Goal: Task Accomplishment & Management: Manage account settings

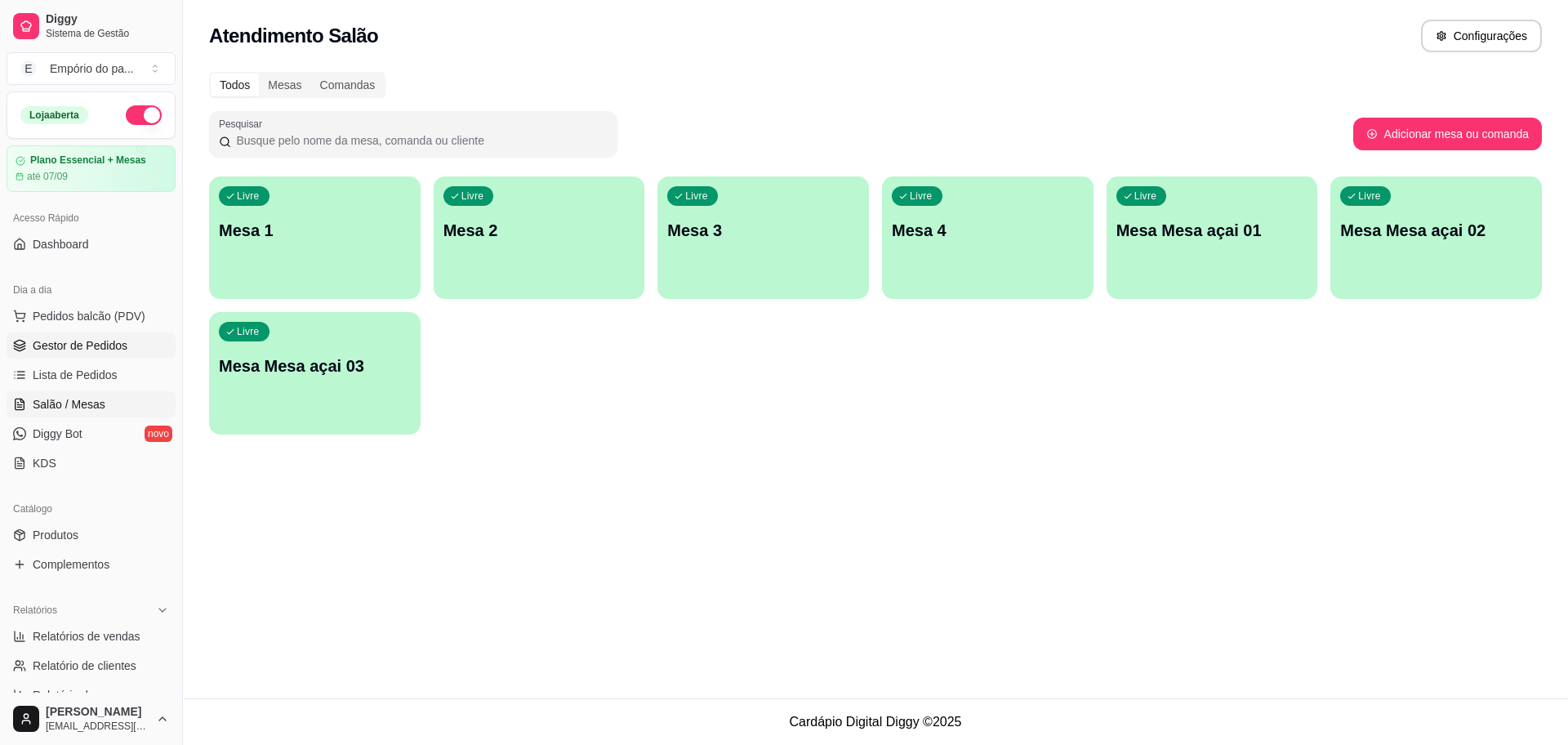
click at [97, 345] on span "Gestor de Pedidos" at bounding box center [80, 346] width 95 height 17
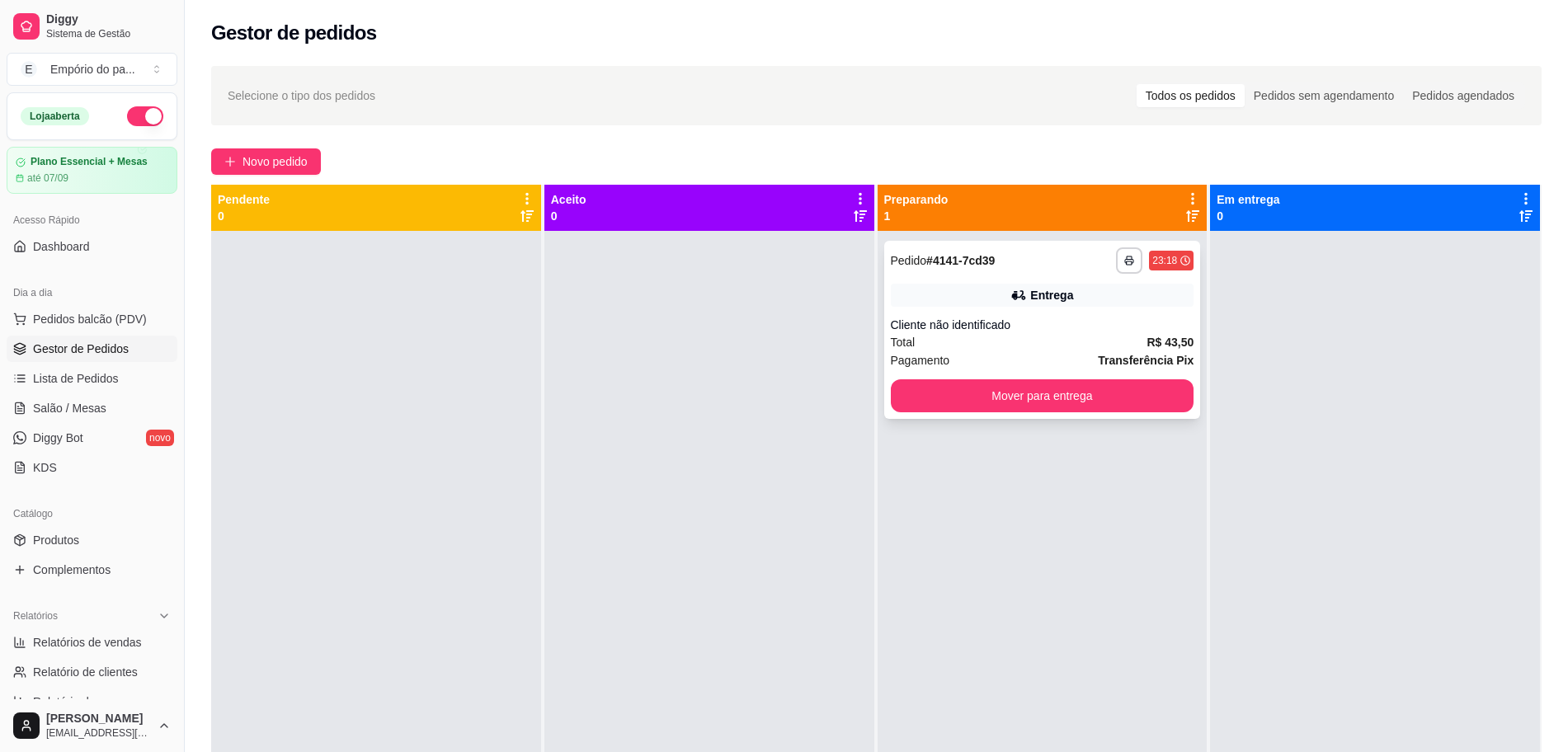
click at [1042, 354] on div "Pagamento Transferência Pix" at bounding box center [1043, 360] width 303 height 18
click at [1041, 392] on button "Mover para entrega" at bounding box center [1043, 395] width 303 height 33
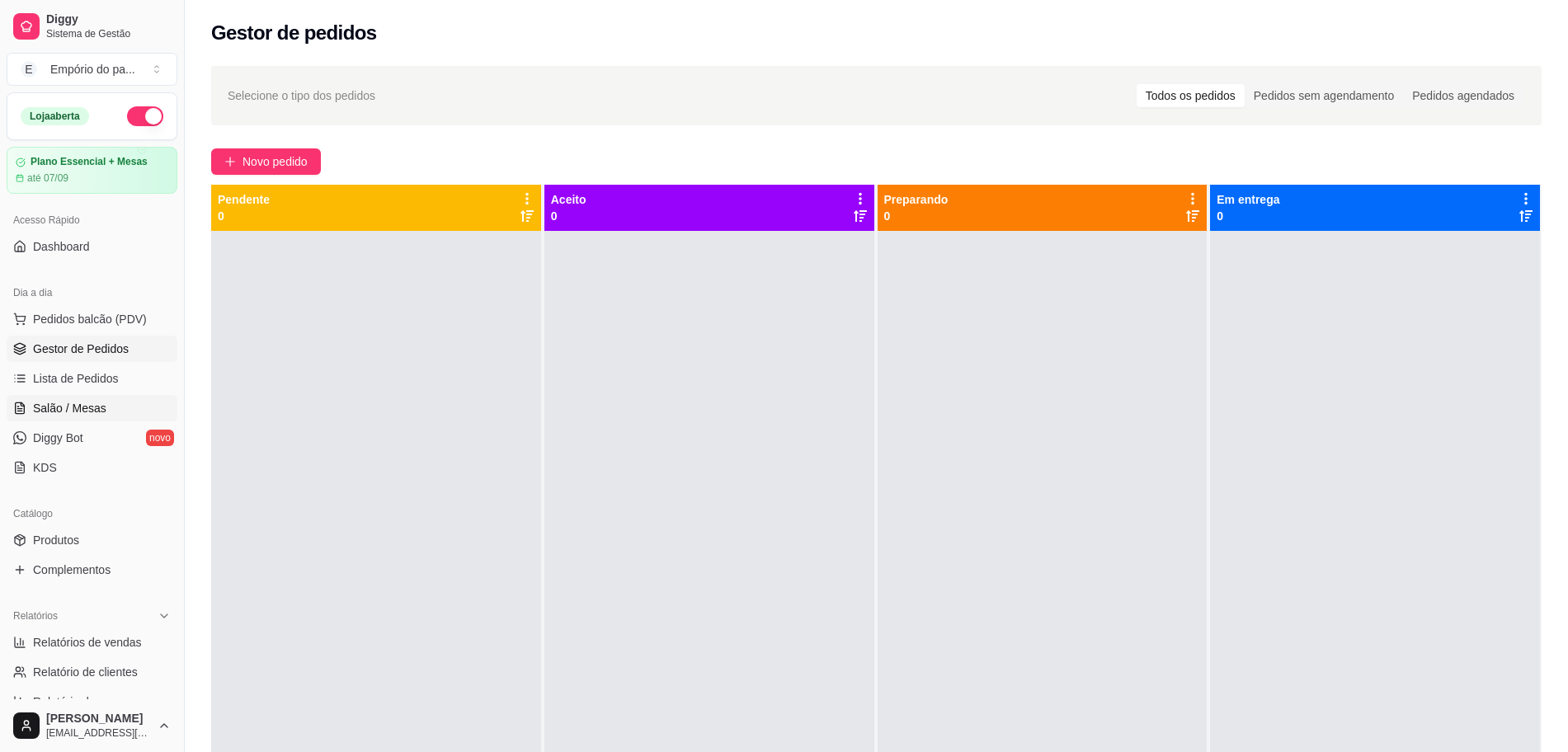
click at [89, 403] on span "Salão / Mesas" at bounding box center [69, 408] width 73 height 17
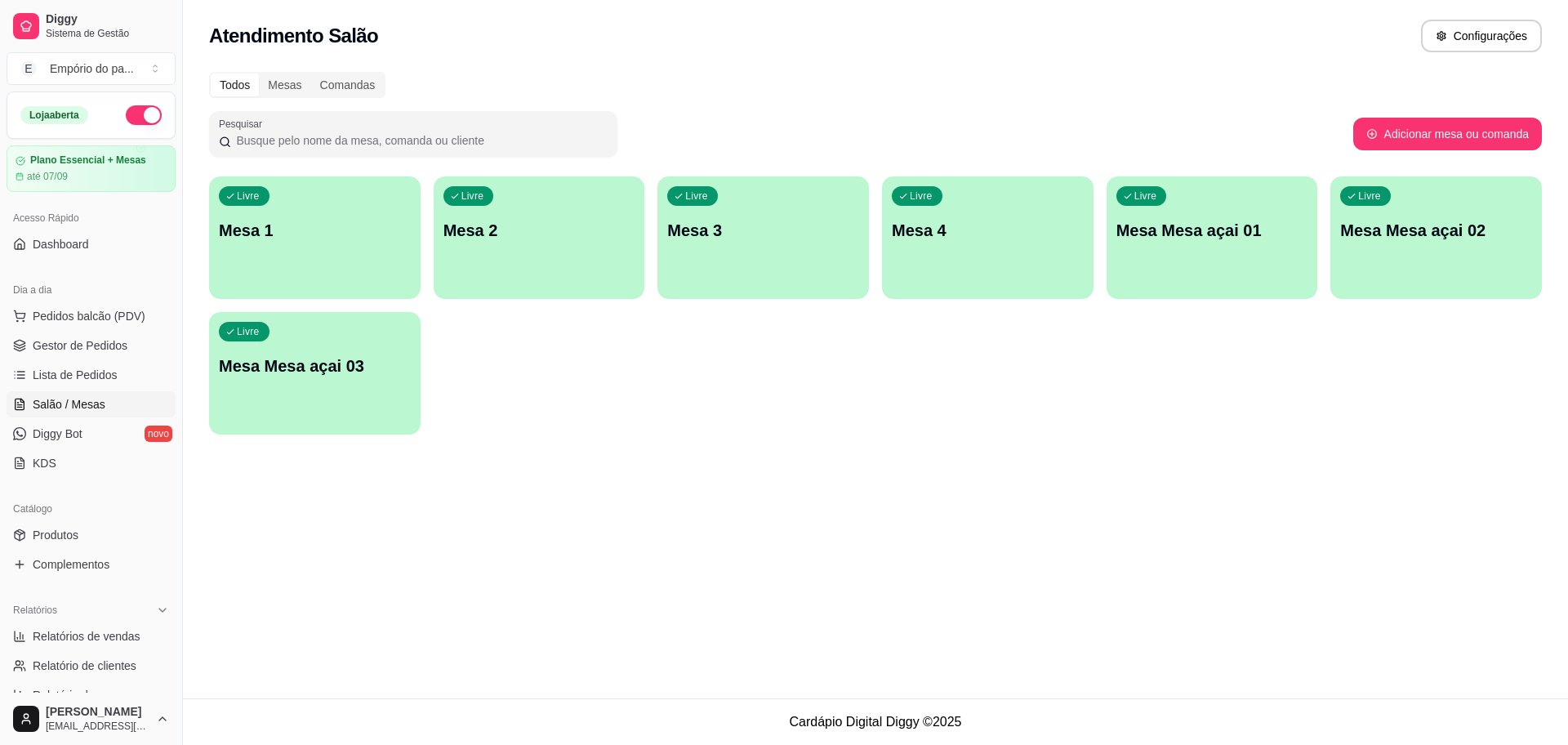
click at [1007, 254] on div "Livre Mesa 4" at bounding box center [988, 227] width 212 height 103
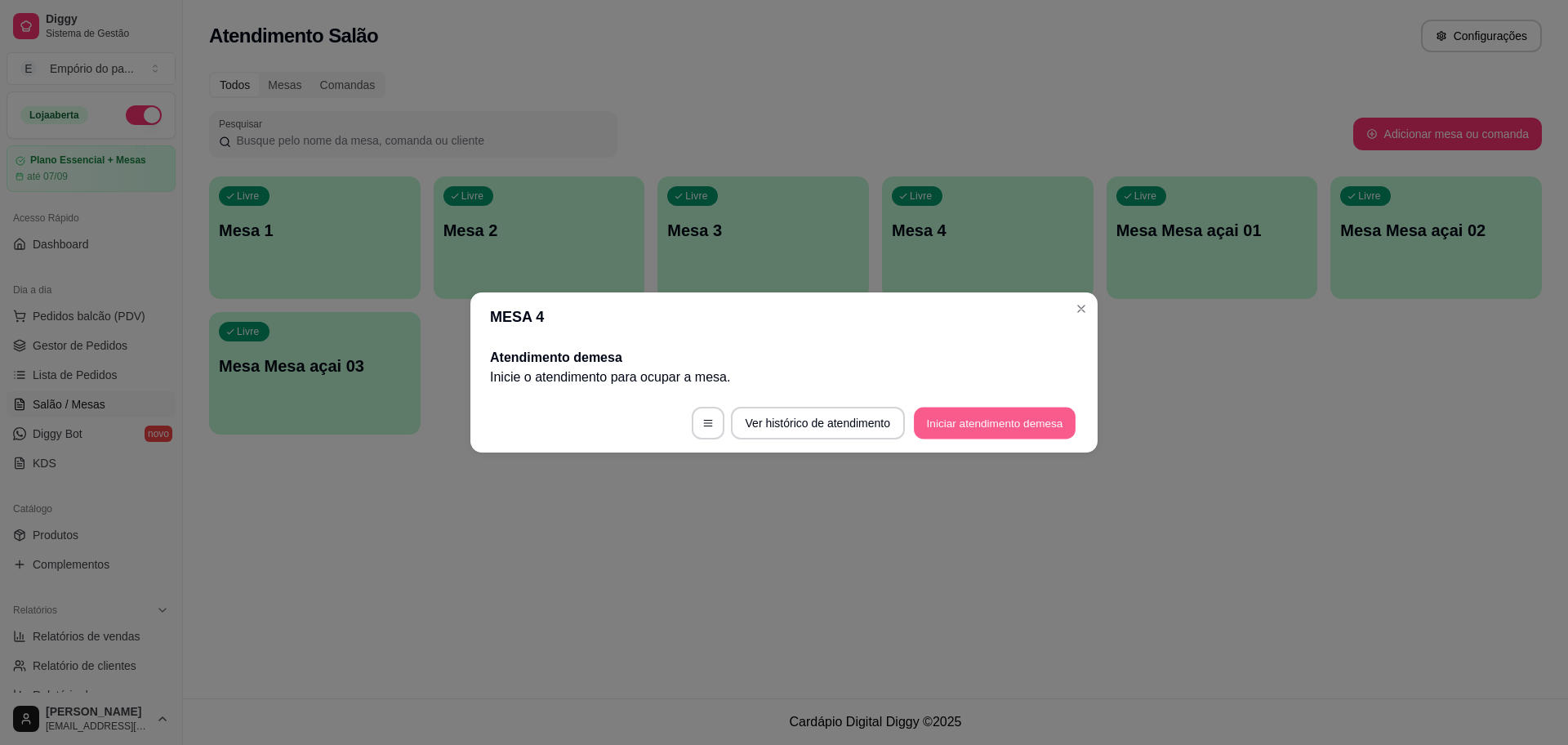
click at [1042, 423] on button "Iniciar atendimento de mesa" at bounding box center [995, 423] width 161 height 32
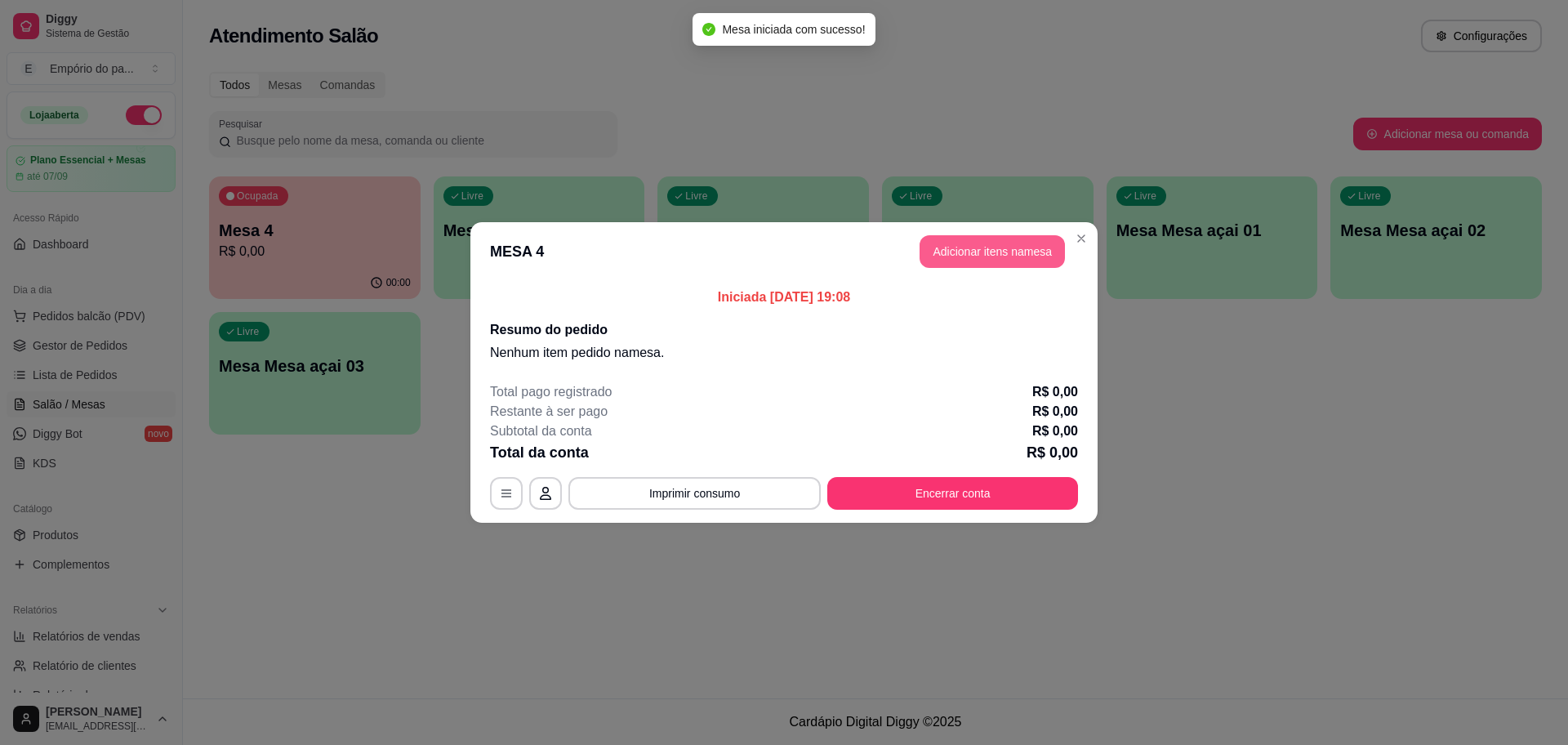
click at [1040, 246] on button "Adicionar itens na mesa" at bounding box center [992, 251] width 146 height 32
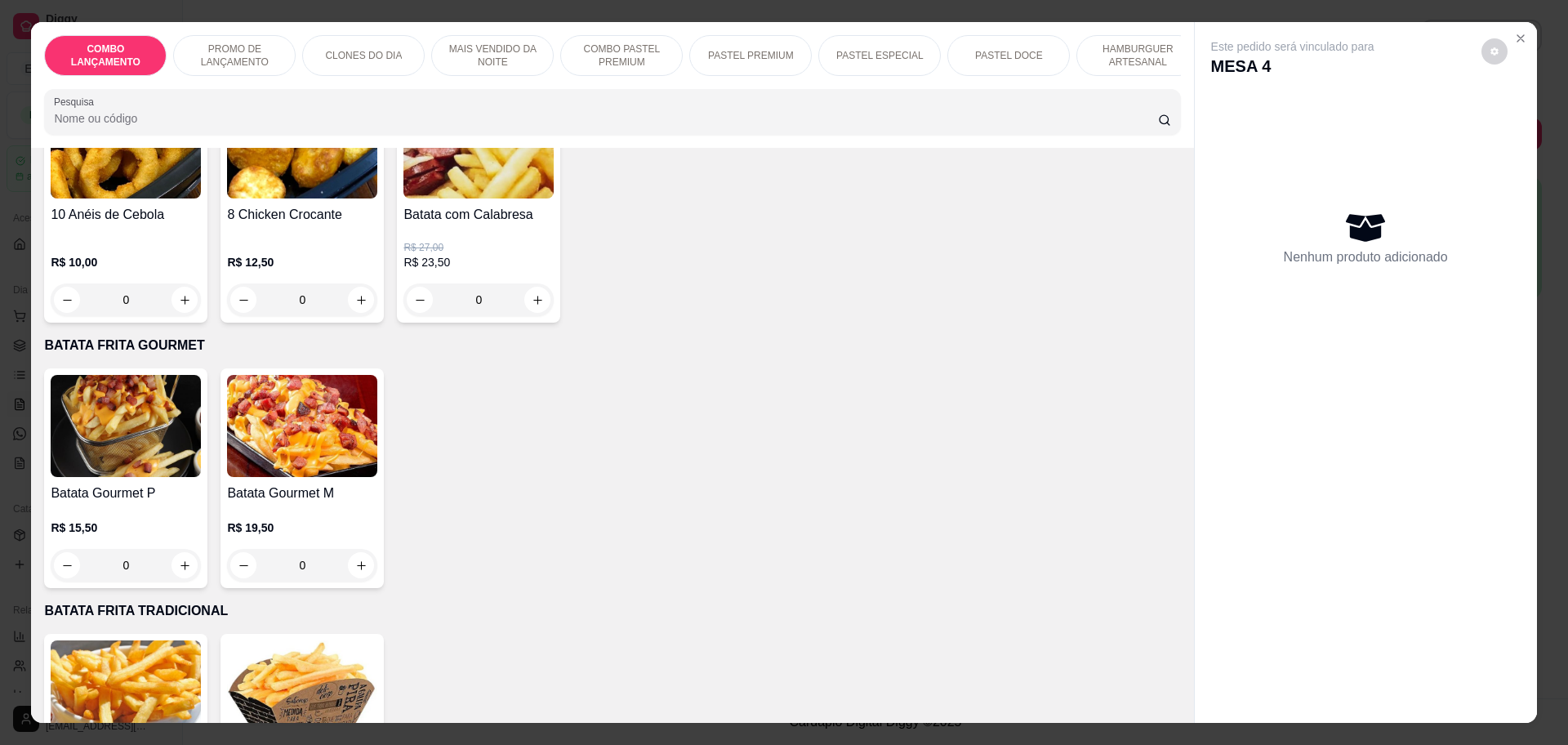
scroll to position [4392, 0]
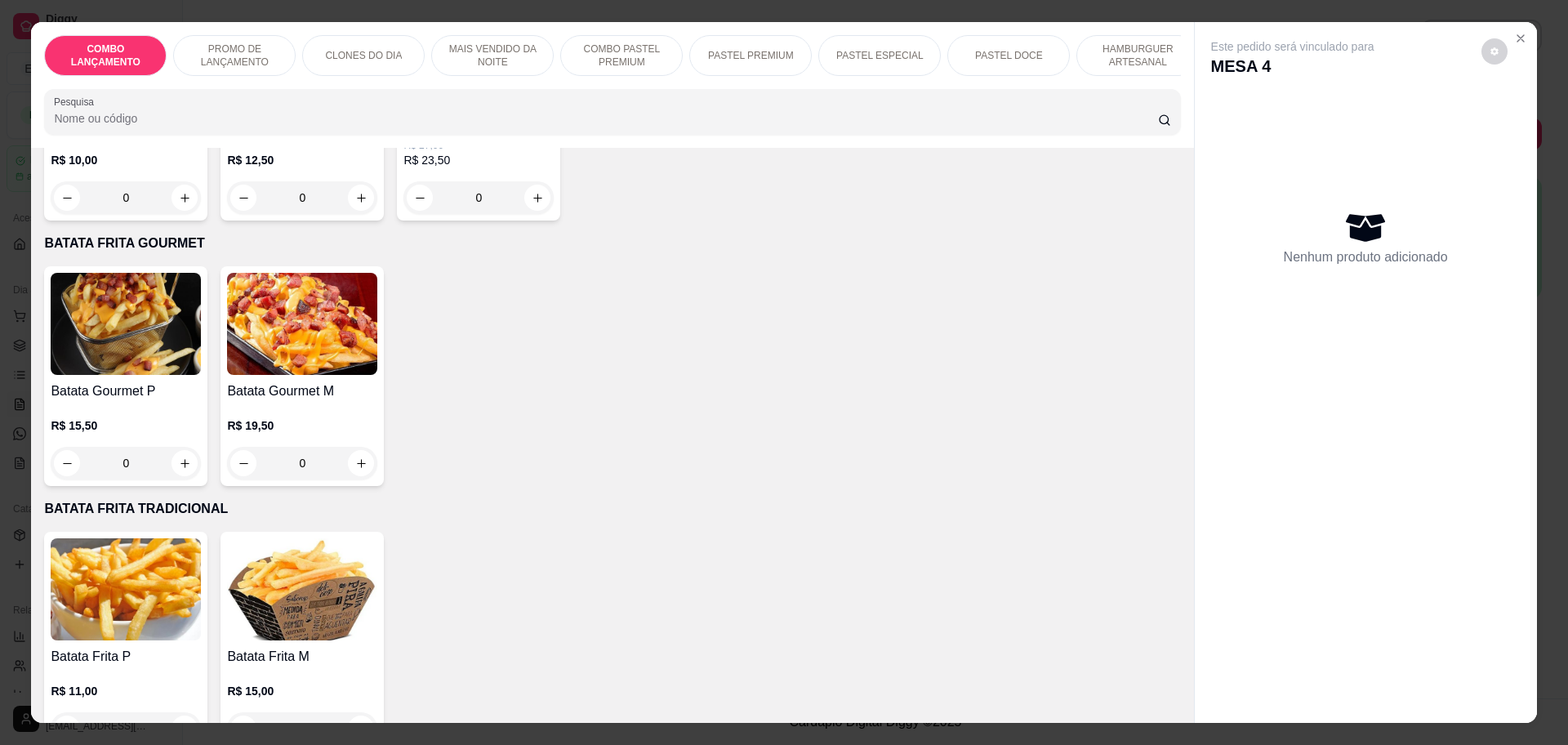
click at [356, 713] on div "0" at bounding box center [302, 728] width 150 height 32
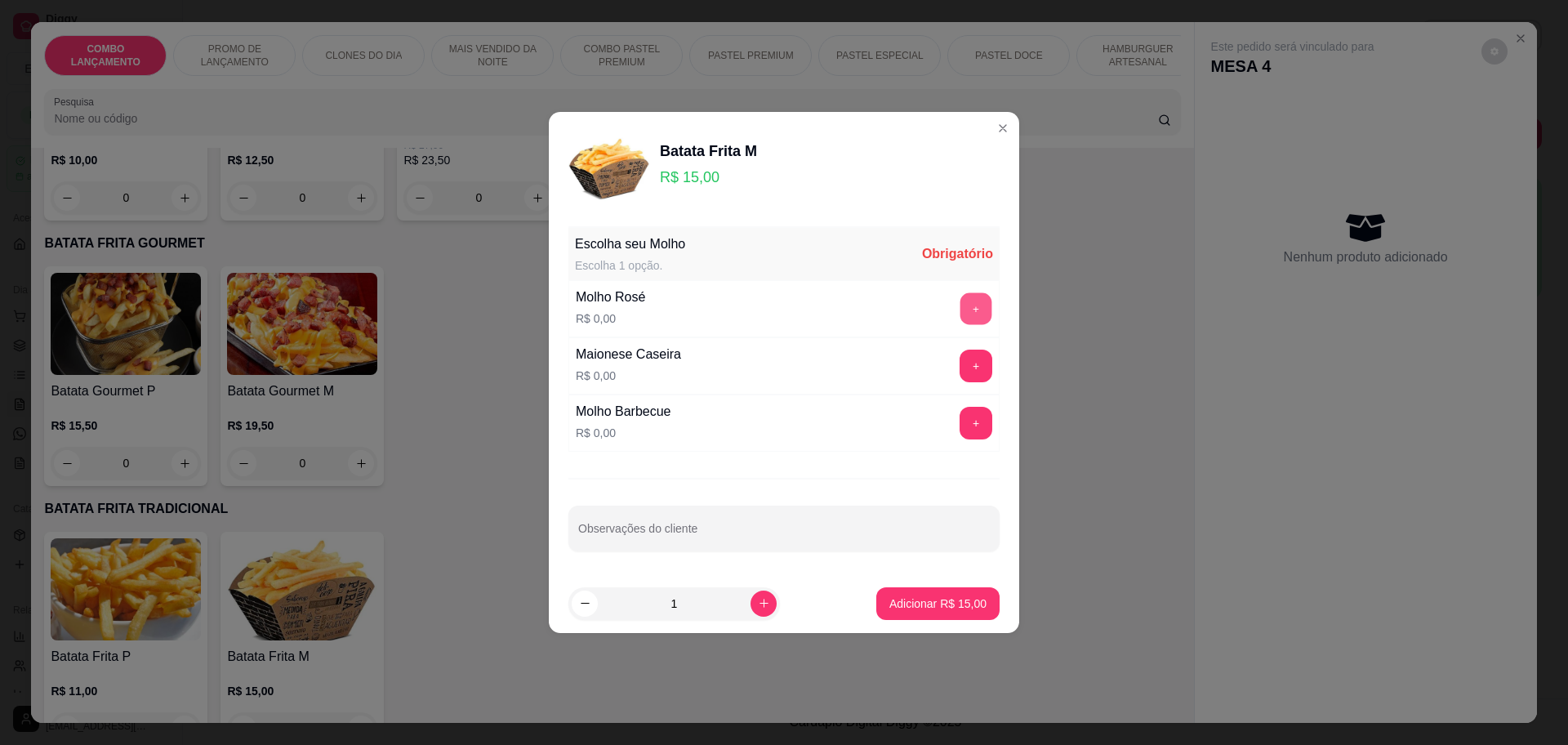
click at [960, 315] on button "+" at bounding box center [976, 308] width 32 height 32
click at [937, 599] on p "Adicionar R$ 15,00" at bounding box center [938, 604] width 97 height 17
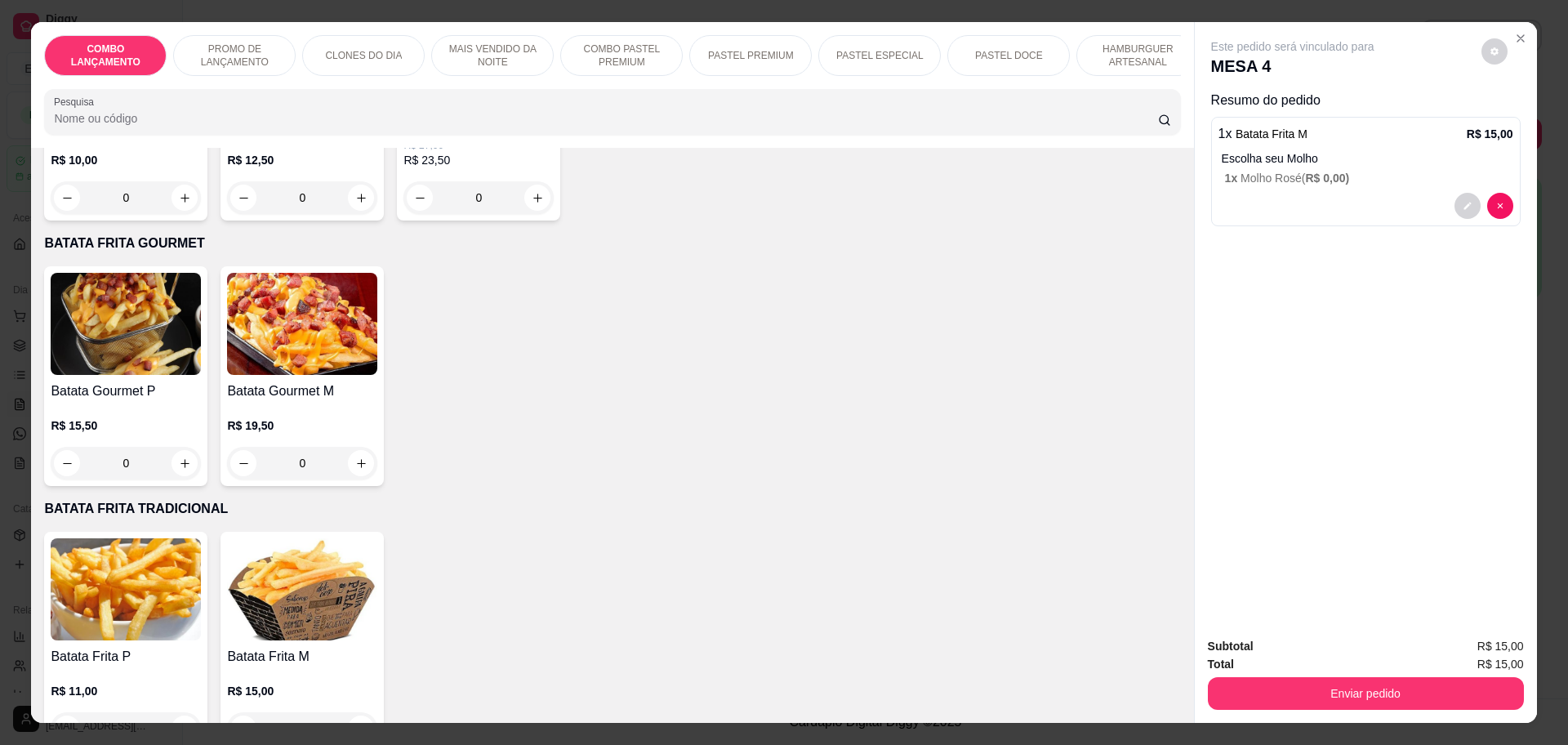
click at [181, 447] on div "0" at bounding box center [126, 463] width 150 height 32
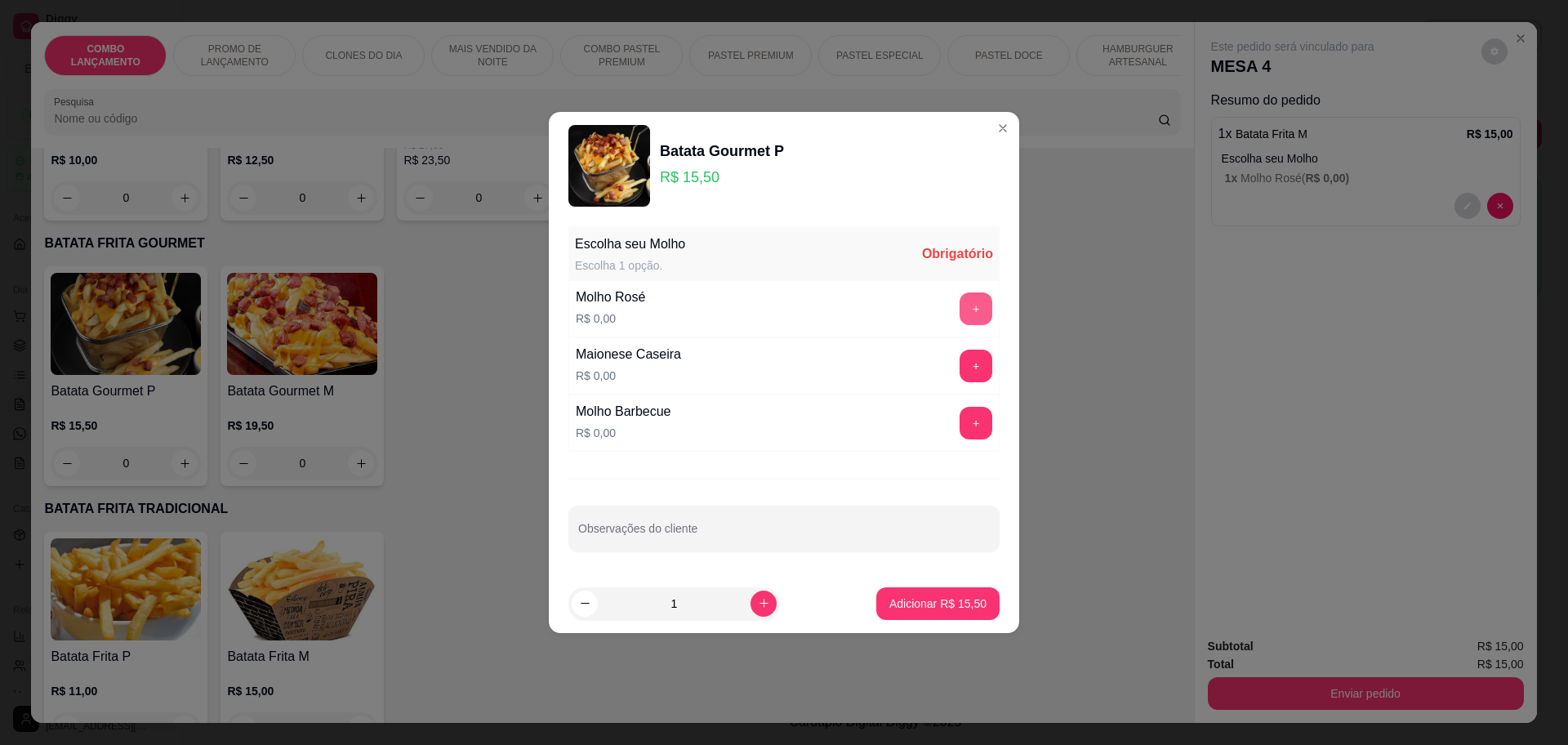
click at [959, 303] on button "+" at bounding box center [975, 308] width 32 height 32
click at [926, 597] on p "Adicionar R$ 15,50" at bounding box center [938, 604] width 97 height 17
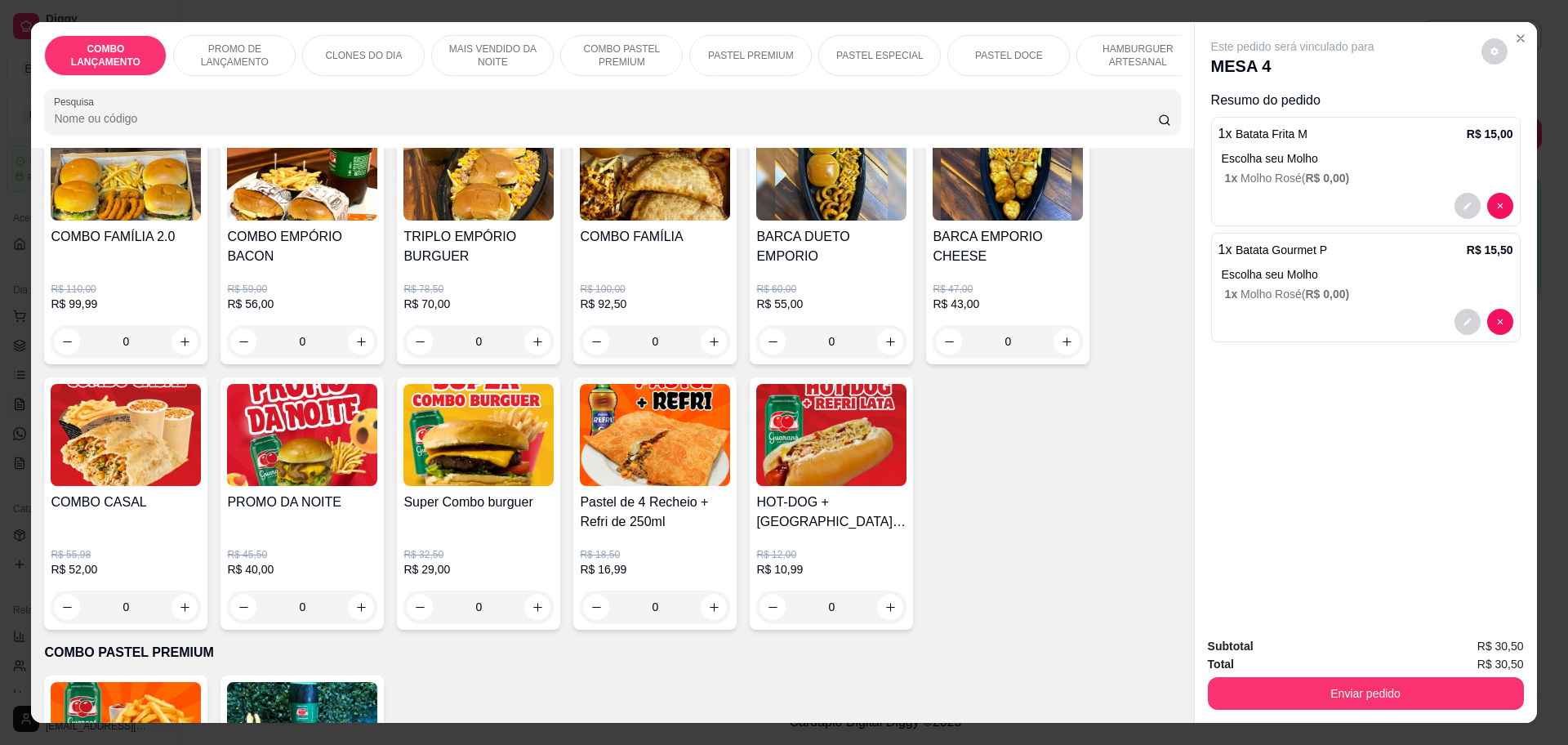
scroll to position [1329, 0]
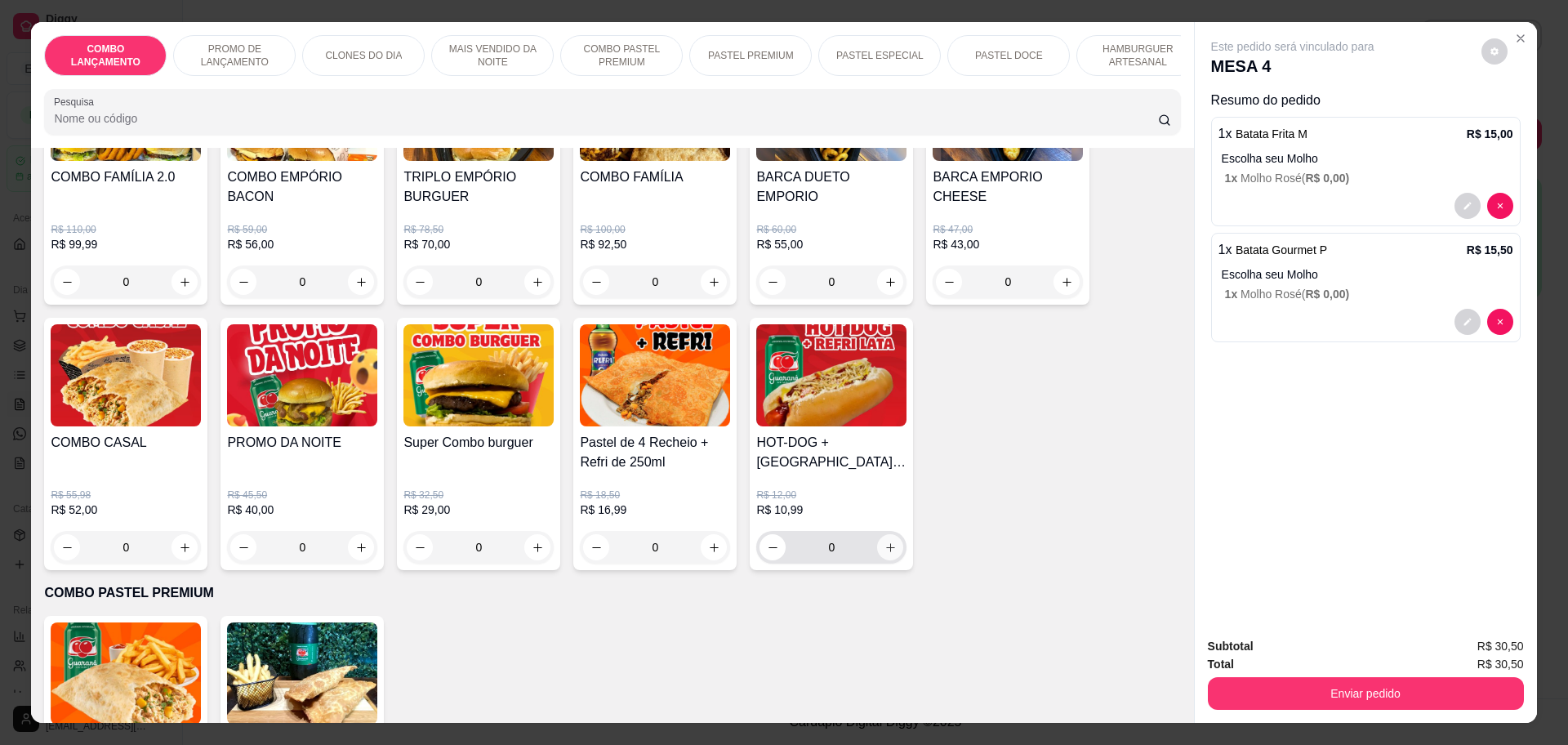
click at [884, 542] on icon "increase-product-quantity" at bounding box center [890, 547] width 12 height 12
type input "1"
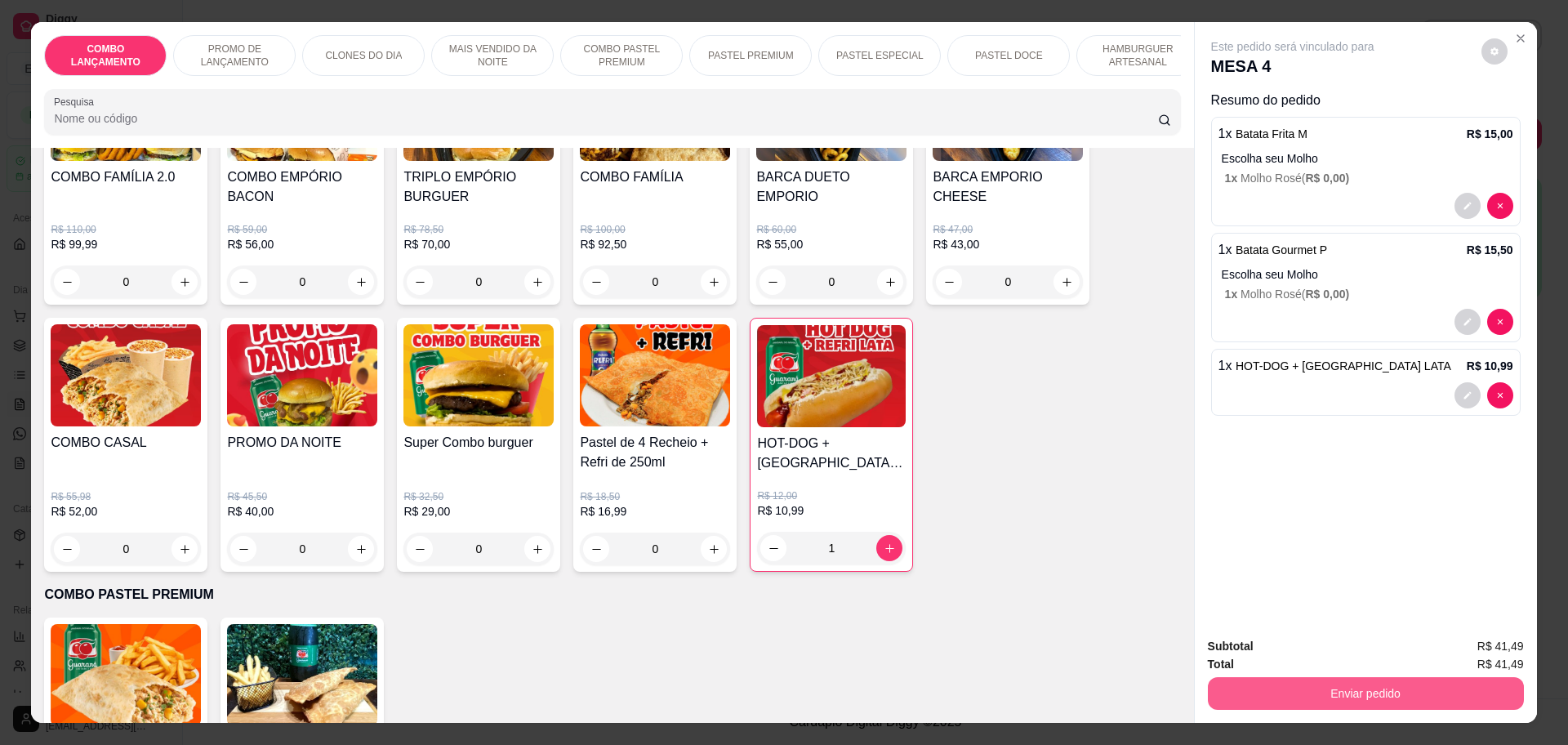
click at [1382, 697] on button "Enviar pedido" at bounding box center [1366, 693] width 316 height 32
click at [1398, 471] on div "Este pedido será vinculado para MESA 4 Resumo do pedido 1 x Batata Frita M R$ 1…" at bounding box center [1366, 323] width 342 height 601
click at [1333, 687] on button "Enviar pedido" at bounding box center [1365, 693] width 306 height 32
click at [1348, 657] on button "Não registrar e enviar pedido" at bounding box center [1310, 653] width 165 height 31
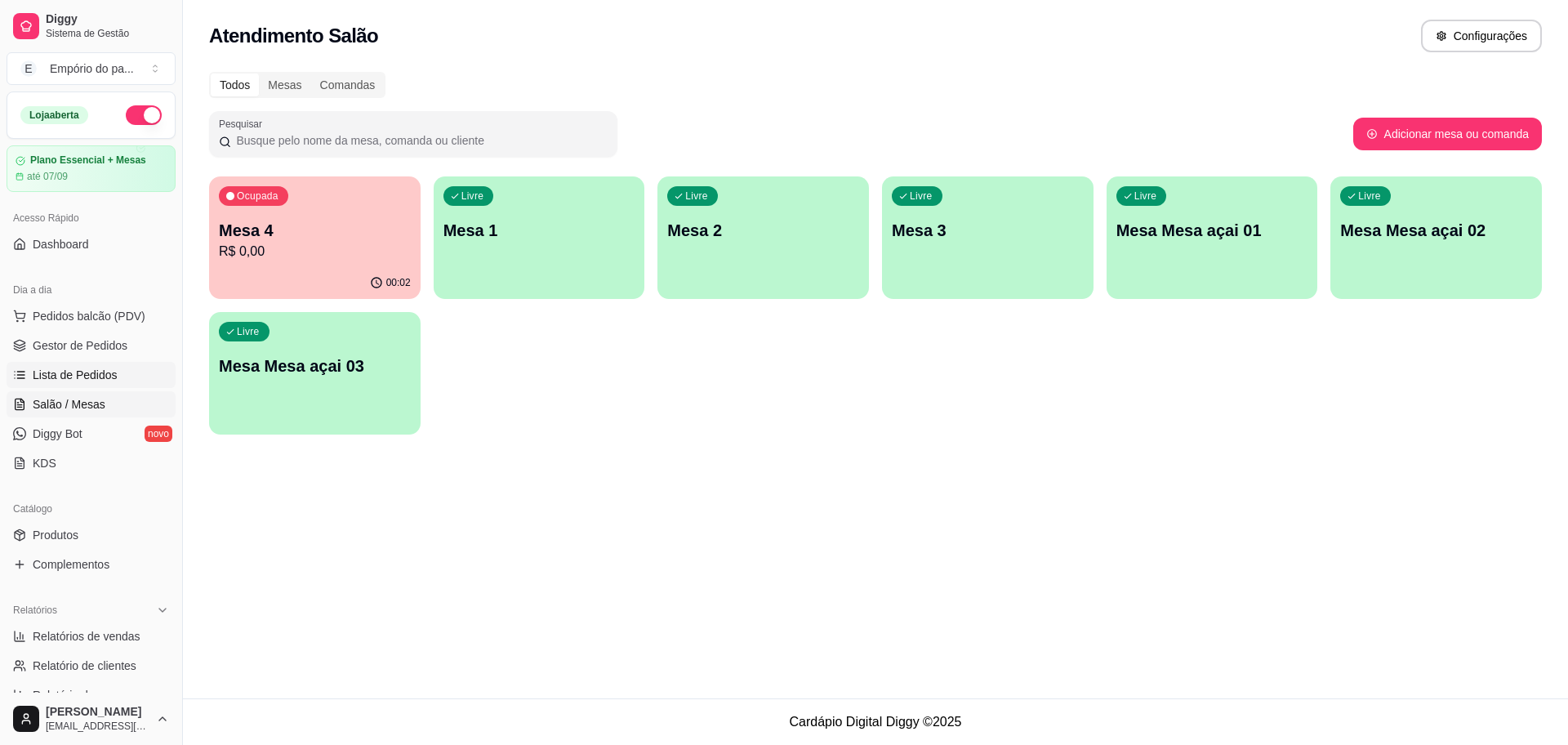
click at [110, 379] on span "Lista de Pedidos" at bounding box center [75, 375] width 85 height 17
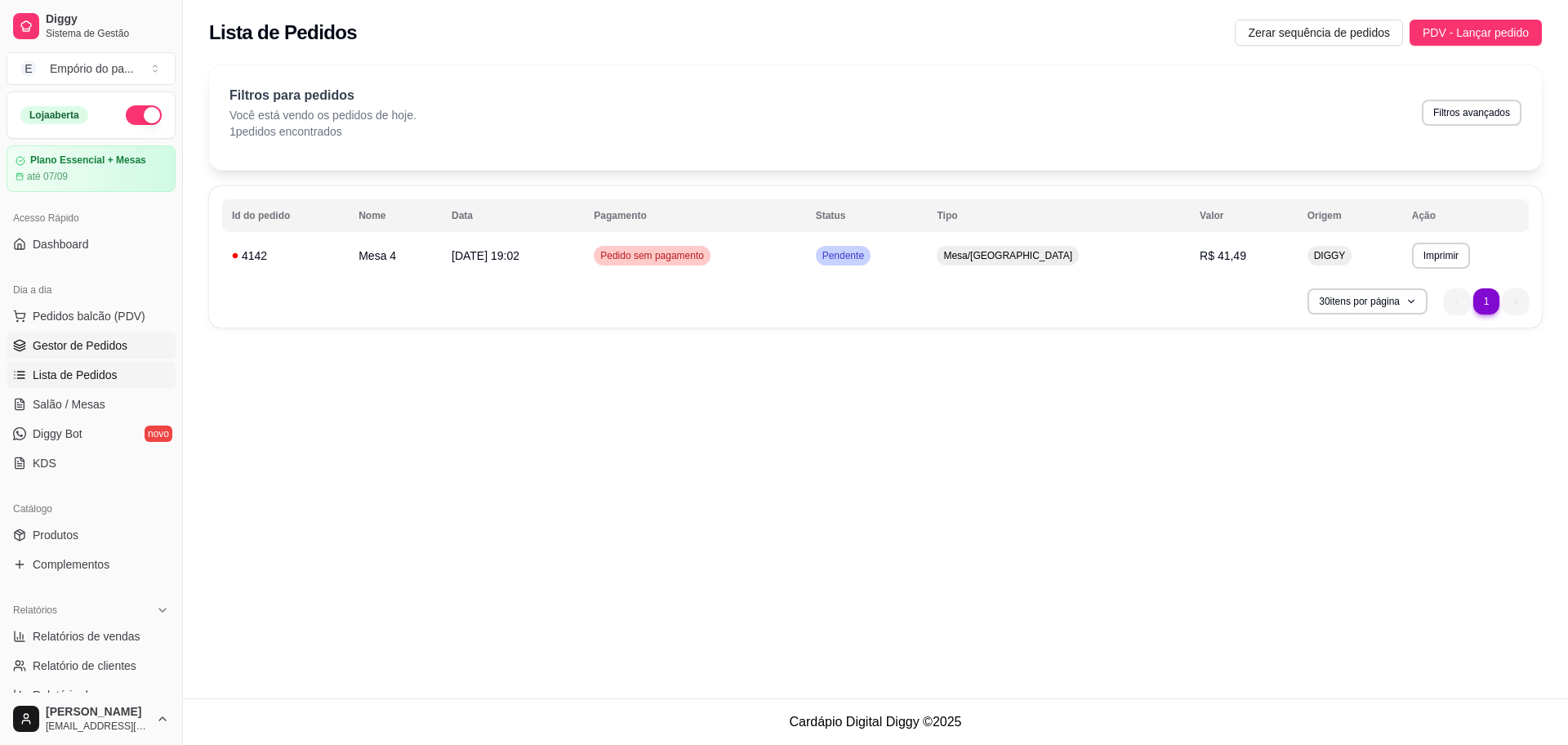
click at [119, 340] on span "Gestor de Pedidos" at bounding box center [80, 346] width 95 height 17
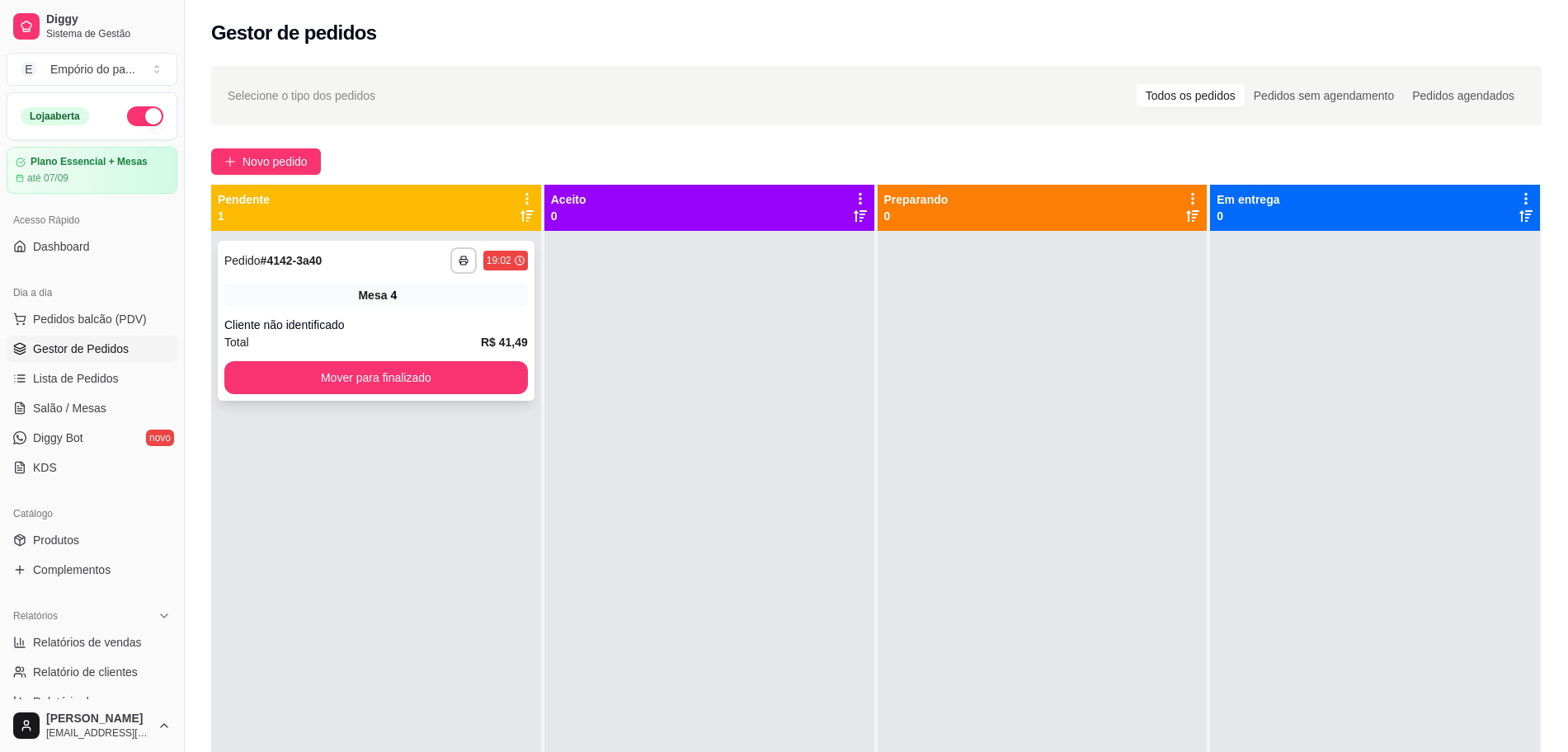
click at [432, 319] on div "Cliente não identificado" at bounding box center [376, 325] width 303 height 17
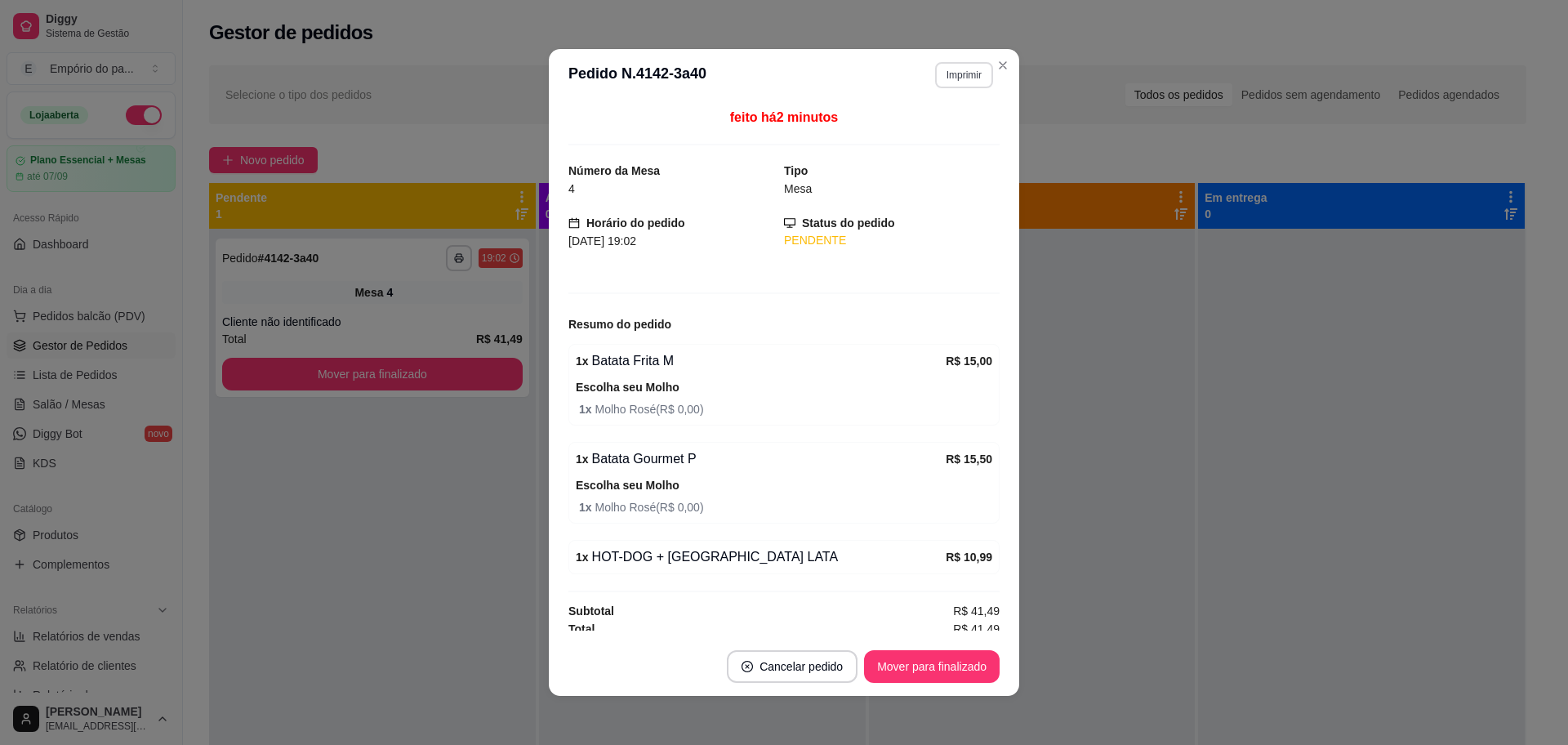
click at [945, 76] on button "Imprimir" at bounding box center [964, 75] width 58 height 26
click at [932, 135] on button "IMPRESSORA" at bounding box center [928, 133] width 119 height 26
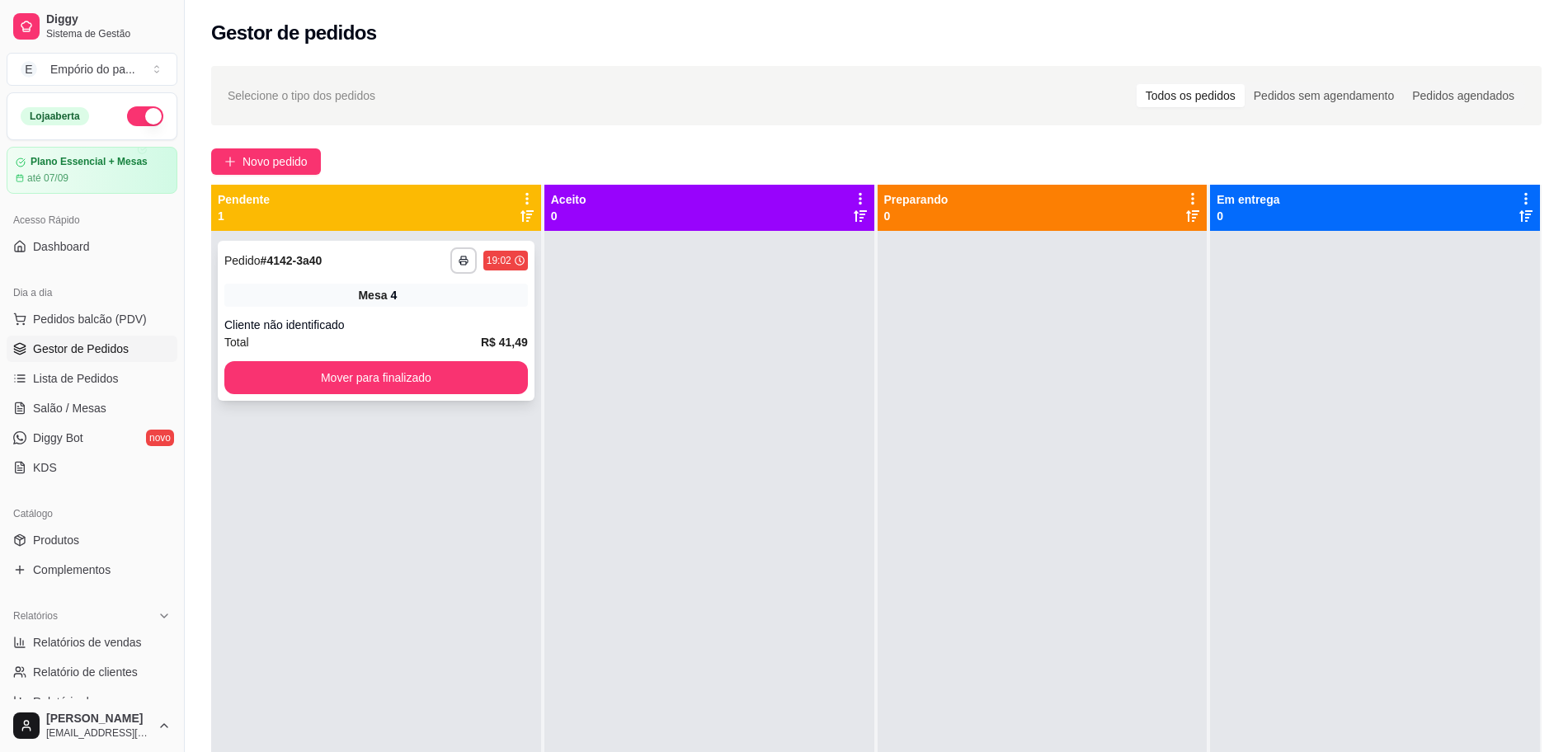
click at [306, 339] on div "Total R$ 41,49" at bounding box center [376, 342] width 303 height 18
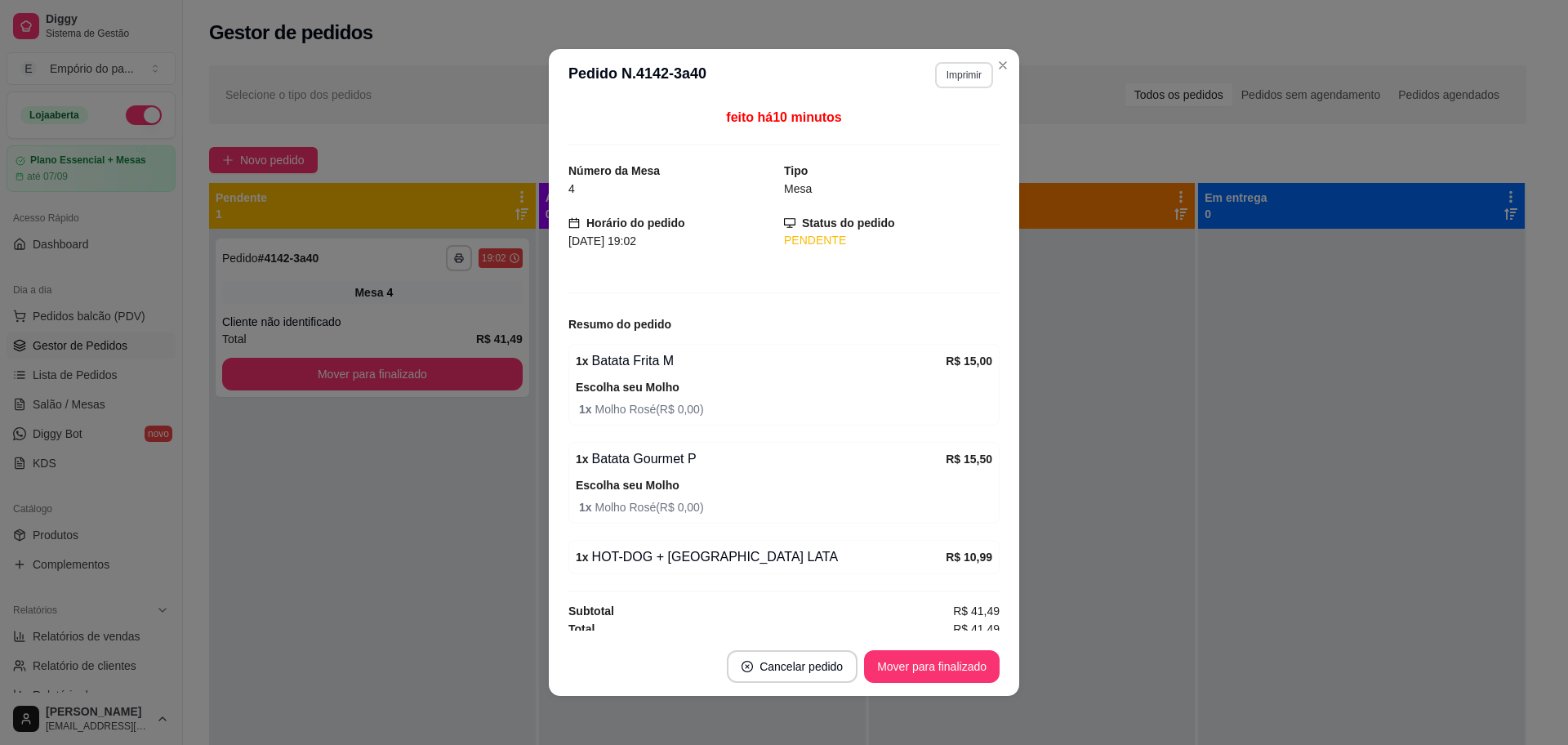
click at [946, 73] on button "Imprimir" at bounding box center [964, 75] width 58 height 26
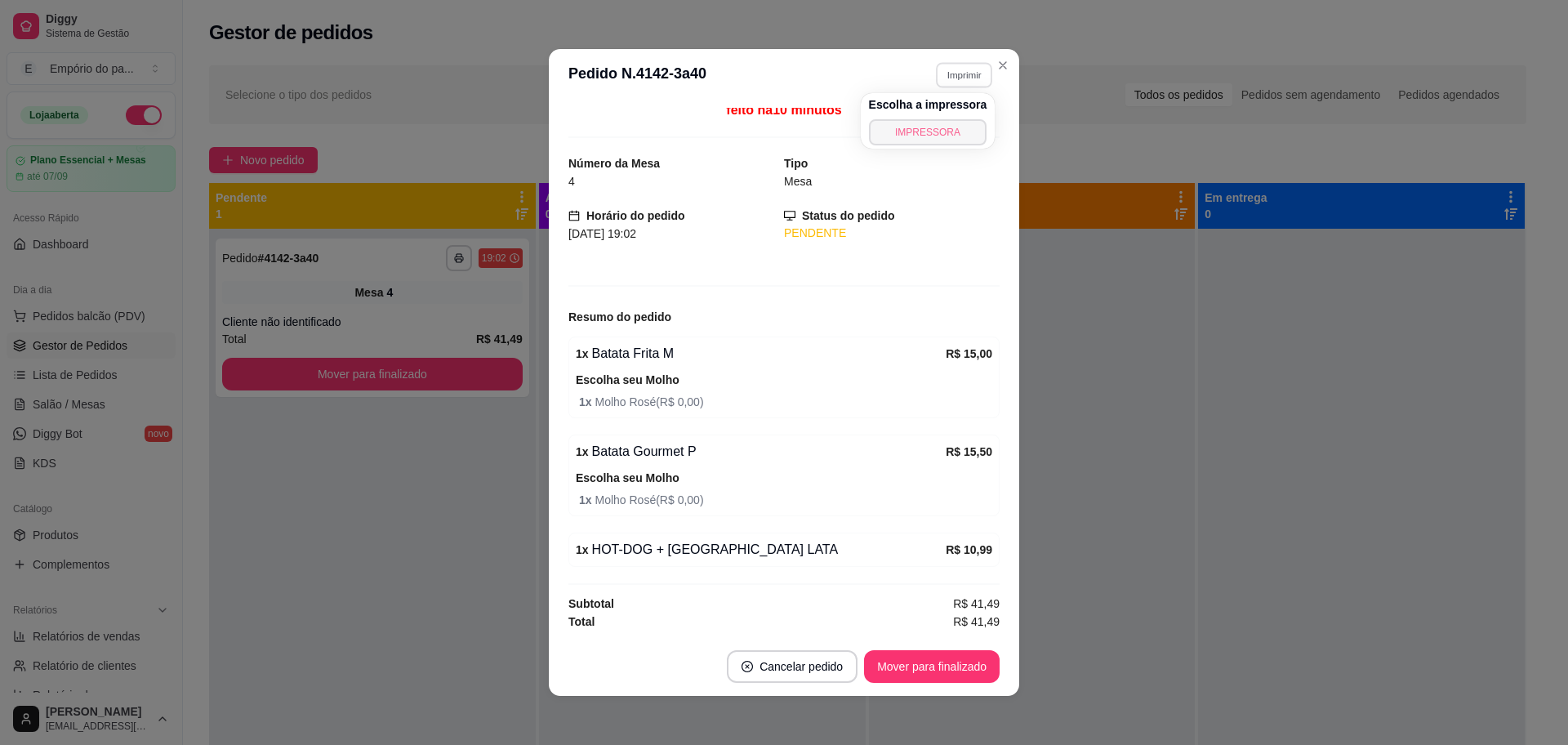
click at [945, 132] on button "IMPRESSORA" at bounding box center [929, 133] width 119 height 26
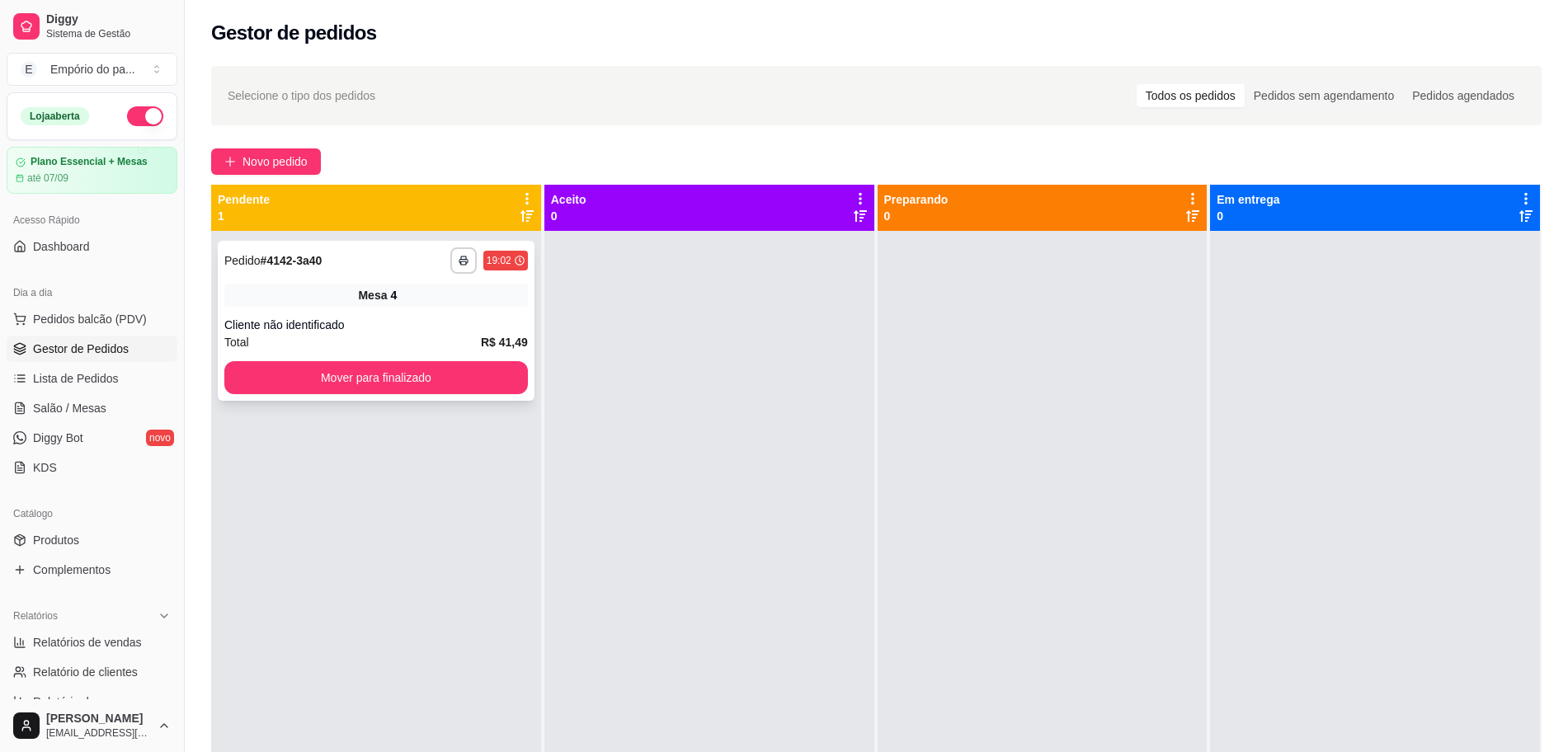
click at [351, 332] on div "Cliente não identificado" at bounding box center [376, 325] width 303 height 17
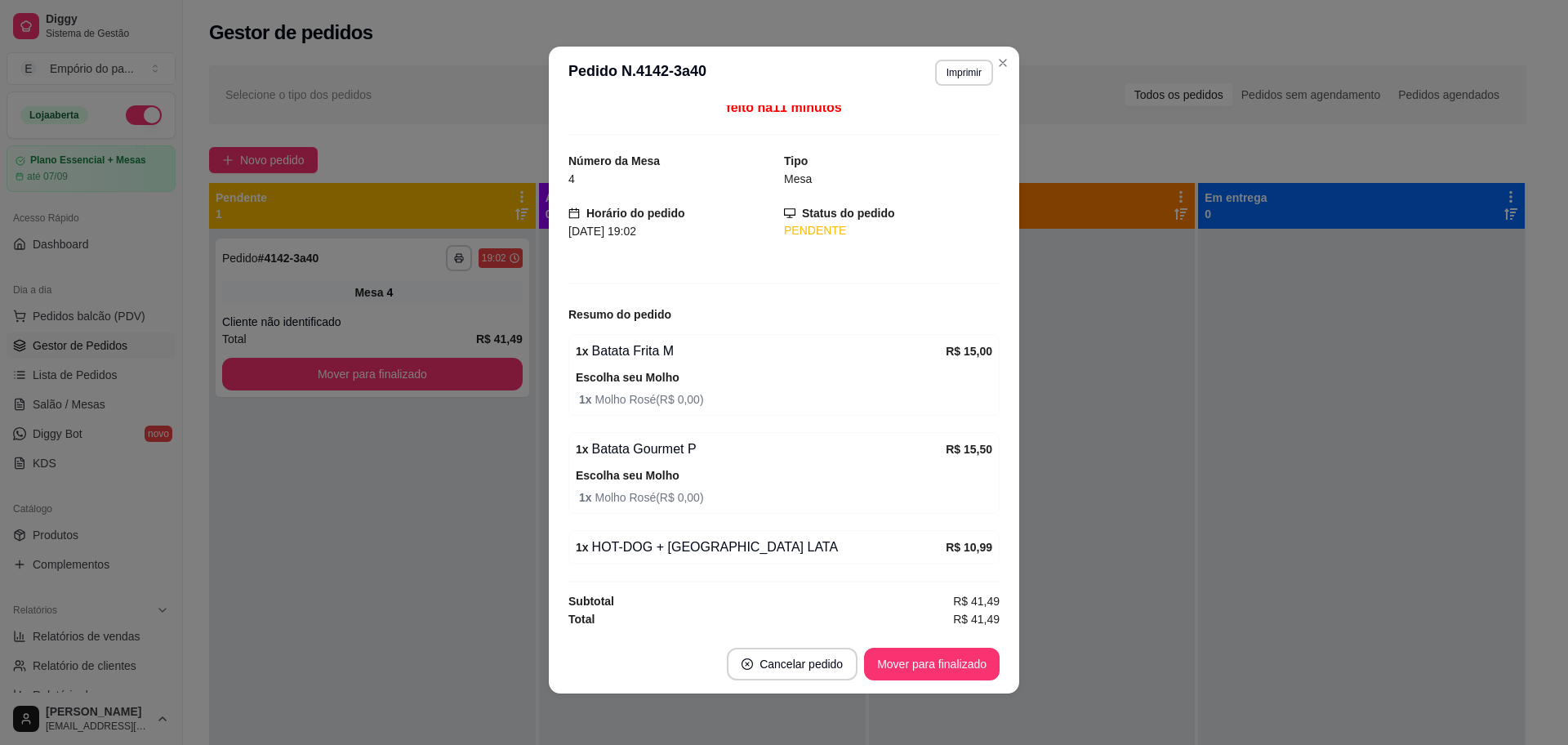
scroll to position [4, 0]
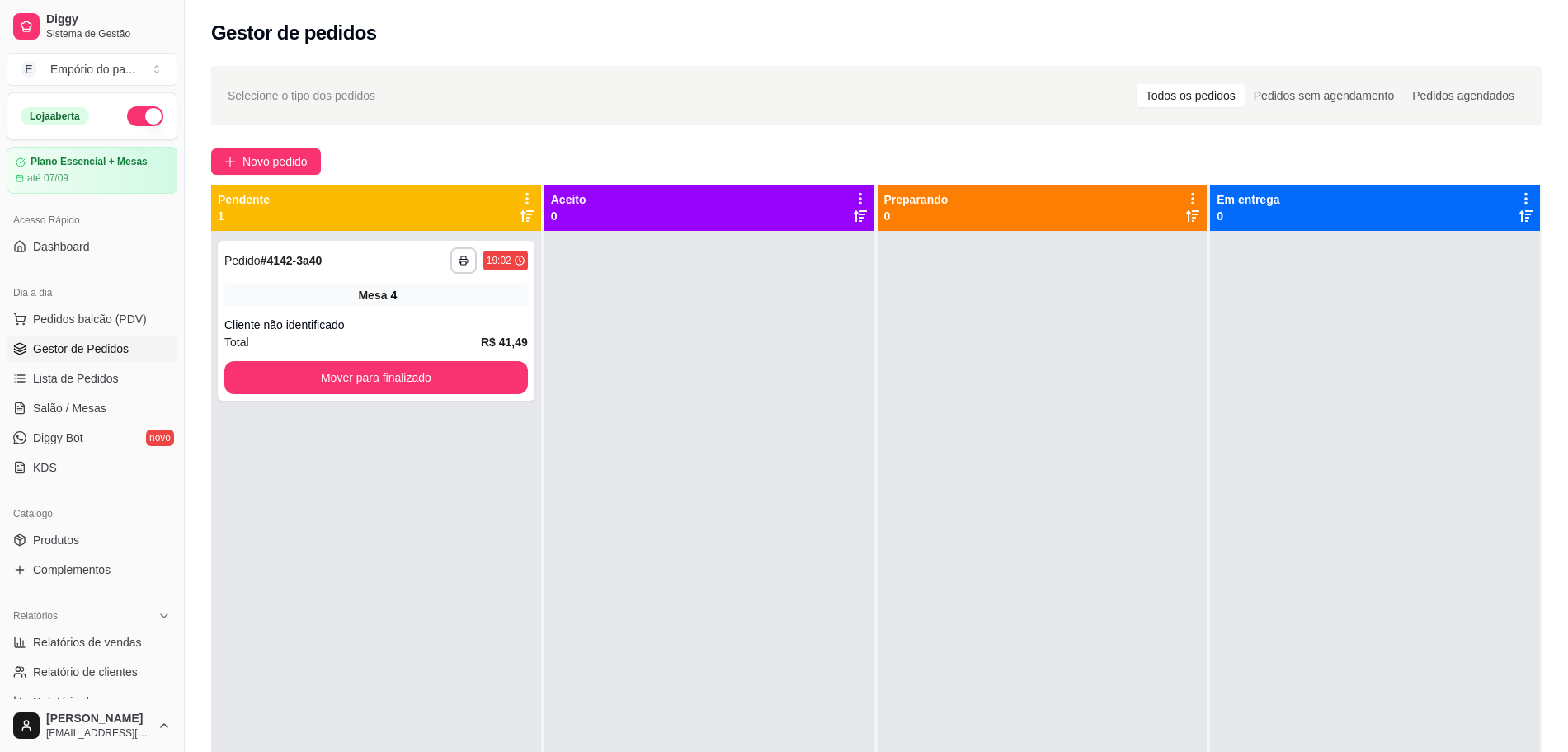
click at [59, 351] on span "Gestor de Pedidos" at bounding box center [81, 349] width 96 height 17
click at [61, 410] on span "Salão / Mesas" at bounding box center [69, 408] width 73 height 17
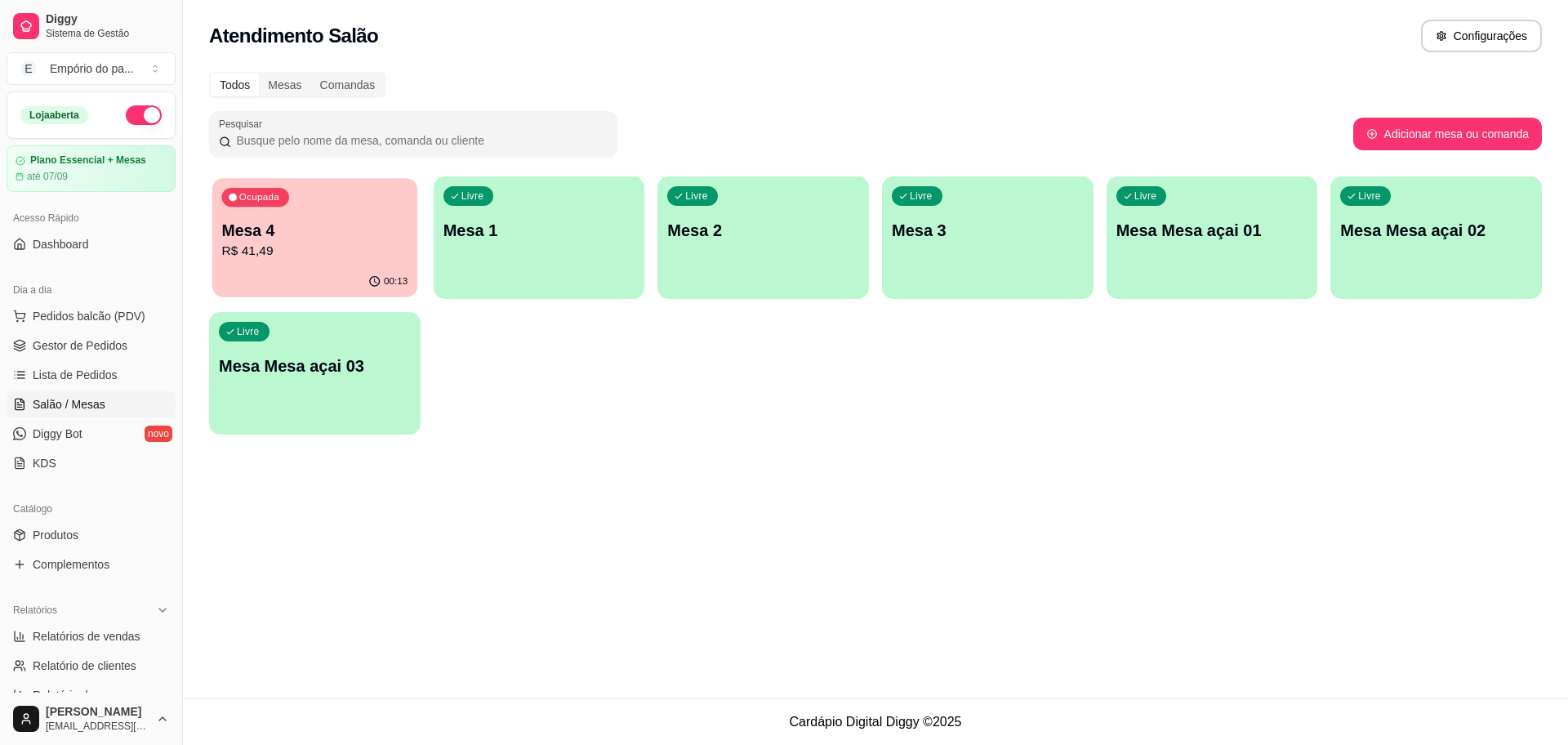
click at [272, 281] on div "00:13" at bounding box center [315, 281] width 205 height 31
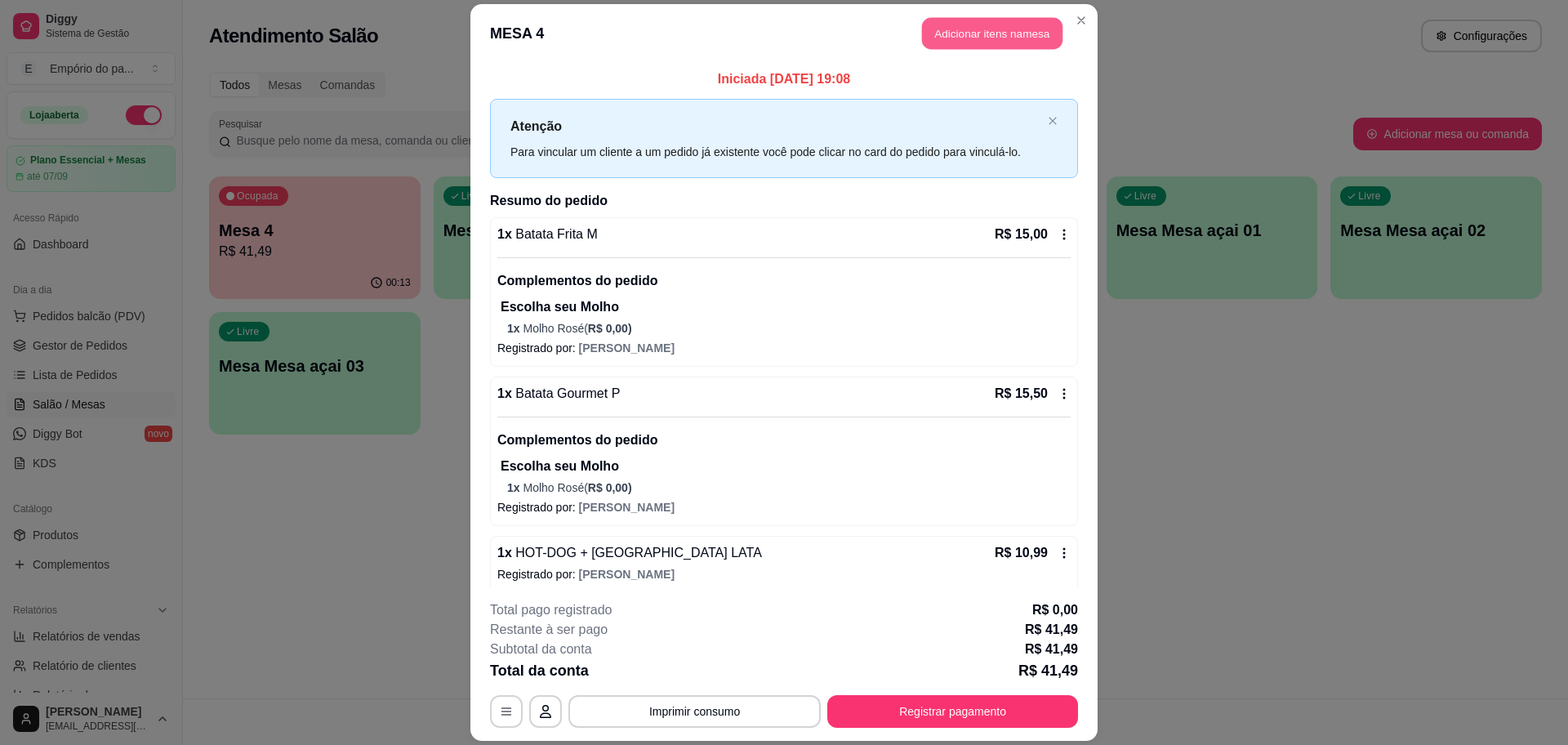
click at [960, 25] on button "Adicionar itens na mesa" at bounding box center [992, 32] width 140 height 32
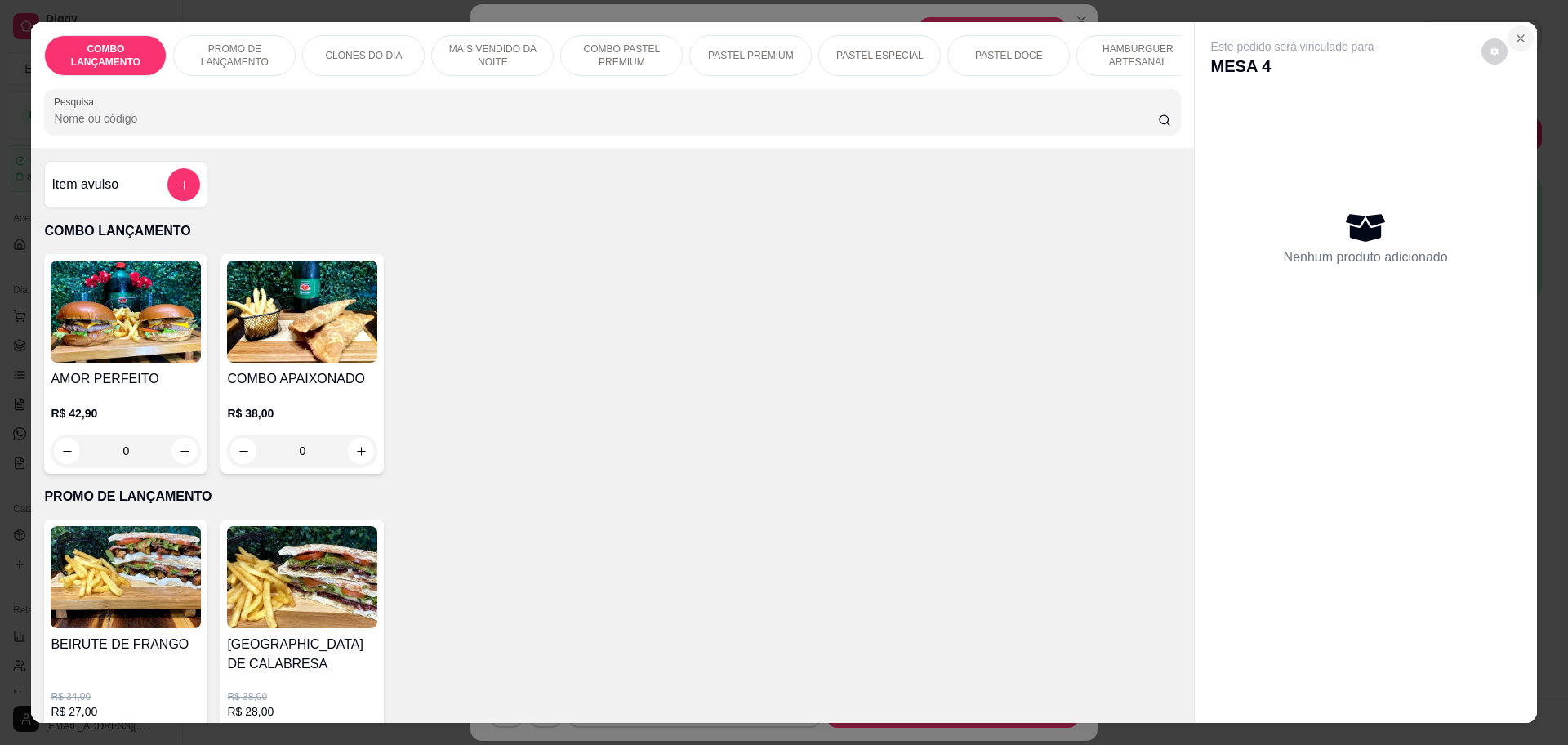
click at [1523, 37] on button "Close" at bounding box center [1521, 38] width 26 height 26
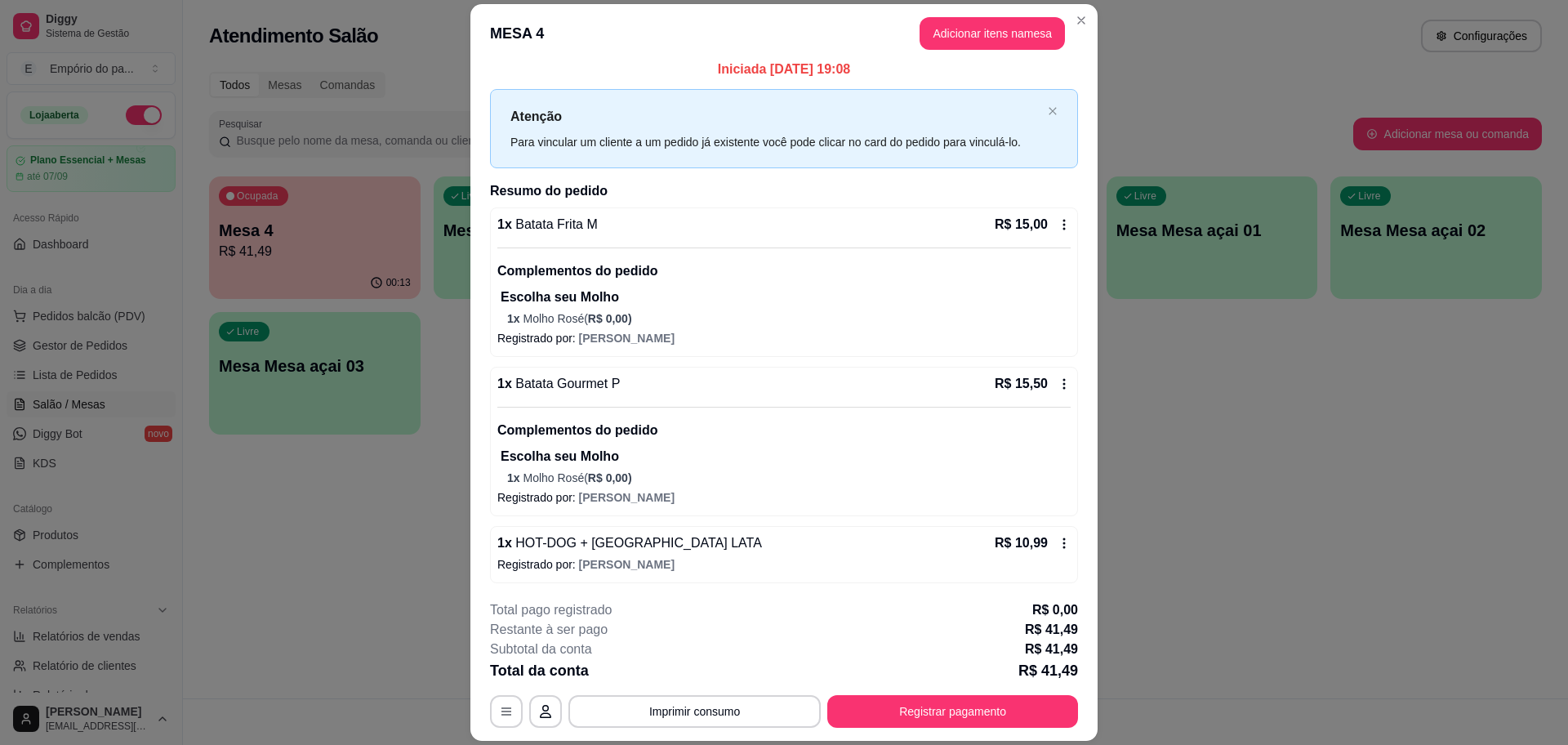
scroll to position [11, 0]
click at [818, 361] on div "1 x Batata Frita M R$ 15,00 Complementos do pedido Escolha seu Molho 1 x Molho …" at bounding box center [784, 393] width 588 height 376
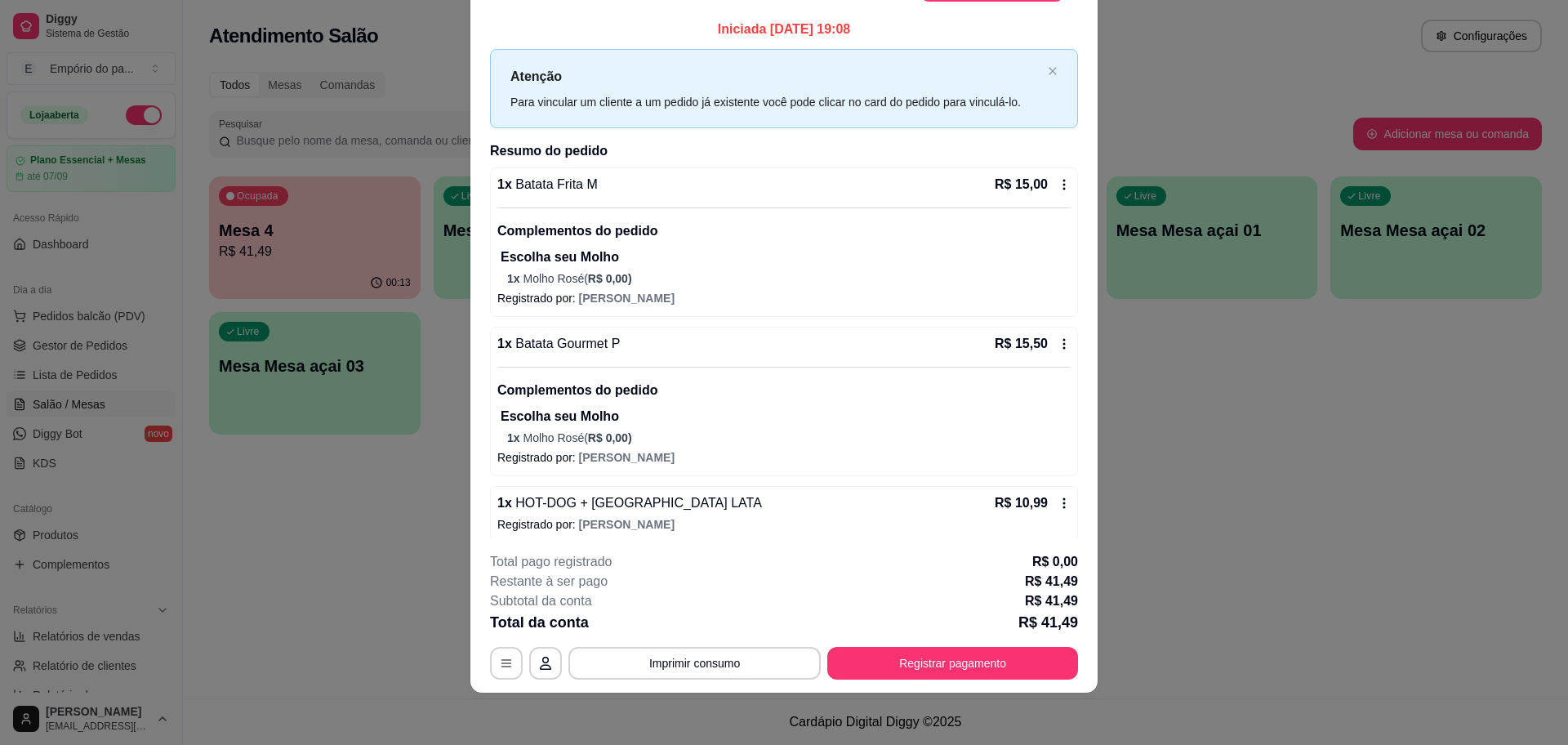
scroll to position [0, 0]
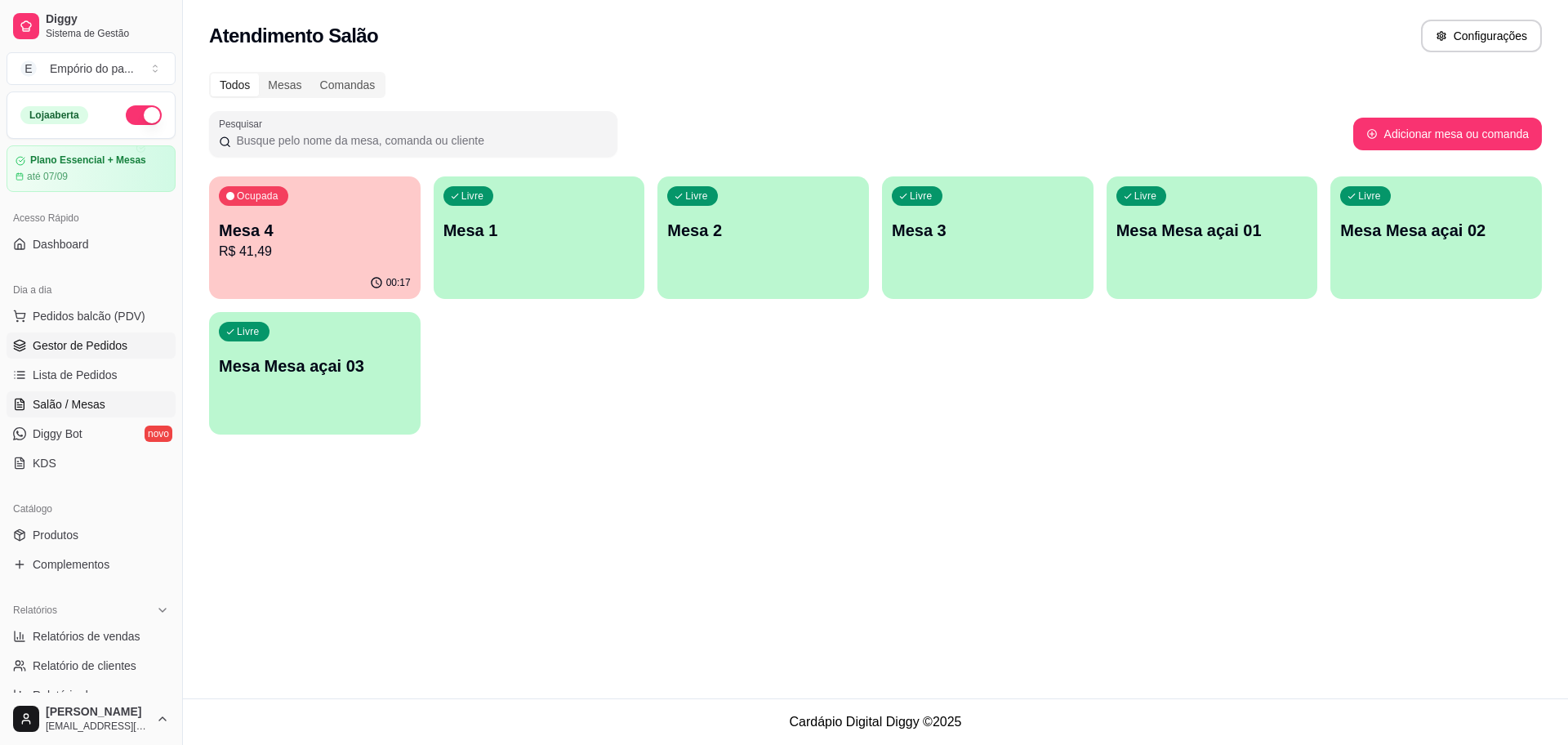
click at [106, 346] on span "Gestor de Pedidos" at bounding box center [80, 346] width 95 height 17
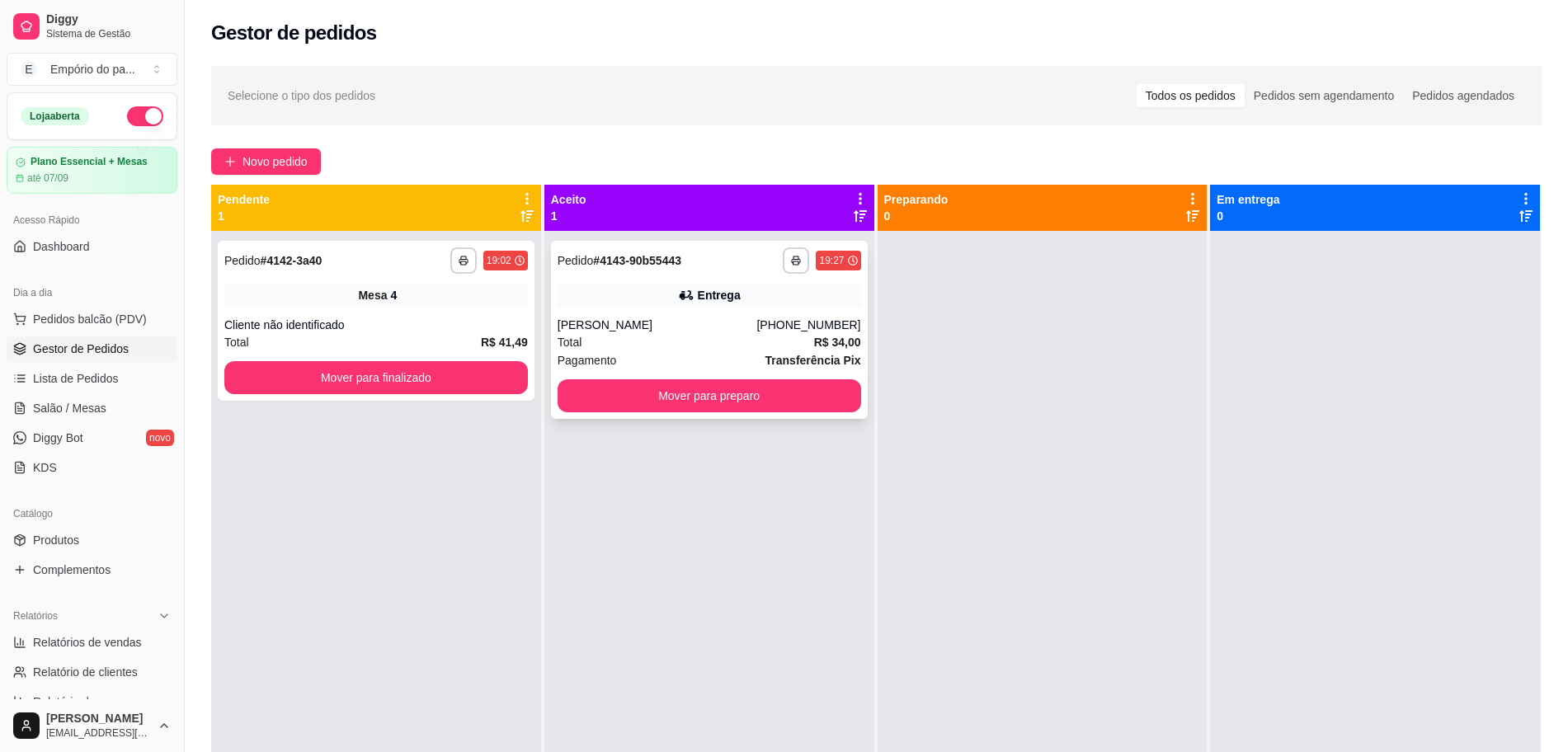
click at [656, 320] on div "Angela marques" at bounding box center [657, 325] width 200 height 17
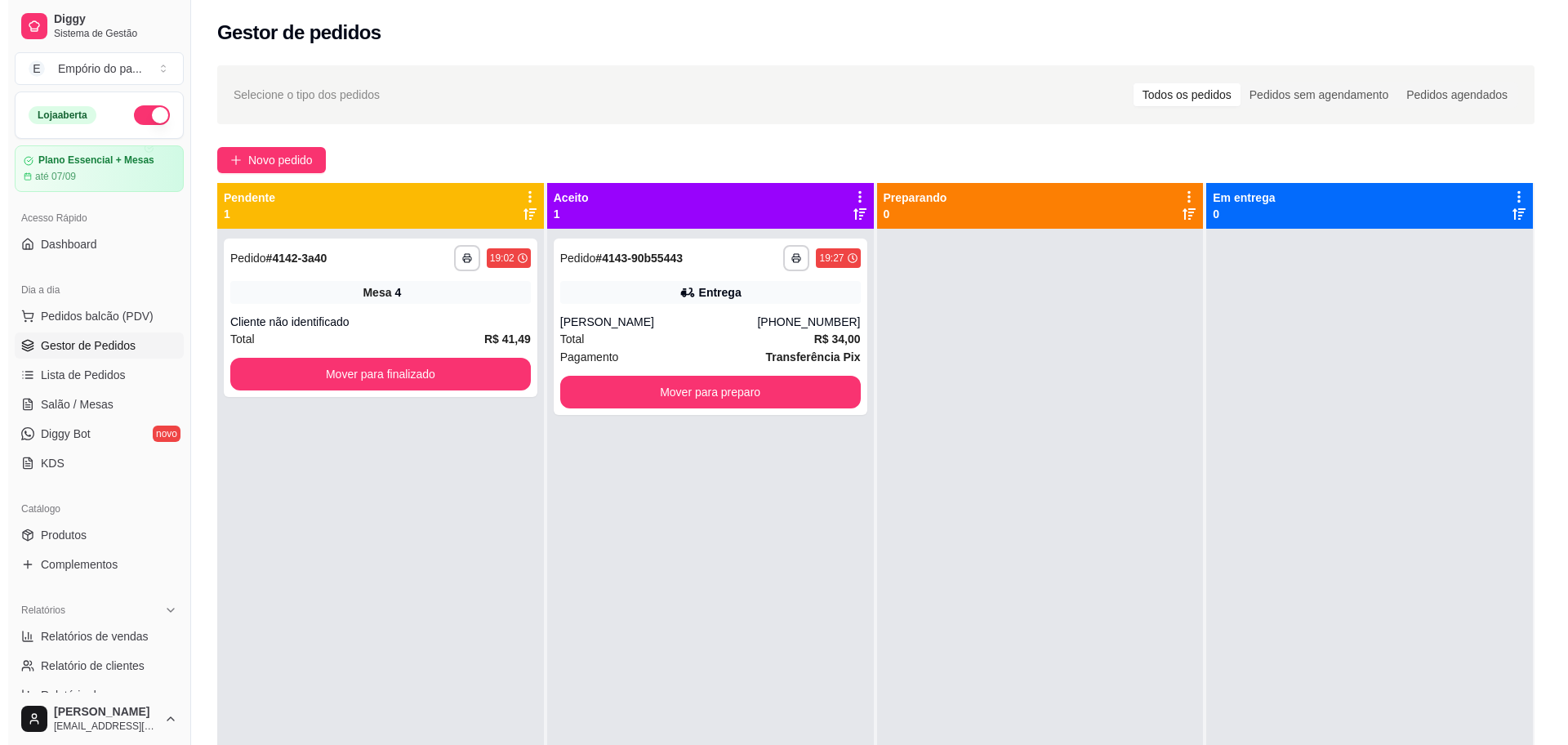
scroll to position [45, 0]
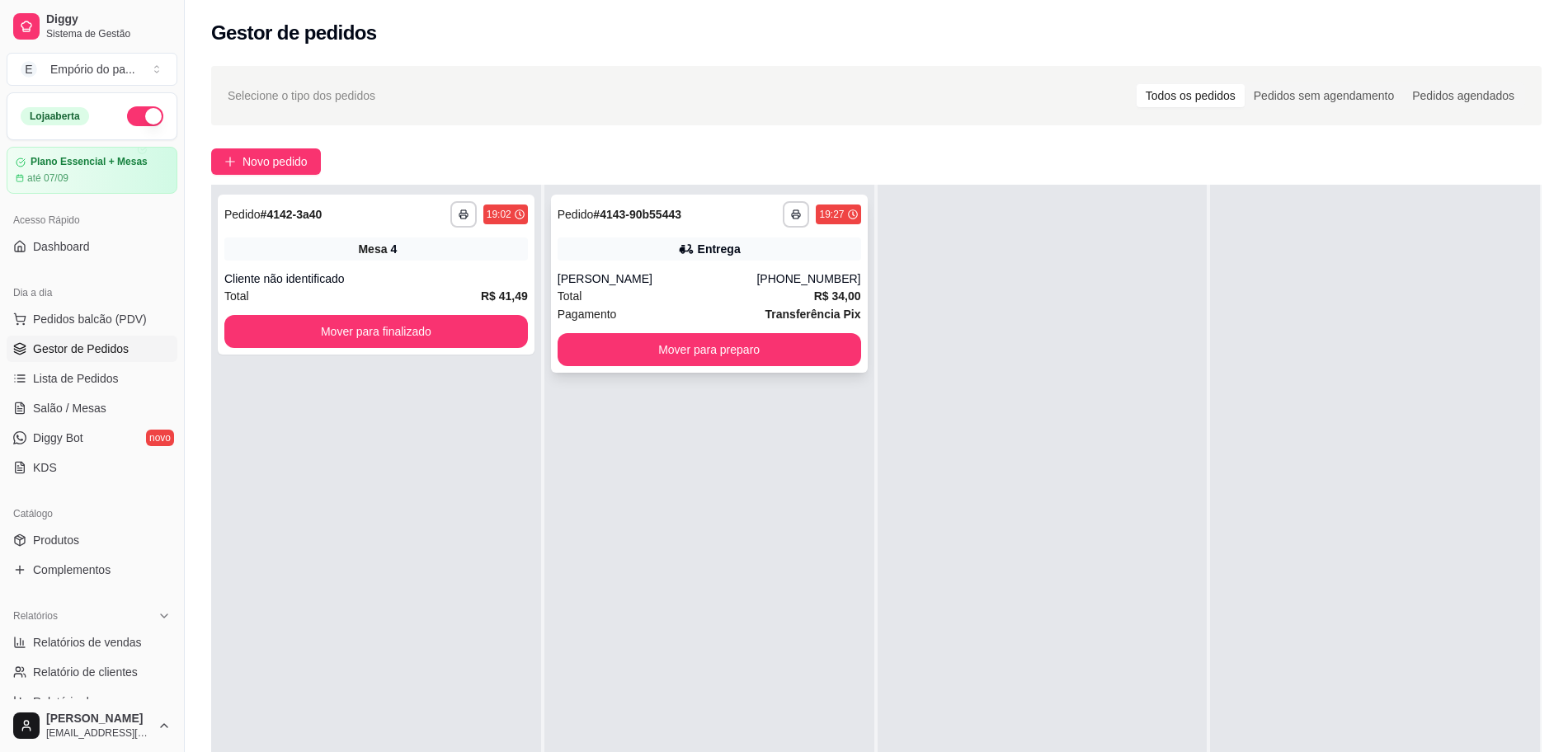
click at [732, 276] on div "Angela marques" at bounding box center [657, 279] width 200 height 17
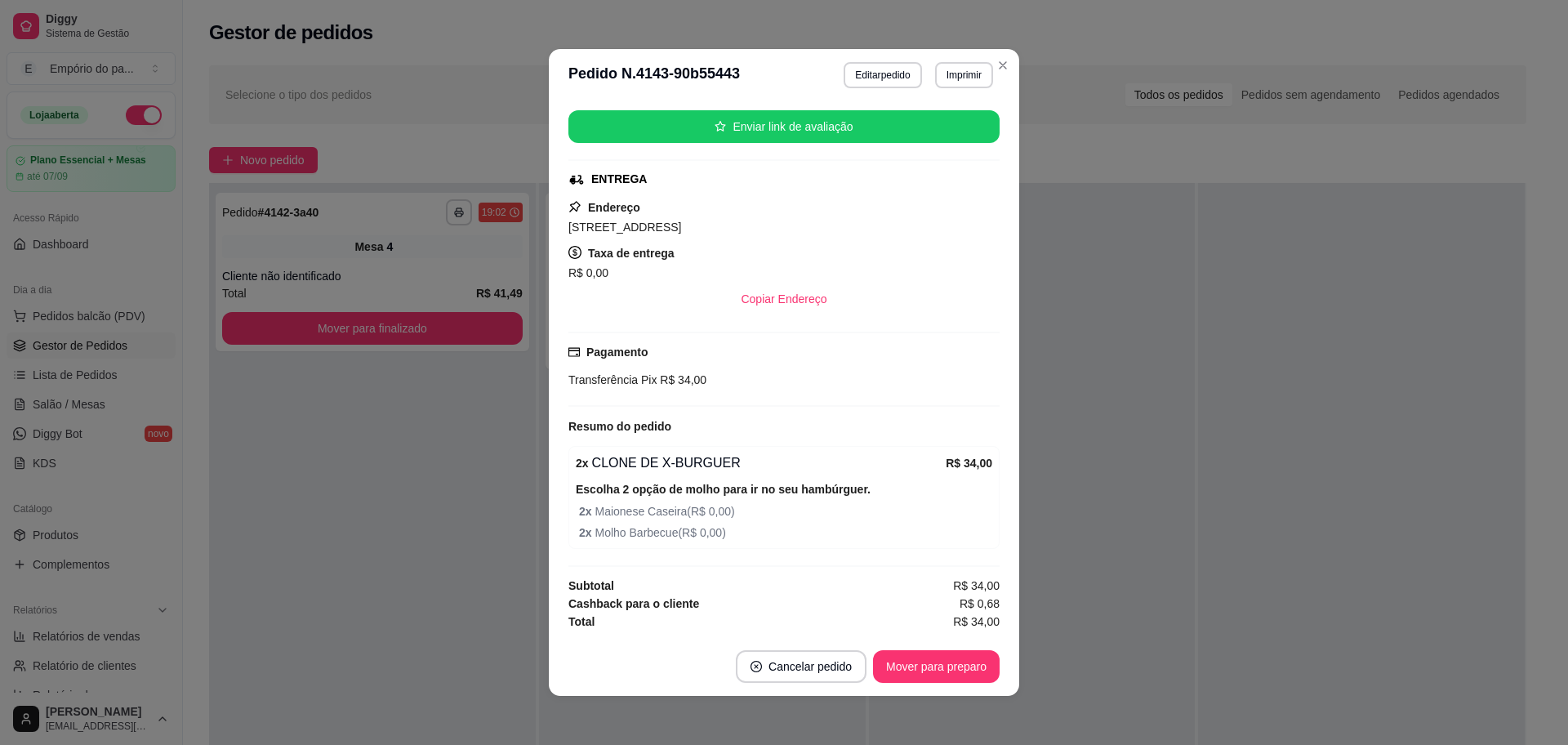
scroll to position [4, 0]
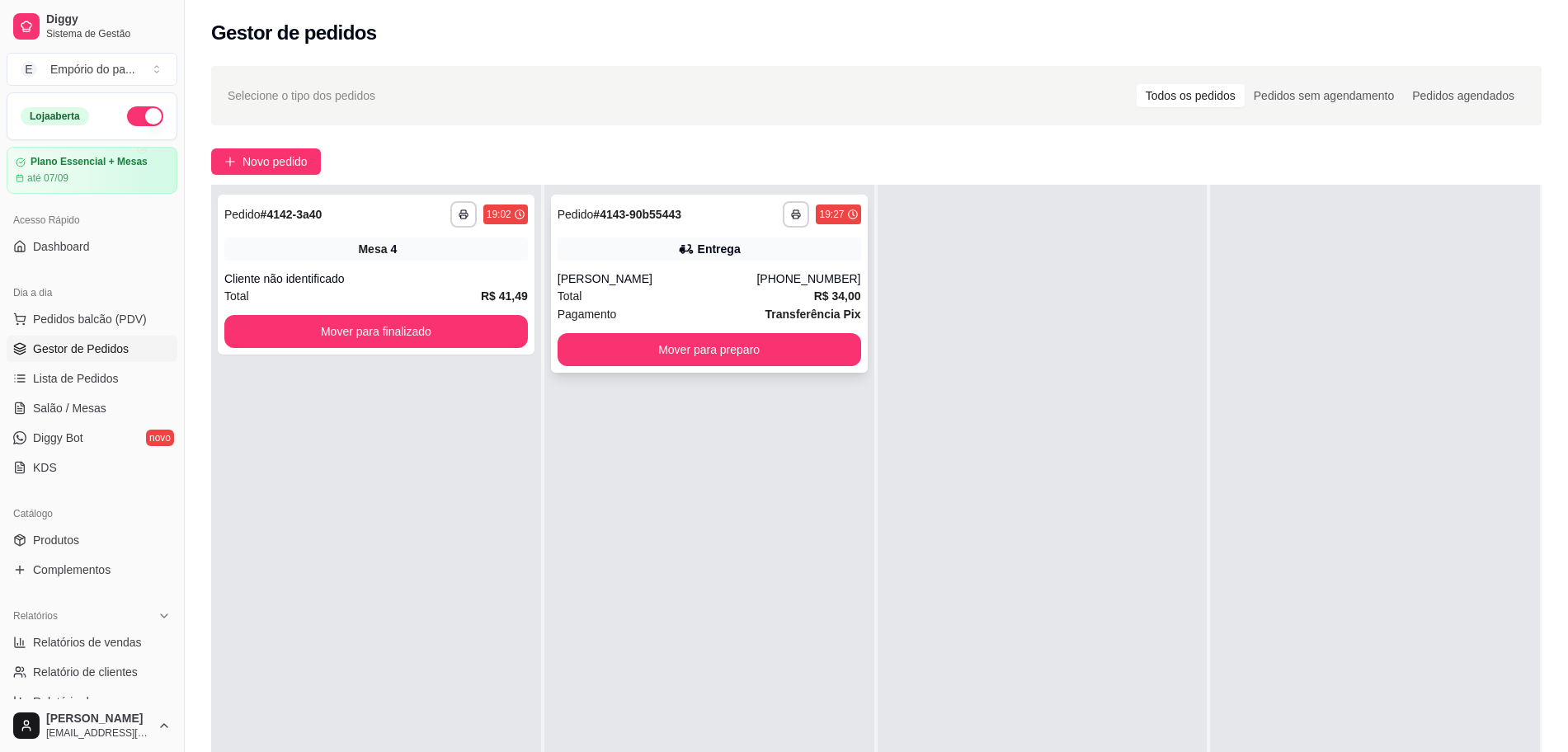
click at [648, 294] on div "Total R$ 34,00" at bounding box center [709, 295] width 303 height 18
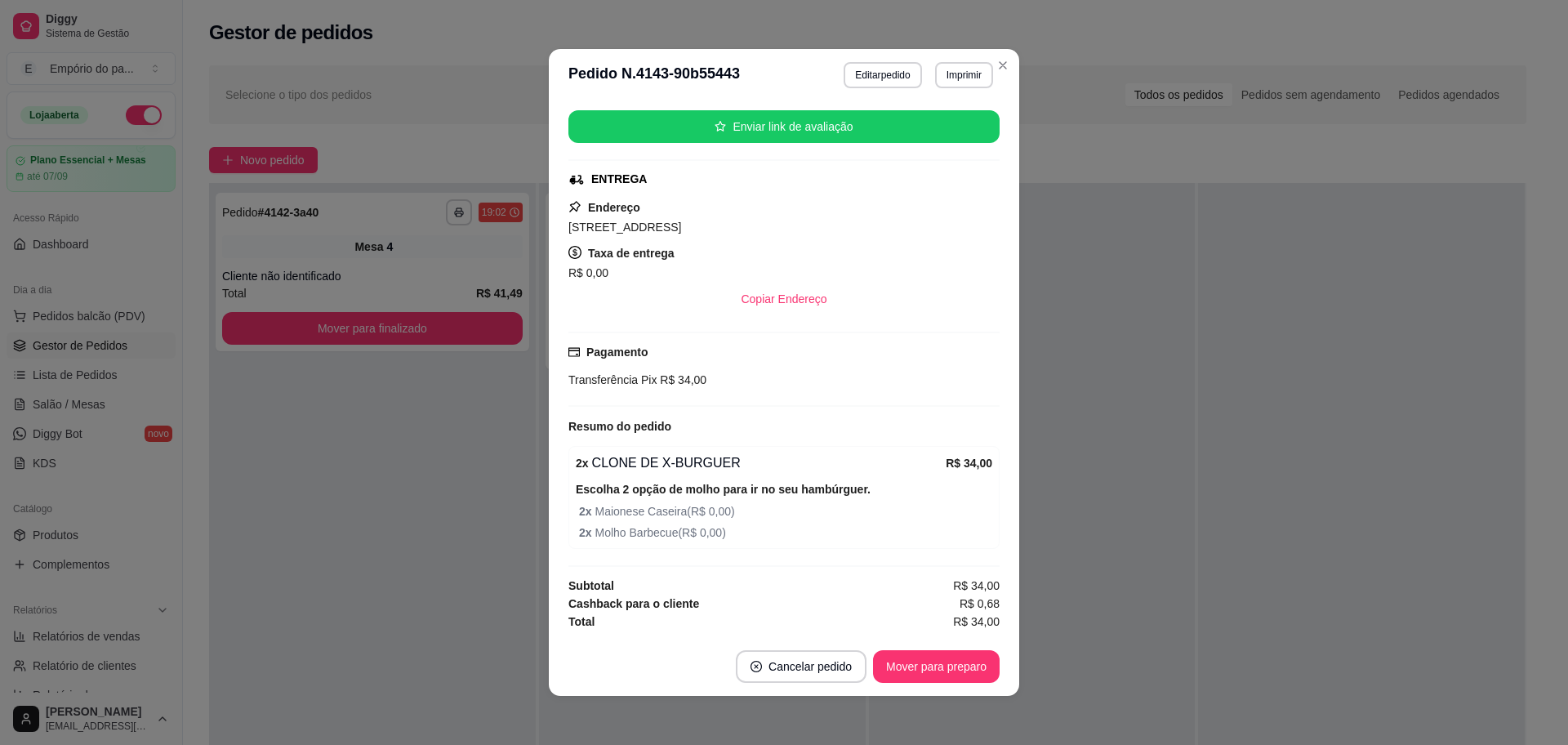
scroll to position [0, 0]
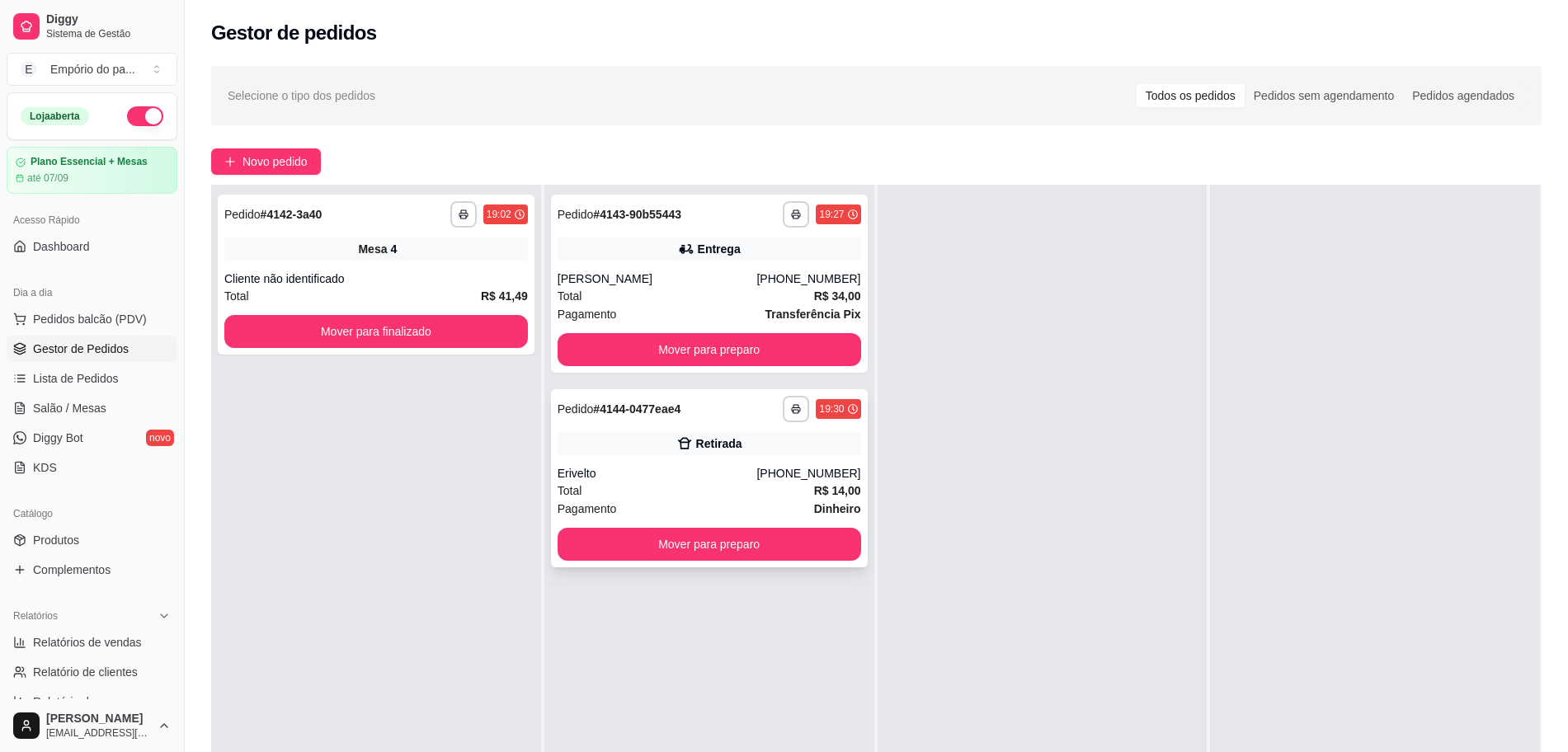
click at [722, 474] on div "Erivelto" at bounding box center [657, 474] width 200 height 17
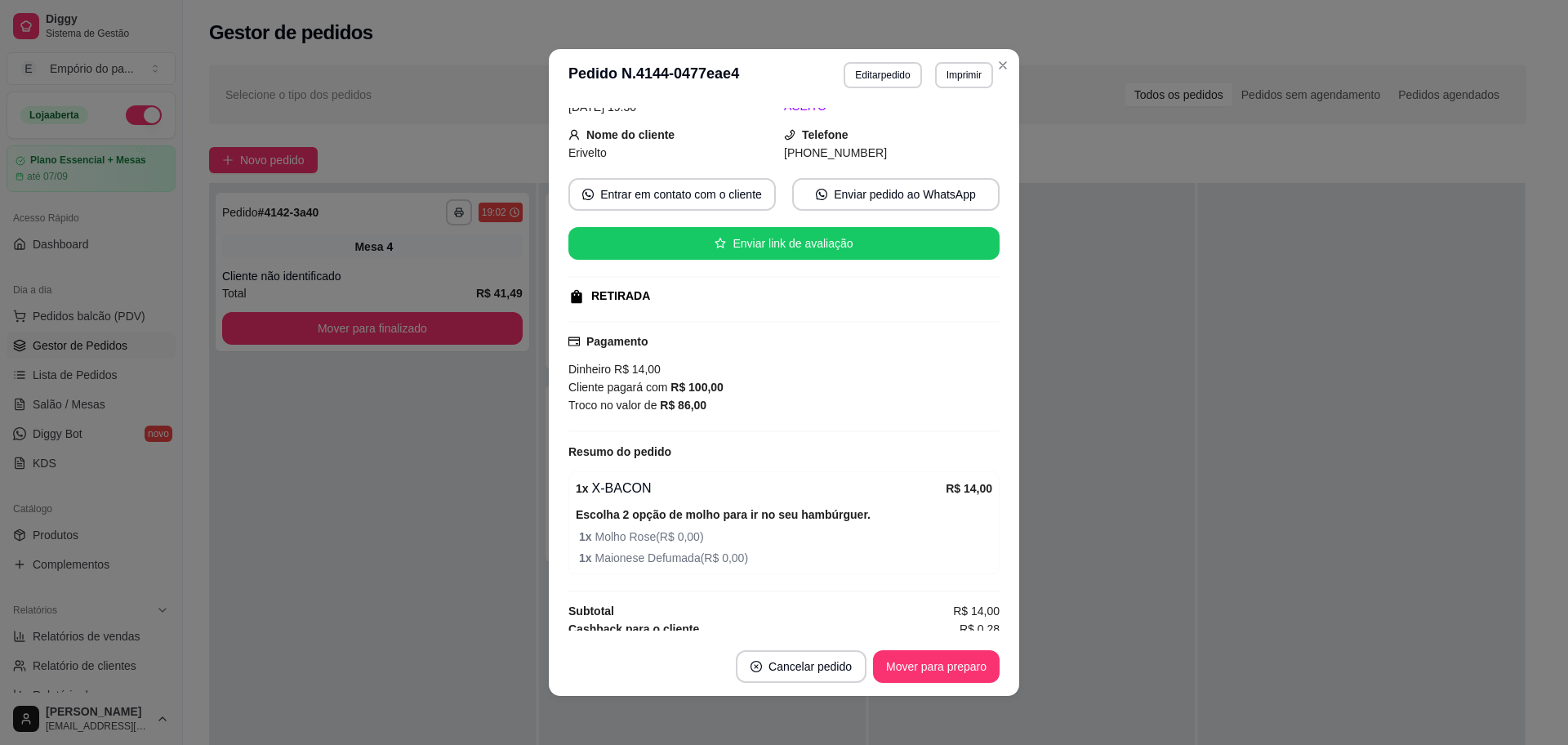
scroll to position [107, 0]
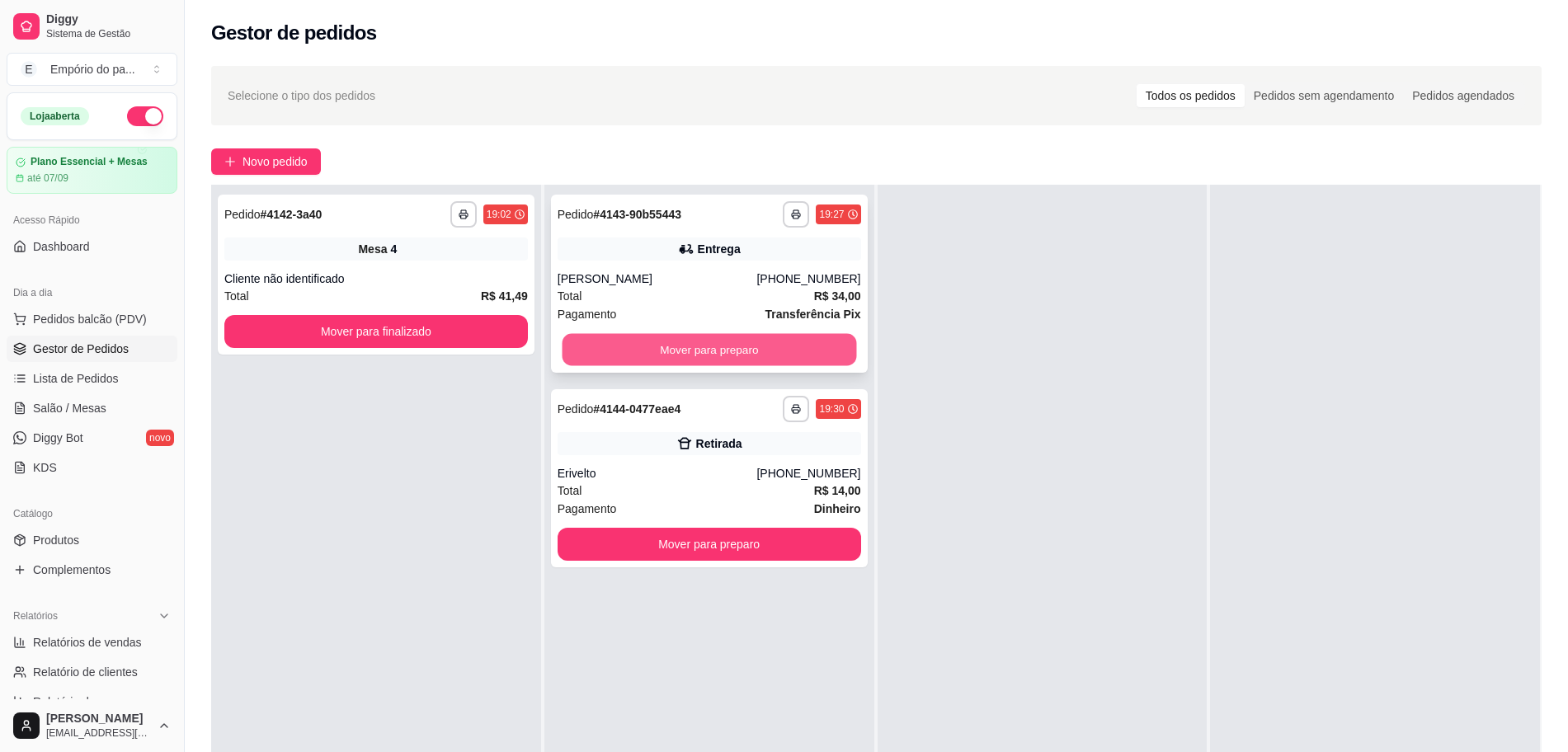
click at [673, 357] on button "Mover para preparo" at bounding box center [709, 350] width 294 height 32
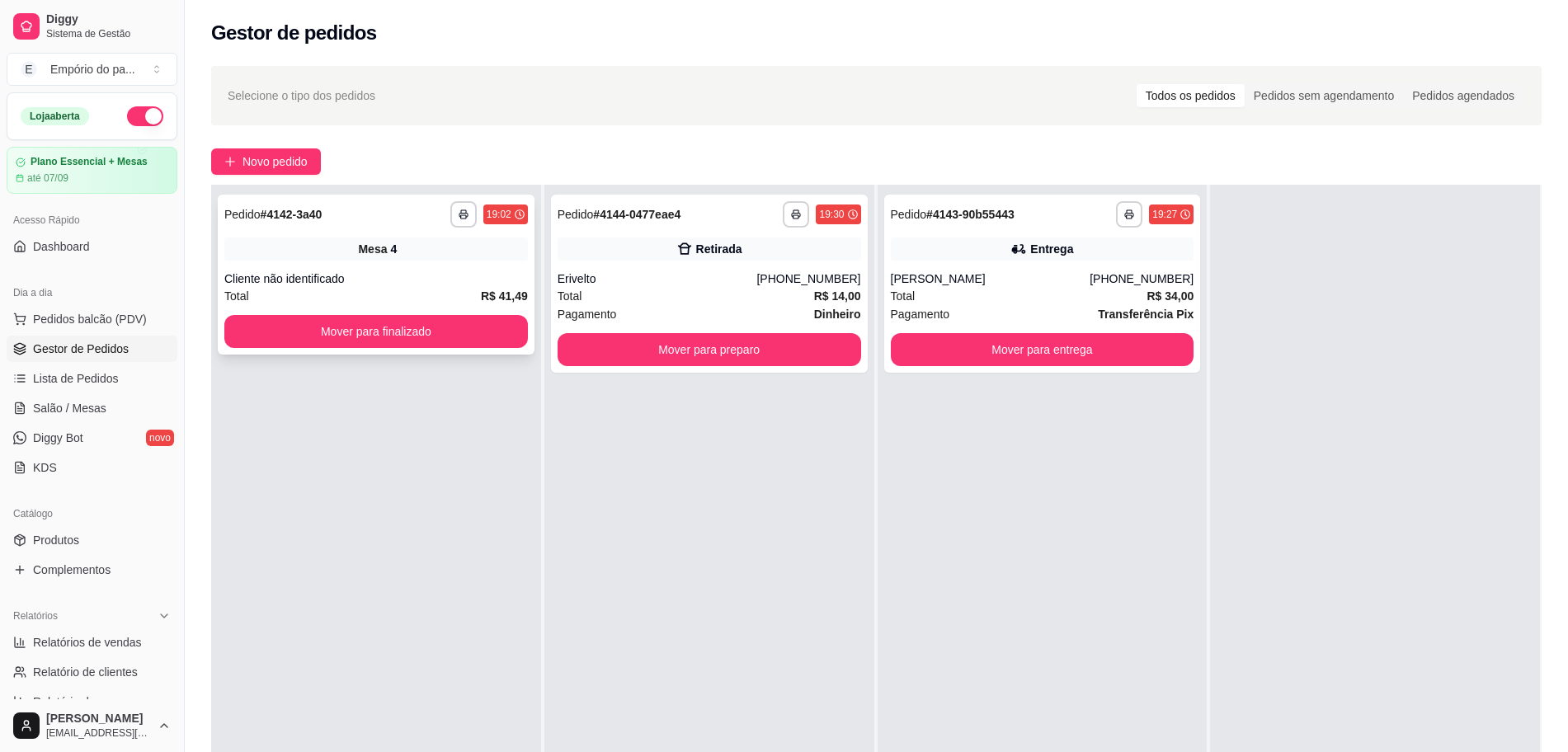
click at [427, 288] on div "Total R$ 41,49" at bounding box center [376, 295] width 303 height 18
click at [710, 305] on div "Pagamento Dinheiro" at bounding box center [709, 314] width 303 height 18
click at [1003, 293] on div "Total R$ 34,00" at bounding box center [1043, 295] width 303 height 18
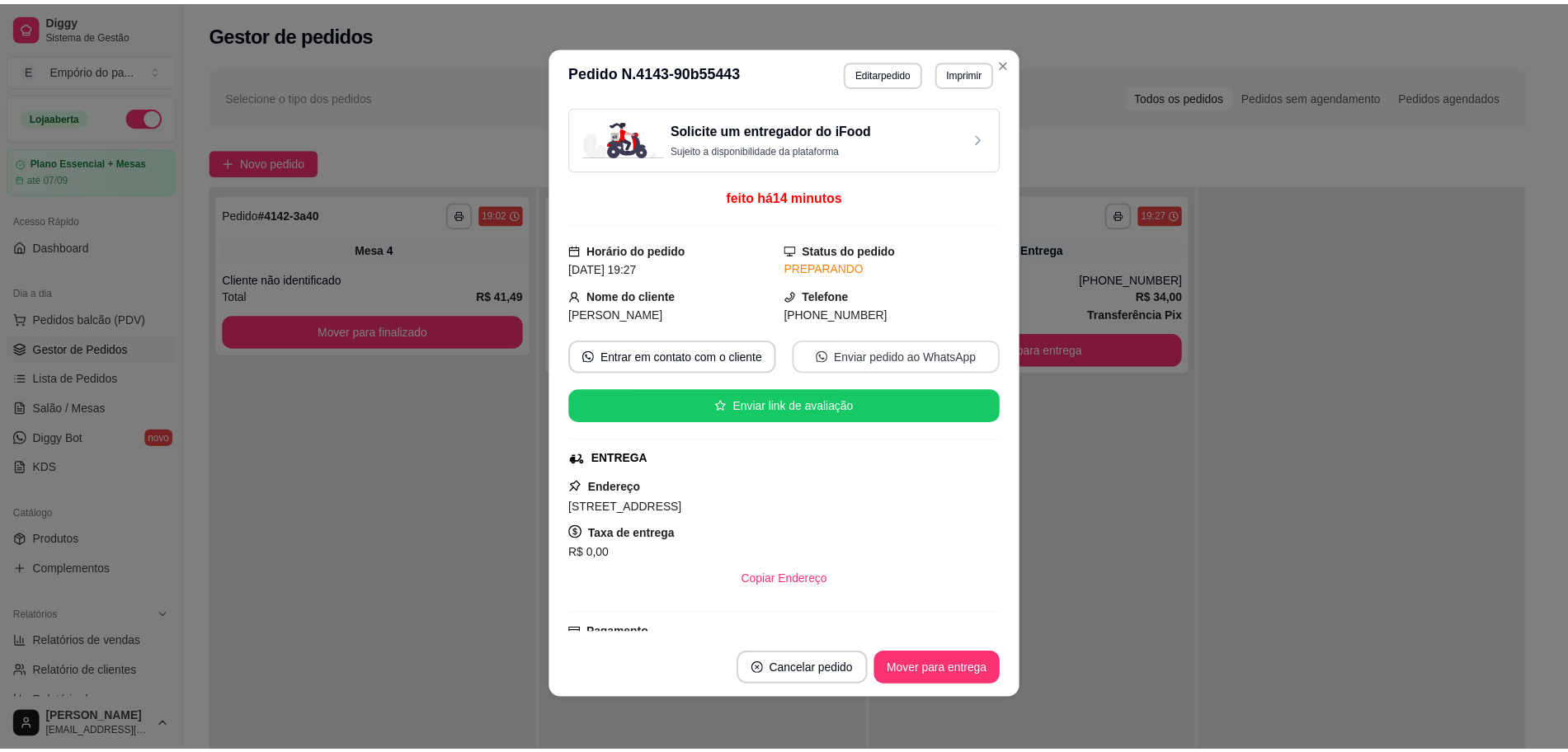
scroll to position [281, 0]
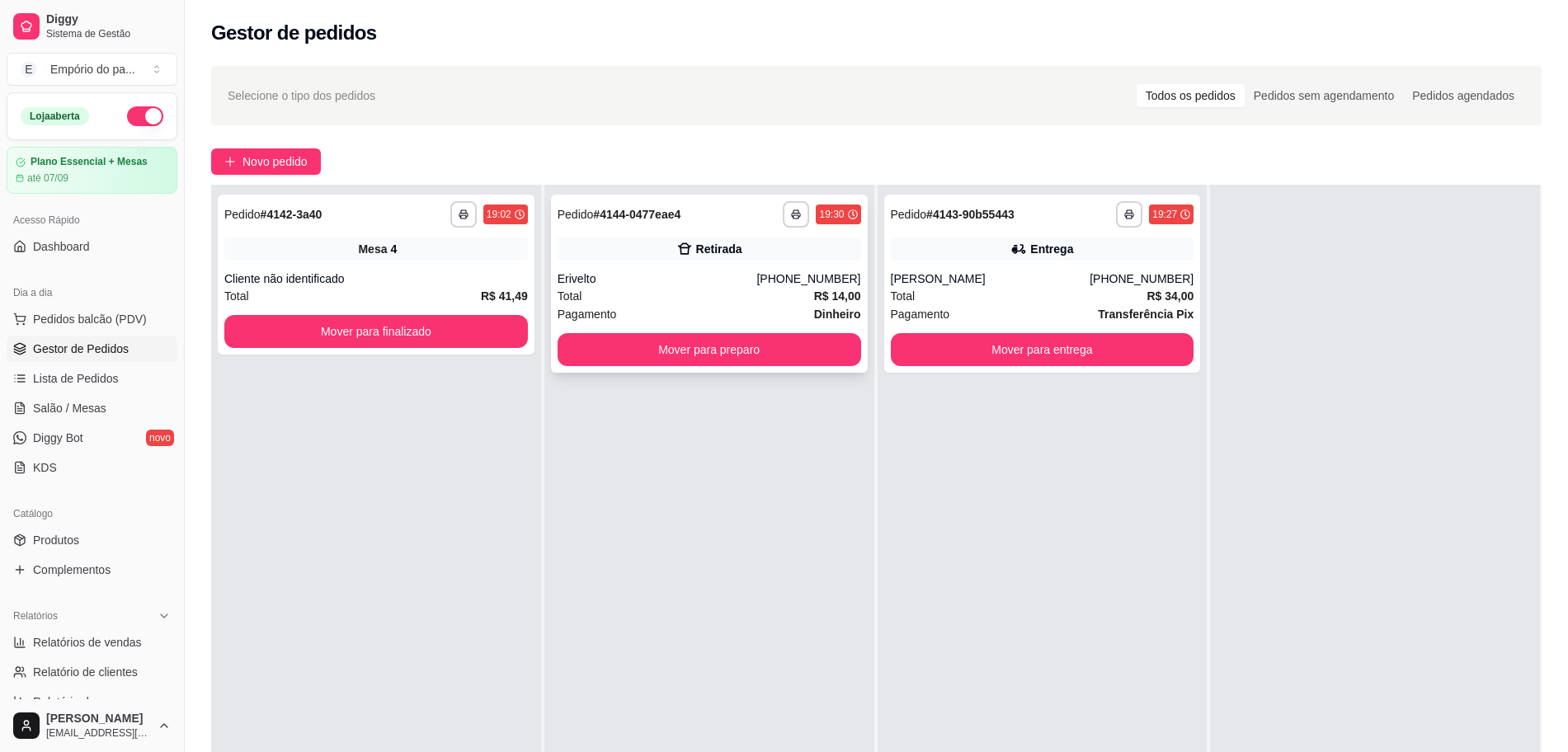
click at [670, 326] on div "**********" at bounding box center [709, 284] width 317 height 178
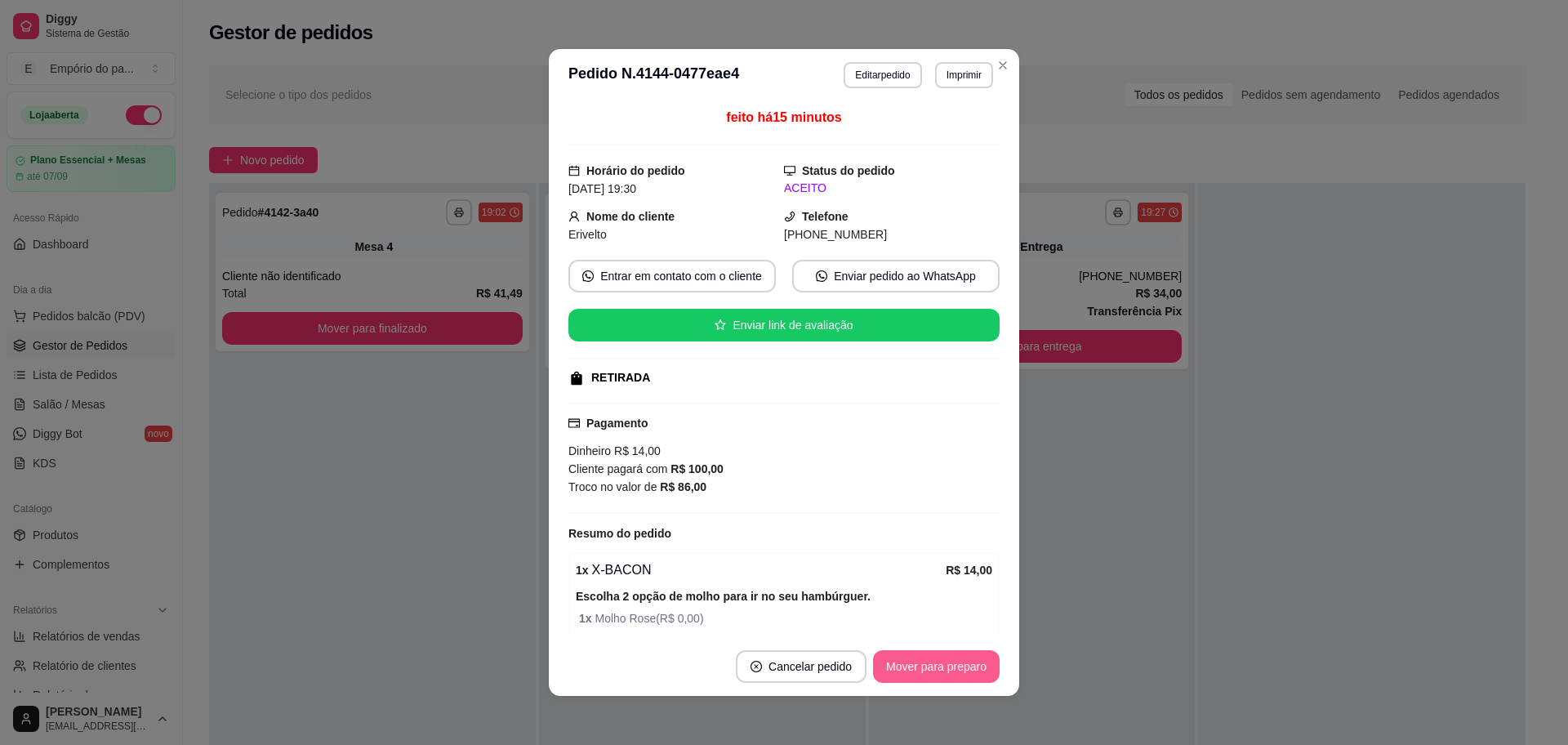
click at [947, 661] on button "Mover para preparo" at bounding box center [936, 666] width 126 height 32
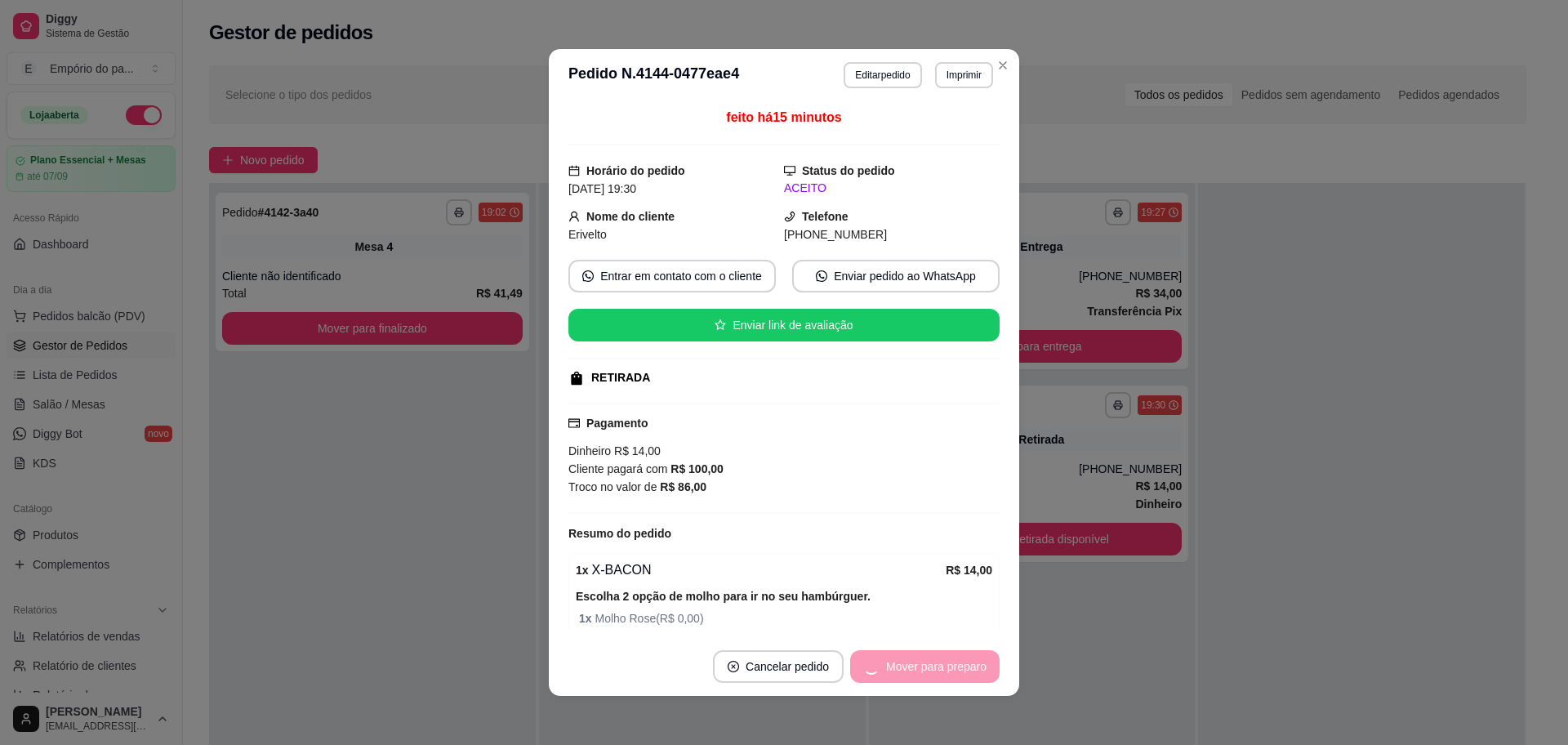
click at [947, 661] on div "Mover para preparo" at bounding box center [924, 666] width 149 height 32
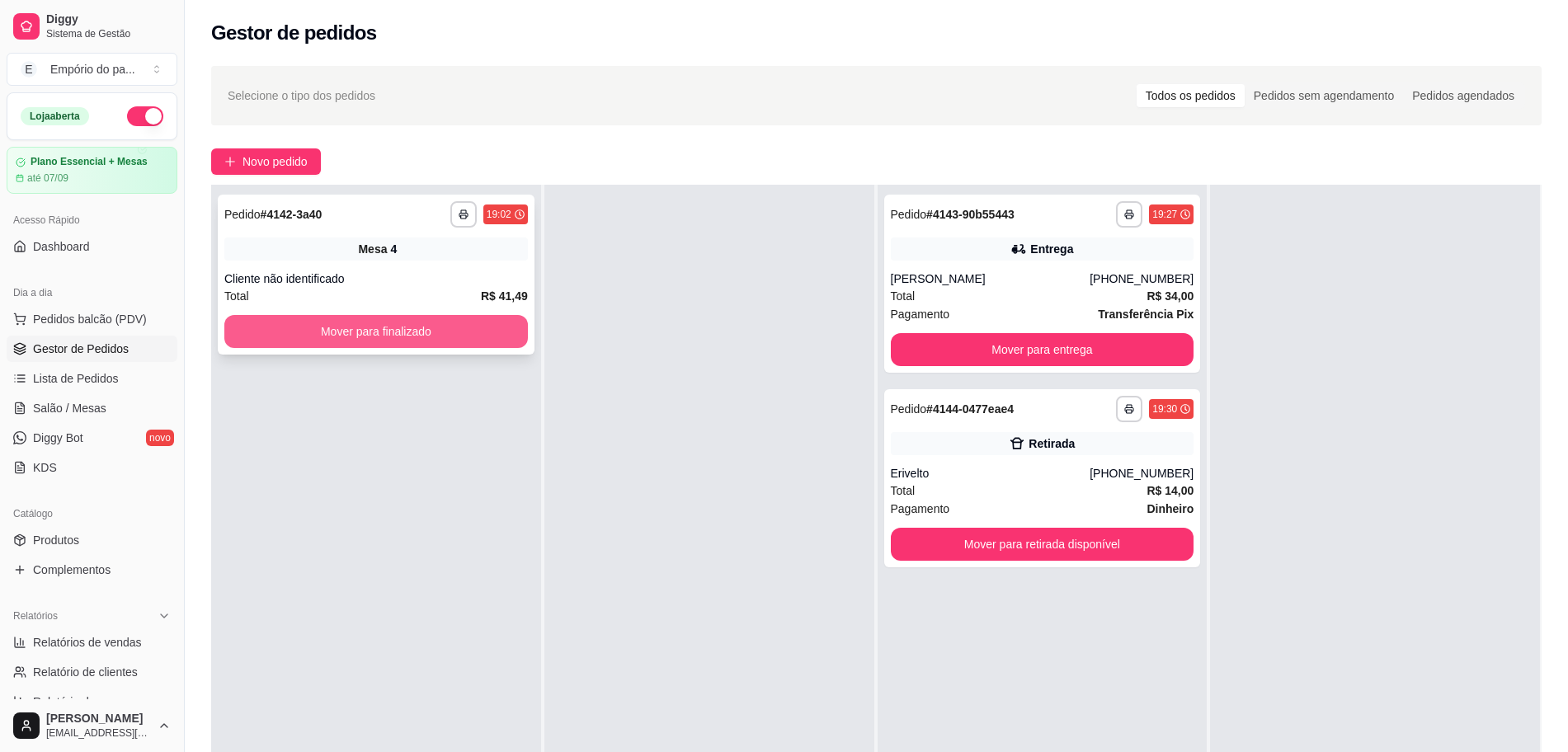
click at [396, 334] on button "Mover para finalizado" at bounding box center [376, 331] width 303 height 33
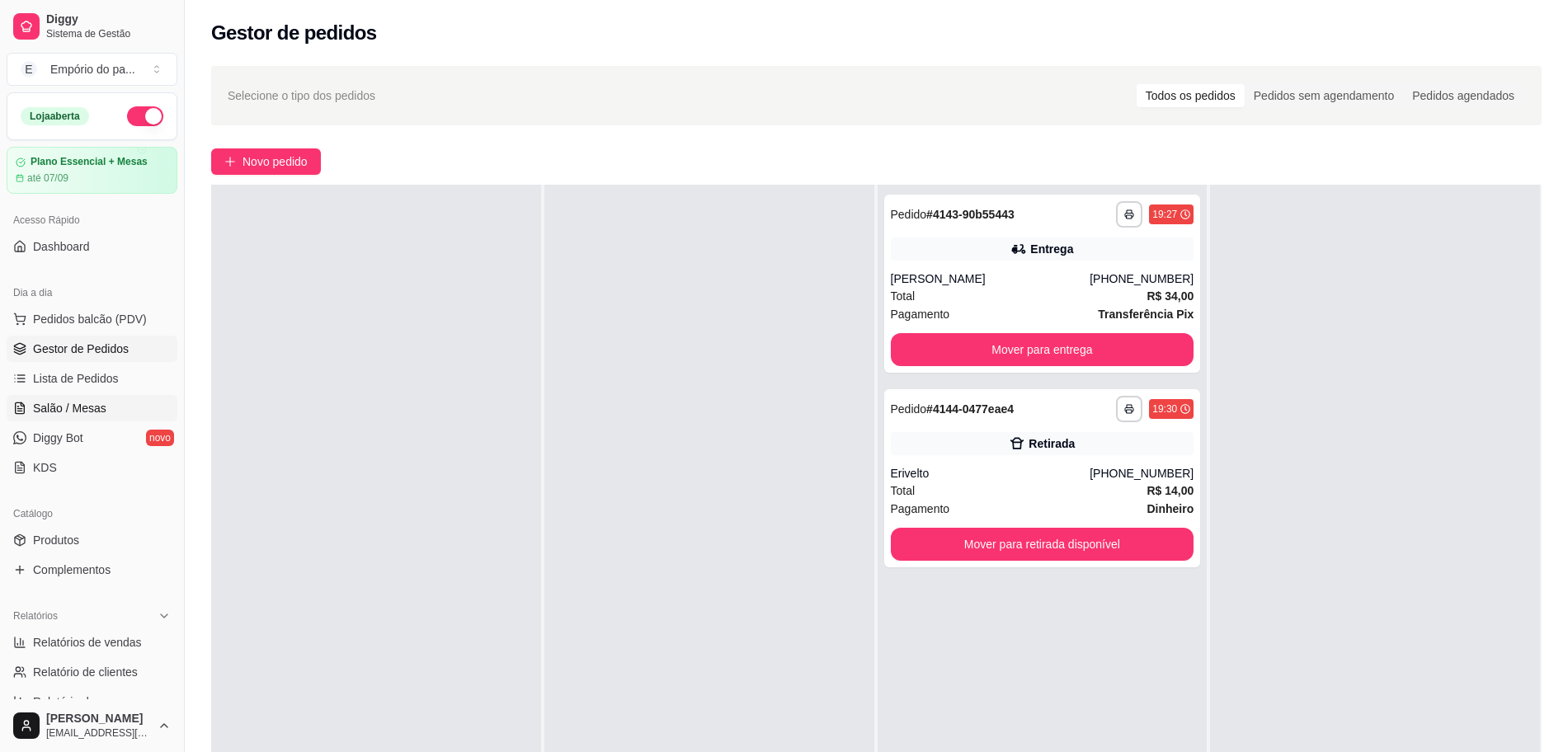
click at [74, 412] on span "Salão / Mesas" at bounding box center [69, 408] width 73 height 17
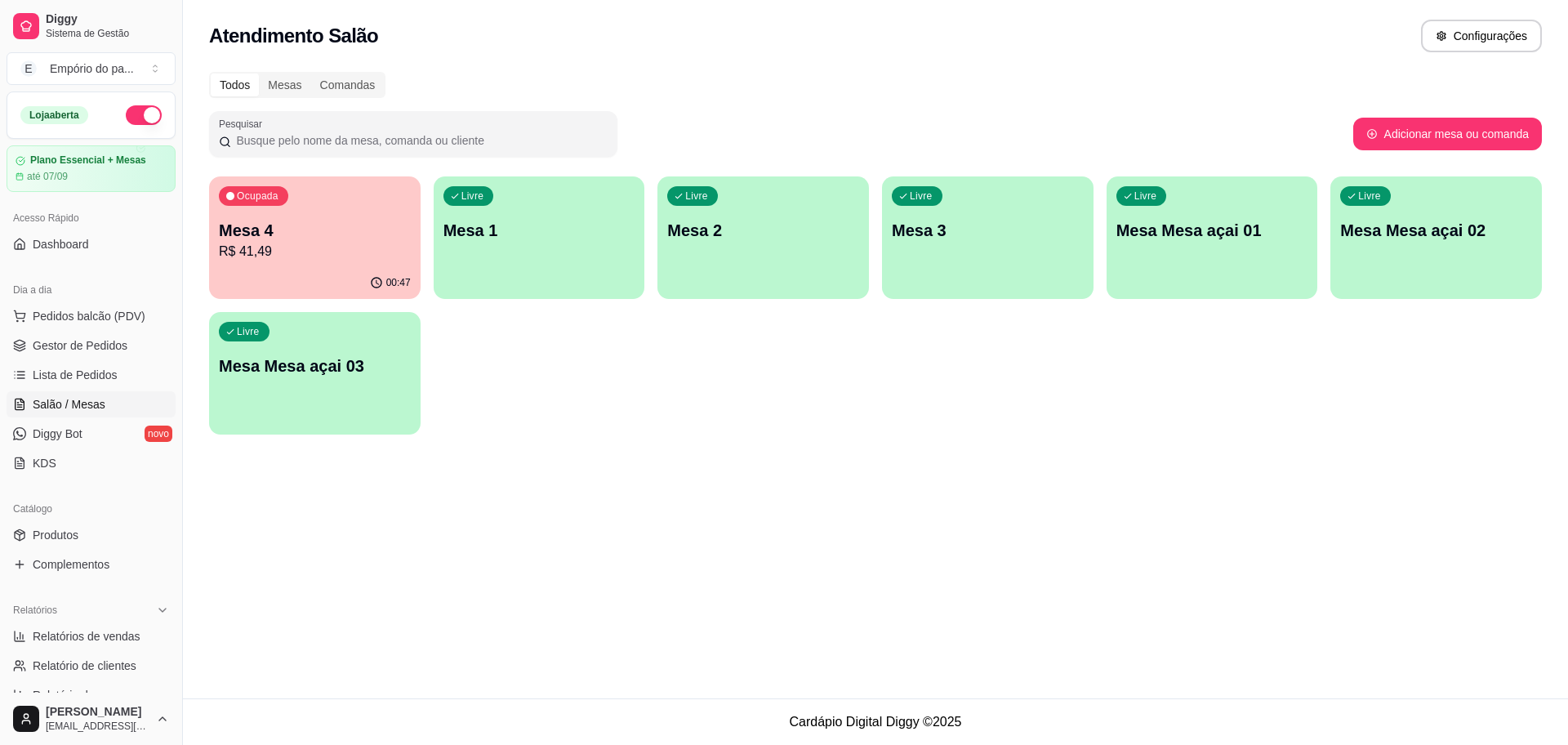
click at [395, 255] on p "R$ 41,49" at bounding box center [315, 251] width 192 height 19
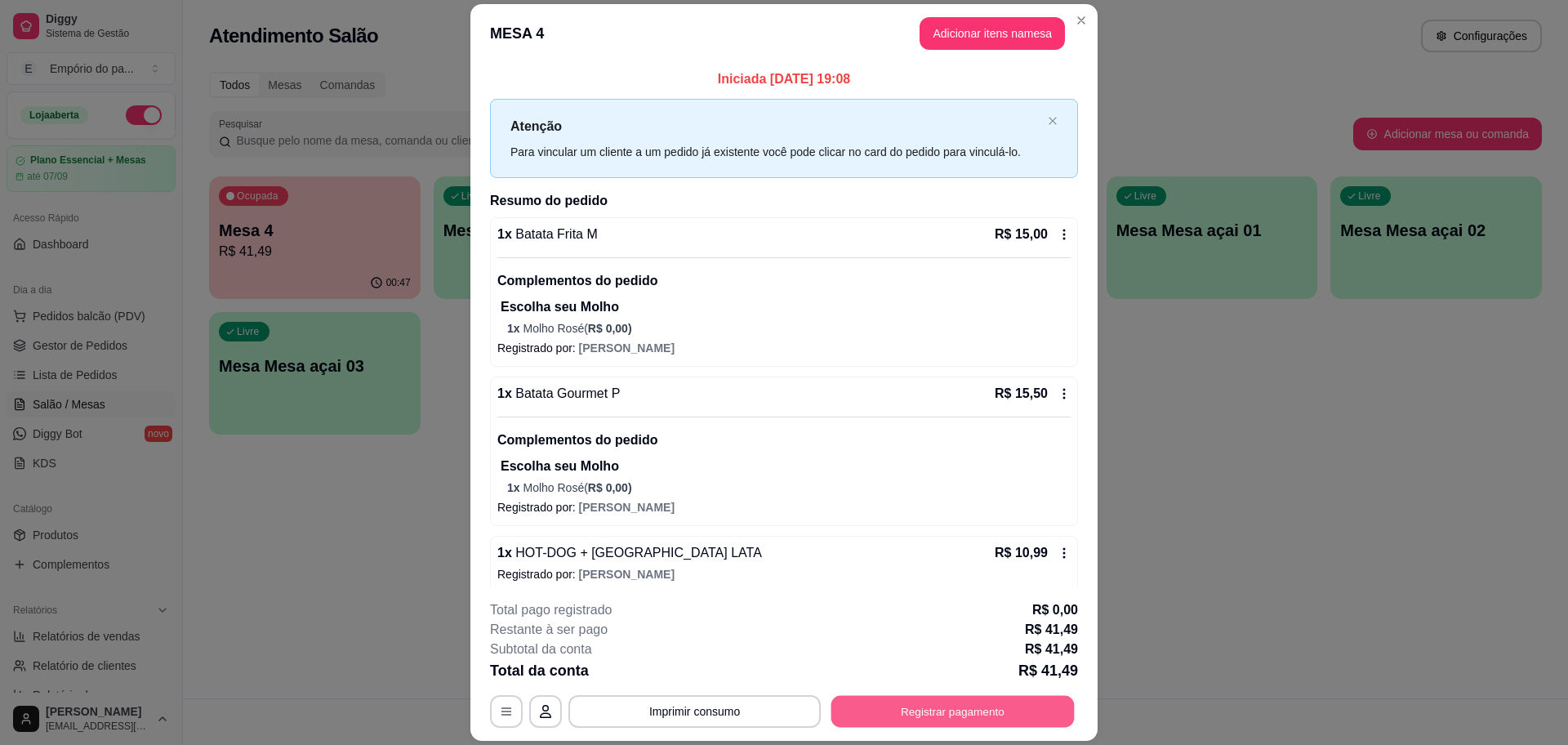
click at [979, 703] on button "Registrar pagamento" at bounding box center [953, 712] width 243 height 32
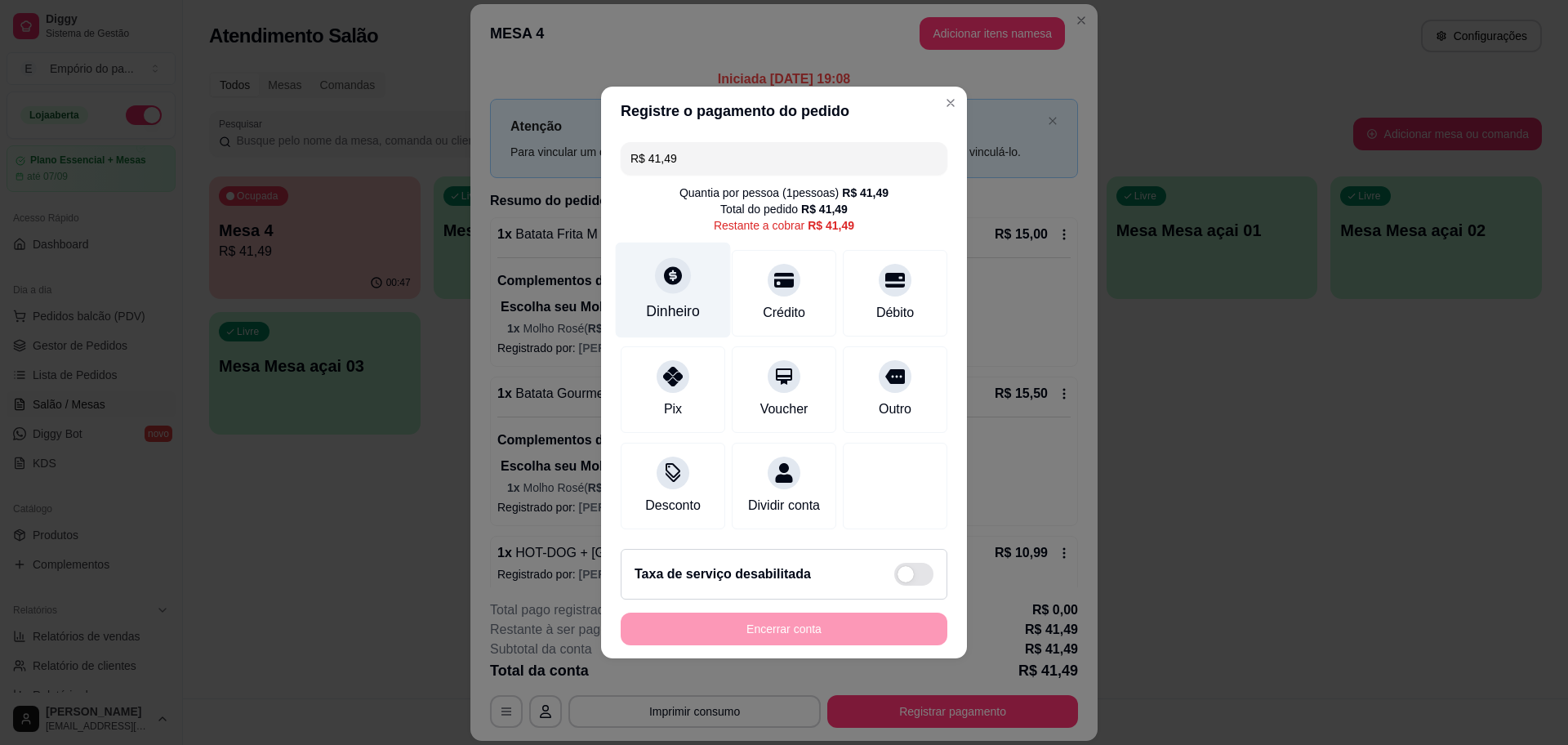
click at [702, 287] on div "Dinheiro" at bounding box center [674, 289] width 115 height 96
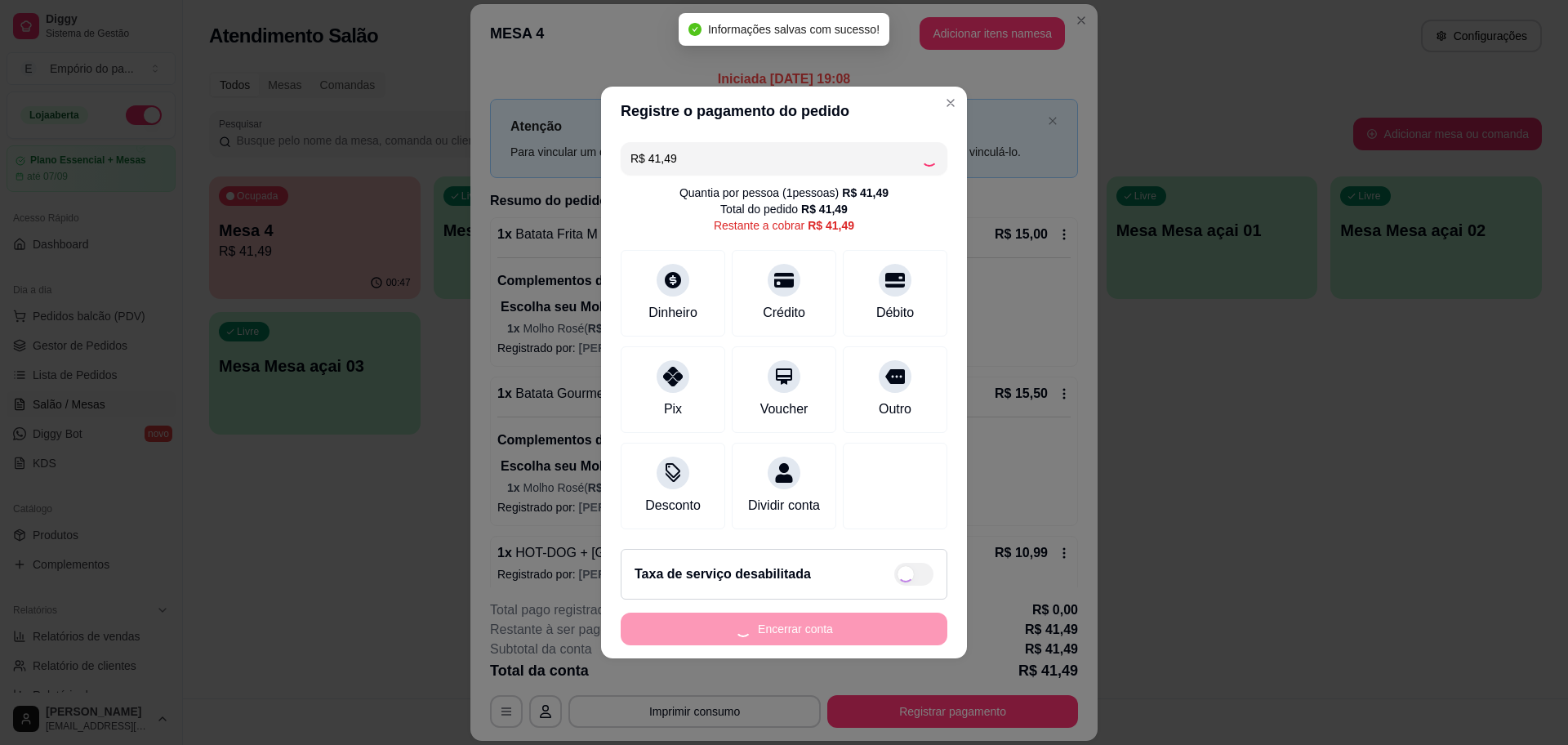
type input "R$ 0,00"
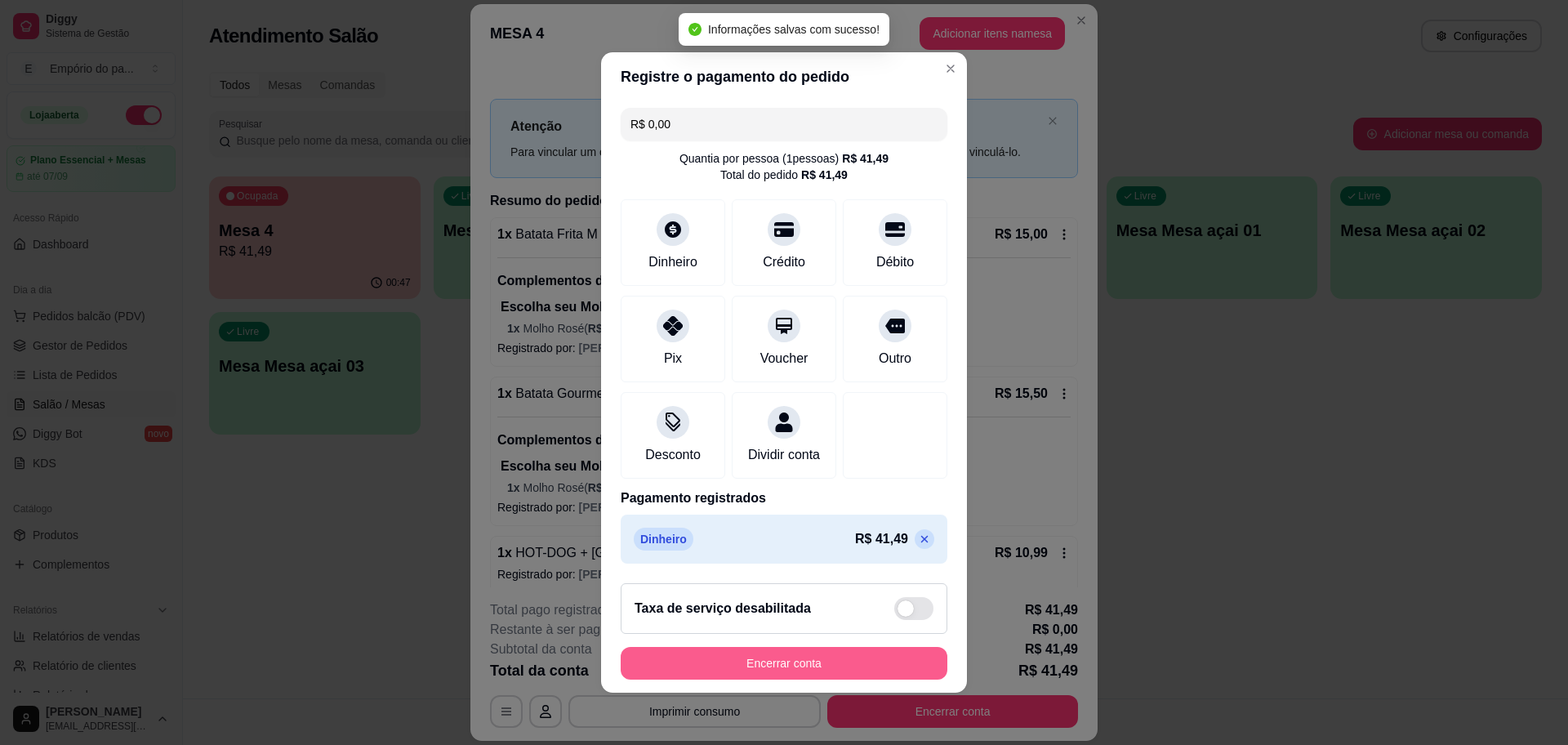
click at [885, 678] on button "Encerrar conta" at bounding box center [784, 662] width 327 height 32
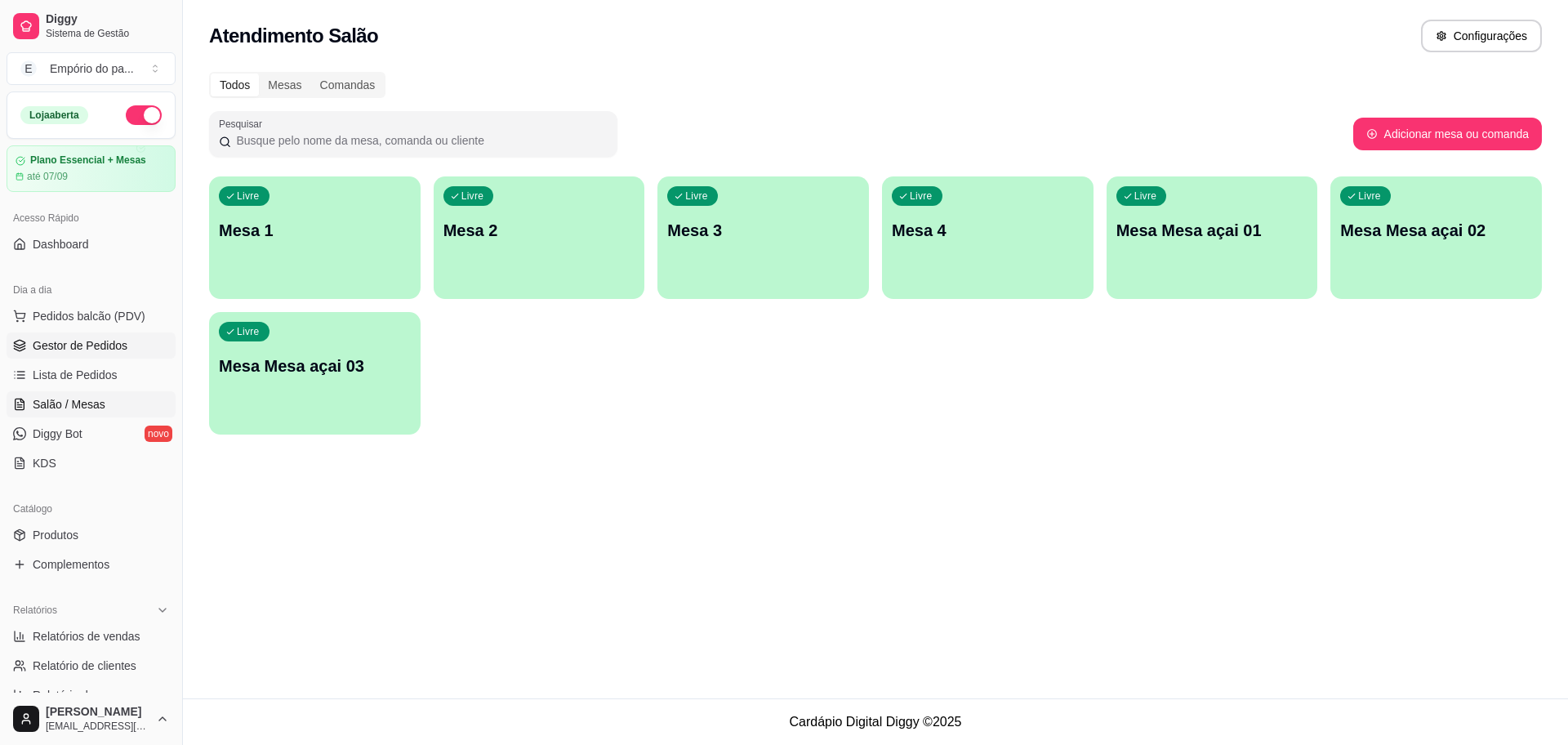
click at [61, 340] on span "Gestor de Pedidos" at bounding box center [80, 346] width 95 height 17
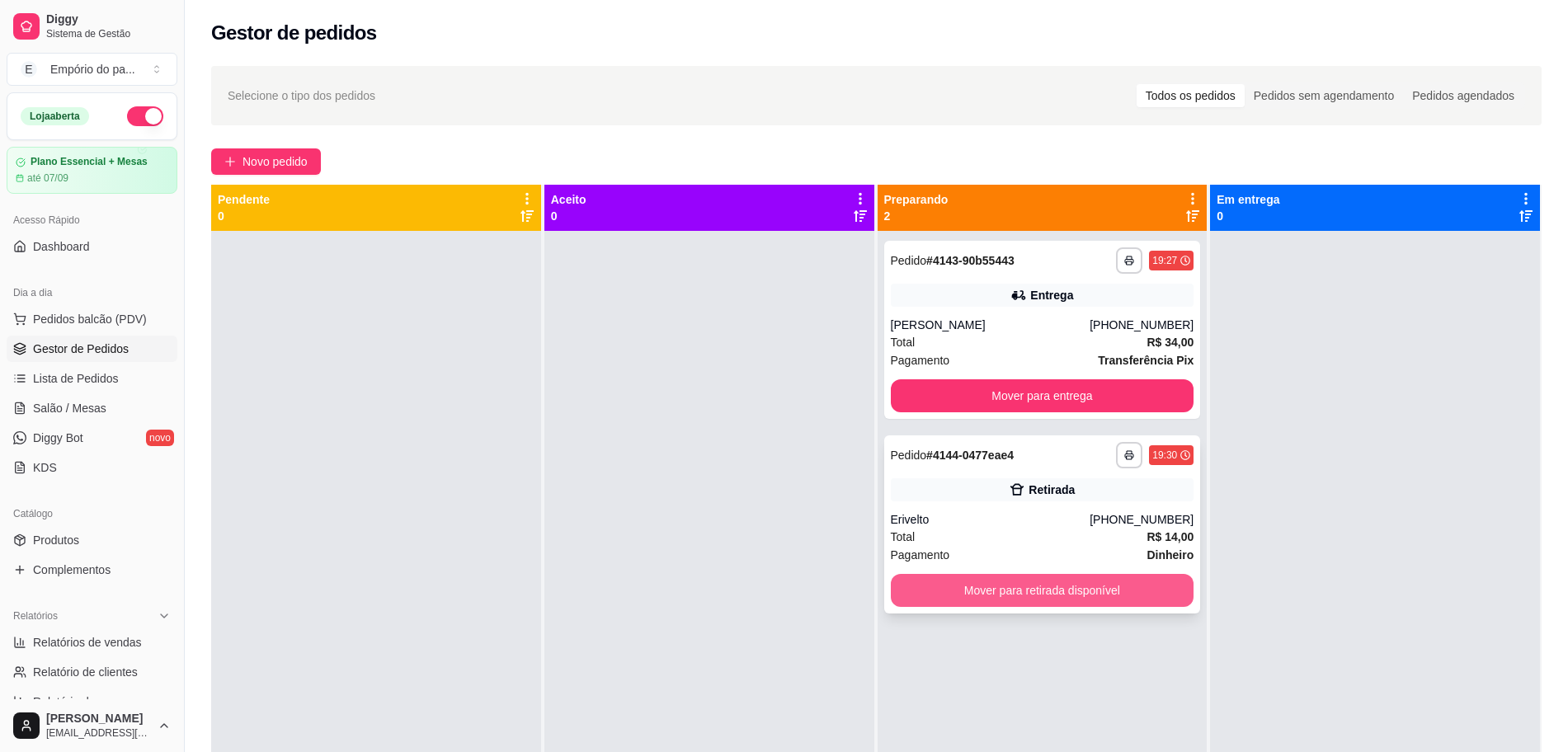
click at [993, 596] on button "Mover para retirada disponível" at bounding box center [1043, 590] width 303 height 33
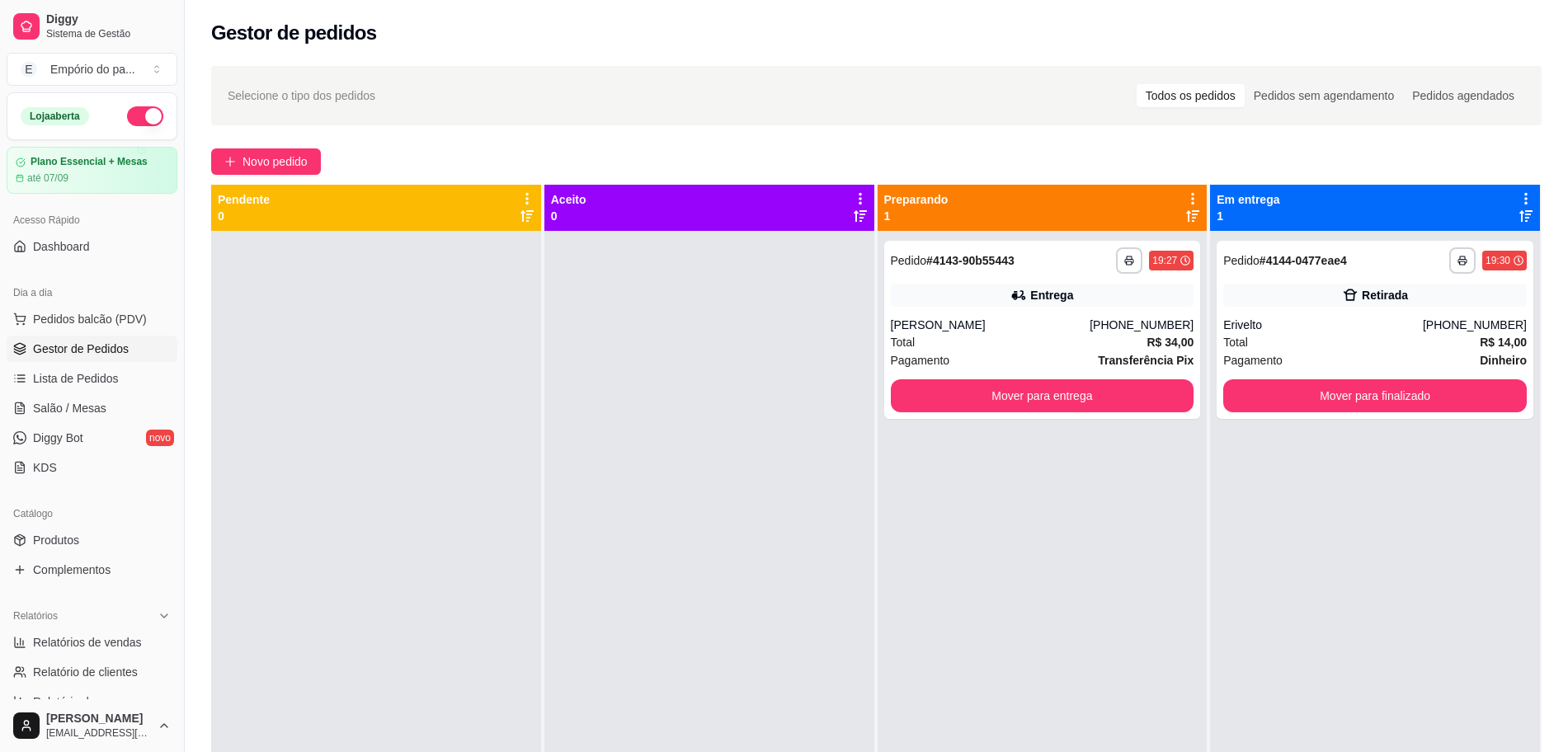
click at [742, 336] on div at bounding box center [709, 606] width 330 height 752
click at [1025, 407] on button "Mover para entrega" at bounding box center [1043, 395] width 303 height 33
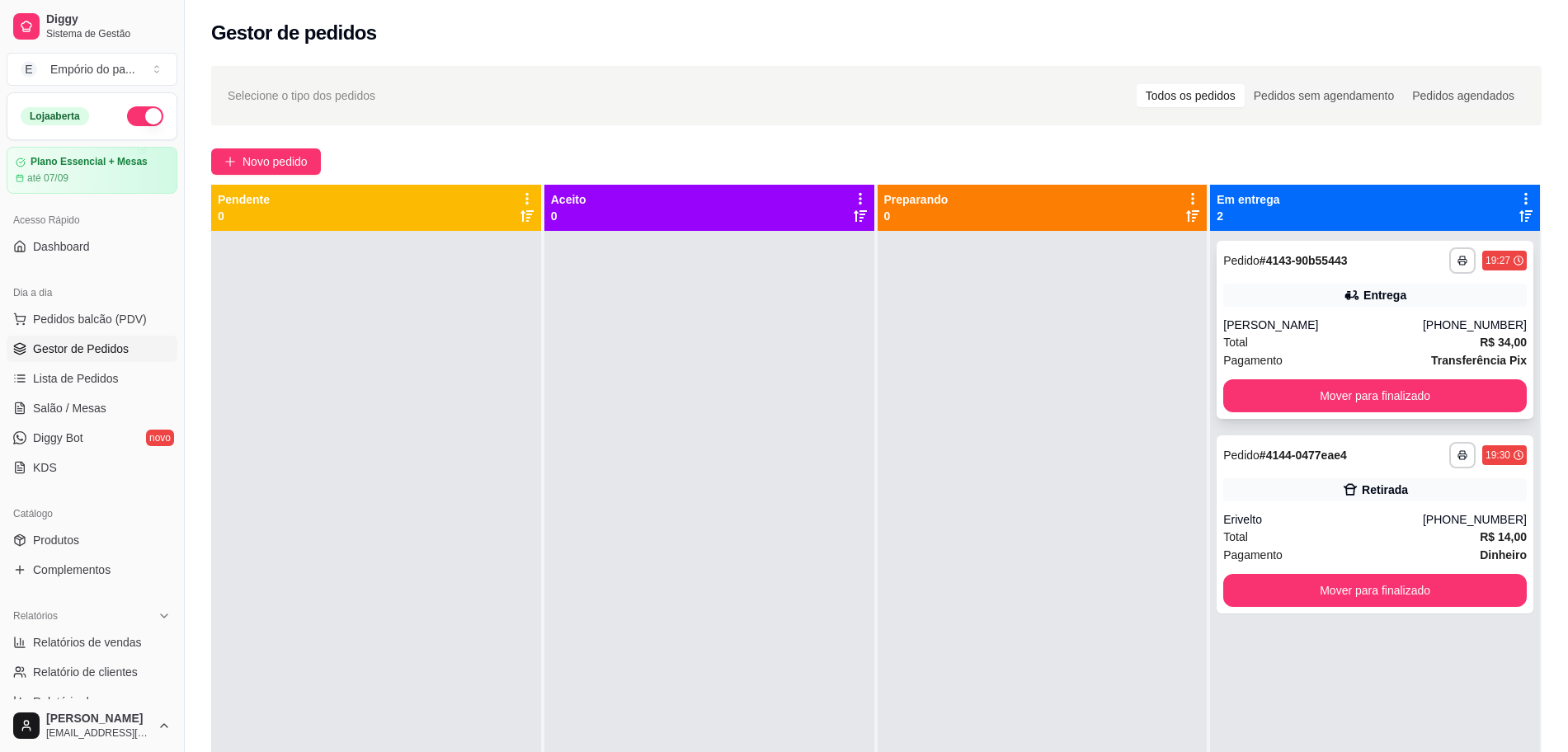
click at [1331, 330] on div "Angela marques" at bounding box center [1323, 325] width 200 height 17
click at [1373, 529] on div "Total R$ 14,00" at bounding box center [1375, 536] width 303 height 18
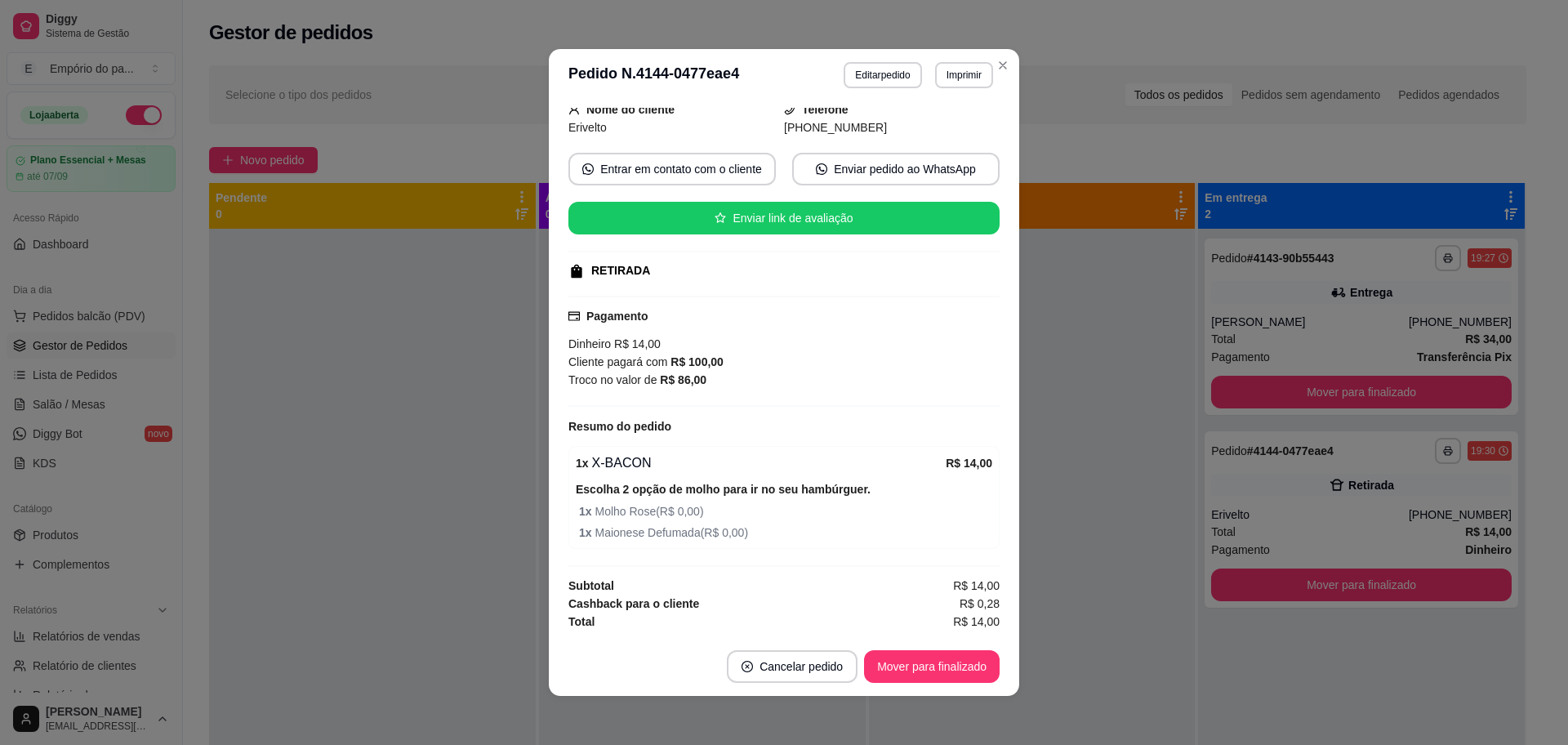
scroll to position [4, 0]
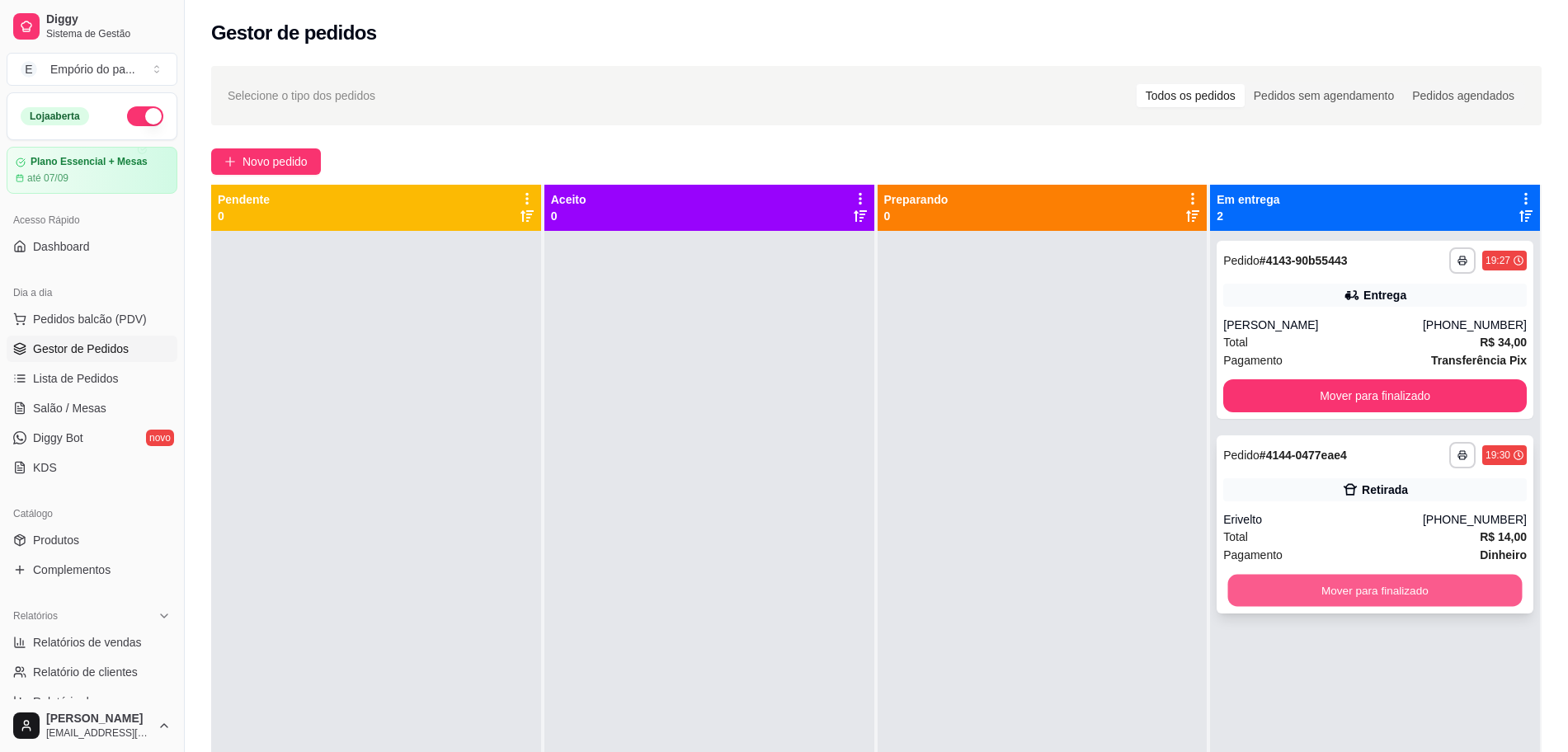
click at [1361, 589] on button "Mover para finalizado" at bounding box center [1375, 591] width 294 height 32
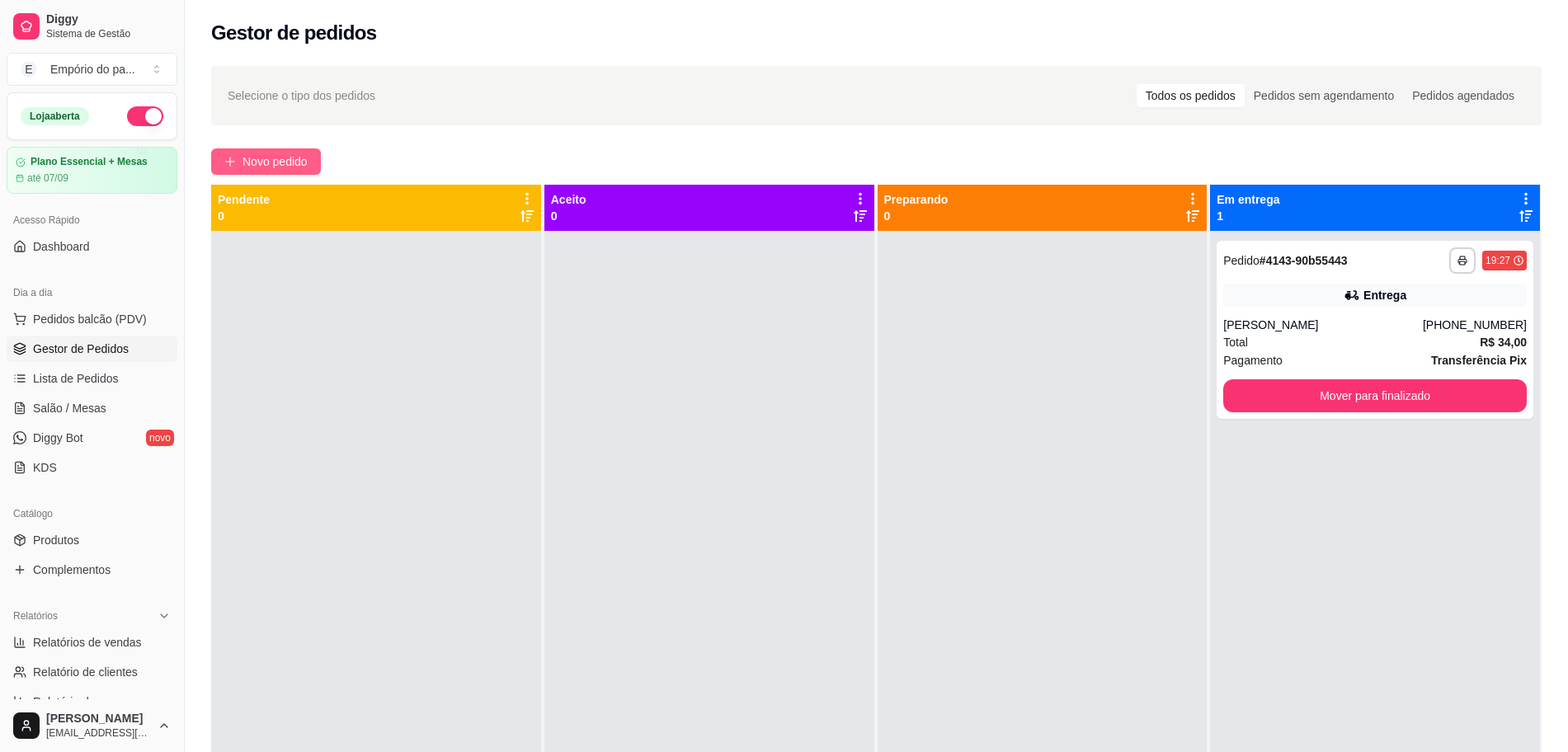
click at [260, 159] on span "Novo pedido" at bounding box center [275, 161] width 66 height 18
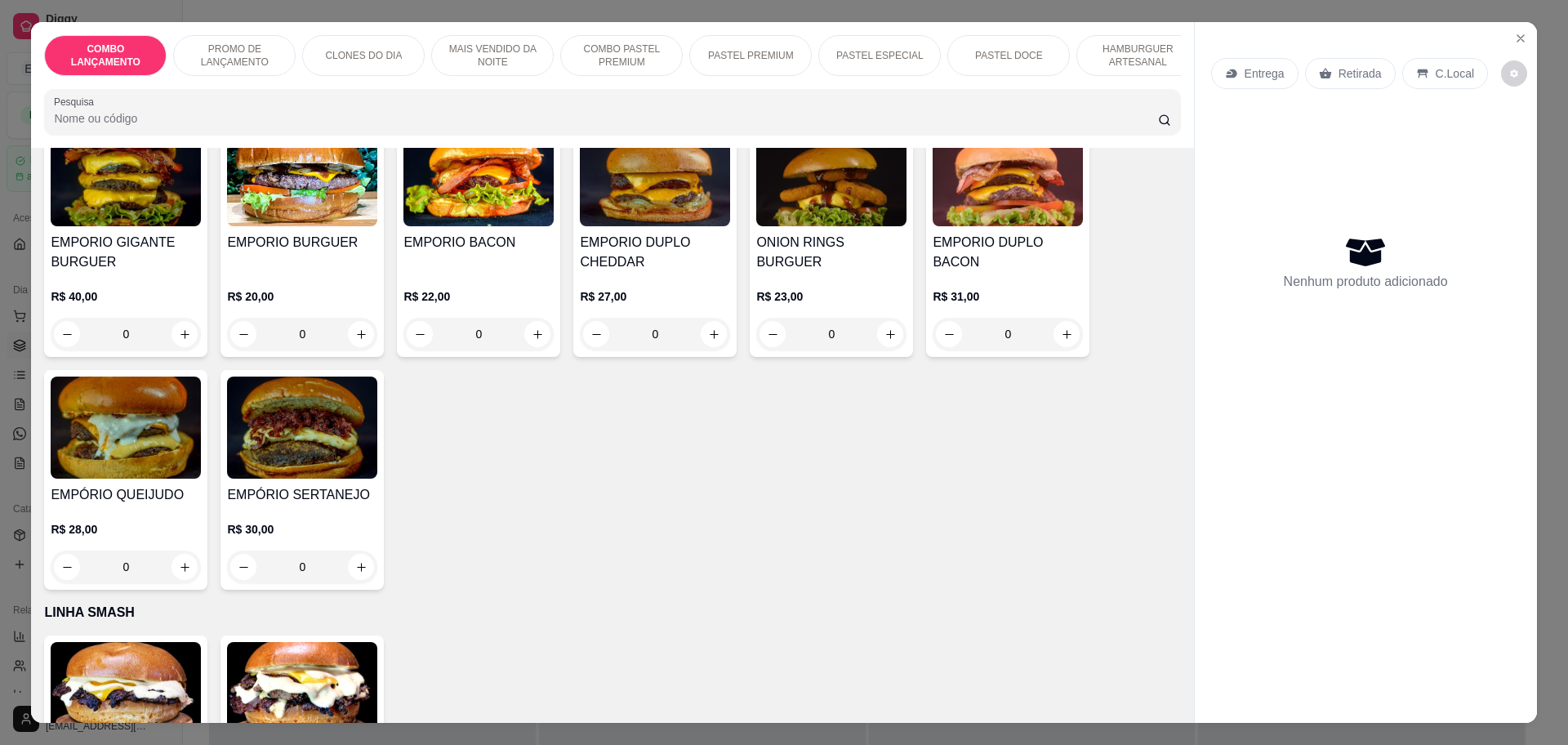
scroll to position [3471, 0]
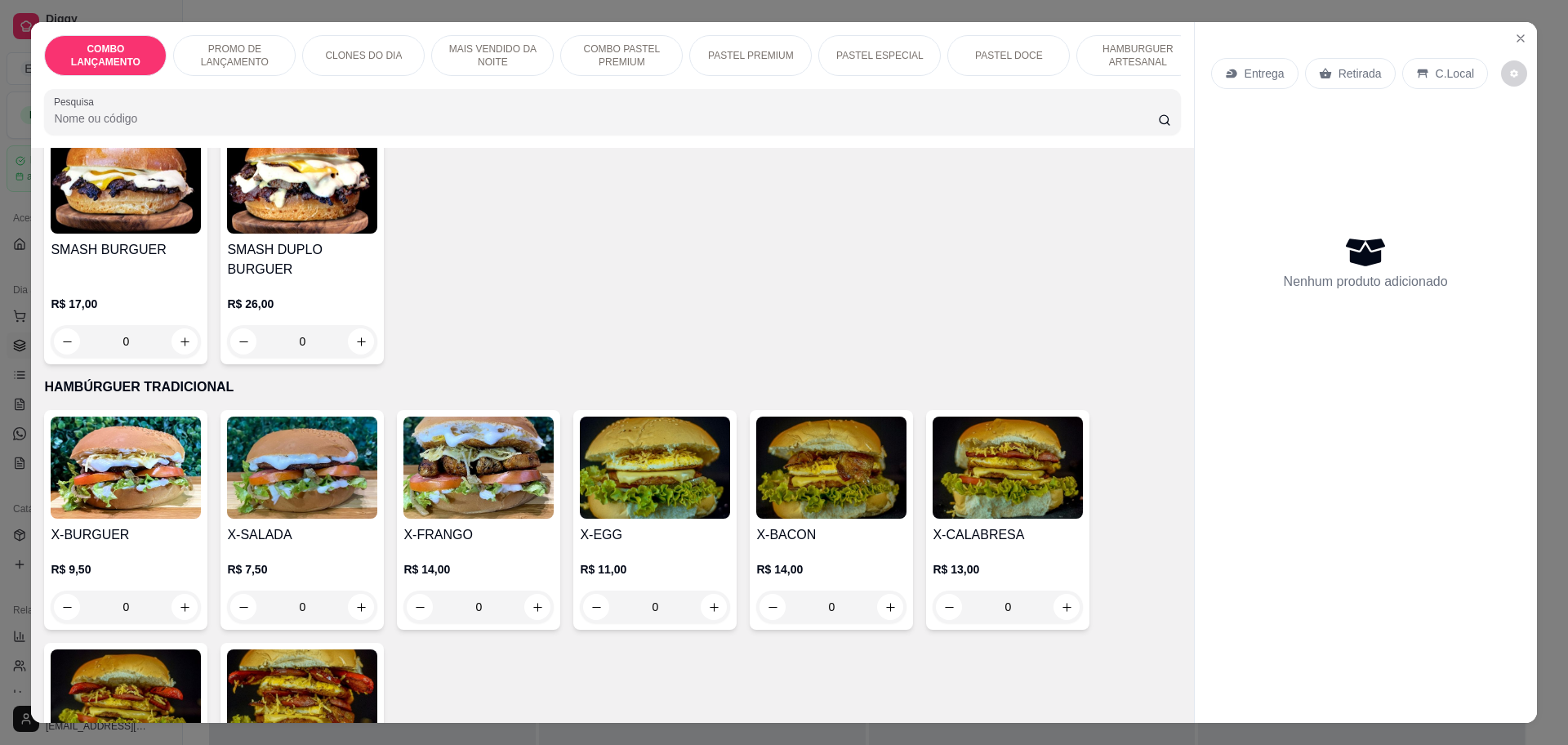
click at [179, 590] on div "0" at bounding box center [126, 606] width 150 height 32
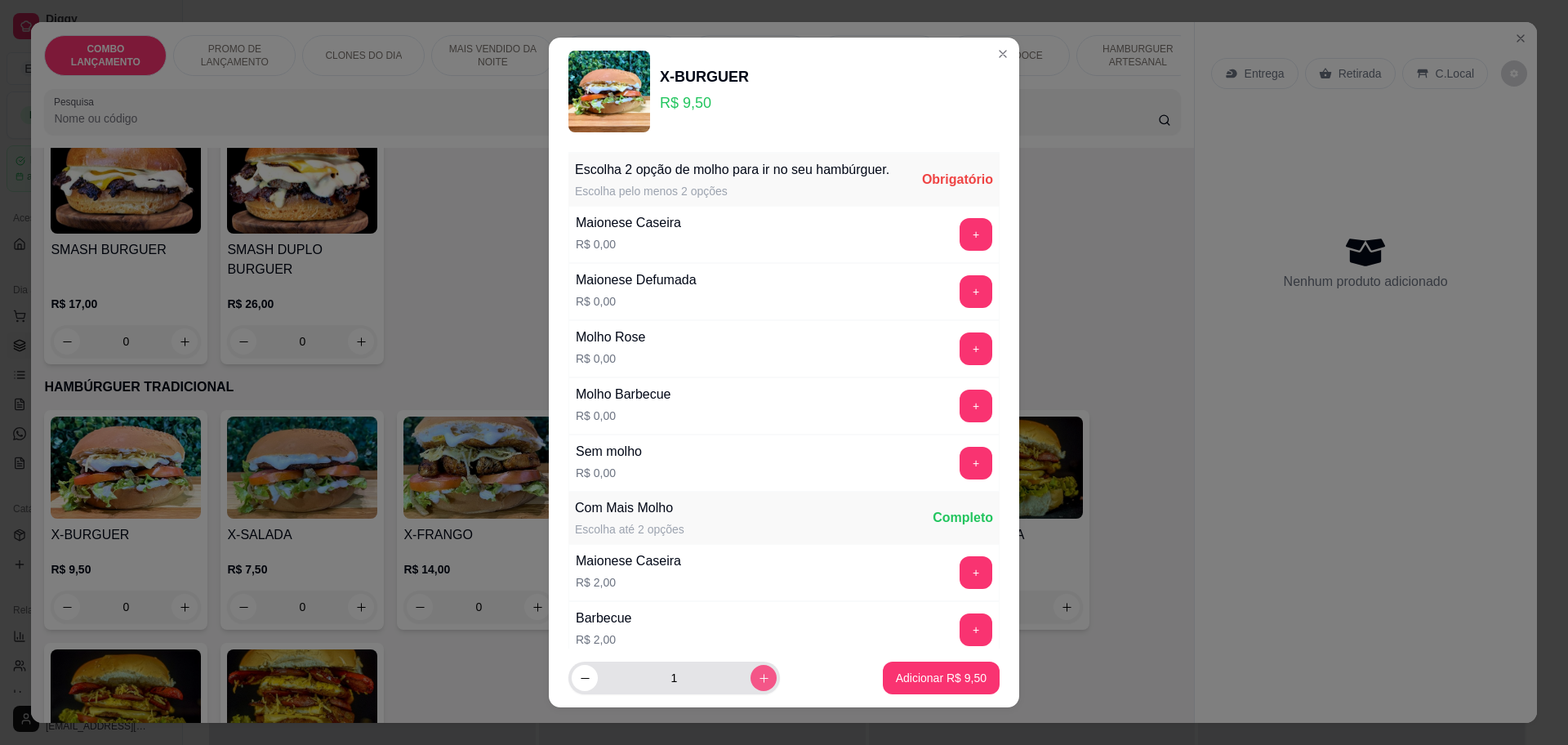
click at [760, 678] on icon "increase-product-quantity" at bounding box center [765, 678] width 9 height 9
type input "2"
click at [959, 248] on button "+" at bounding box center [975, 234] width 32 height 32
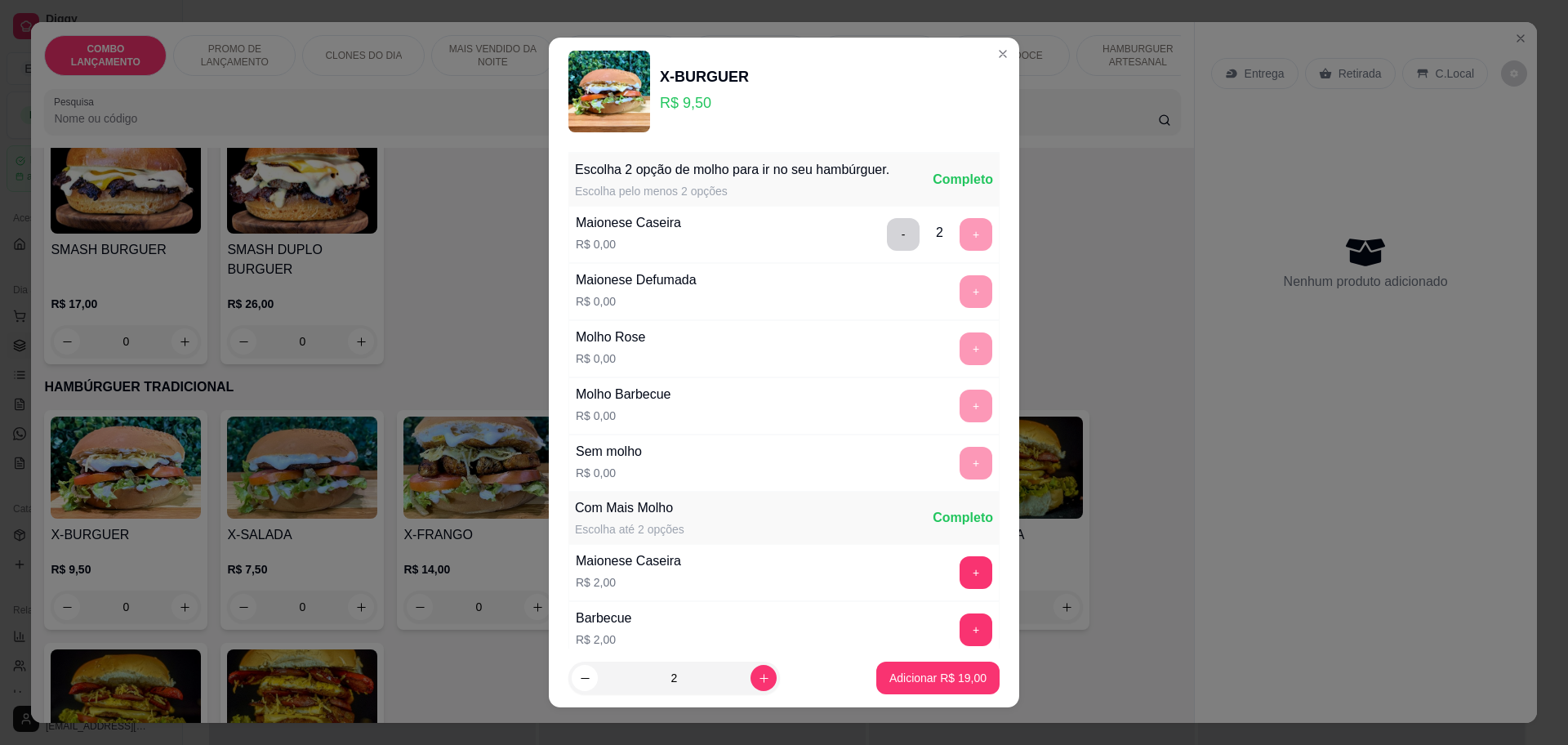
scroll to position [246, 0]
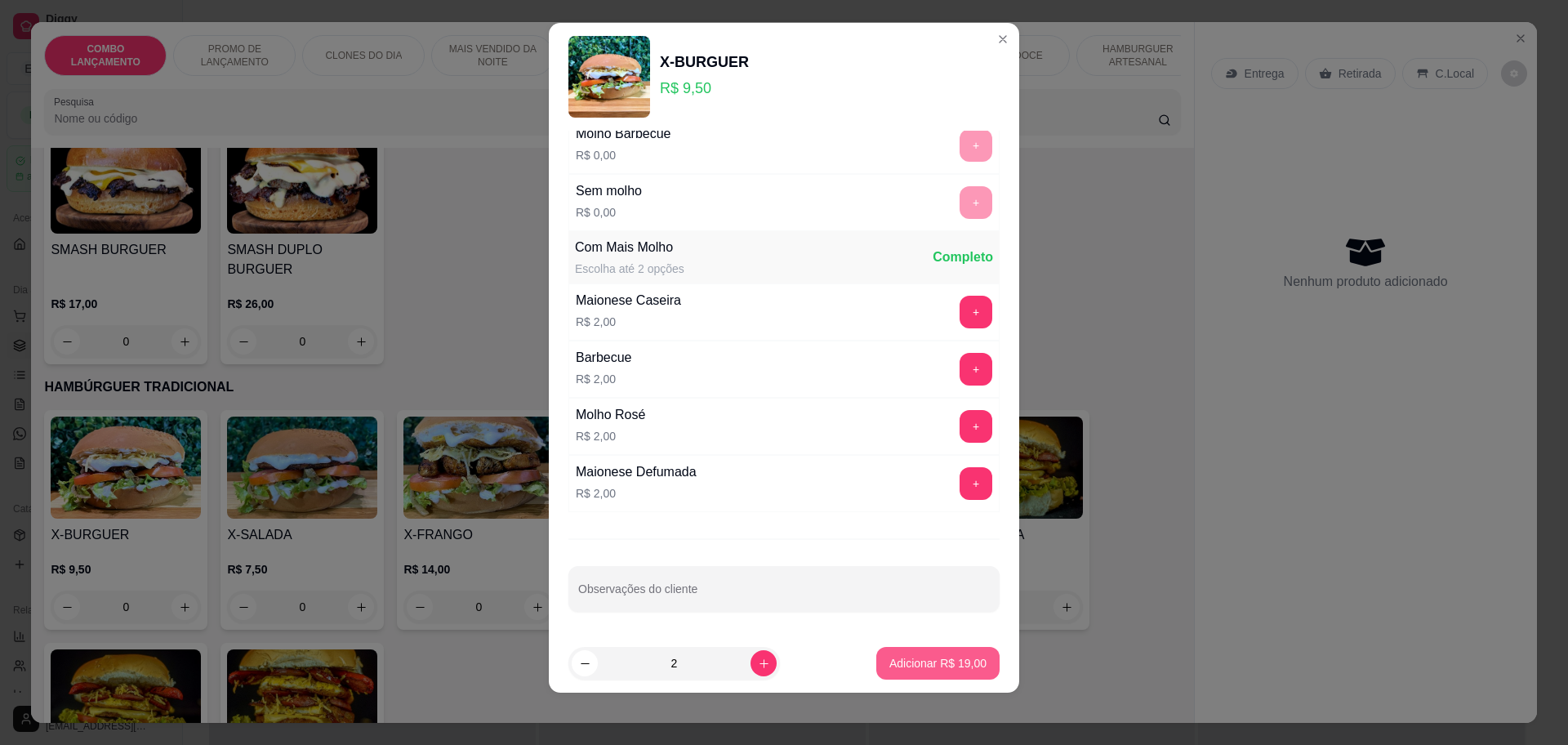
click at [907, 662] on p "Adicionar R$ 19,00" at bounding box center [938, 663] width 97 height 17
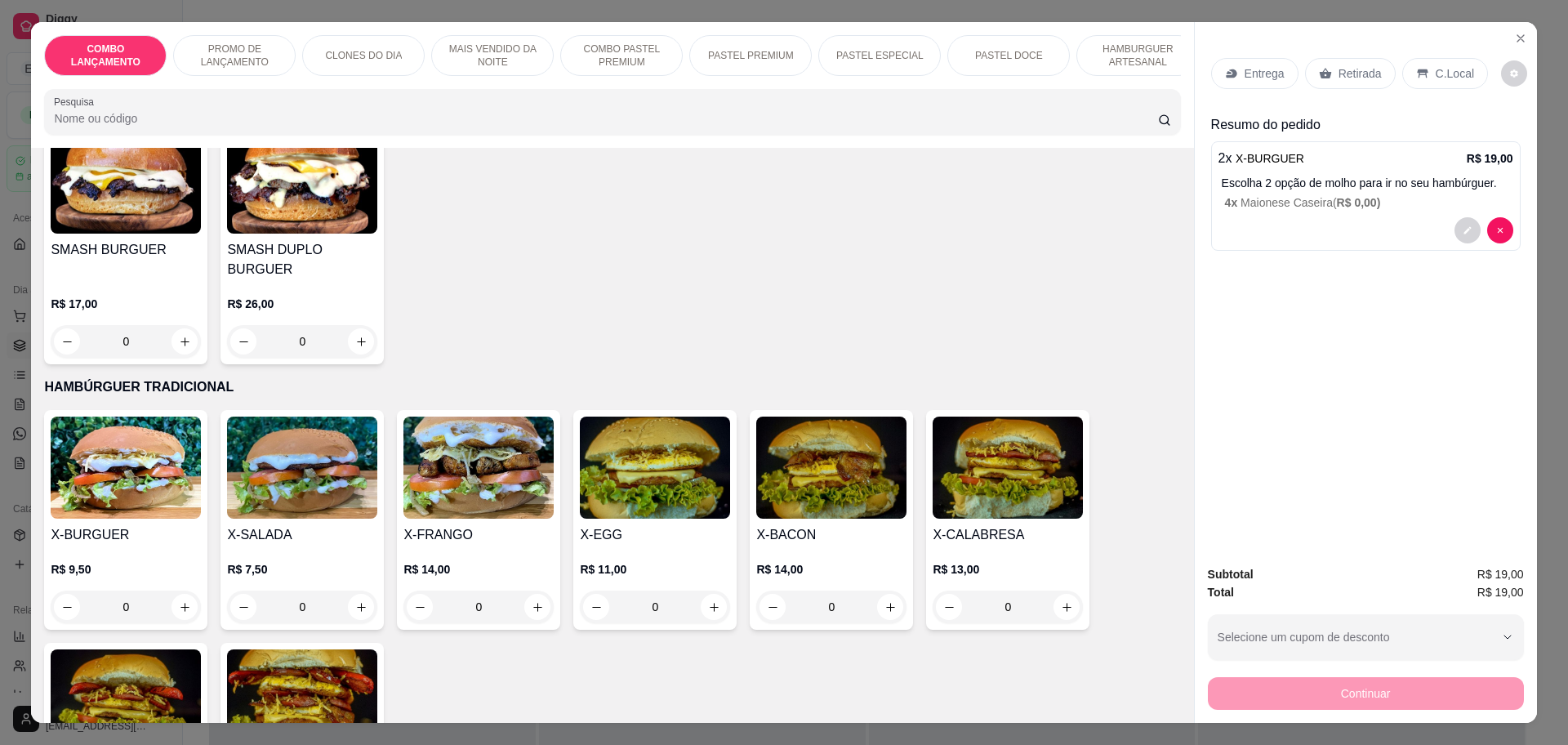
click at [1348, 71] on p "Retirada" at bounding box center [1360, 73] width 44 height 17
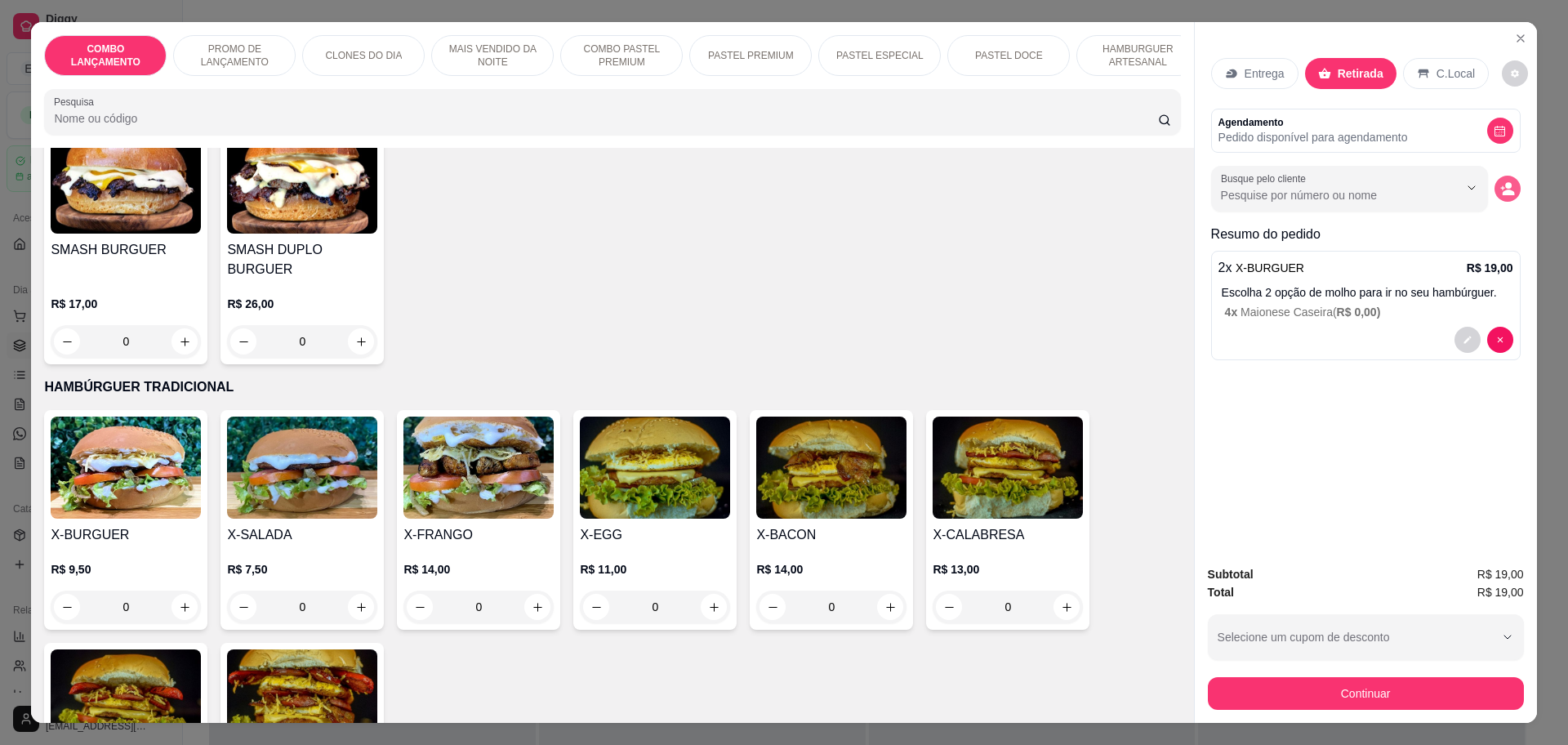
click at [1504, 181] on icon "decrease-product-quantity" at bounding box center [1508, 188] width 15 height 15
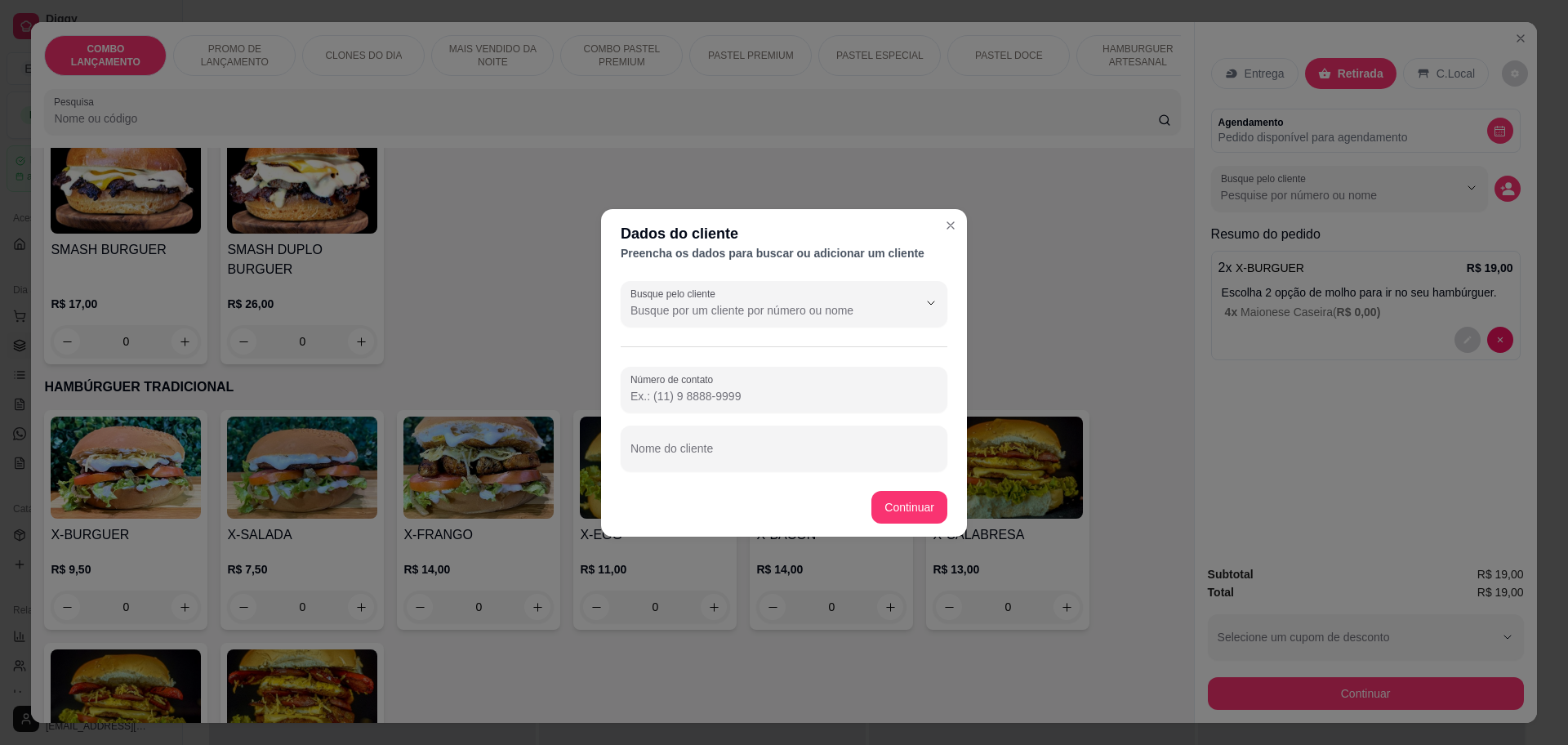
click at [726, 457] on input "Nome do cliente" at bounding box center [784, 456] width 307 height 17
type input "pedro"
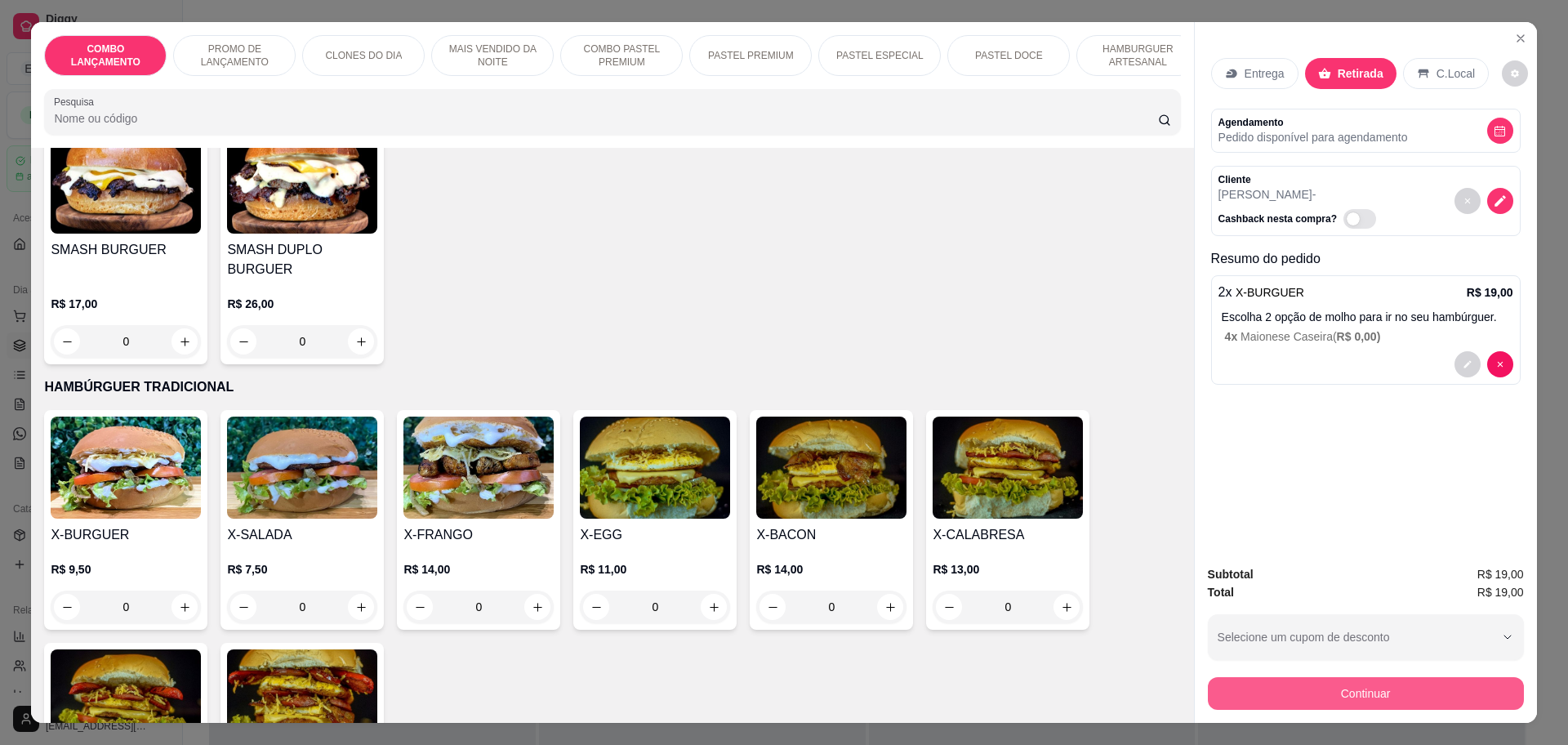
click at [1297, 680] on button "Continuar" at bounding box center [1366, 693] width 316 height 32
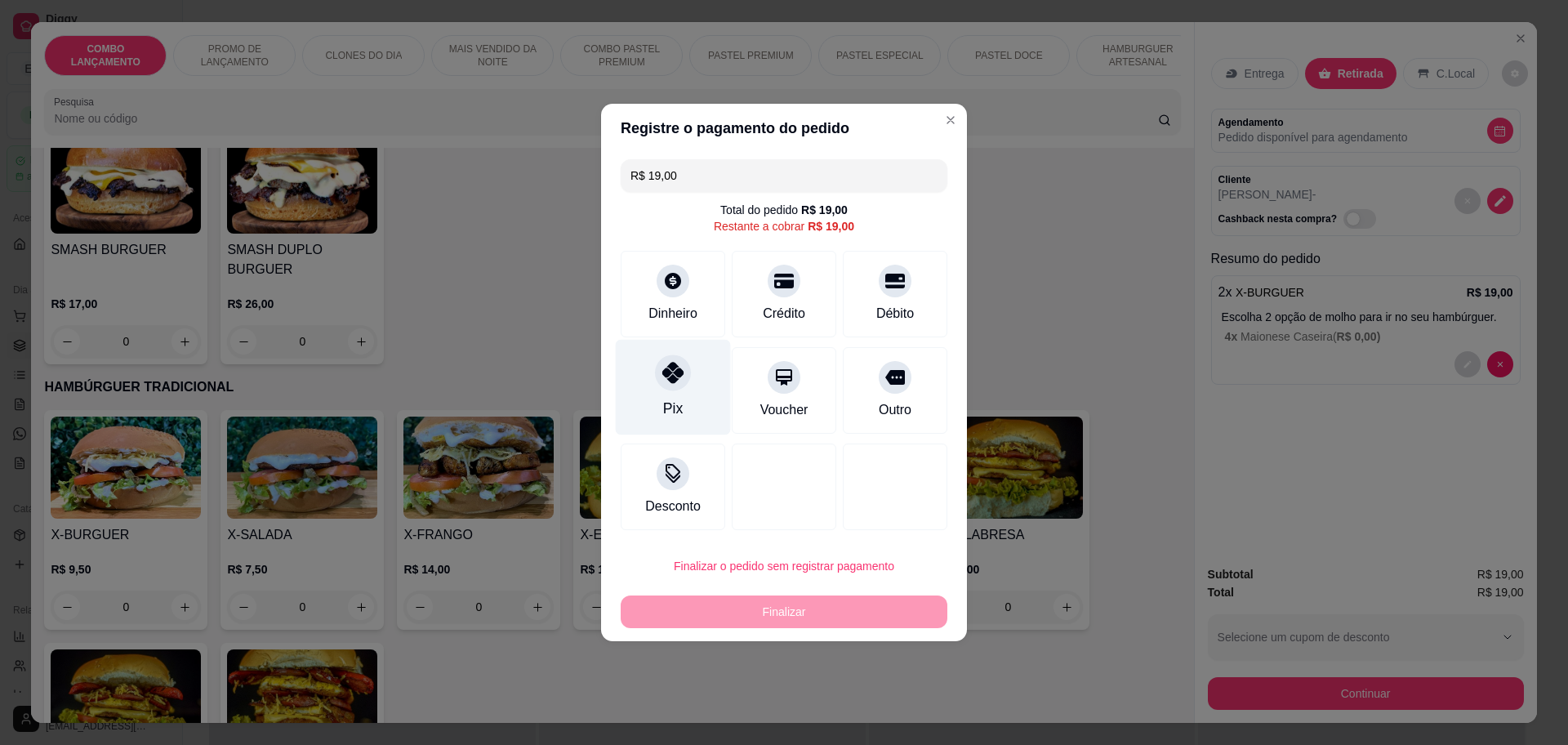
click at [670, 369] on icon at bounding box center [673, 372] width 21 height 21
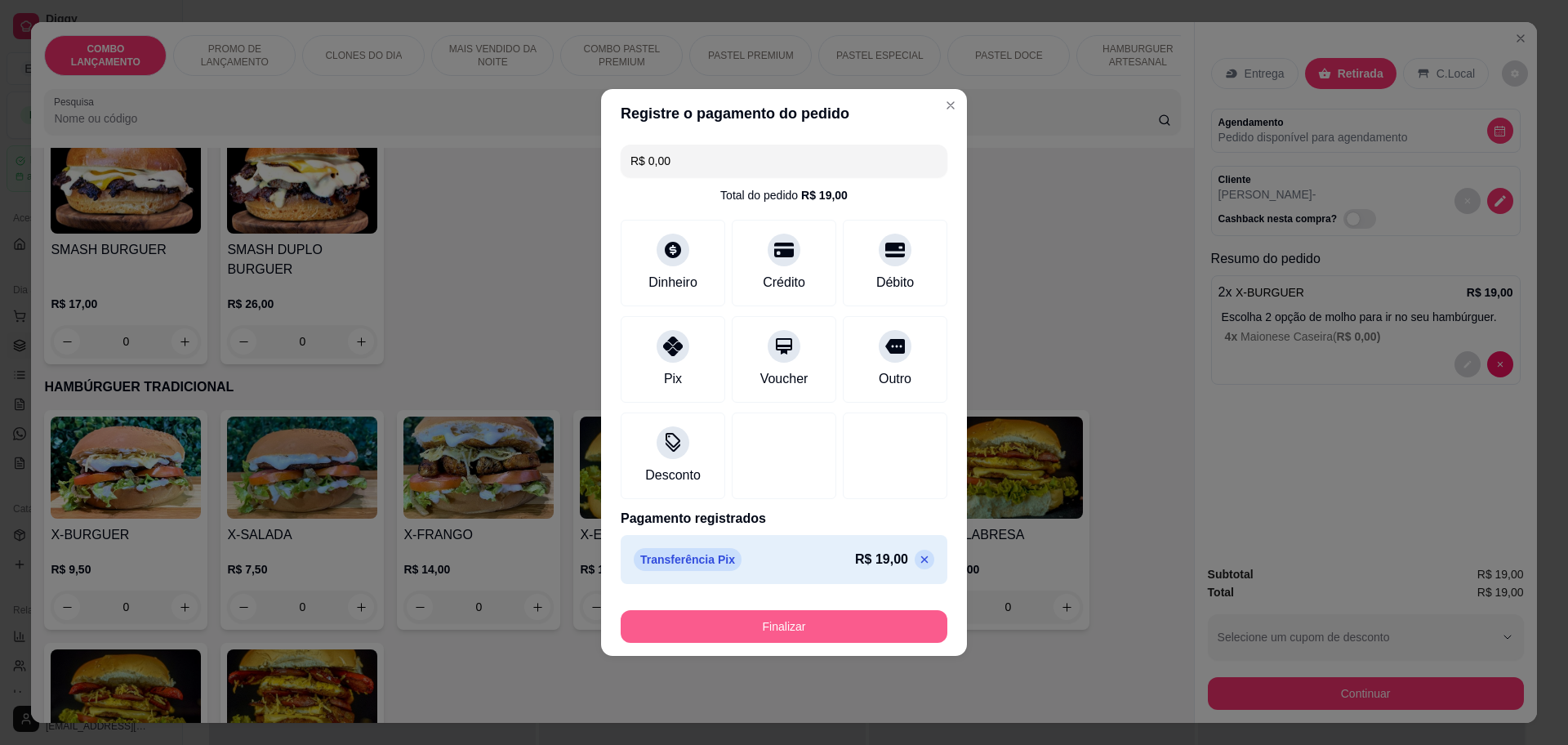
click at [769, 624] on button "Finalizar" at bounding box center [784, 626] width 327 height 32
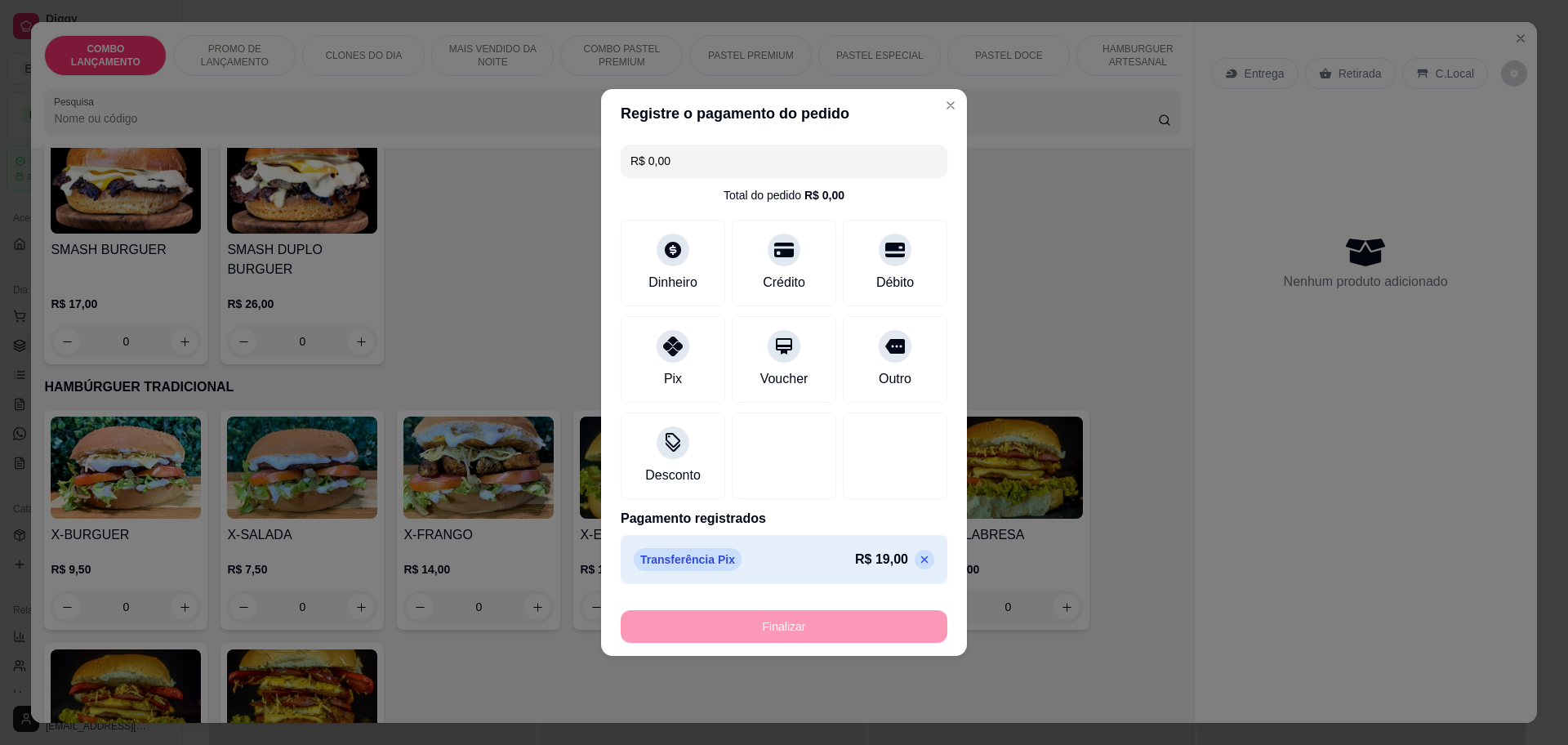
type input "-R$ 19,00"
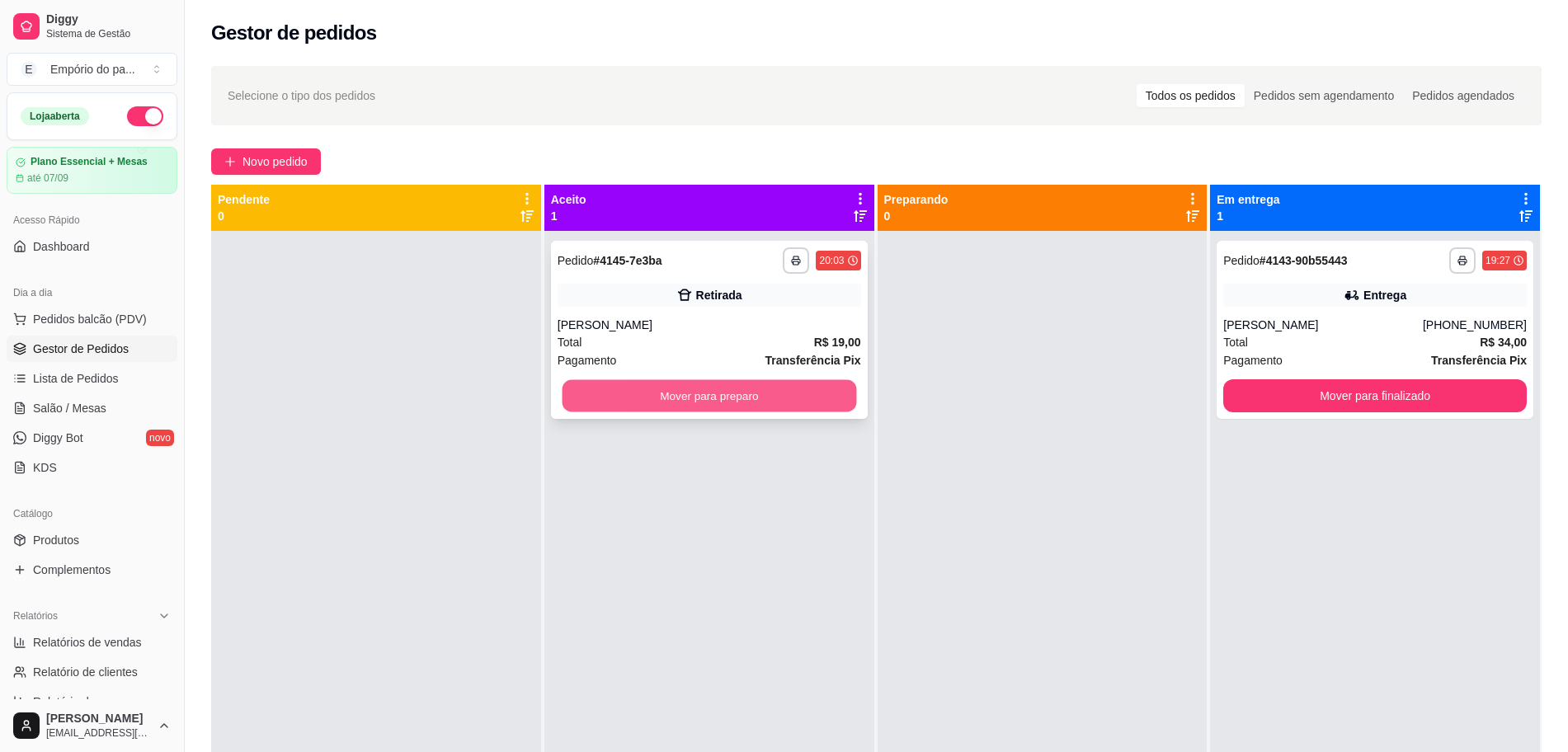
click at [707, 408] on button "Mover para preparo" at bounding box center [709, 396] width 294 height 32
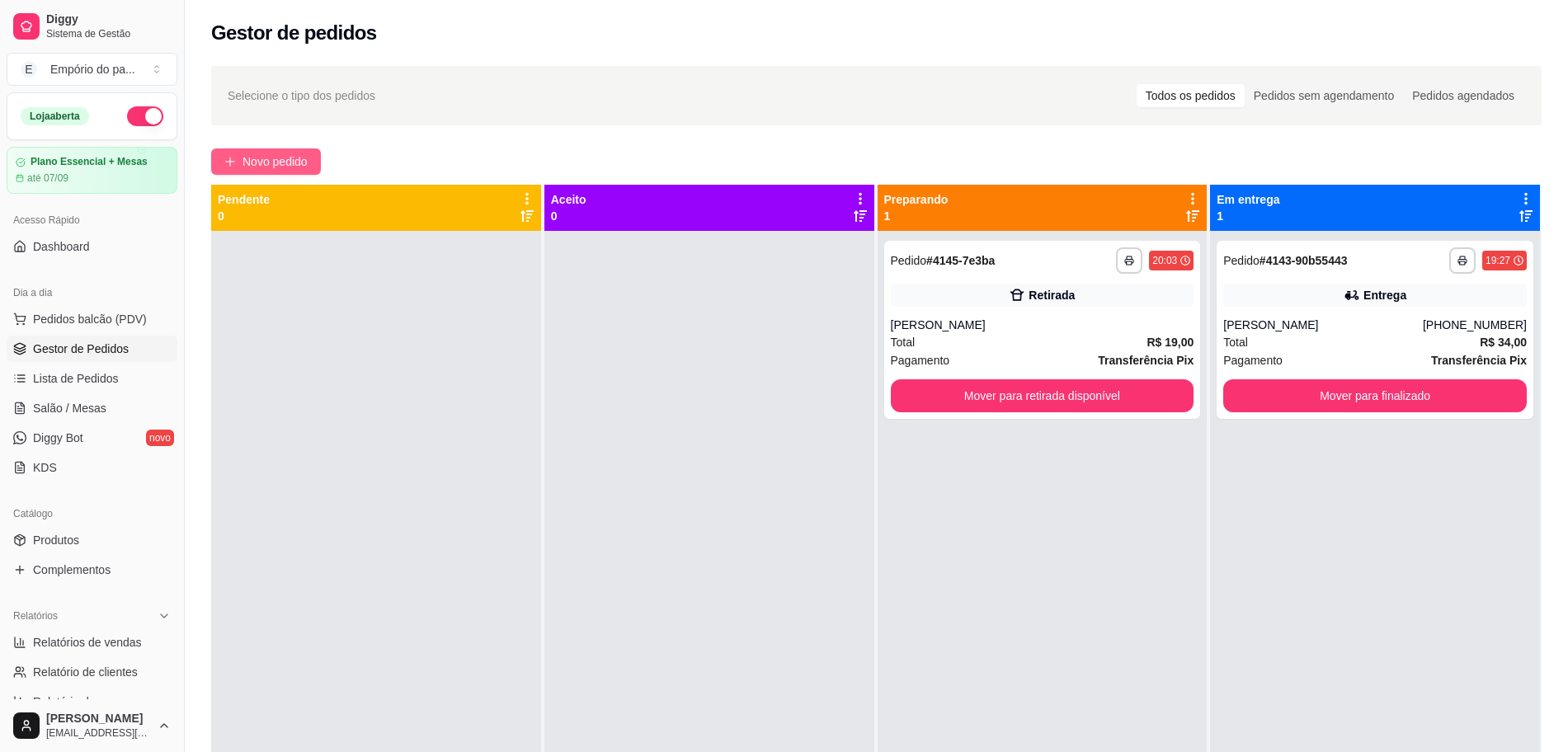
click at [262, 156] on span "Novo pedido" at bounding box center [275, 161] width 66 height 18
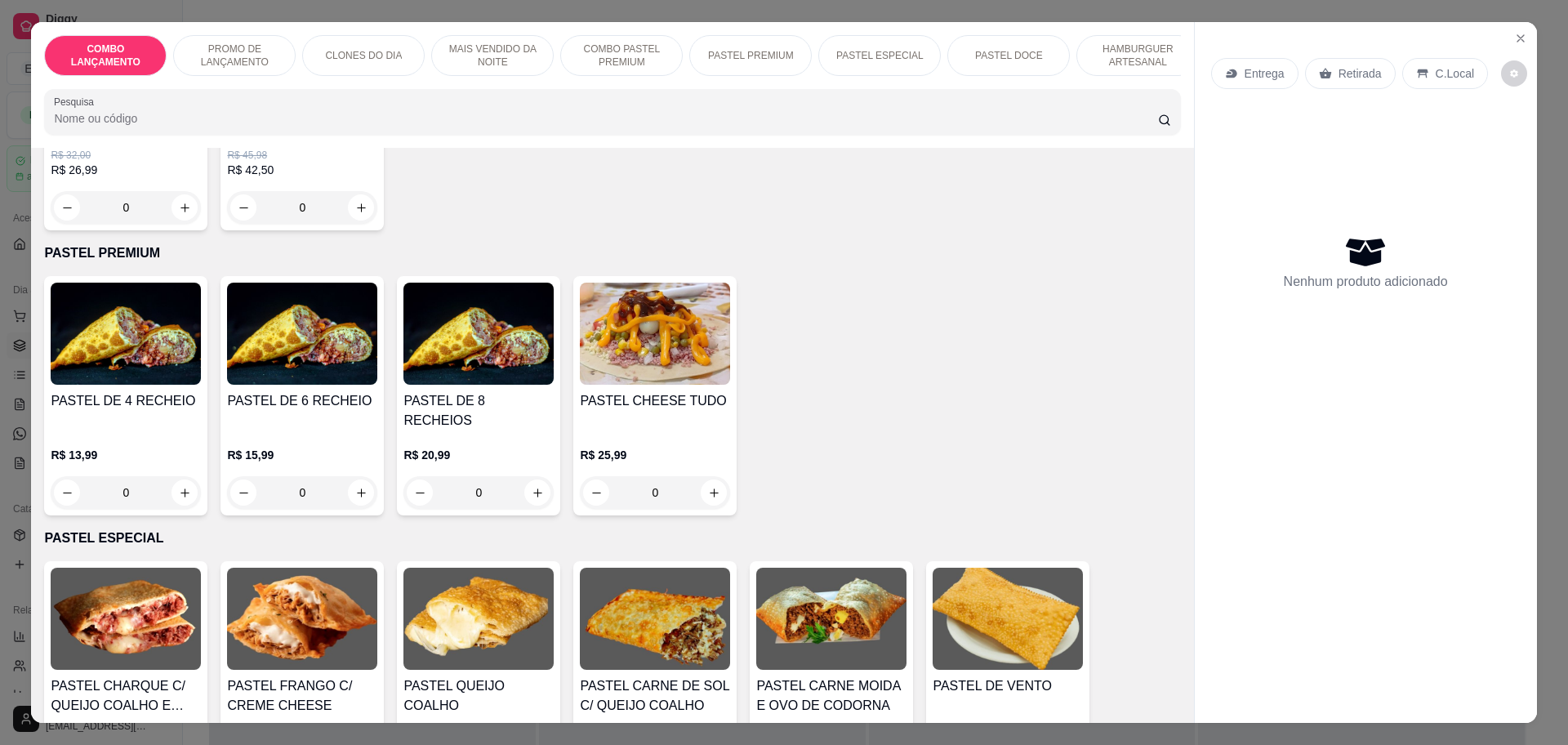
scroll to position [2144, 0]
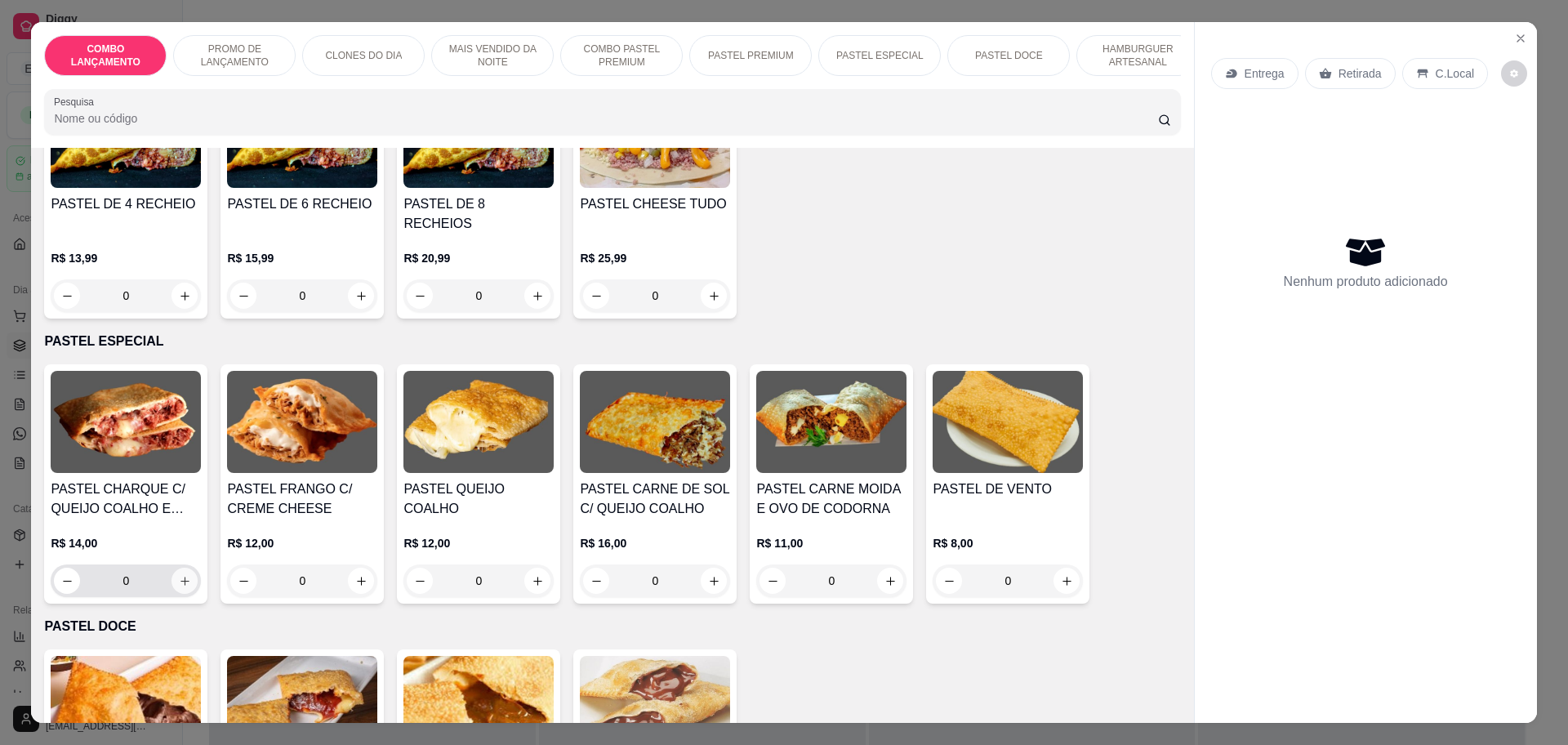
click at [183, 575] on icon "increase-product-quantity" at bounding box center [185, 581] width 12 height 12
type input "1"
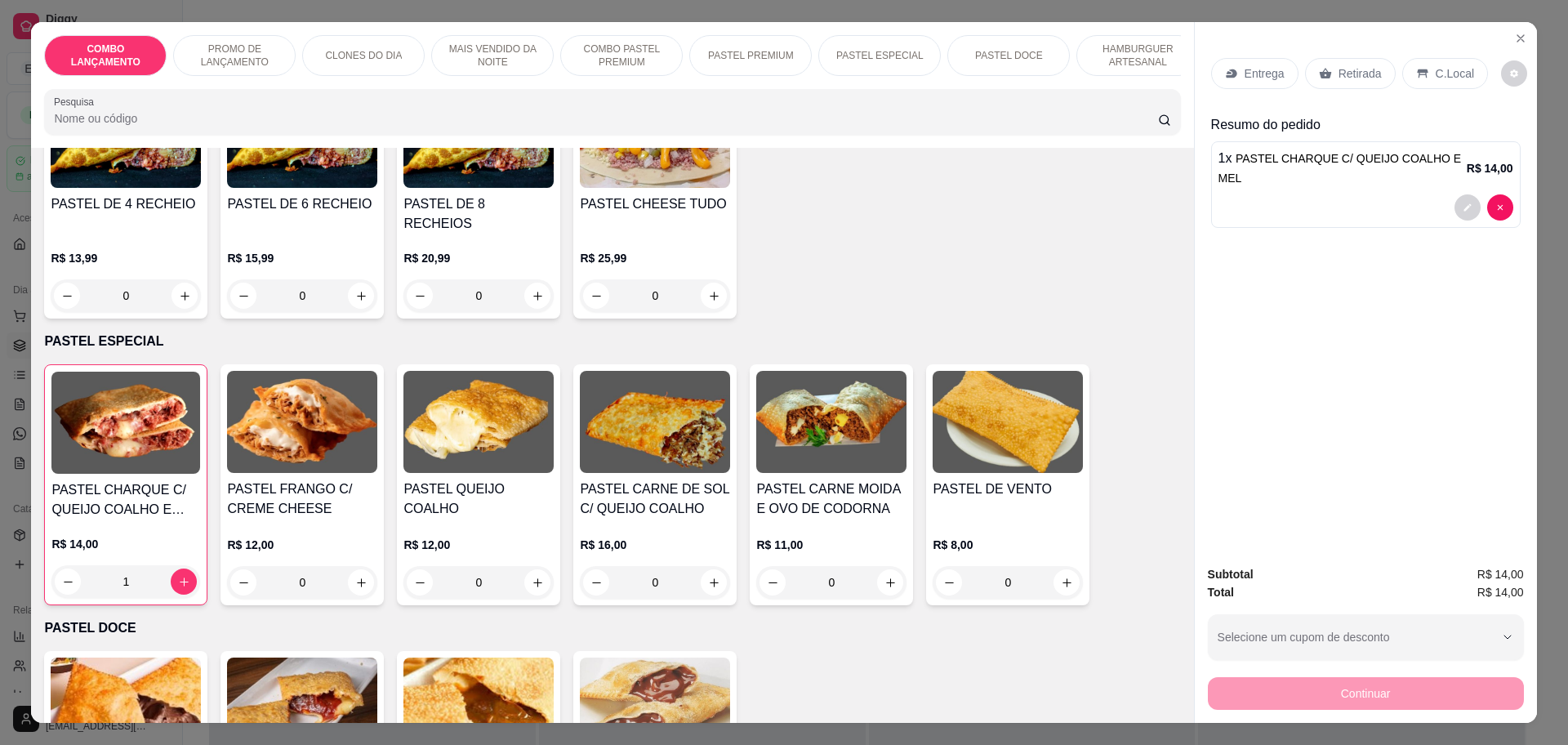
click at [1323, 73] on div "Retirada" at bounding box center [1351, 73] width 91 height 31
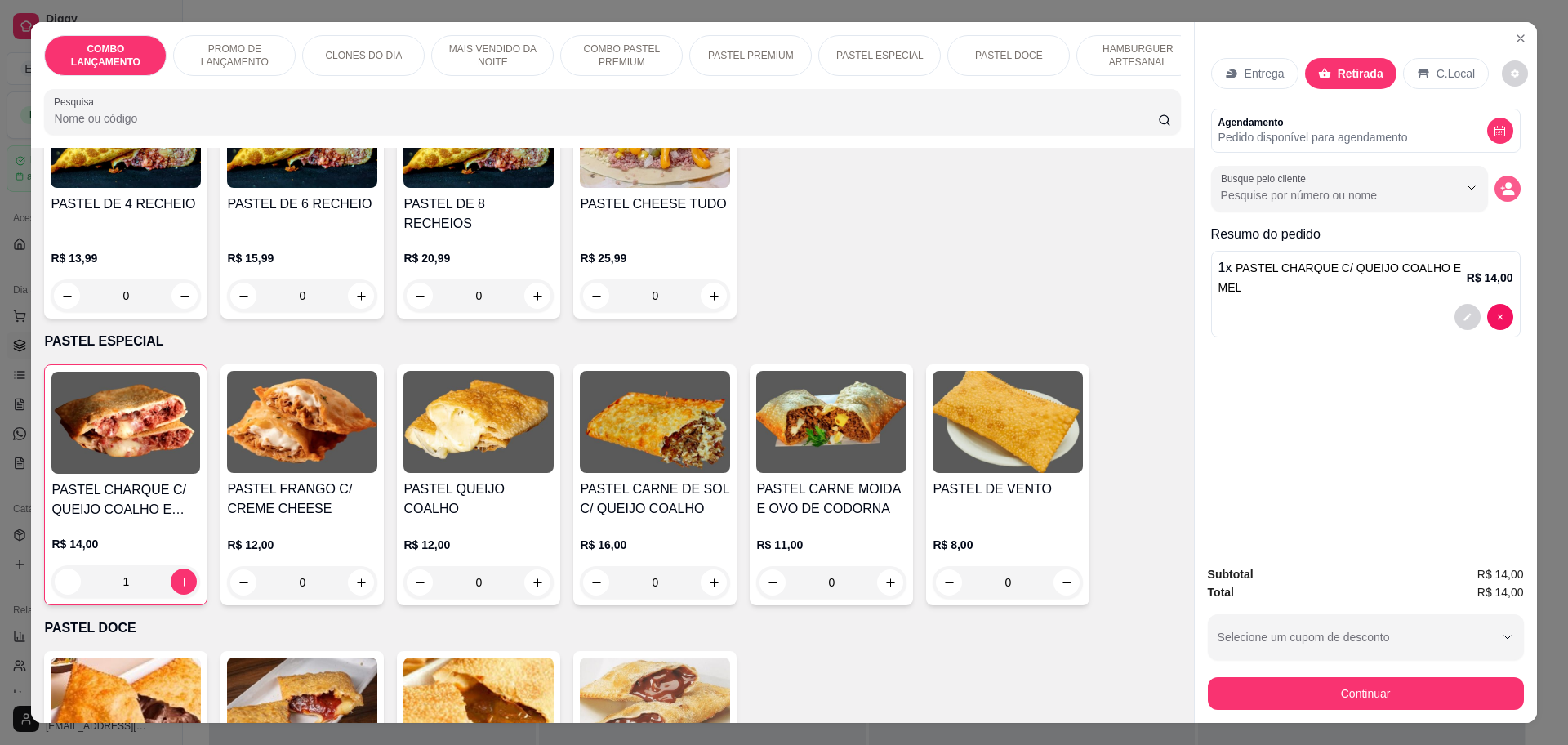
click at [1503, 188] on icon "decrease-product-quantity" at bounding box center [1508, 188] width 15 height 15
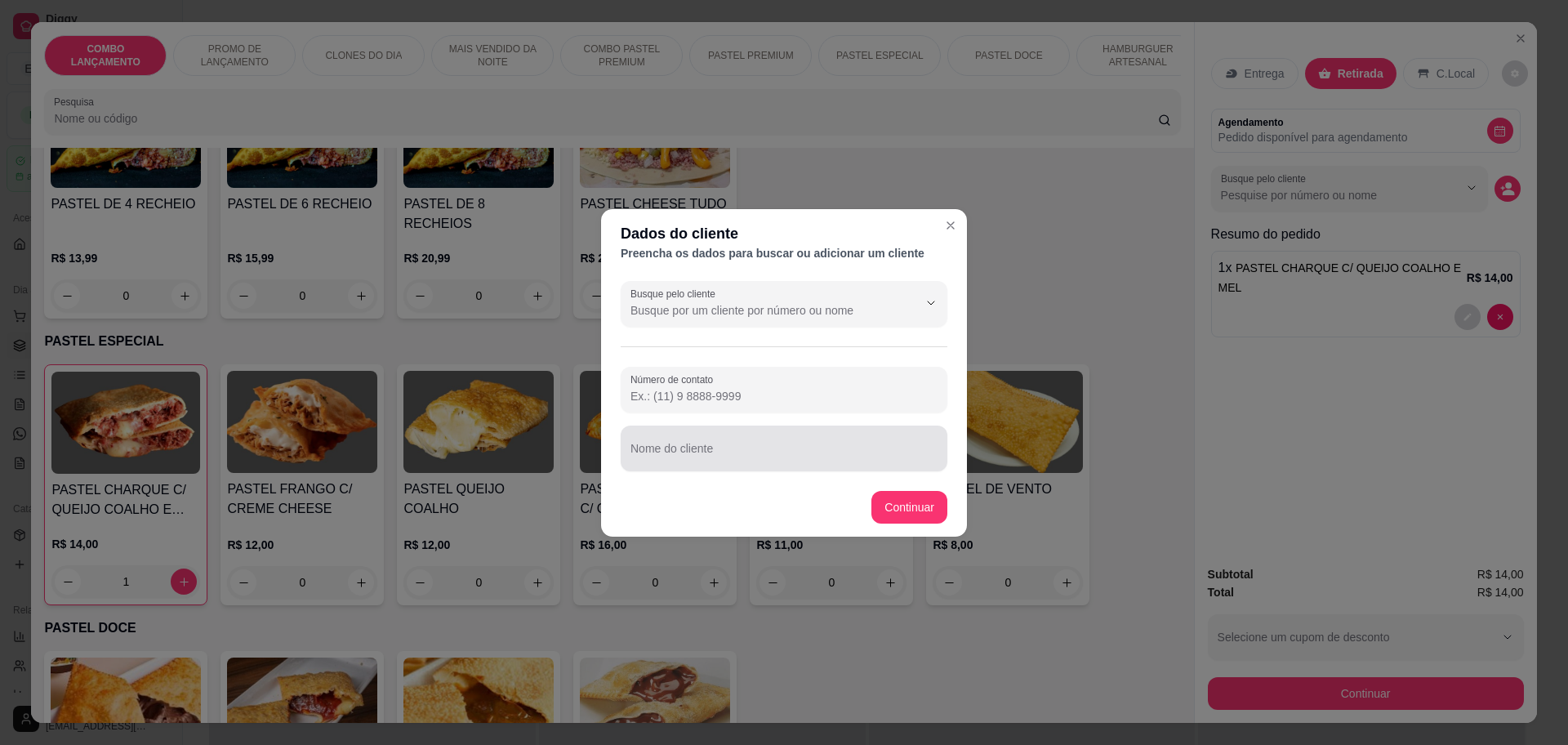
click at [727, 444] on div at bounding box center [784, 448] width 307 height 32
type input "helder"
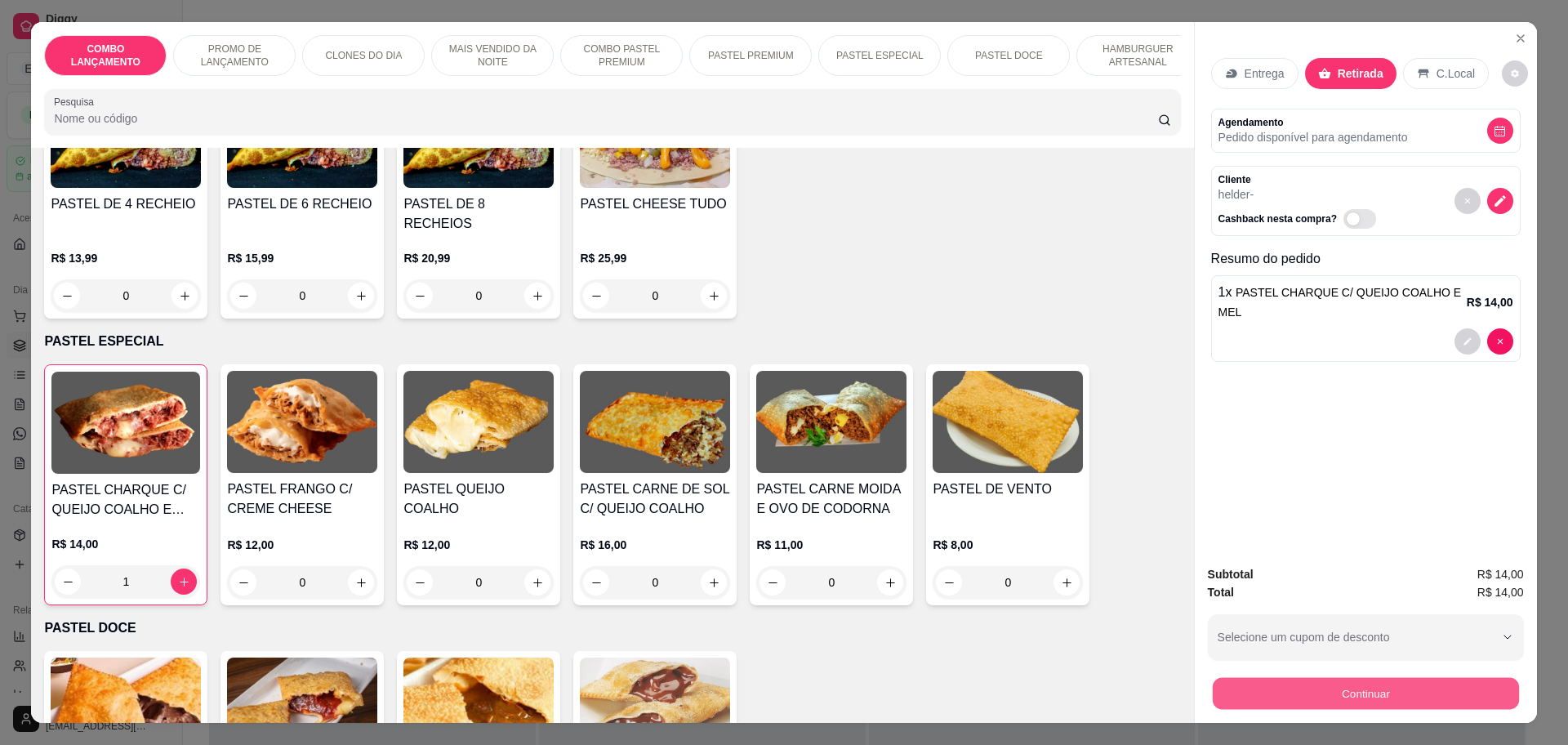
click at [1456, 700] on button "Continuar" at bounding box center [1365, 693] width 306 height 32
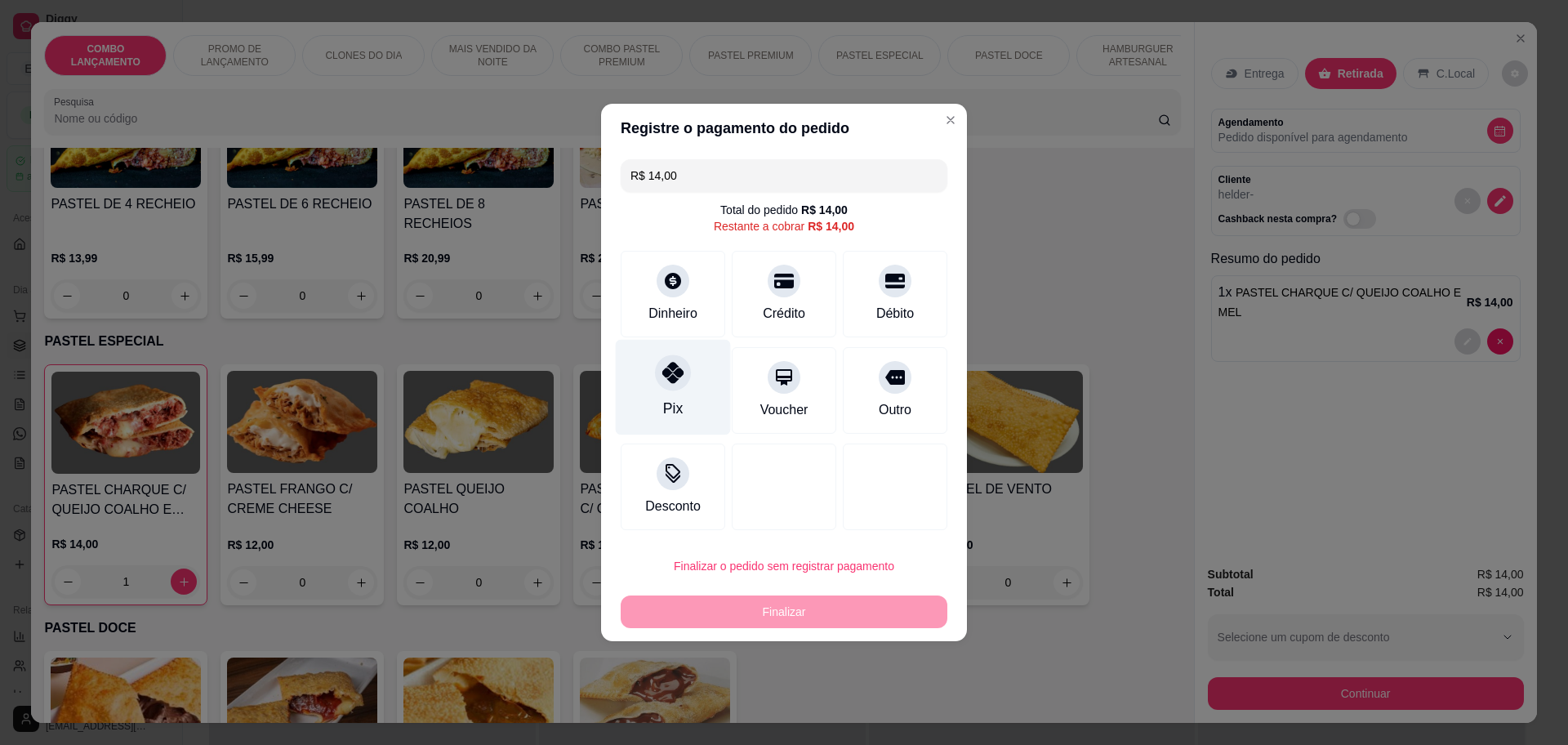
click at [667, 348] on div "Pix" at bounding box center [674, 387] width 115 height 96
type input "R$ 0,00"
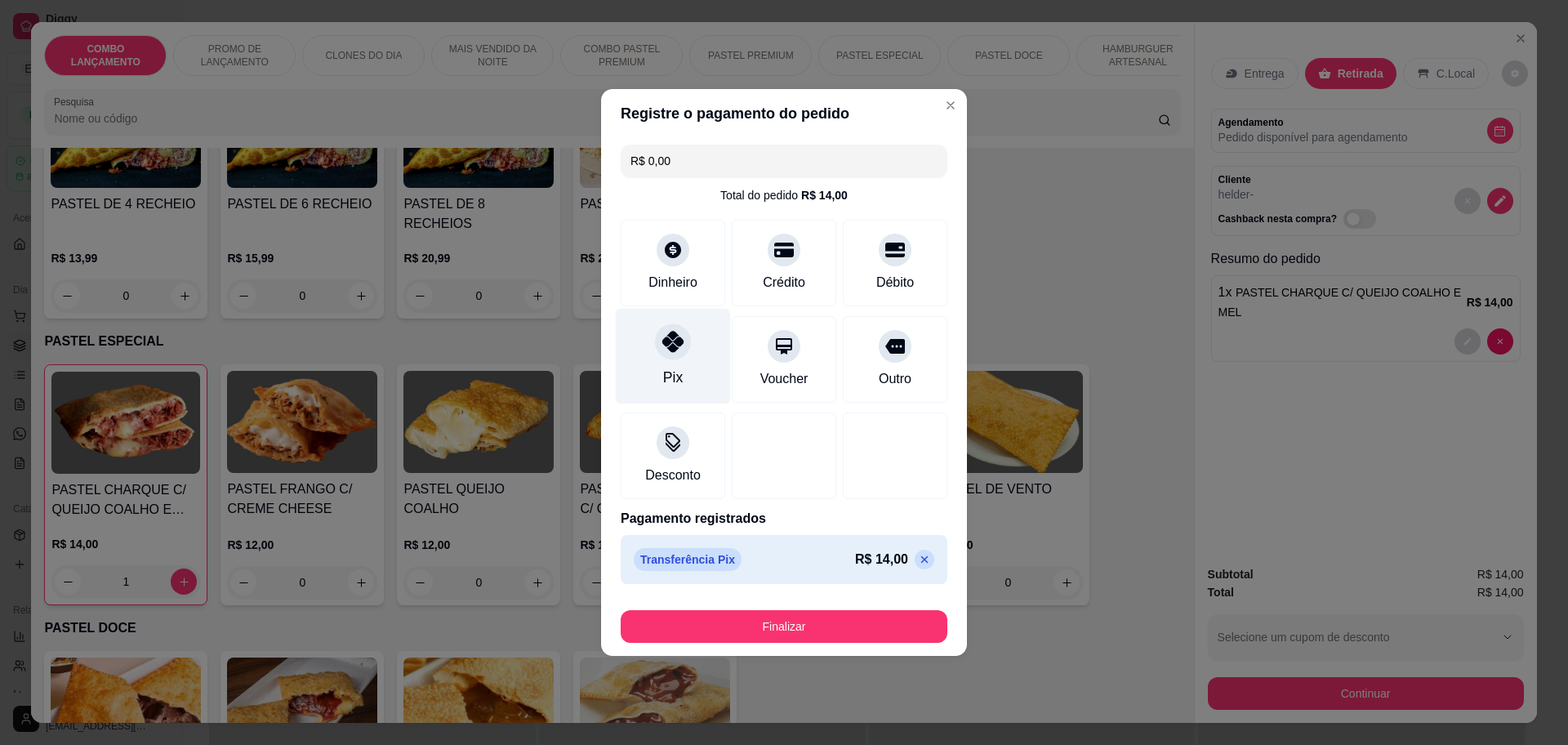
click at [678, 343] on icon at bounding box center [673, 341] width 21 height 21
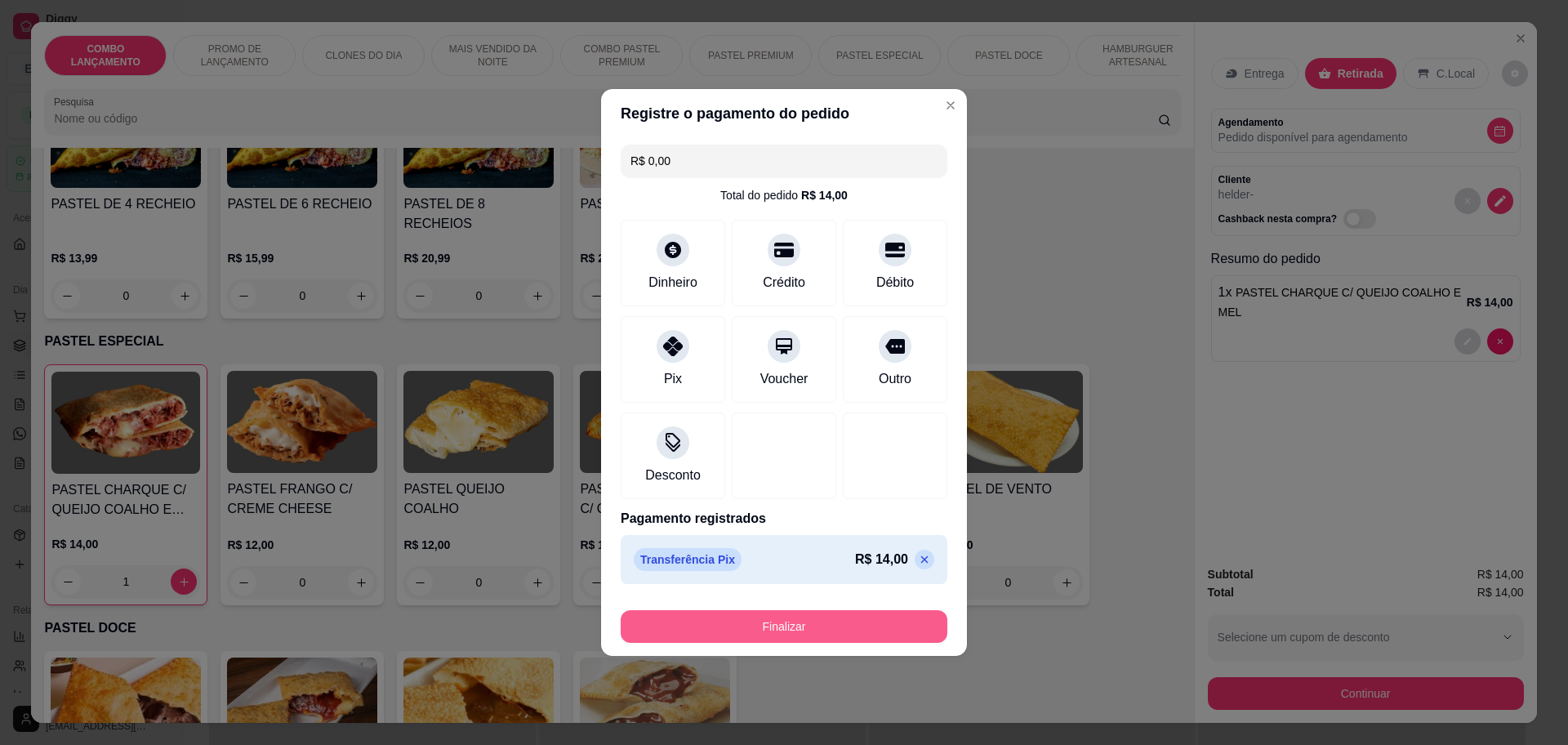
click at [757, 635] on button "Finalizar" at bounding box center [784, 626] width 327 height 32
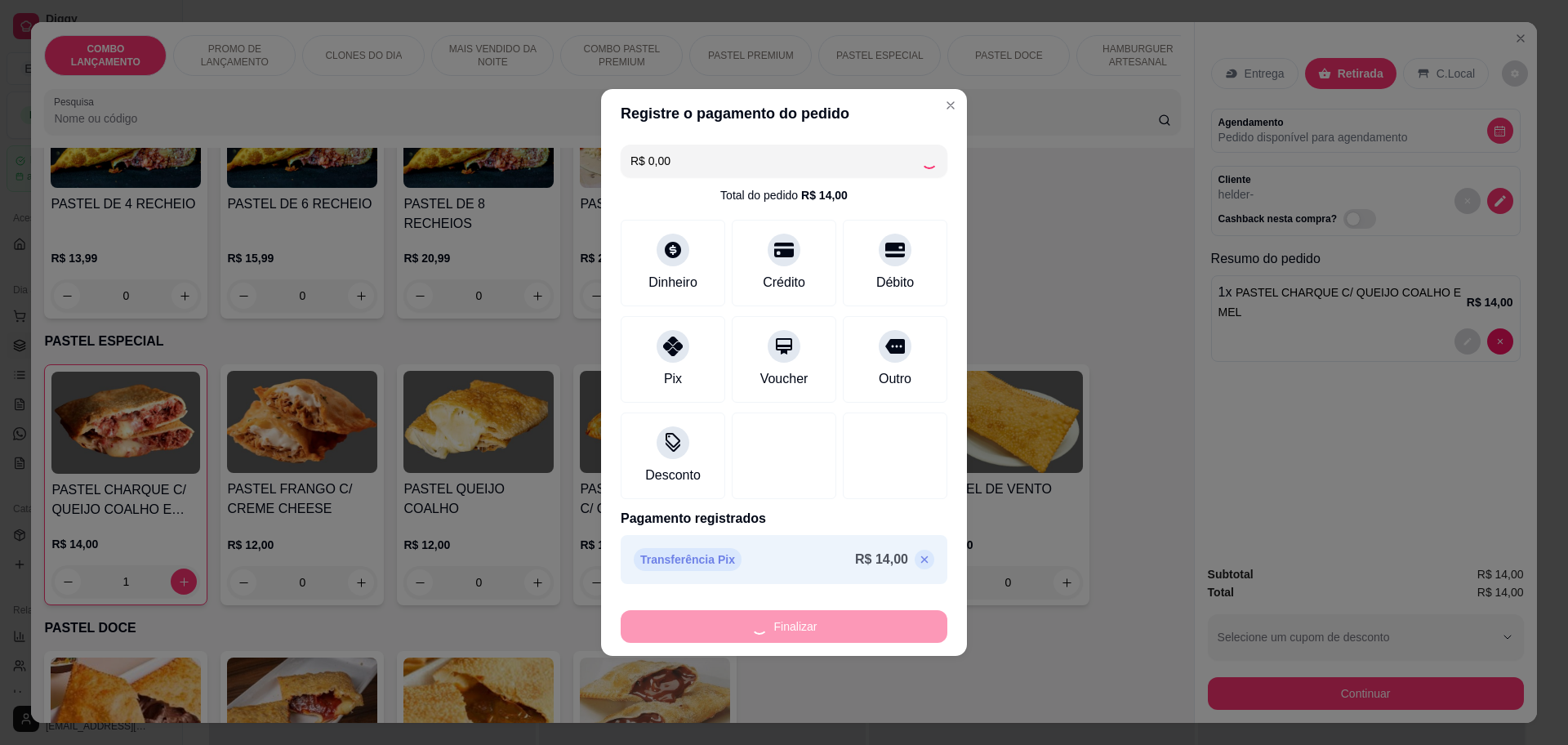
type input "0"
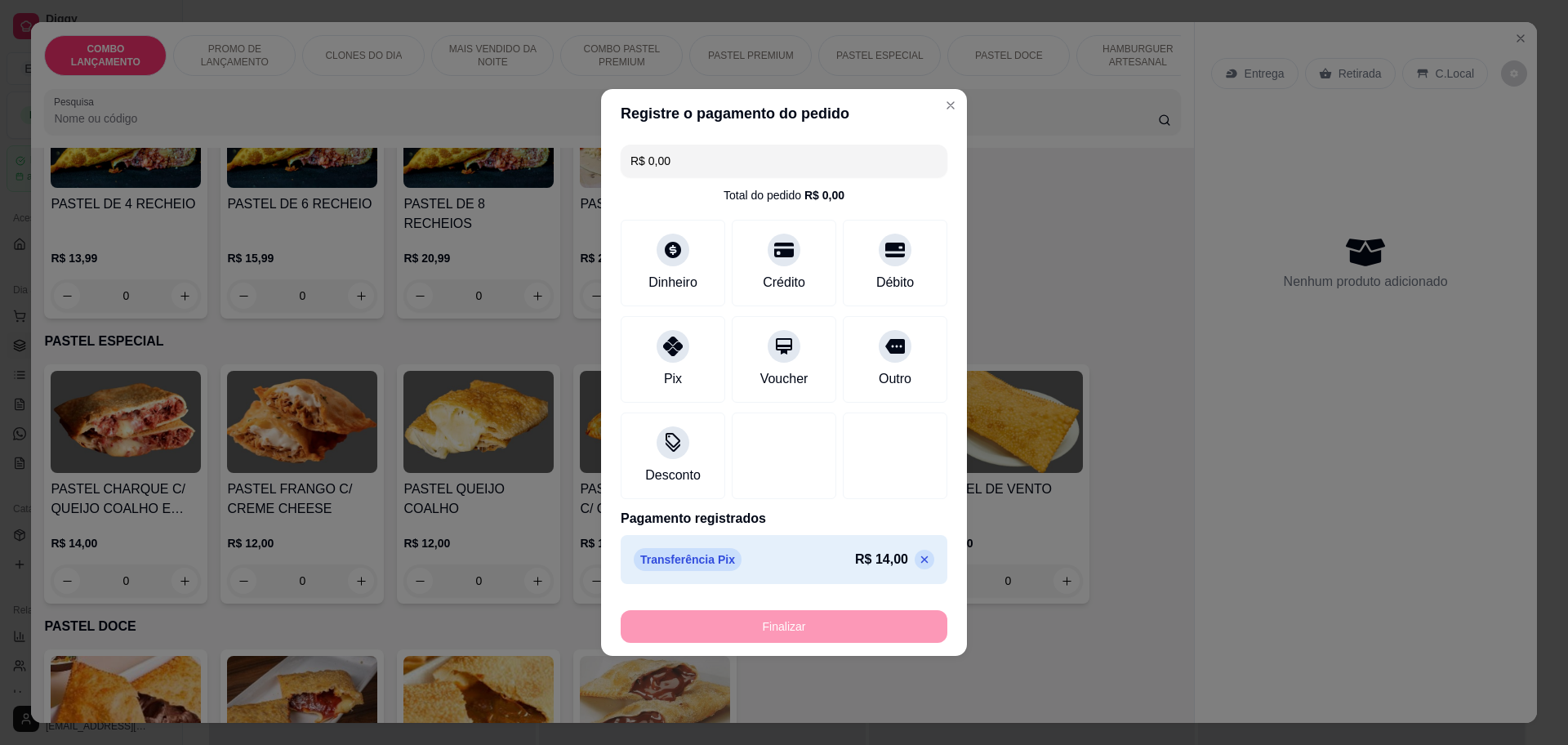
type input "-R$ 14,00"
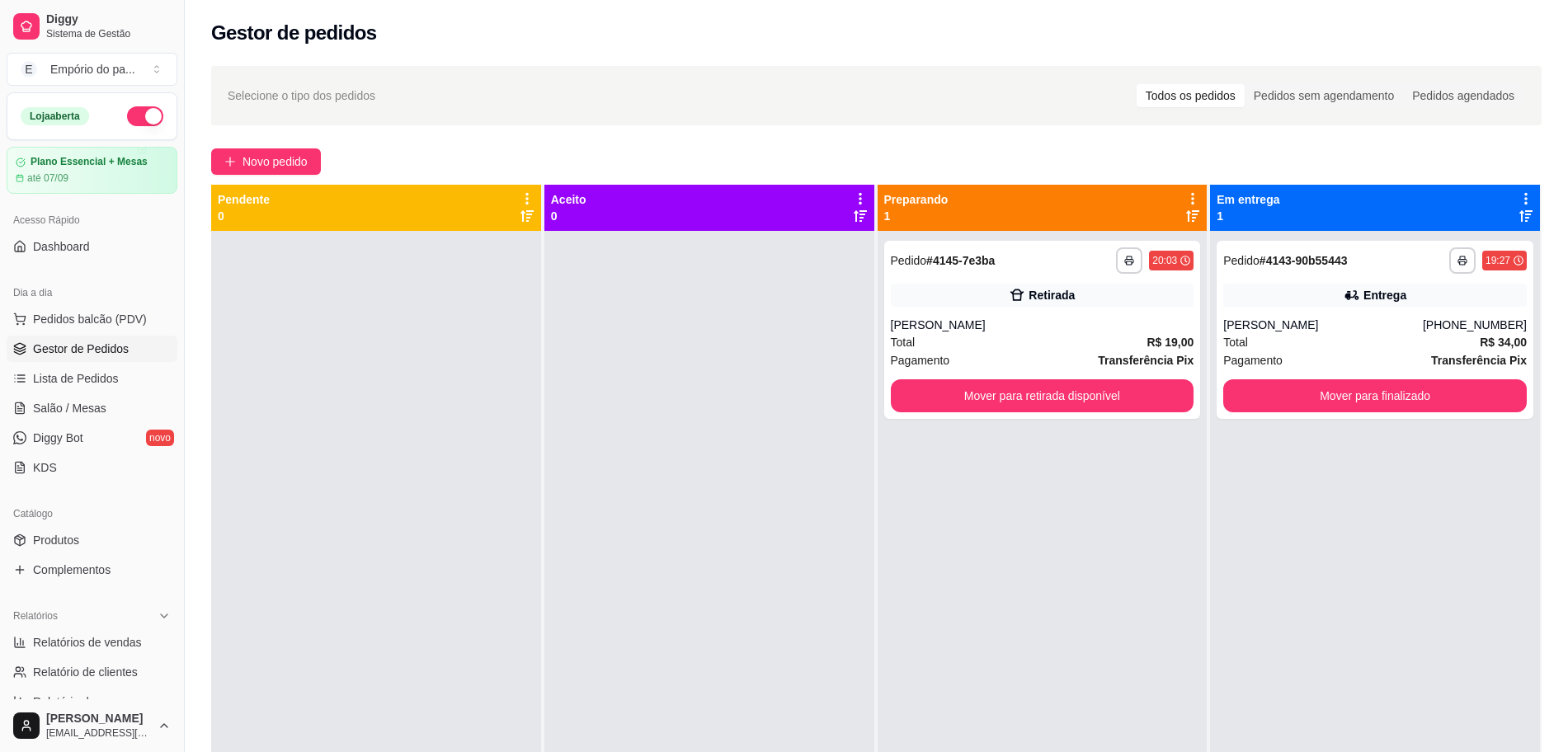
click at [959, 547] on div "**********" at bounding box center [1043, 606] width 330 height 752
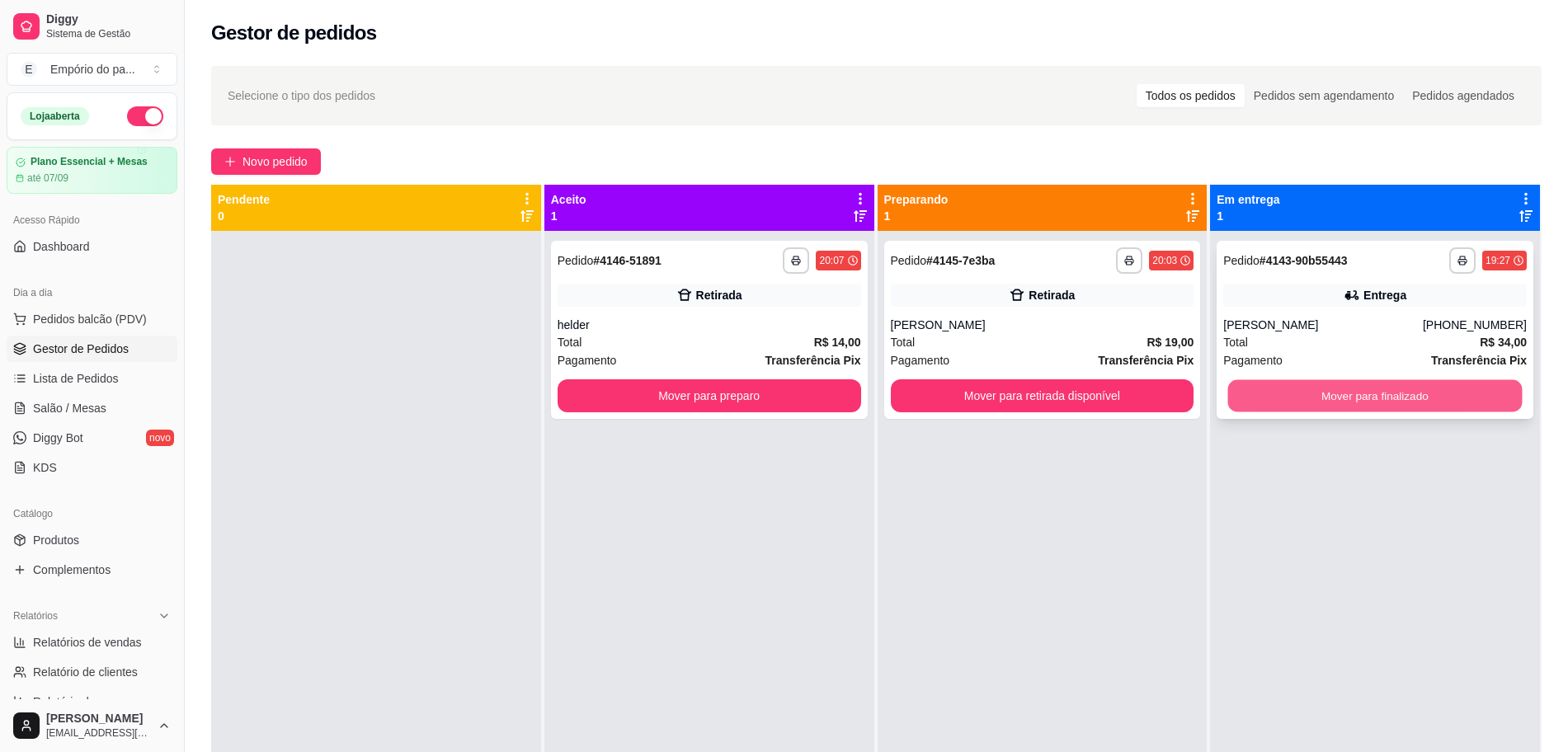
click at [1412, 401] on button "Mover para finalizado" at bounding box center [1375, 396] width 294 height 32
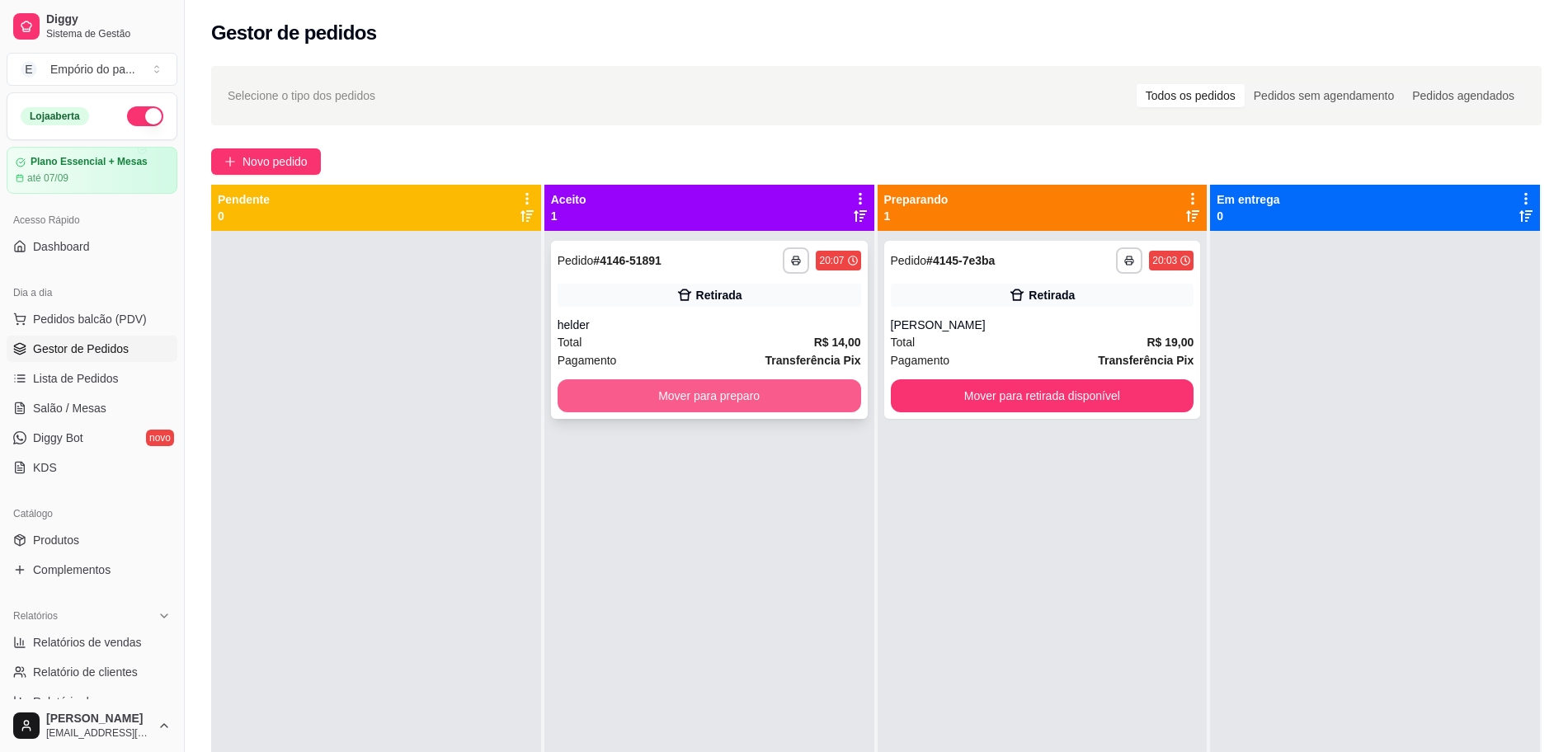
click at [750, 397] on button "Mover para preparo" at bounding box center [709, 395] width 303 height 33
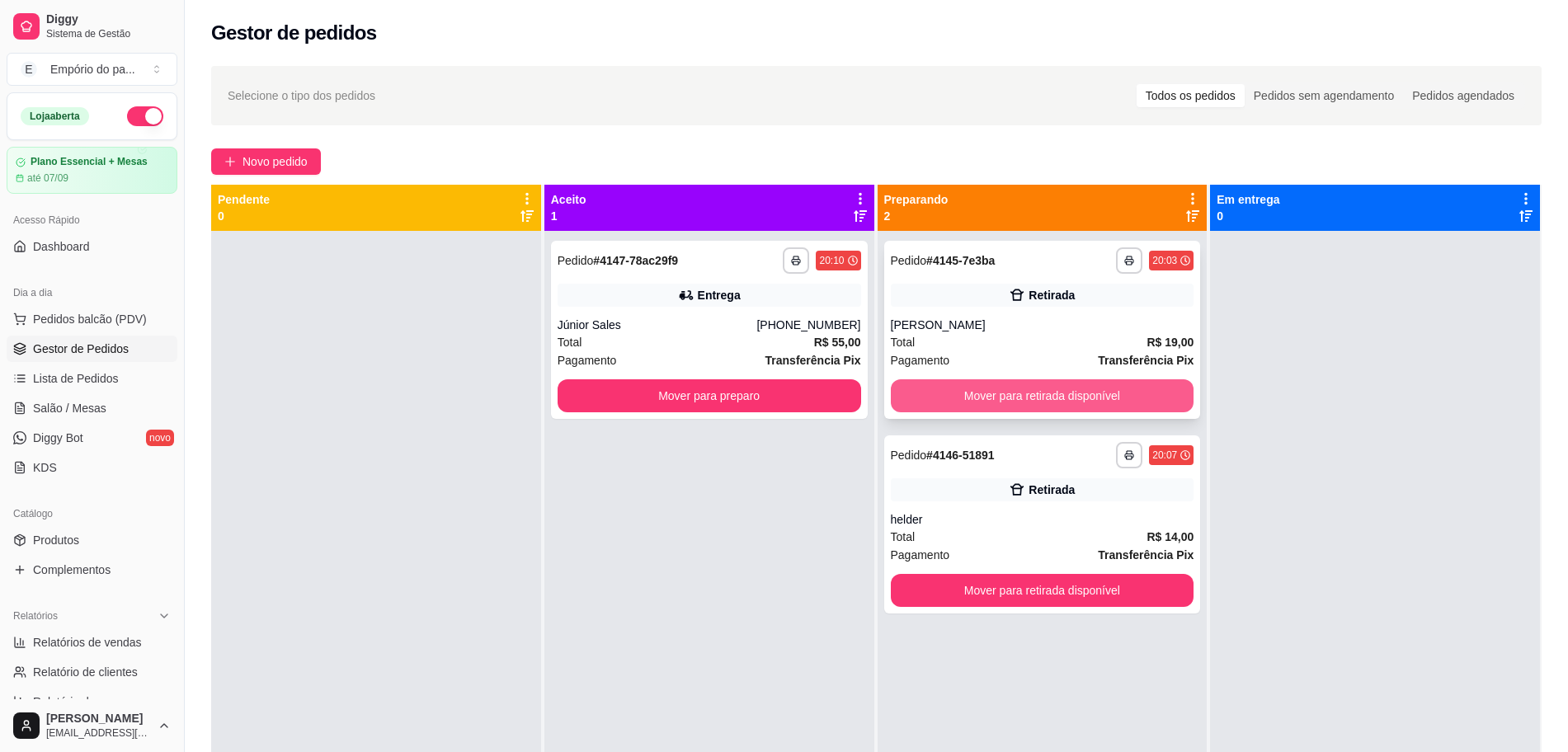
click at [1015, 387] on button "Mover para retirada disponível" at bounding box center [1043, 395] width 303 height 33
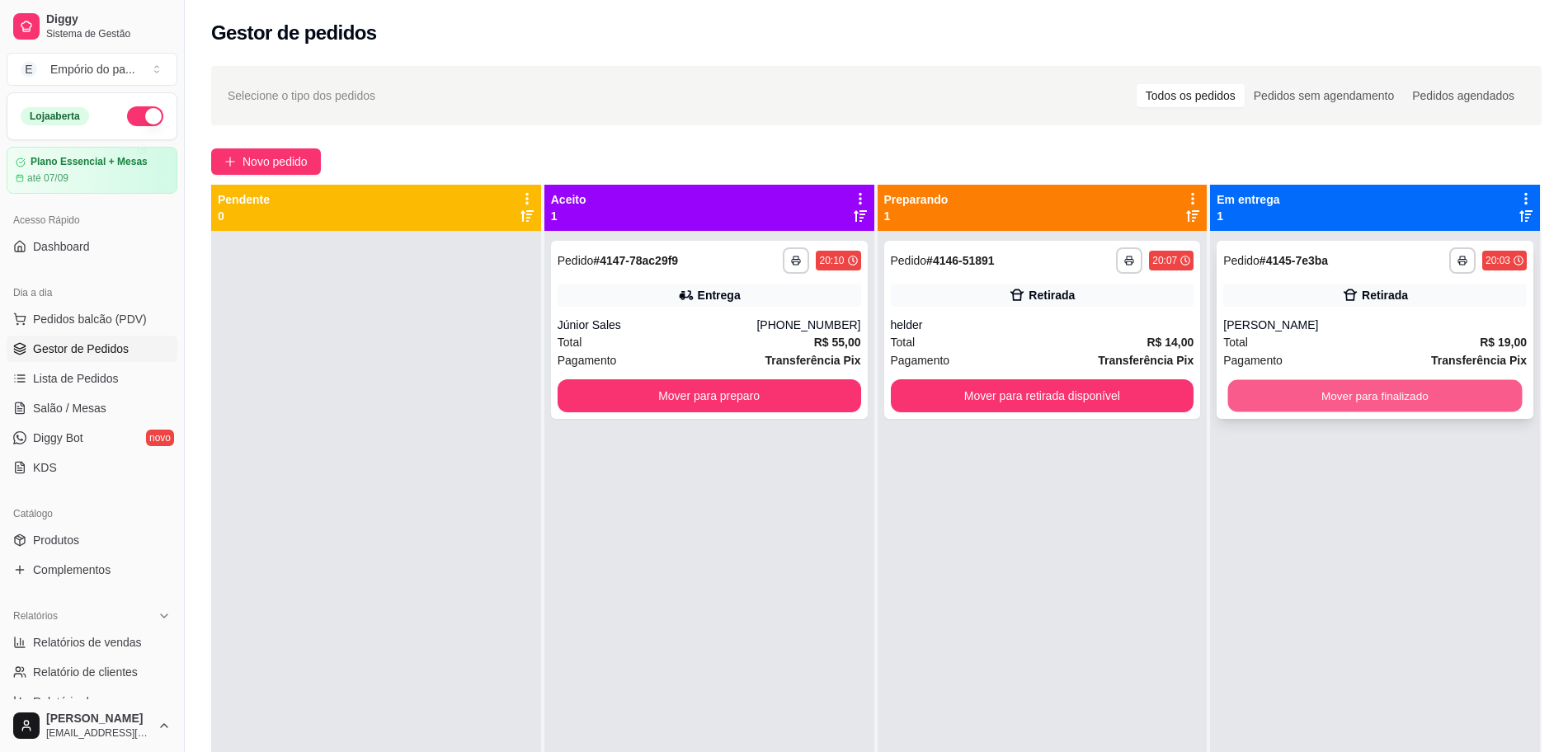
click at [1360, 397] on button "Mover para finalizado" at bounding box center [1375, 396] width 294 height 32
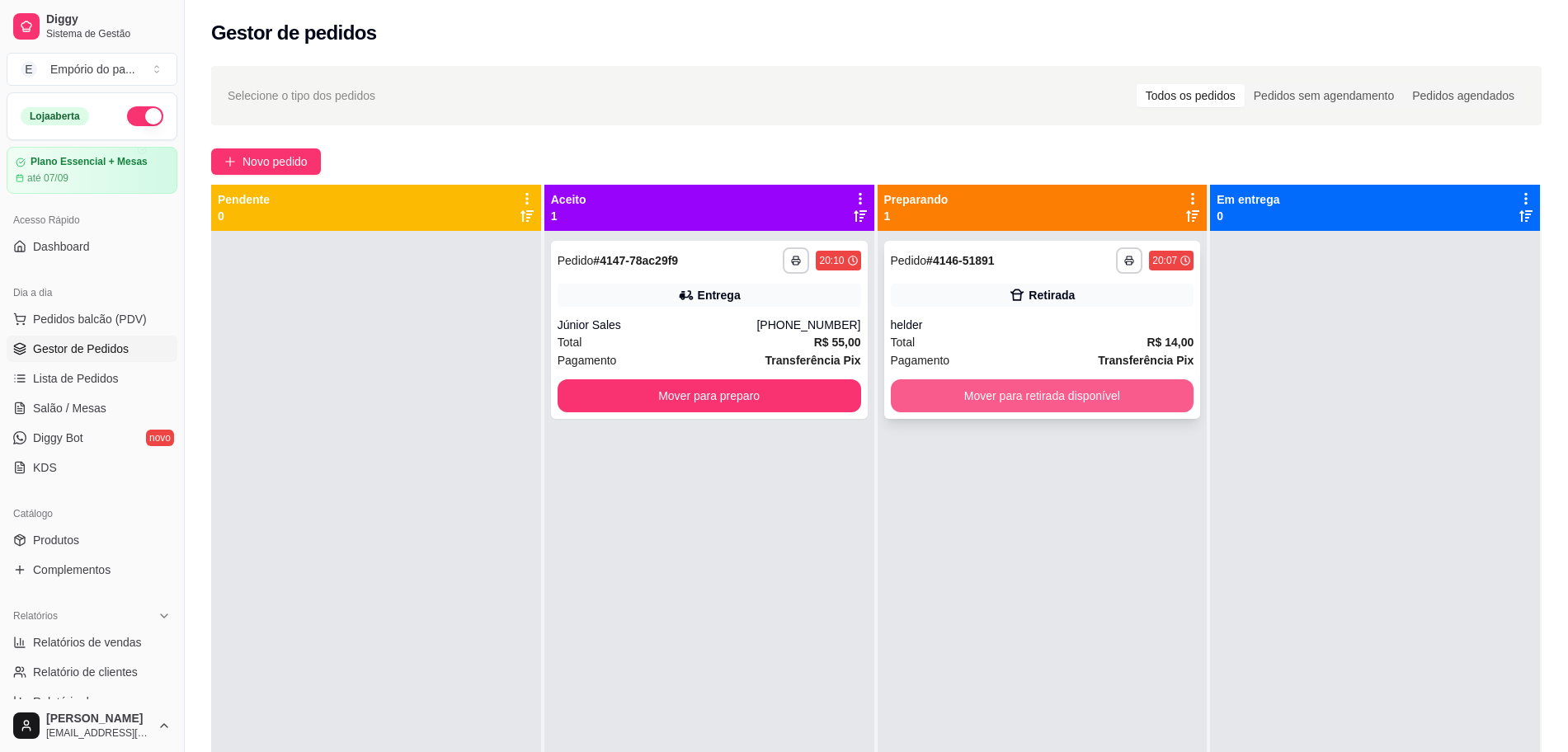
click at [991, 396] on button "Mover para retirada disponível" at bounding box center [1043, 395] width 303 height 33
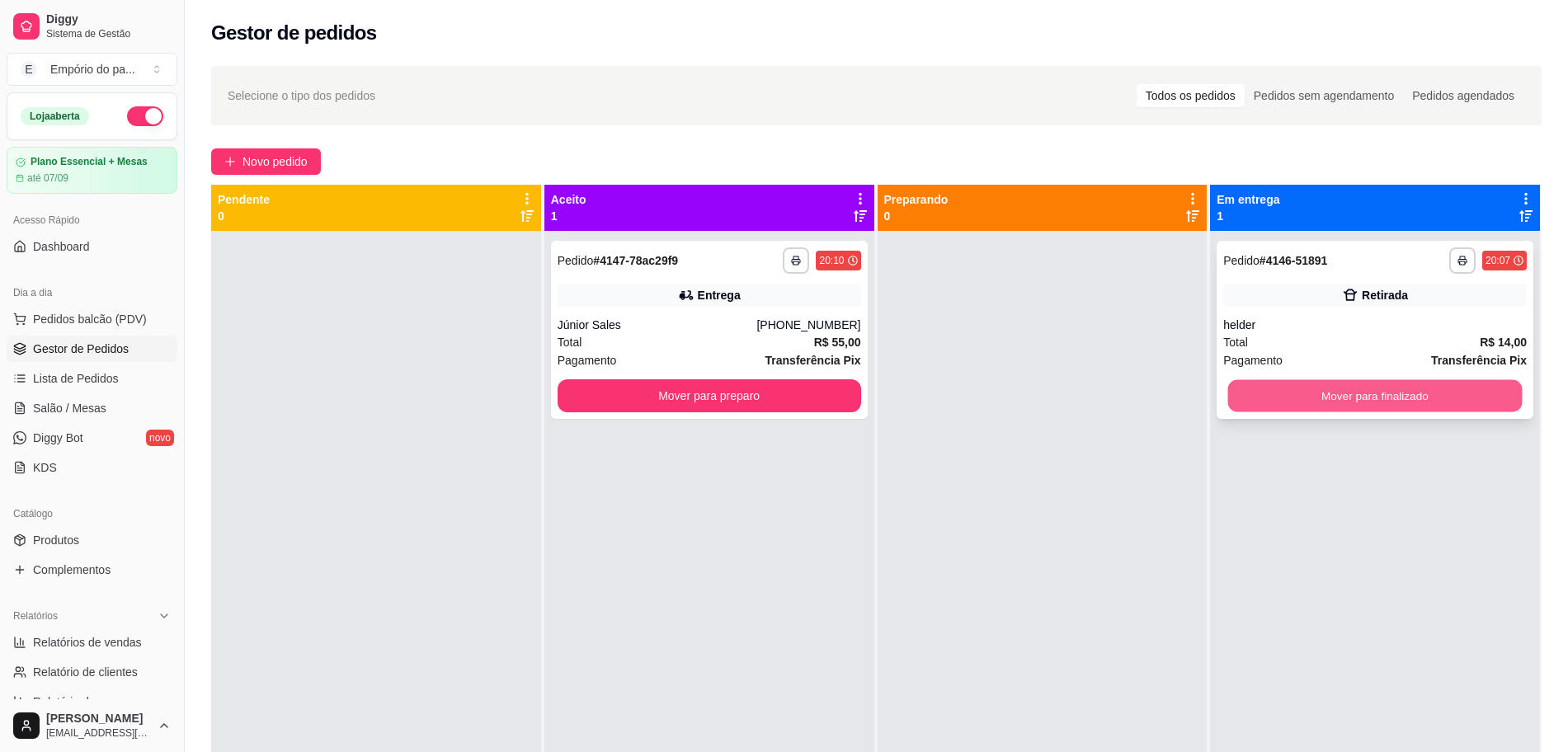
click at [1386, 397] on button "Mover para finalizado" at bounding box center [1375, 396] width 294 height 32
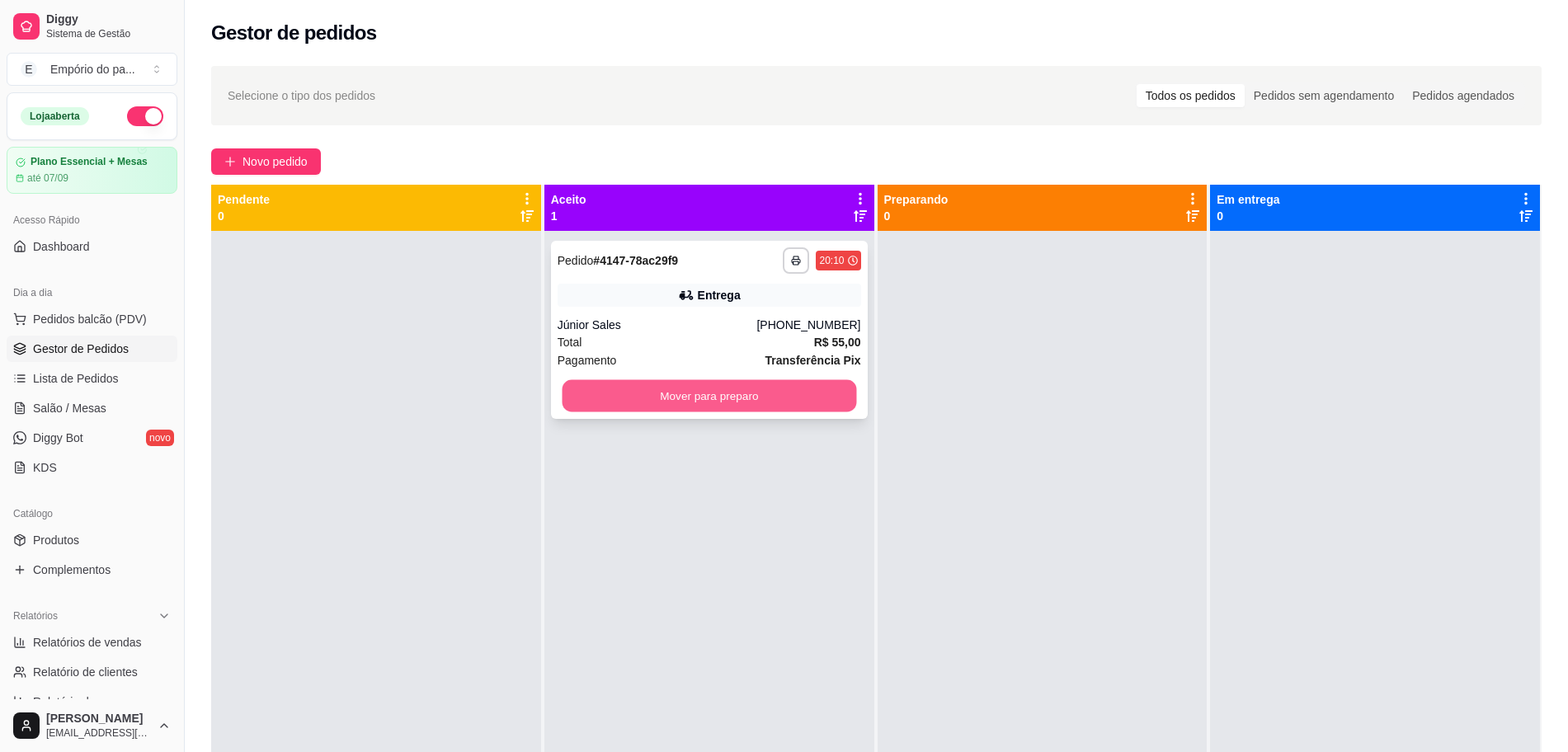
click at [630, 389] on button "Mover para preparo" at bounding box center [709, 396] width 294 height 32
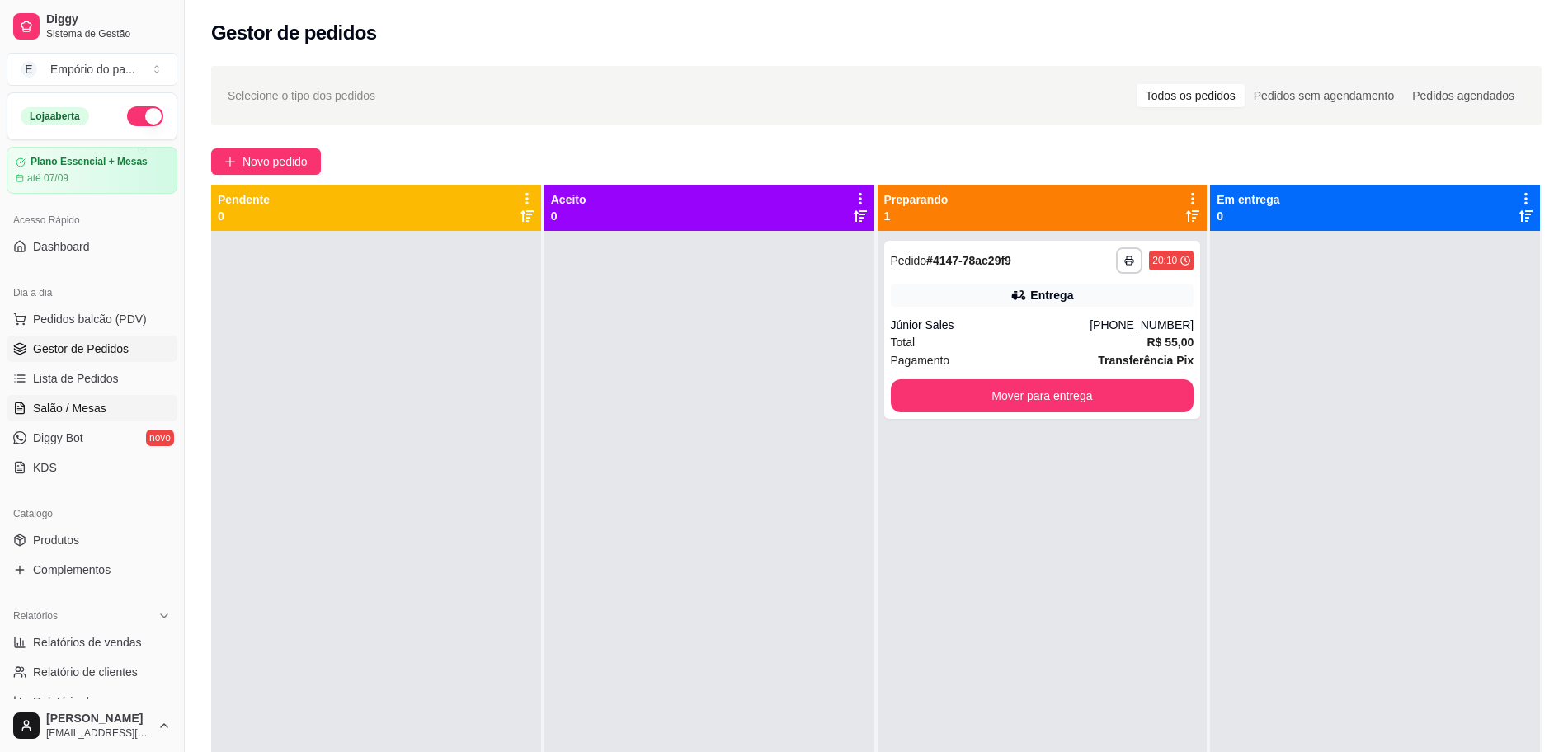
click at [91, 415] on span "Salão / Mesas" at bounding box center [69, 408] width 73 height 17
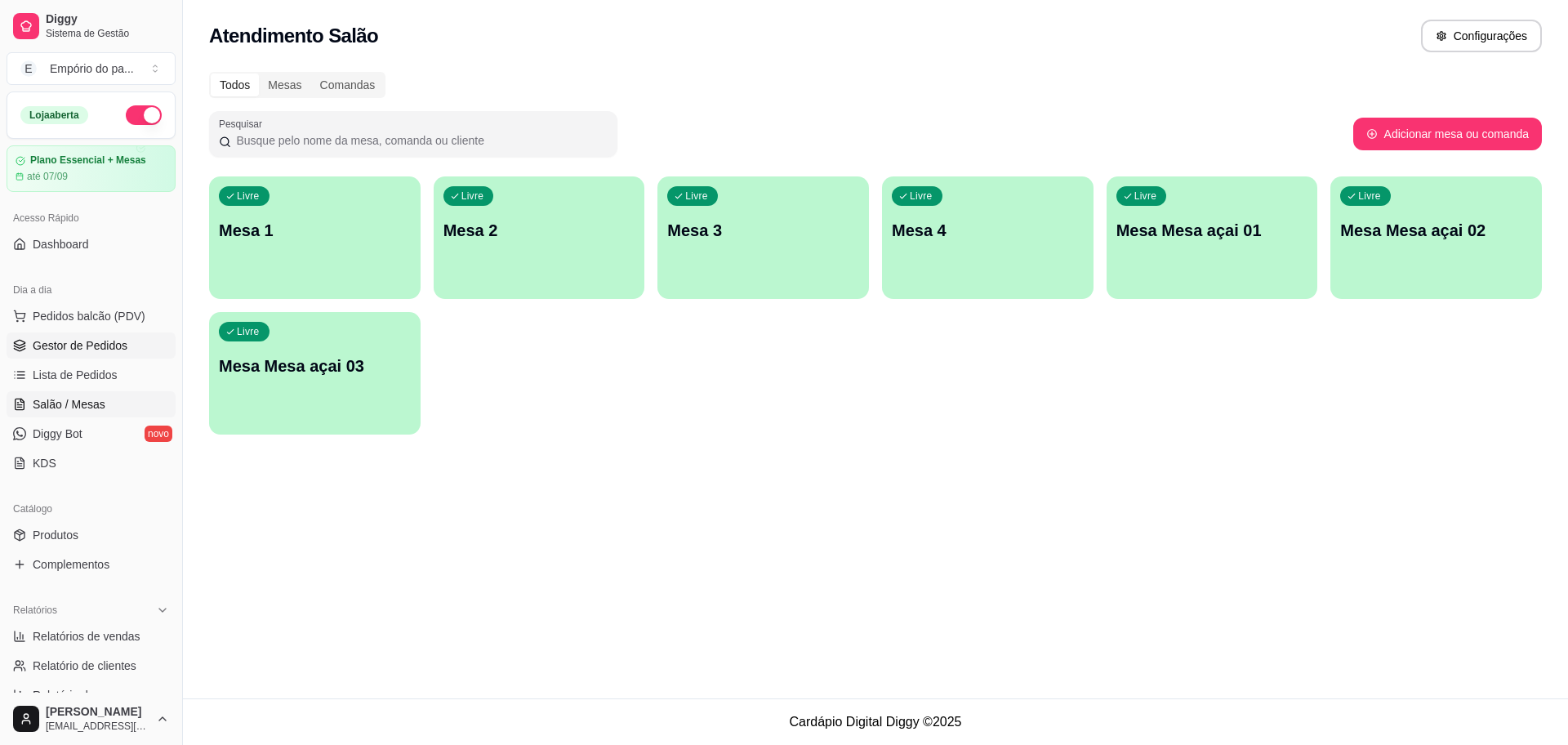
click at [77, 339] on span "Gestor de Pedidos" at bounding box center [80, 346] width 95 height 17
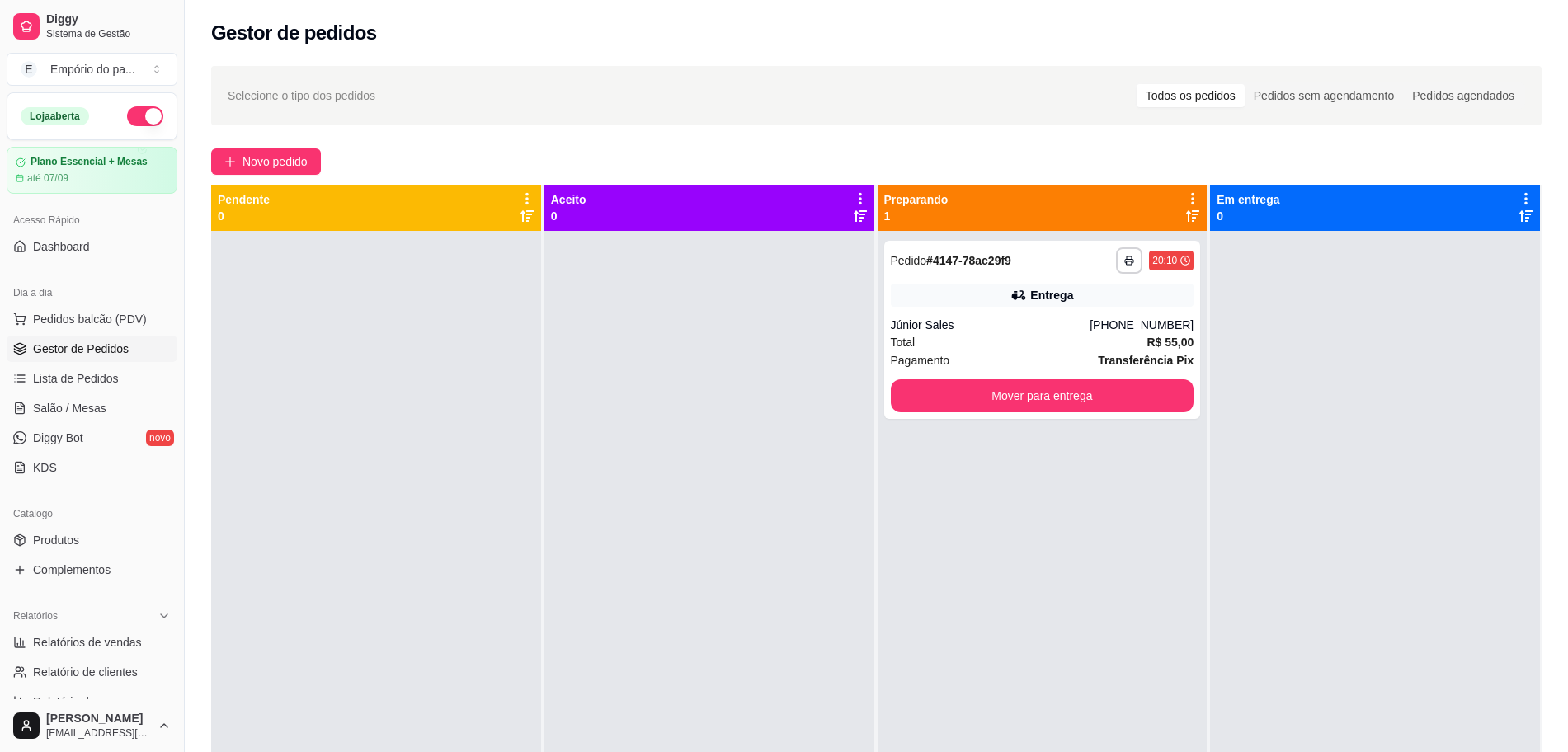
click at [47, 350] on span "Gestor de Pedidos" at bounding box center [81, 349] width 96 height 17
click at [54, 416] on span "Salão / Mesas" at bounding box center [69, 408] width 73 height 17
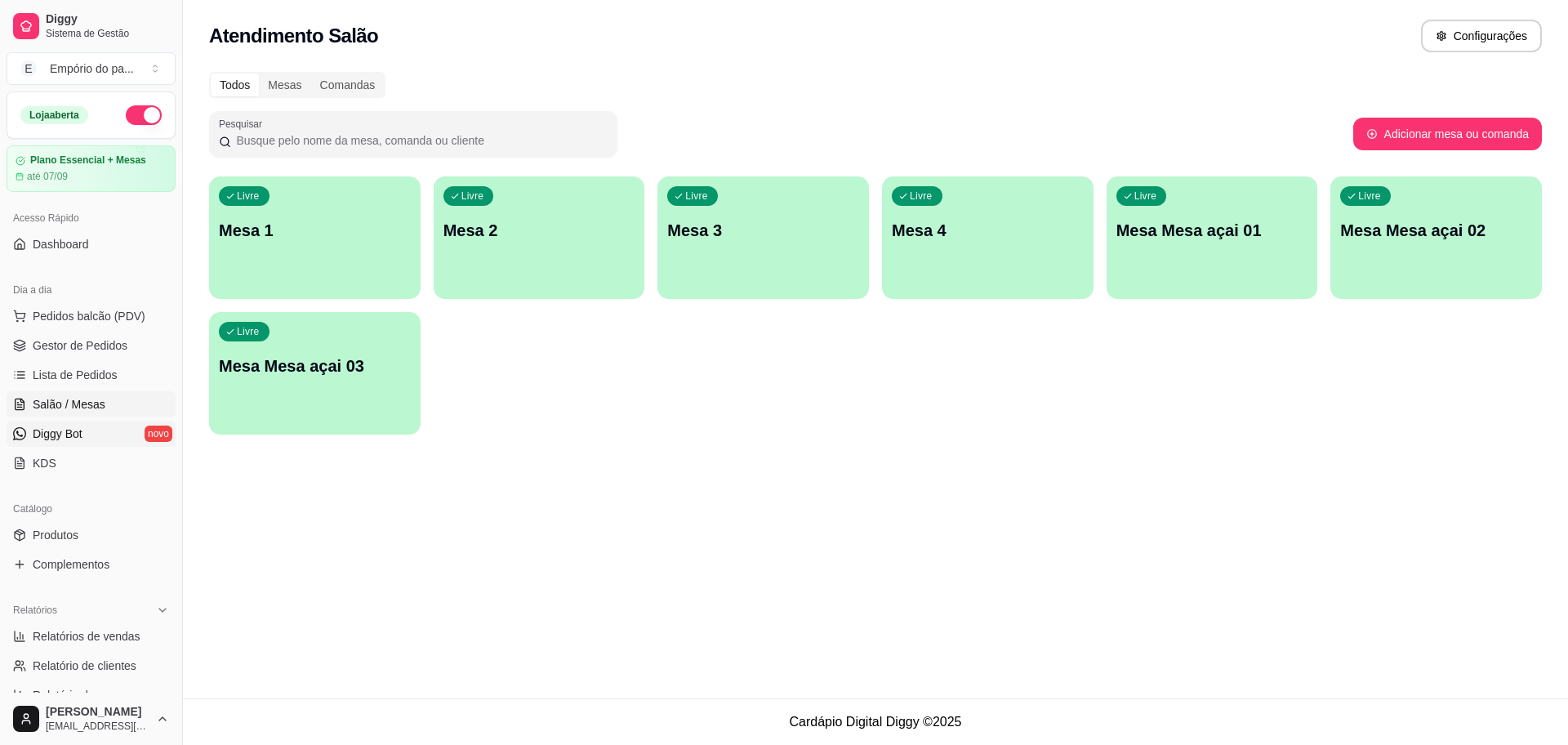
click at [63, 431] on span "Diggy Bot" at bounding box center [58, 434] width 50 height 17
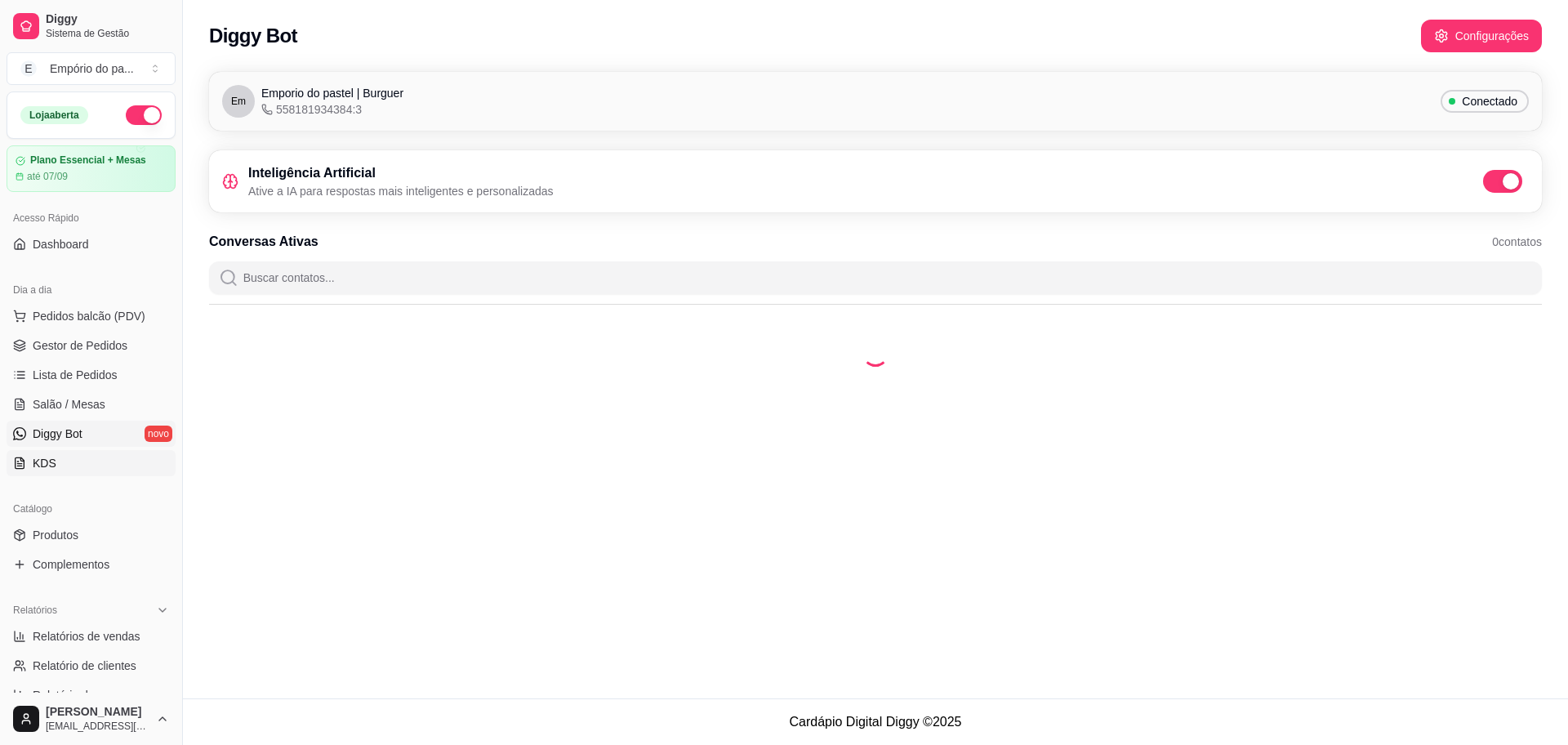
click at [34, 459] on span "KDS" at bounding box center [45, 463] width 24 height 17
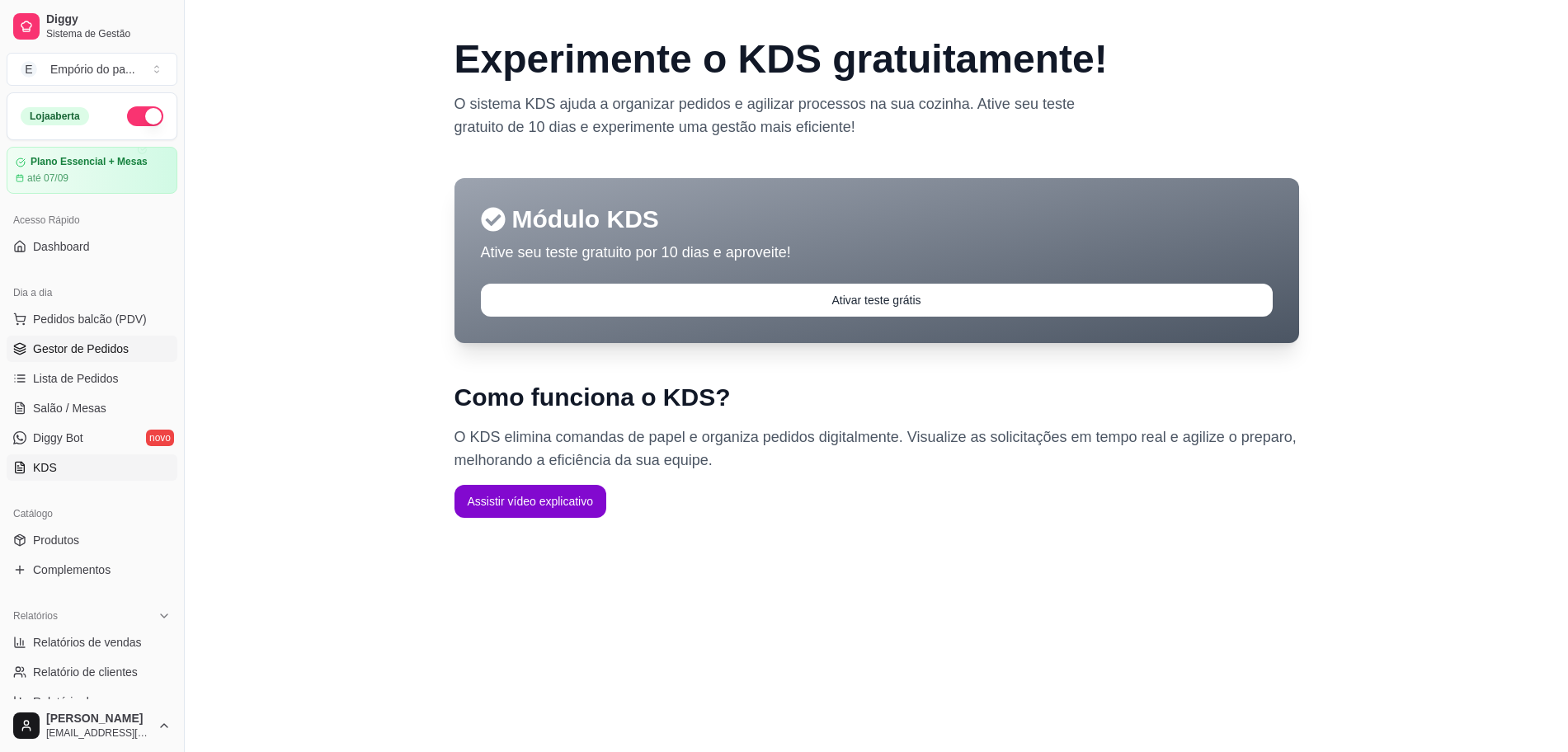
click at [57, 347] on span "Gestor de Pedidos" at bounding box center [81, 349] width 96 height 17
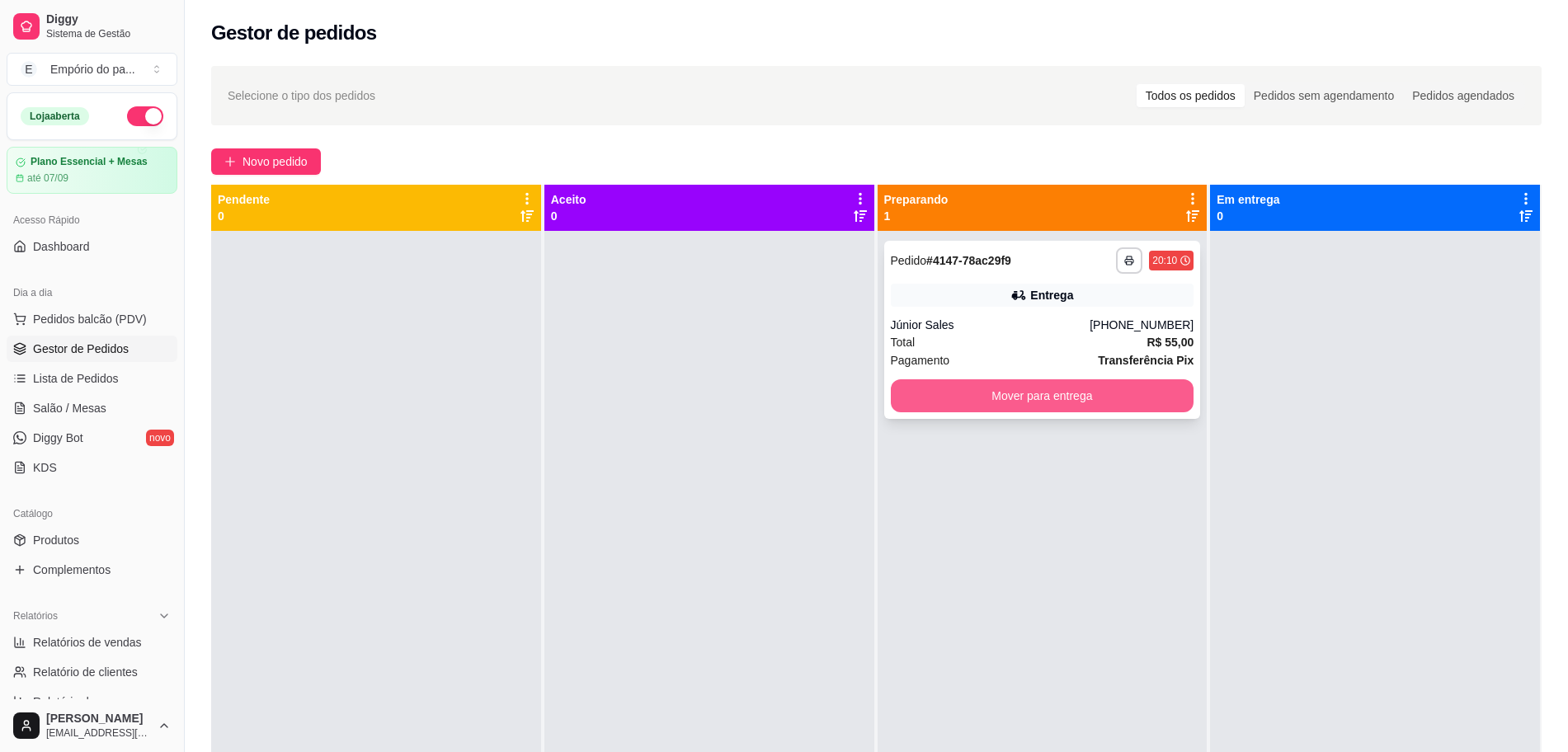
click at [975, 397] on button "Mover para entrega" at bounding box center [1043, 395] width 303 height 33
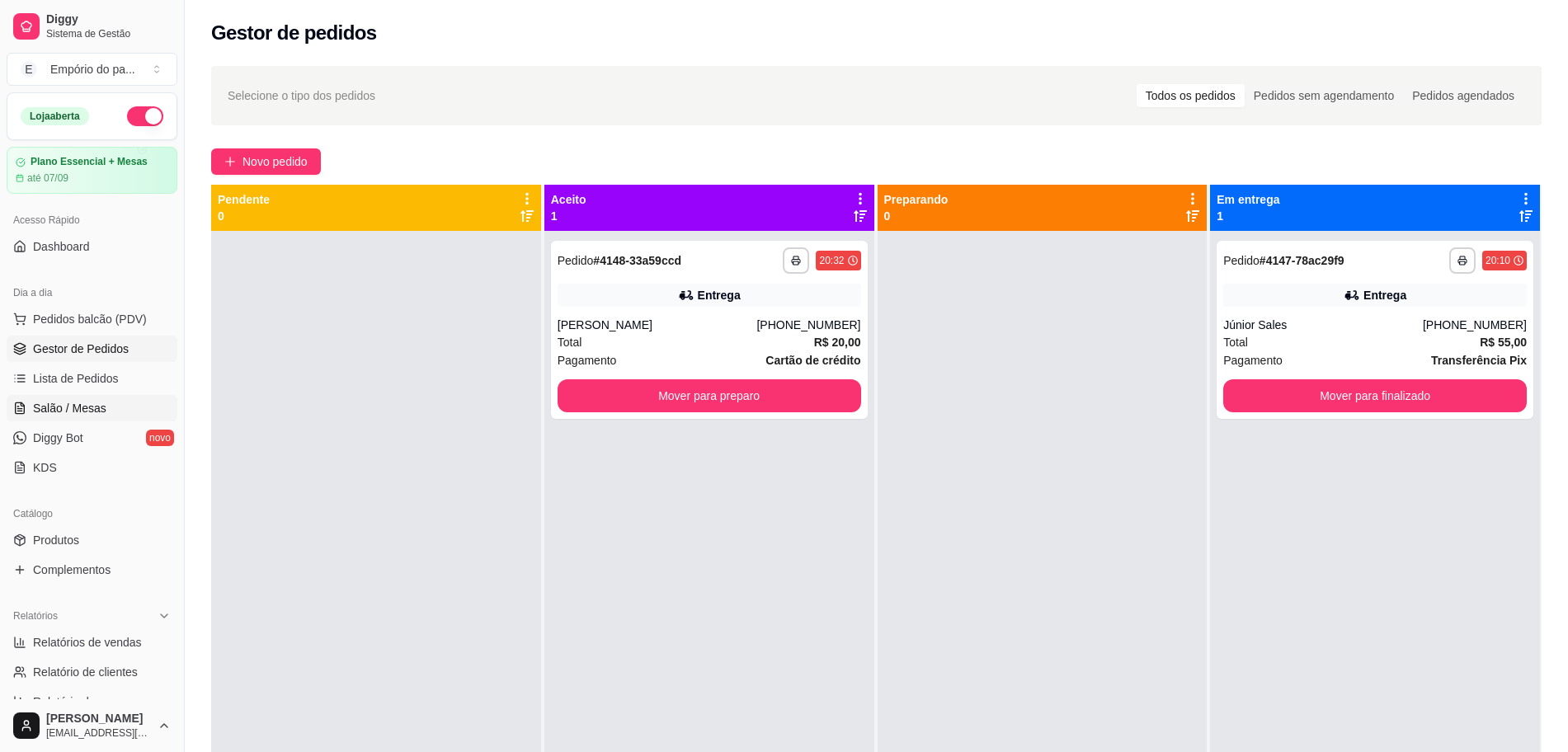
click at [75, 401] on span "Salão / Mesas" at bounding box center [69, 408] width 73 height 17
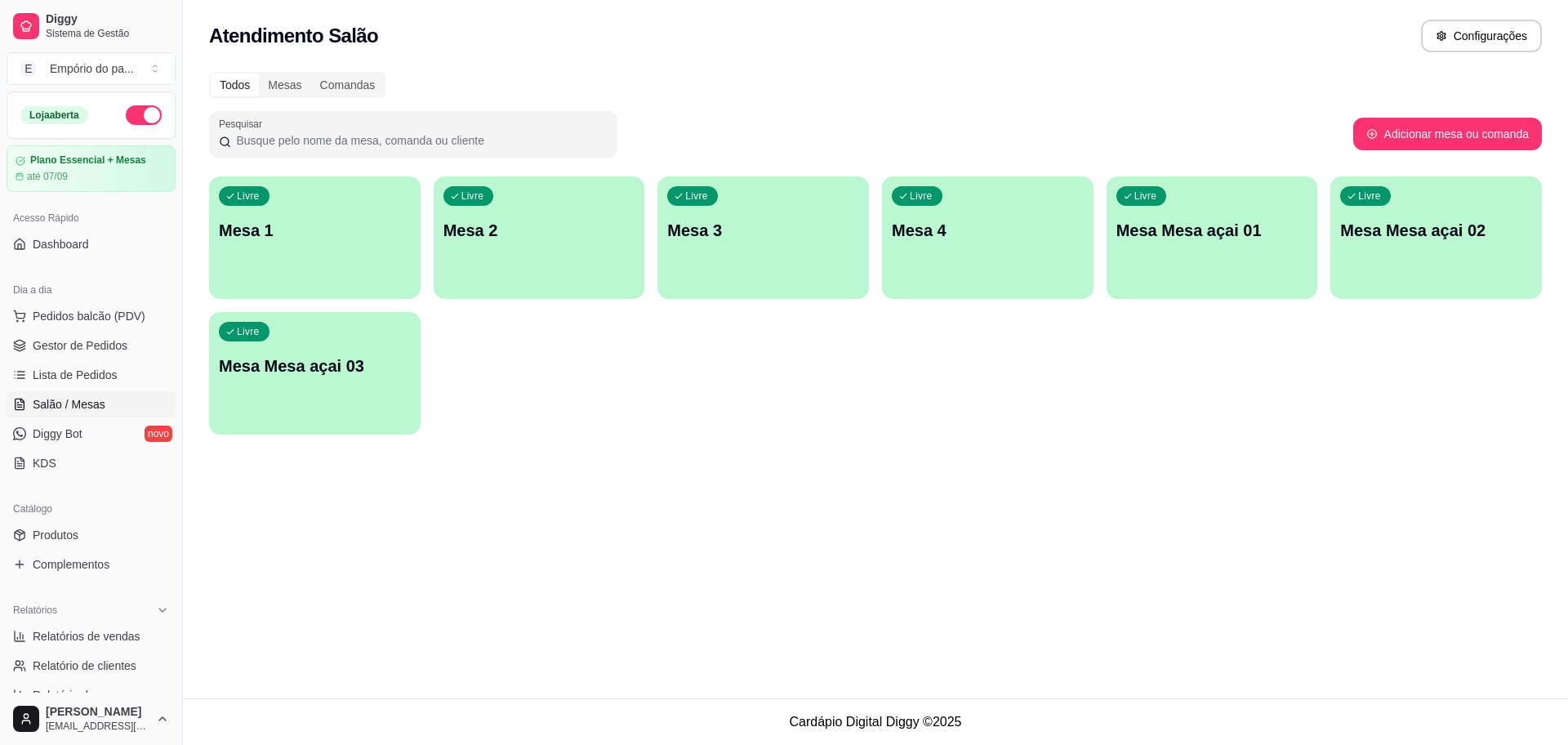
click at [818, 263] on div "Livre Mesa 3" at bounding box center [764, 227] width 212 height 103
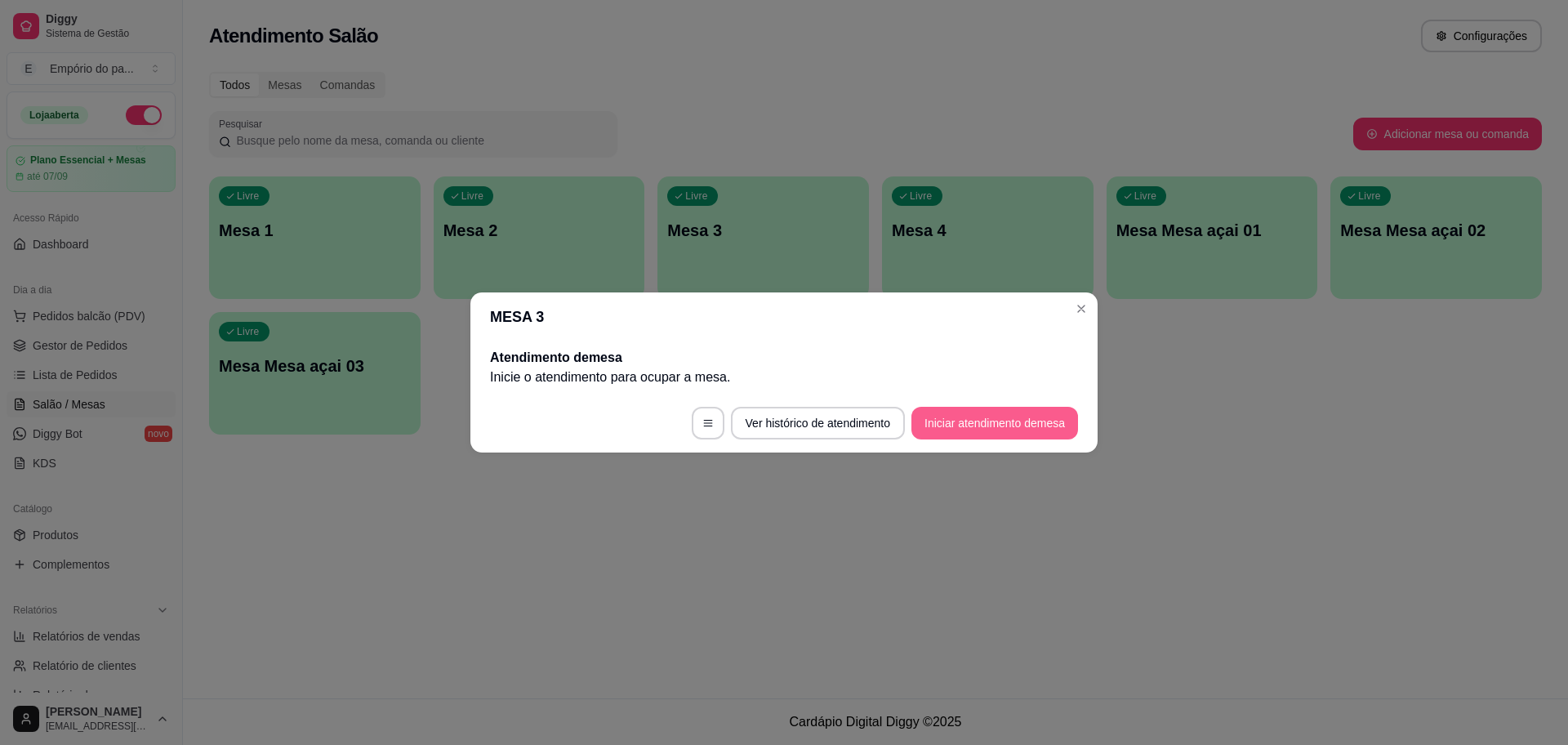
click at [1014, 421] on button "Iniciar atendimento de mesa" at bounding box center [995, 422] width 167 height 32
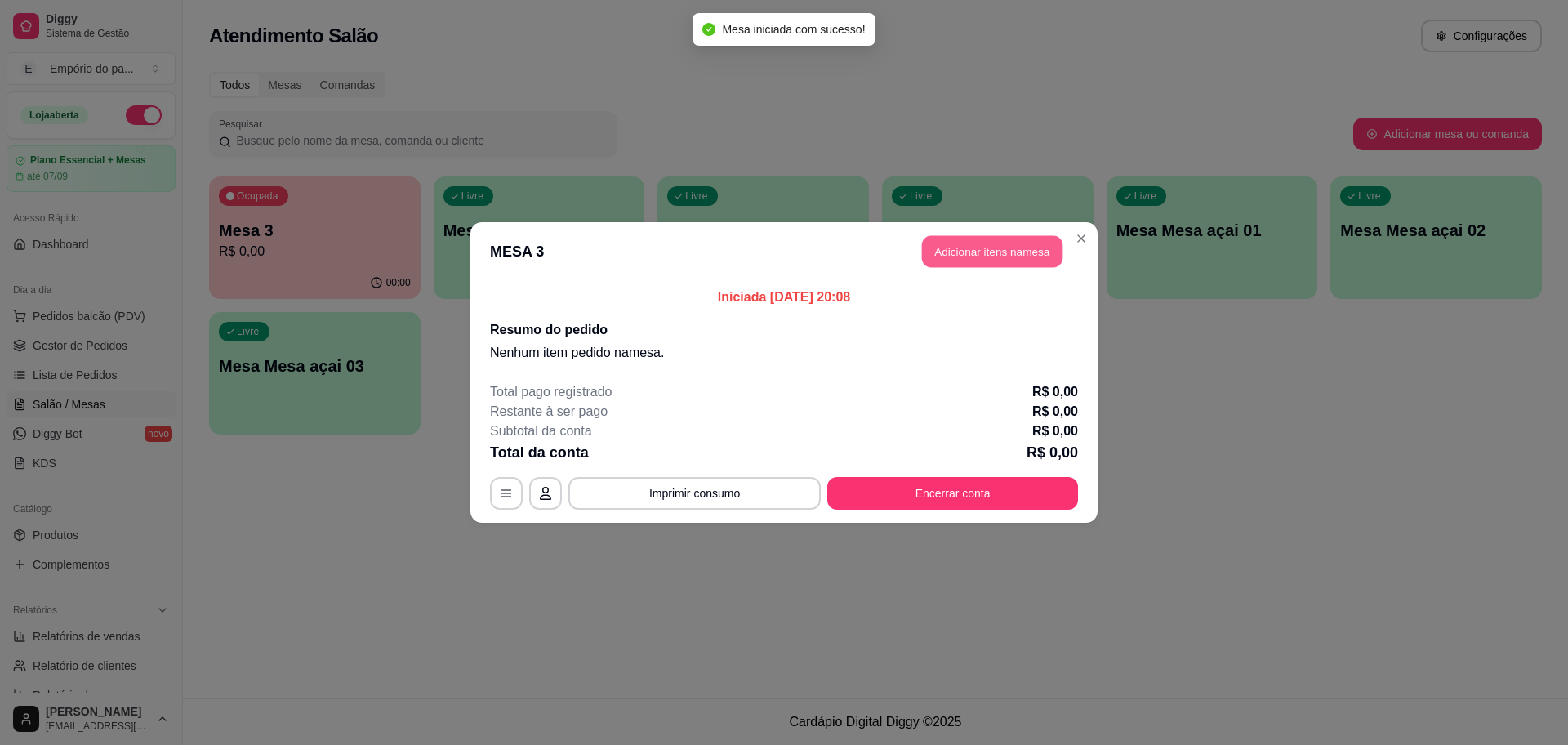
click at [1013, 242] on button "Adicionar itens na mesa" at bounding box center [992, 251] width 140 height 32
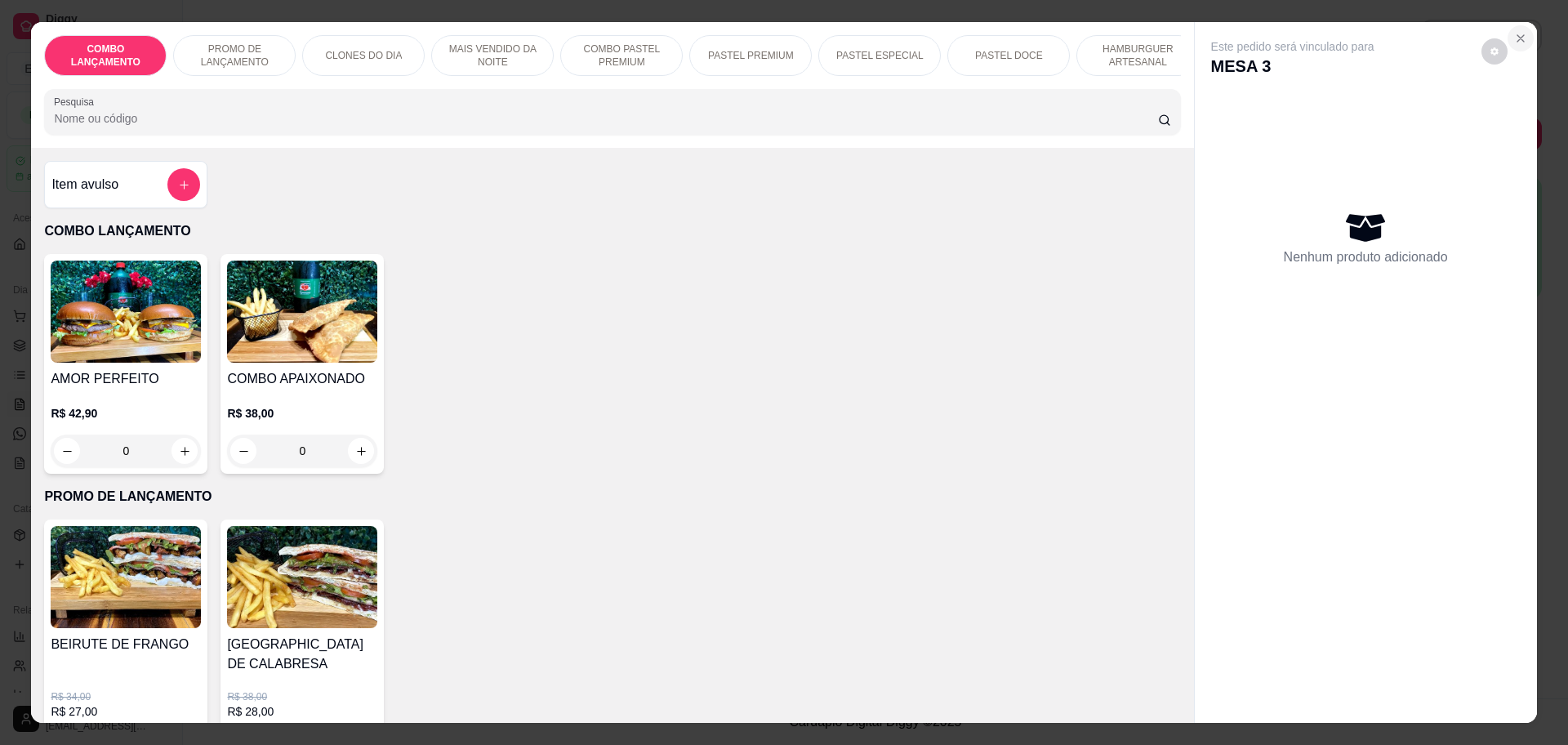
click at [1514, 34] on icon "Close" at bounding box center [1521, 38] width 13 height 13
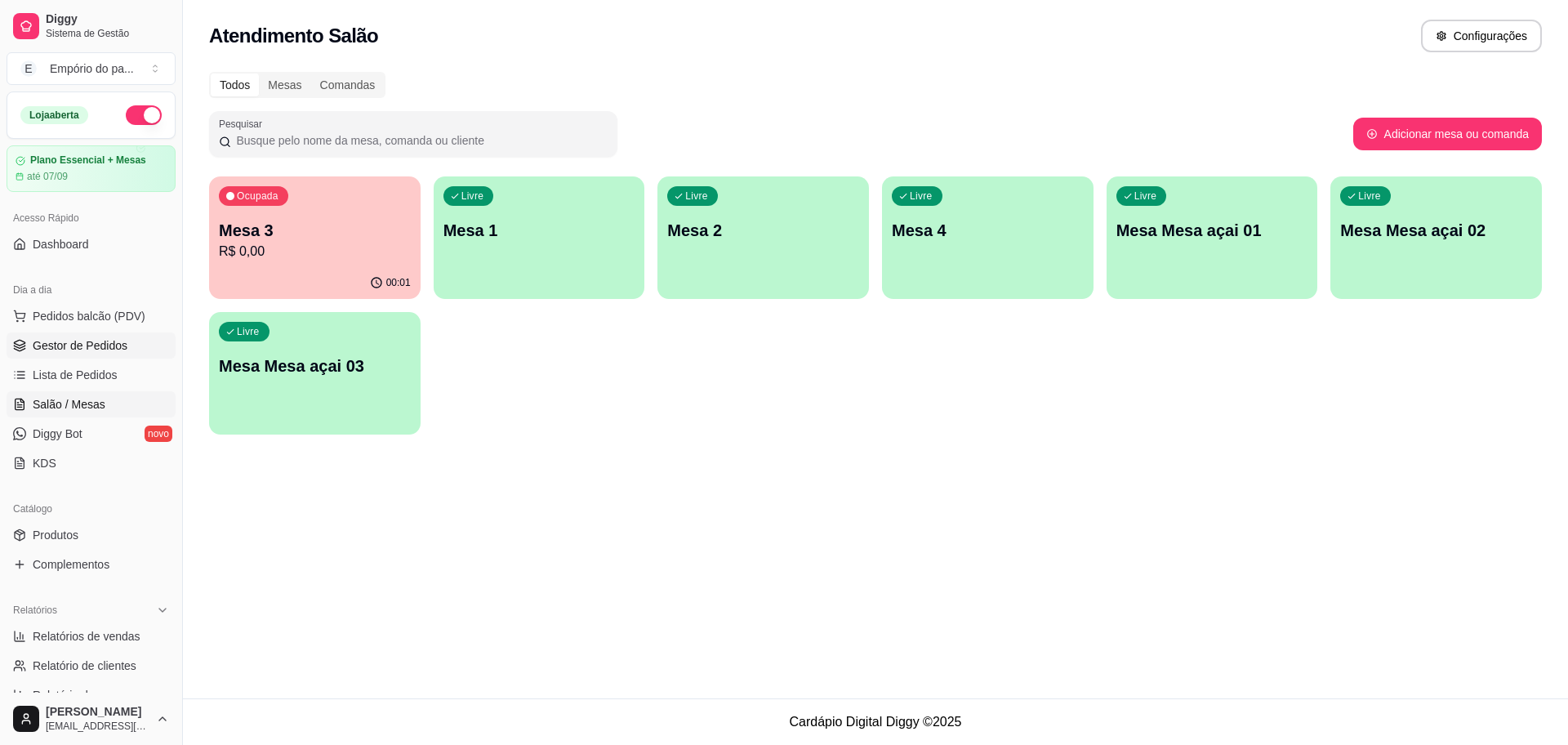
click at [58, 351] on span "Gestor de Pedidos" at bounding box center [80, 346] width 95 height 17
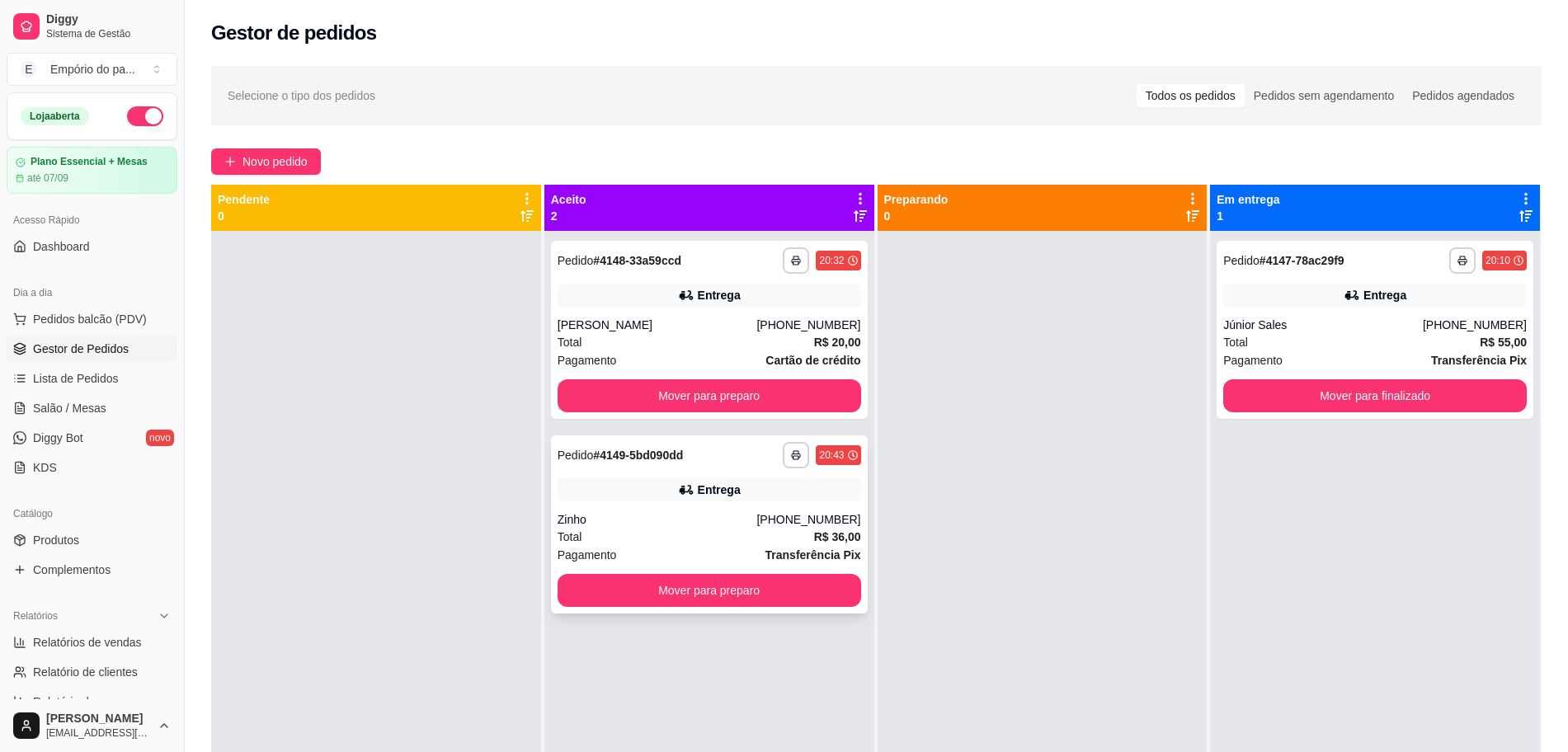
click at [672, 548] on div "Pagamento Transferência Pix" at bounding box center [709, 554] width 303 height 18
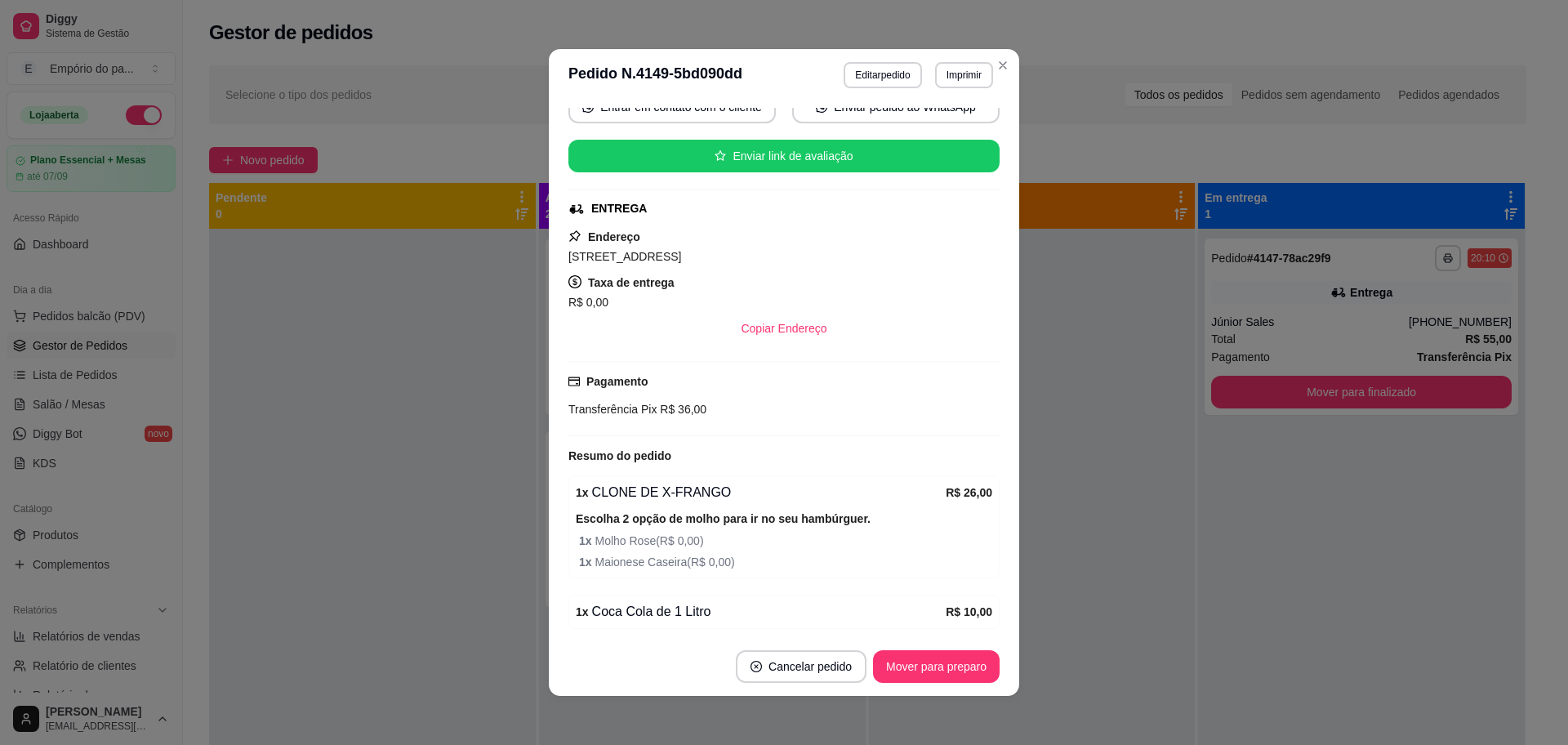
scroll to position [329, 0]
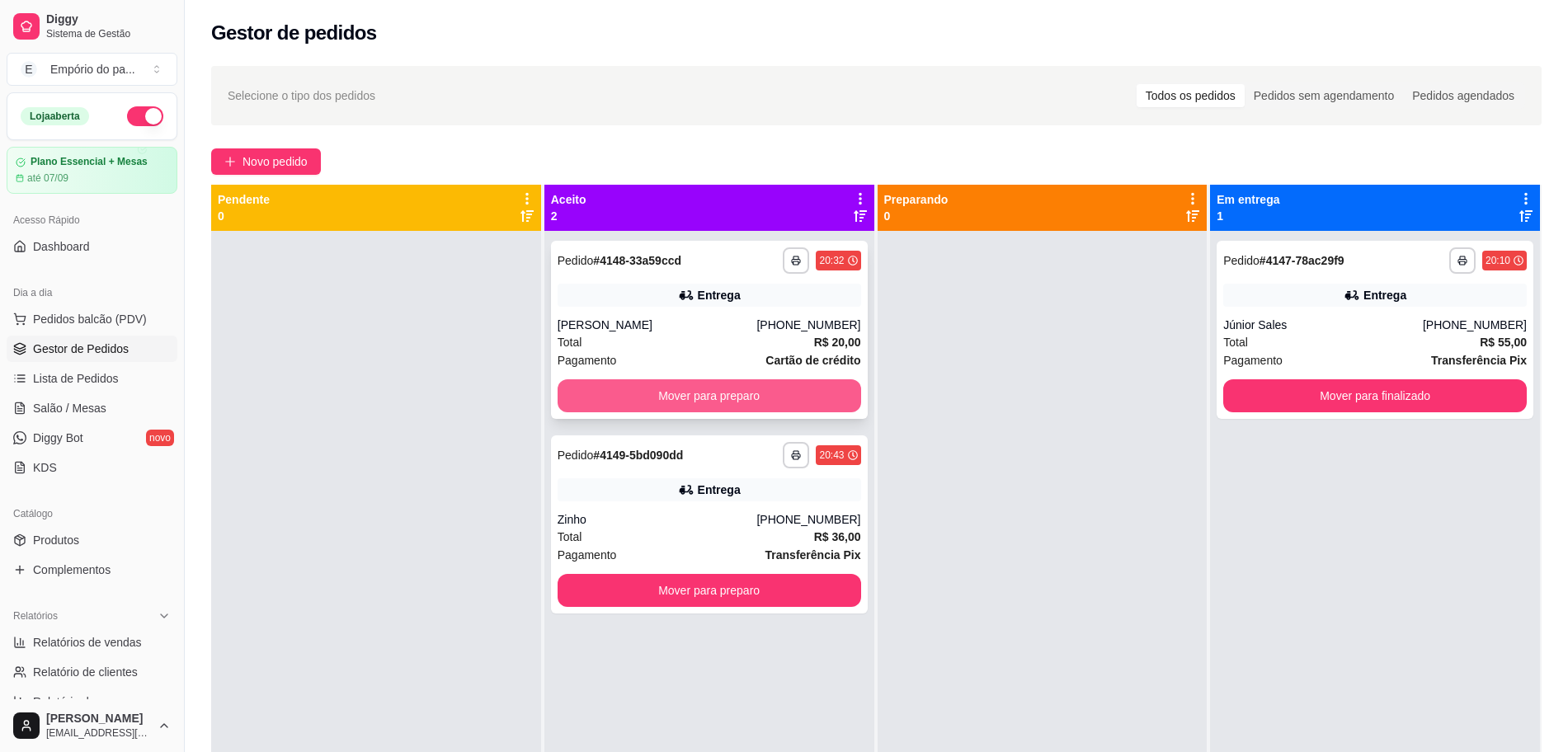
click at [675, 405] on button "Mover para preparo" at bounding box center [709, 395] width 303 height 33
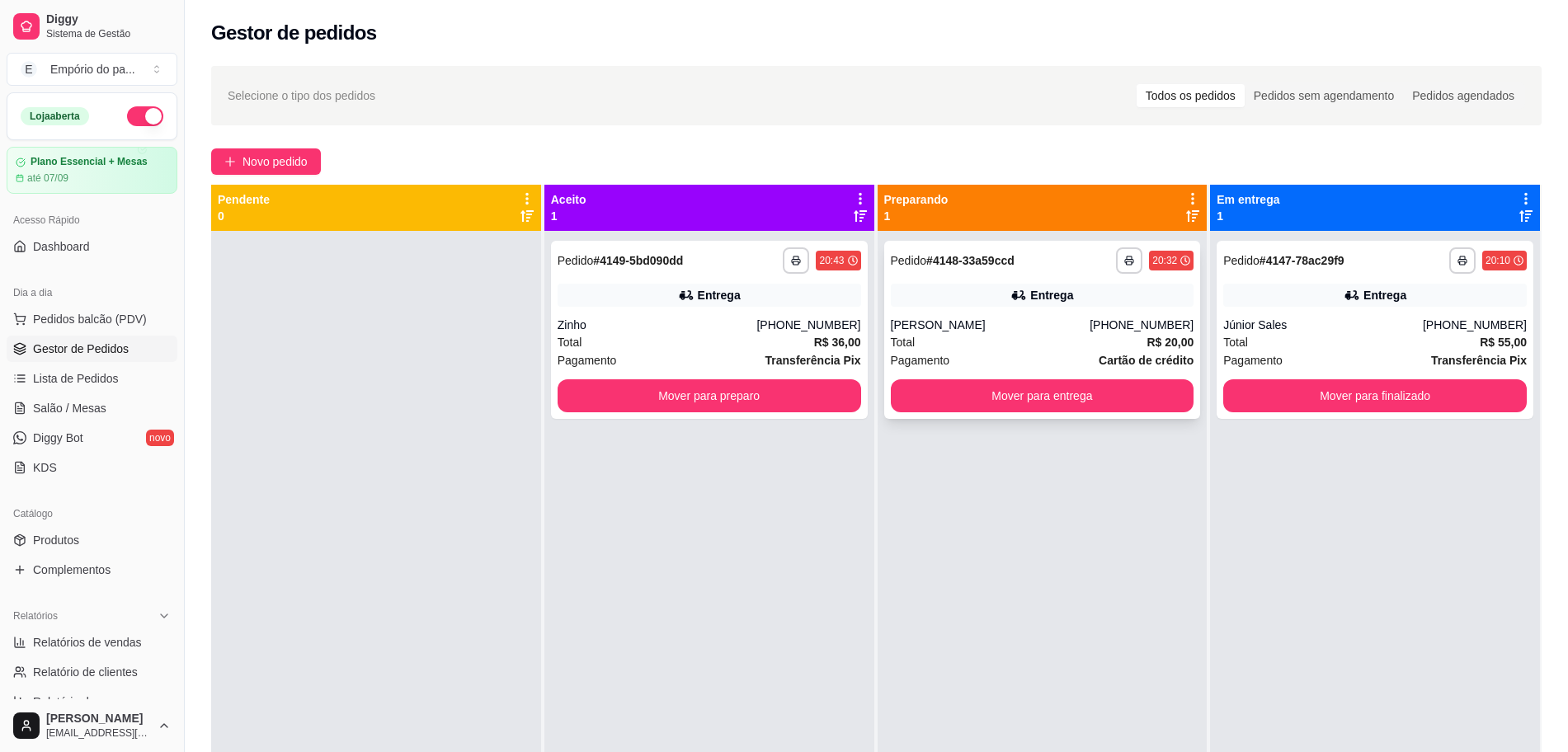
click at [1044, 361] on div "Pagamento Cartão de crédito" at bounding box center [1043, 360] width 303 height 18
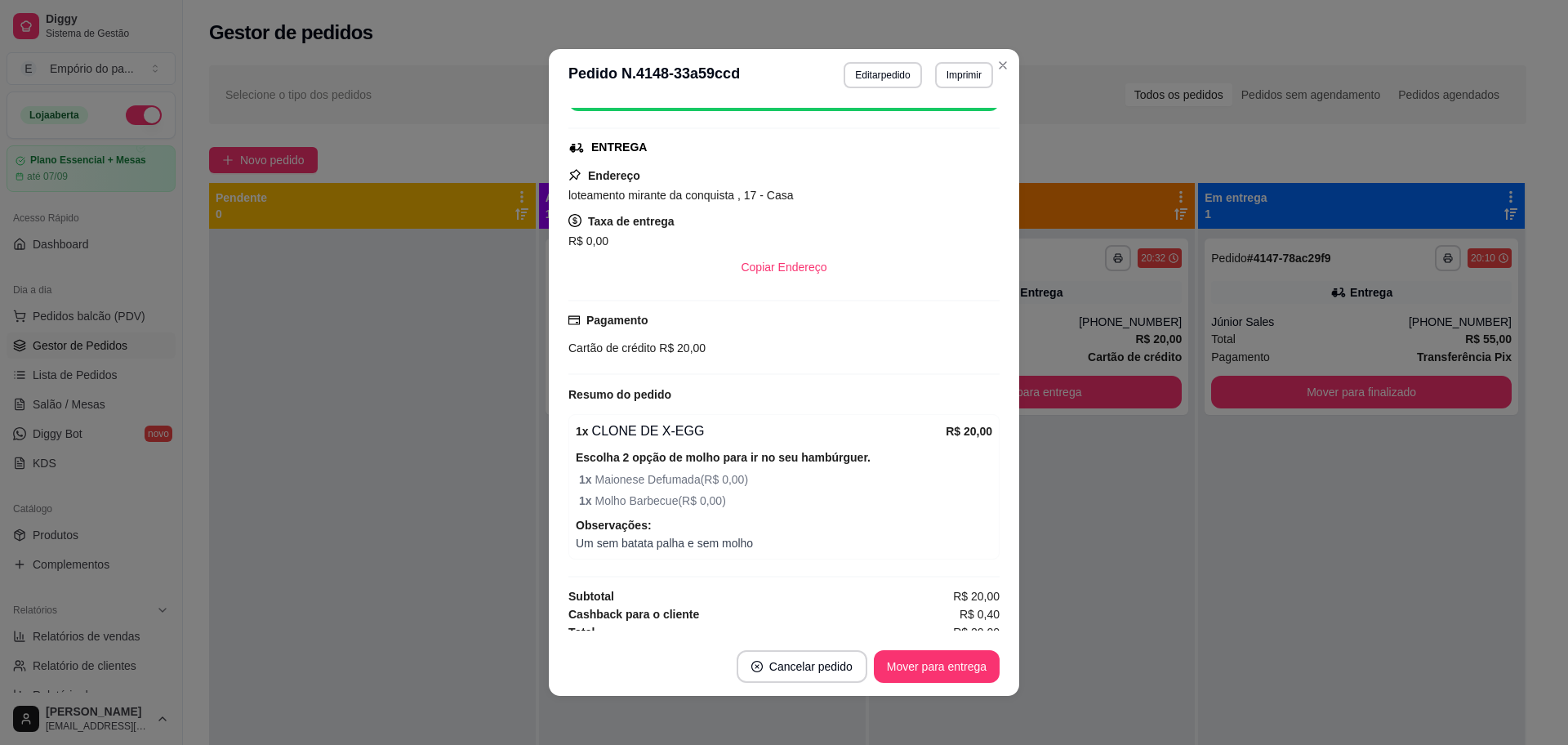
scroll to position [321, 0]
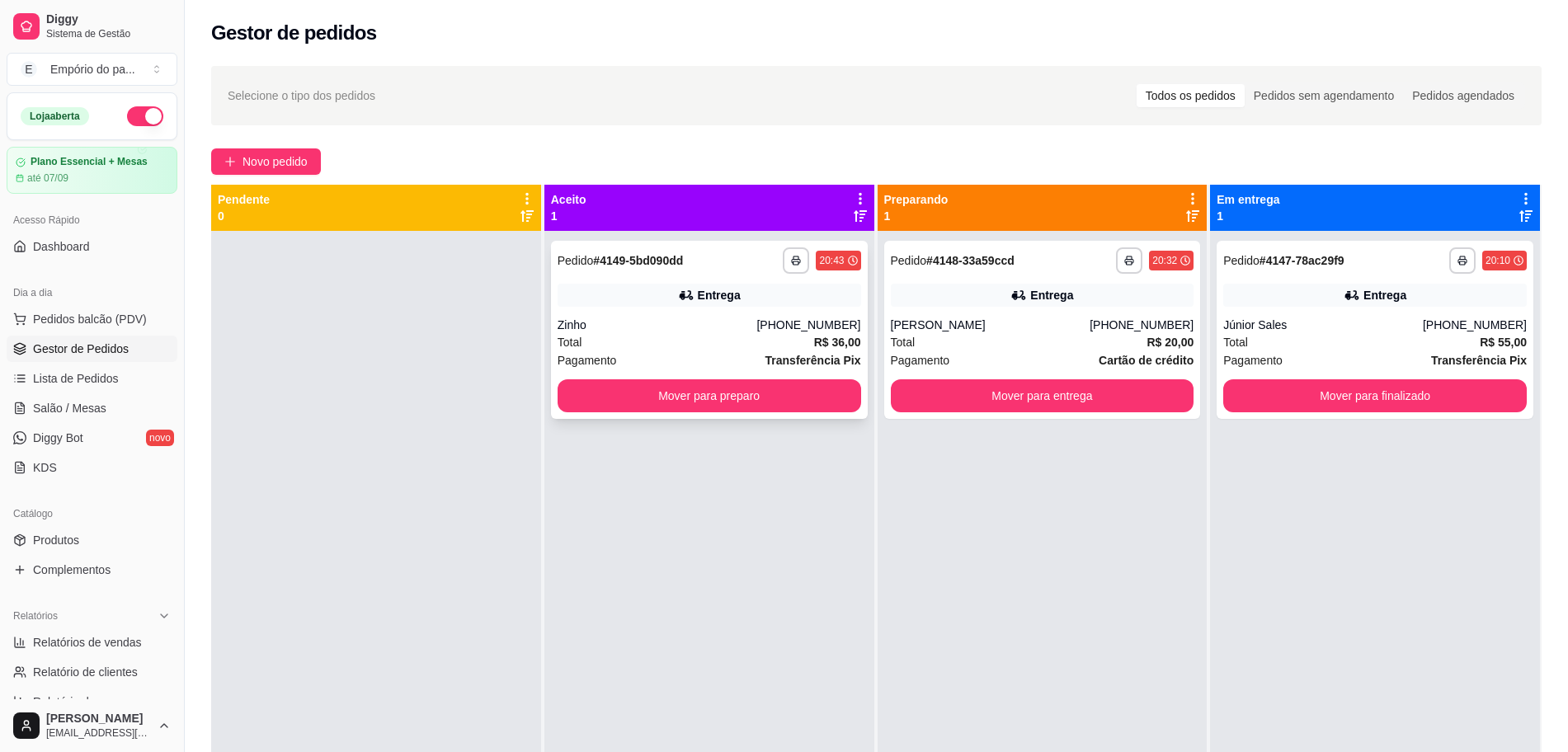
click at [707, 341] on div "Total R$ 36,00" at bounding box center [709, 342] width 303 height 18
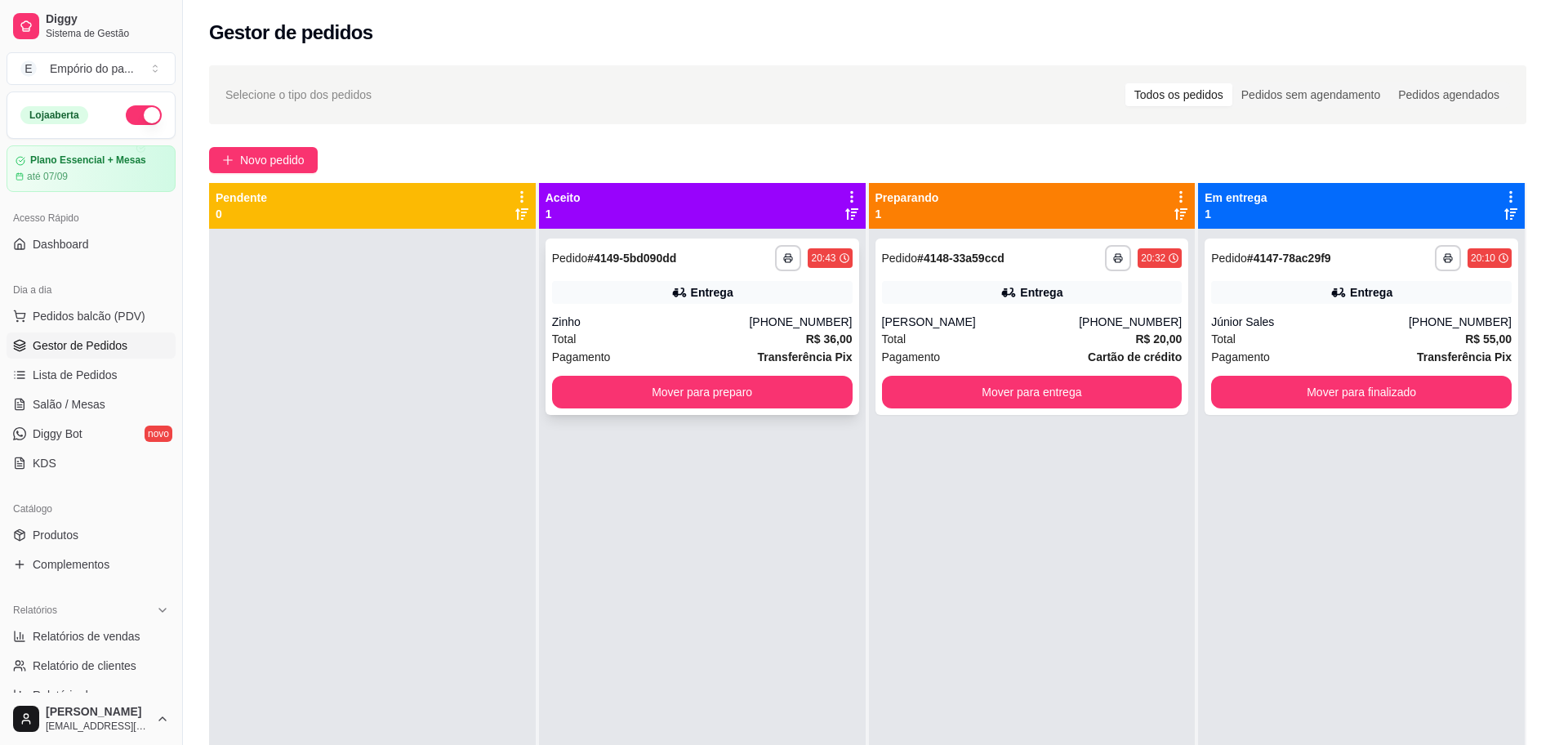
scroll to position [329, 0]
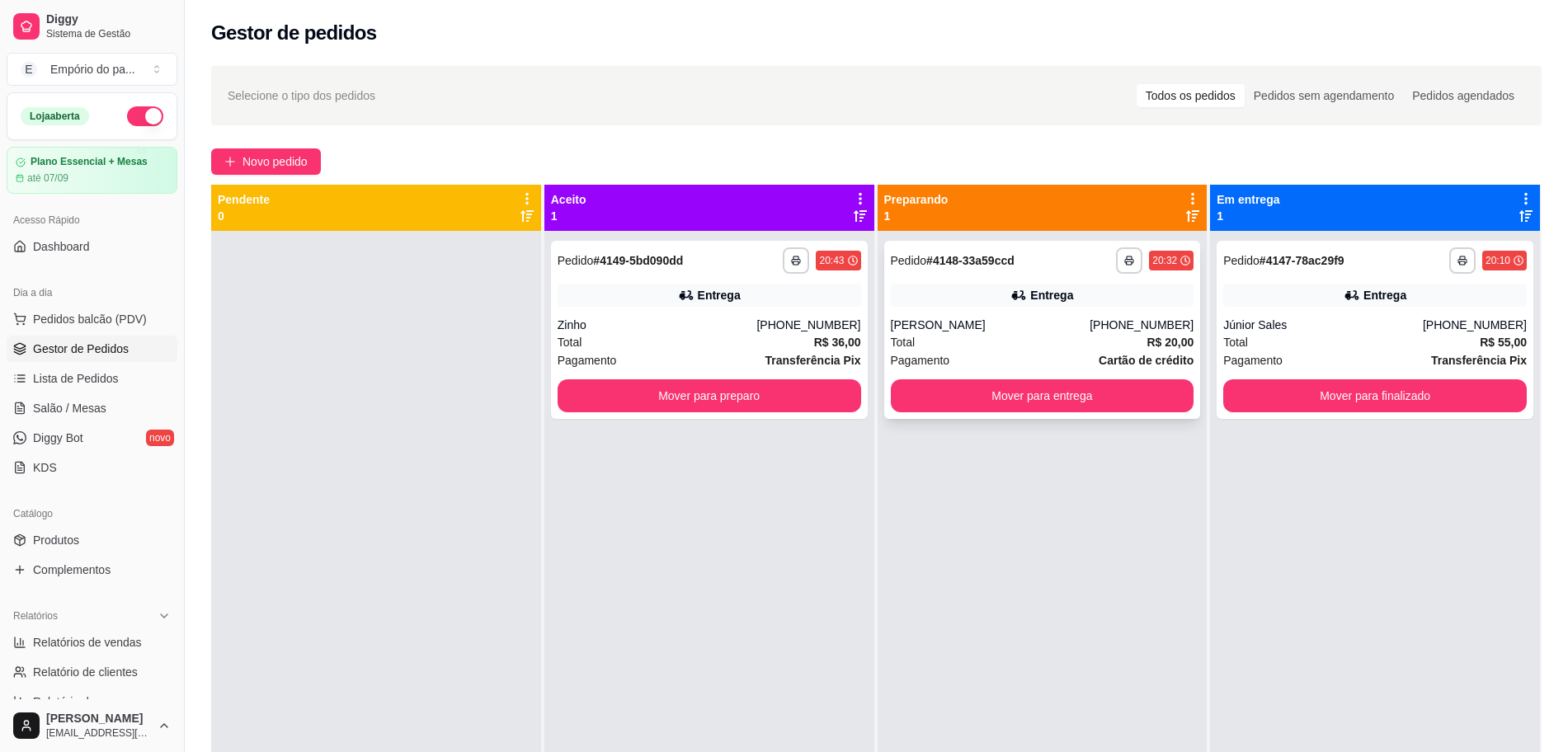
click at [989, 341] on div "Total R$ 20,00" at bounding box center [1043, 342] width 303 height 18
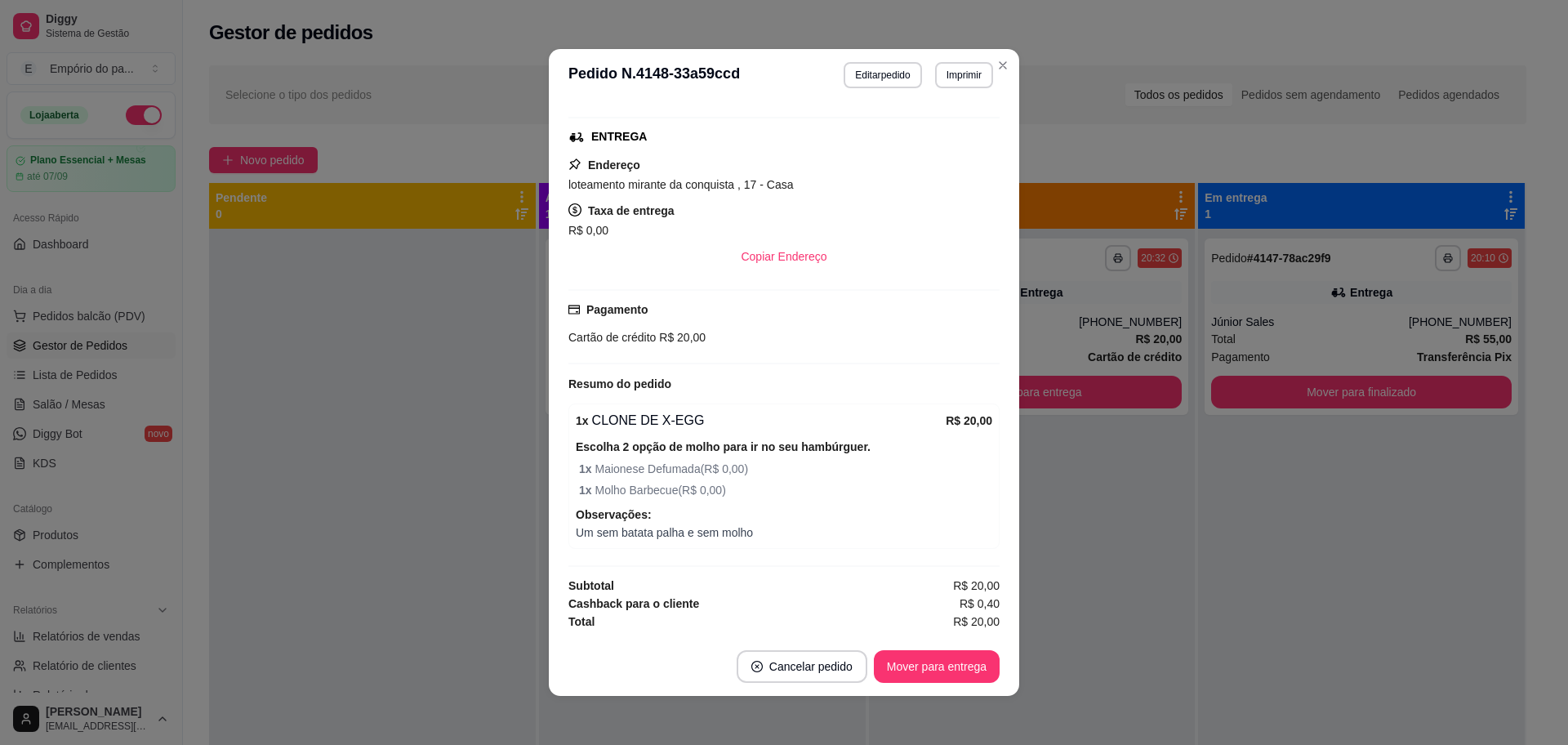
scroll to position [4, 0]
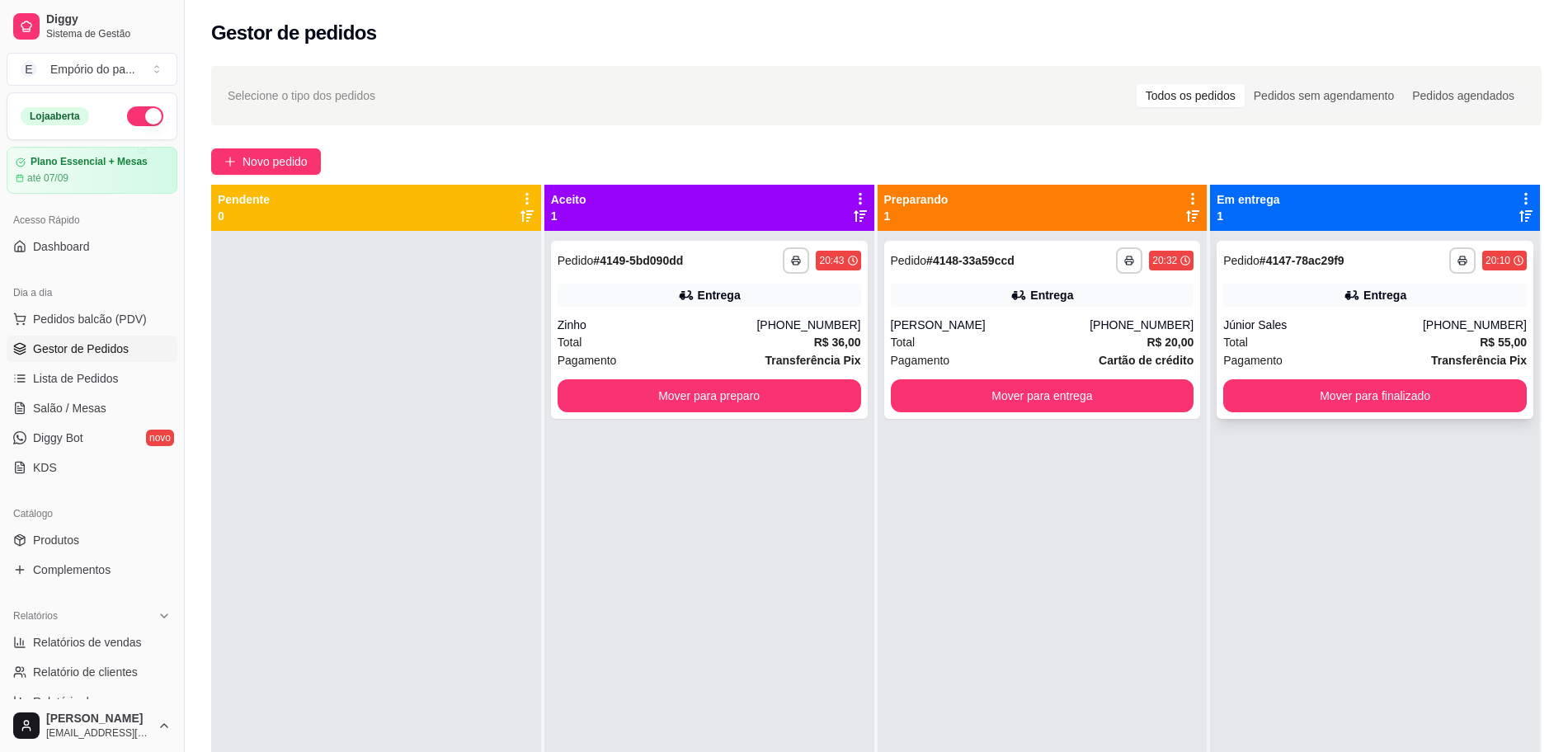
click at [1279, 335] on div "Total R$ 55,00" at bounding box center [1375, 342] width 303 height 18
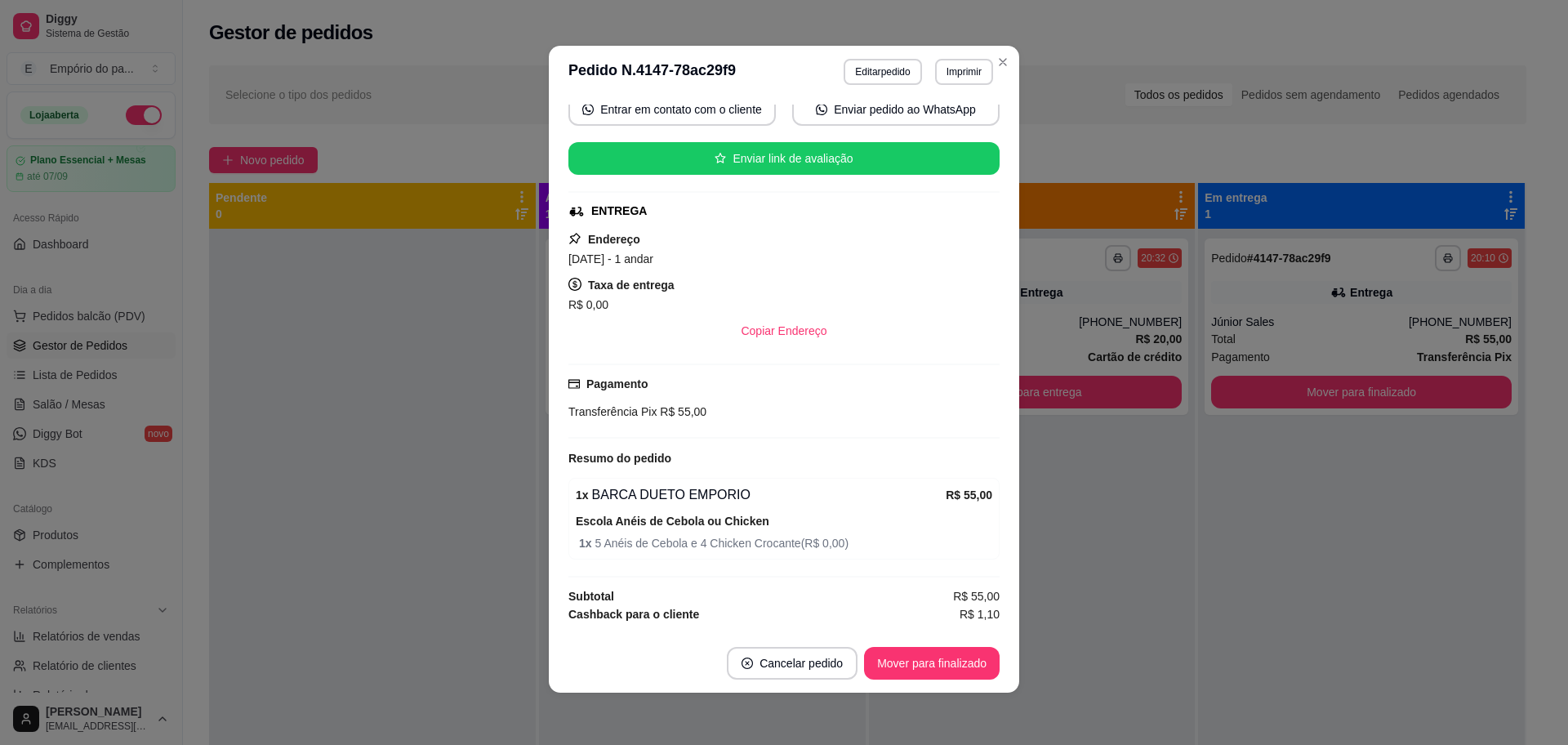
scroll to position [257, 0]
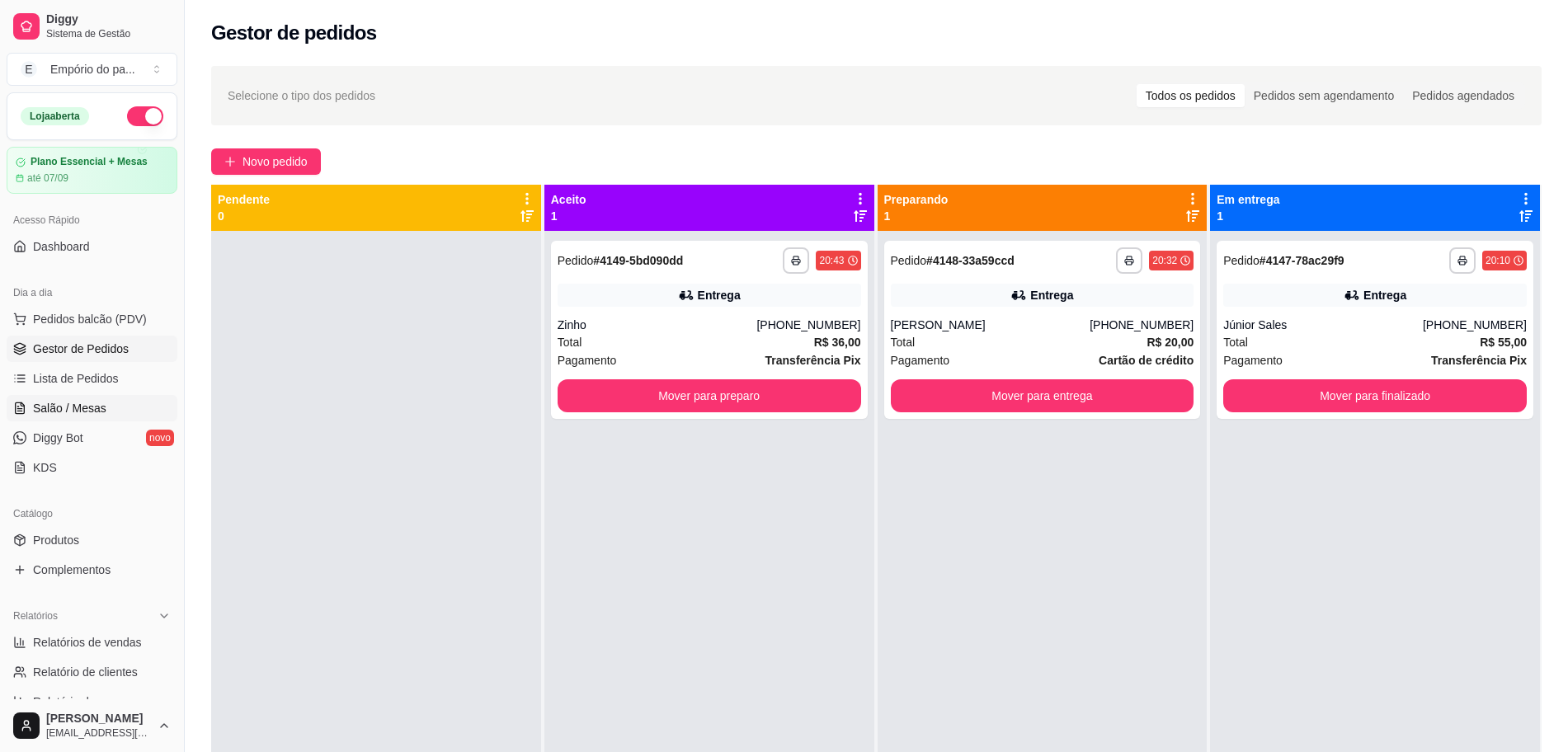
click at [66, 406] on span "Salão / Mesas" at bounding box center [69, 408] width 73 height 17
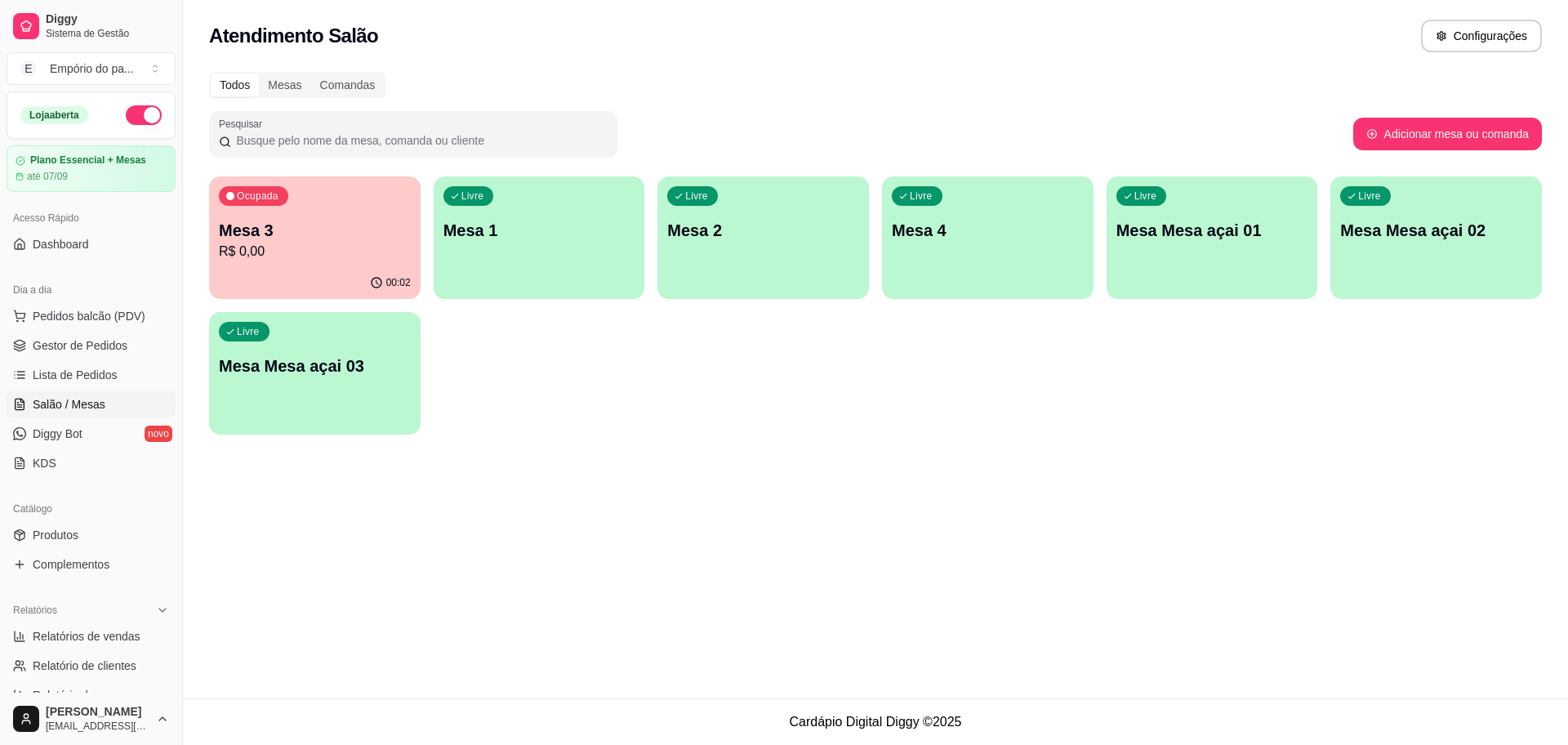
click at [270, 250] on p "R$ 0,00" at bounding box center [315, 251] width 192 height 19
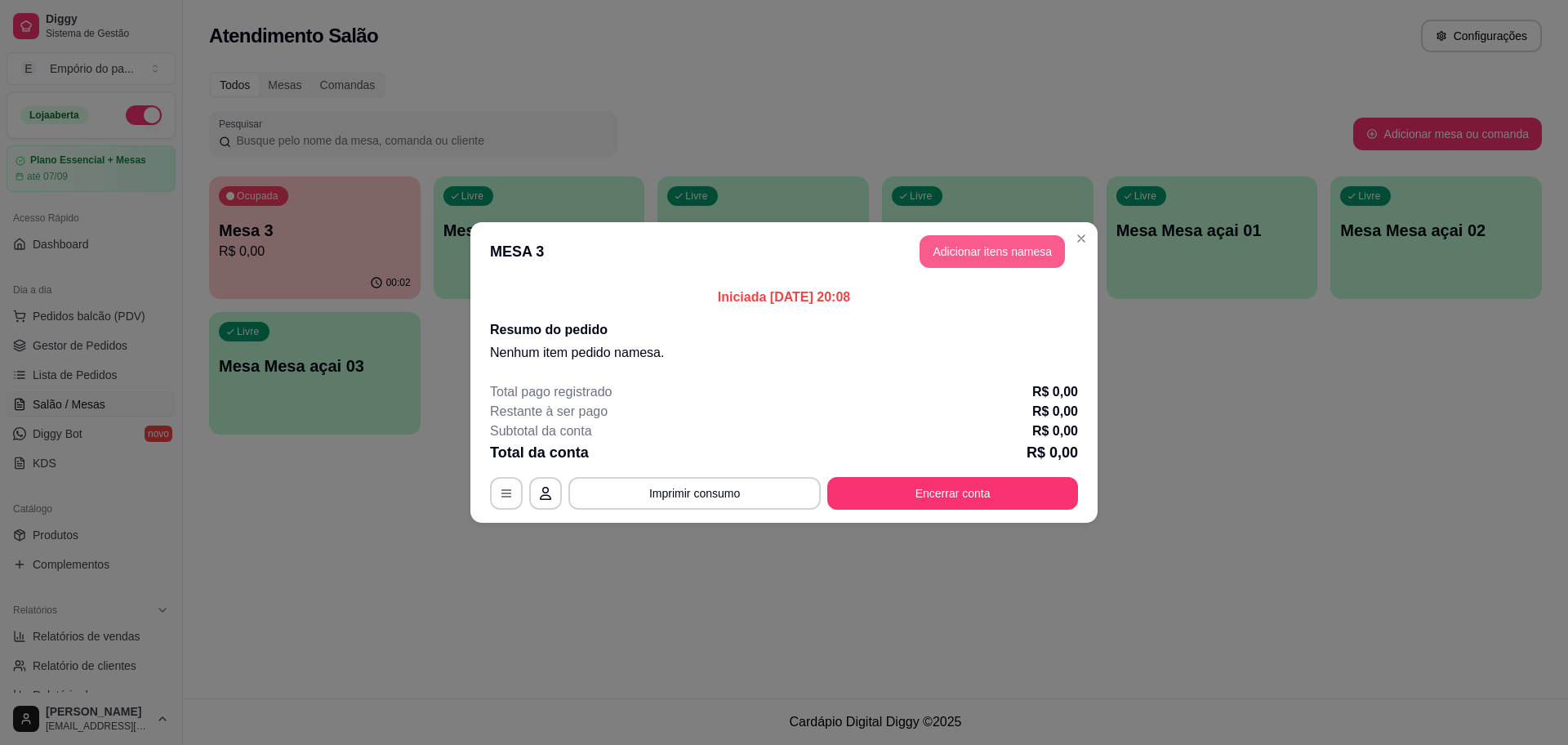
click at [995, 249] on button "Adicionar itens na mesa" at bounding box center [992, 251] width 146 height 32
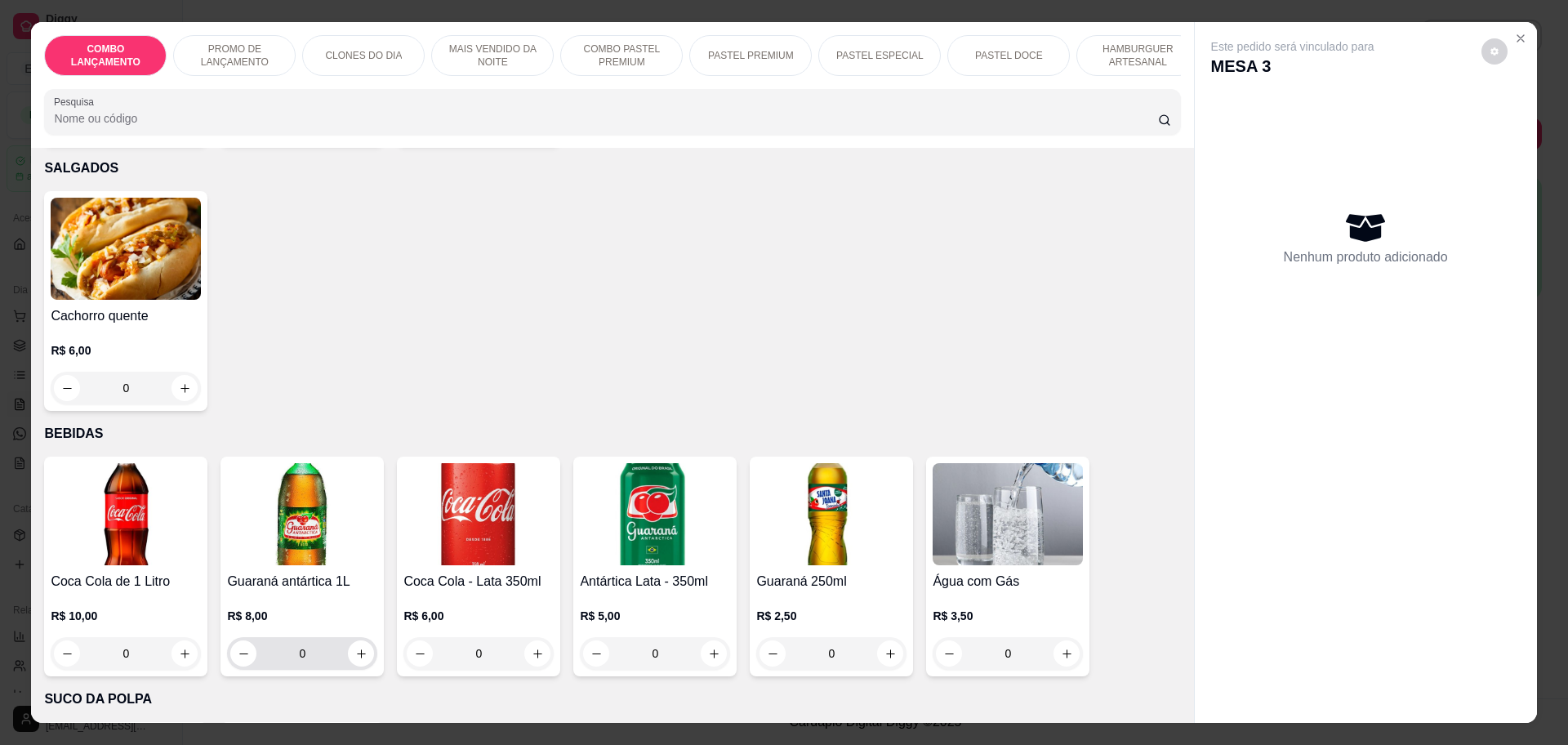
scroll to position [5106, 0]
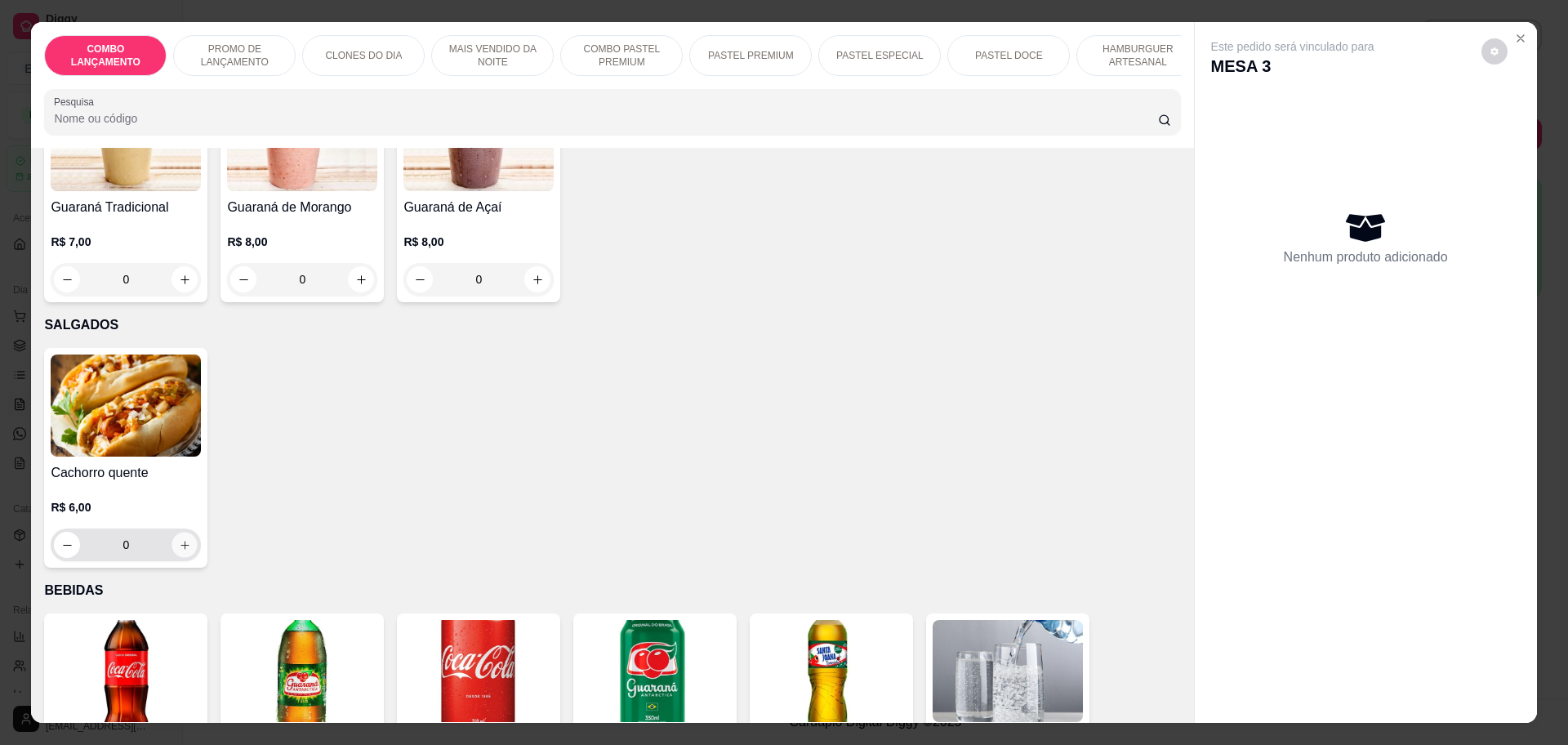
click at [180, 539] on icon "increase-product-quantity" at bounding box center [185, 545] width 12 height 12
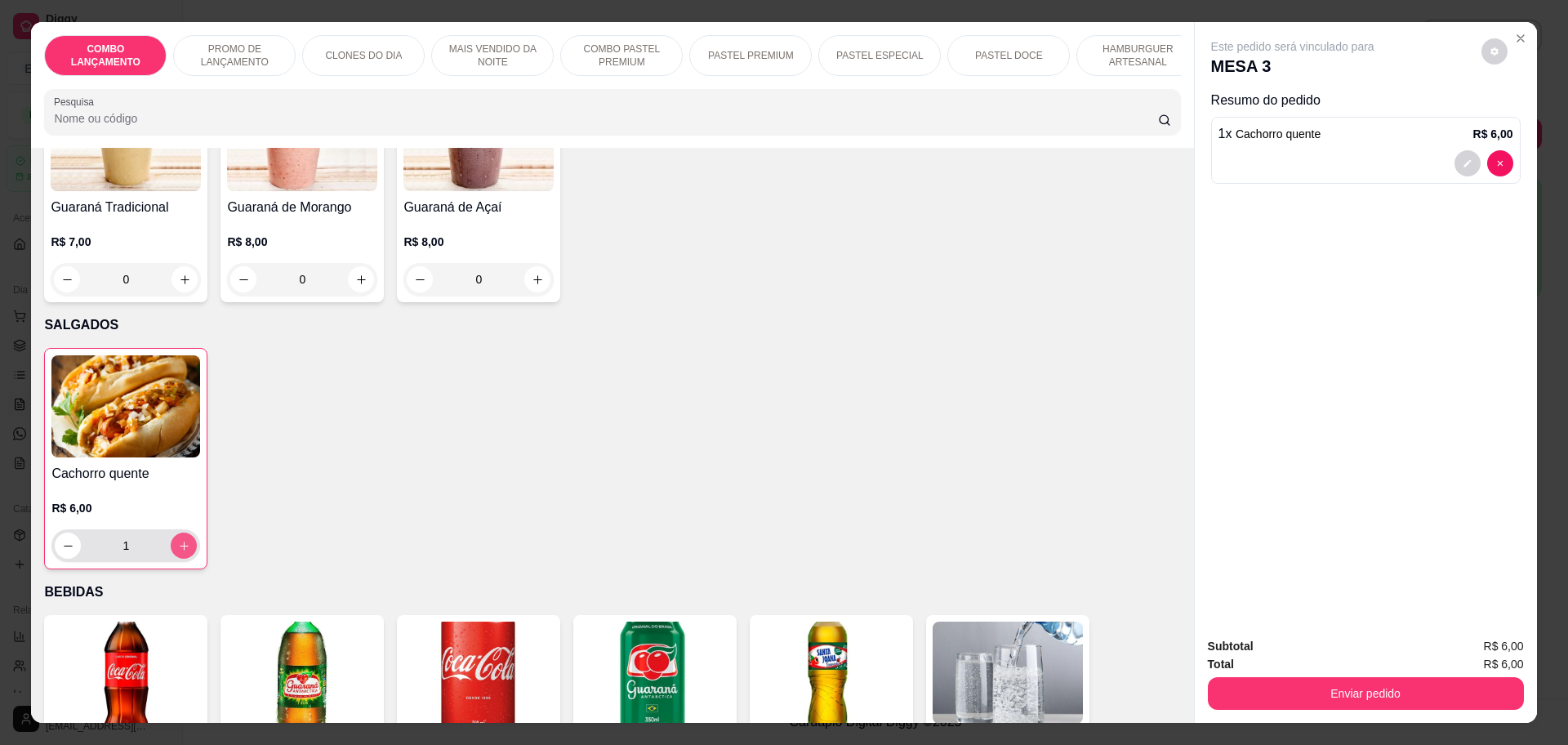
click at [180, 540] on icon "increase-product-quantity" at bounding box center [184, 546] width 12 height 12
type input "3"
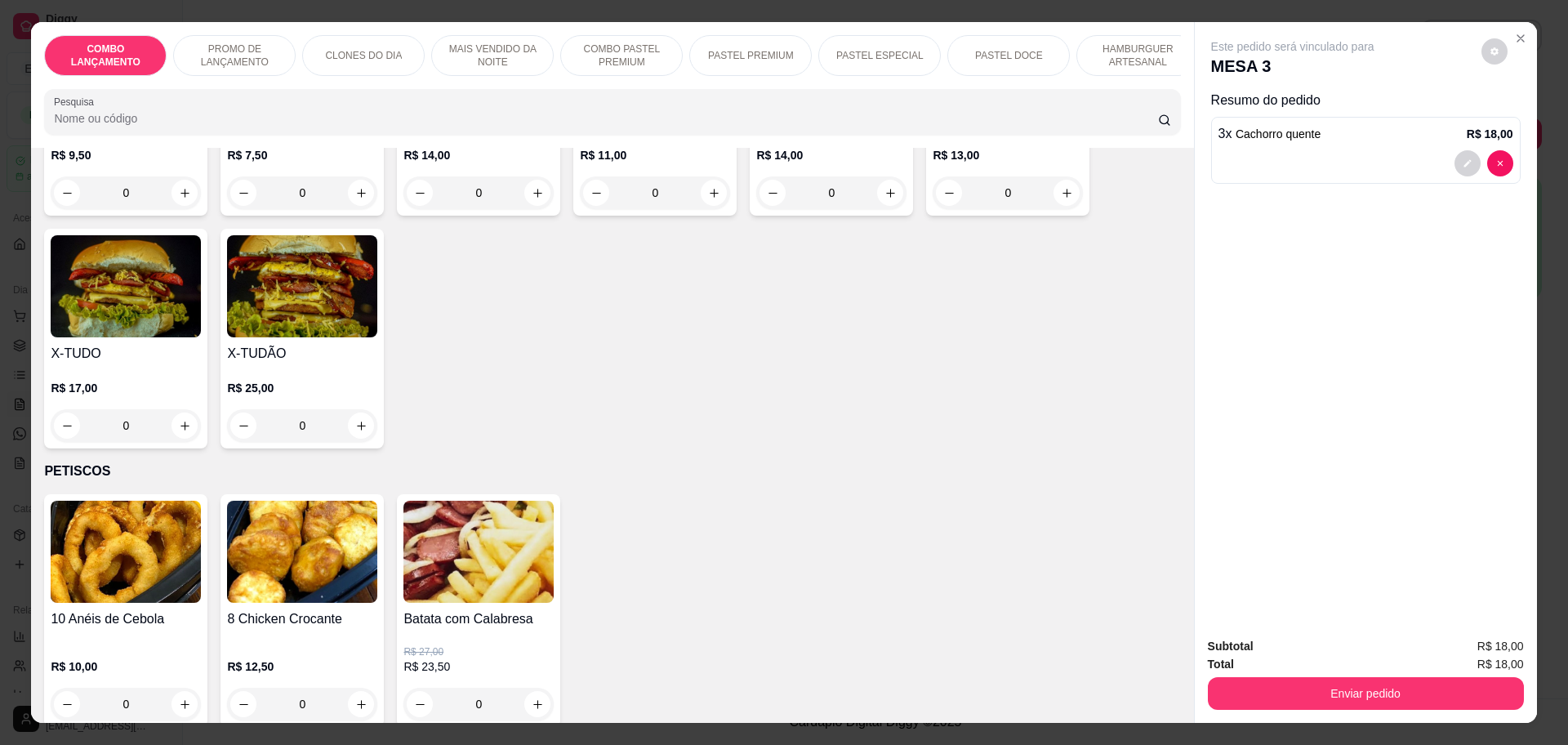
scroll to position [3881, 0]
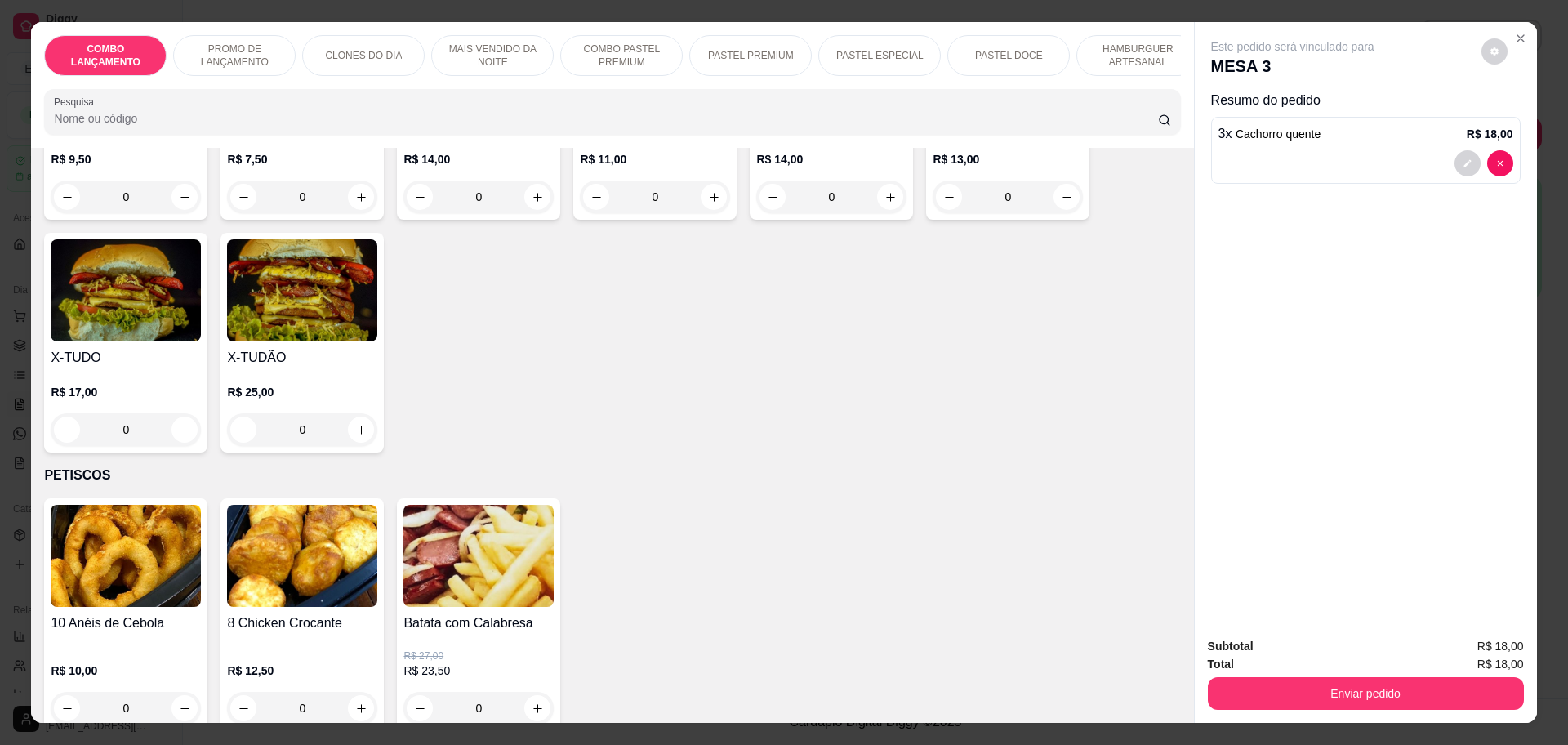
click at [529, 692] on div "0" at bounding box center [479, 708] width 150 height 32
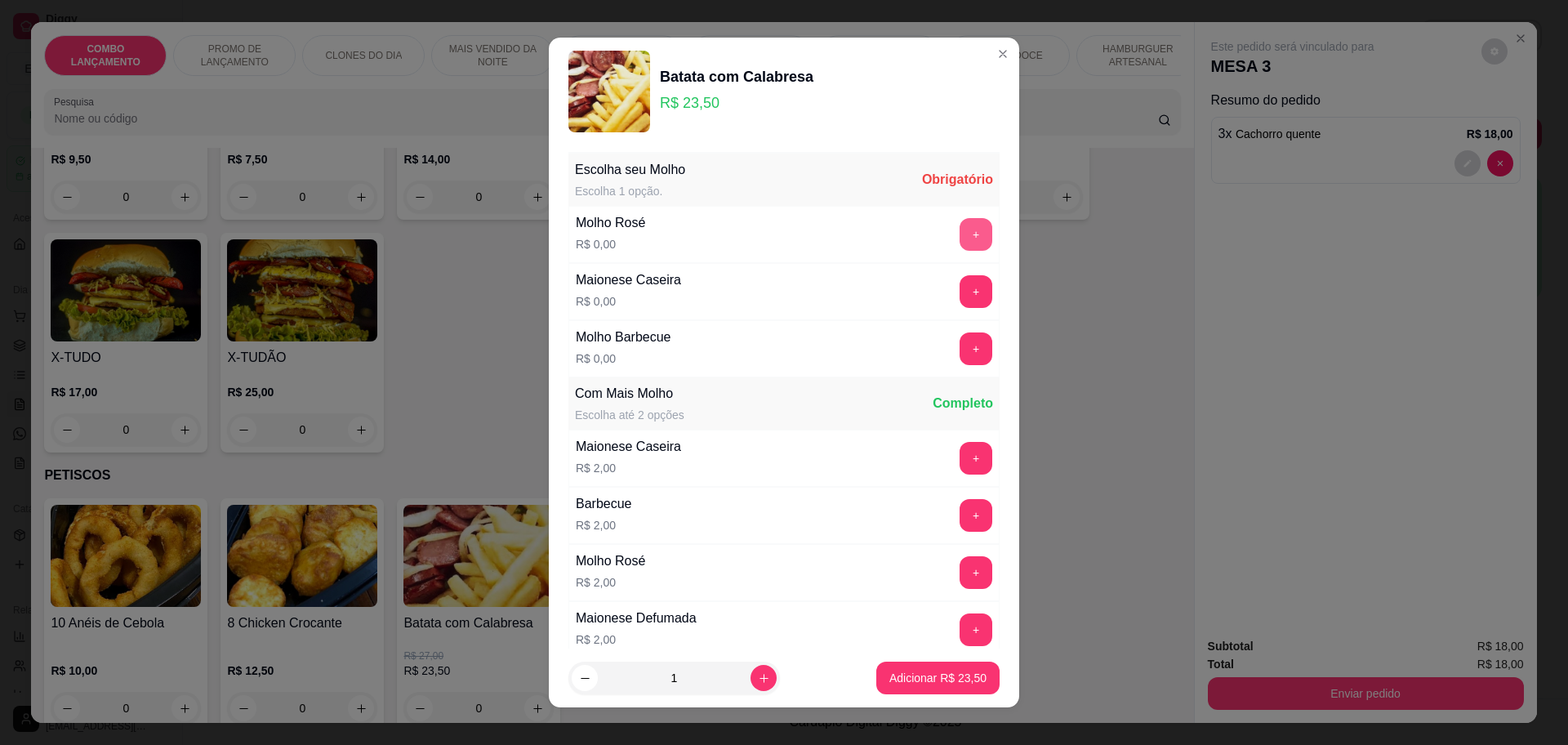
click at [959, 237] on button "+" at bounding box center [975, 234] width 32 height 32
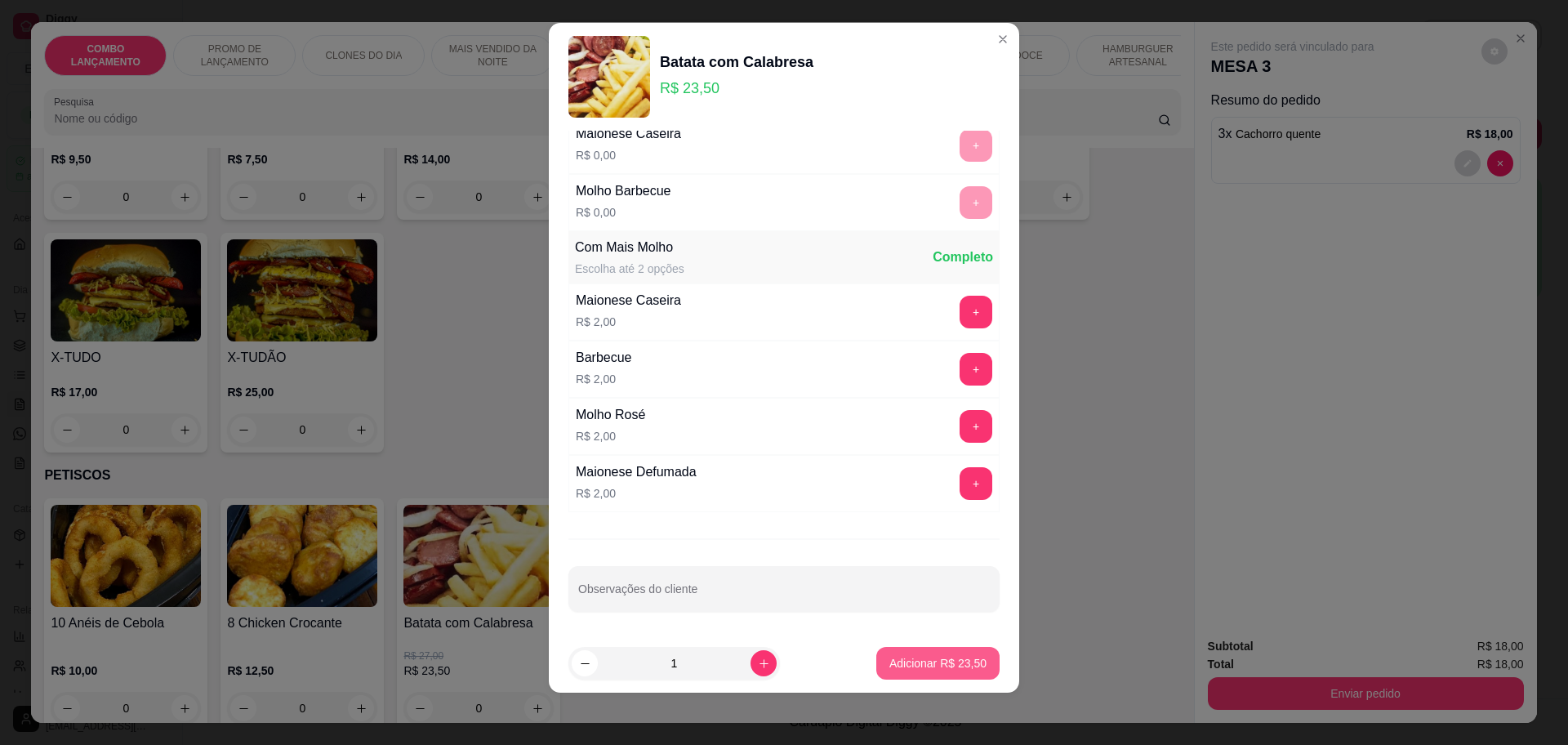
click at [956, 660] on p "Adicionar R$ 23,50" at bounding box center [938, 663] width 97 height 17
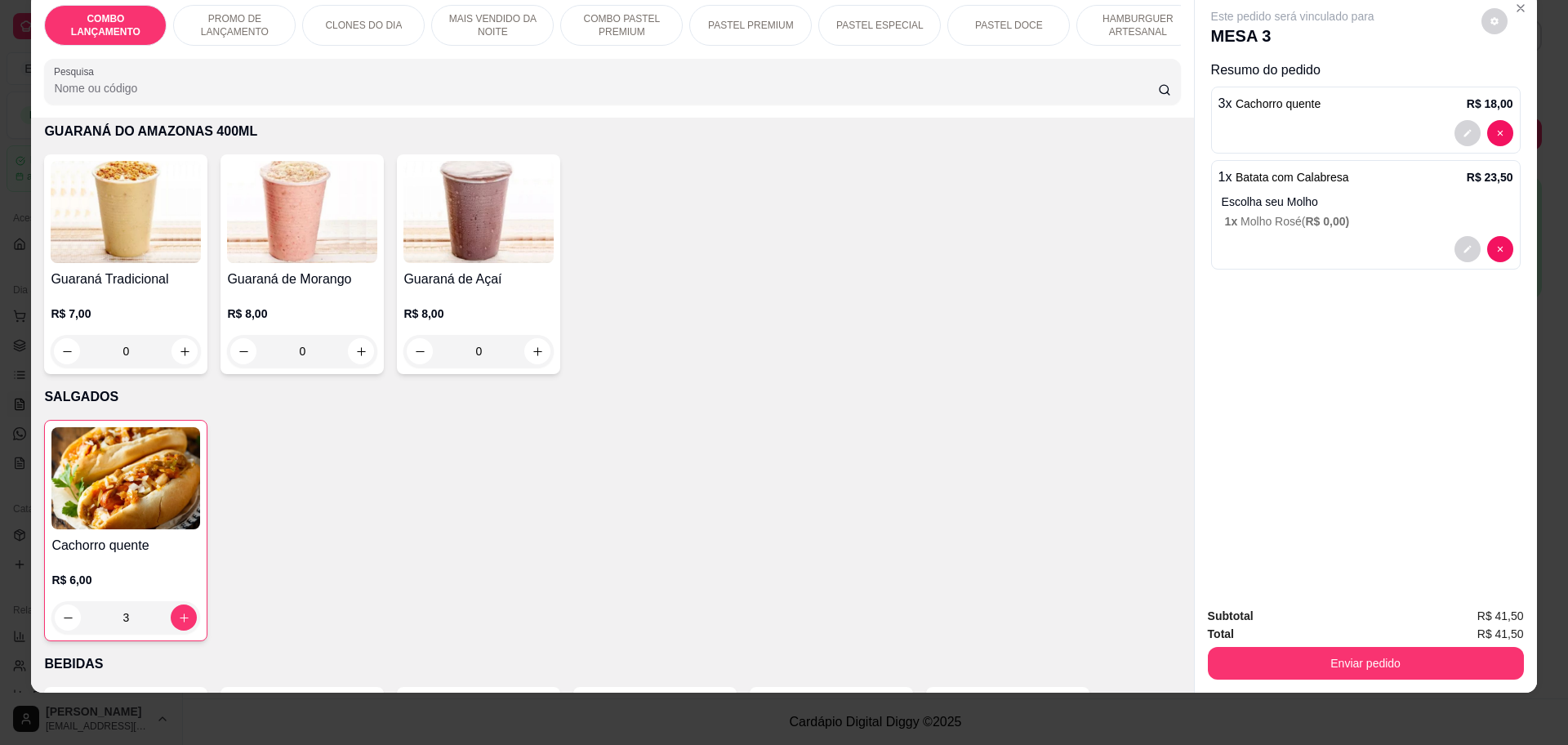
scroll to position [5414, 0]
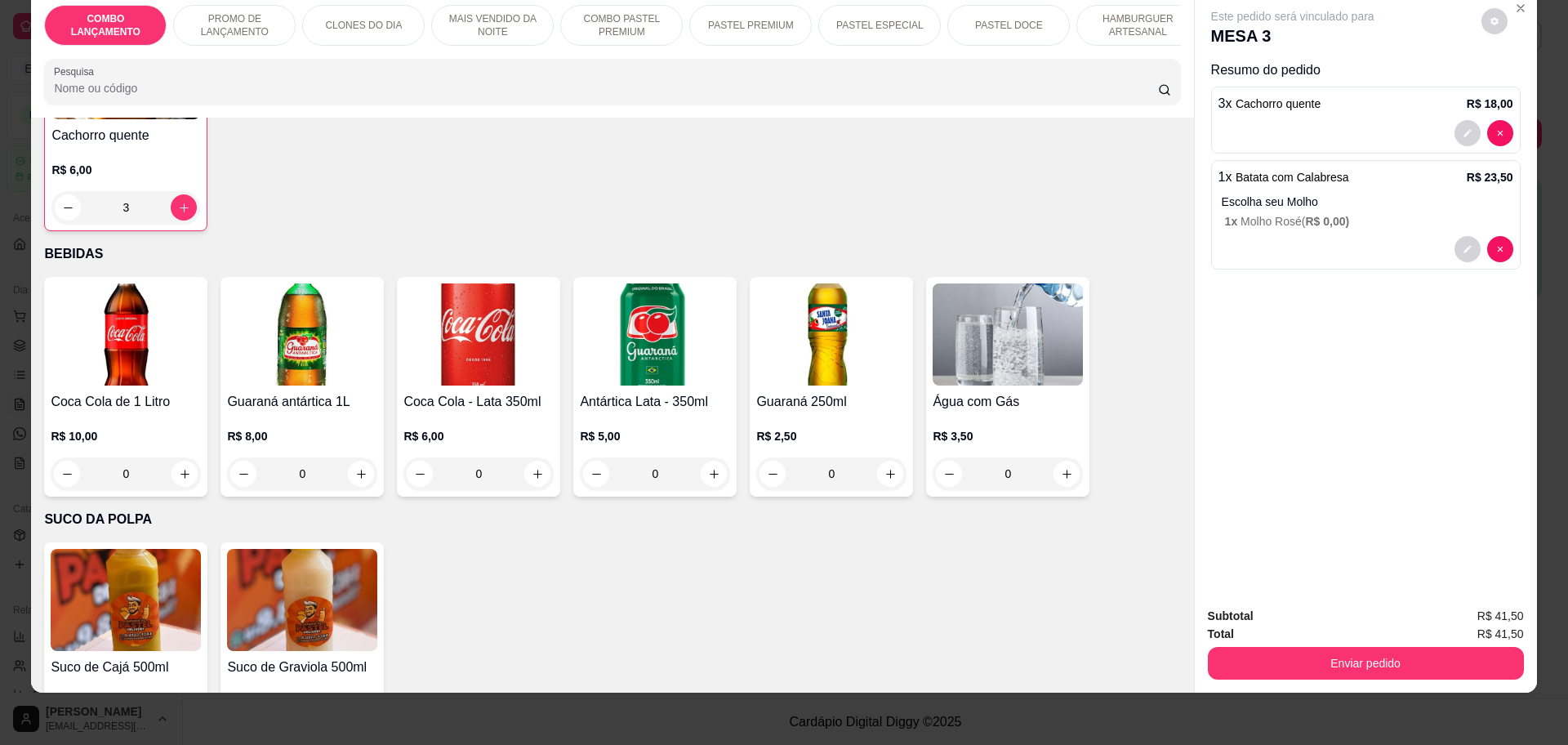
click at [355, 734] on icon "increase-product-quantity" at bounding box center [361, 739] width 12 height 12
type input "1"
click at [355, 468] on icon "increase-product-quantity" at bounding box center [361, 473] width 12 height 12
type input "1"
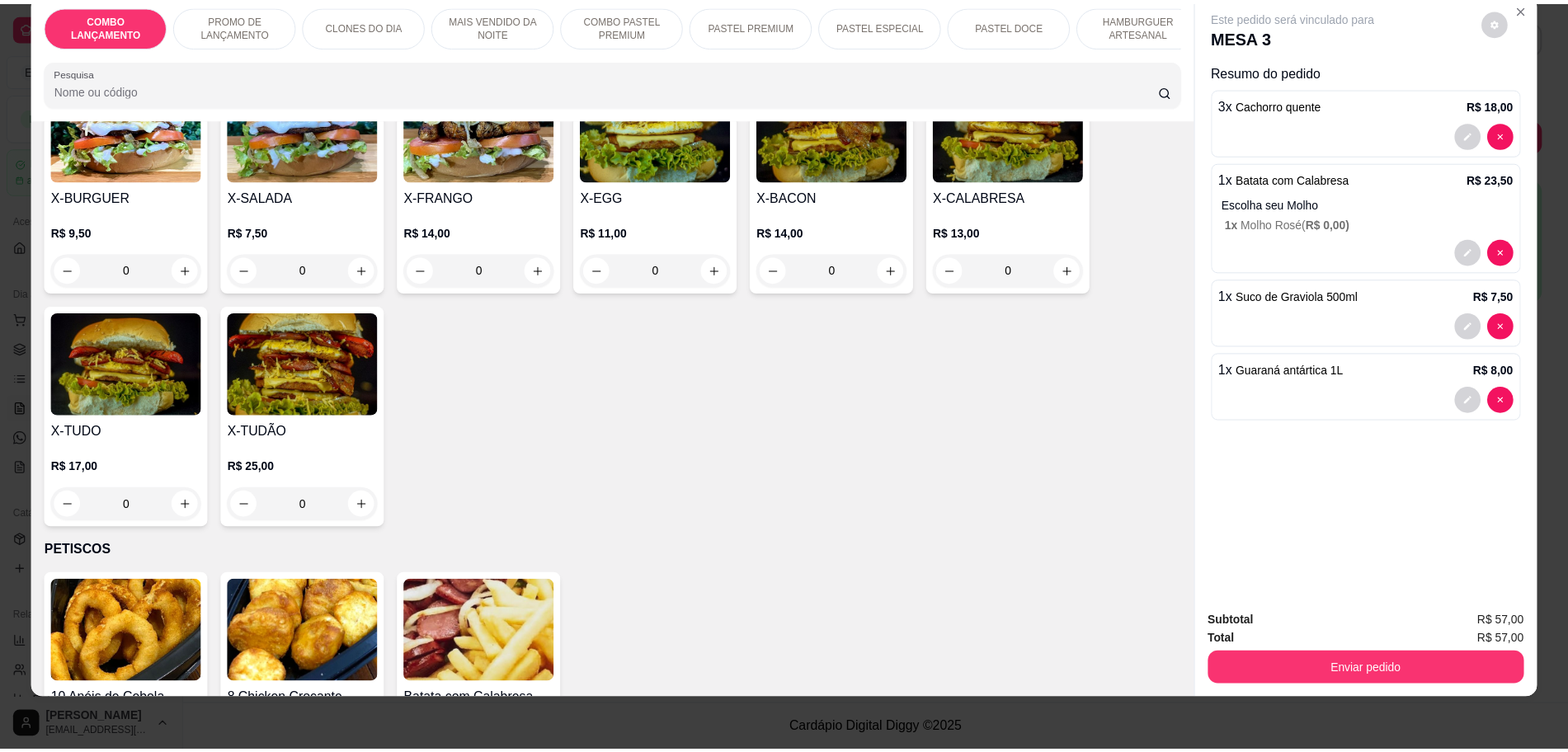
scroll to position [4434, 0]
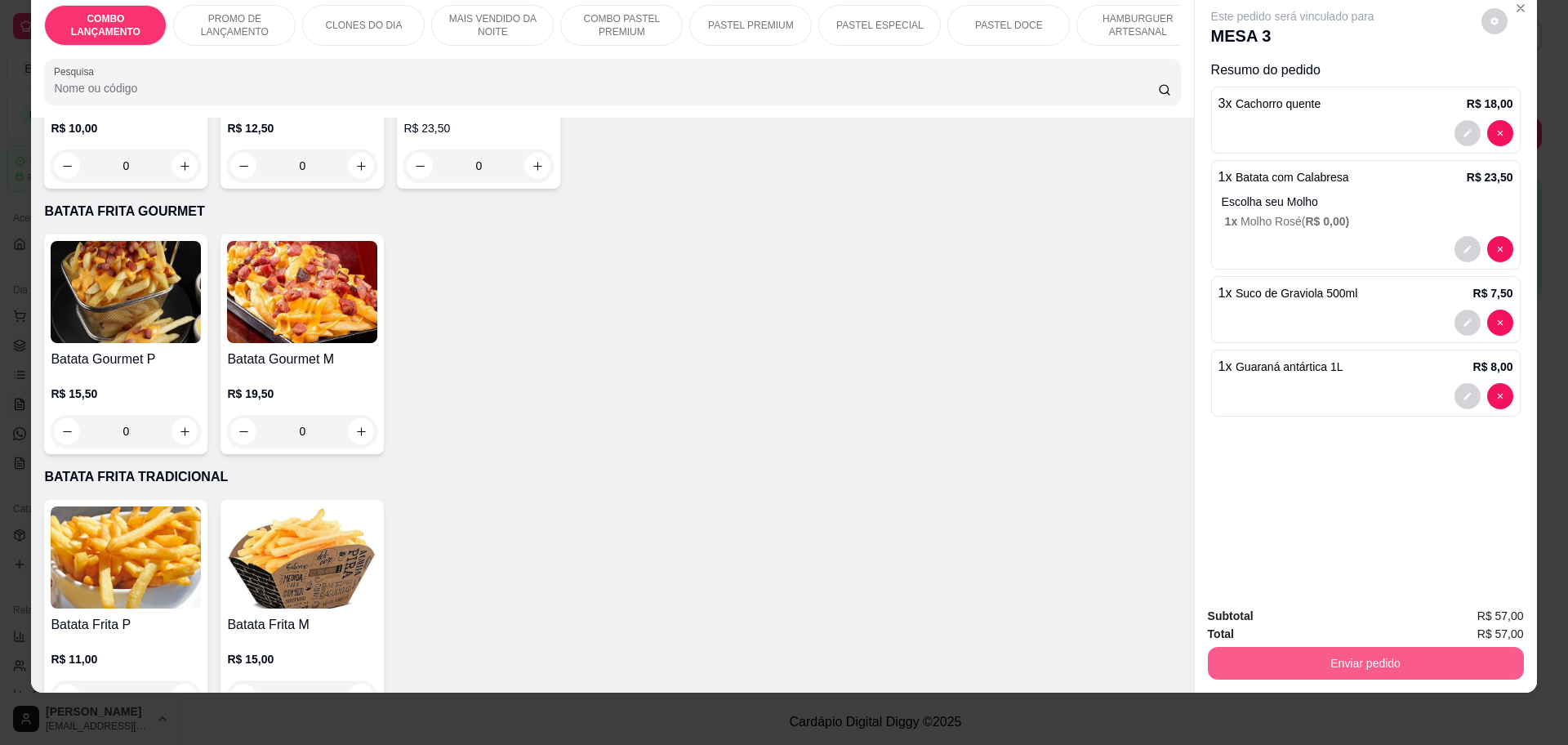
click at [1391, 659] on button "Enviar pedido" at bounding box center [1366, 662] width 316 height 32
click at [1369, 618] on button "Não registrar e enviar pedido" at bounding box center [1310, 623] width 165 height 31
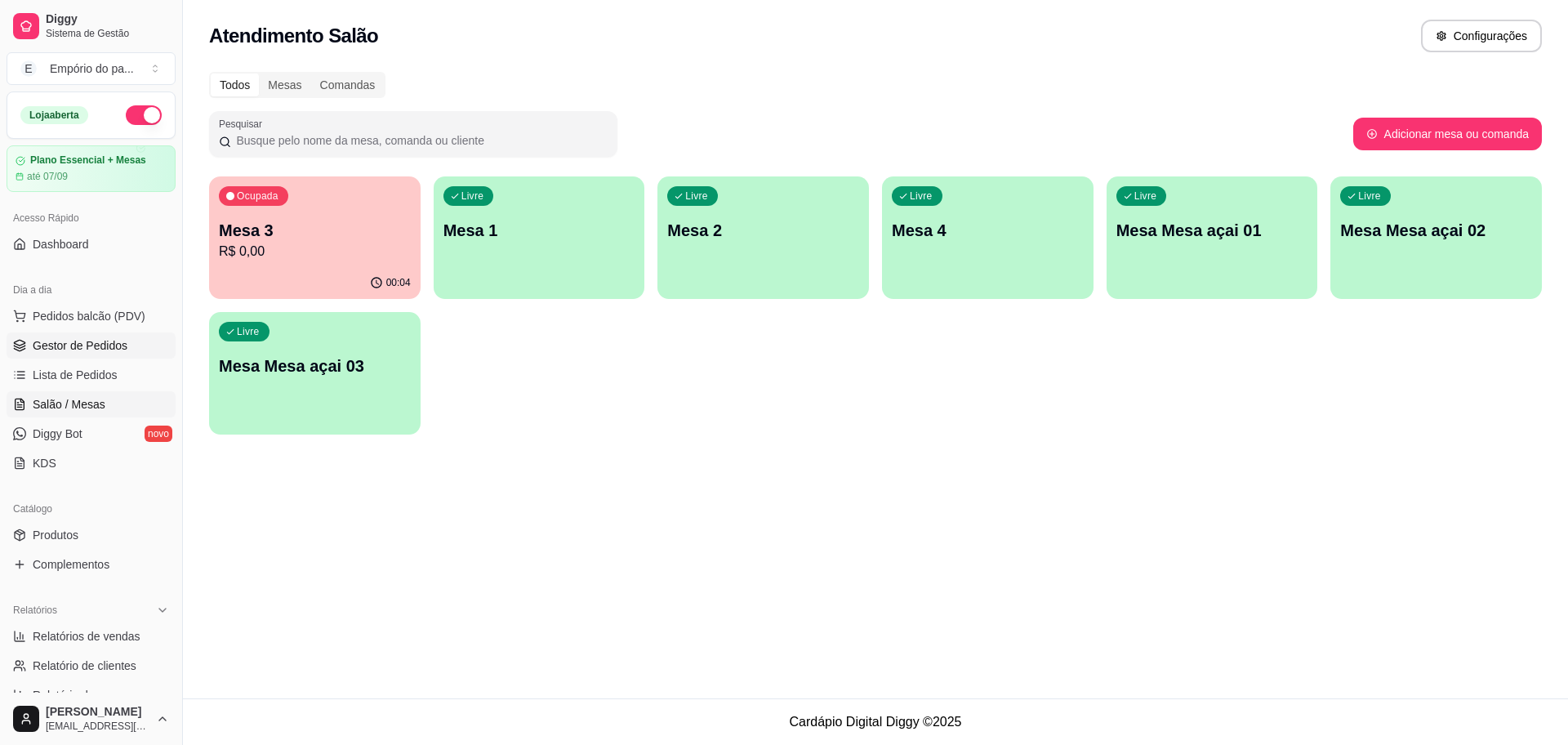
click at [106, 338] on span "Gestor de Pedidos" at bounding box center [80, 346] width 95 height 17
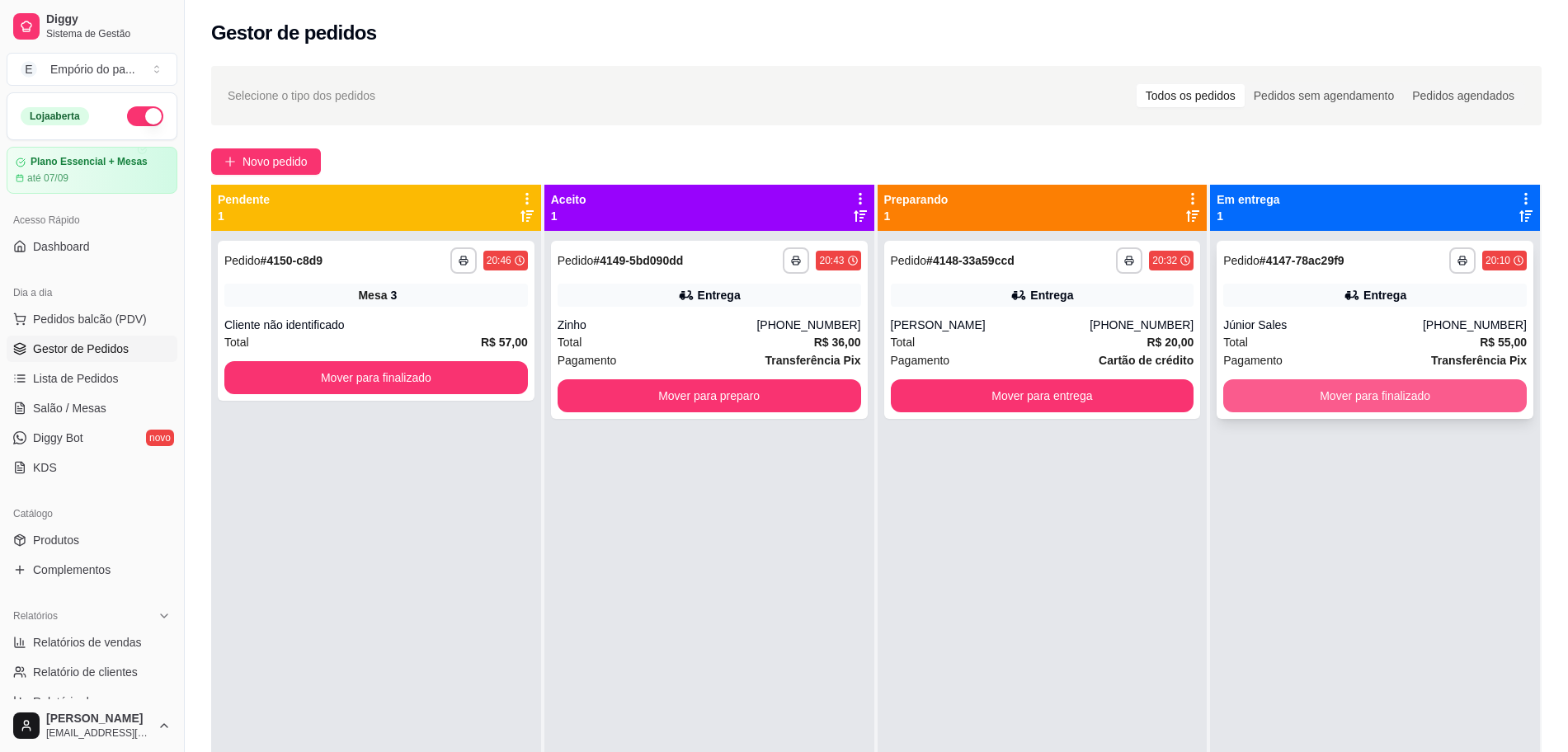
click at [1341, 391] on button "Mover para finalizado" at bounding box center [1375, 395] width 303 height 33
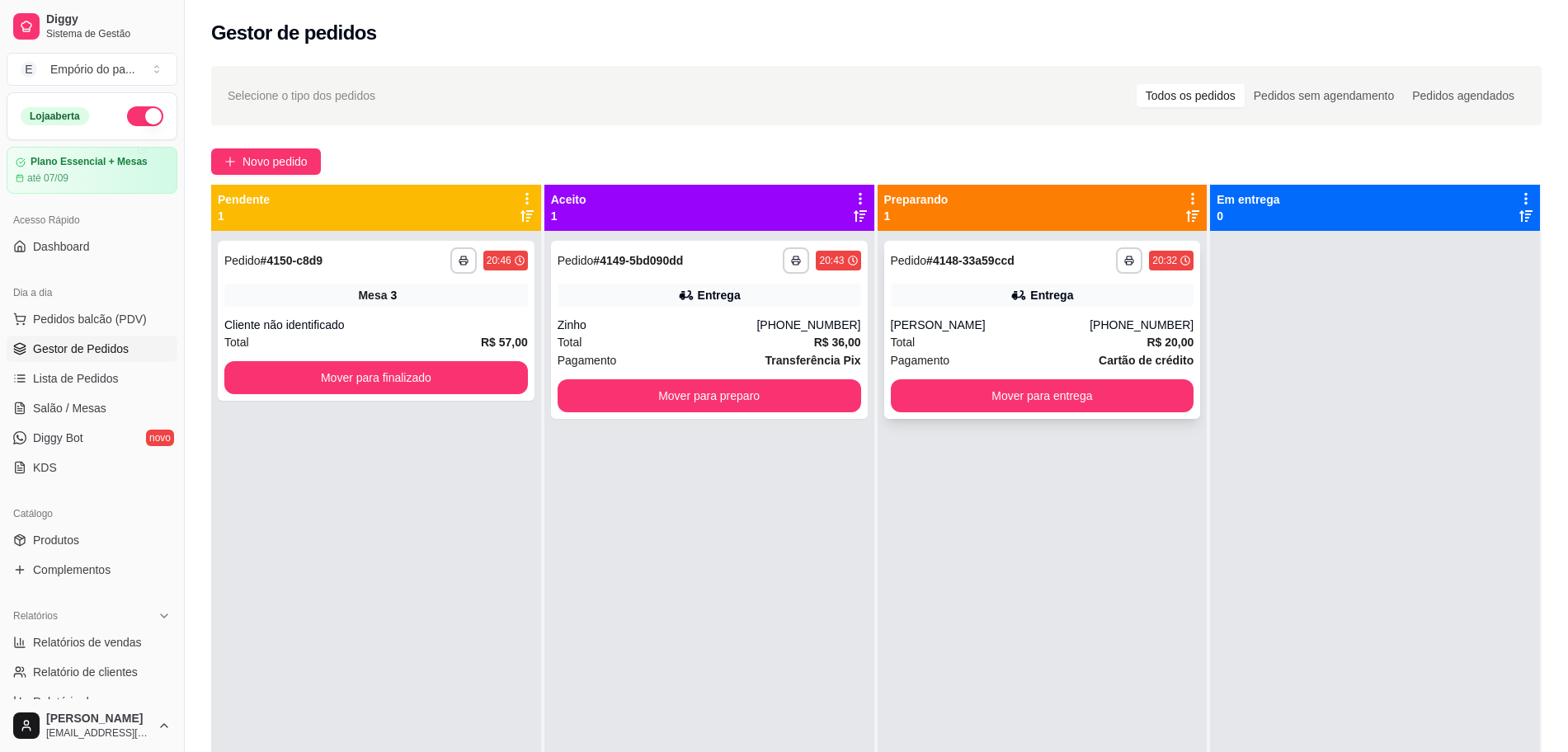
click at [1044, 339] on div "Total R$ 20,00" at bounding box center [1043, 342] width 303 height 18
click at [1025, 352] on div "Pagamento Cartão de crédito" at bounding box center [1043, 360] width 303 height 18
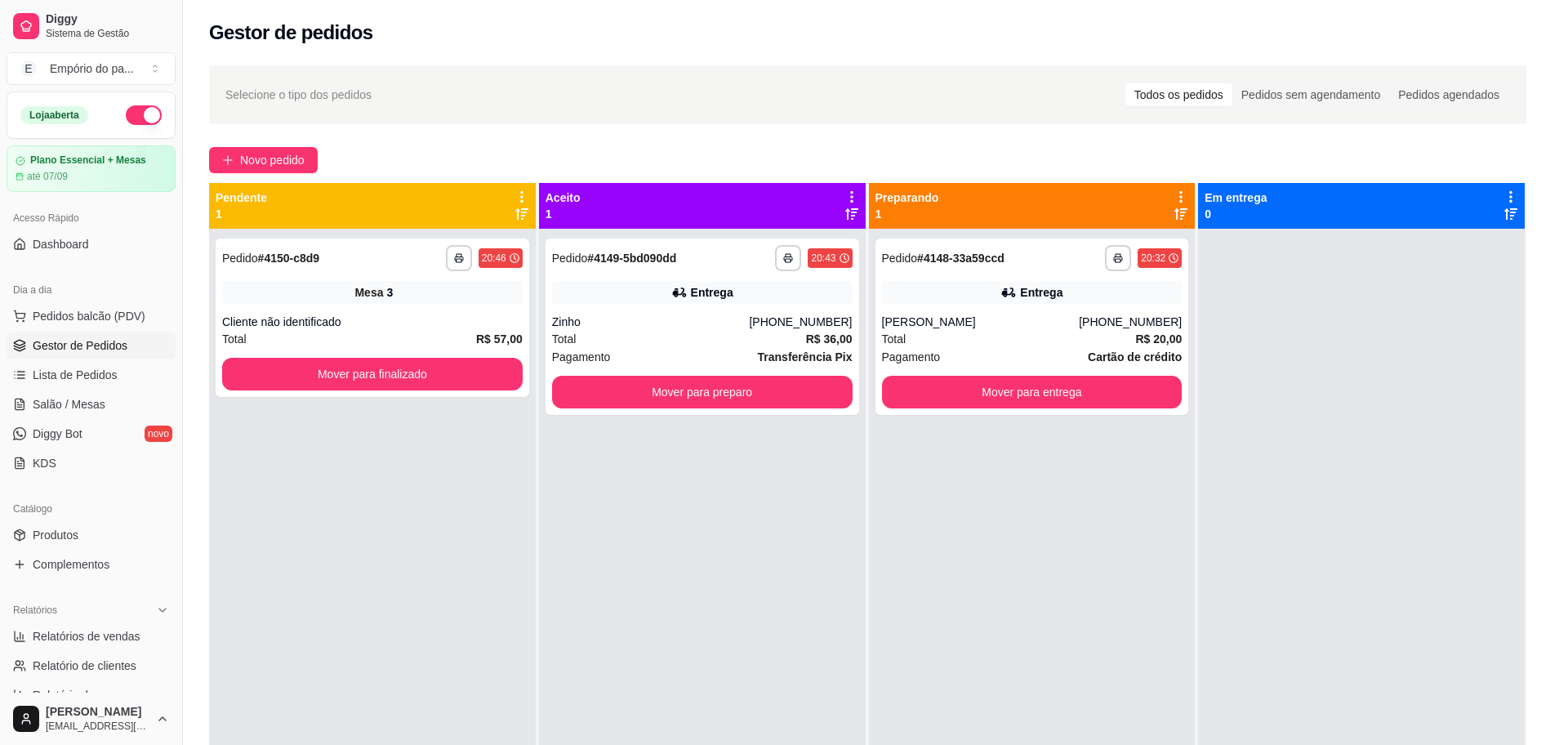
scroll to position [4, 0]
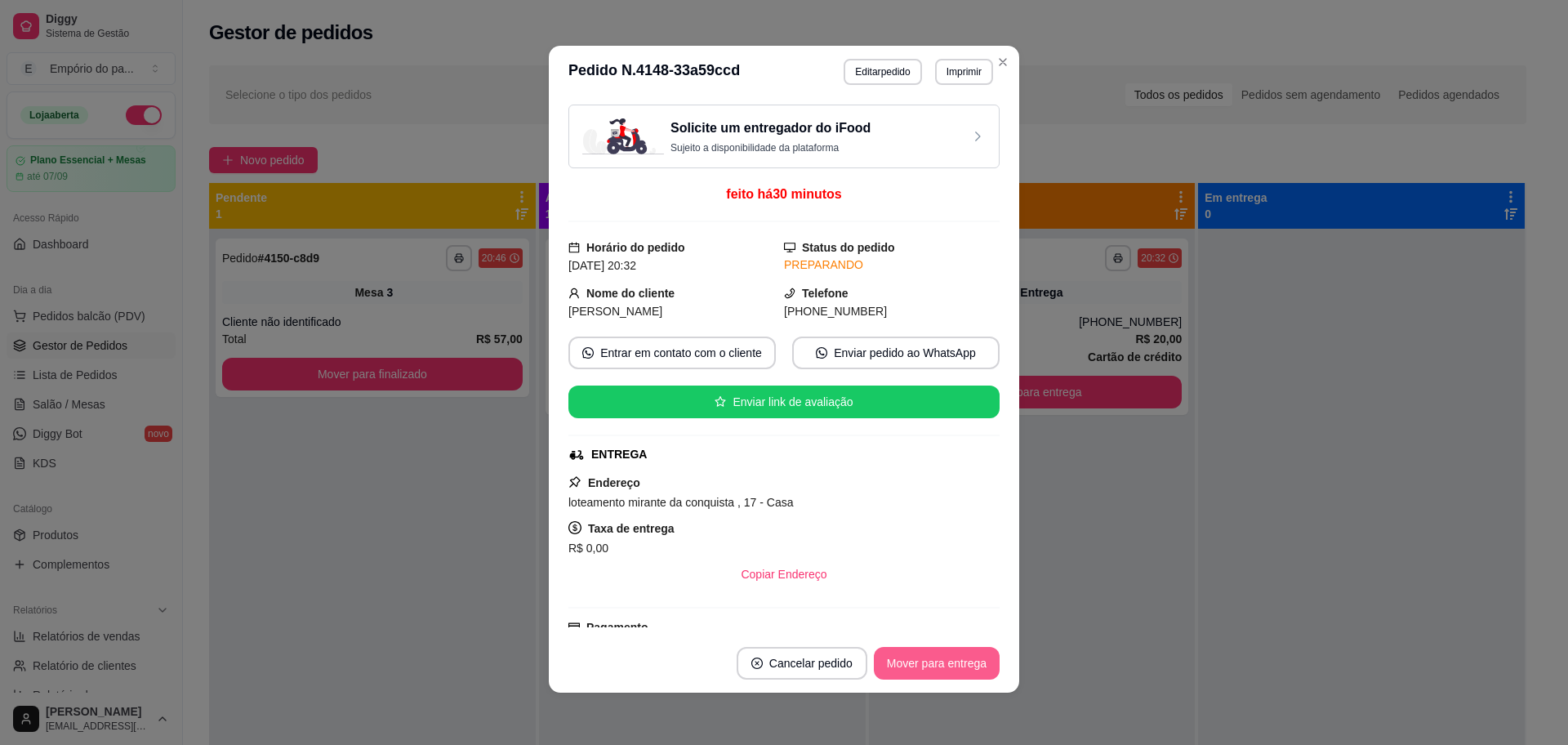
click at [972, 651] on button "Mover para entrega" at bounding box center [937, 662] width 126 height 32
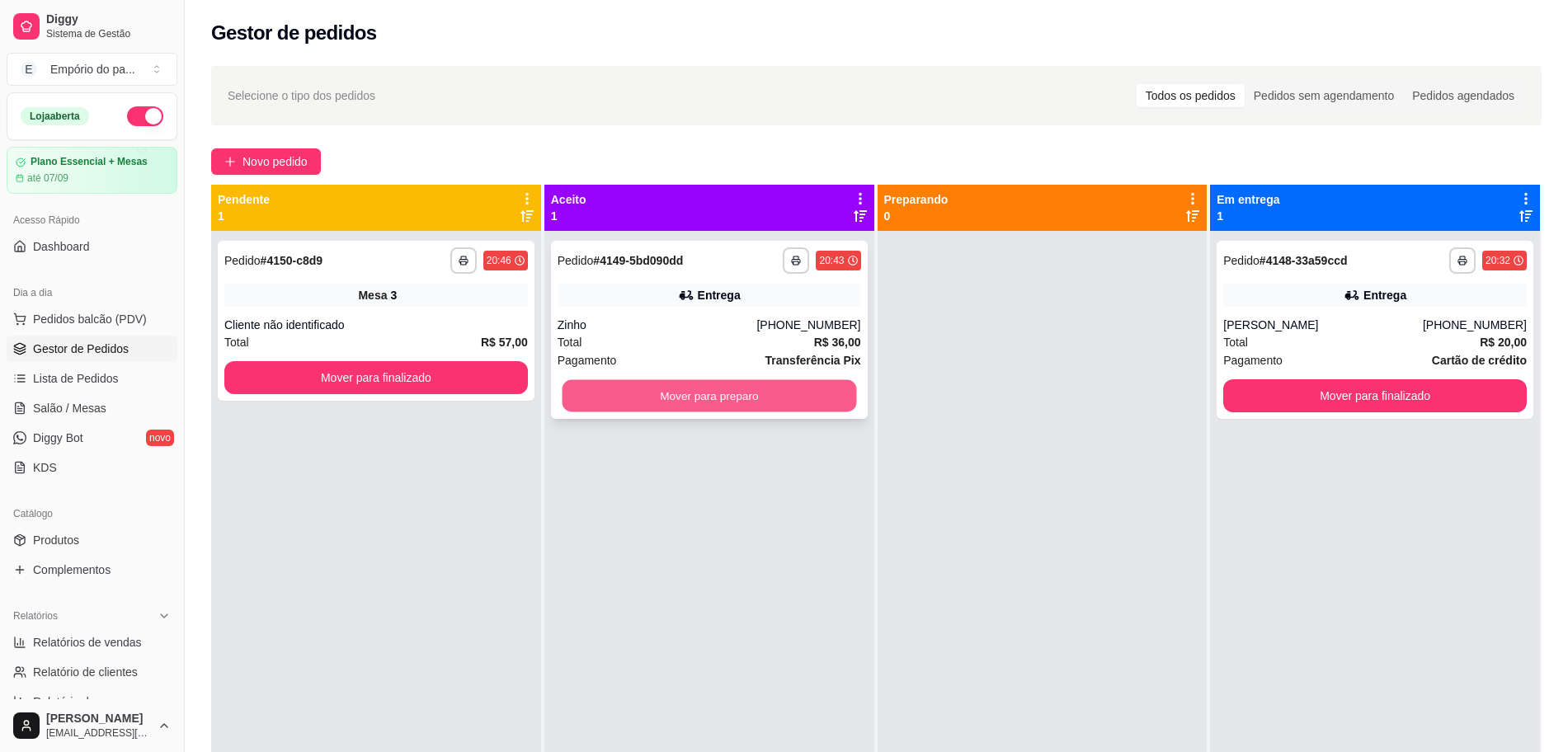
click at [660, 403] on button "Mover para preparo" at bounding box center [709, 396] width 294 height 32
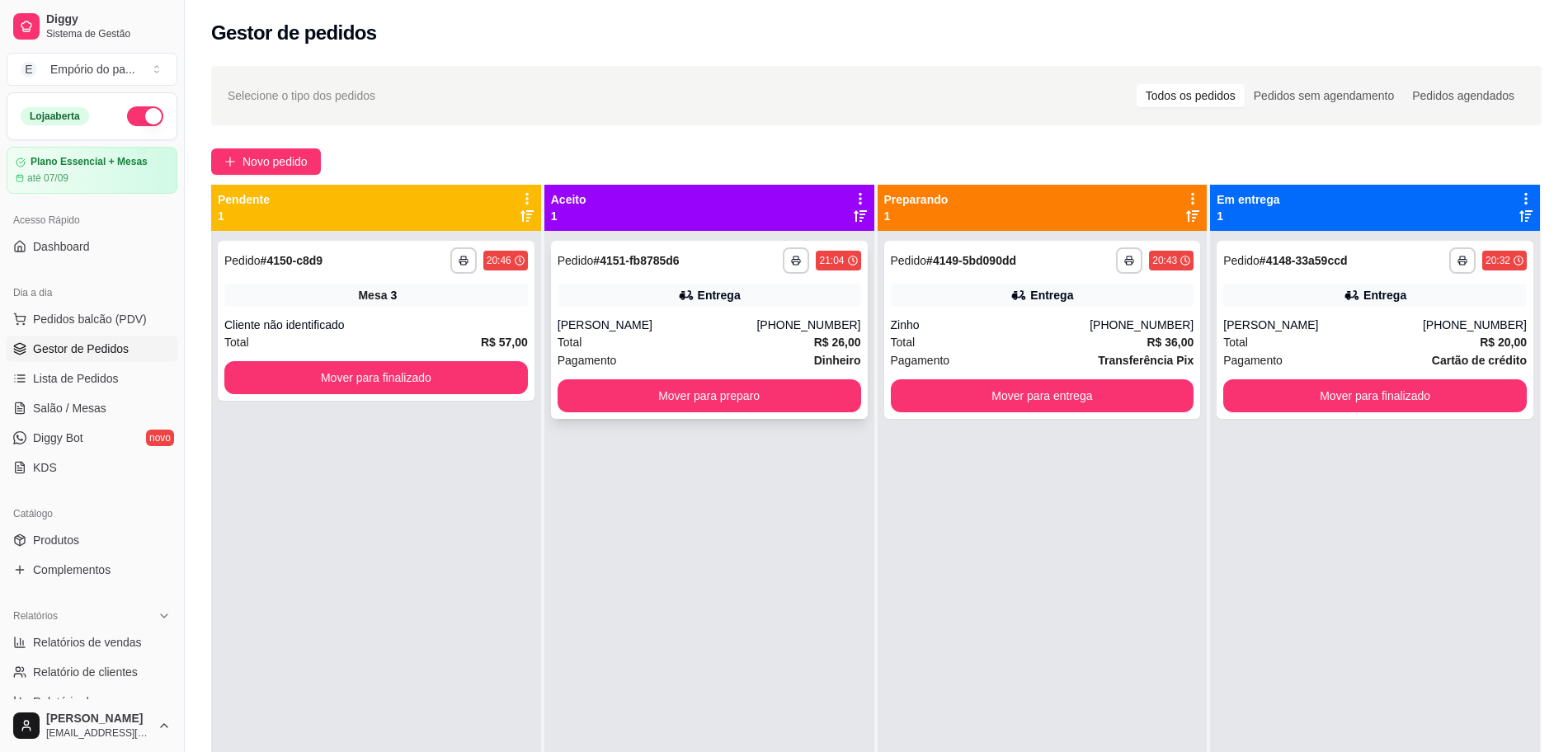
click at [746, 336] on div "Total R$ 26,00" at bounding box center [709, 342] width 303 height 18
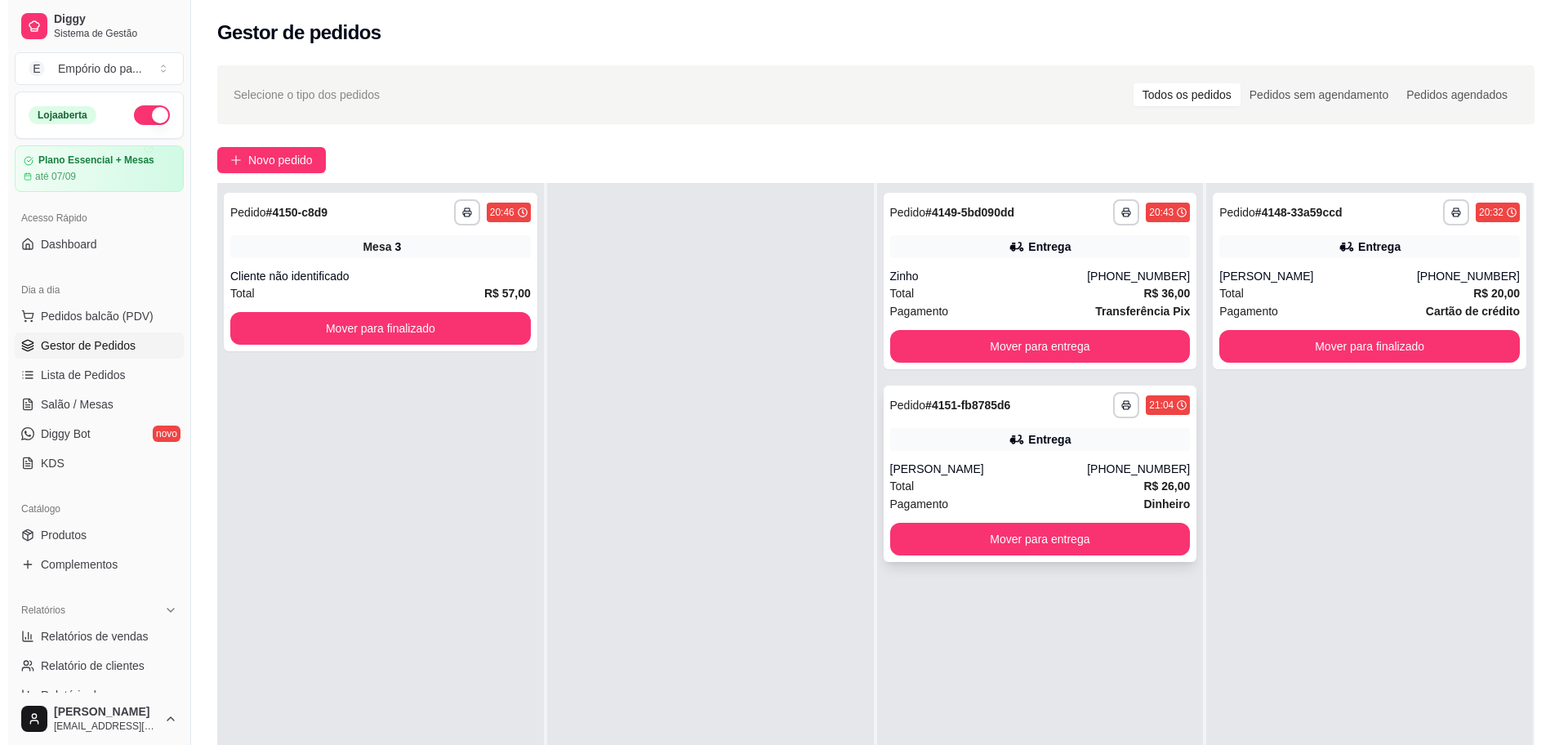
scroll to position [0, 0]
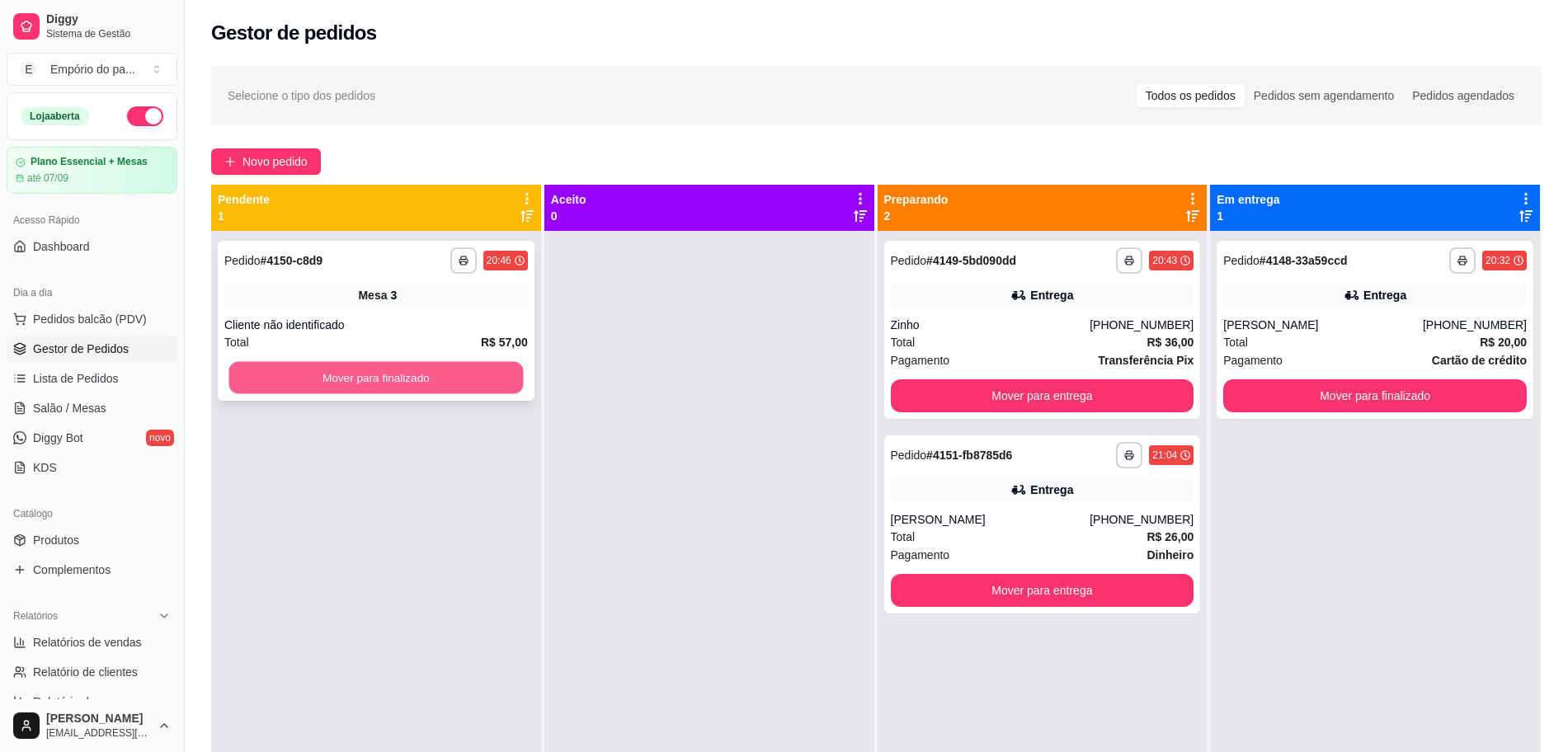
click at [479, 364] on button "Mover para finalizado" at bounding box center [377, 377] width 294 height 32
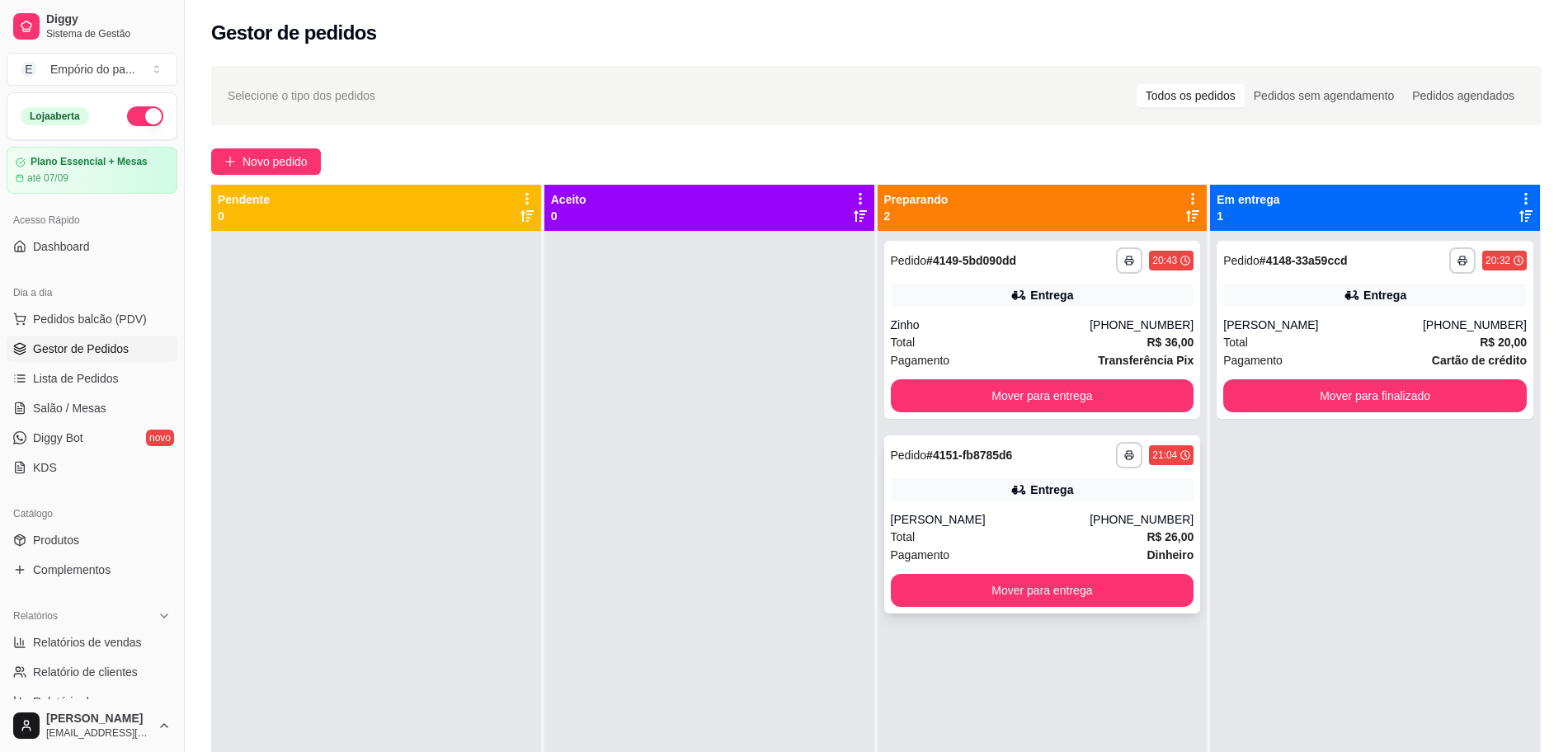
click at [1063, 538] on div "Total R$ 26,00" at bounding box center [1043, 536] width 303 height 18
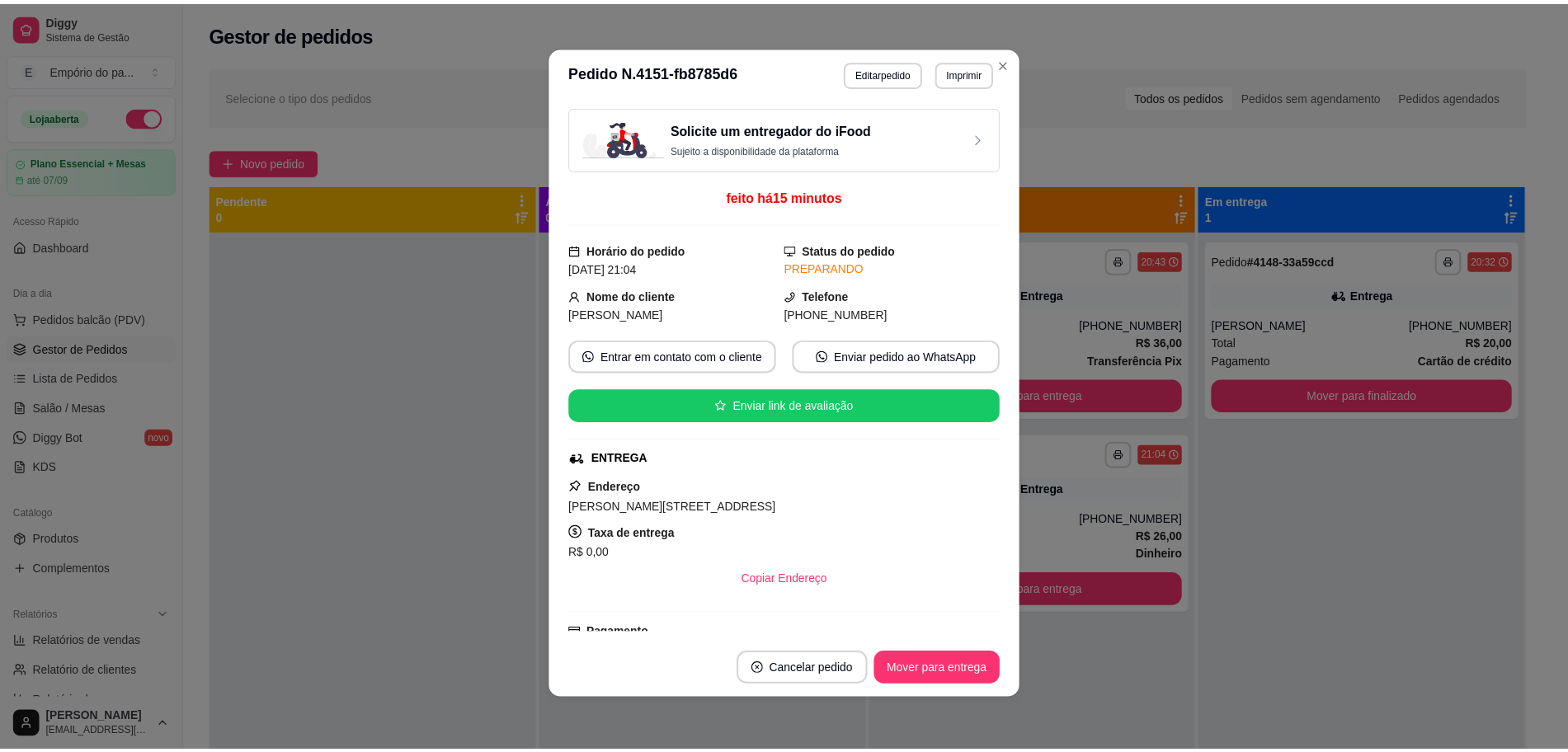
scroll to position [451, 0]
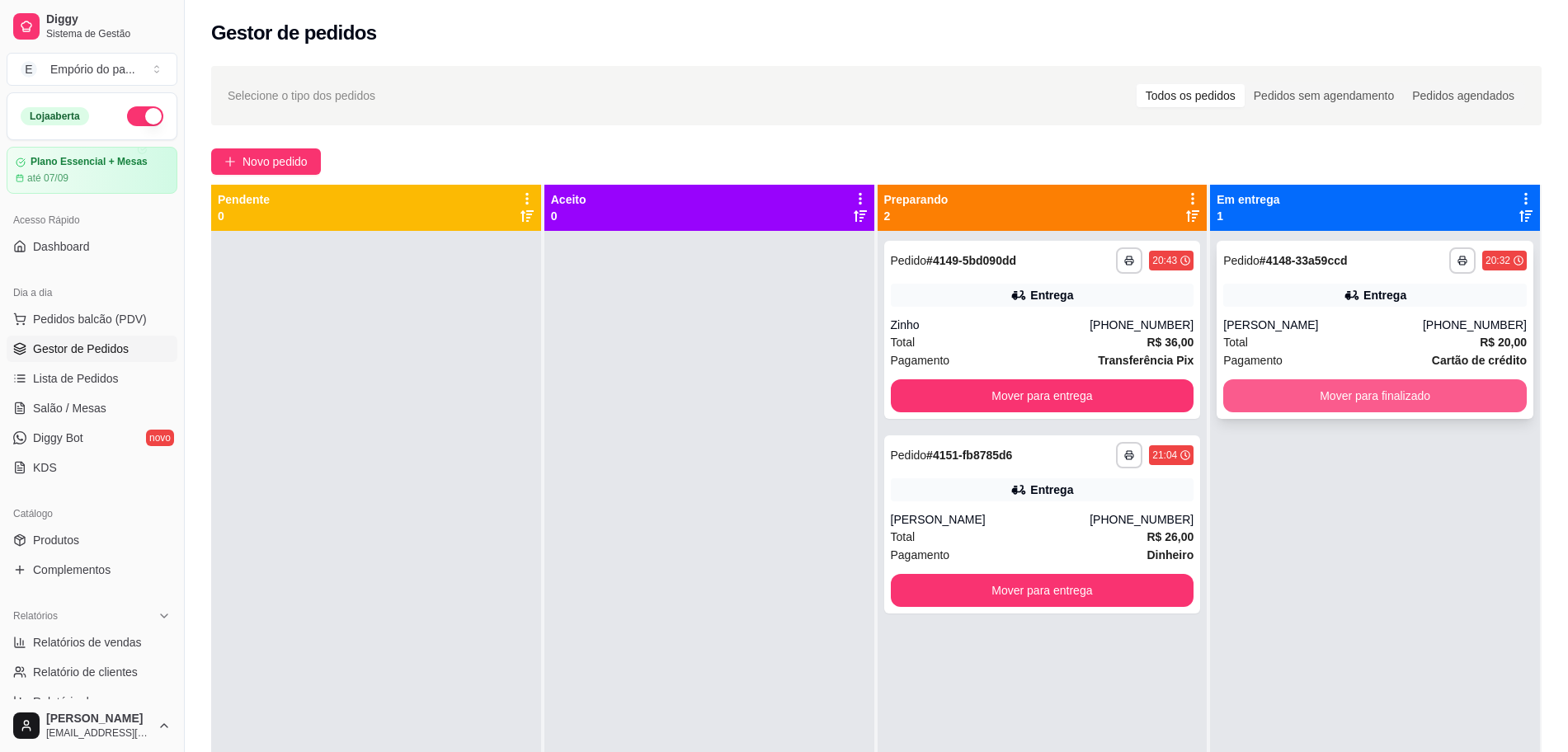
click at [1385, 391] on button "Mover para finalizado" at bounding box center [1375, 395] width 303 height 33
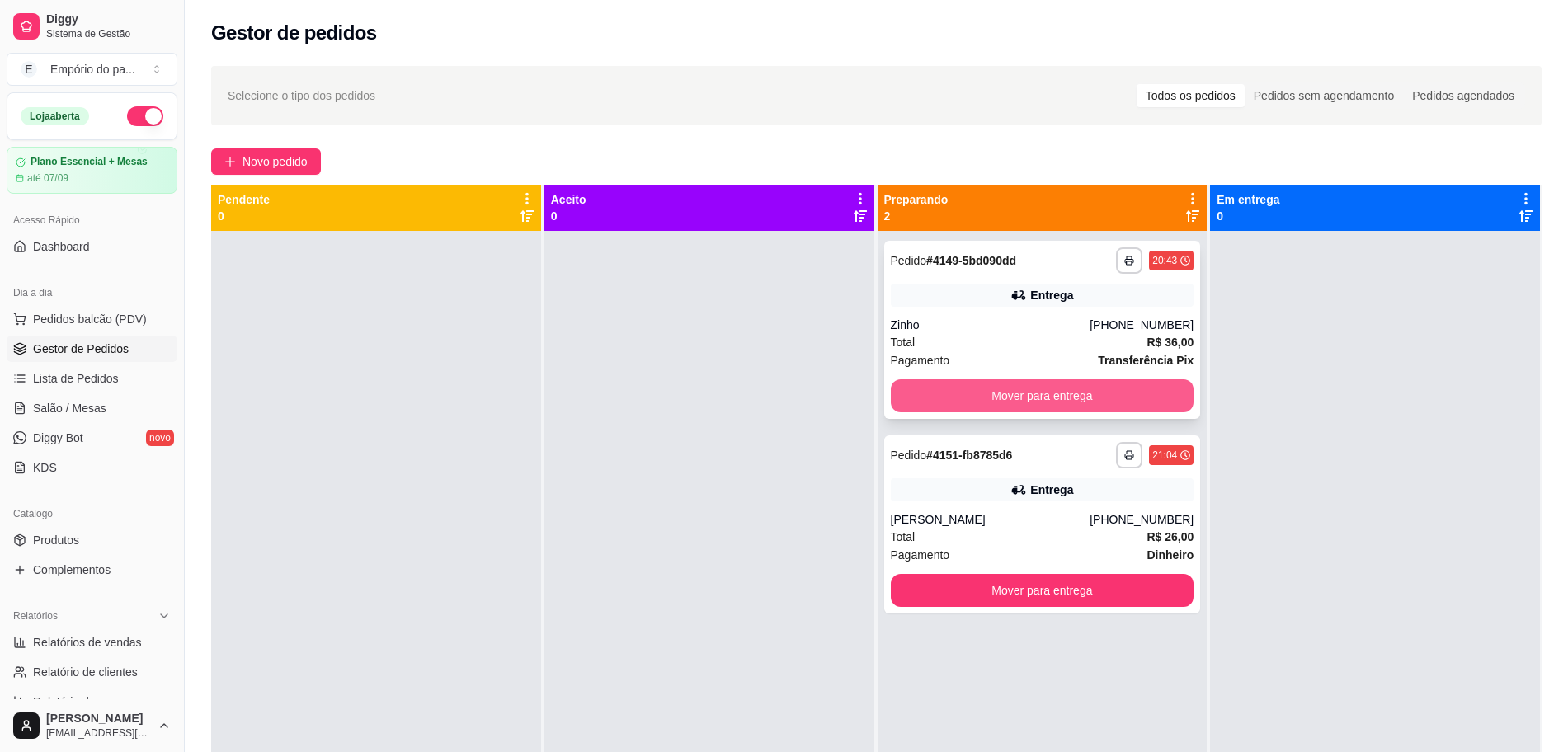
scroll to position [46, 0]
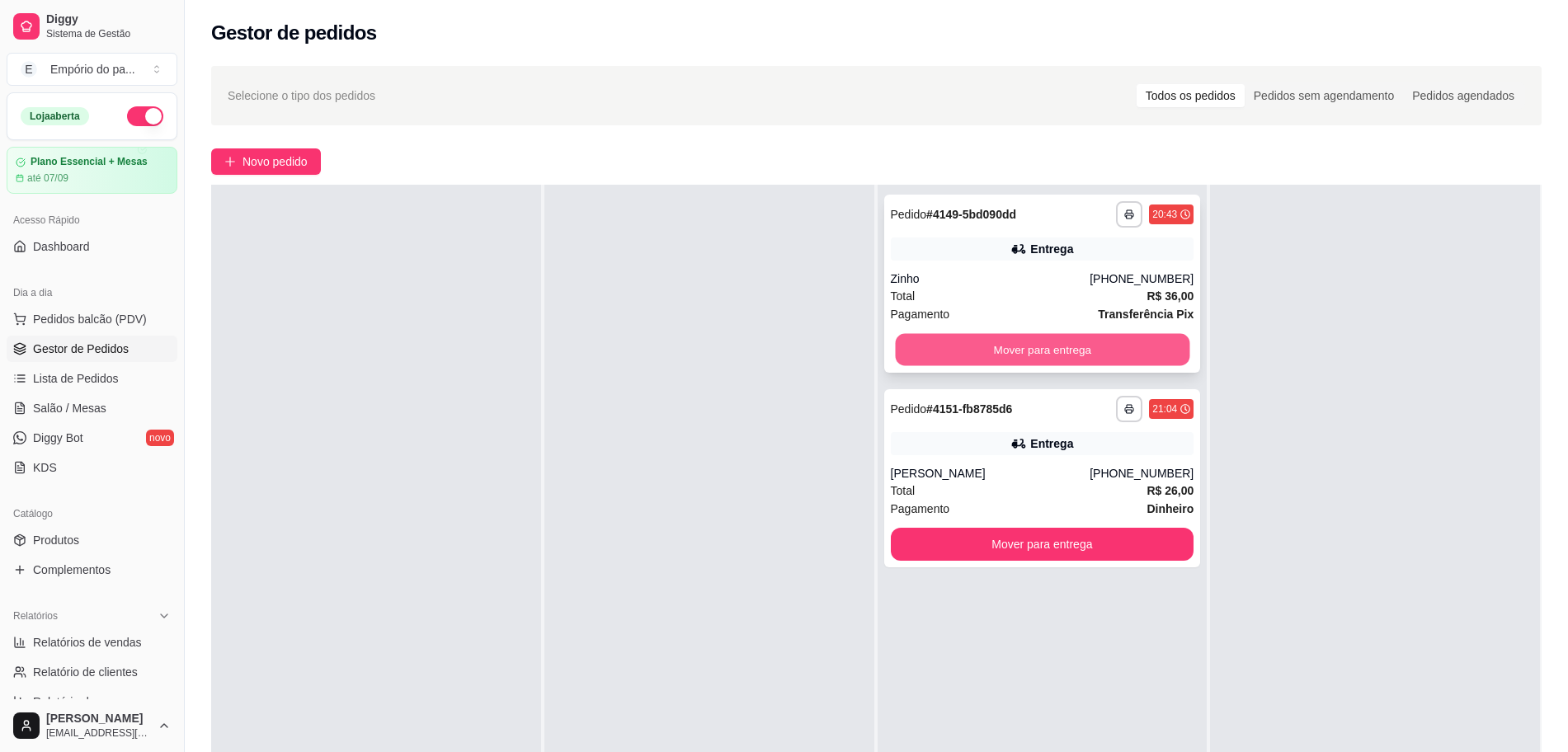
click at [1031, 351] on button "Mover para entrega" at bounding box center [1042, 350] width 294 height 32
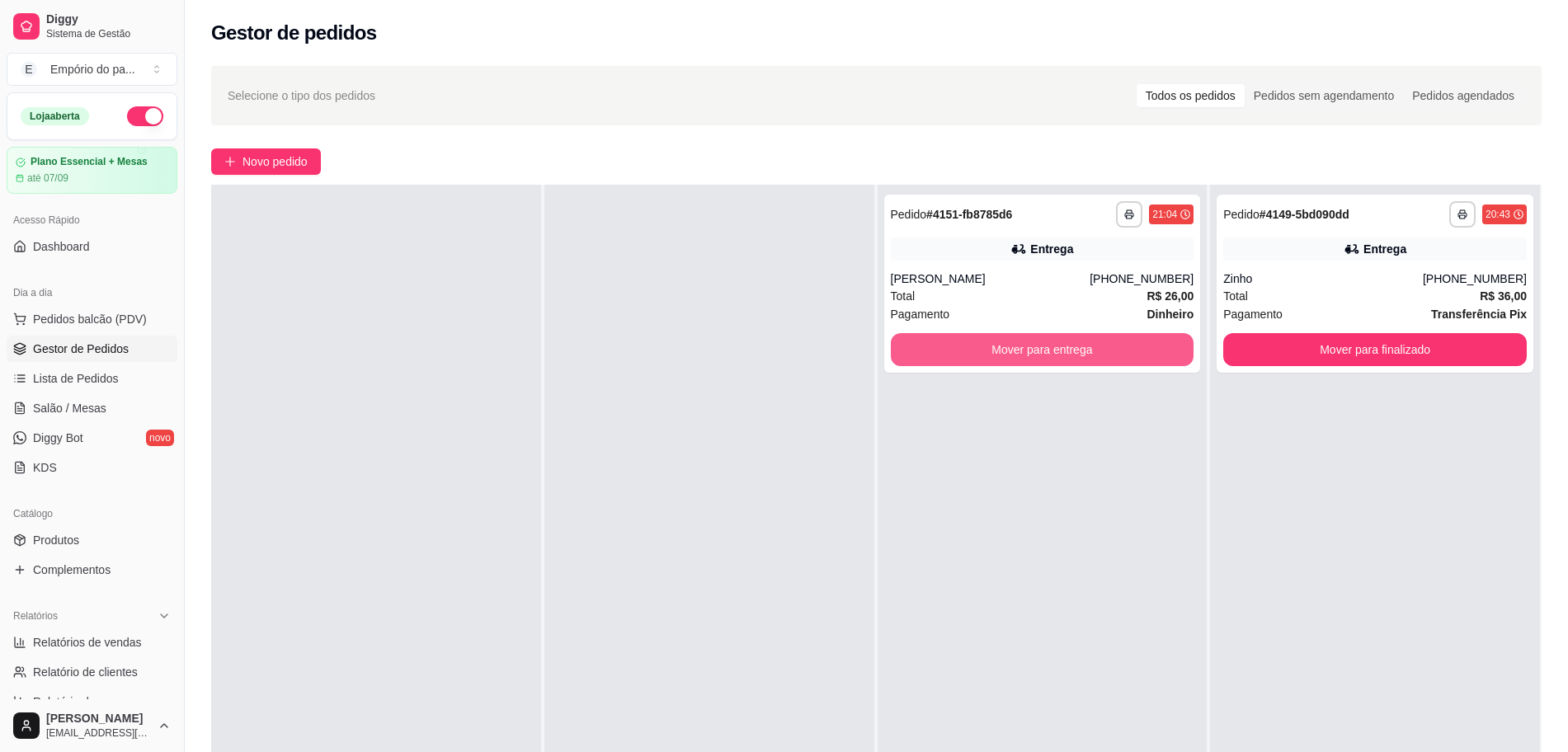
click at [1030, 358] on button "Mover para entrega" at bounding box center [1043, 349] width 303 height 33
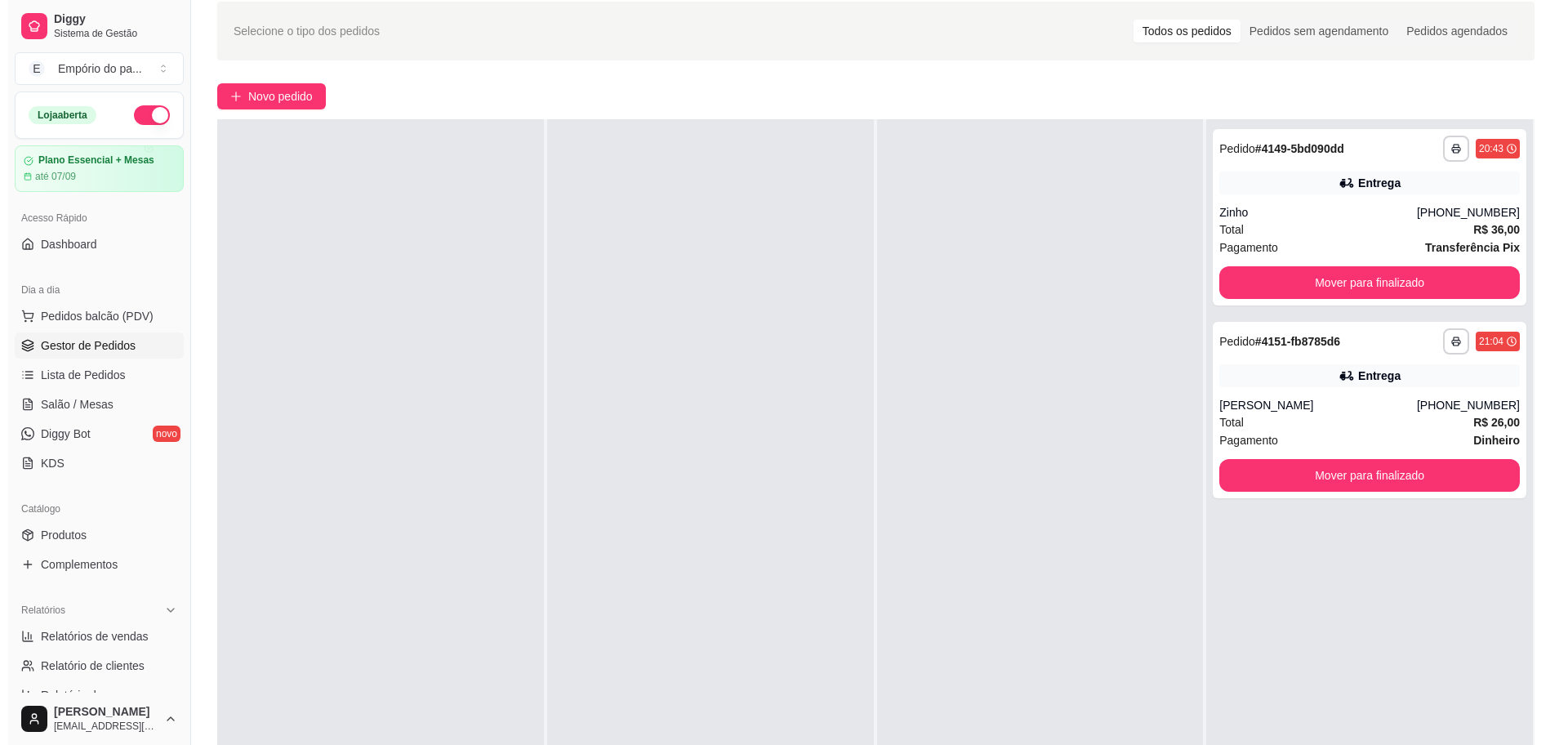
scroll to position [0, 0]
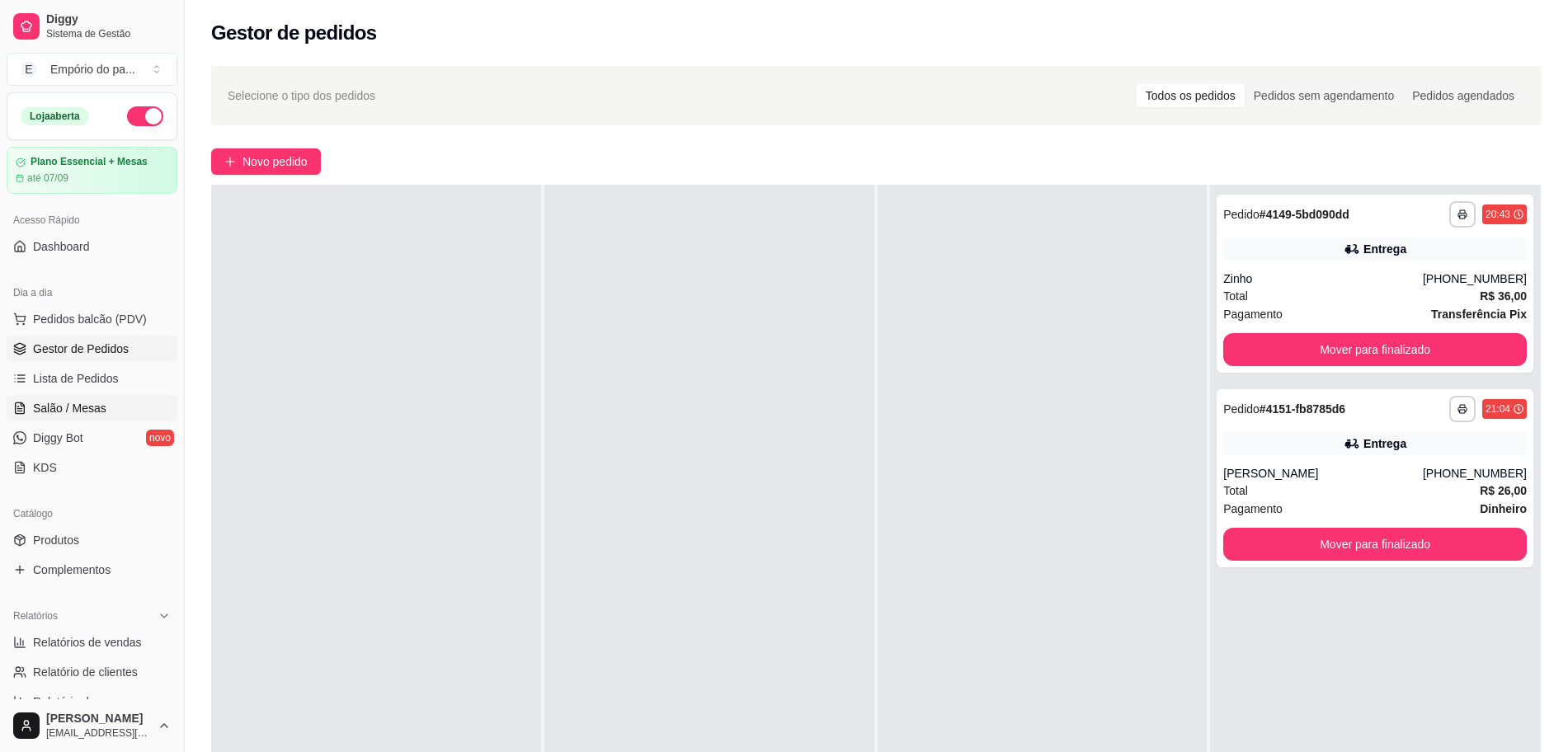
click at [113, 412] on link "Salão / Mesas" at bounding box center [92, 408] width 170 height 26
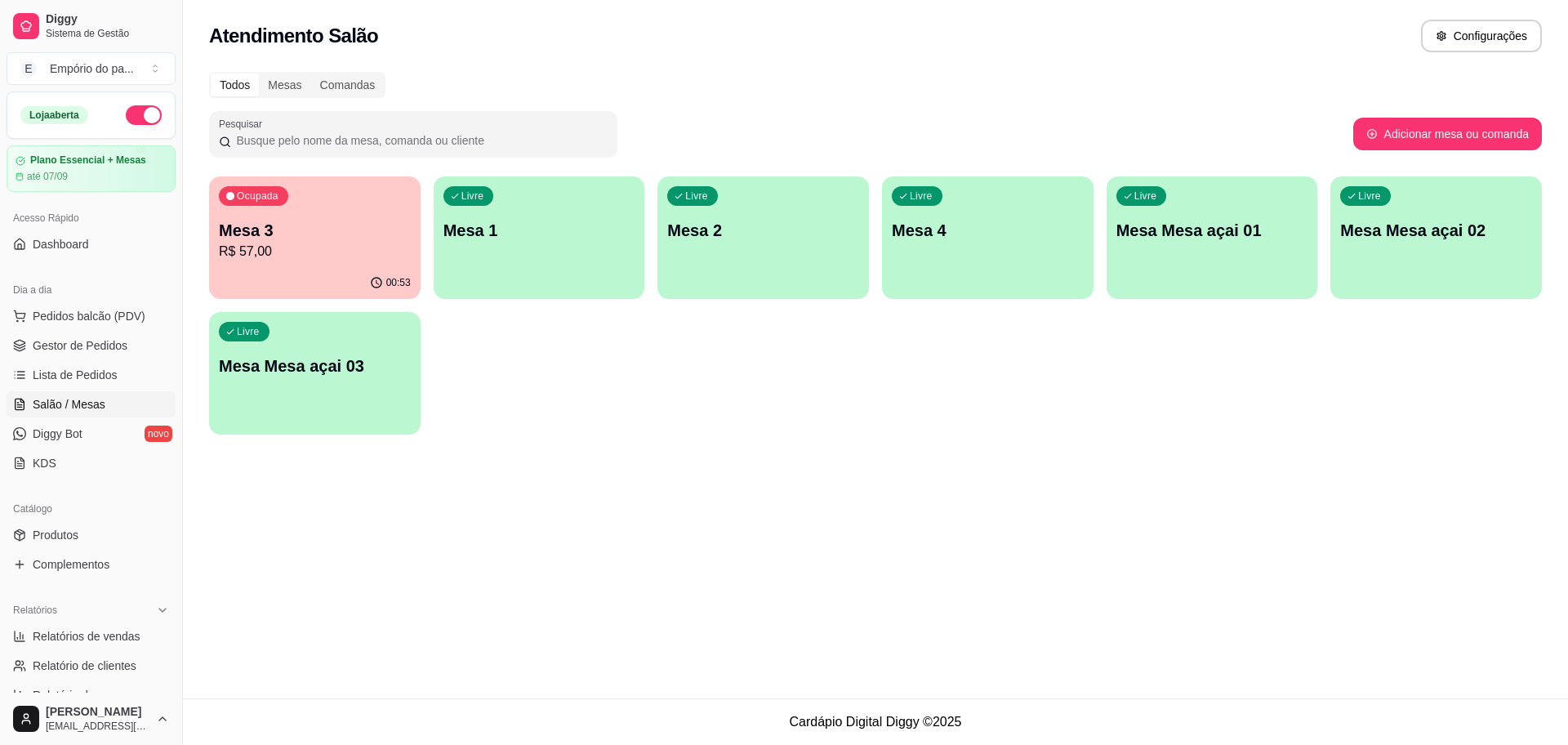
click at [557, 276] on div "Livre Mesa 1" at bounding box center [539, 227] width 212 height 103
click at [783, 288] on div "button" at bounding box center [763, 287] width 205 height 19
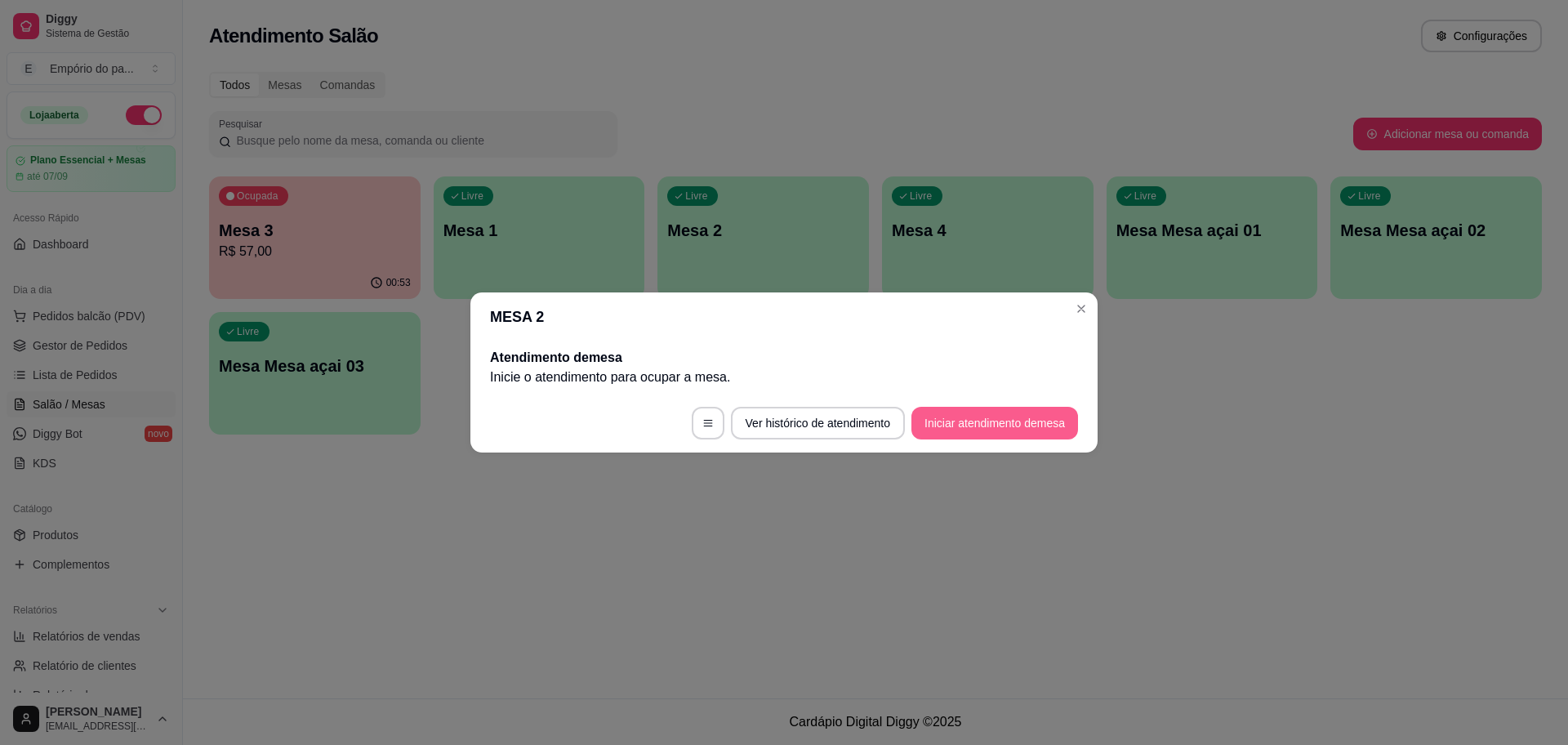
click at [966, 417] on button "Iniciar atendimento de mesa" at bounding box center [995, 422] width 167 height 32
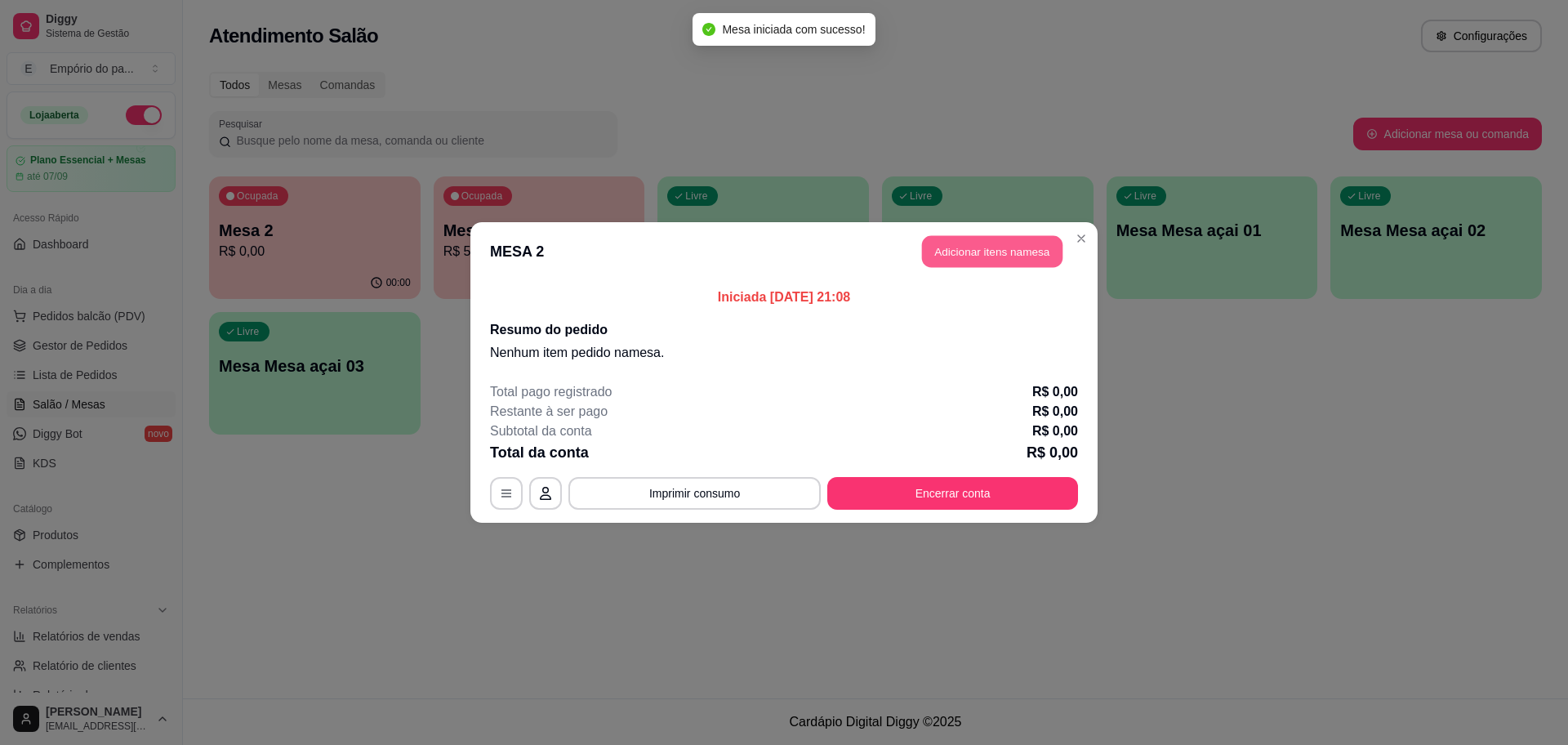
click at [1000, 240] on button "Adicionar itens na mesa" at bounding box center [992, 251] width 140 height 32
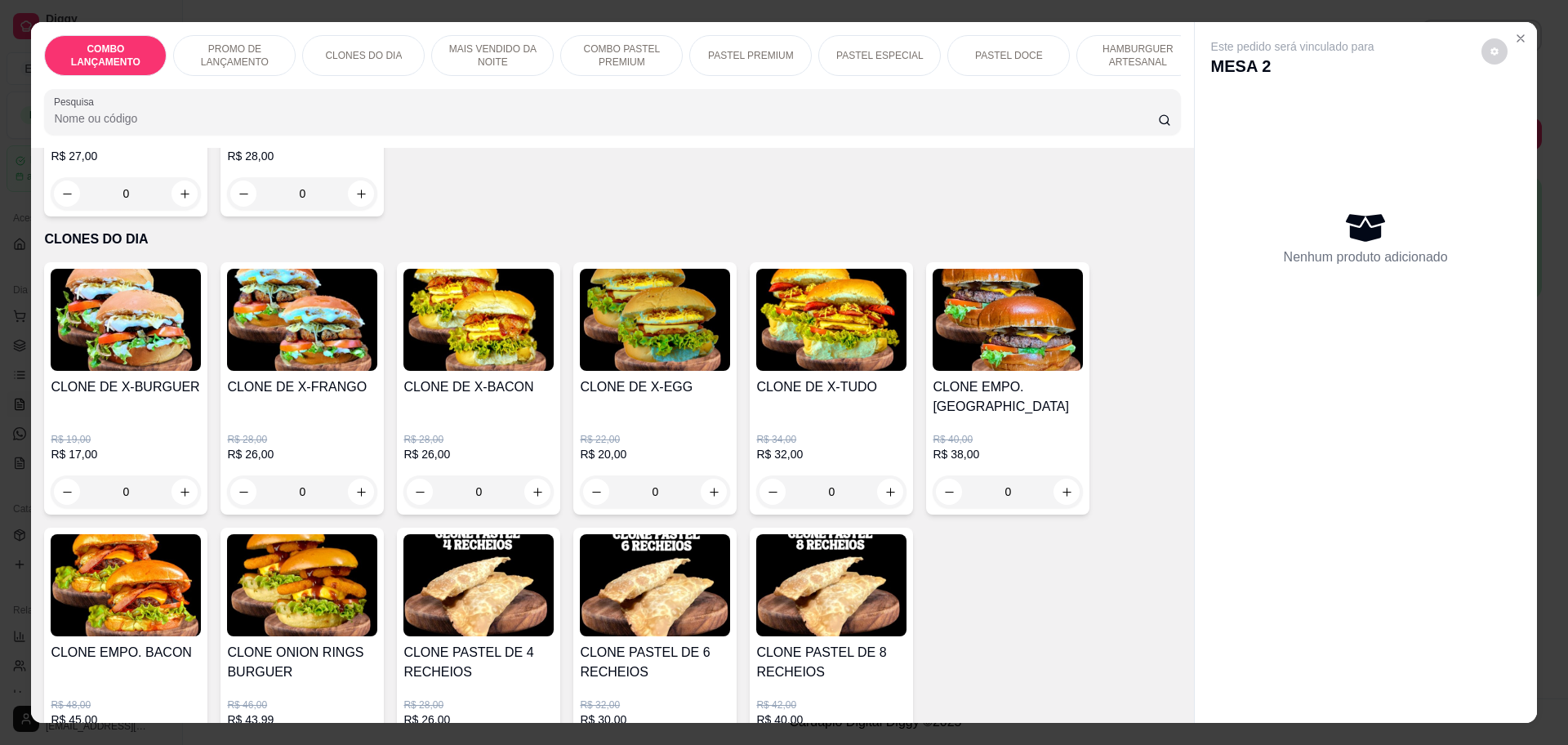
scroll to position [612, 0]
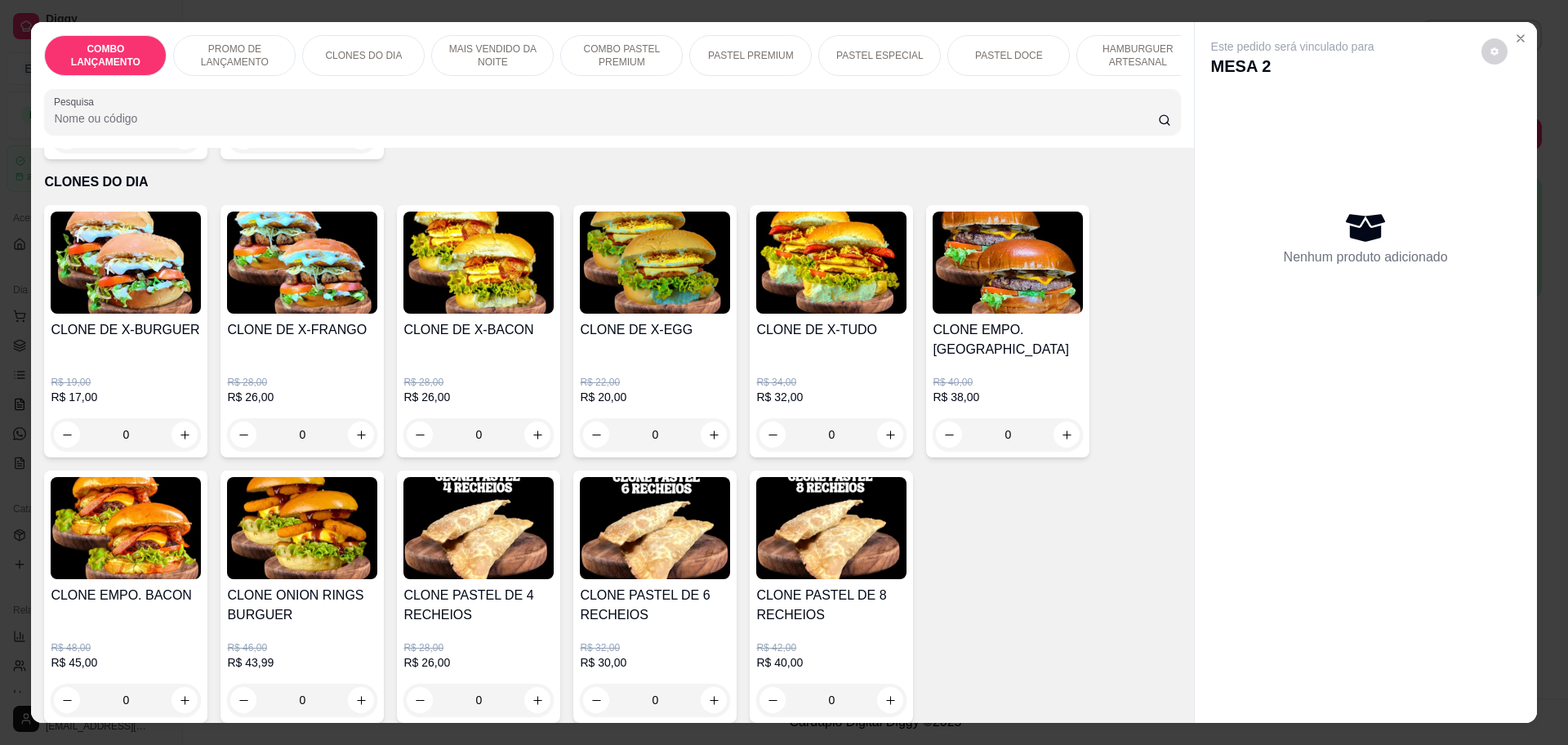
click at [526, 418] on div "0" at bounding box center [479, 434] width 150 height 32
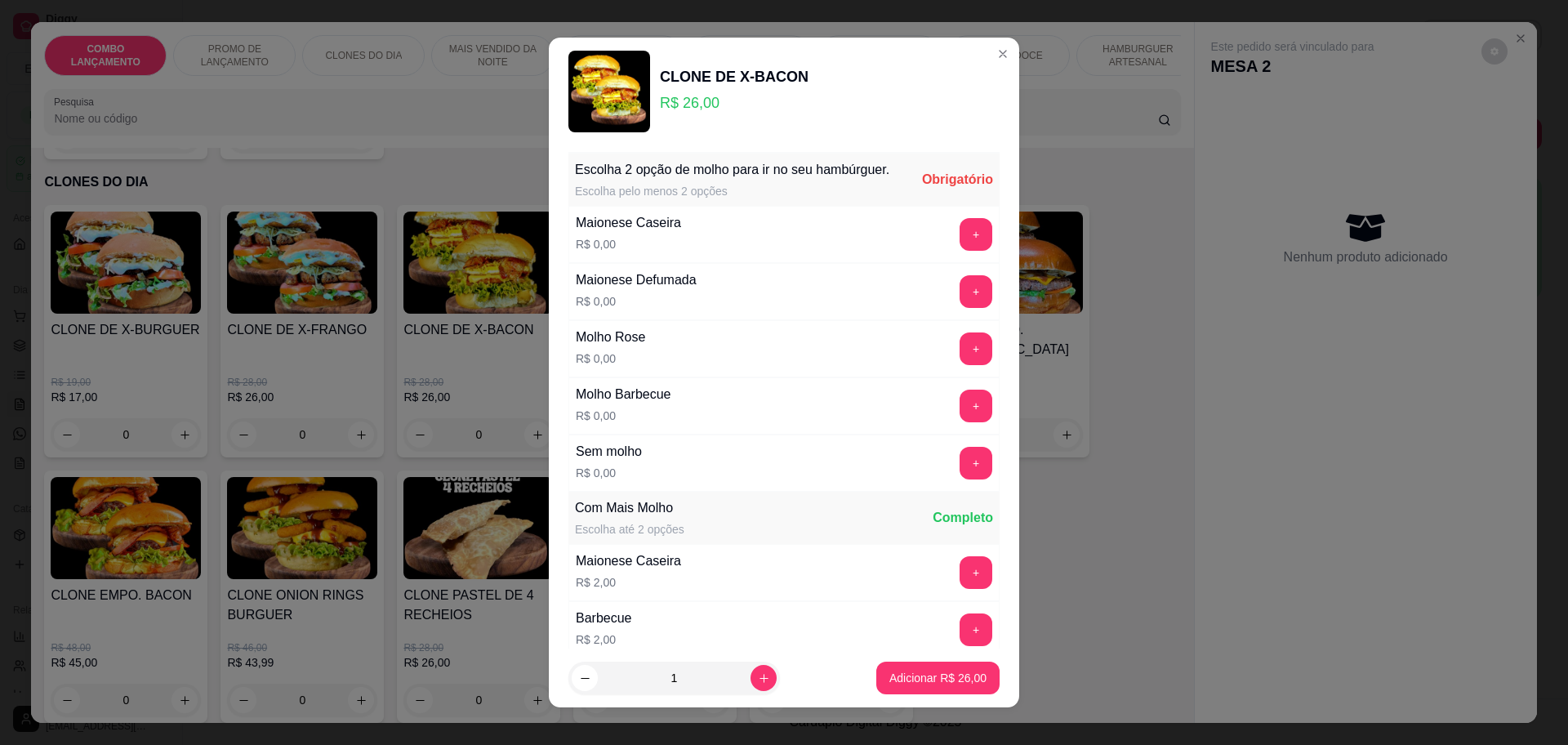
scroll to position [265, 0]
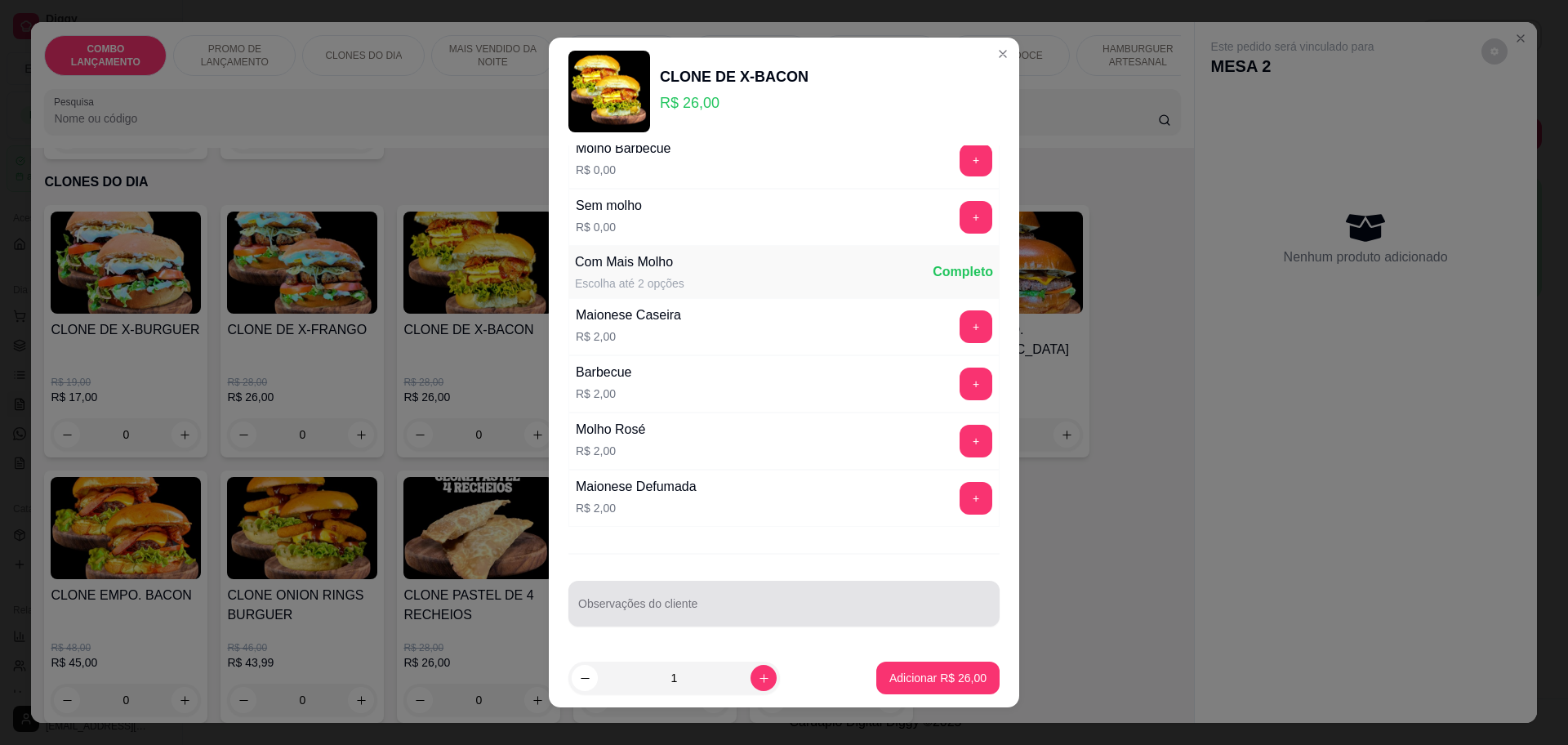
click at [732, 600] on div at bounding box center [784, 603] width 412 height 32
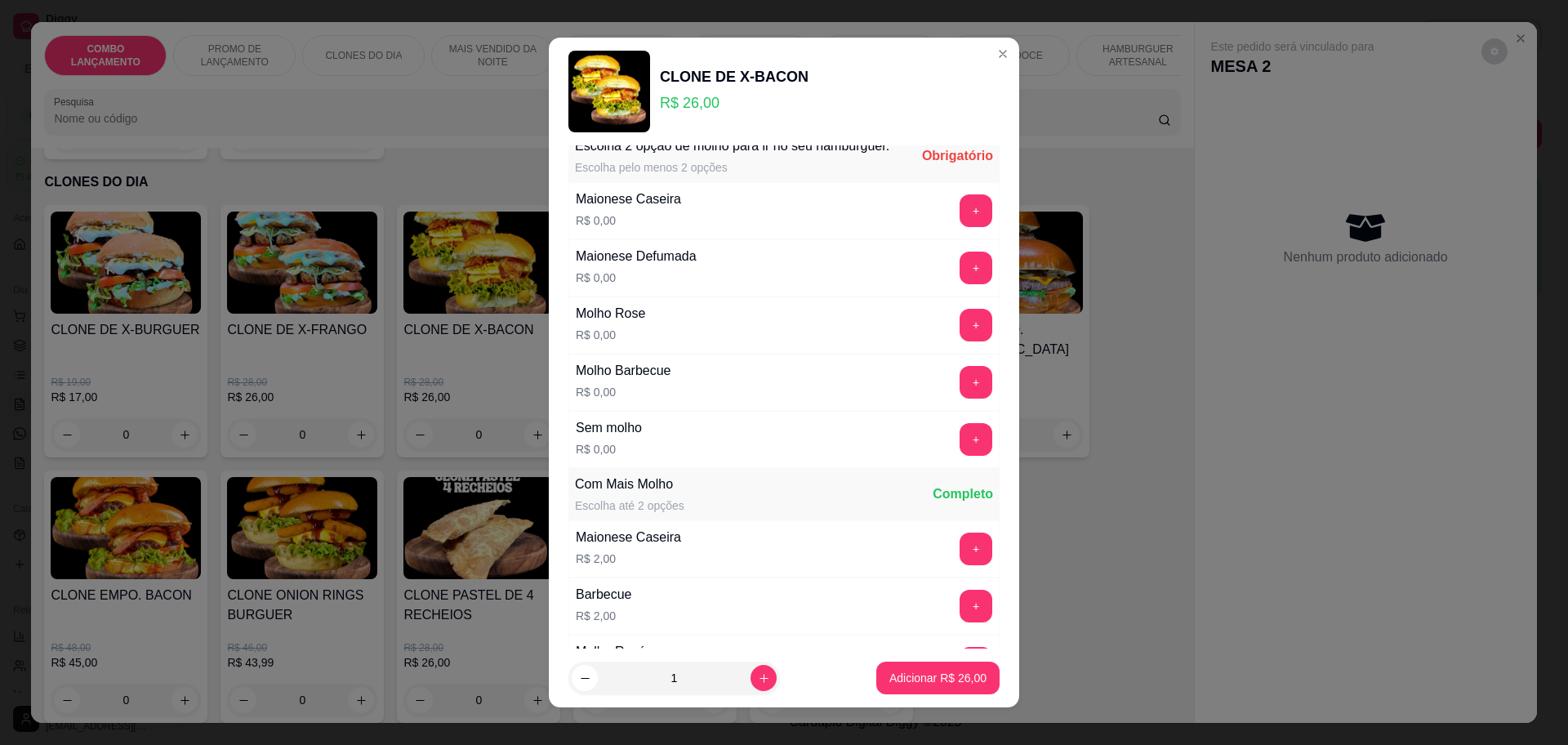
scroll to position [0, 0]
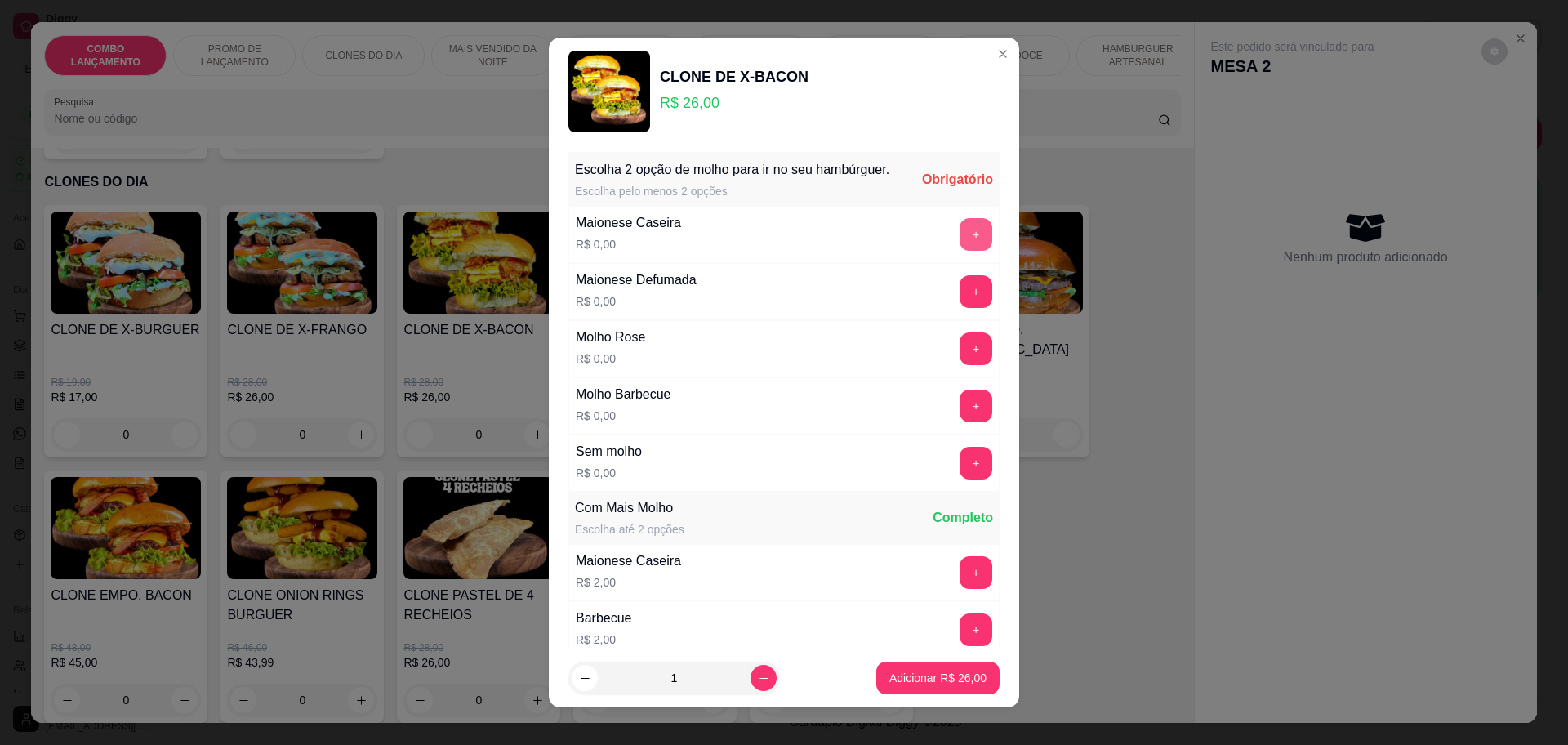
type input "sim molho e sem verdora"
click at [959, 250] on button "+" at bounding box center [975, 234] width 32 height 32
click at [926, 236] on div "Maionese Caseira R$ 0,00 - 1 +" at bounding box center [784, 235] width 431 height 58
click at [959, 250] on button "+" at bounding box center [975, 234] width 32 height 32
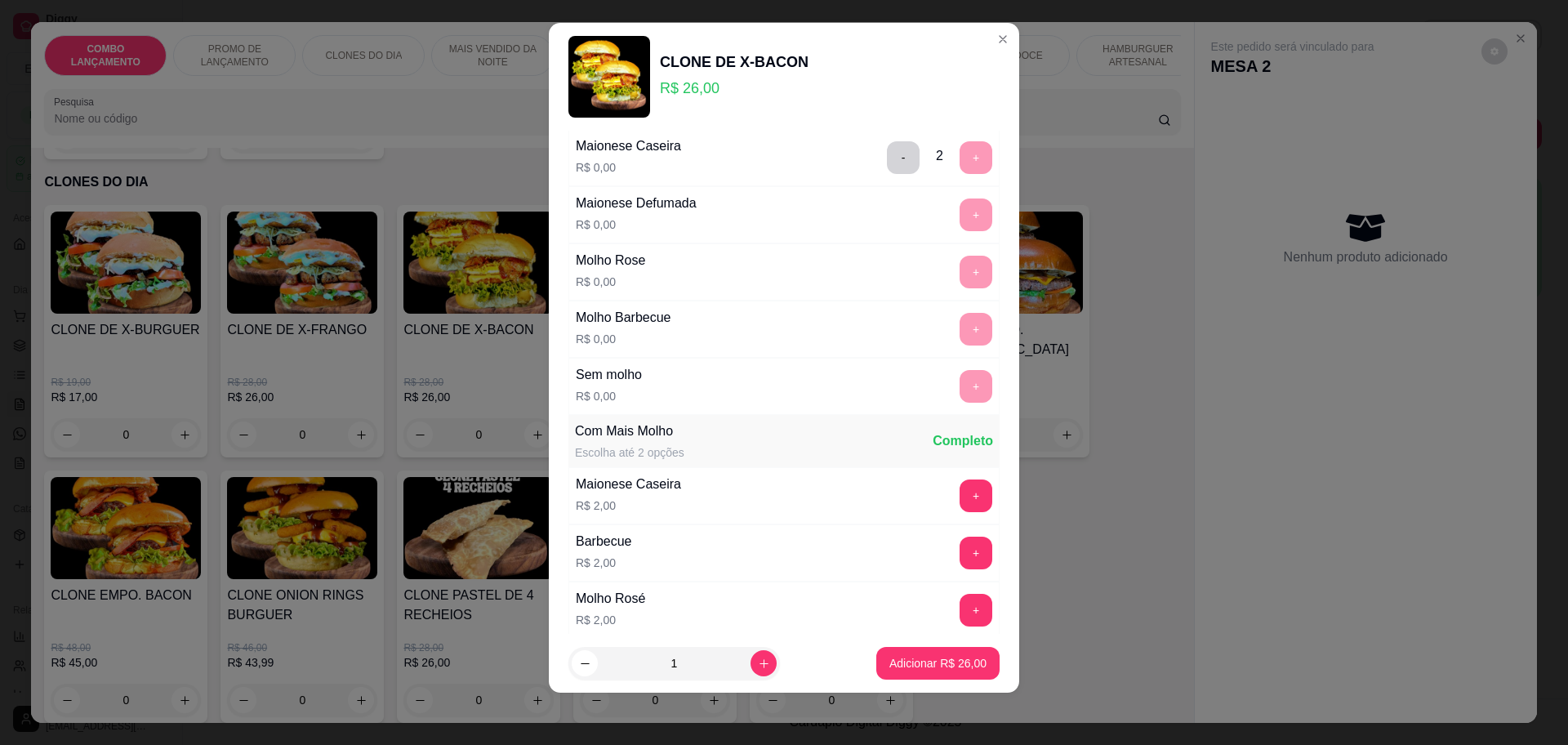
scroll to position [246, 0]
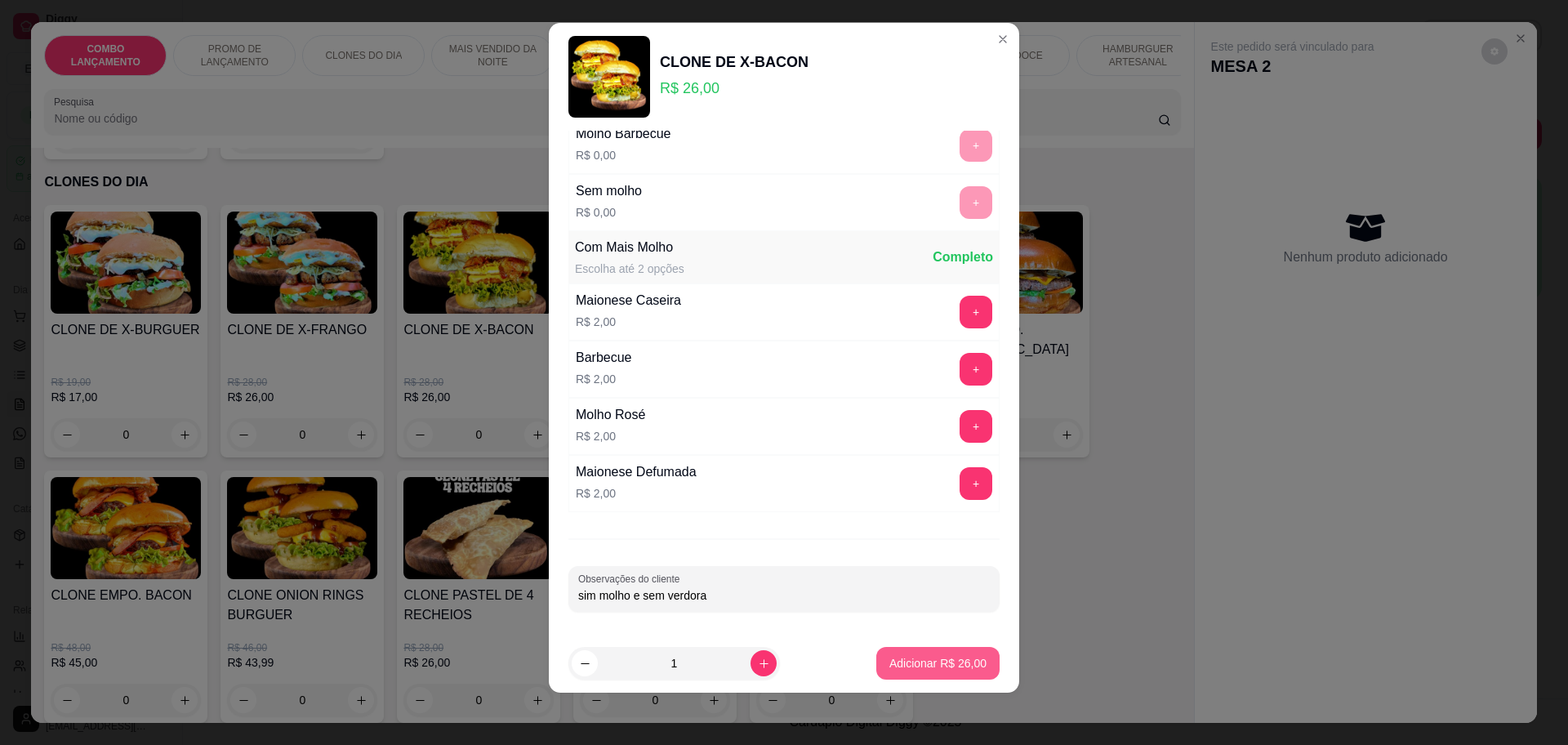
click at [945, 669] on p "Adicionar R$ 26,00" at bounding box center [938, 663] width 97 height 17
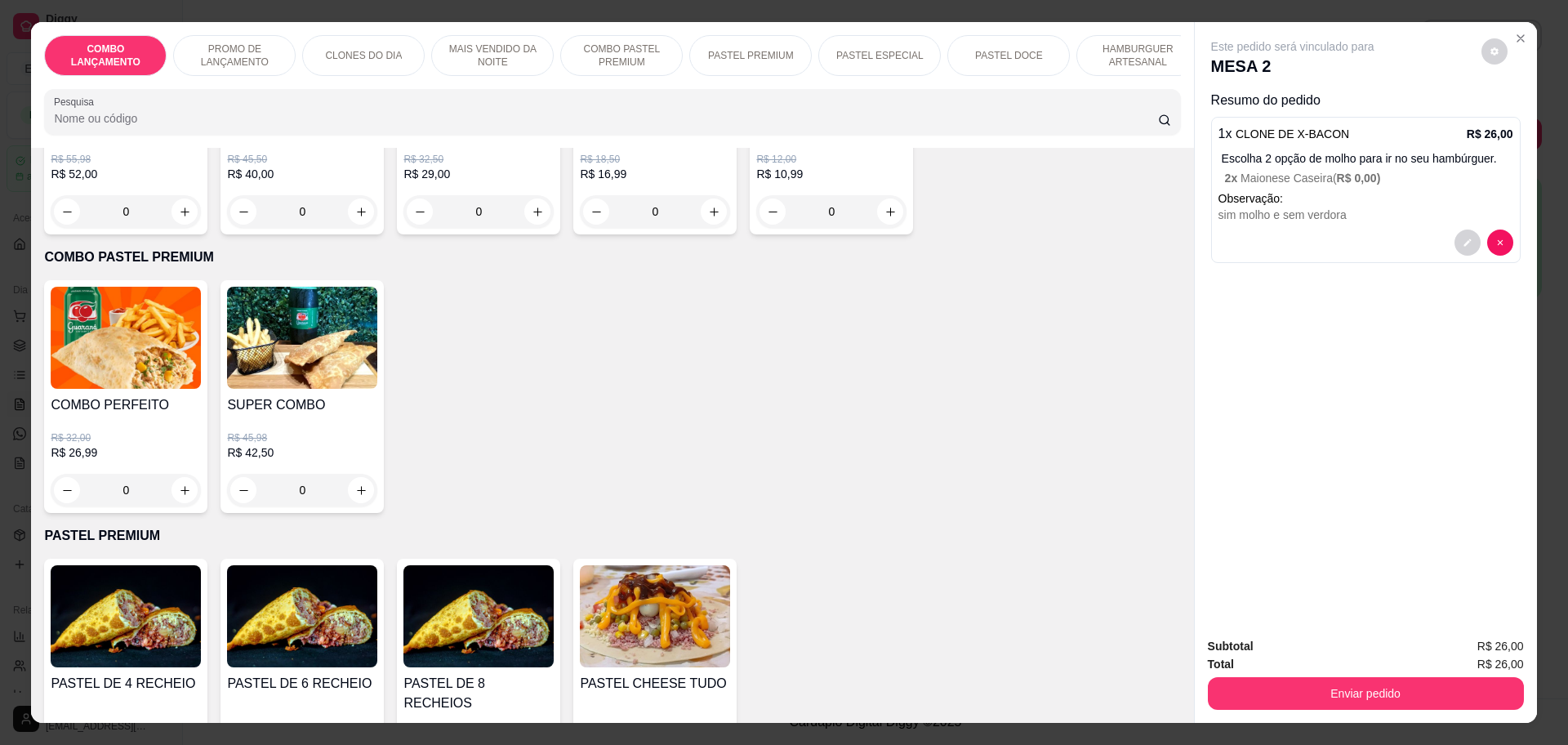
scroll to position [1838, 0]
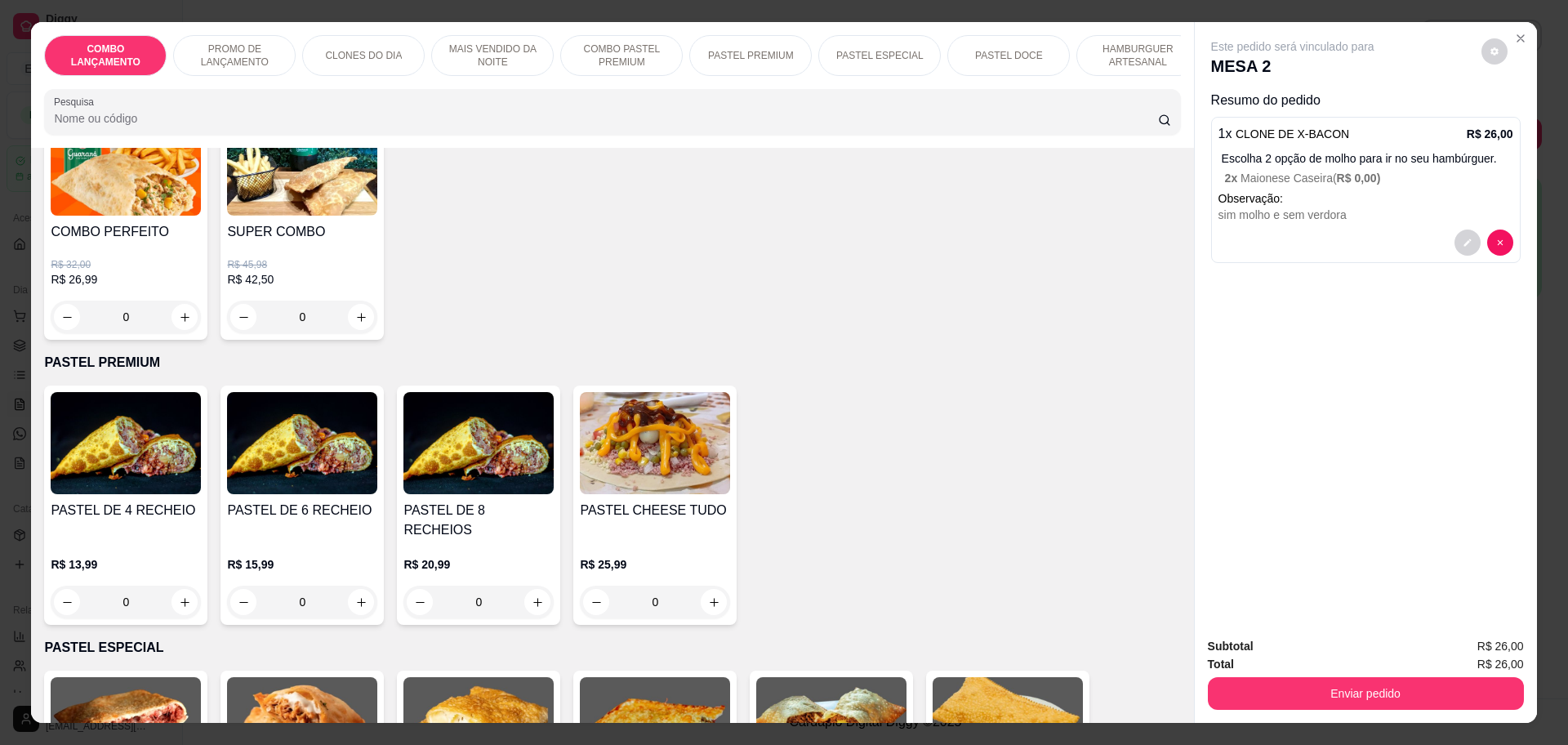
click at [179, 585] on div "0" at bounding box center [126, 601] width 150 height 32
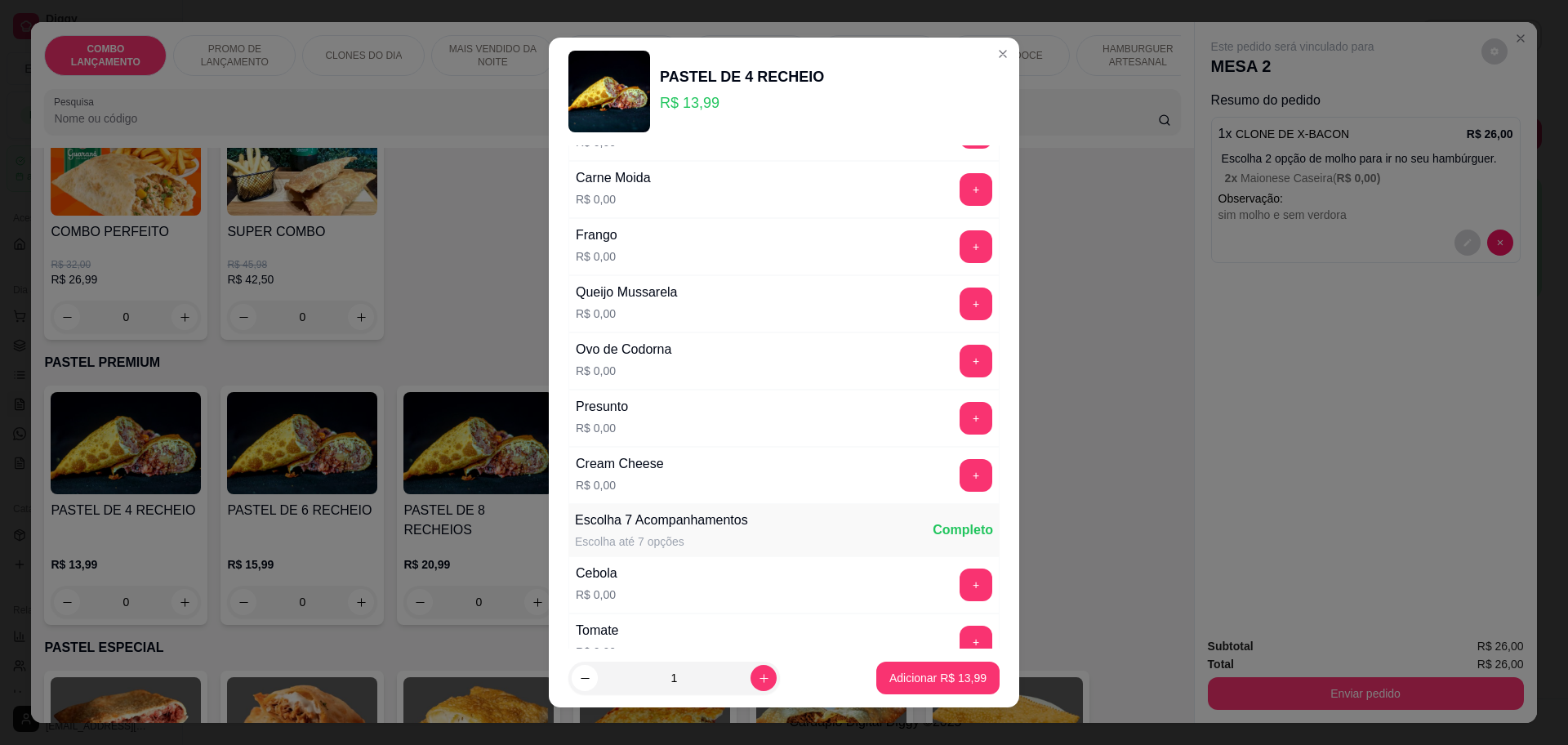
scroll to position [204, 0]
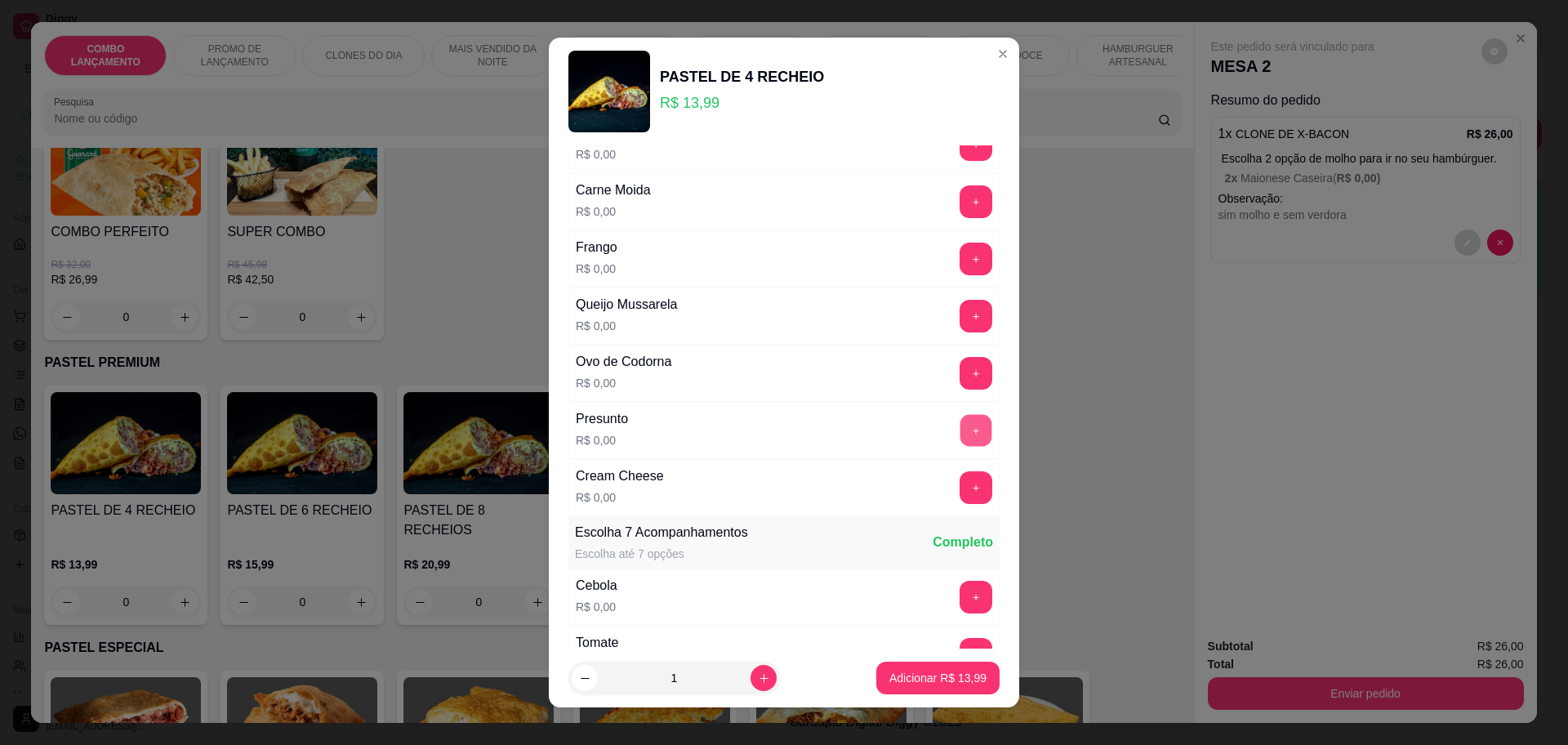
click at [960, 421] on button "+" at bounding box center [976, 430] width 32 height 32
click at [959, 421] on button "+" at bounding box center [975, 430] width 32 height 32
click at [960, 379] on button "+" at bounding box center [976, 373] width 32 height 32
click at [880, 379] on div "- 1 +" at bounding box center [940, 373] width 119 height 32
click at [887, 373] on button "-" at bounding box center [903, 373] width 32 height 32
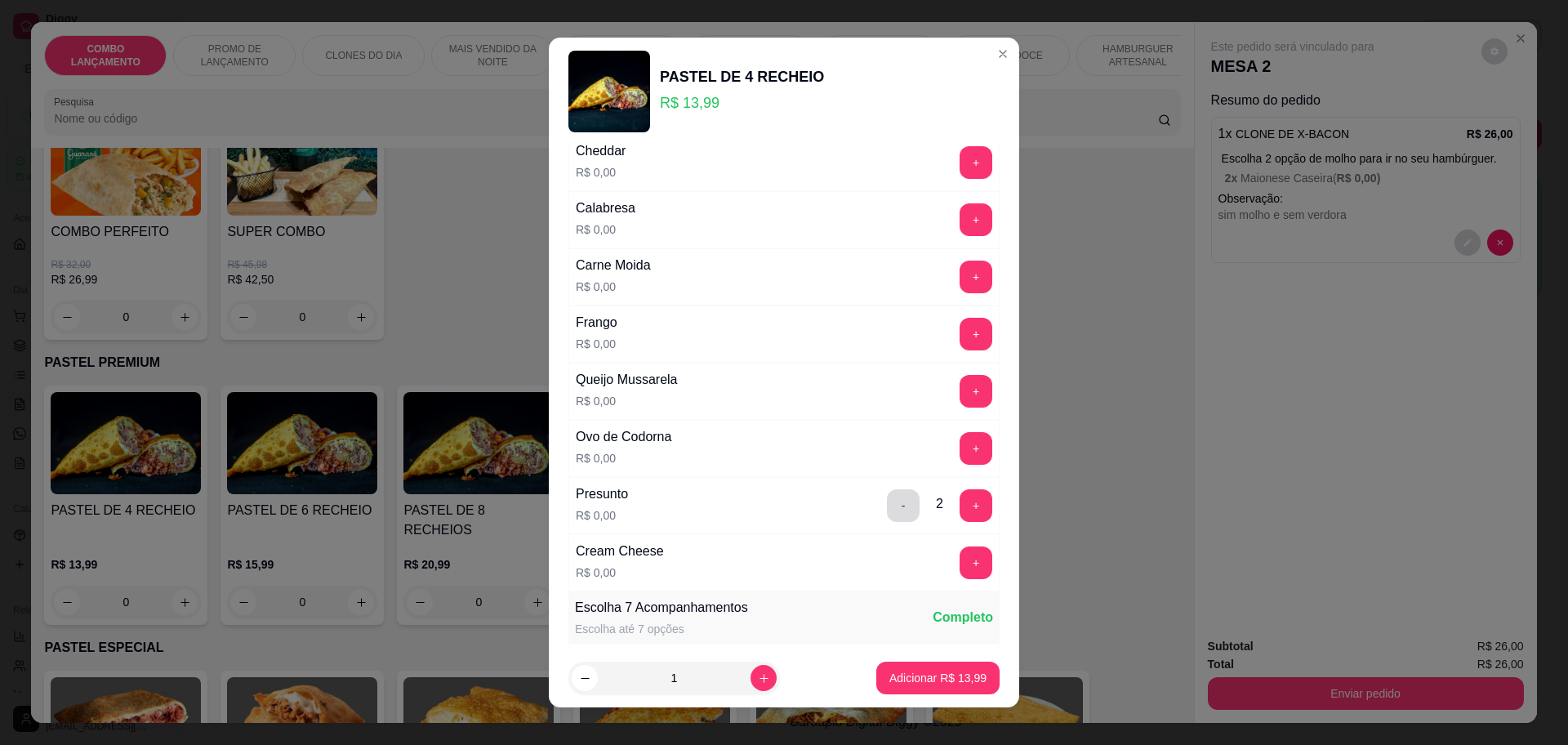
scroll to position [102, 0]
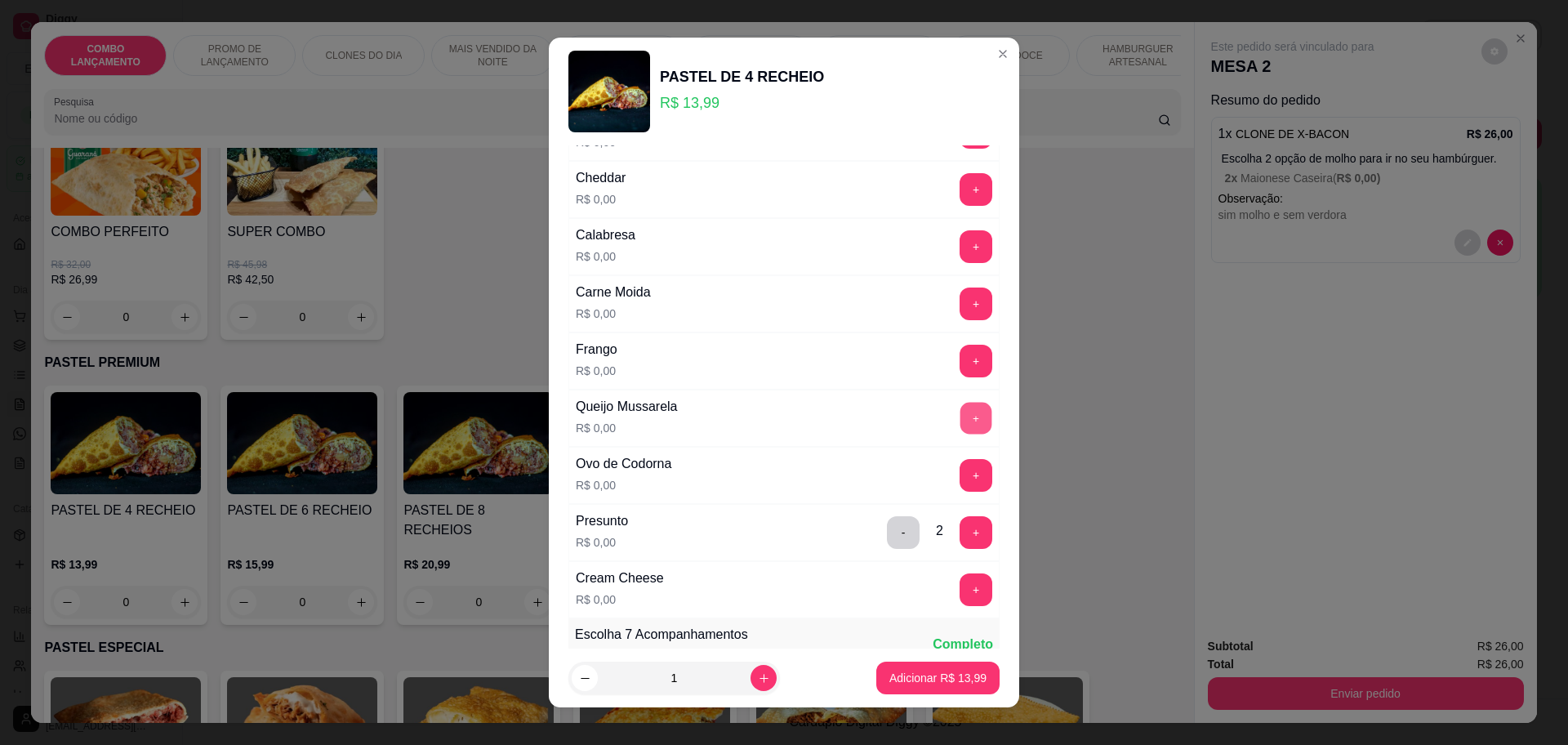
click at [960, 415] on button "+" at bounding box center [976, 417] width 32 height 32
click at [959, 414] on button "+" at bounding box center [975, 417] width 32 height 32
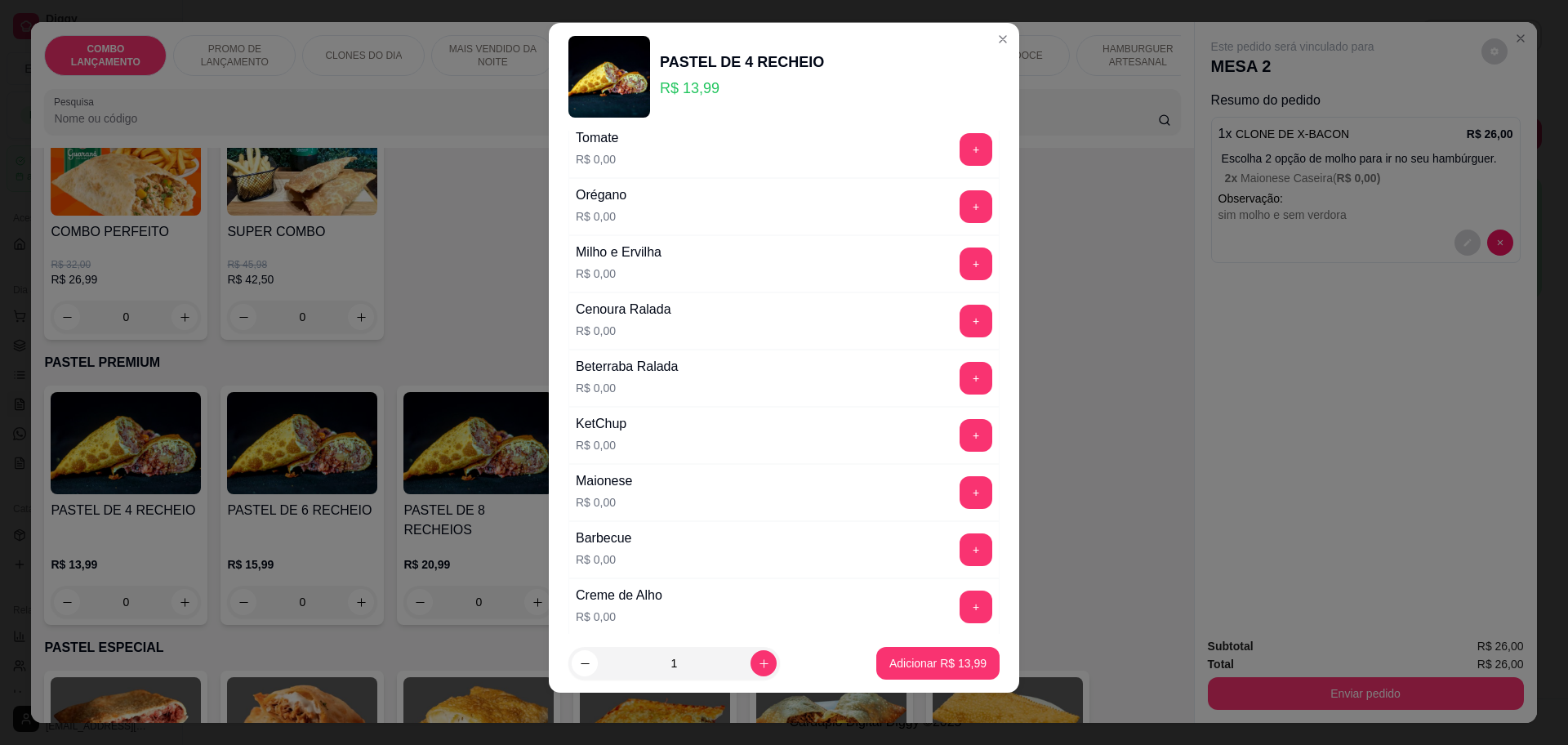
scroll to position [575, 0]
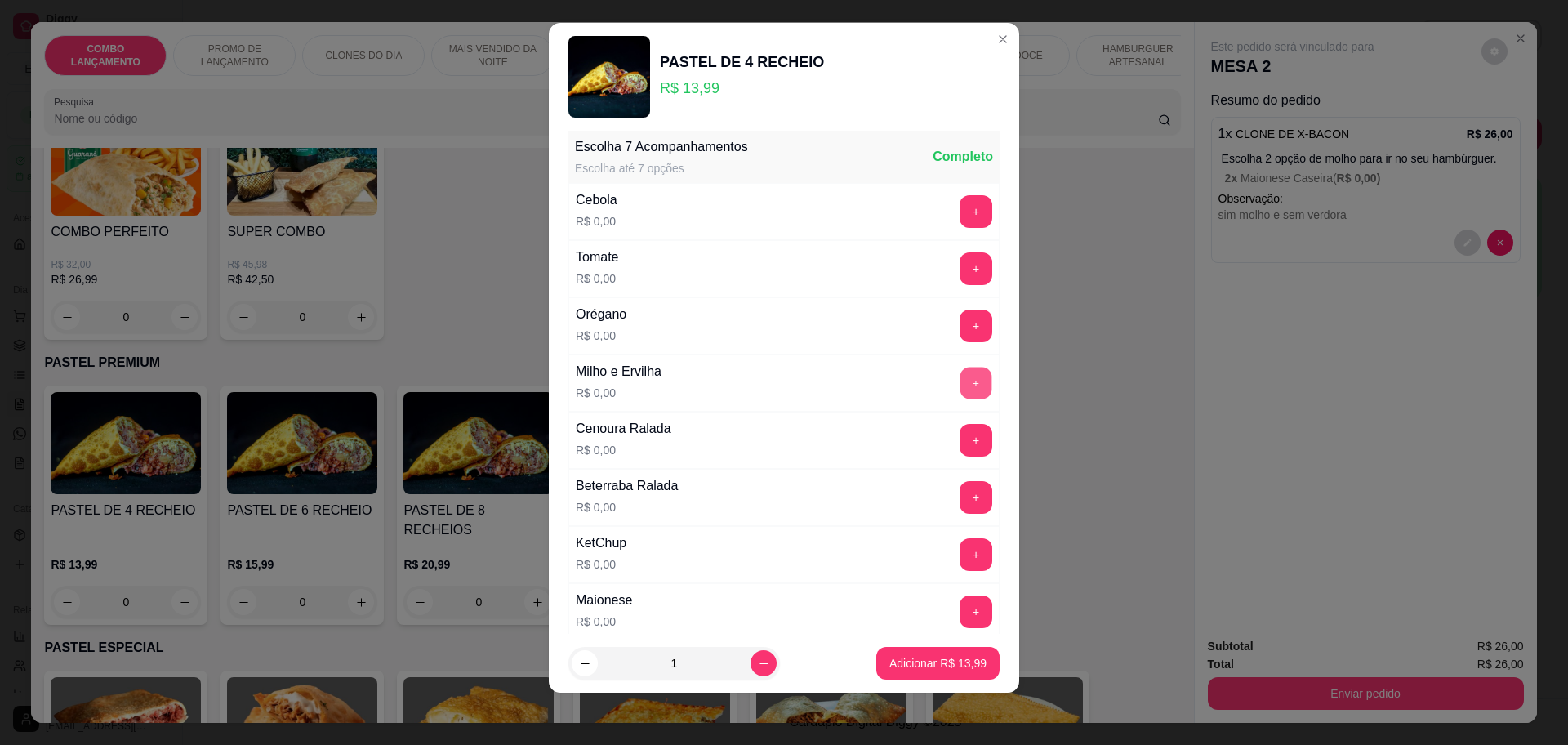
click at [960, 386] on button "+" at bounding box center [976, 382] width 32 height 32
click at [888, 383] on button "-" at bounding box center [904, 382] width 32 height 32
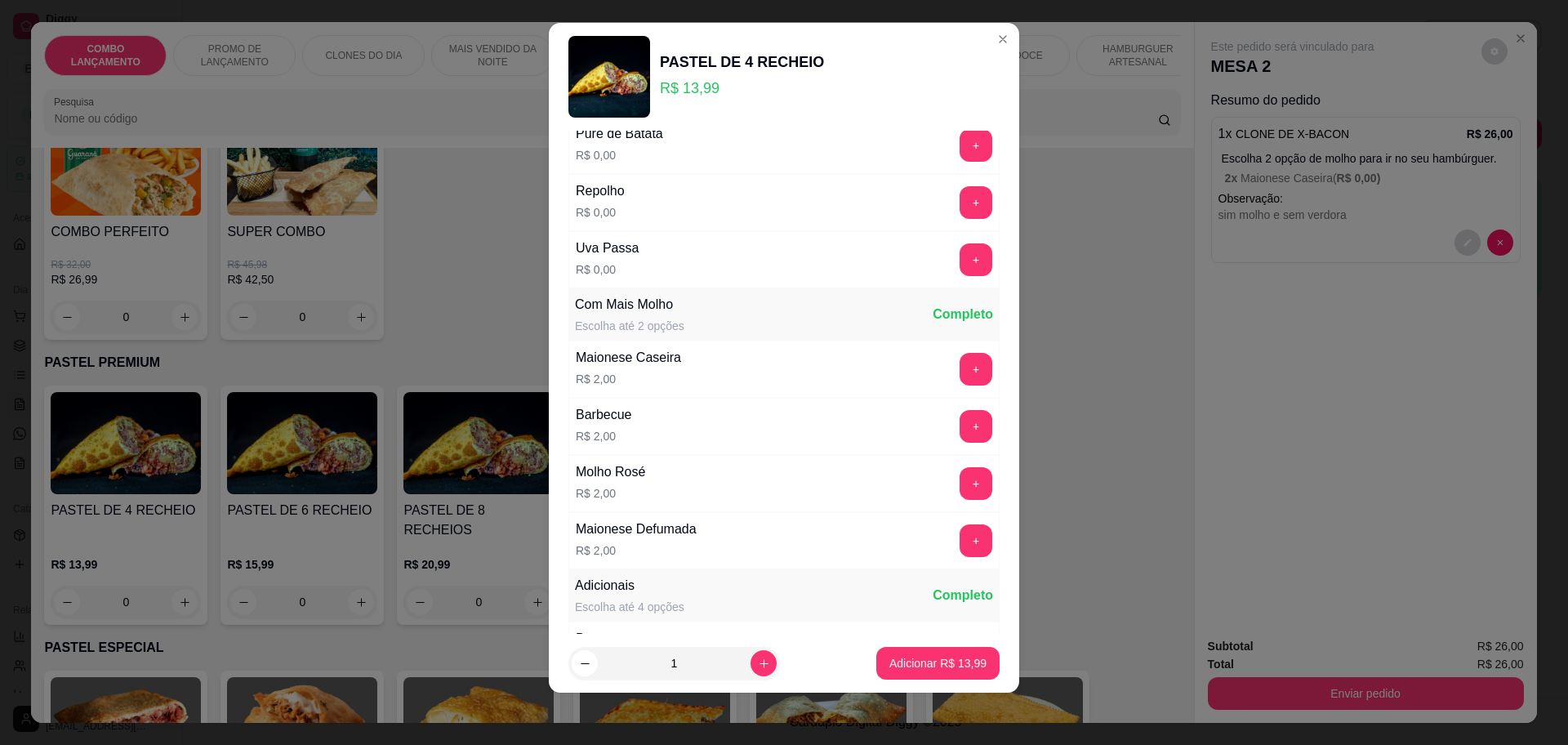
scroll to position [1392, 0]
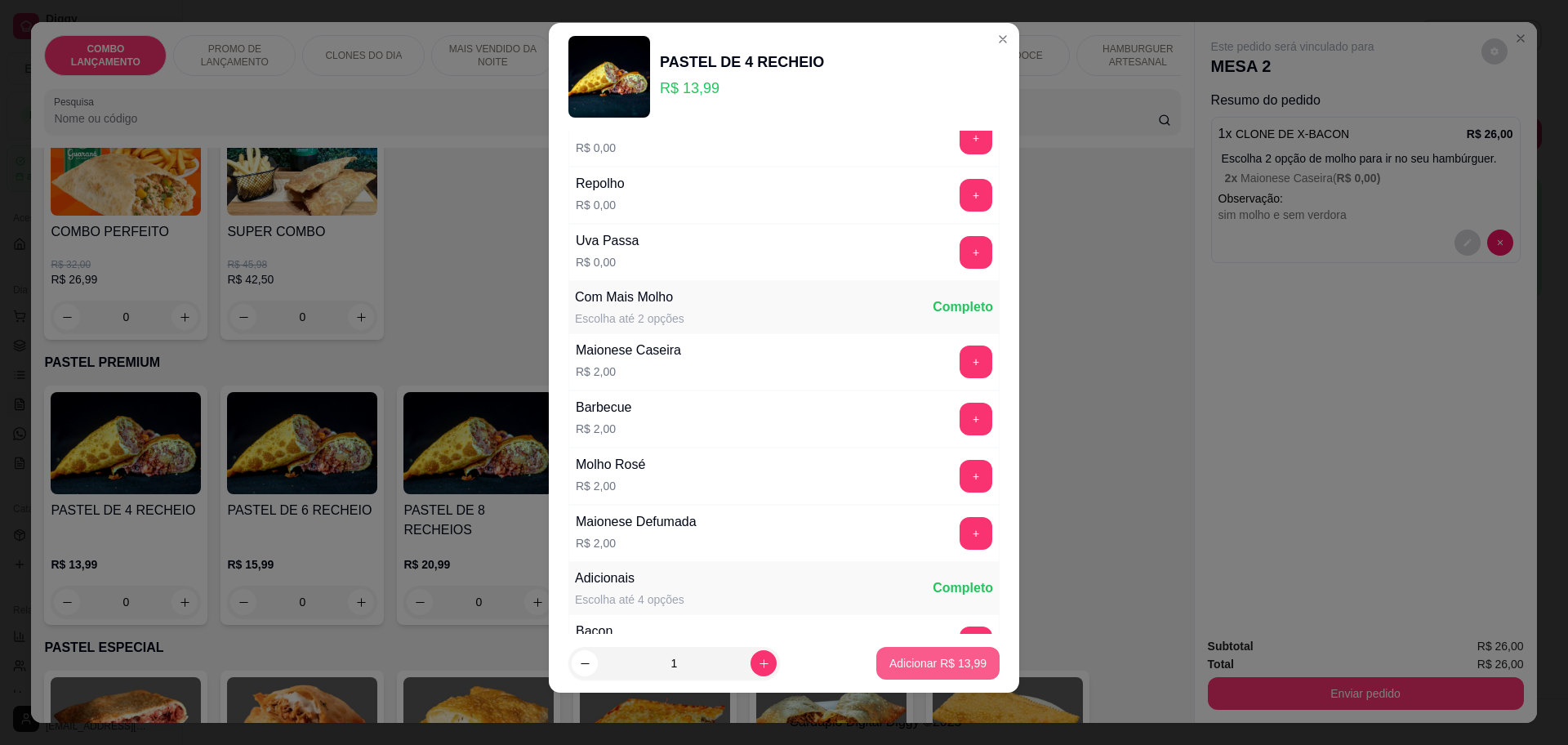
click at [940, 663] on p "Adicionar R$ 13,99" at bounding box center [938, 663] width 97 height 17
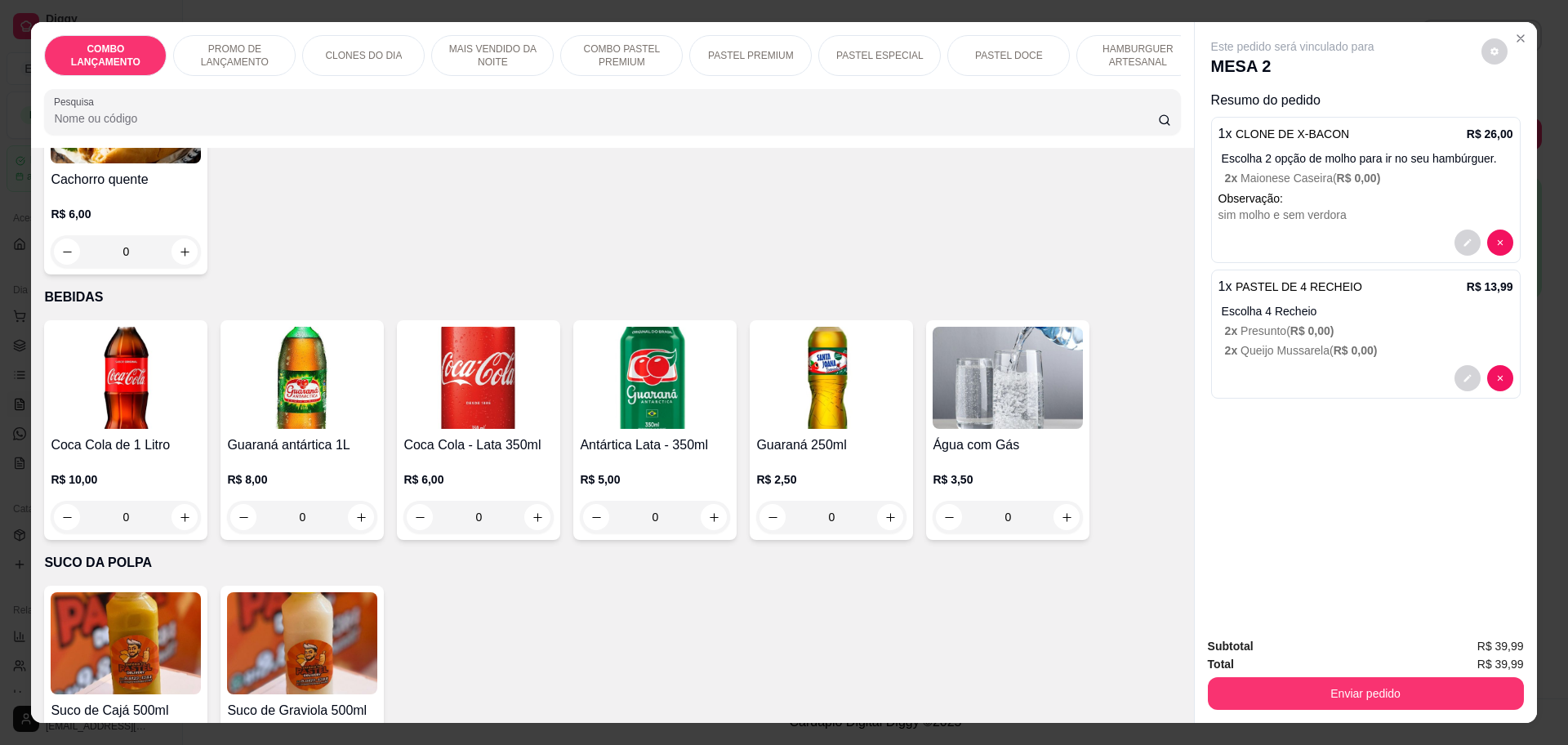
scroll to position [5413, 0]
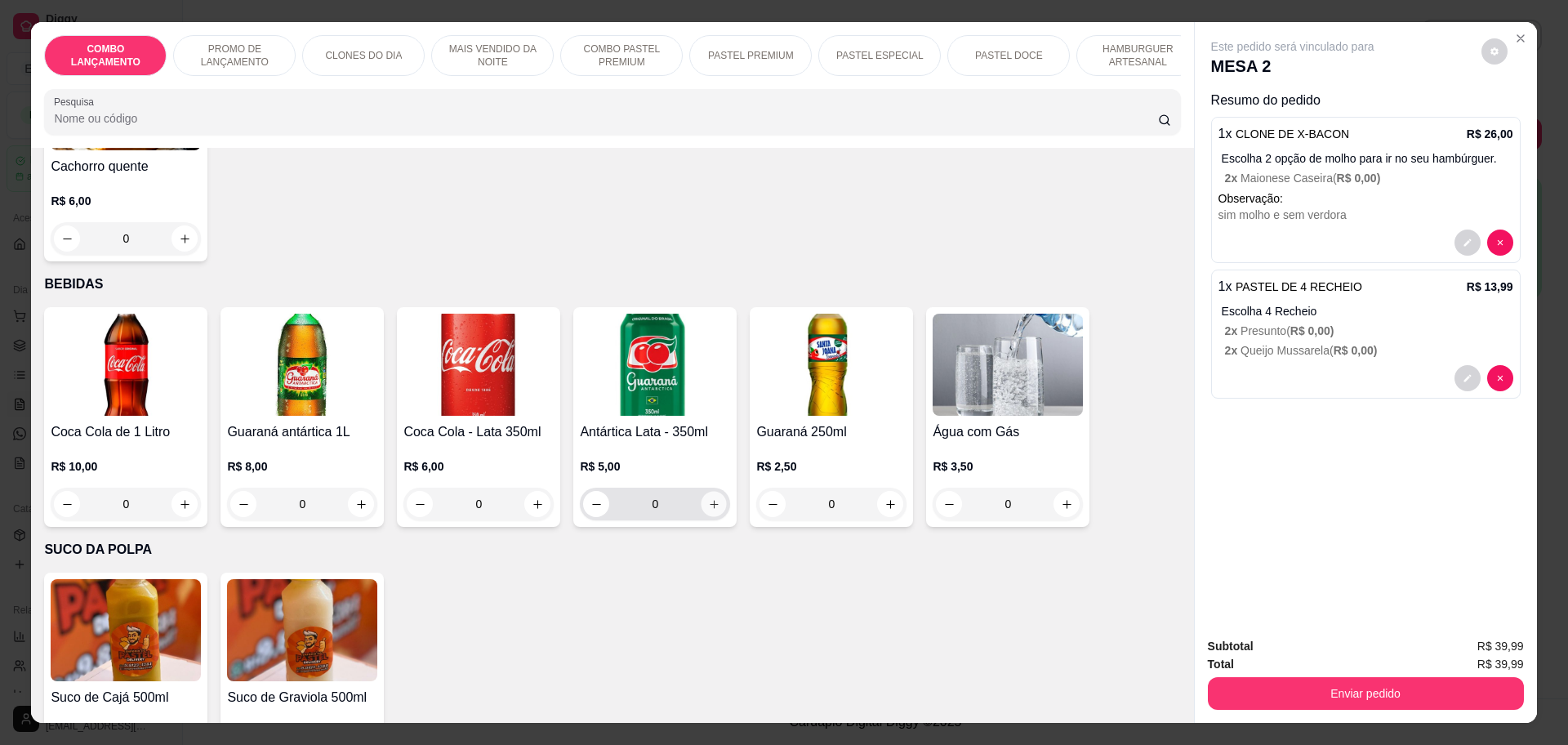
click at [708, 498] on icon "increase-product-quantity" at bounding box center [713, 504] width 12 height 12
type input "1"
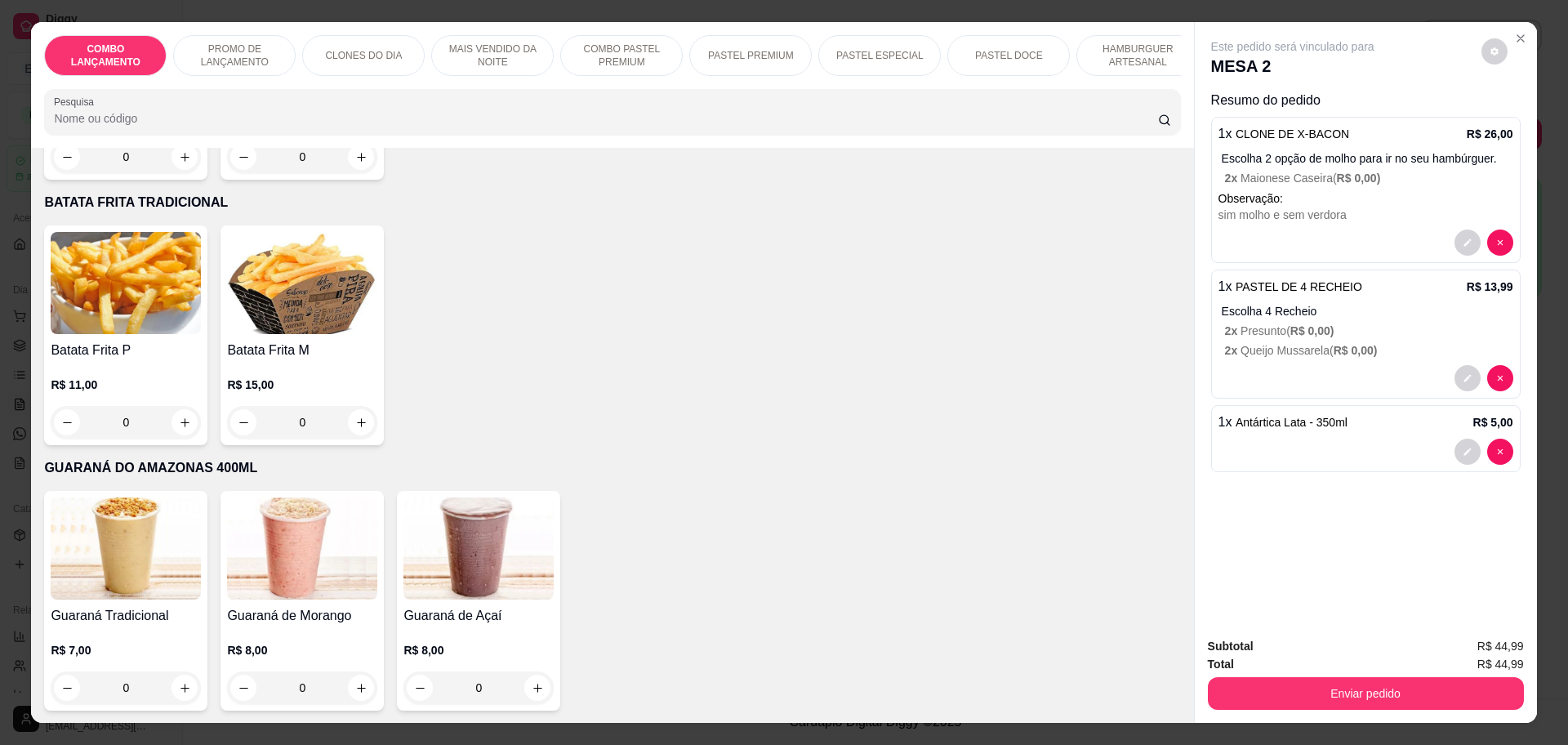
scroll to position [4596, 0]
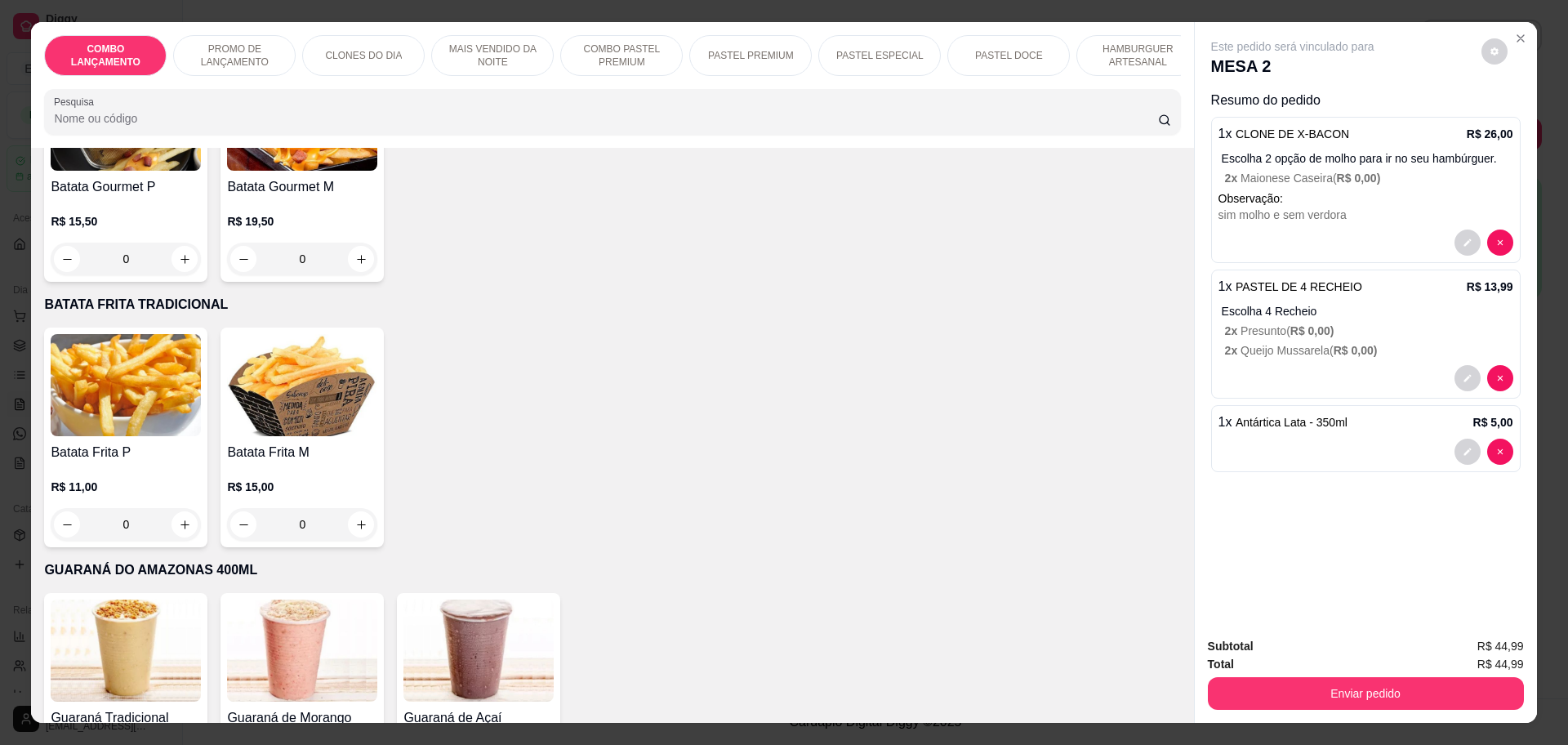
click at [1291, 328] on span "R$ 0,00 )" at bounding box center [1313, 330] width 45 height 13
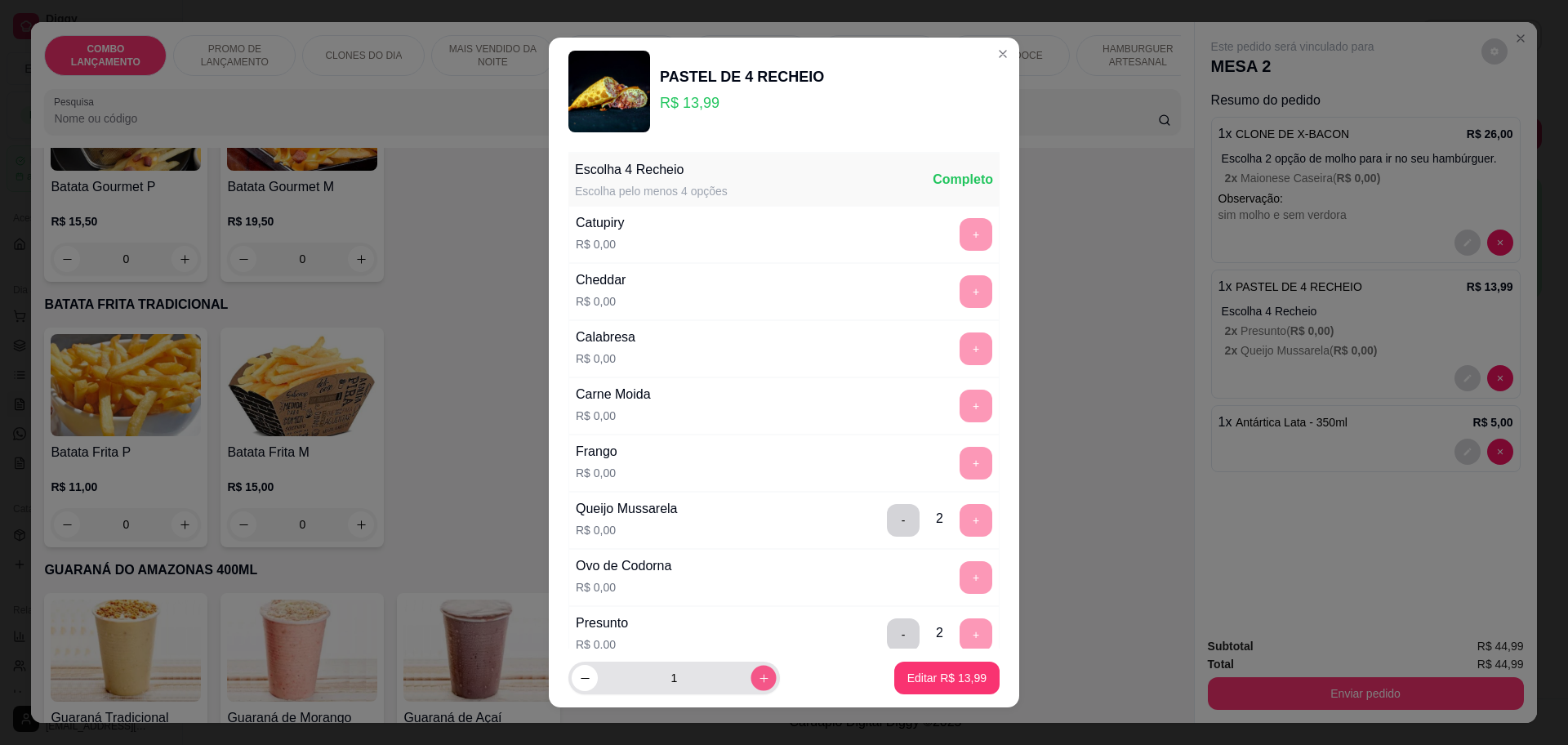
click at [751, 671] on button "increase-product-quantity" at bounding box center [763, 677] width 25 height 25
click at [572, 673] on button "decrease-product-quantity" at bounding box center [584, 677] width 25 height 25
type input "1"
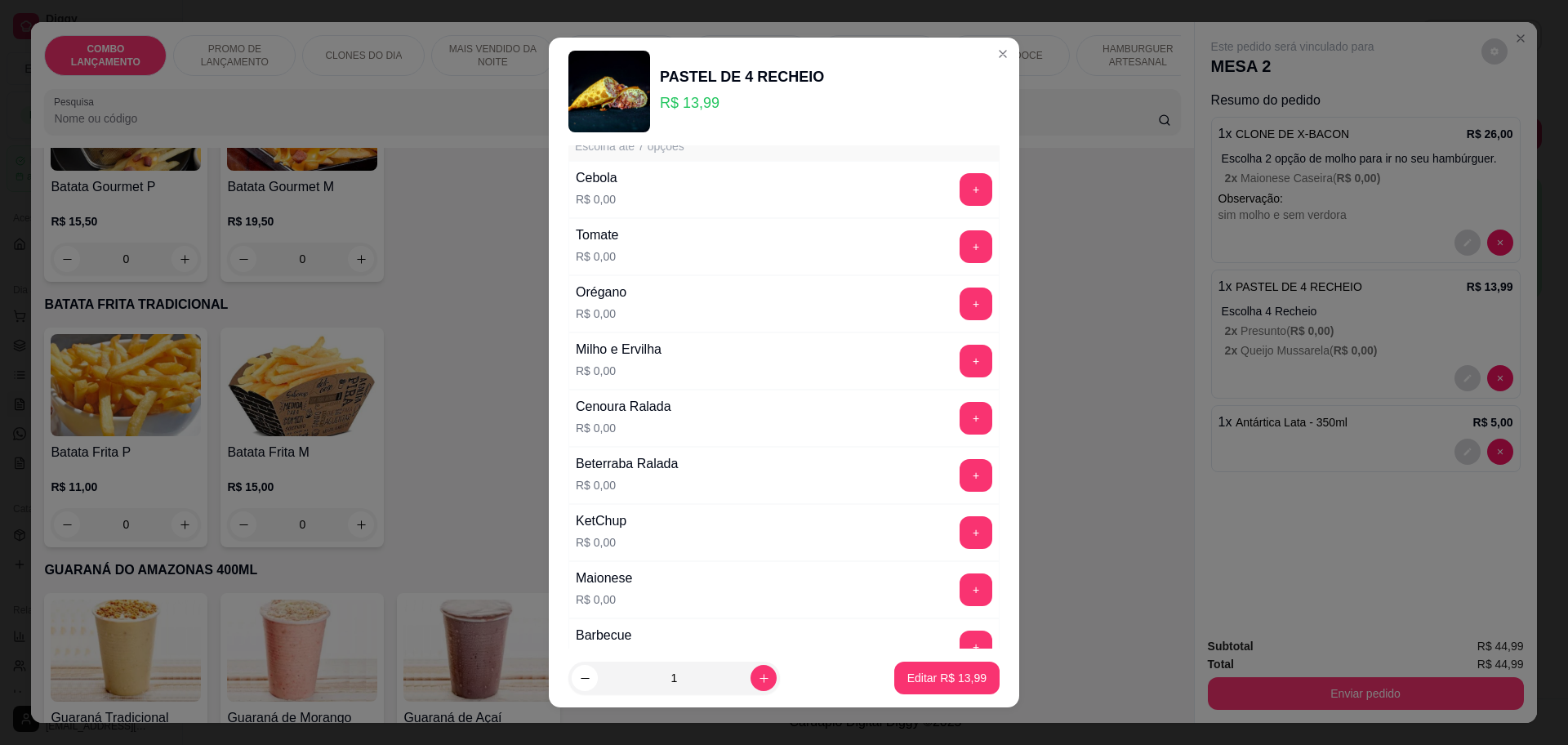
scroll to position [612, 0]
click at [960, 371] on button "+" at bounding box center [976, 360] width 32 height 32
click at [959, 363] on button "+" at bounding box center [975, 360] width 32 height 32
click at [907, 684] on p "Editar R$ 13,99" at bounding box center [946, 678] width 79 height 17
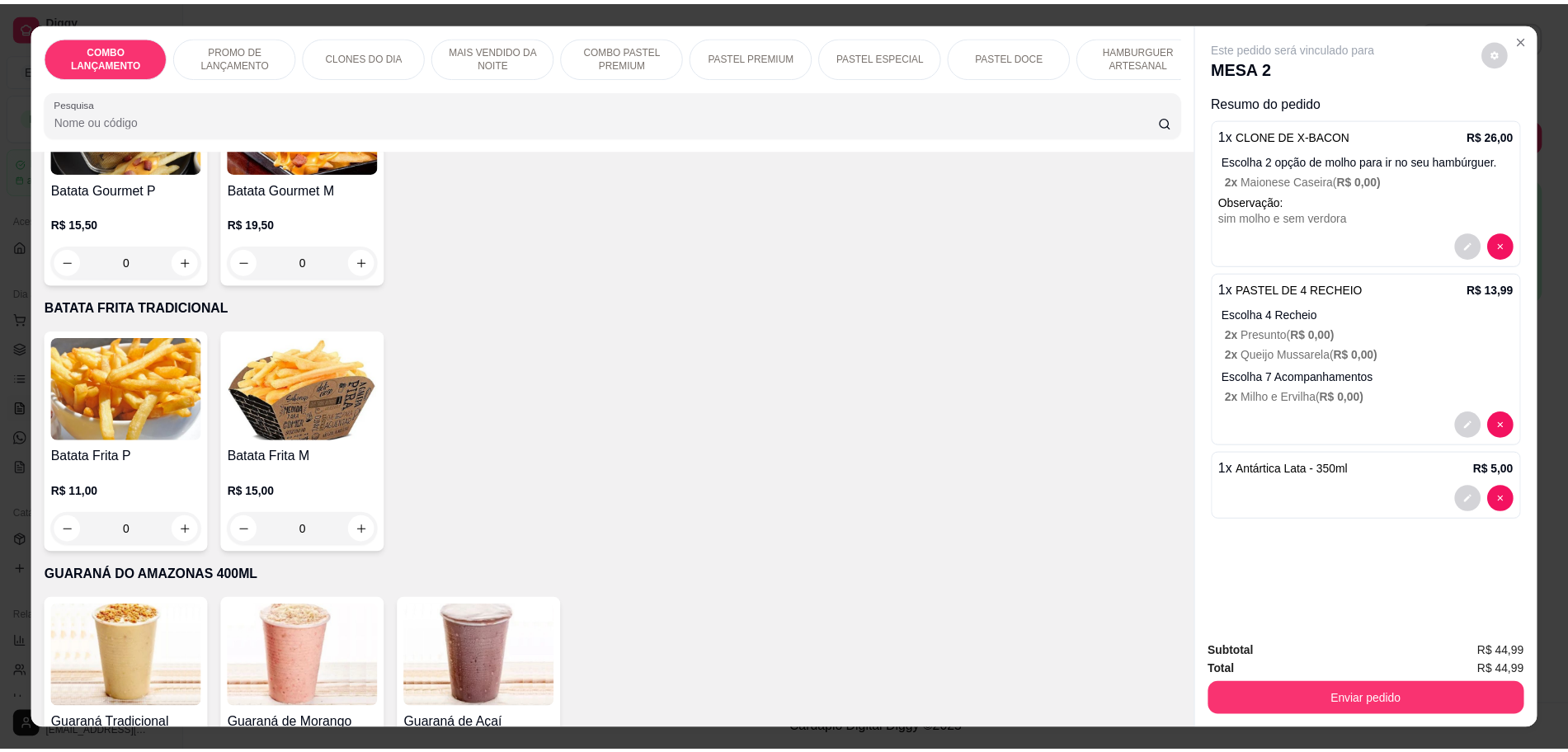
scroll to position [31, 0]
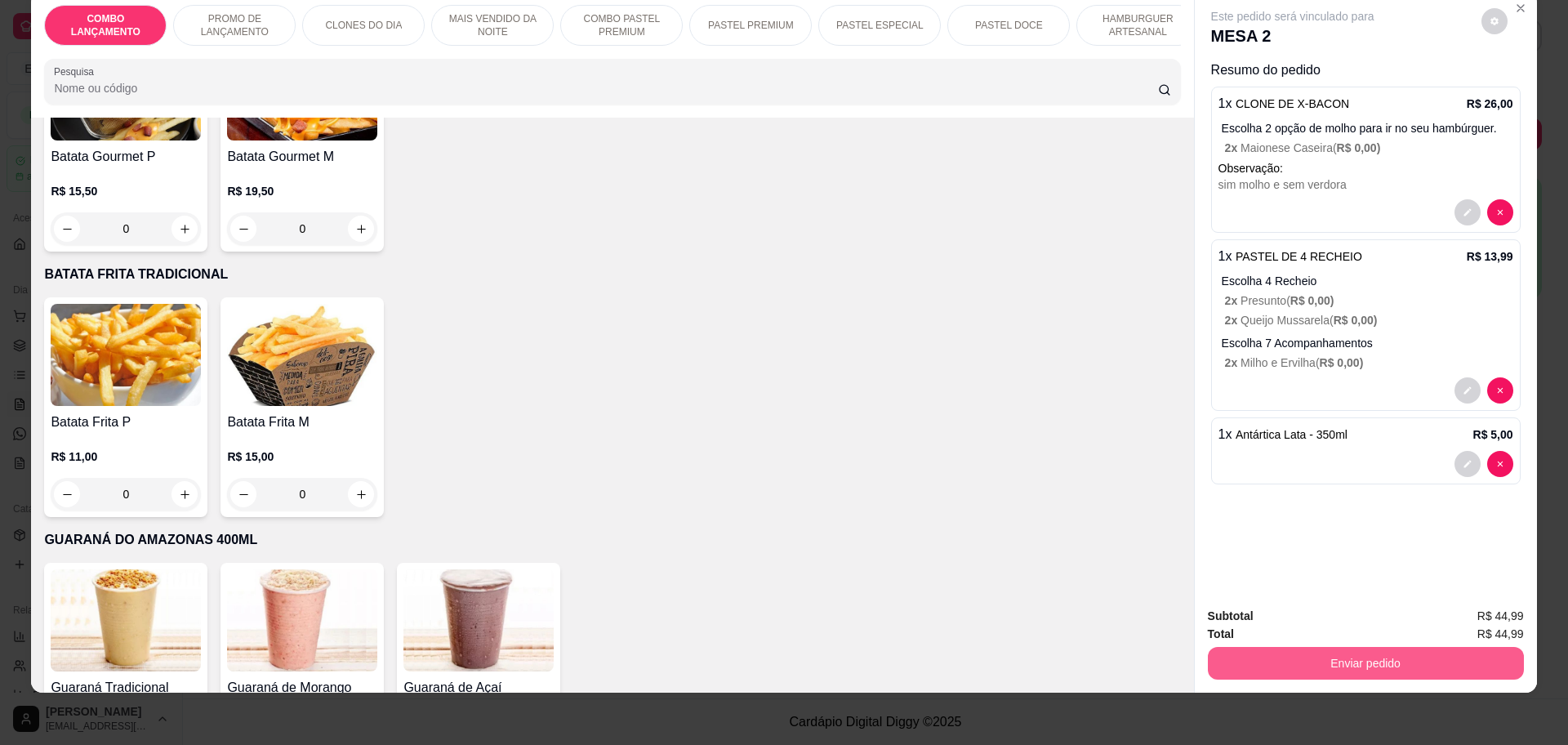
click at [1446, 656] on button "Enviar pedido" at bounding box center [1366, 662] width 316 height 32
click at [1314, 626] on button "Não registrar e enviar pedido" at bounding box center [1310, 623] width 165 height 31
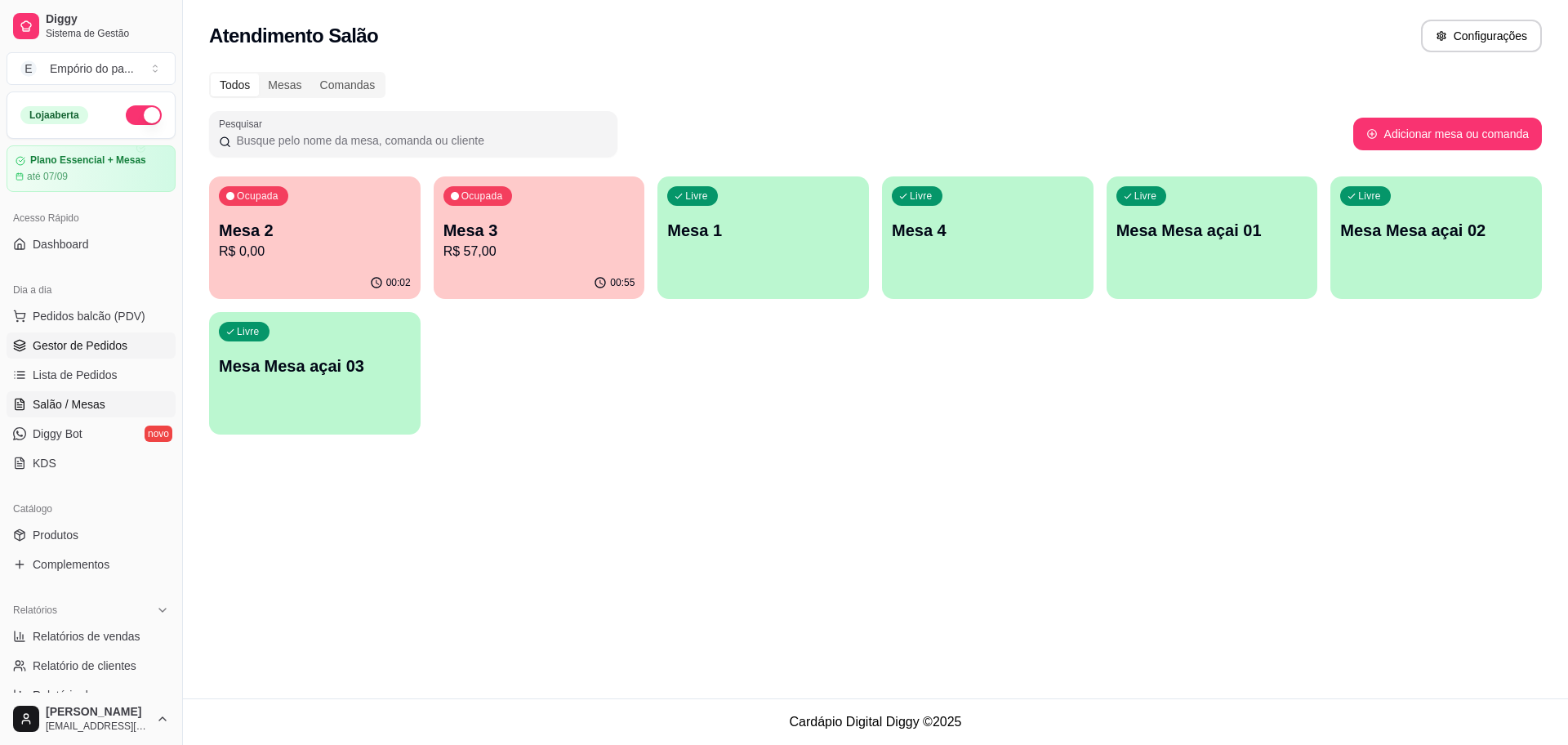
click at [131, 335] on link "Gestor de Pedidos" at bounding box center [91, 345] width 169 height 26
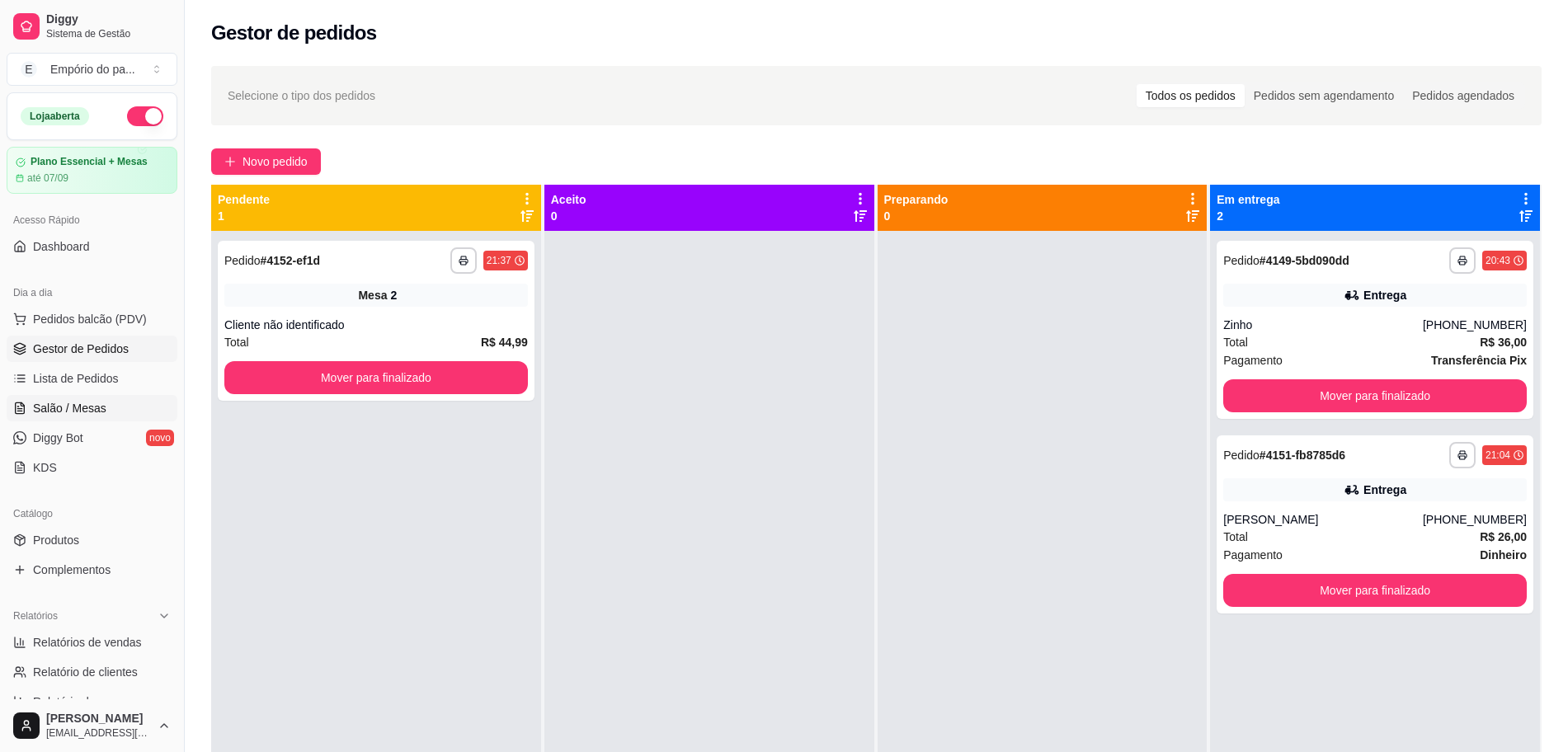
click at [42, 407] on span "Salão / Mesas" at bounding box center [69, 408] width 73 height 17
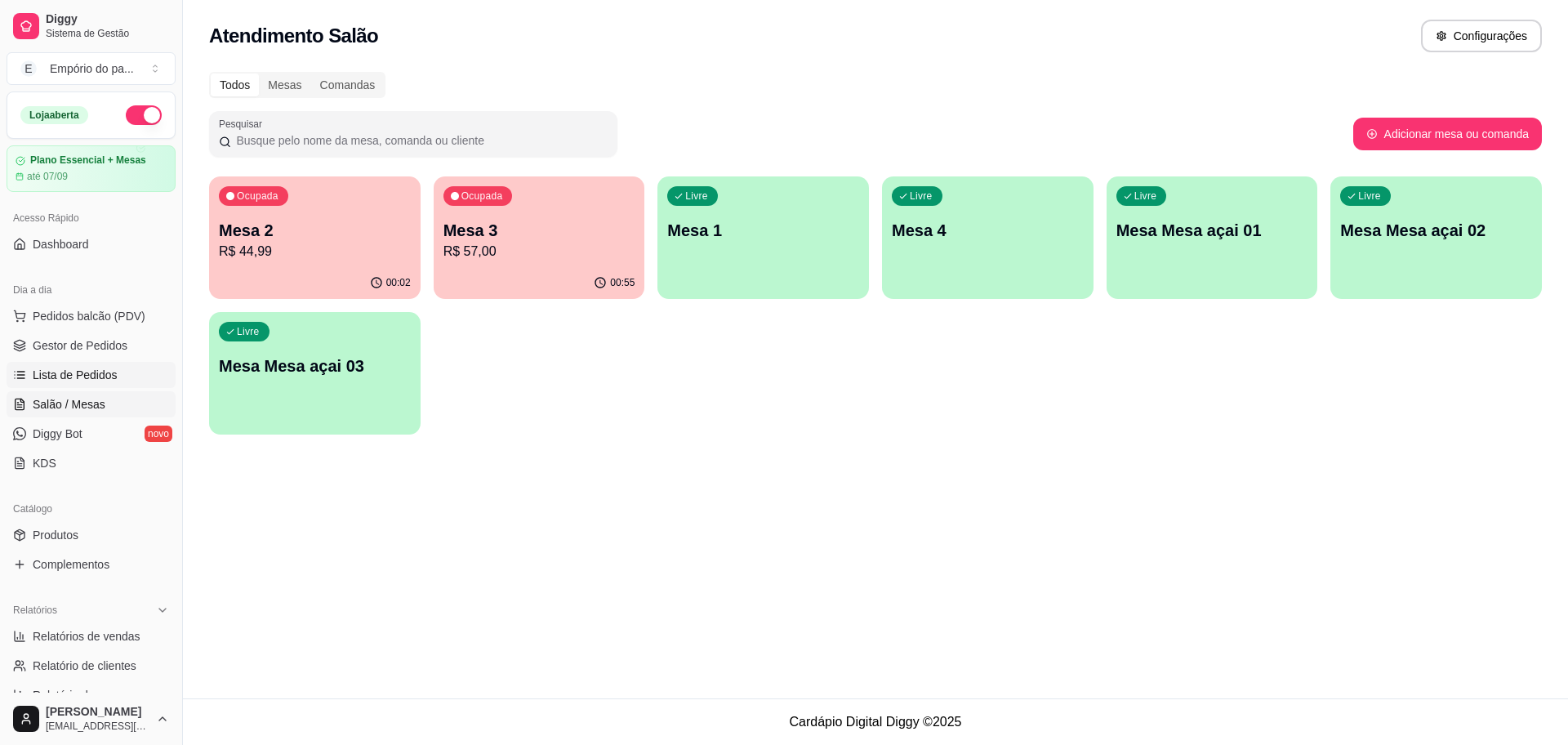
click at [109, 370] on span "Lista de Pedidos" at bounding box center [75, 375] width 85 height 17
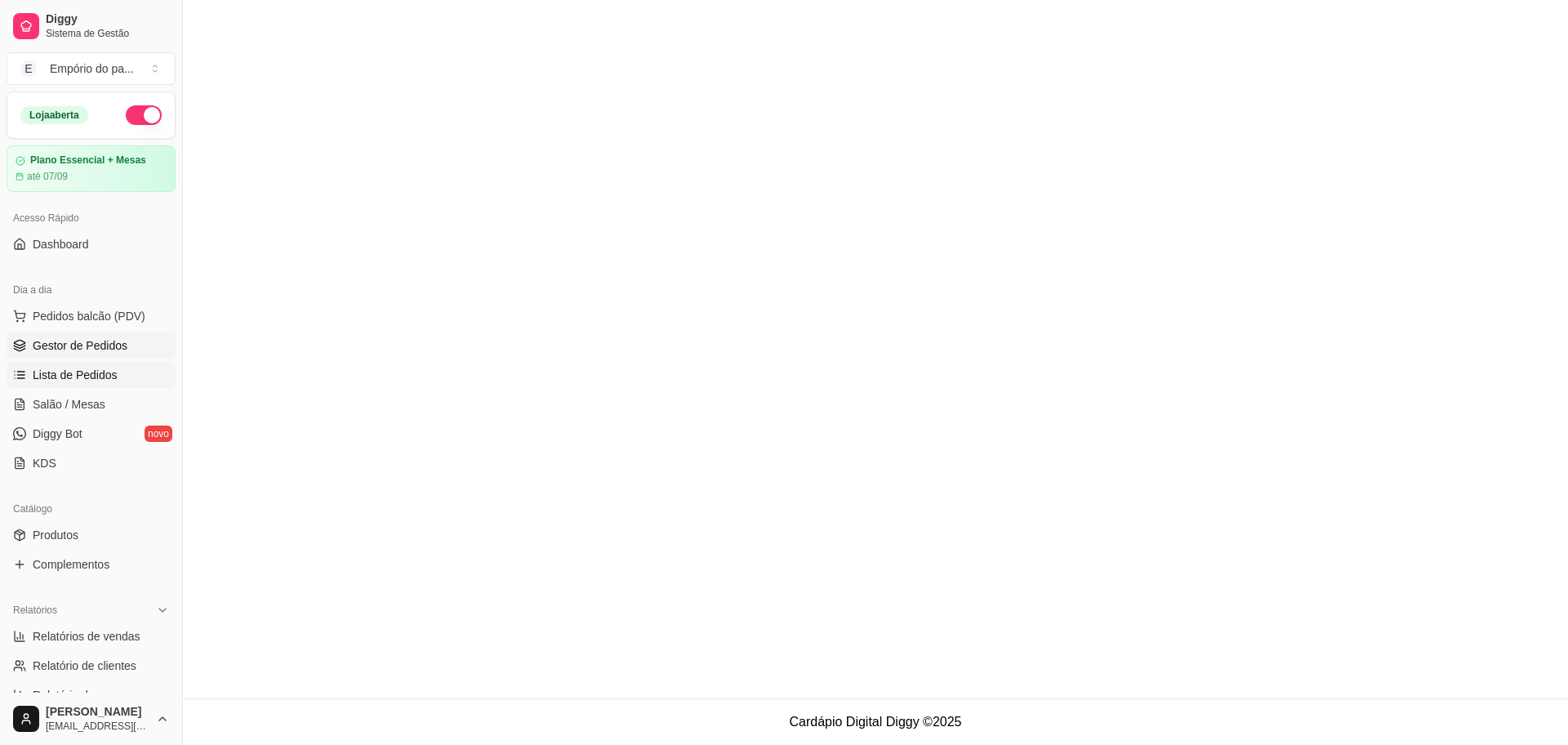
click at [122, 344] on span "Gestor de Pedidos" at bounding box center [80, 346] width 95 height 17
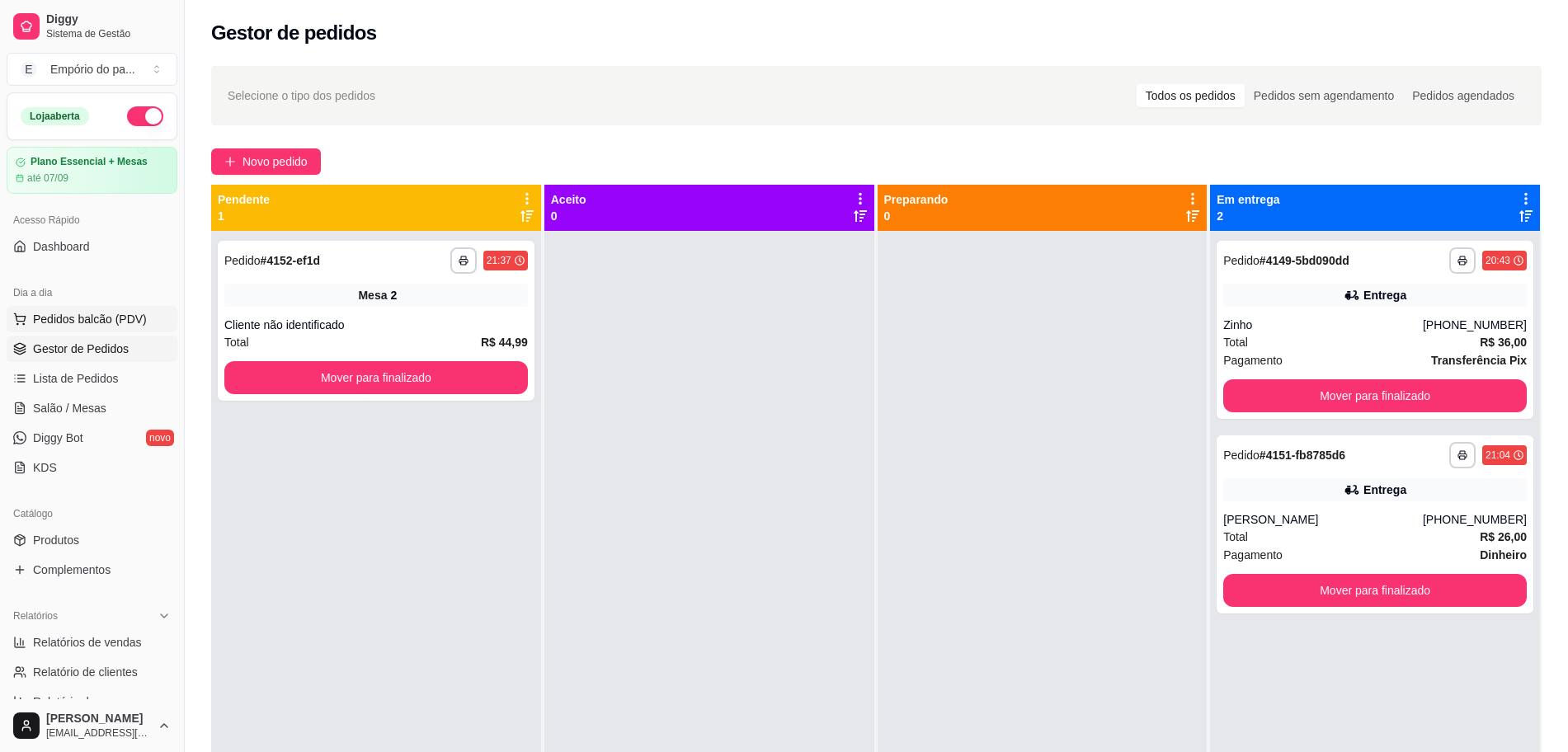
click at [137, 328] on button "Pedidos balcão (PDV)" at bounding box center [92, 319] width 170 height 26
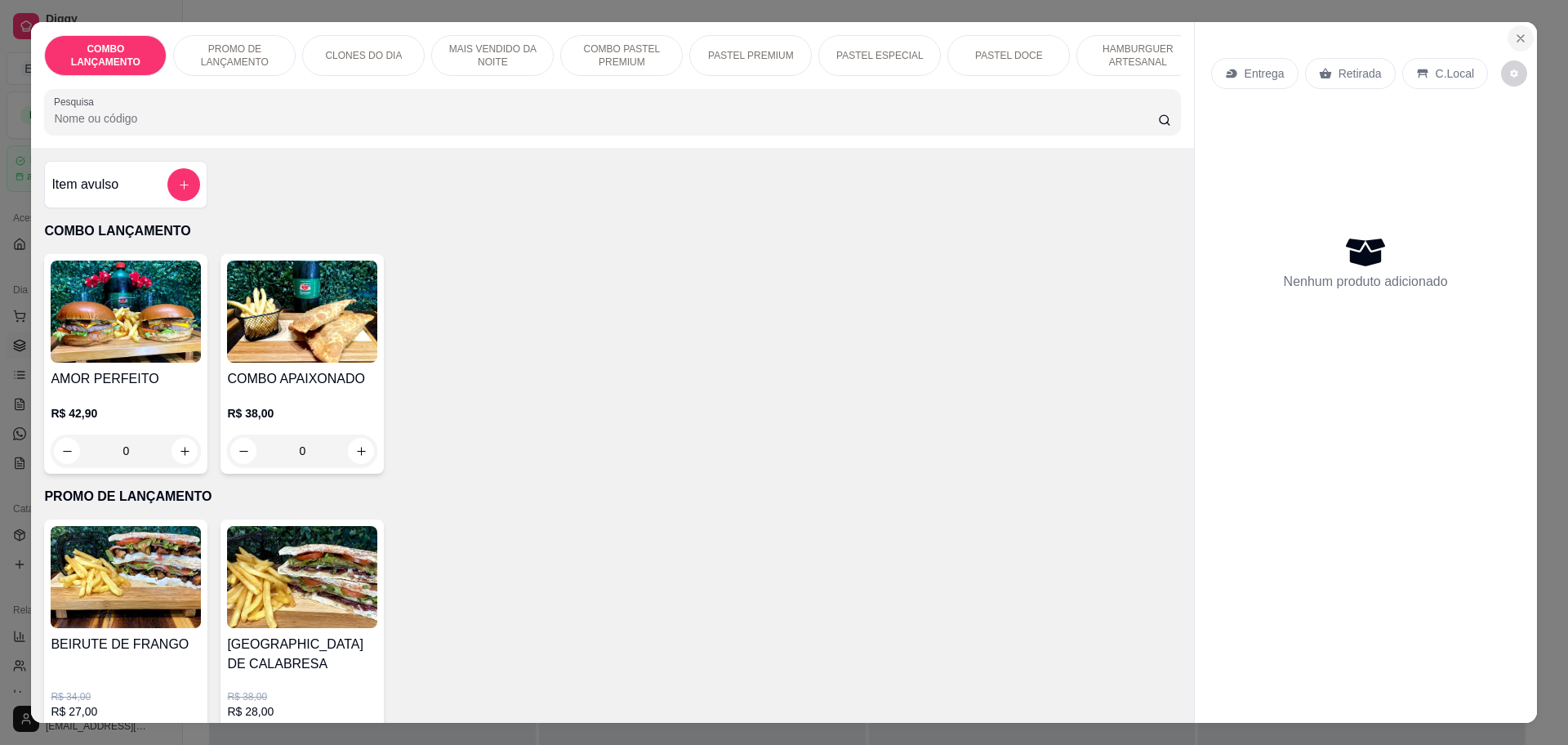
click at [1514, 36] on icon "Close" at bounding box center [1521, 38] width 13 height 13
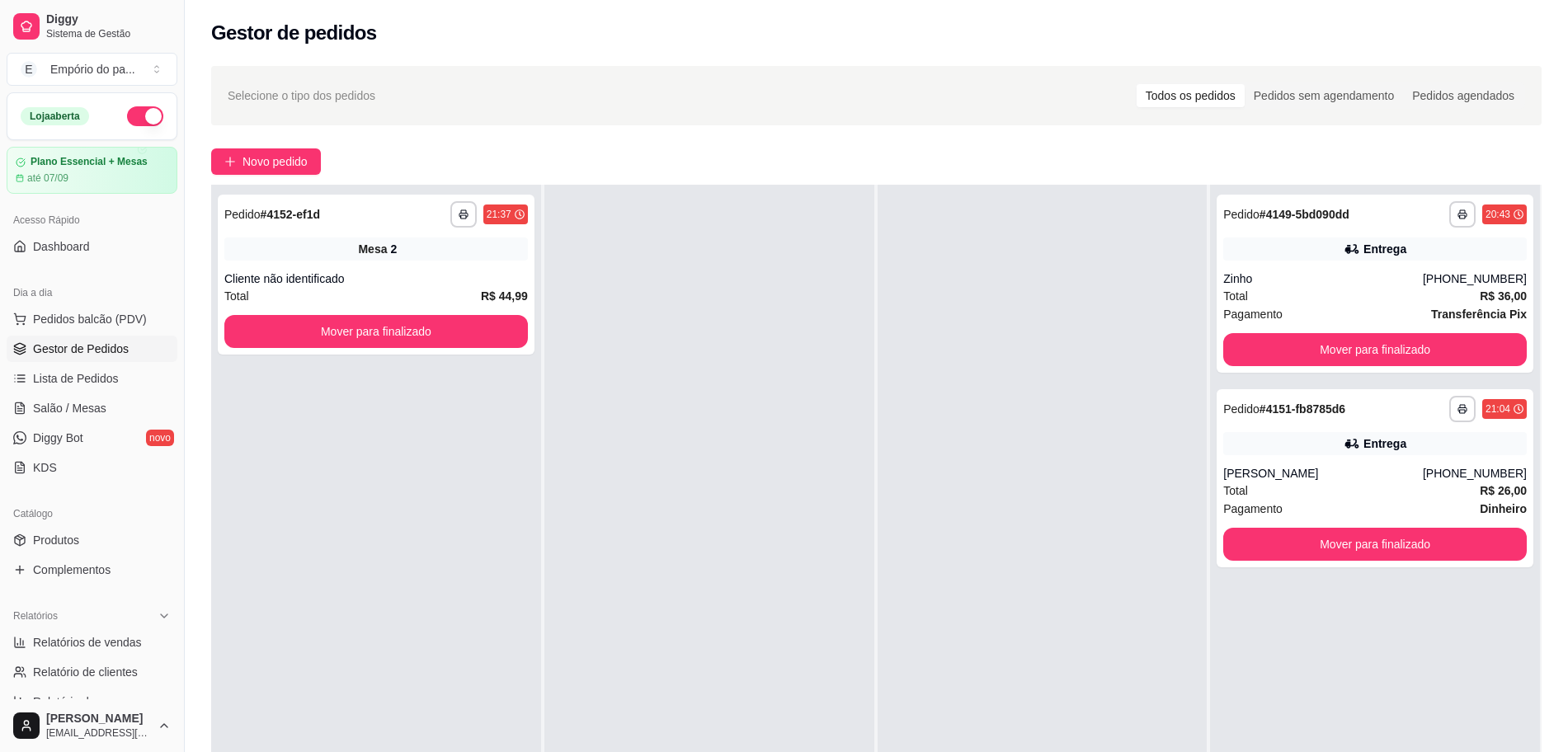
click at [583, 341] on div at bounding box center [709, 560] width 330 height 752
click at [1263, 350] on button "Mover para finalizado" at bounding box center [1375, 350] width 294 height 32
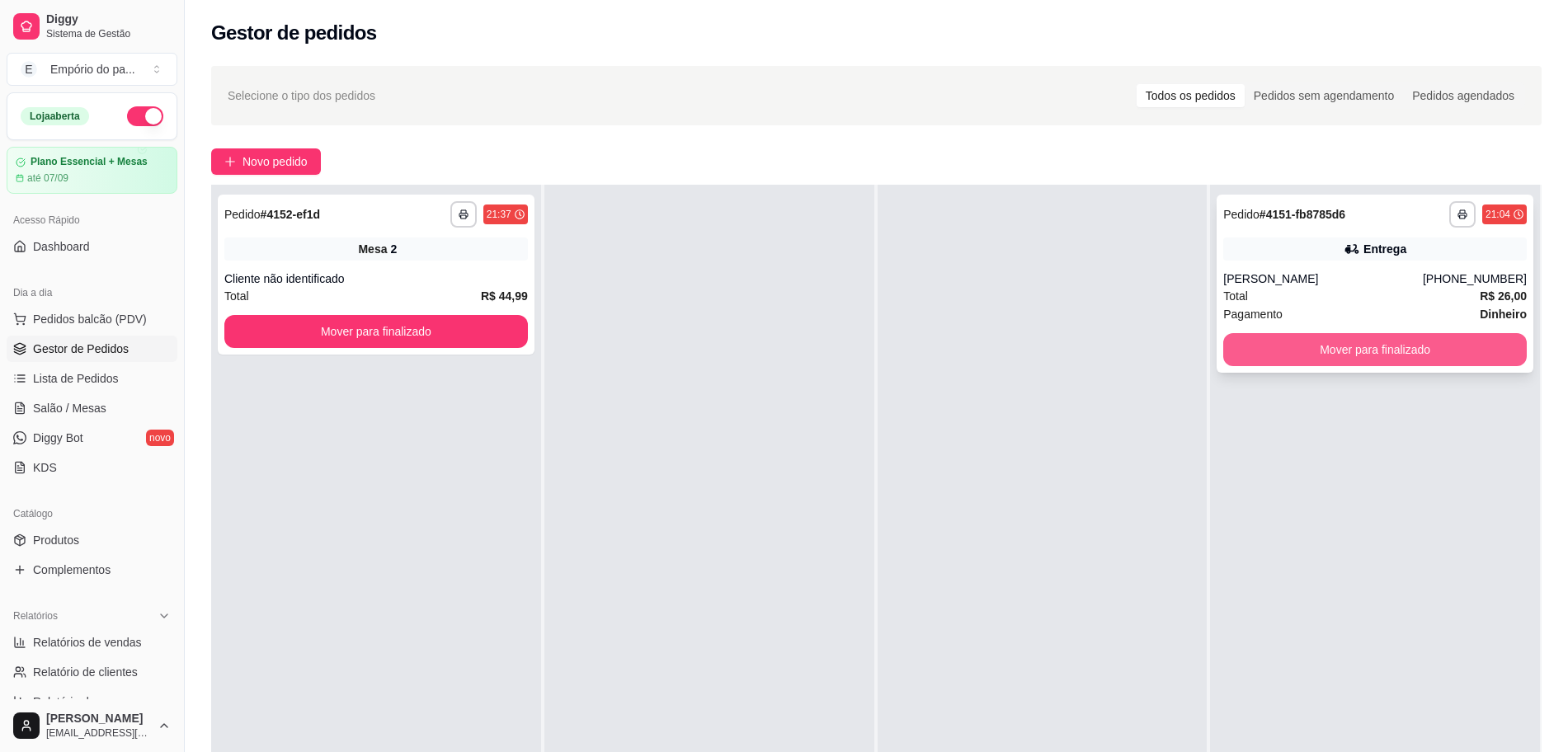
click at [1265, 352] on button "Mover para finalizado" at bounding box center [1375, 349] width 303 height 33
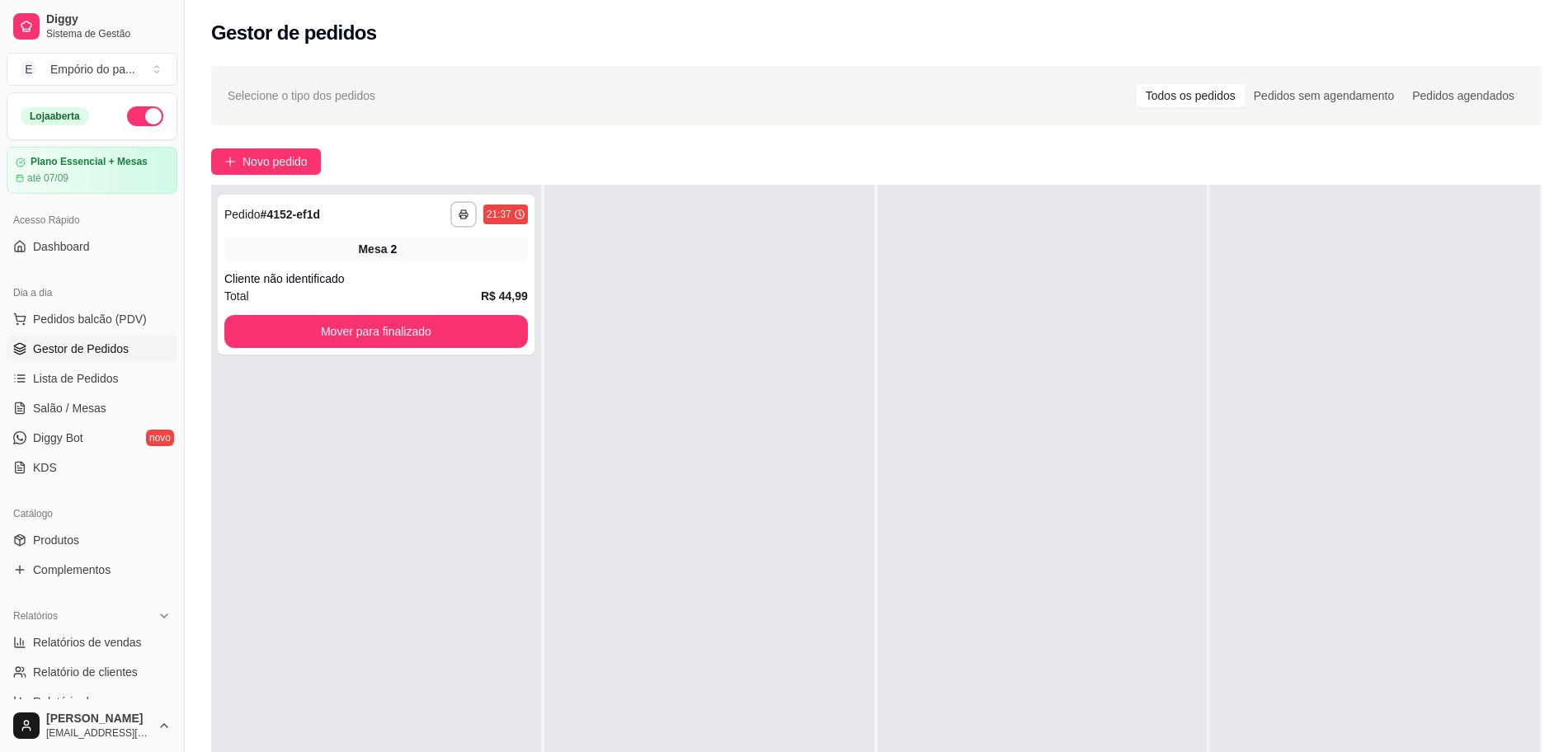
click at [688, 102] on div "Selecione o tipo dos pedidos Todos os pedidos Pedidos sem agendamento Pedidos a…" at bounding box center [876, 96] width 1297 height 26
click at [241, 150] on button "Novo pedido" at bounding box center [265, 161] width 110 height 26
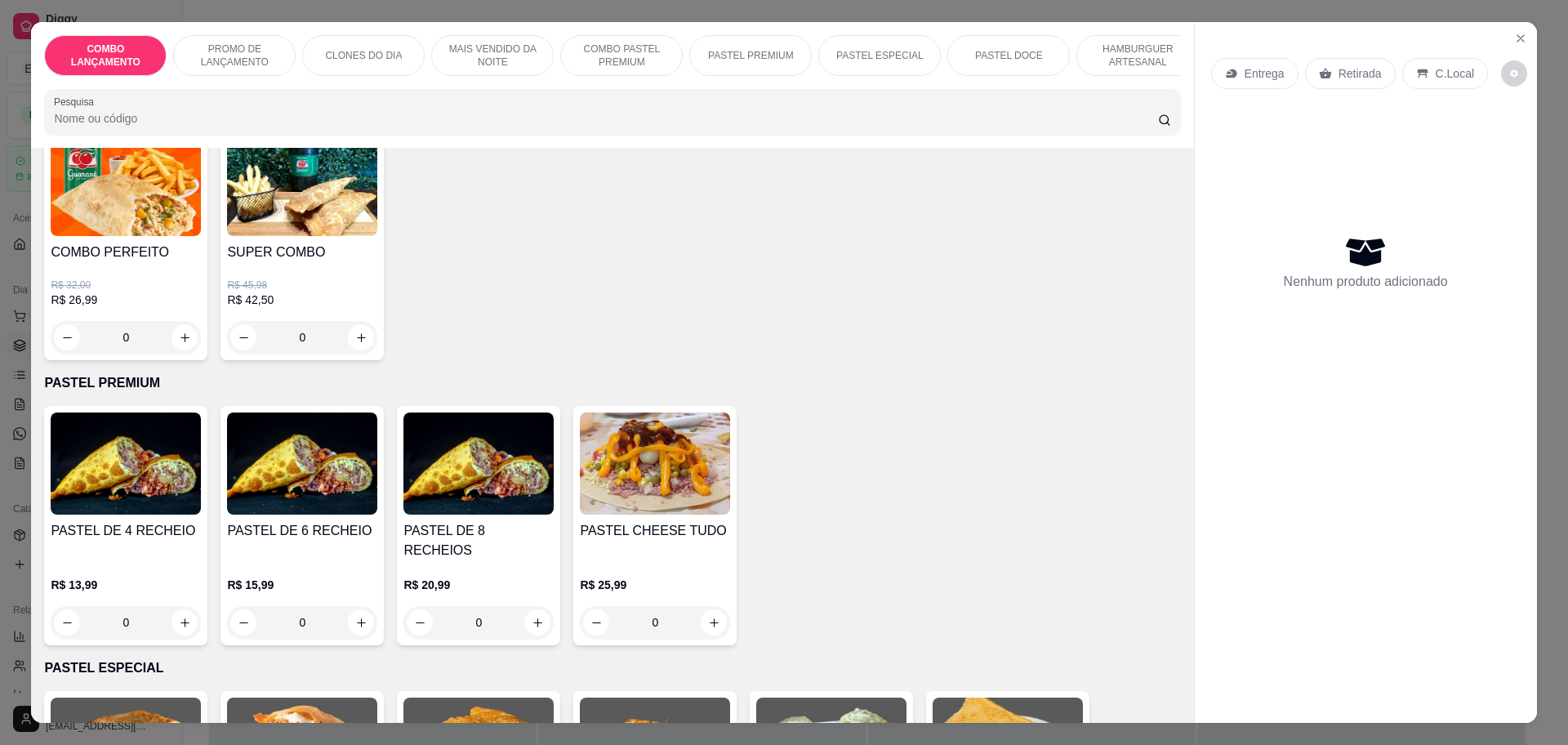
scroll to position [1838, 0]
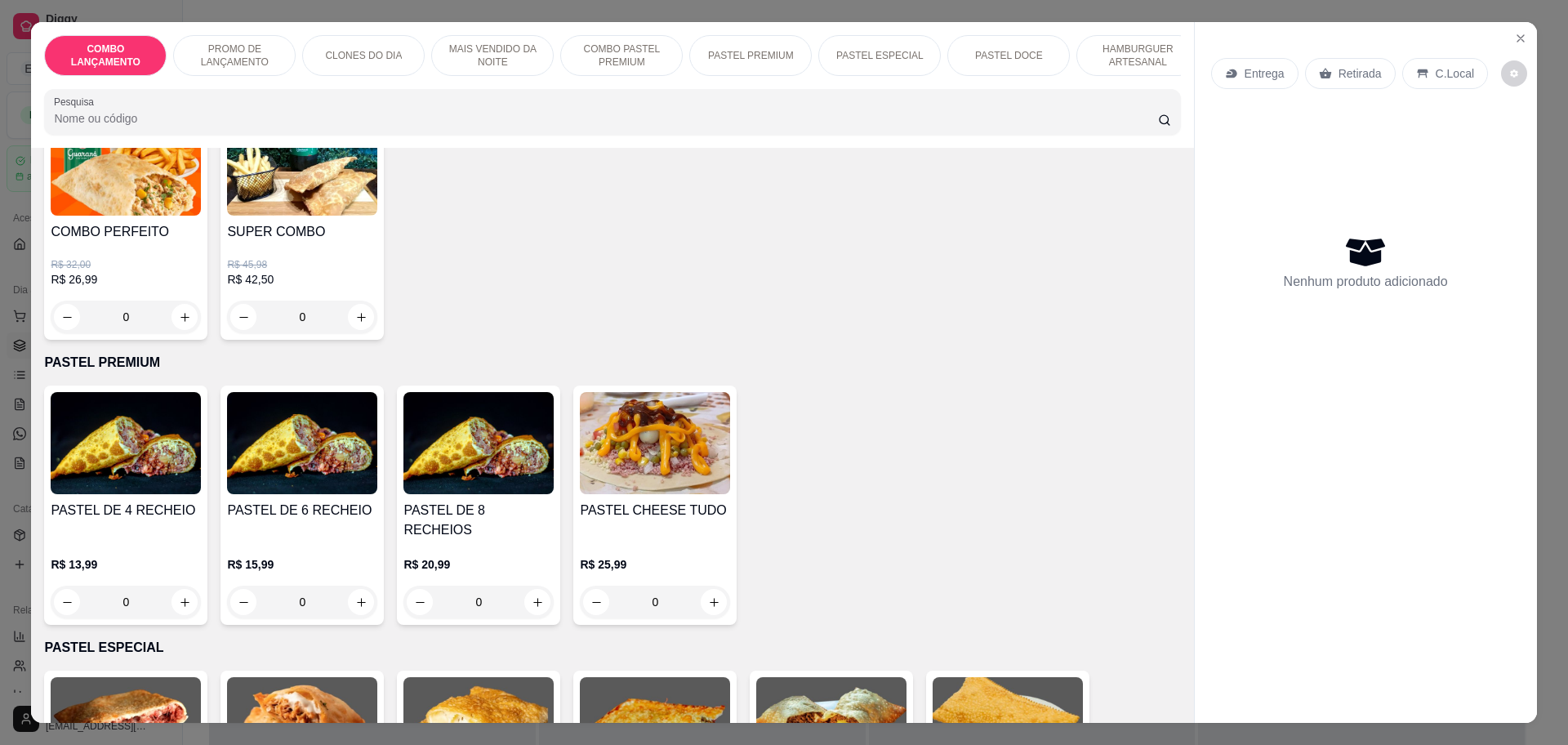
click at [174, 585] on div "0" at bounding box center [126, 601] width 150 height 32
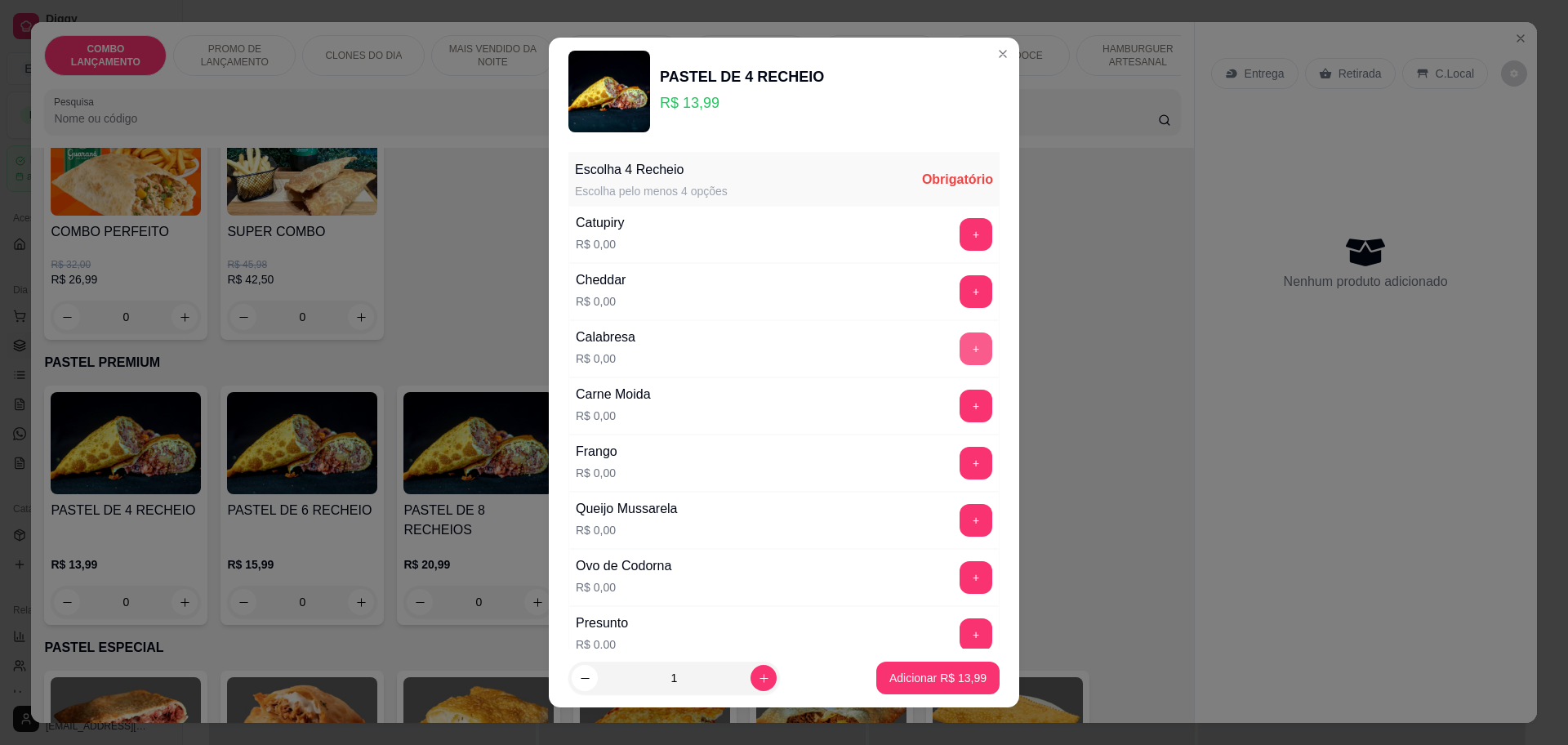
click at [959, 341] on button "+" at bounding box center [975, 348] width 32 height 32
click at [960, 510] on button "+" at bounding box center [976, 520] width 32 height 32
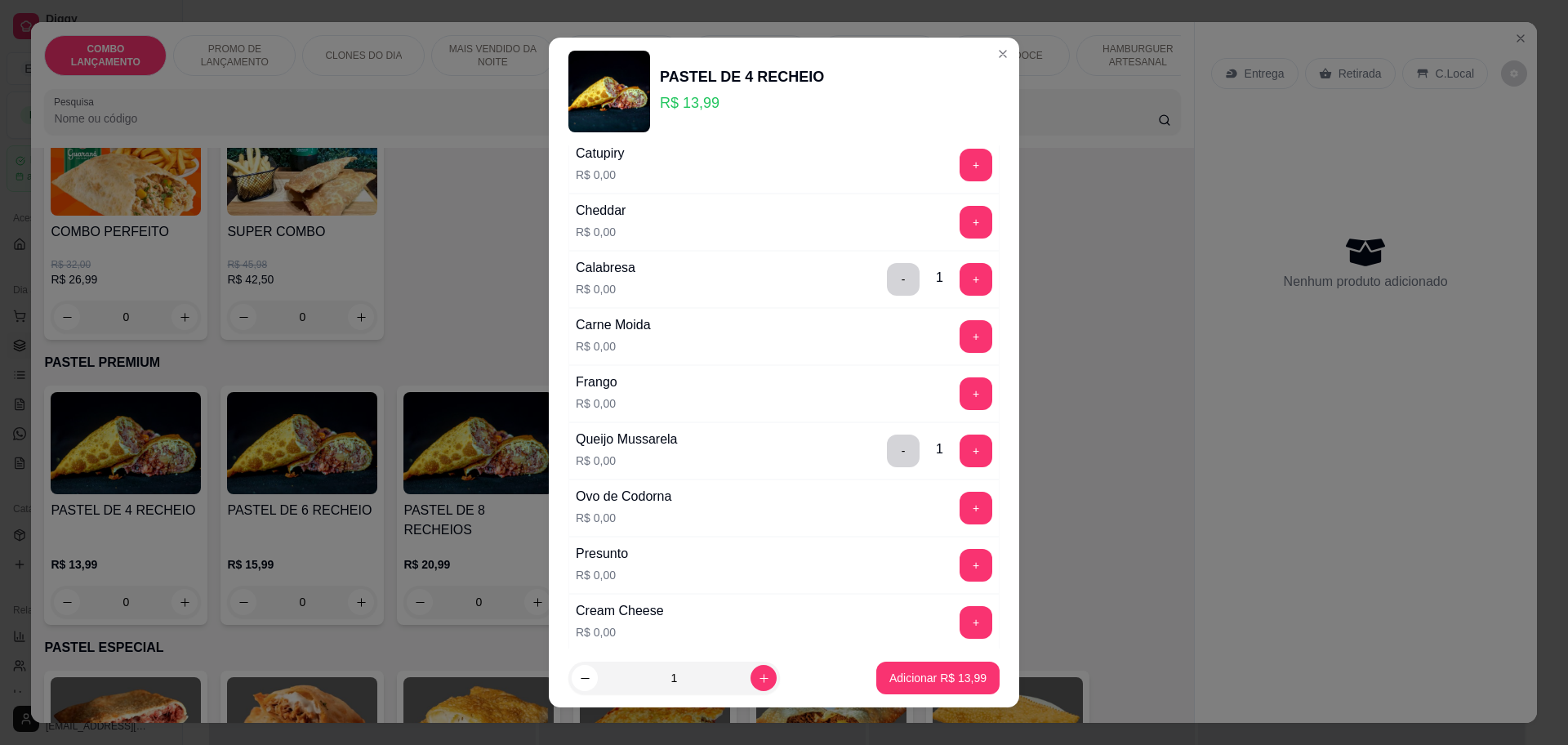
scroll to position [102, 0]
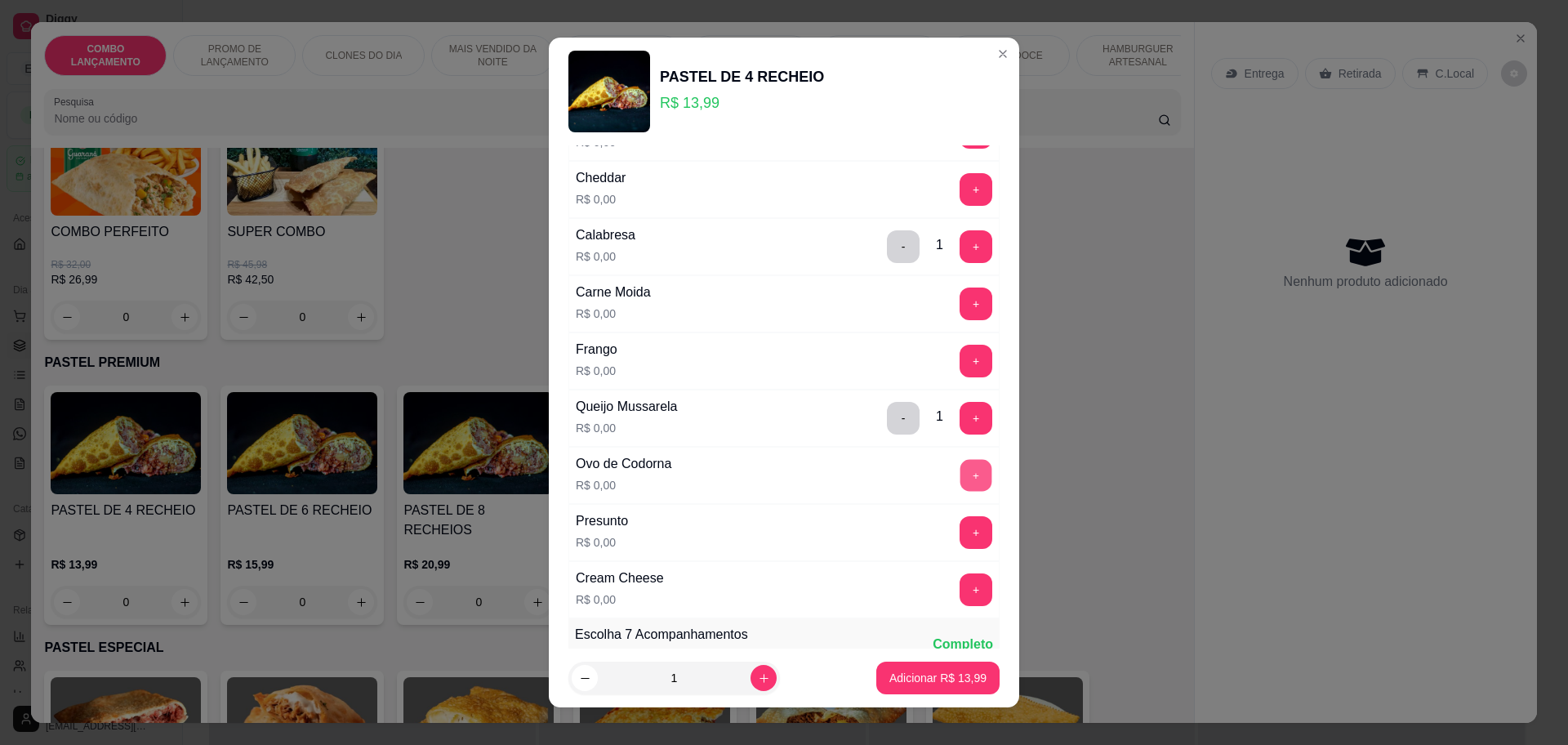
click at [960, 468] on button "+" at bounding box center [976, 475] width 32 height 32
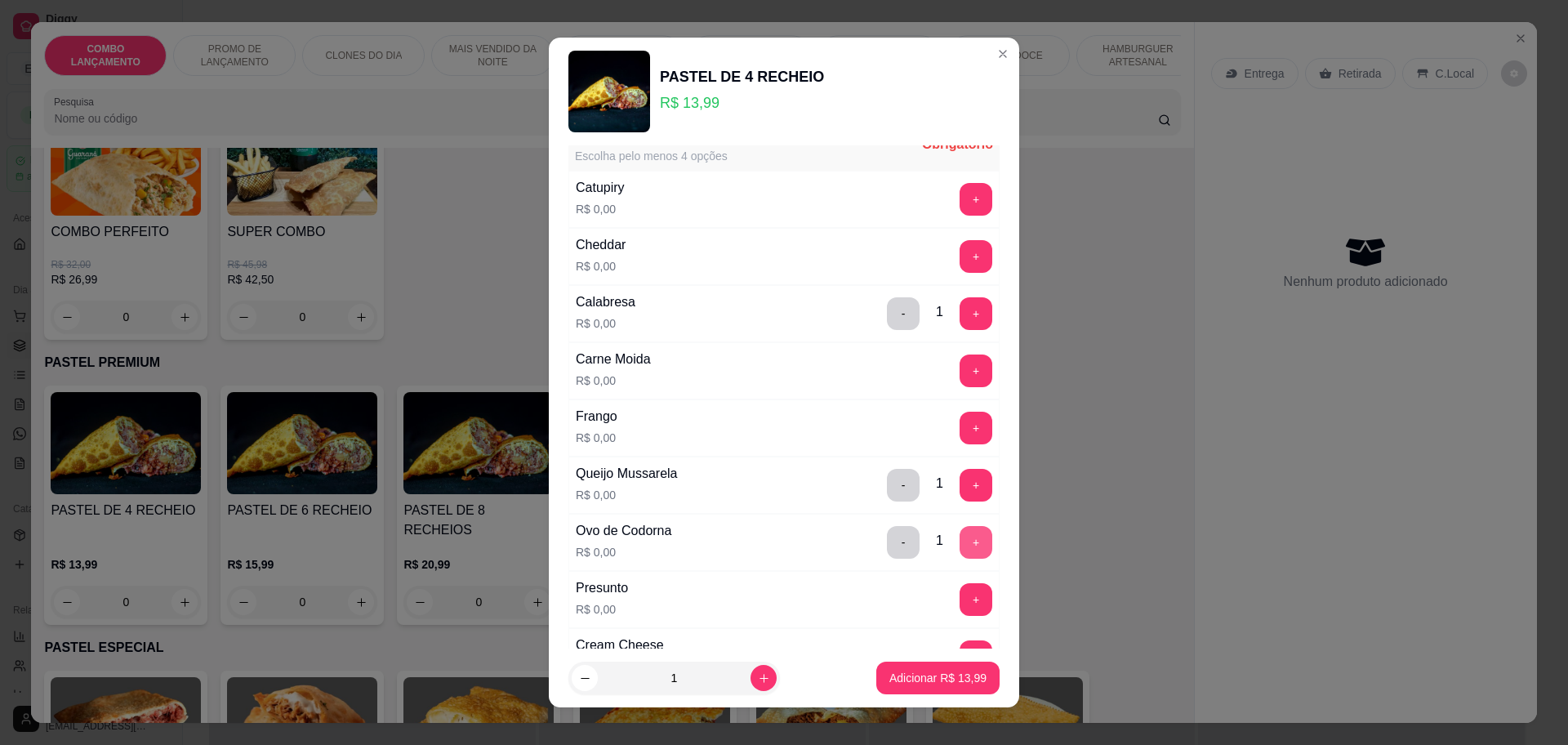
scroll to position [0, 0]
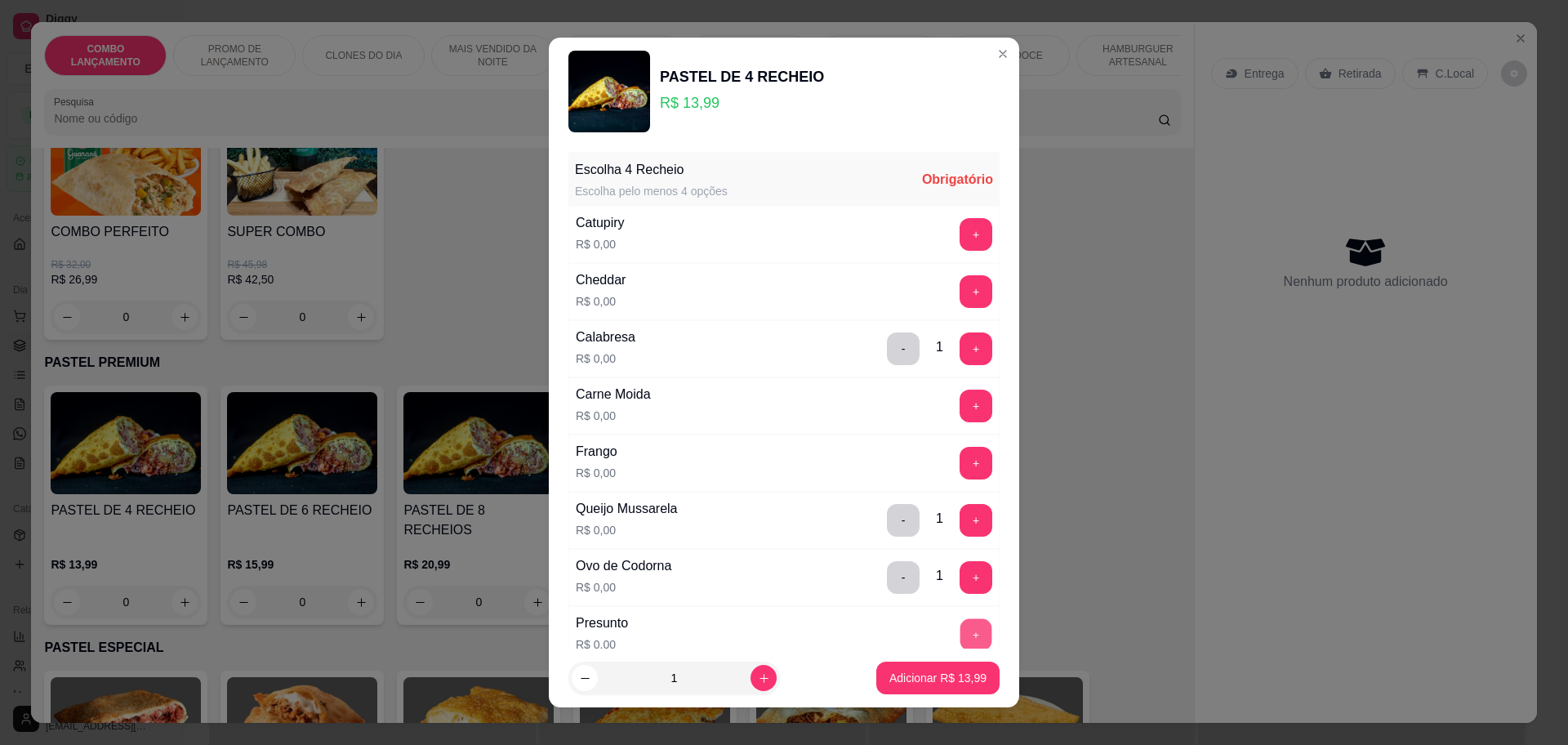
click at [960, 632] on button "+" at bounding box center [976, 634] width 32 height 32
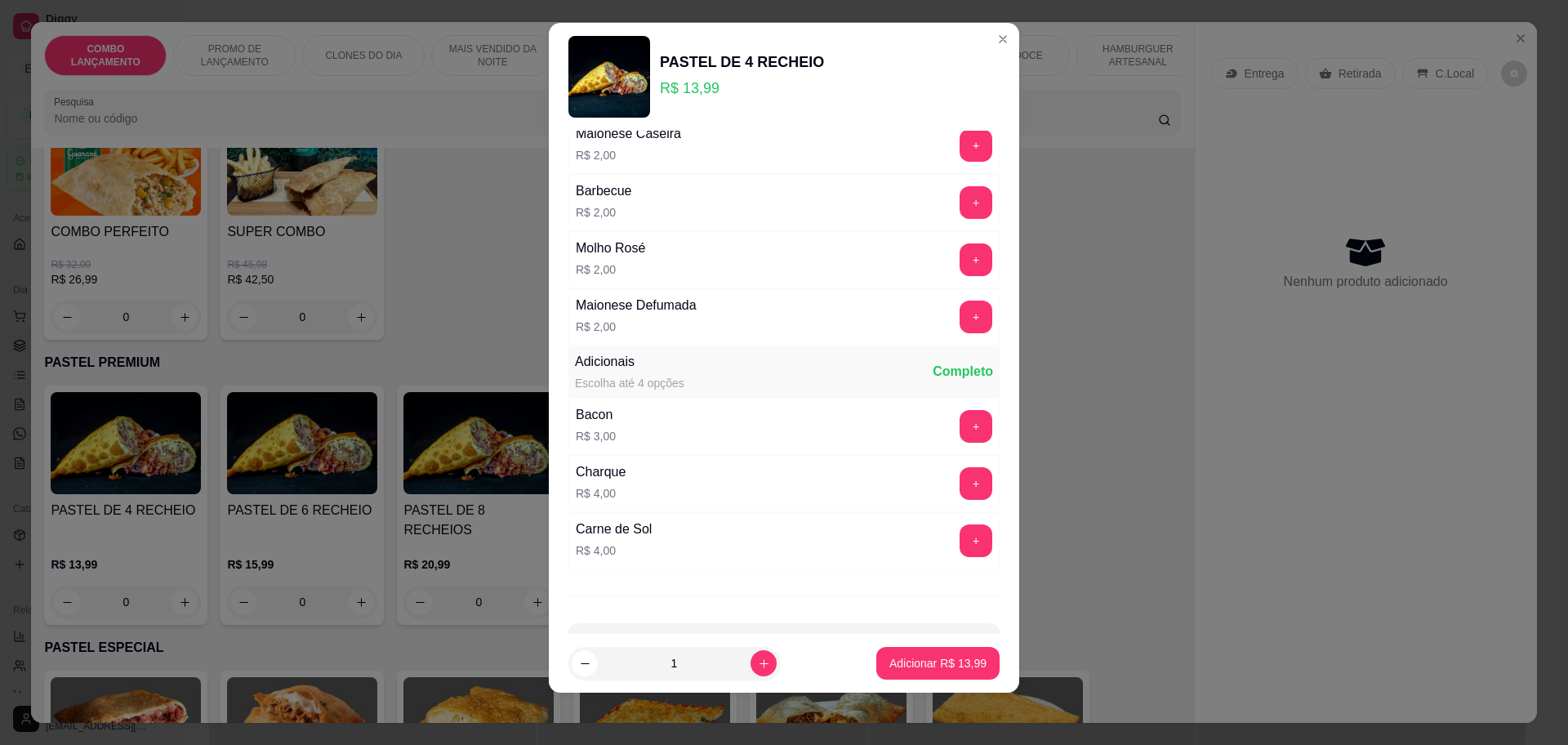
scroll to position [1665, 0]
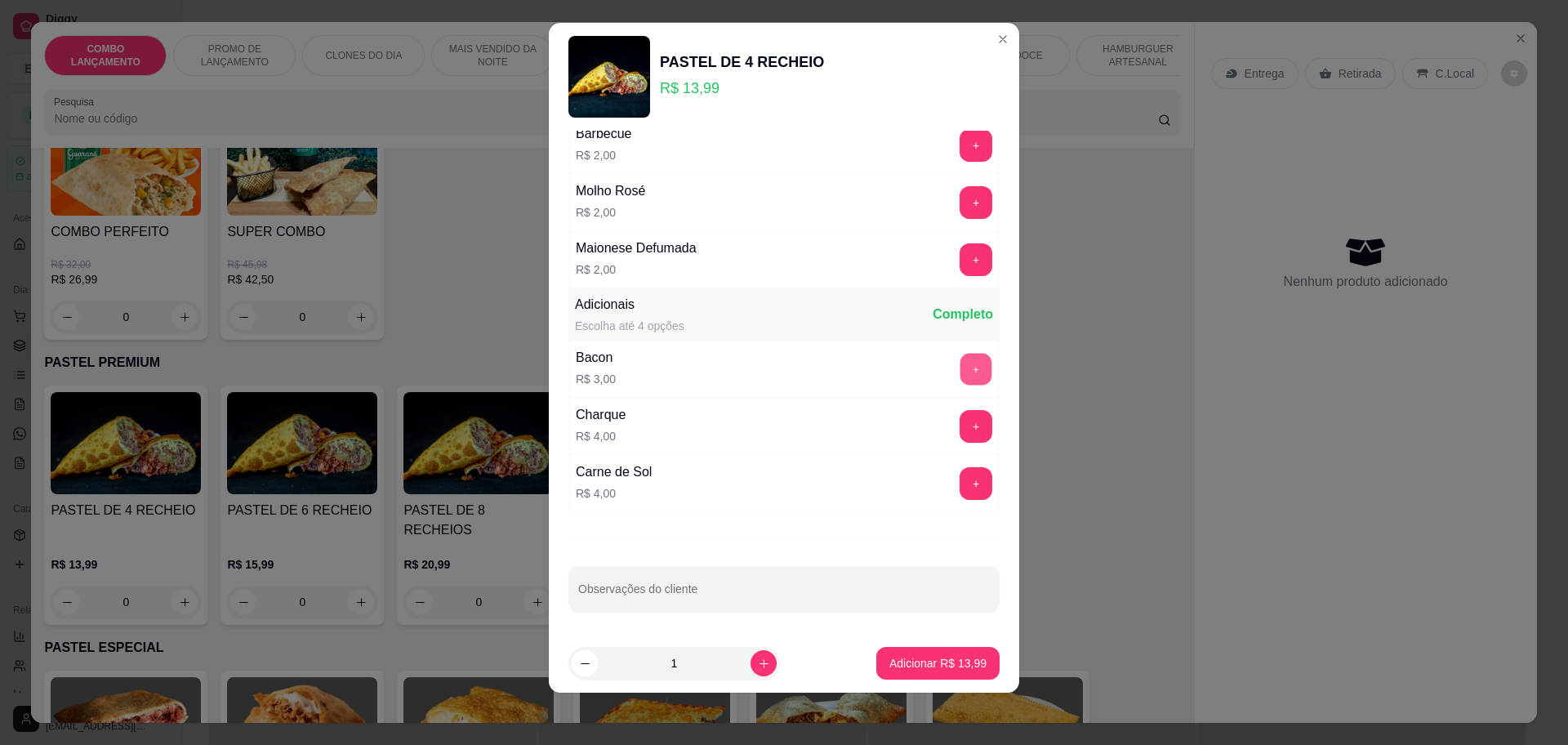
click at [960, 372] on button "+" at bounding box center [976, 368] width 32 height 32
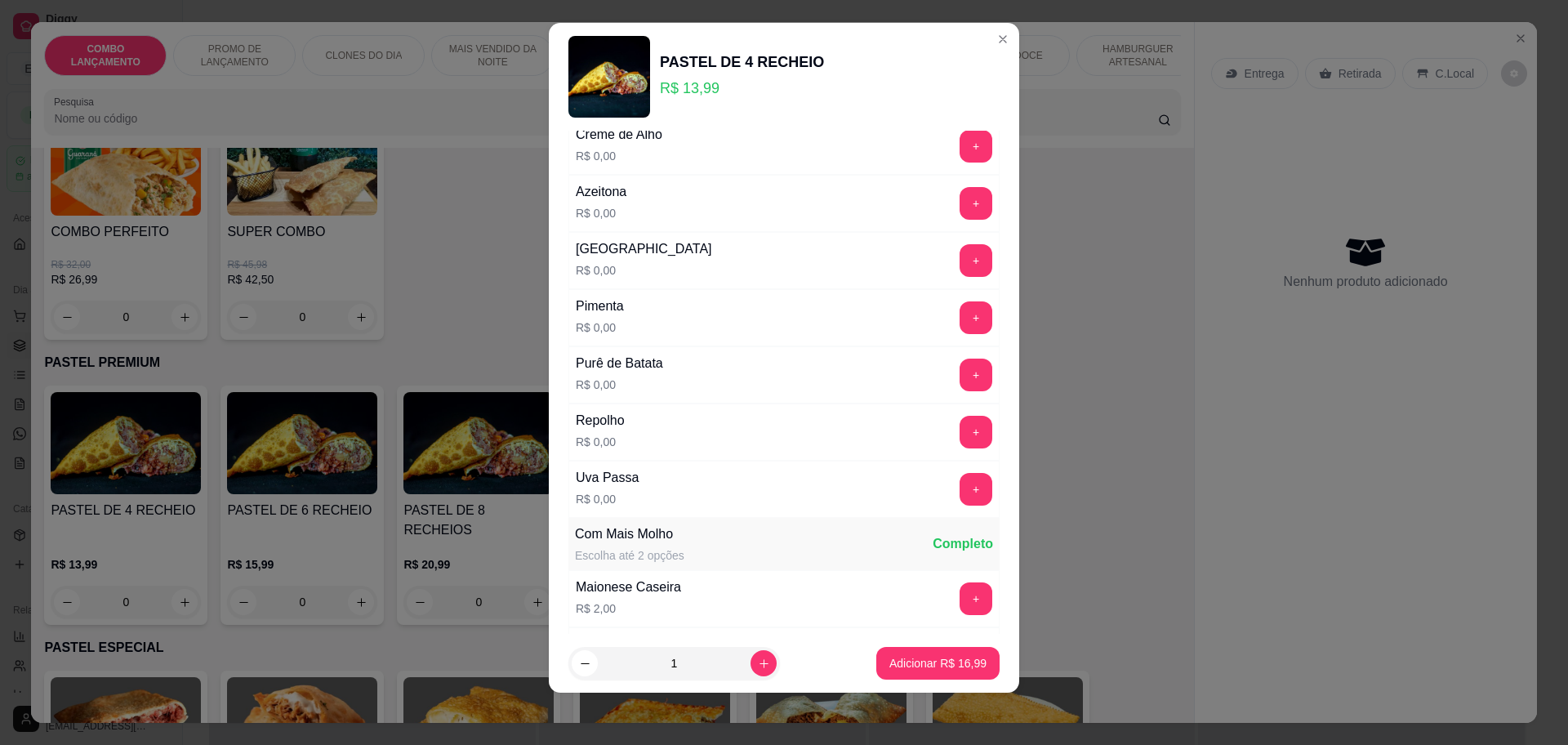
scroll to position [1053, 0]
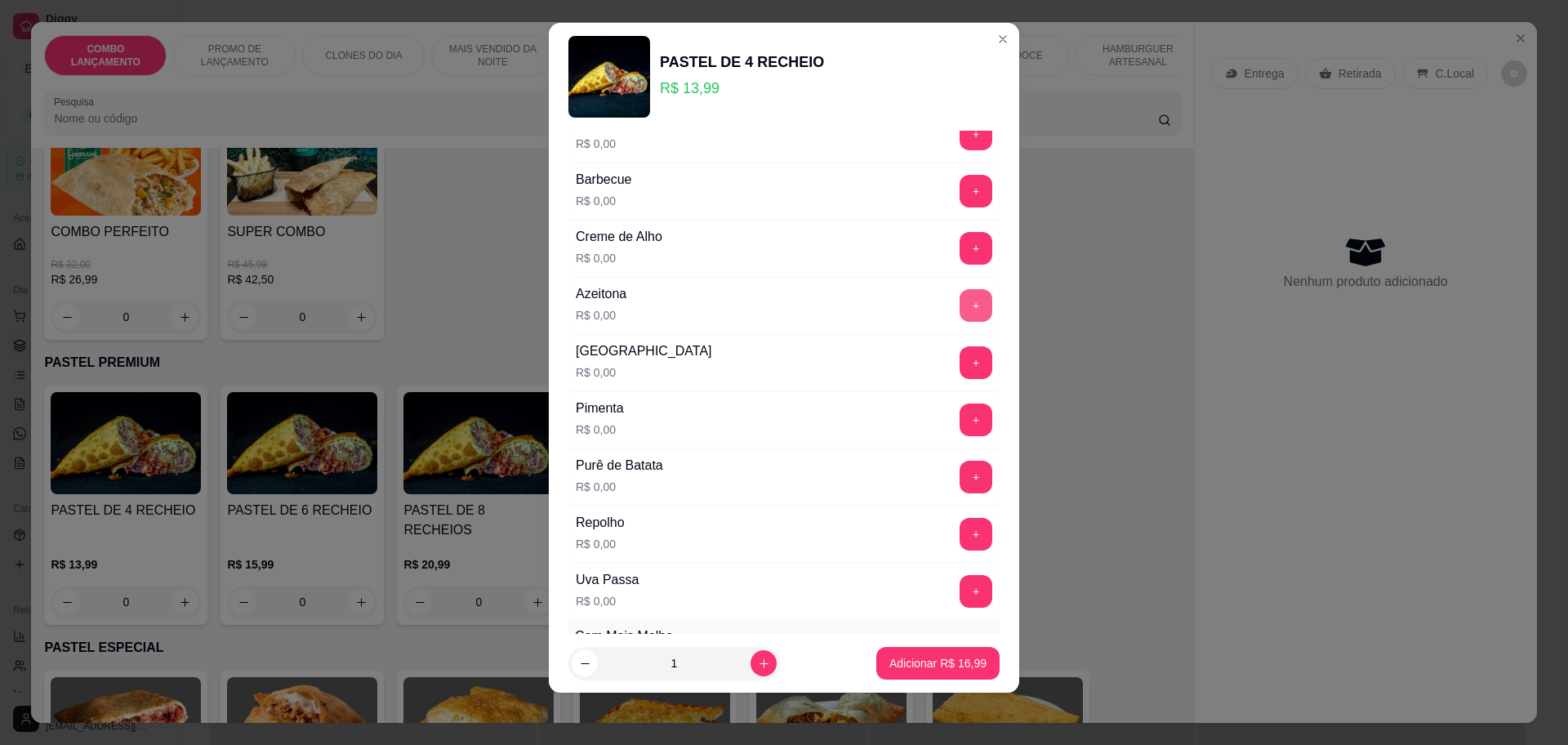
click at [959, 306] on button "+" at bounding box center [975, 305] width 32 height 32
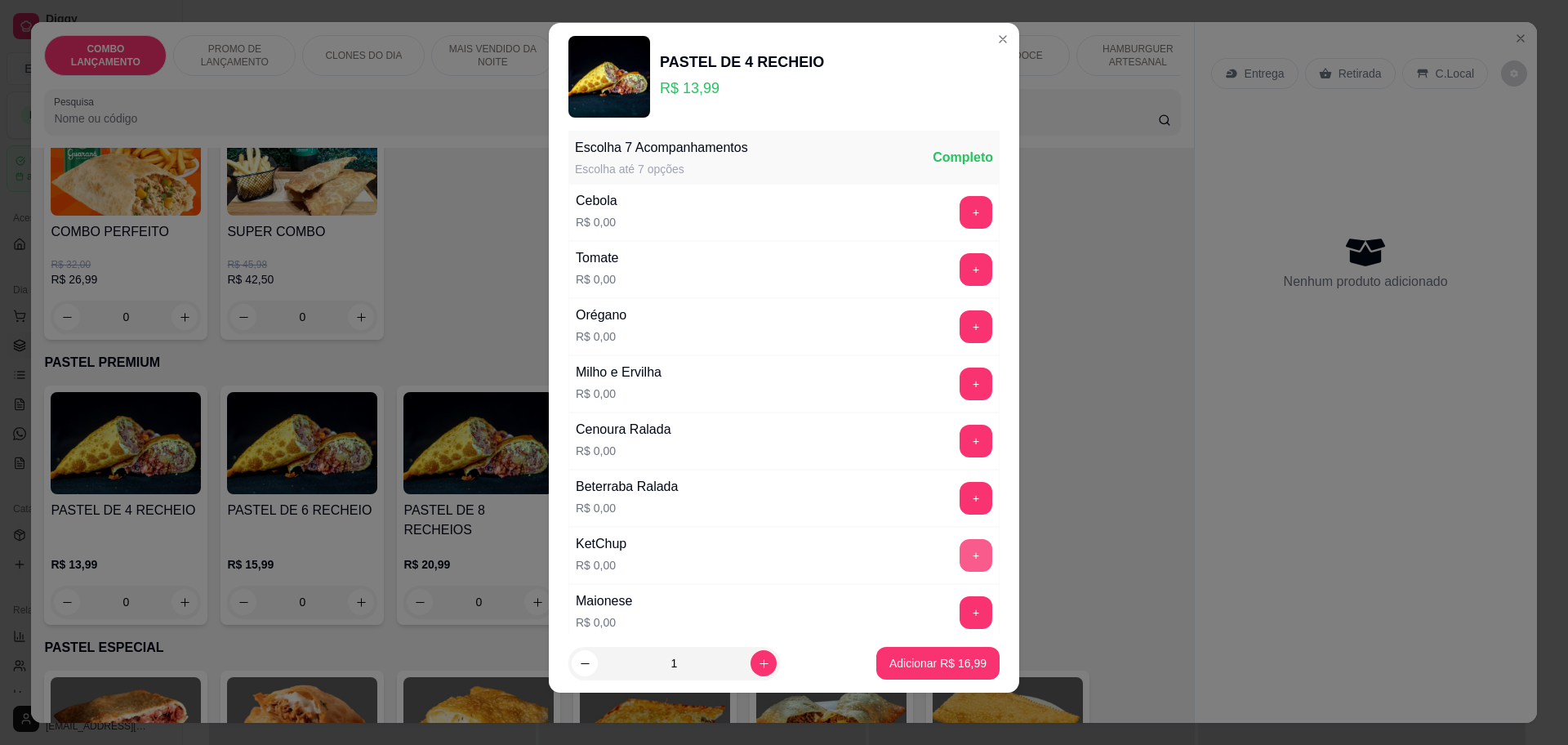
scroll to position [543, 0]
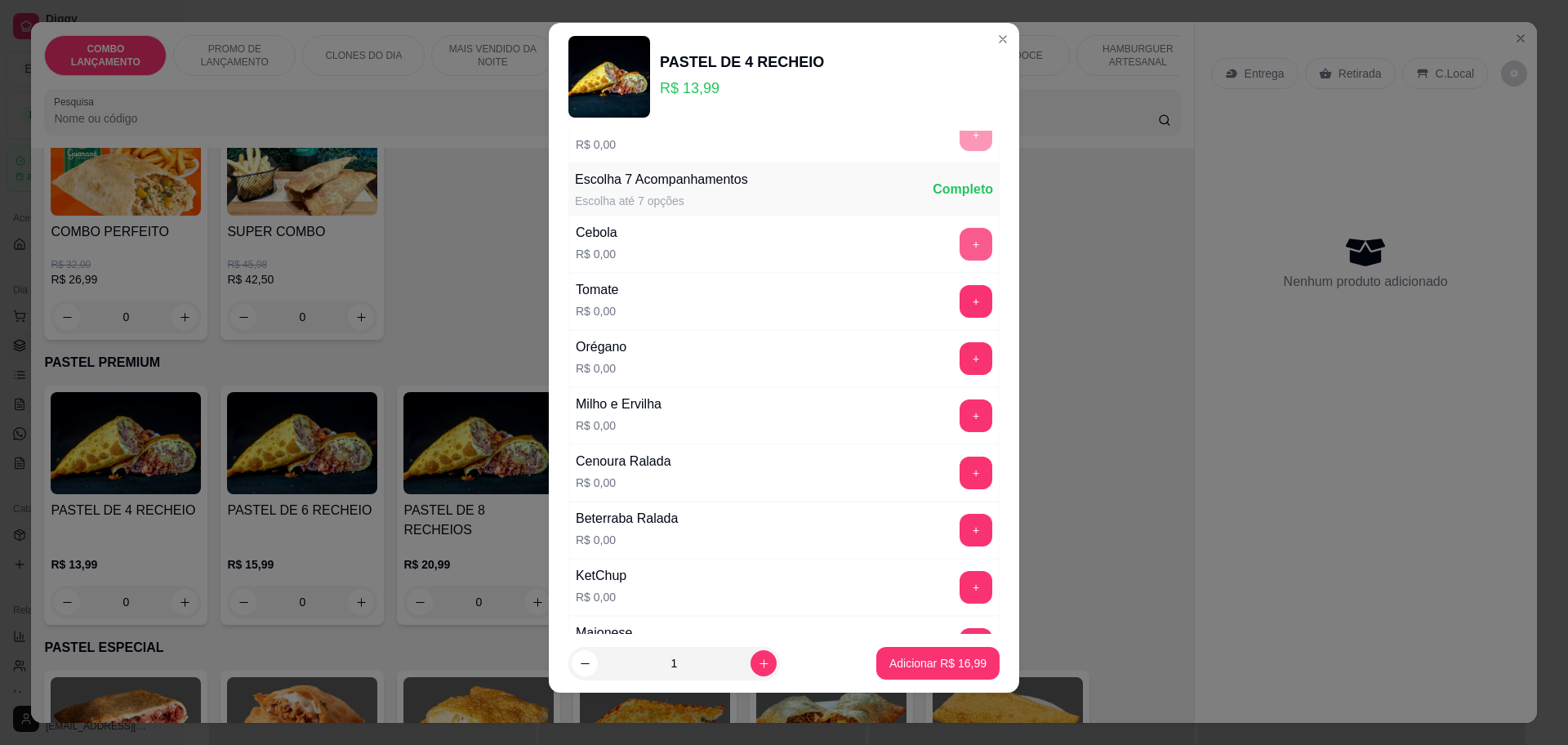
click at [959, 229] on button "+" at bounding box center [975, 244] width 32 height 32
click at [960, 312] on button "+" at bounding box center [976, 301] width 32 height 32
click at [960, 351] on button "+" at bounding box center [976, 358] width 32 height 32
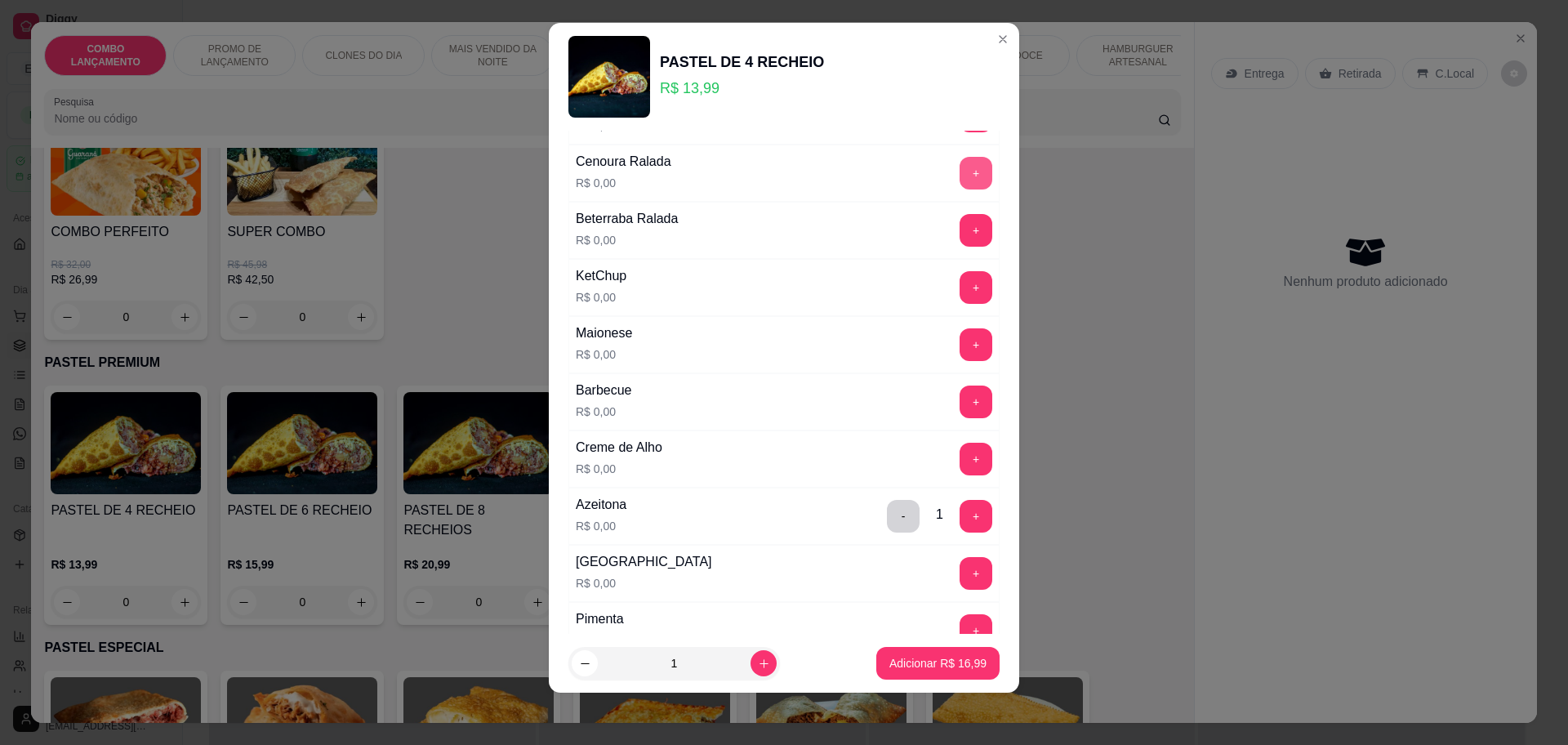
scroll to position [849, 0]
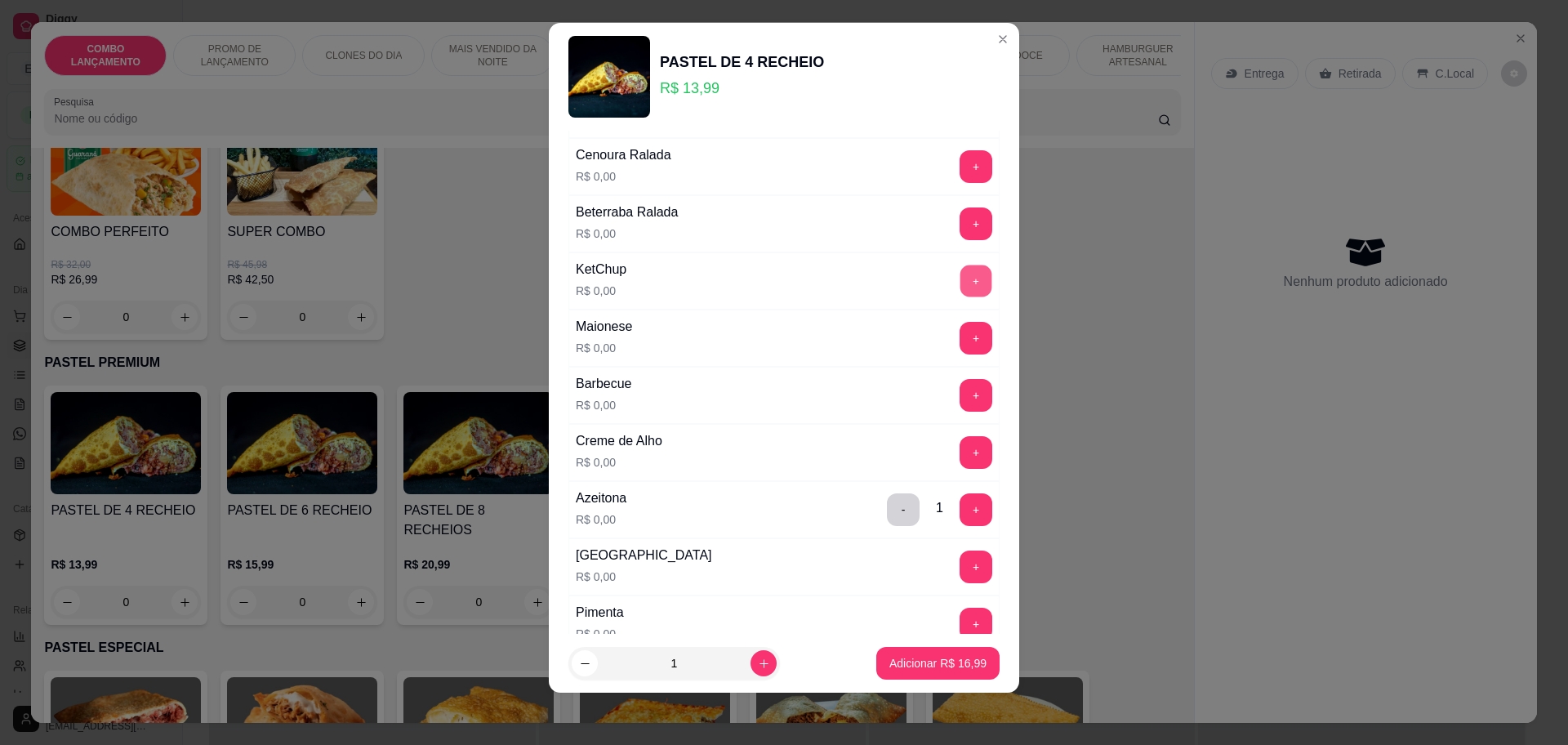
click at [960, 276] on button "+" at bounding box center [976, 280] width 32 height 32
click at [960, 324] on button "+" at bounding box center [976, 338] width 32 height 32
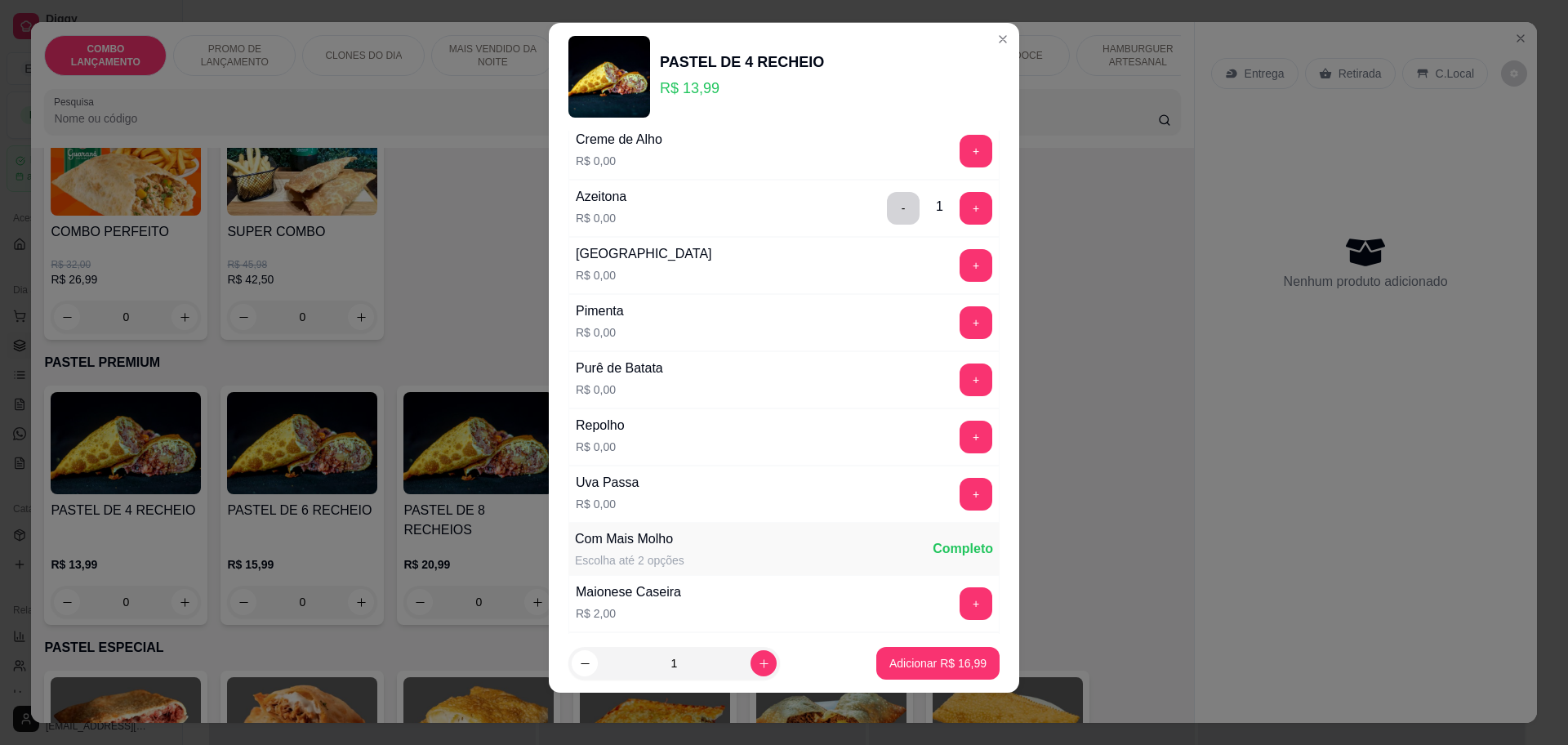
scroll to position [1155, 0]
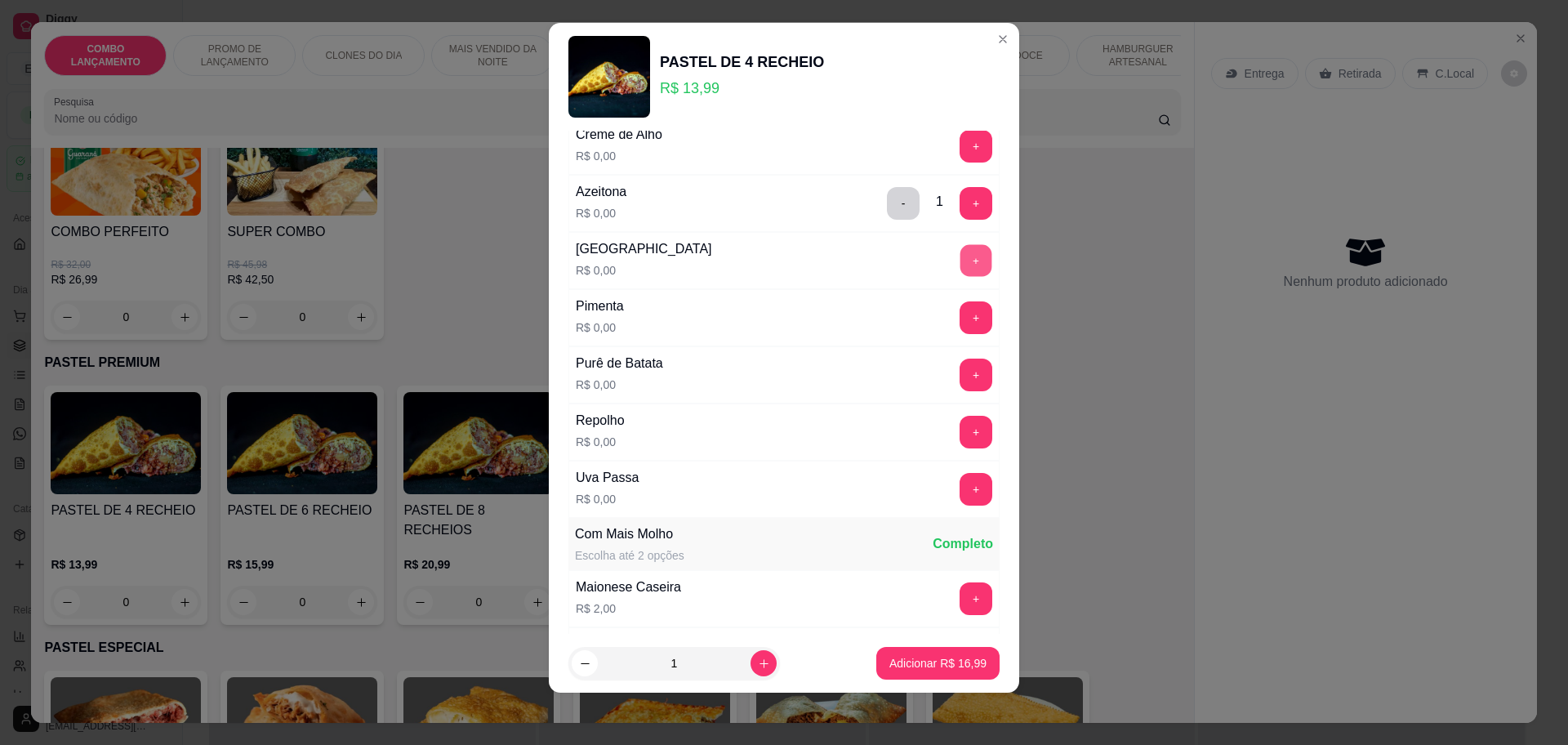
click at [960, 254] on button "+" at bounding box center [976, 260] width 32 height 32
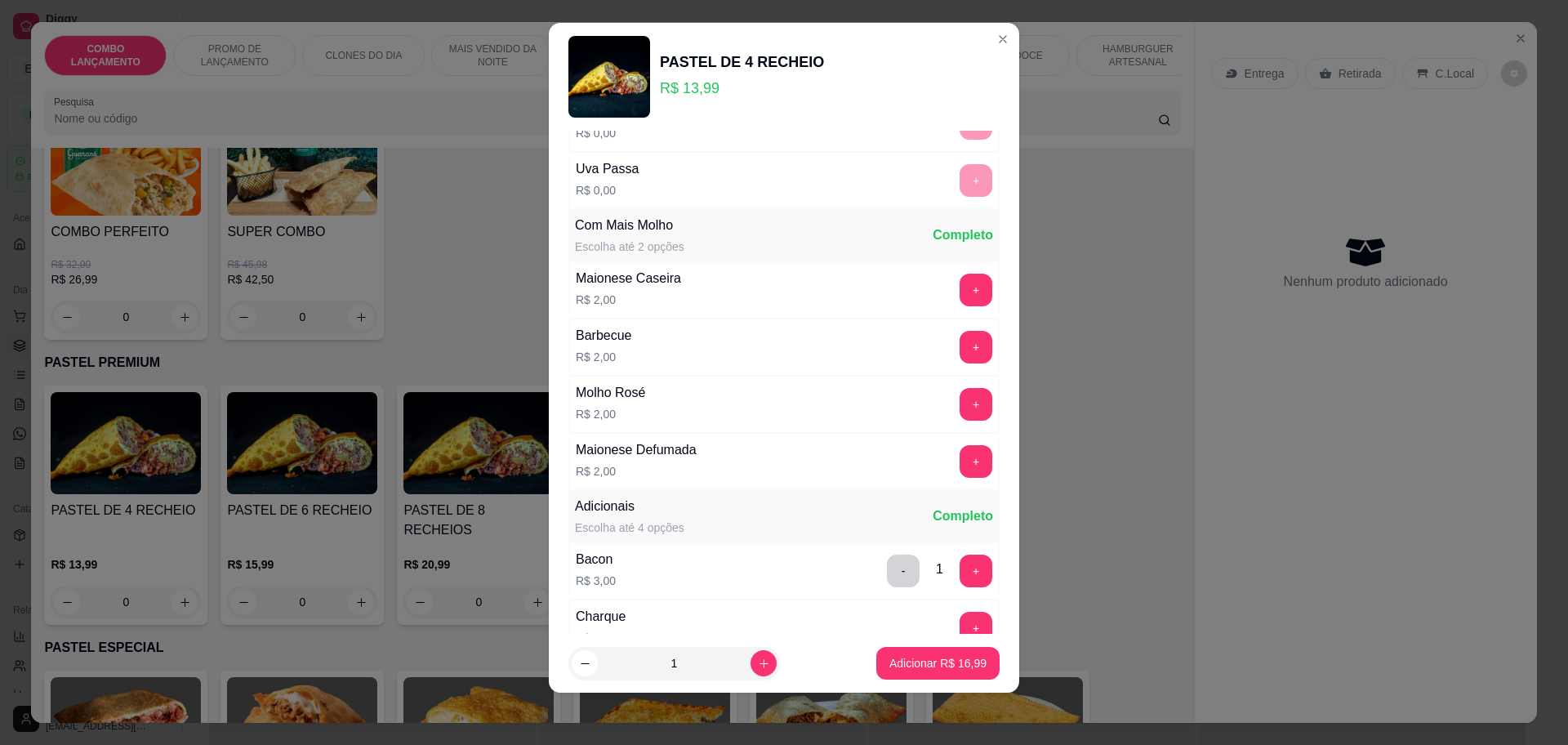
scroll to position [1542, 0]
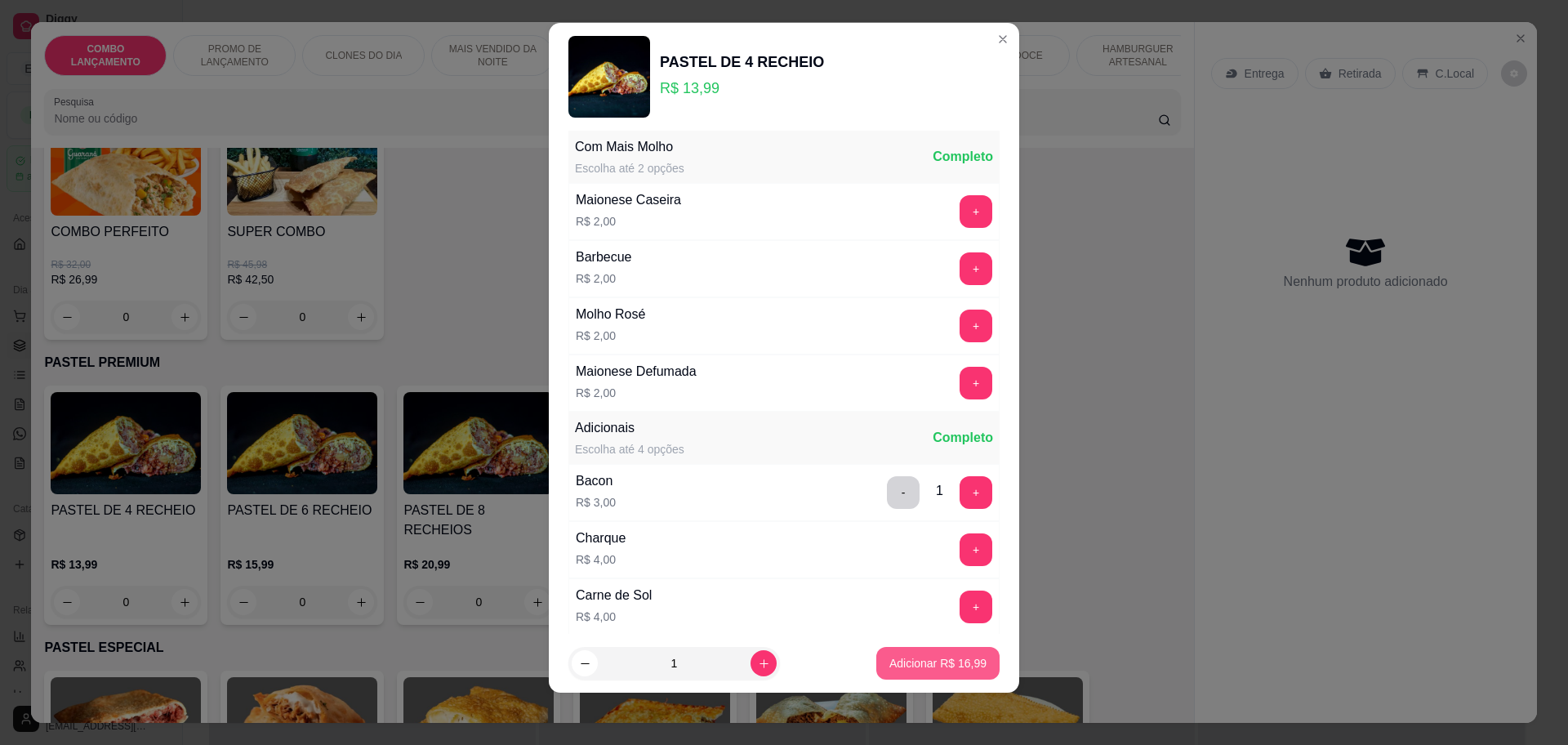
click at [882, 652] on button "Adicionar R$ 16,99" at bounding box center [938, 662] width 123 height 32
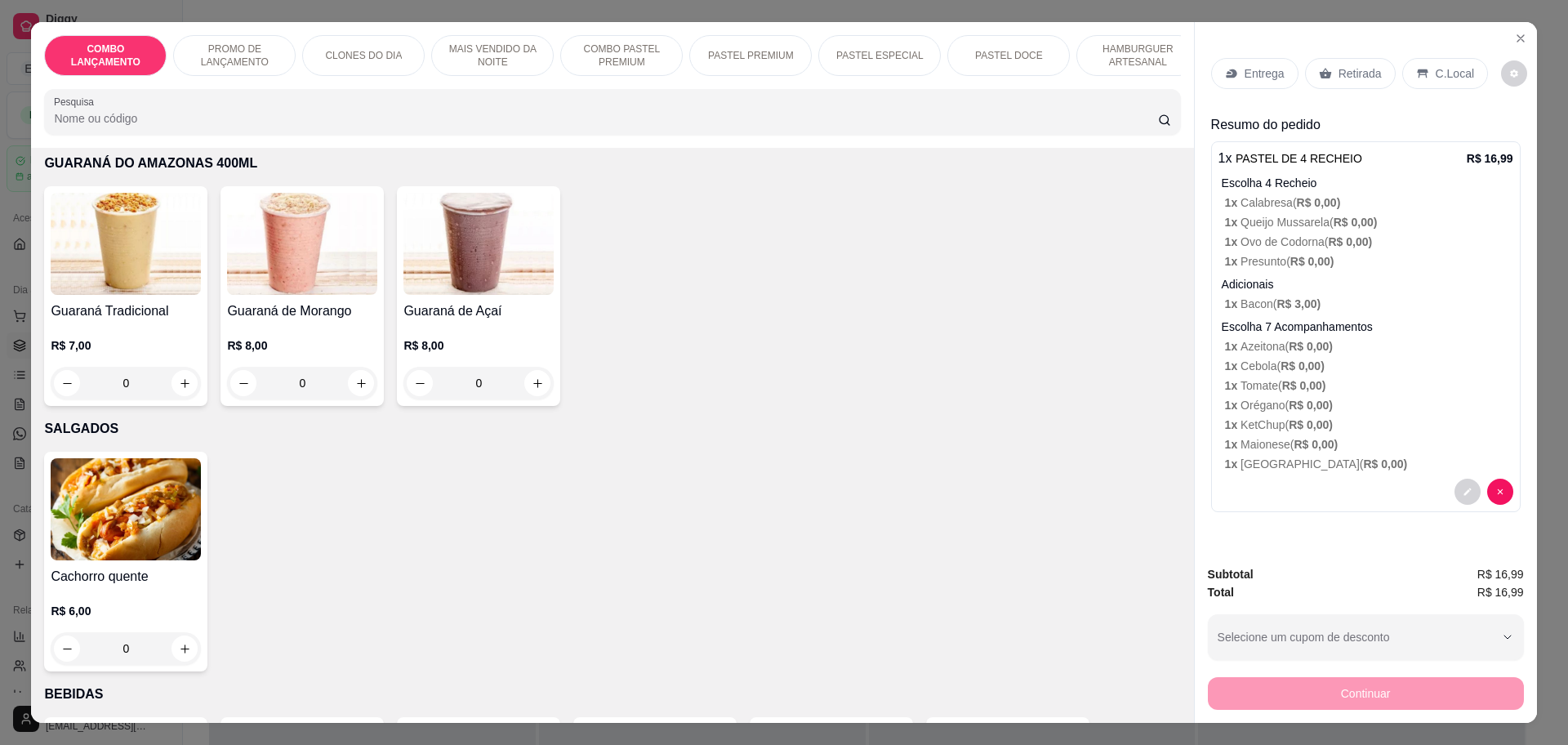
scroll to position [5413, 0]
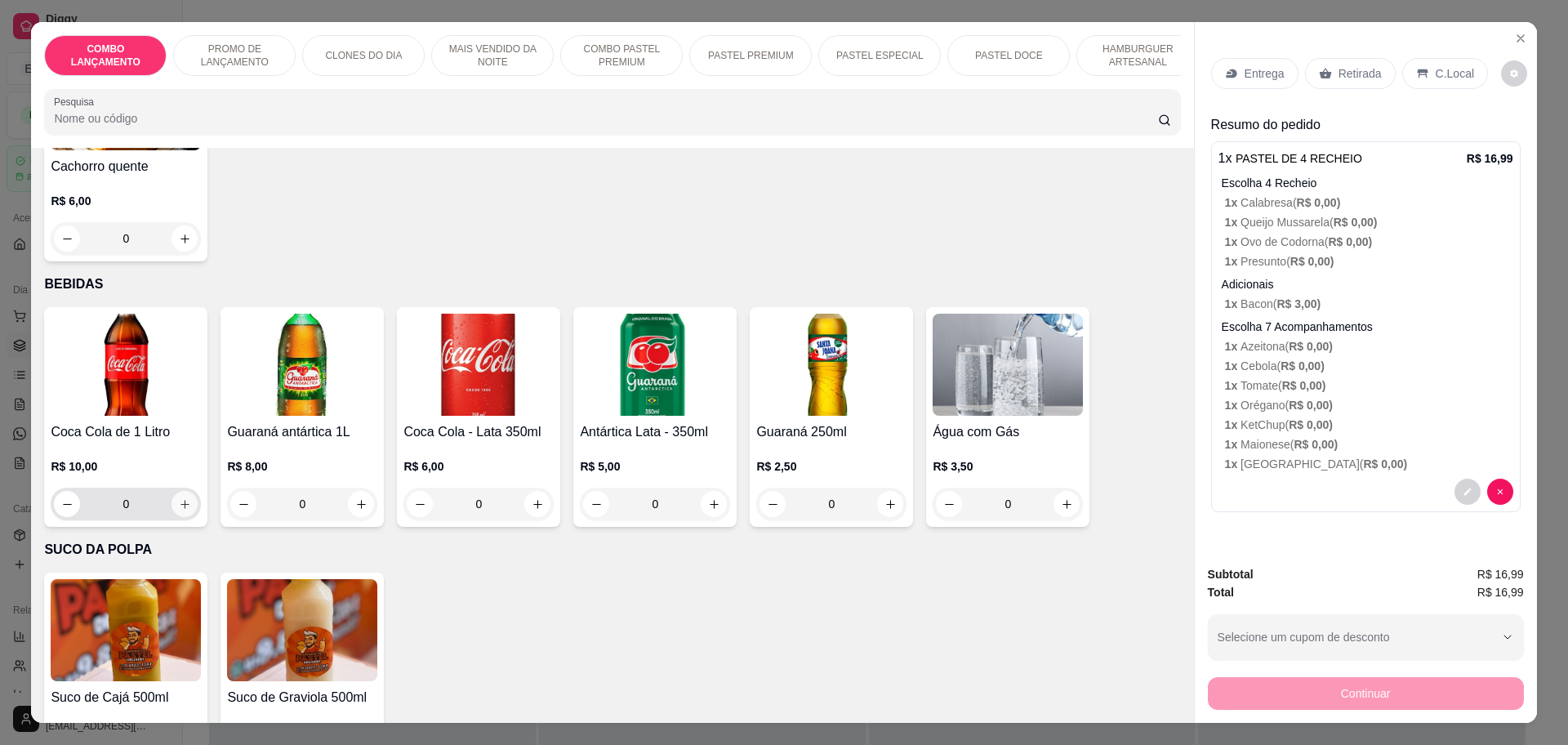
click at [179, 498] on icon "increase-product-quantity" at bounding box center [185, 504] width 12 height 12
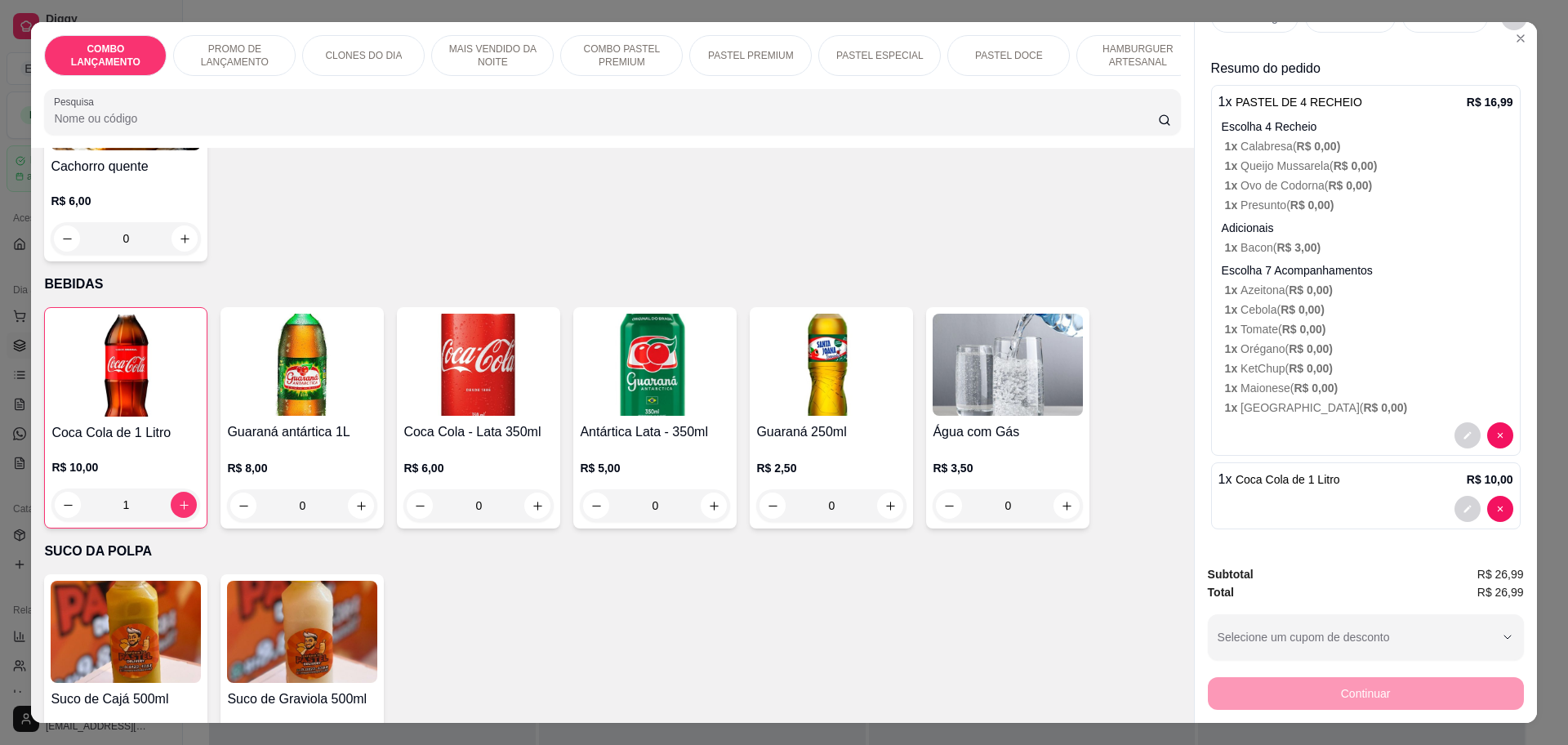
scroll to position [31, 0]
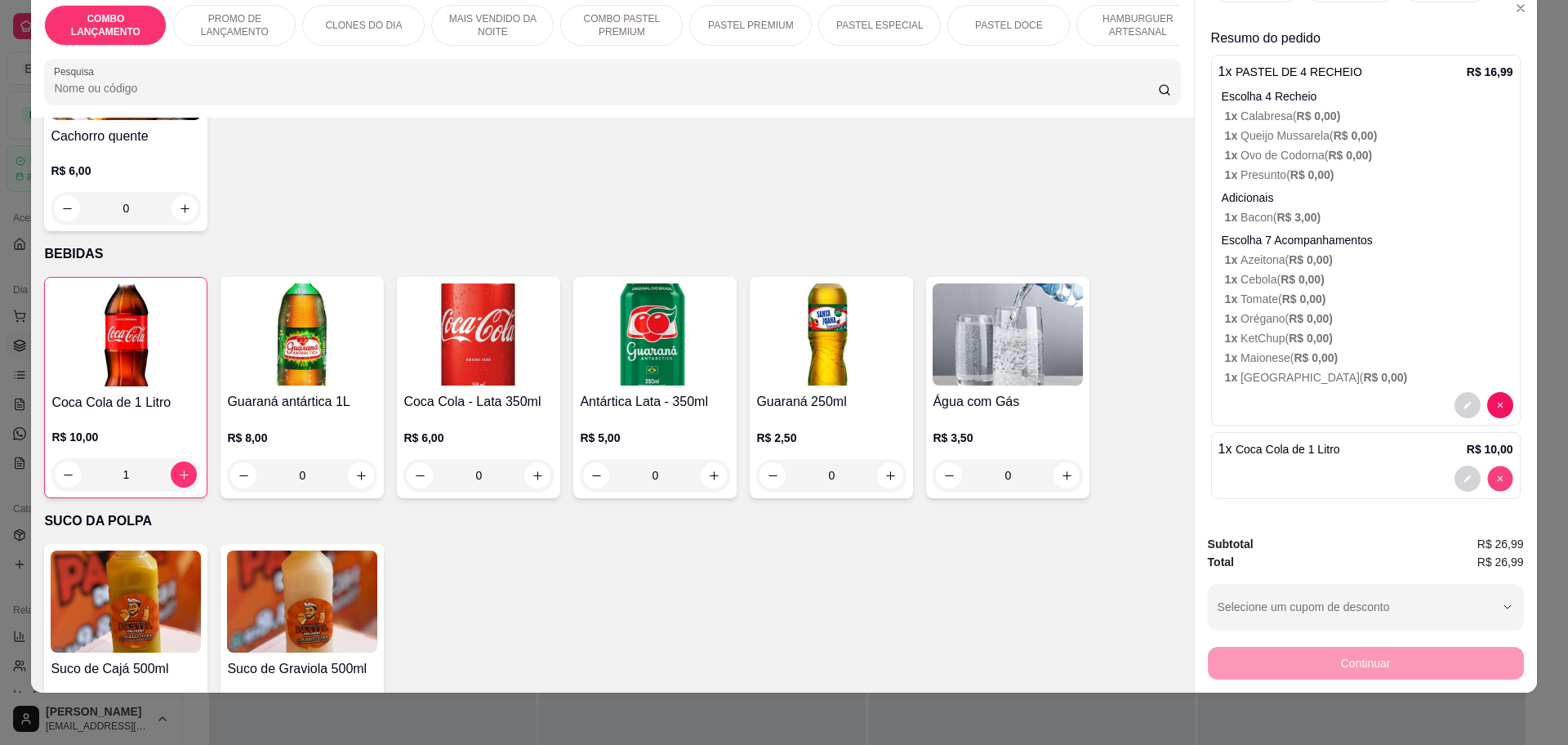
type input "0"
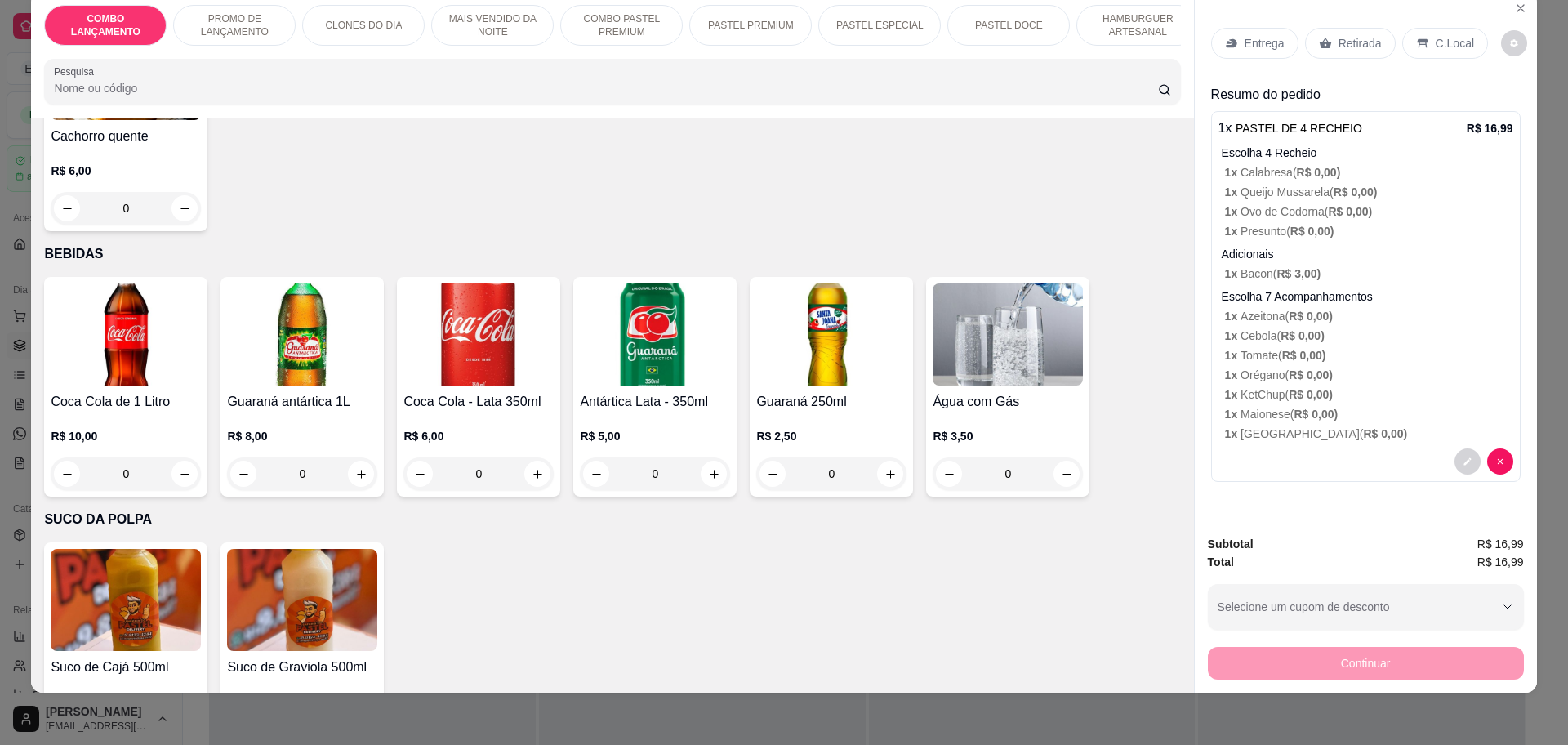
scroll to position [0, 0]
click at [358, 461] on button "increase-product-quantity" at bounding box center [361, 474] width 26 height 26
type input "1"
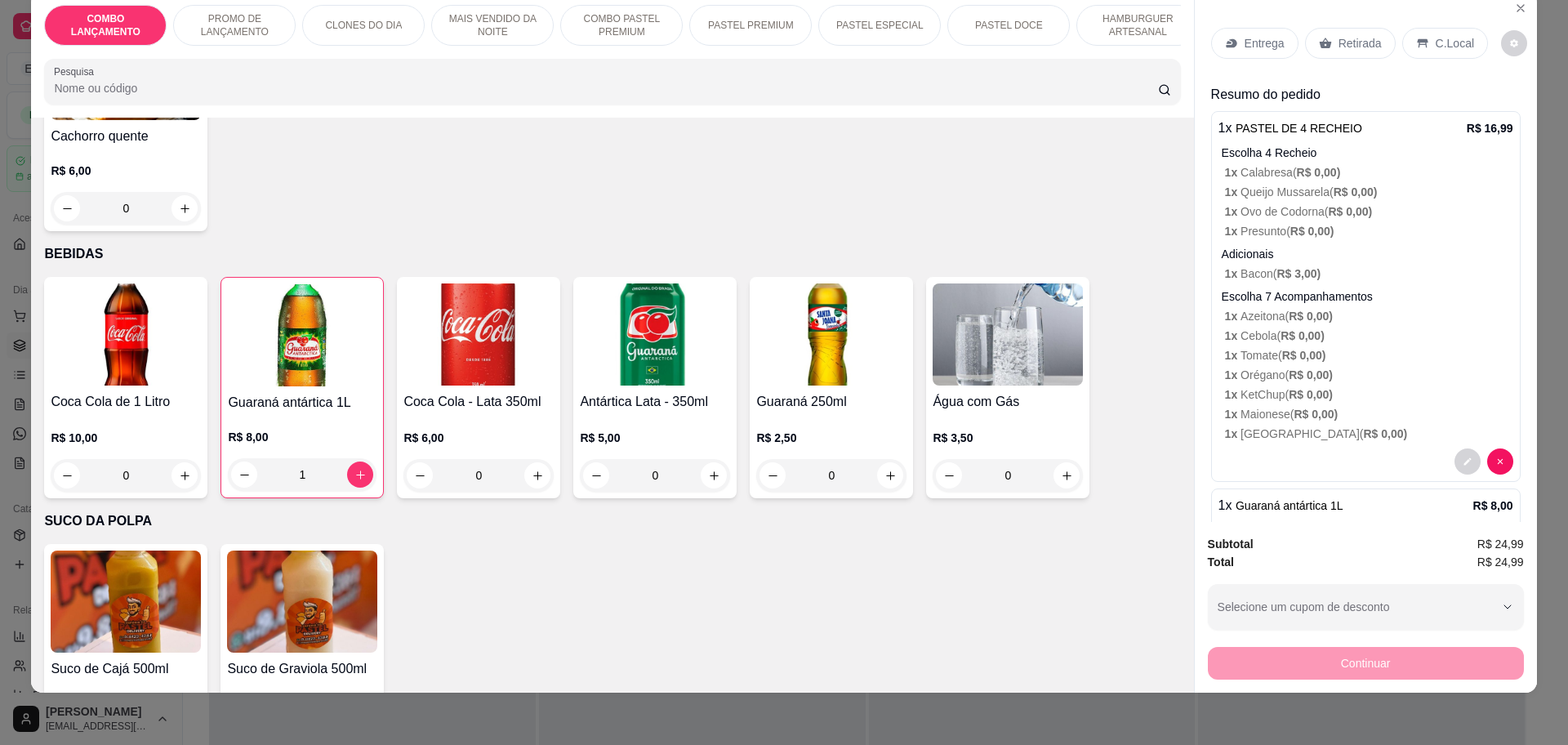
click at [1363, 39] on p "Retirada" at bounding box center [1360, 44] width 44 height 17
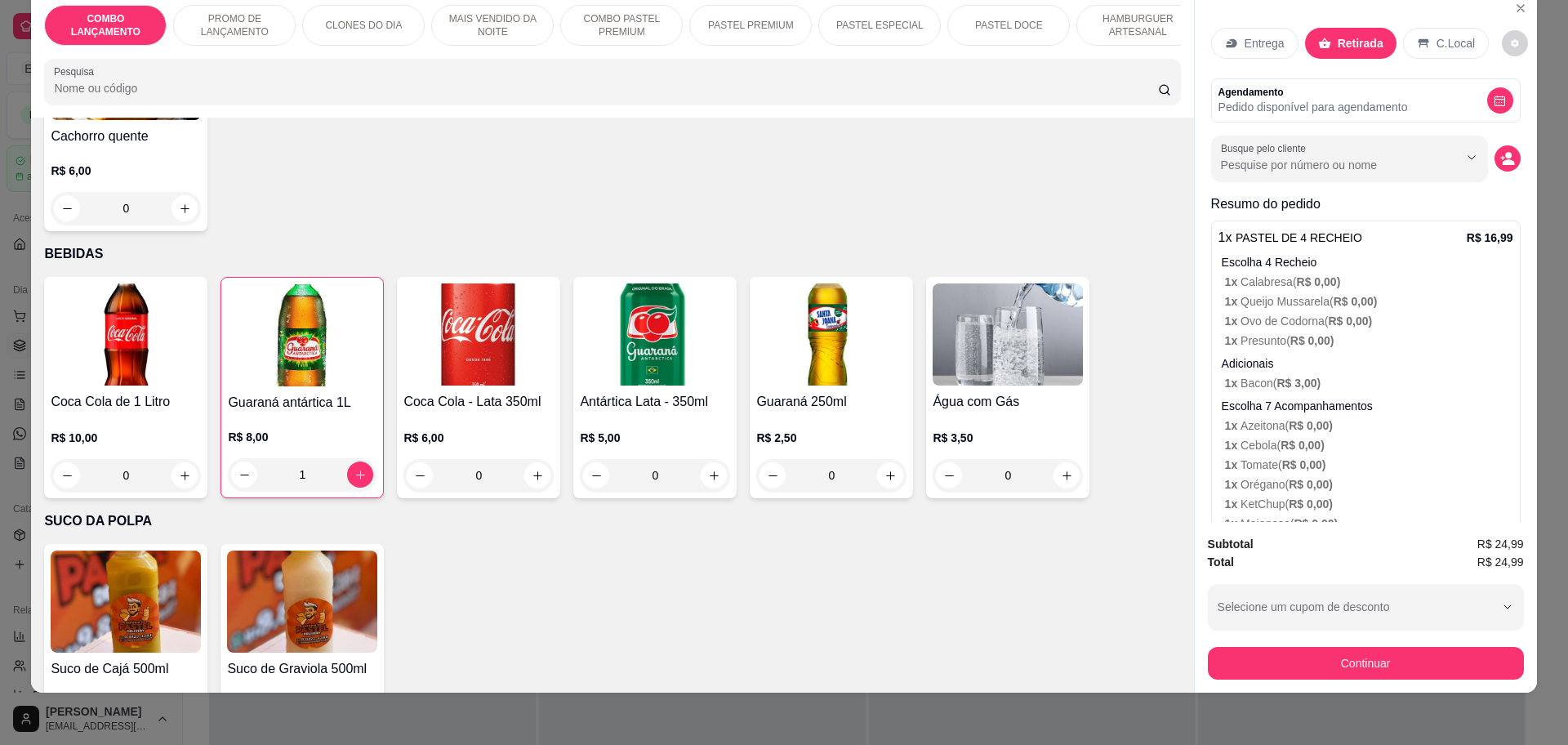
click at [1366, 645] on div "Continuar" at bounding box center [1366, 662] width 316 height 37
click at [1367, 649] on button "Continuar" at bounding box center [1366, 662] width 316 height 32
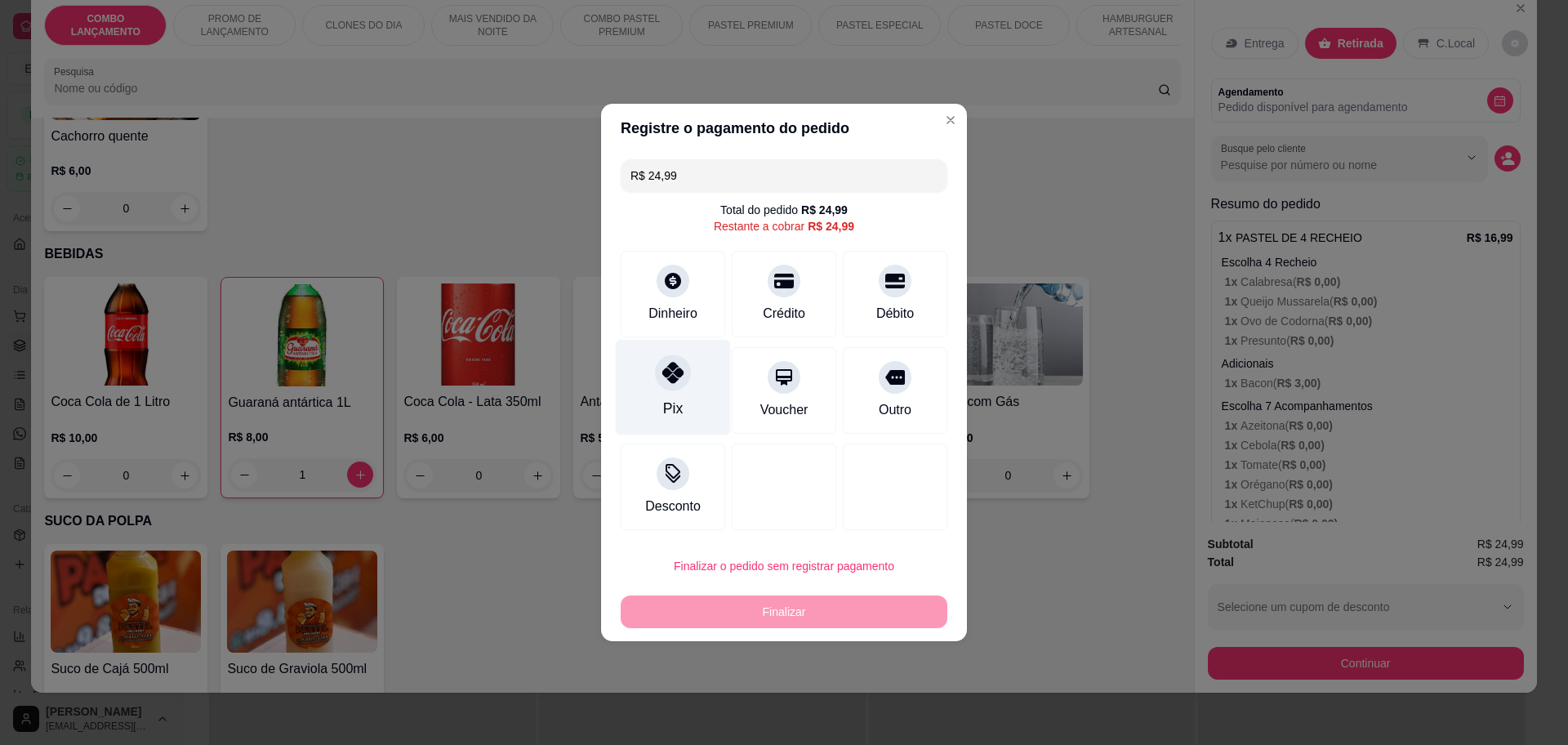
click at [685, 375] on div at bounding box center [673, 372] width 36 height 36
type input "R$ 0,00"
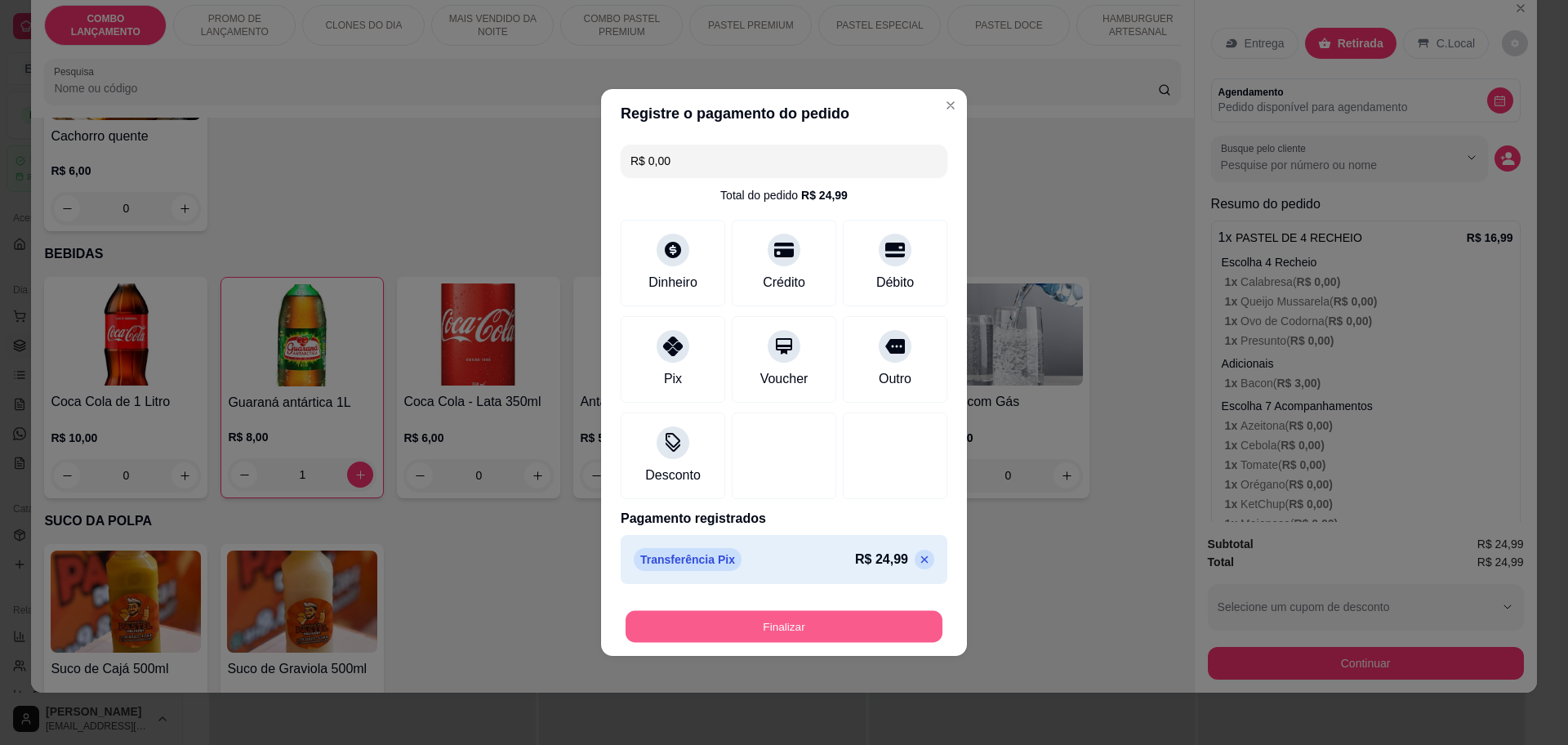
click at [691, 613] on button "Finalizar" at bounding box center [784, 627] width 317 height 32
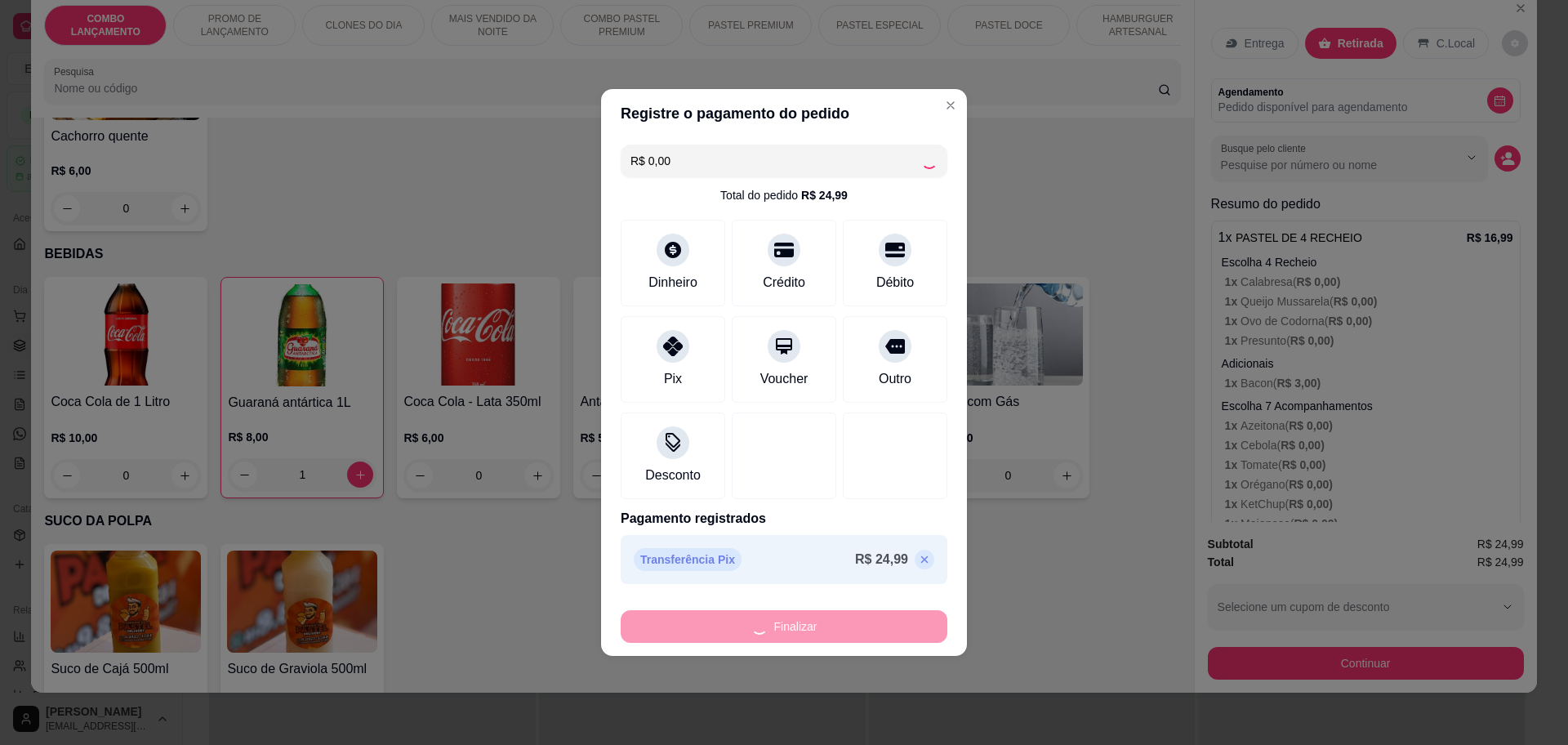
type input "0"
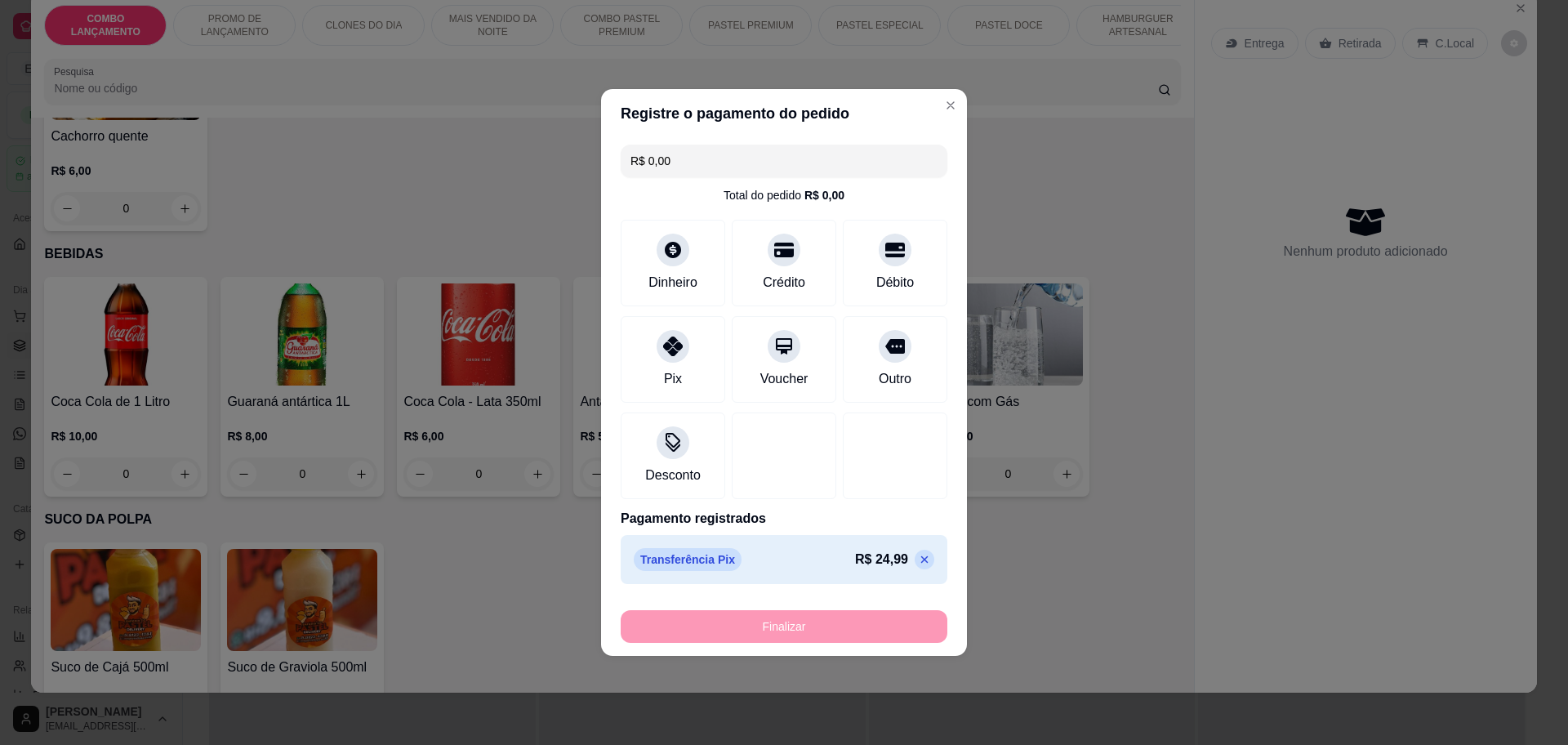
type input "-R$ 24,99"
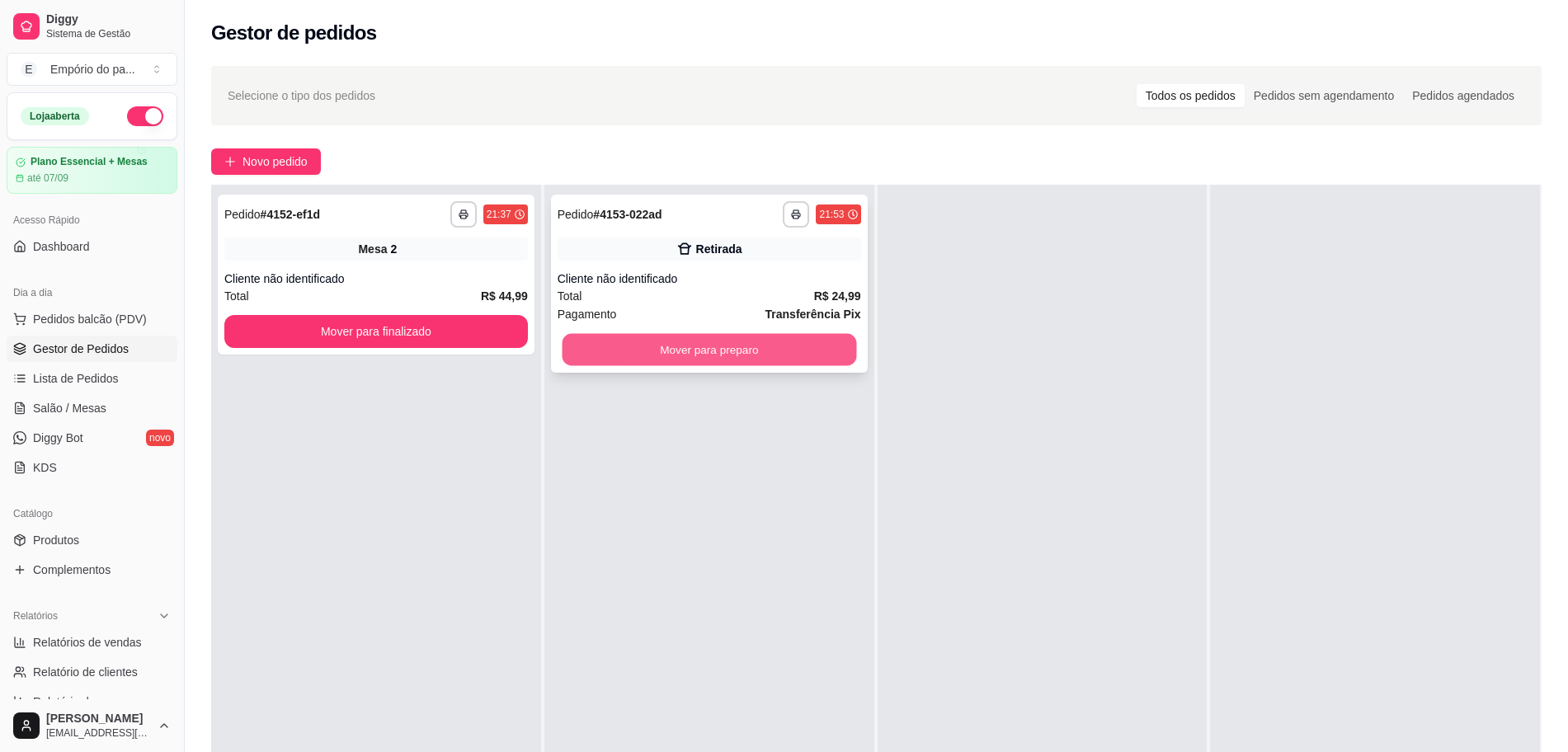
click at [755, 362] on button "Mover para preparo" at bounding box center [709, 350] width 294 height 32
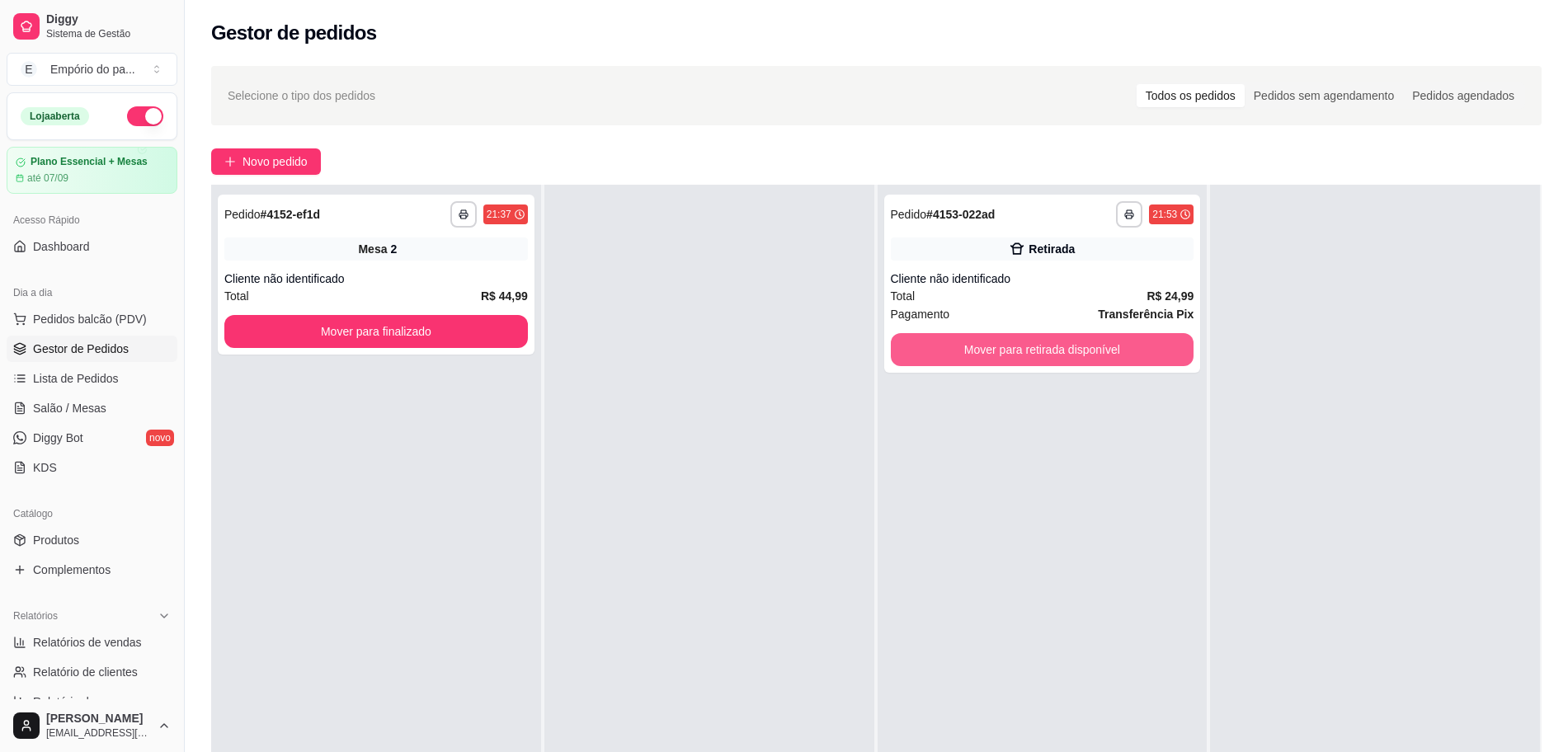
click at [1013, 355] on button "Mover para retirada disponível" at bounding box center [1043, 349] width 303 height 33
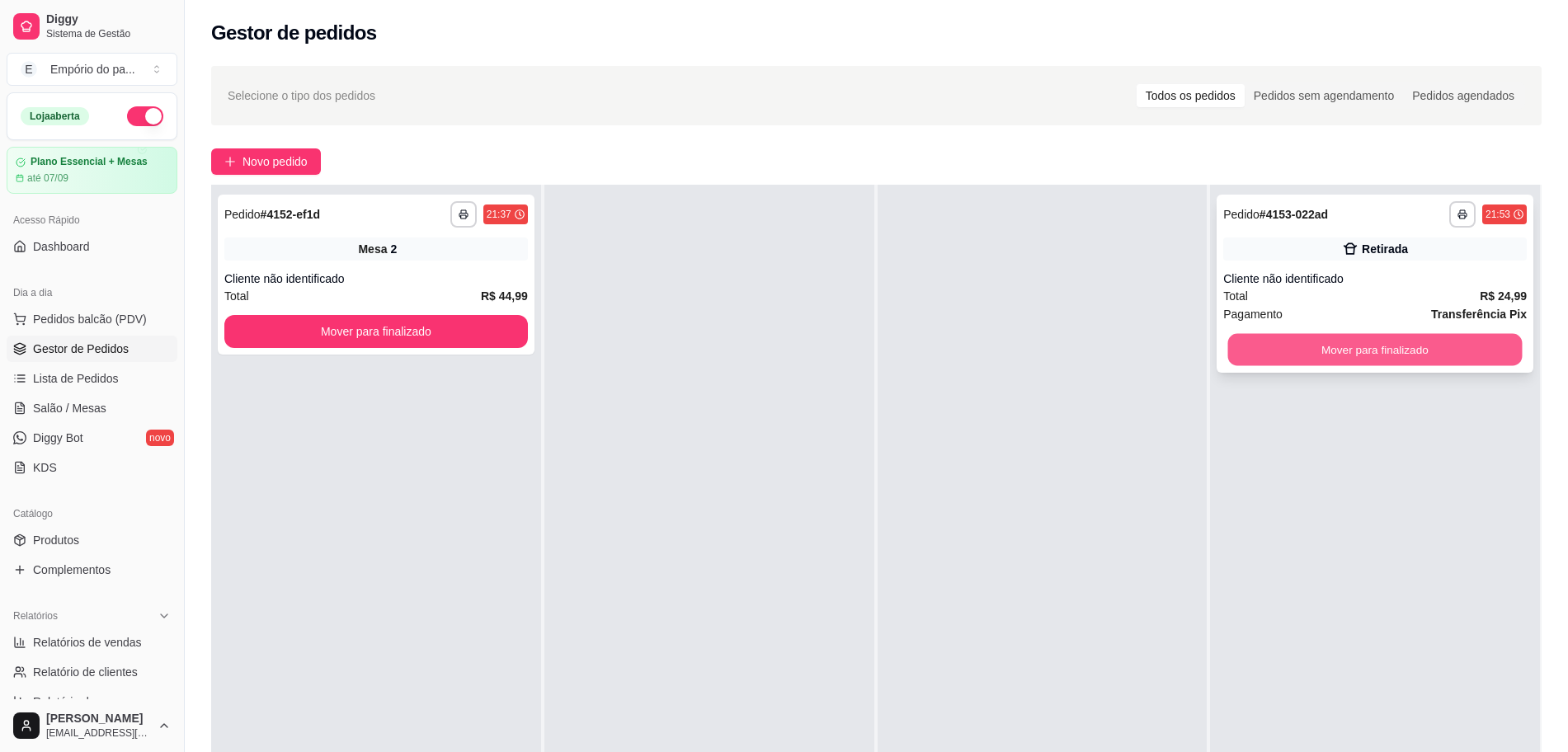
click at [1422, 355] on button "Mover para finalizado" at bounding box center [1375, 350] width 294 height 32
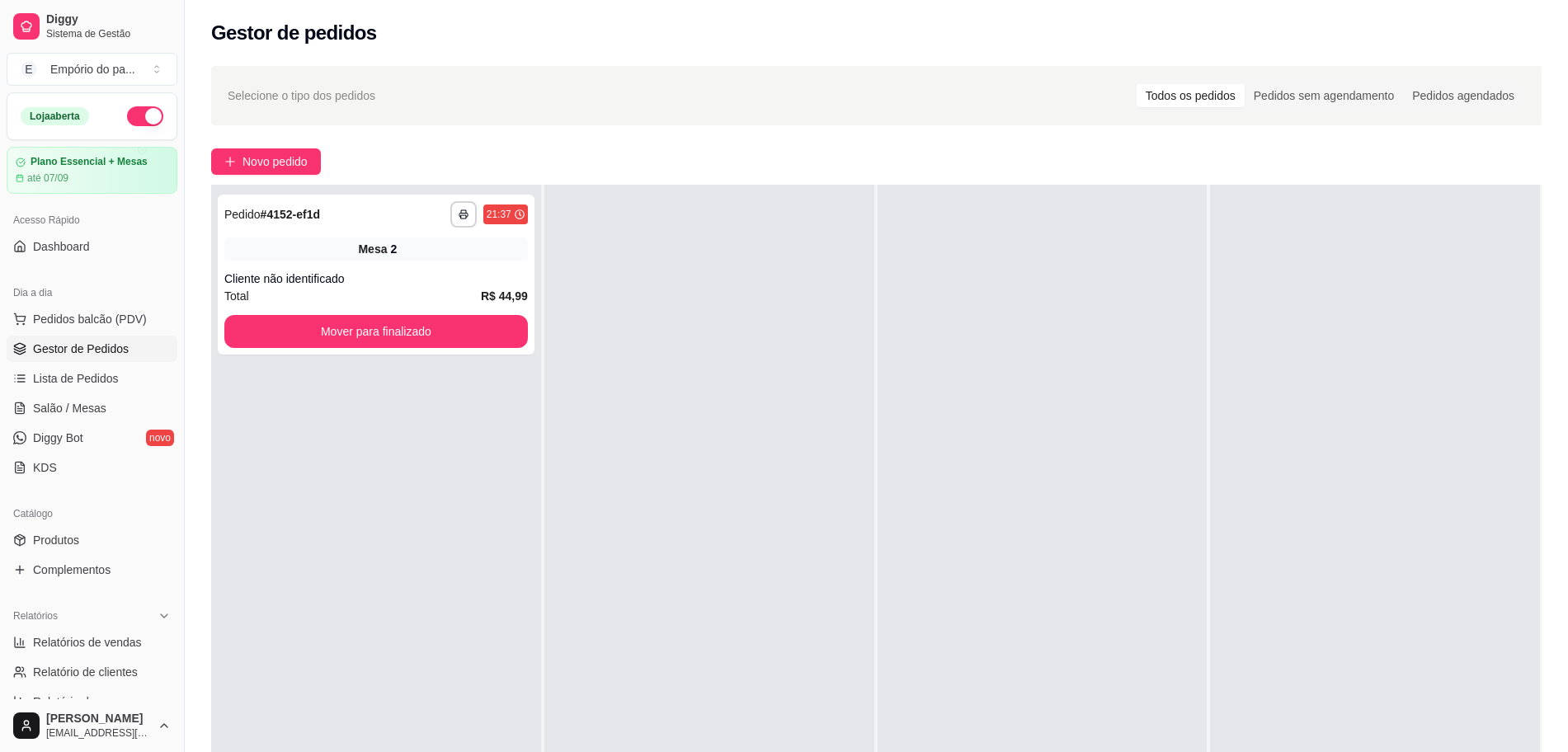
click at [1423, 354] on div at bounding box center [1374, 560] width 330 height 752
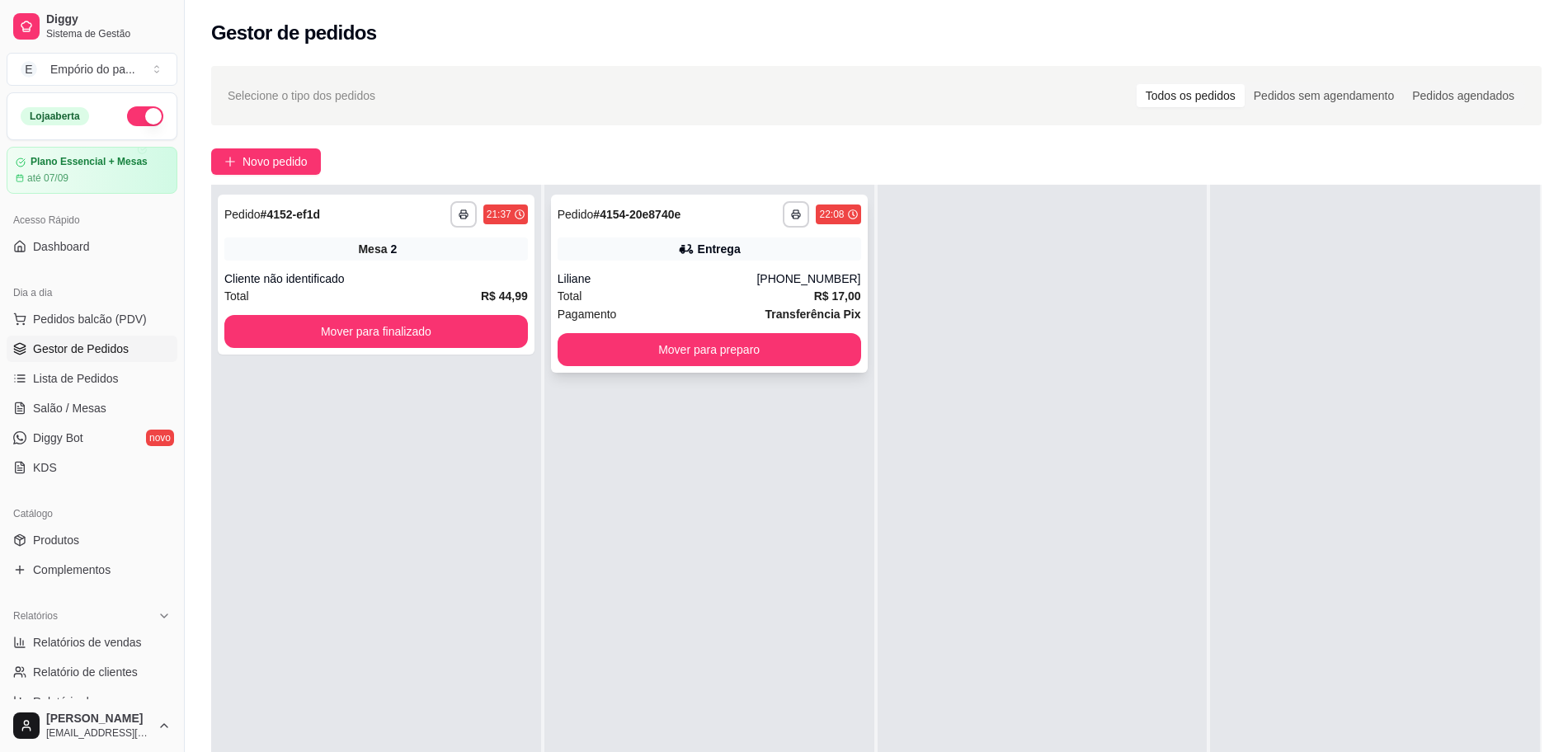
click at [652, 294] on div "Total R$ 17,00" at bounding box center [709, 295] width 303 height 18
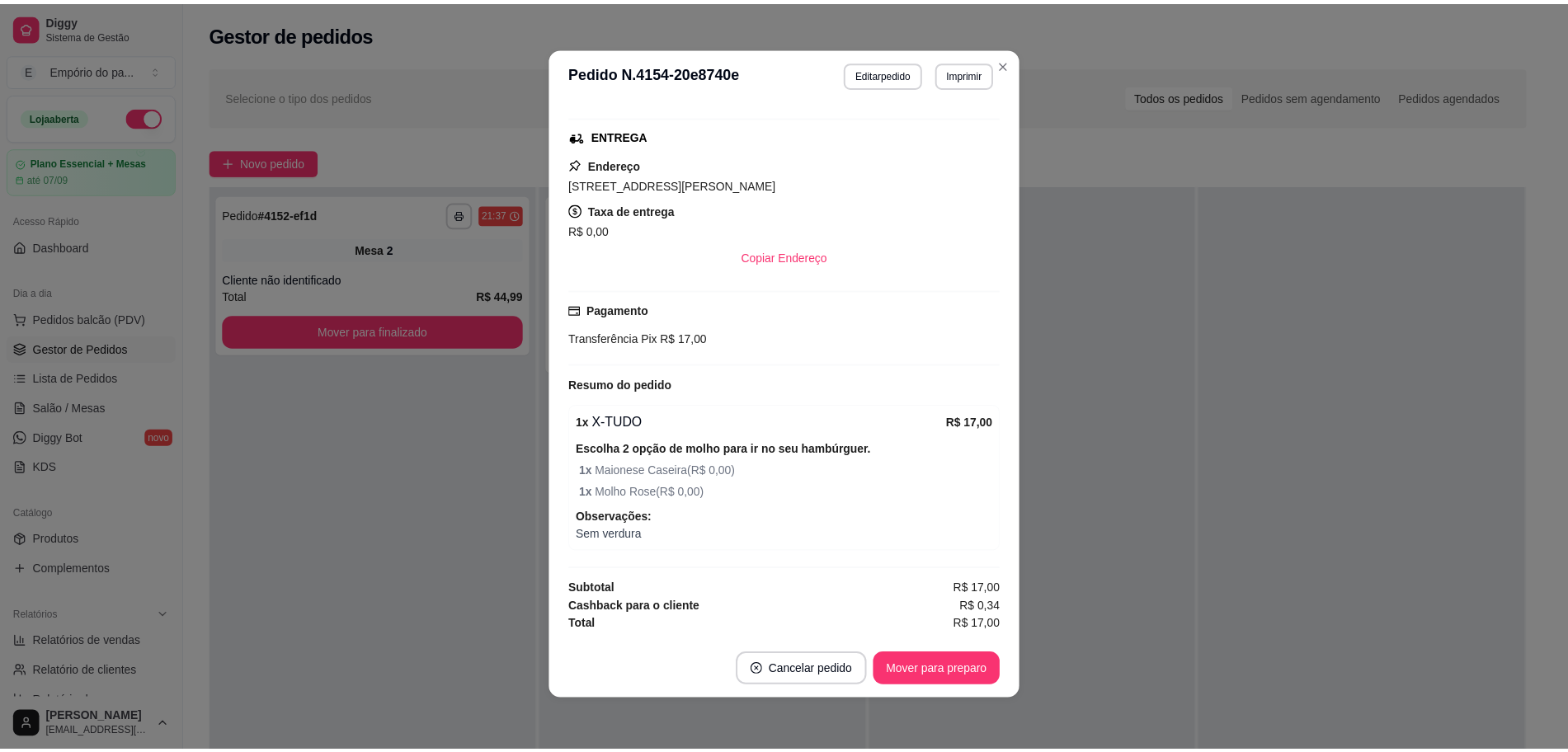
scroll to position [4, 0]
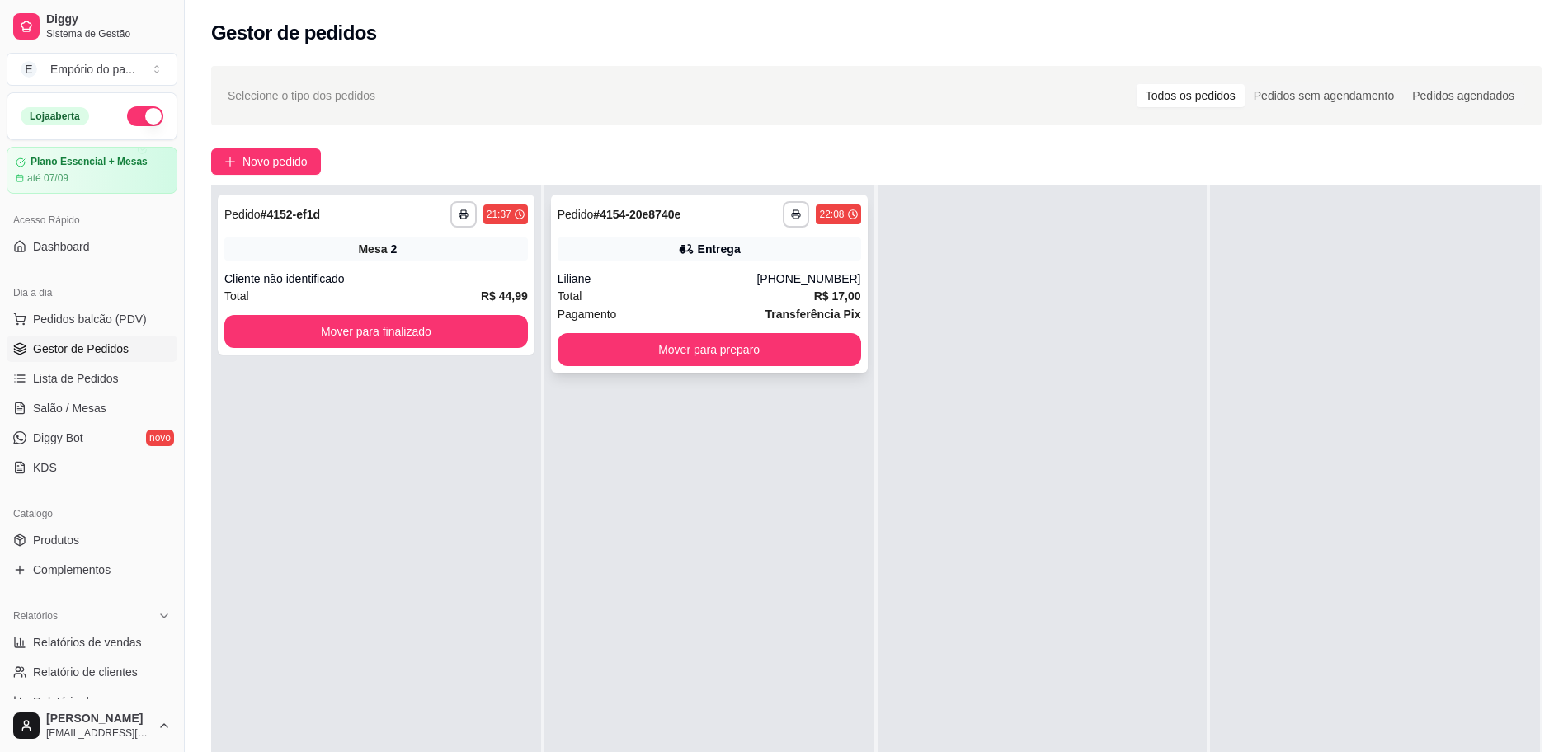
click at [641, 313] on div "Pagamento Transferência Pix" at bounding box center [709, 314] width 303 height 18
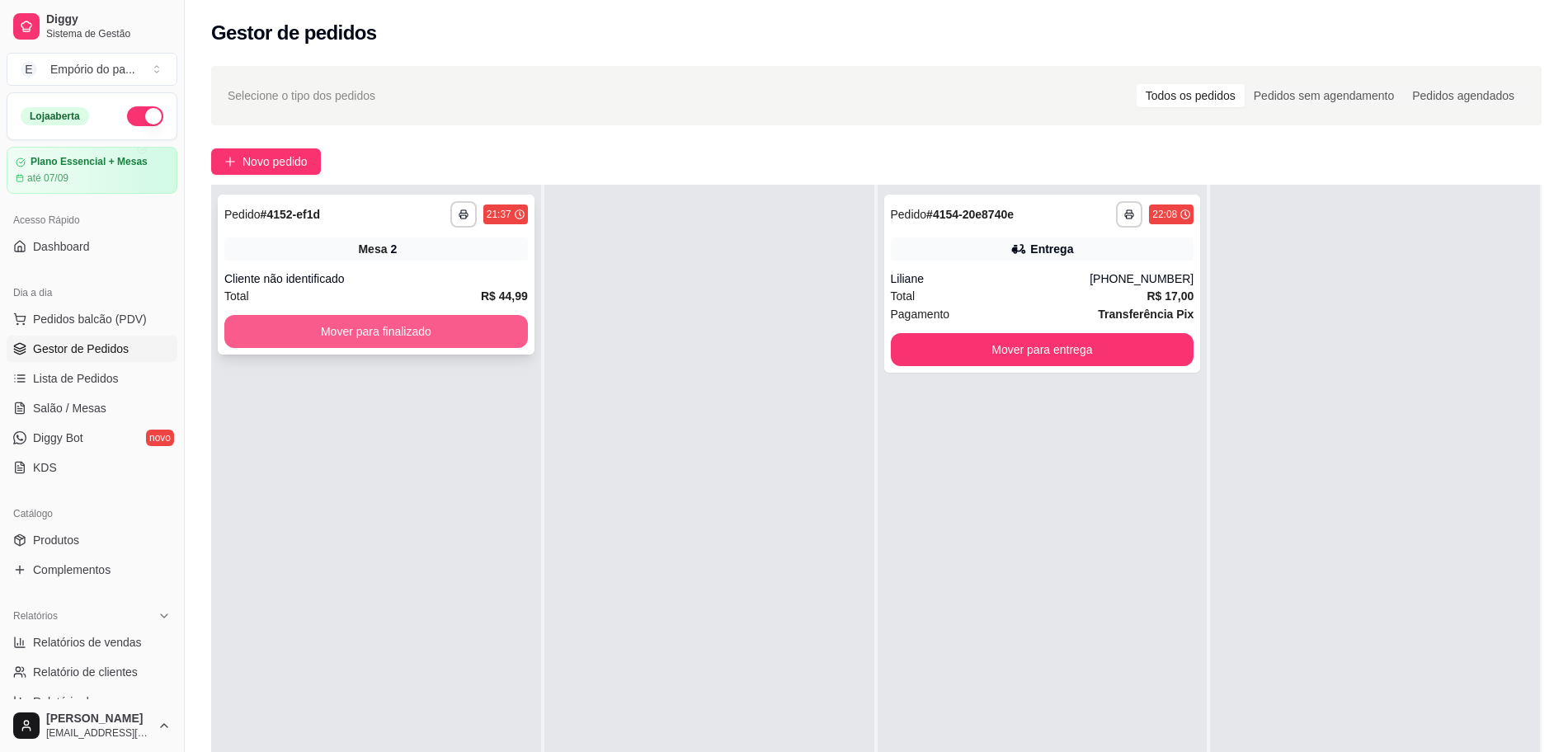
click at [283, 331] on button "Mover para finalizado" at bounding box center [376, 331] width 303 height 33
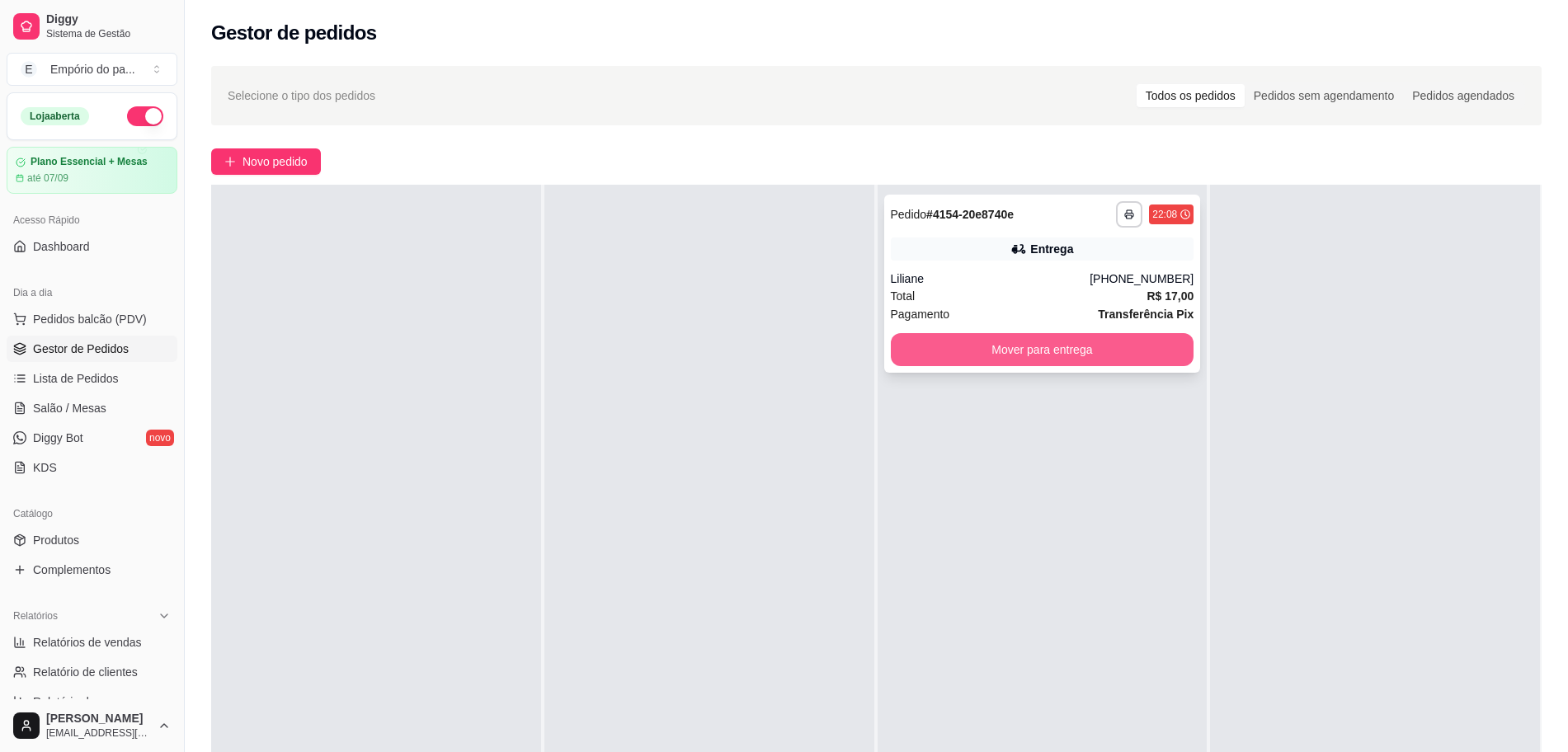
click at [998, 347] on button "Mover para entrega" at bounding box center [1043, 349] width 303 height 33
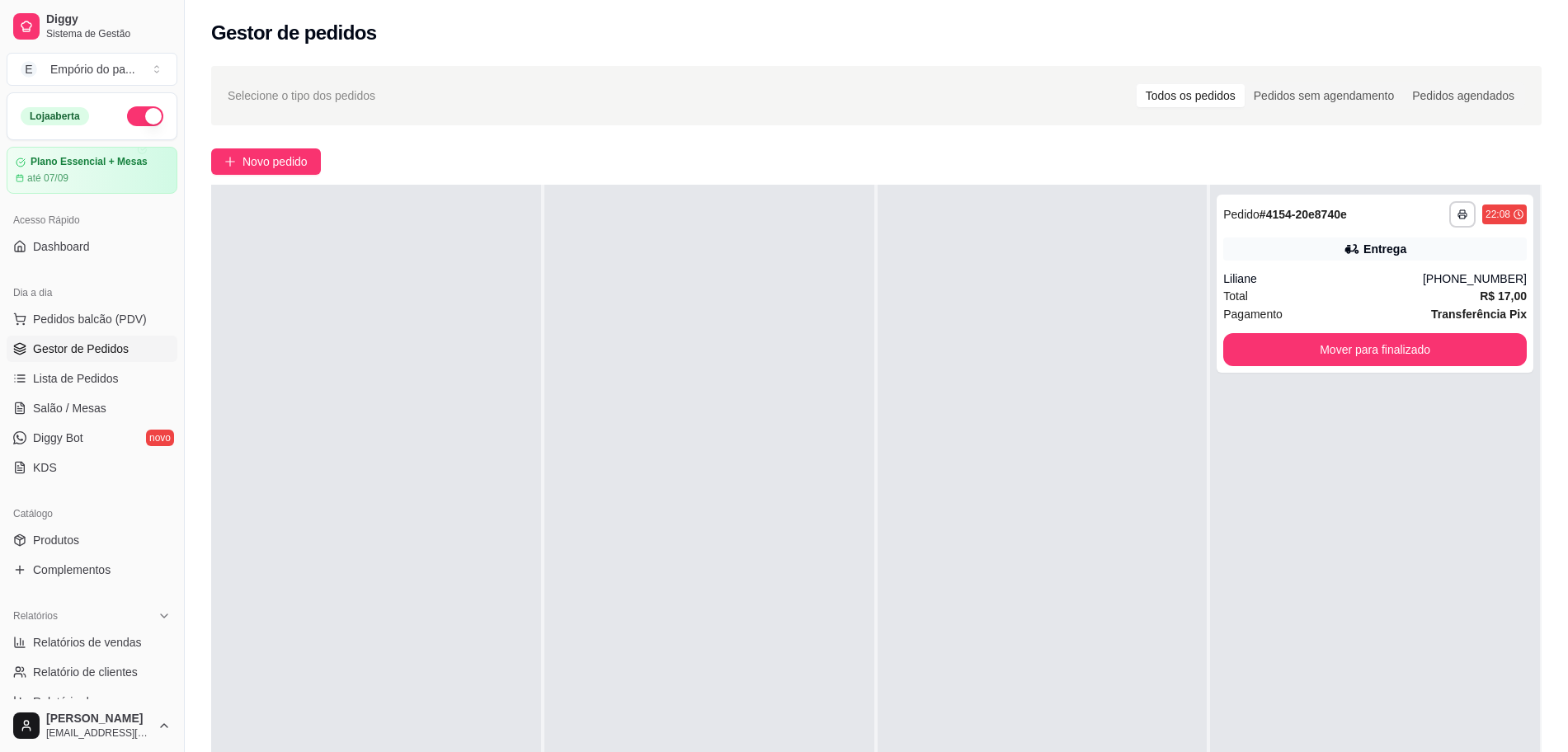
scroll to position [252, 0]
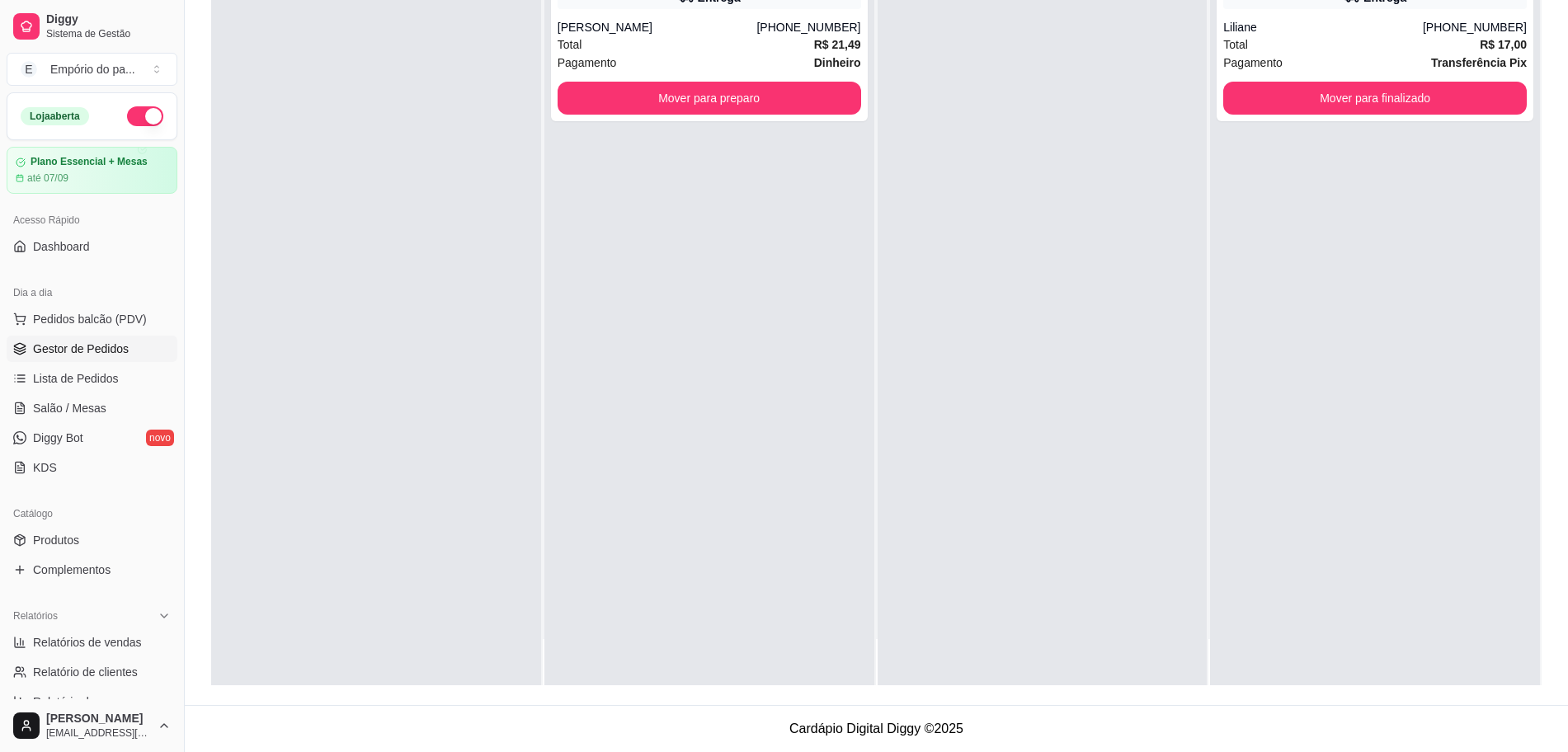
click at [1338, 98] on button "Mover para finalizado" at bounding box center [1375, 97] width 303 height 33
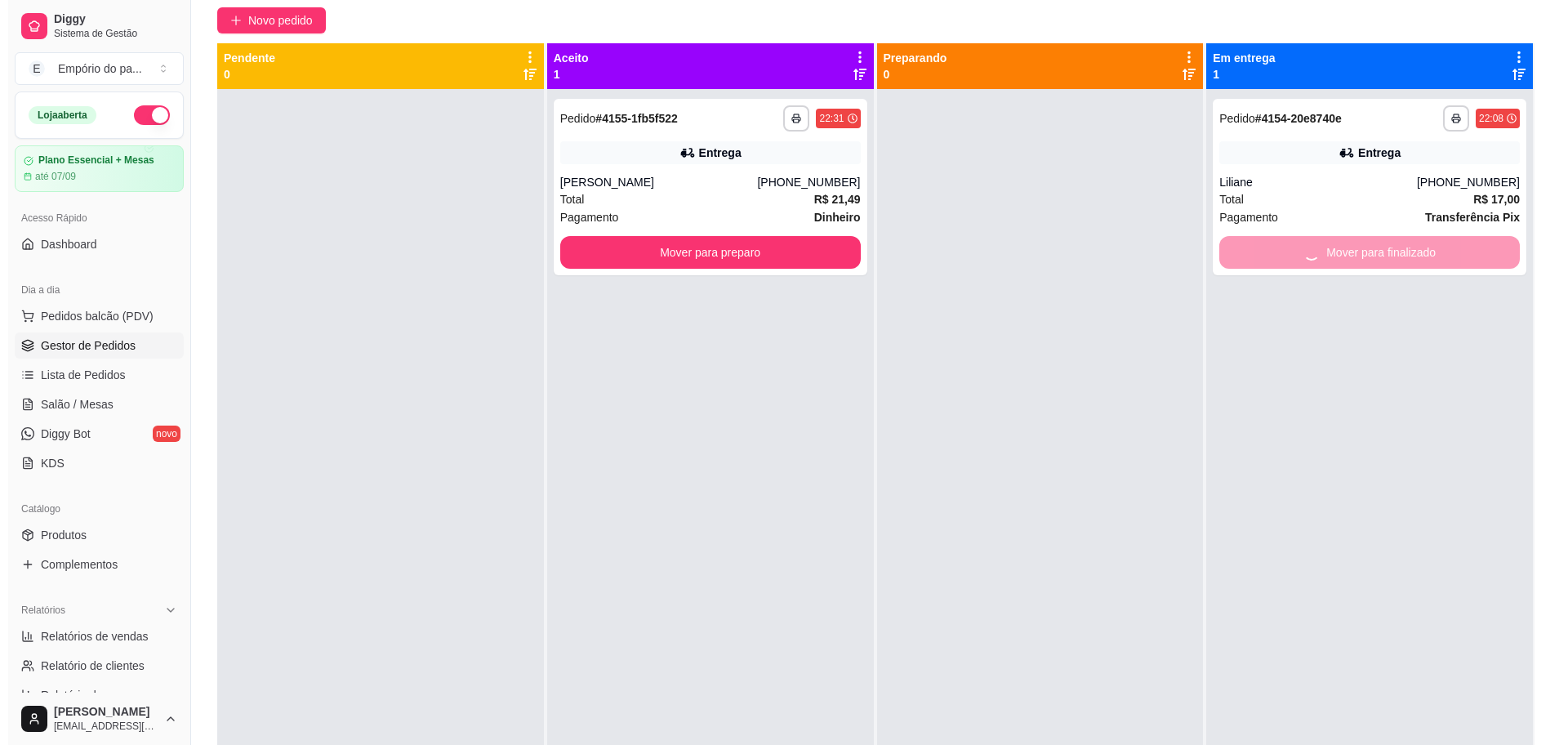
scroll to position [0, 0]
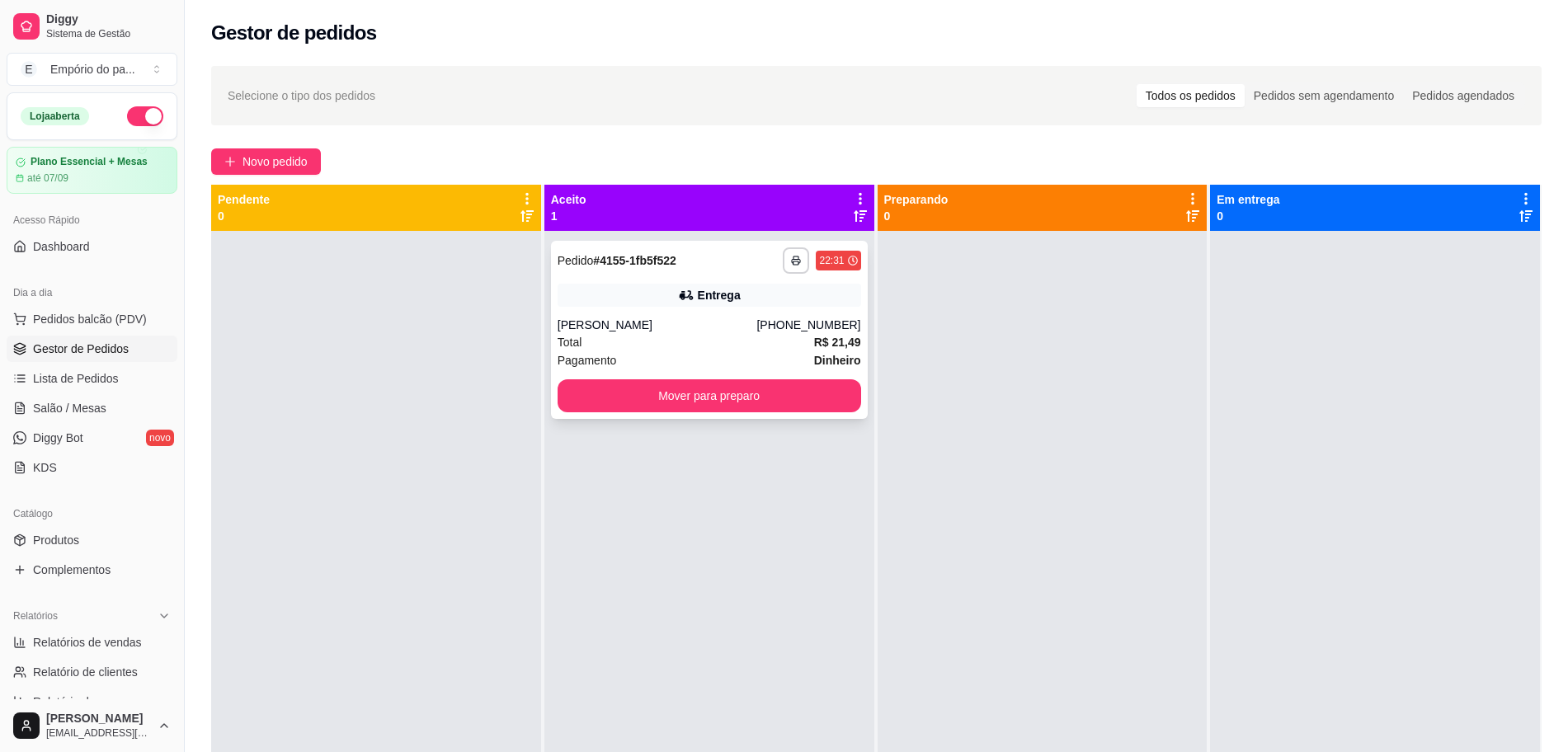
click at [727, 330] on div "Douglas" at bounding box center [657, 325] width 200 height 17
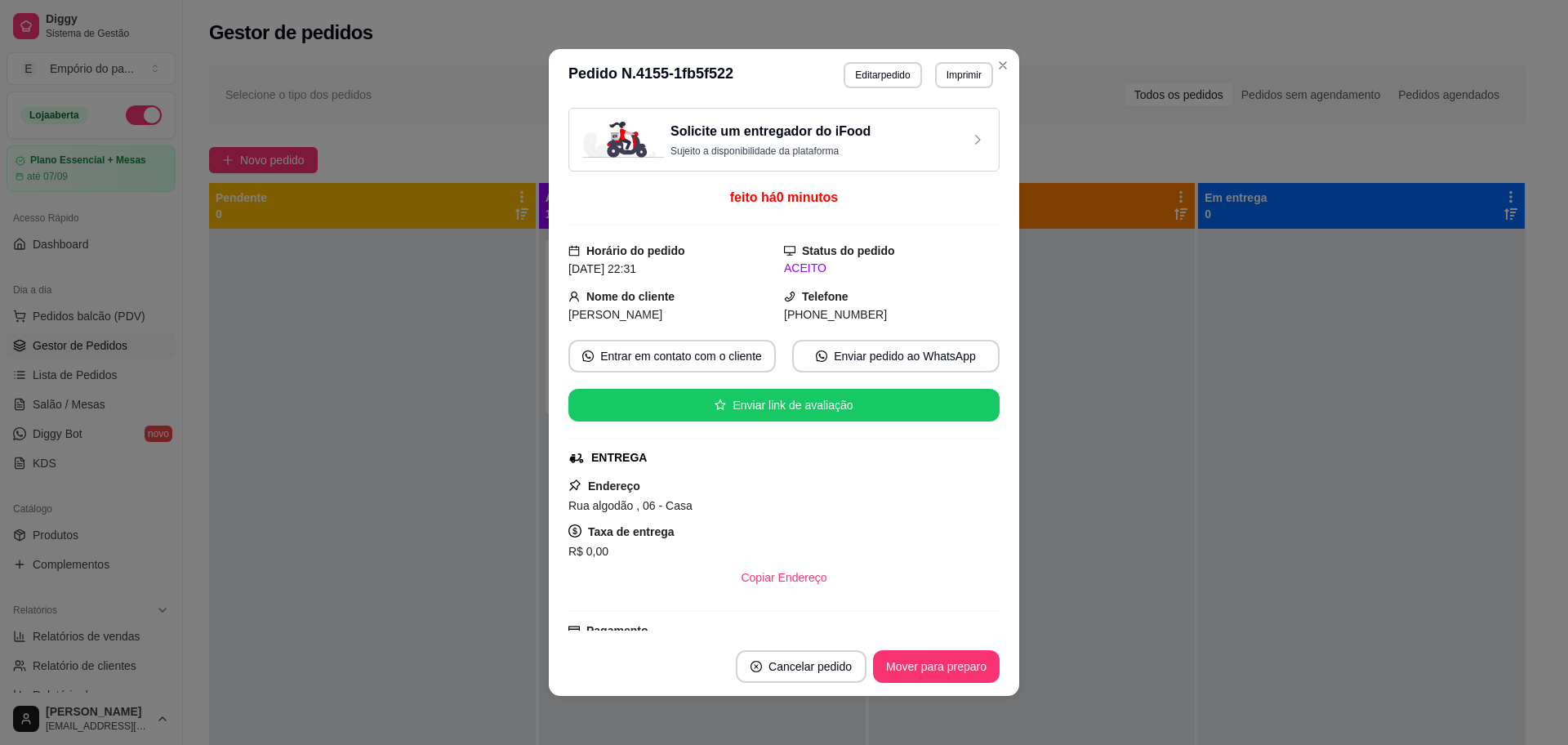
scroll to position [525, 0]
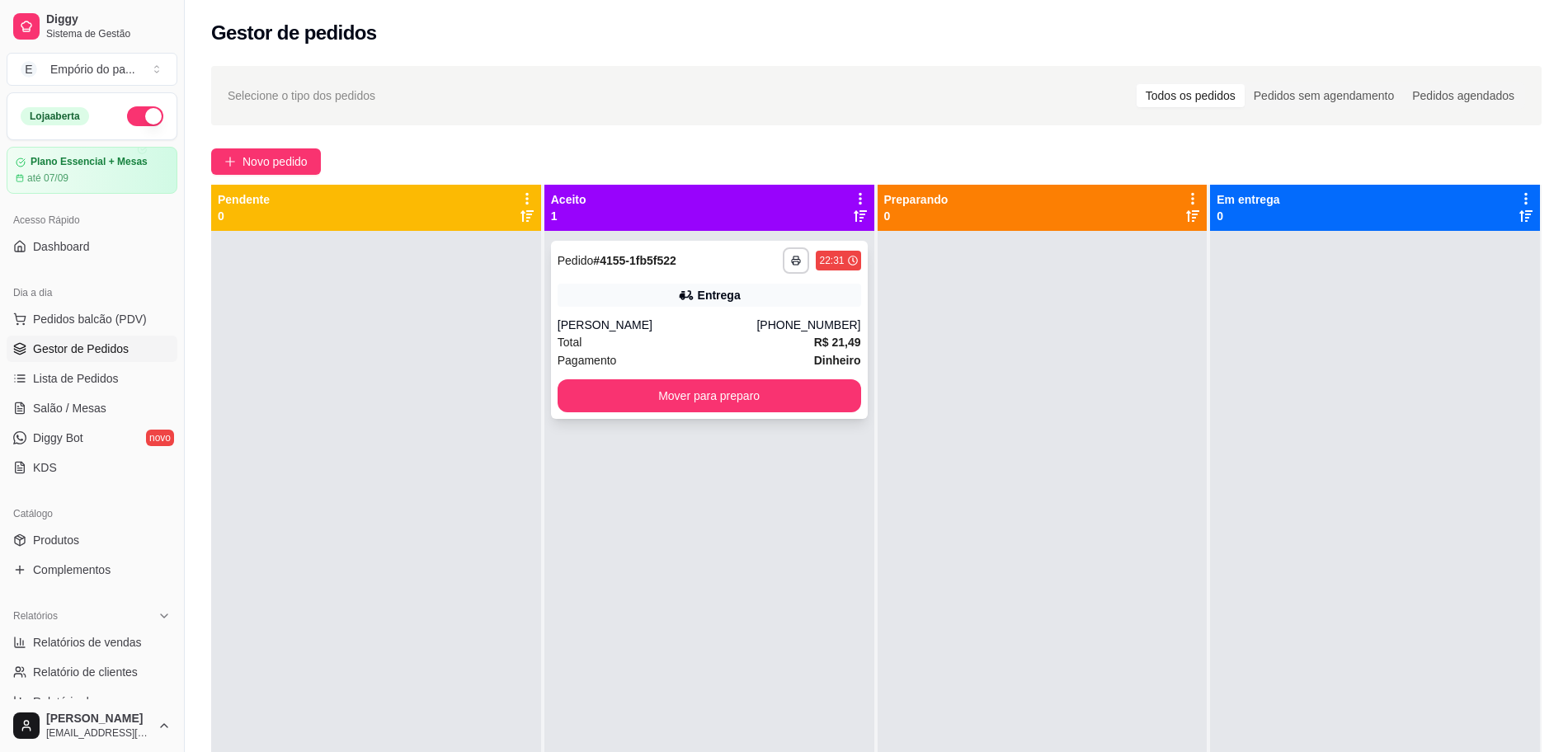
click at [651, 327] on div "Douglas" at bounding box center [657, 325] width 200 height 17
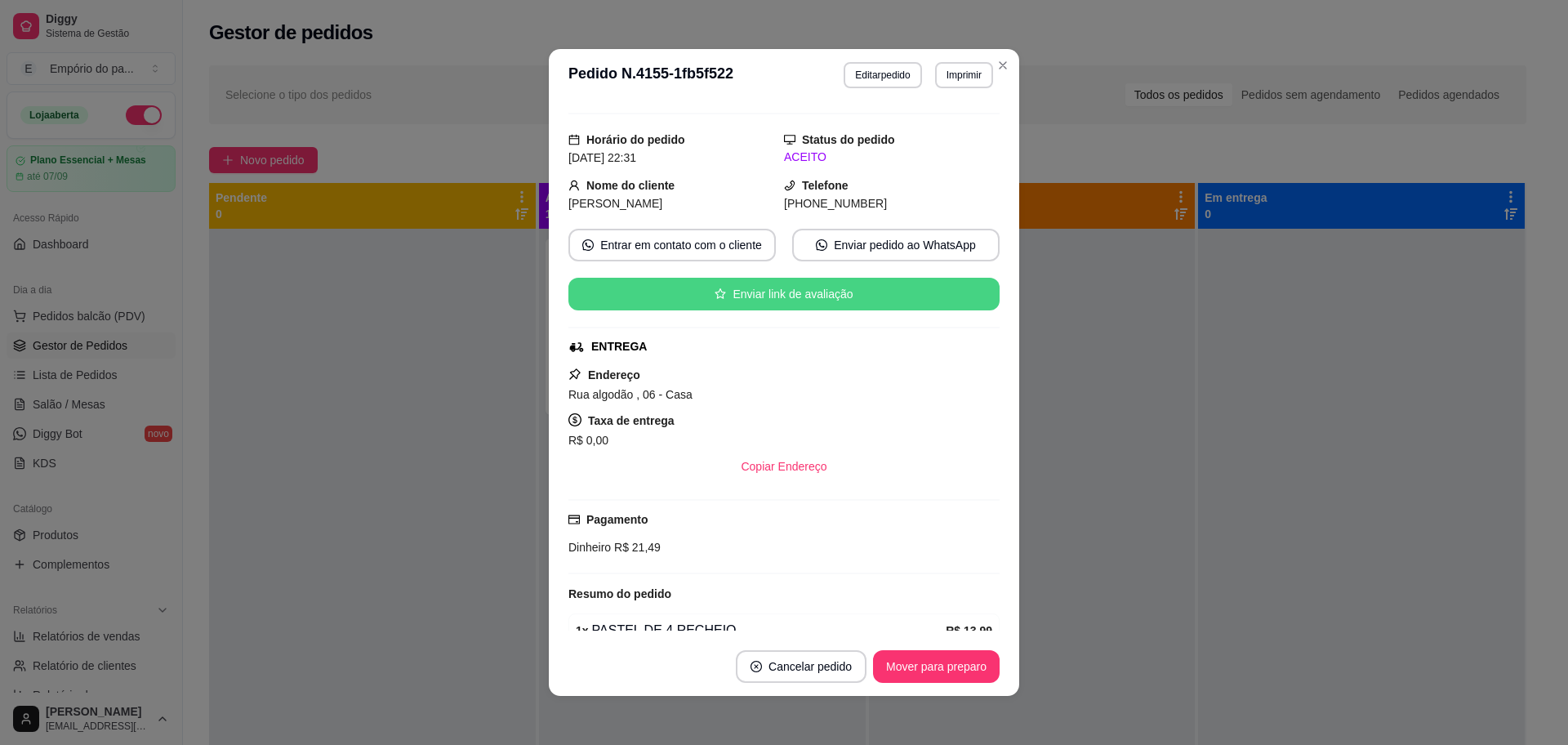
scroll to position [510, 0]
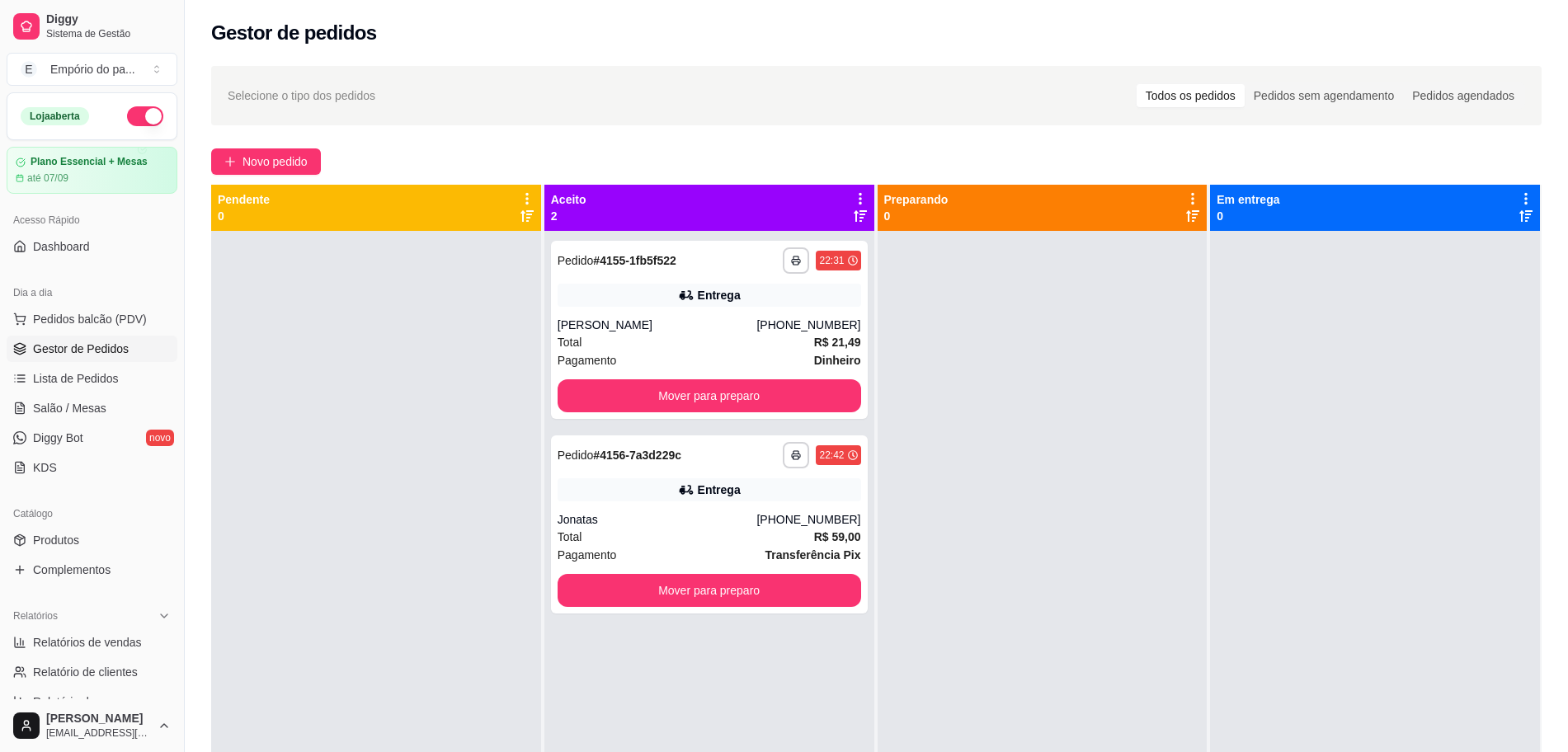
drag, startPoint x: 372, startPoint y: 656, endPoint x: 372, endPoint y: 638, distance: 18.0
click at [372, 638] on div at bounding box center [376, 606] width 330 height 752
click at [698, 527] on div "Total R$ 59,00" at bounding box center [709, 536] width 303 height 18
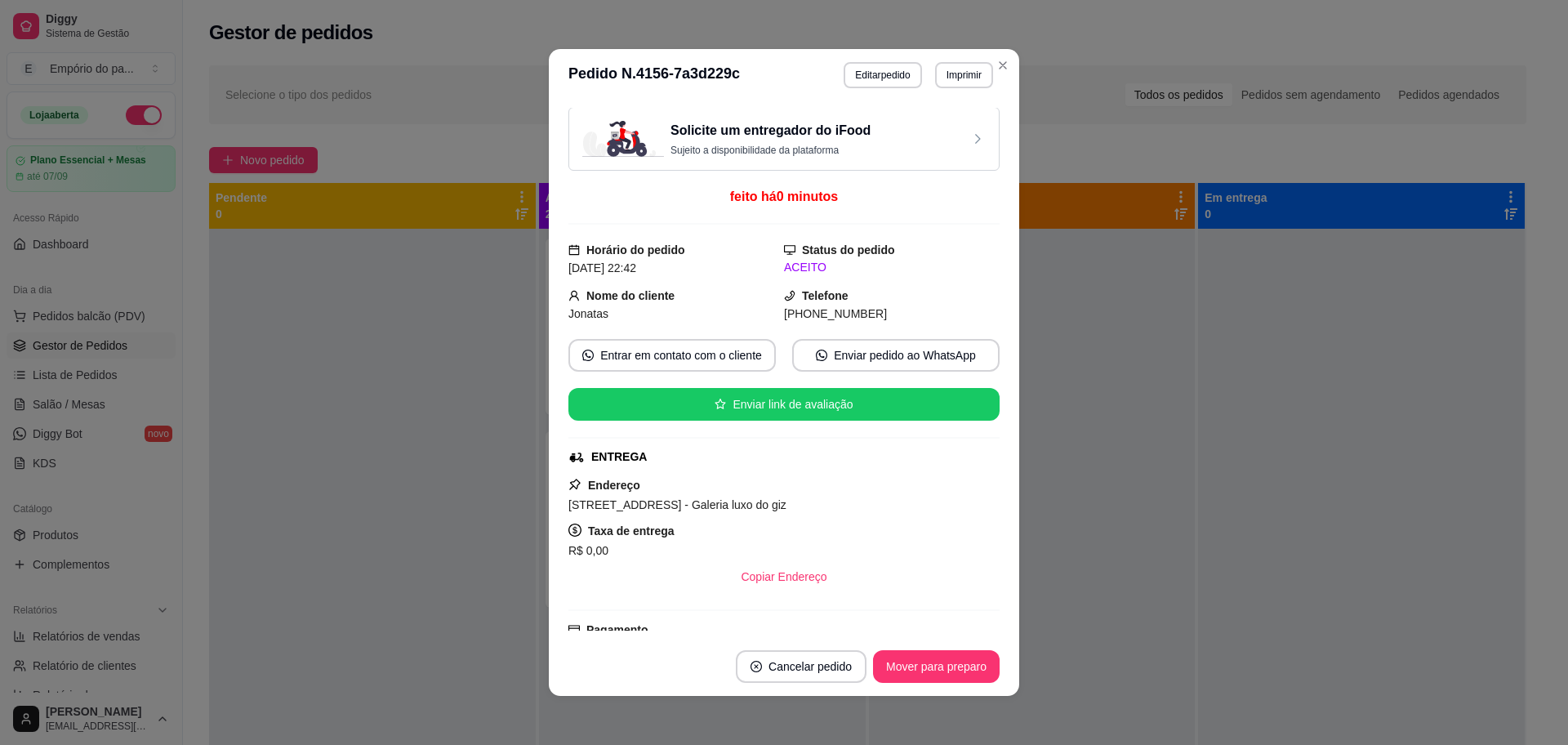
scroll to position [0, 0]
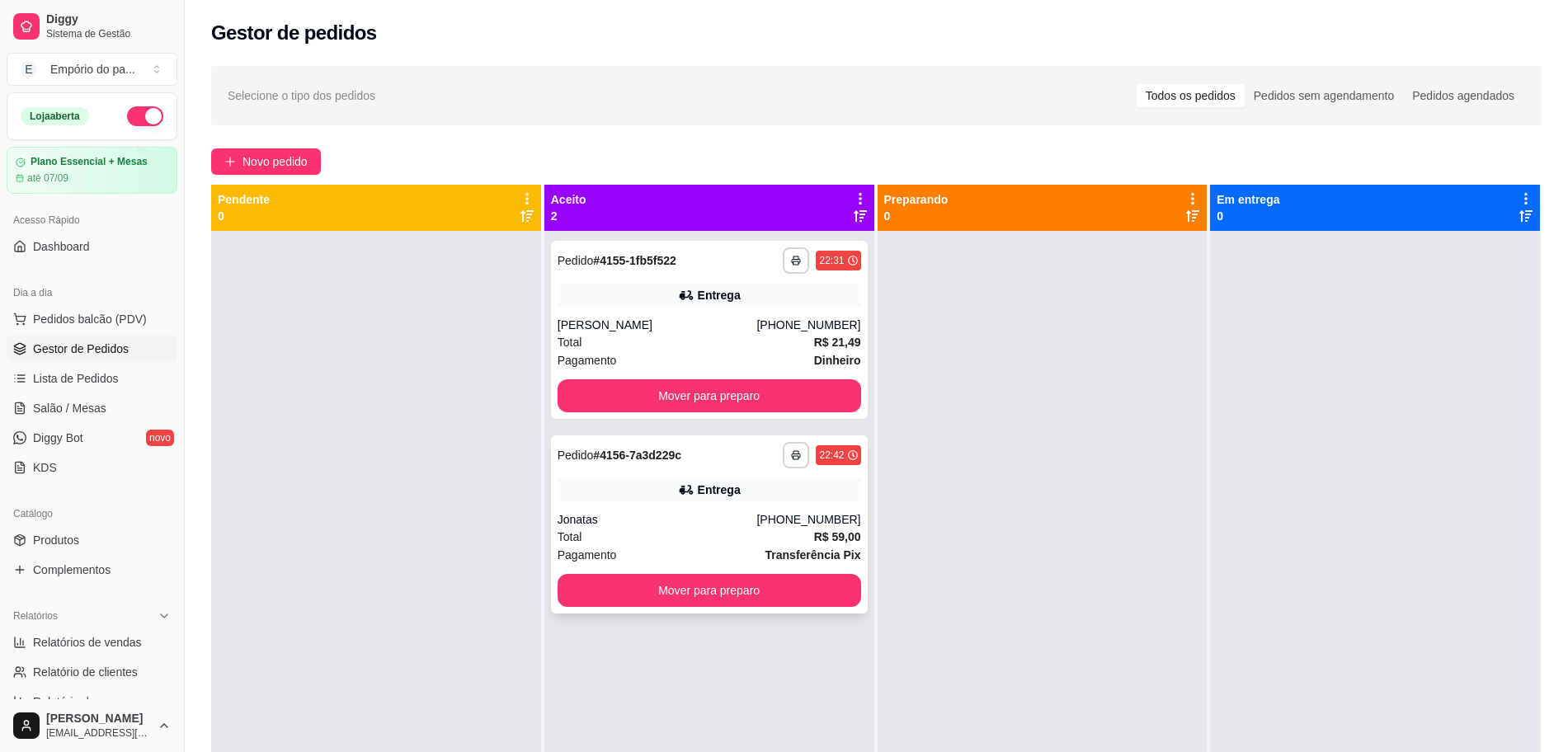
click at [660, 537] on div "Total R$ 59,00" at bounding box center [709, 536] width 303 height 18
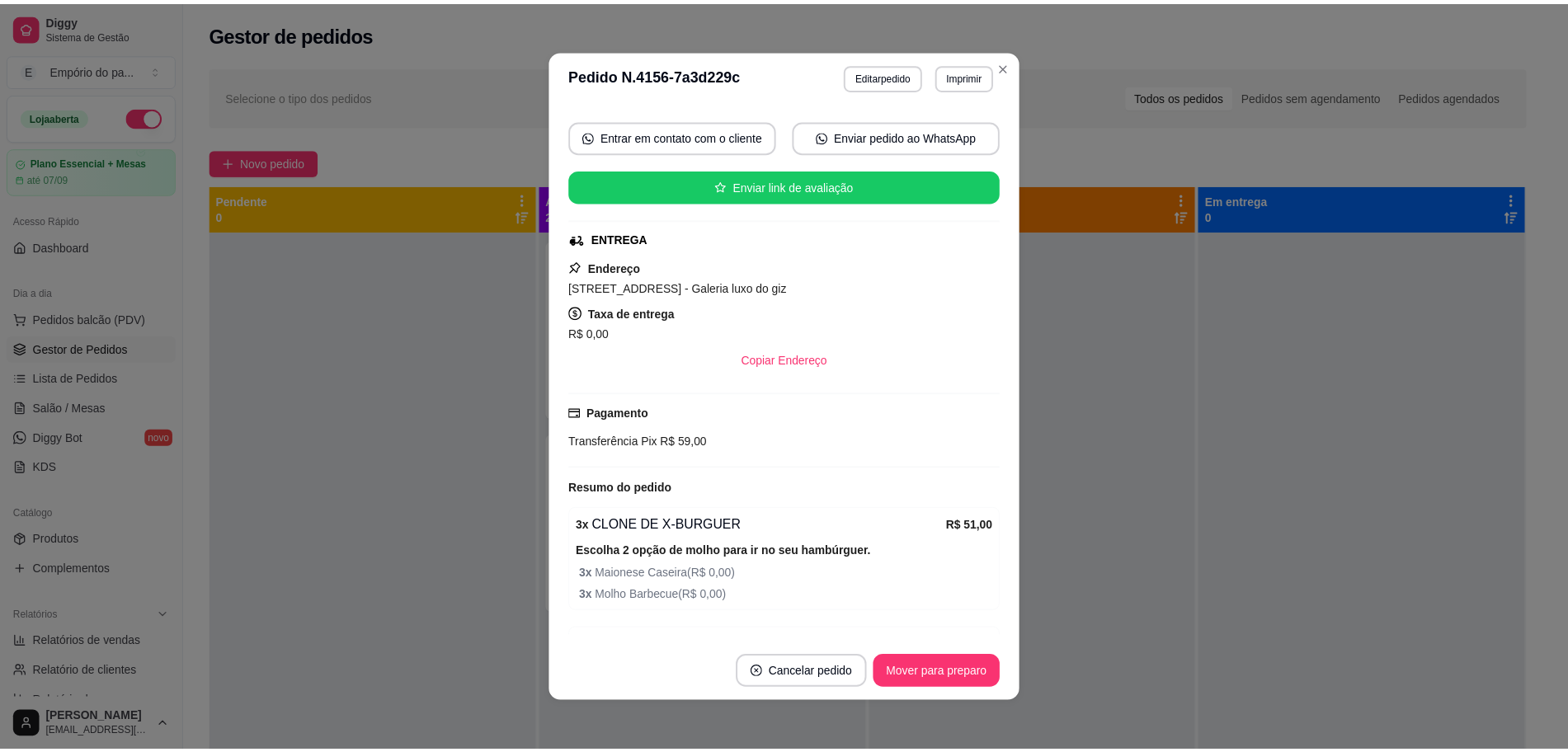
scroll to position [332, 0]
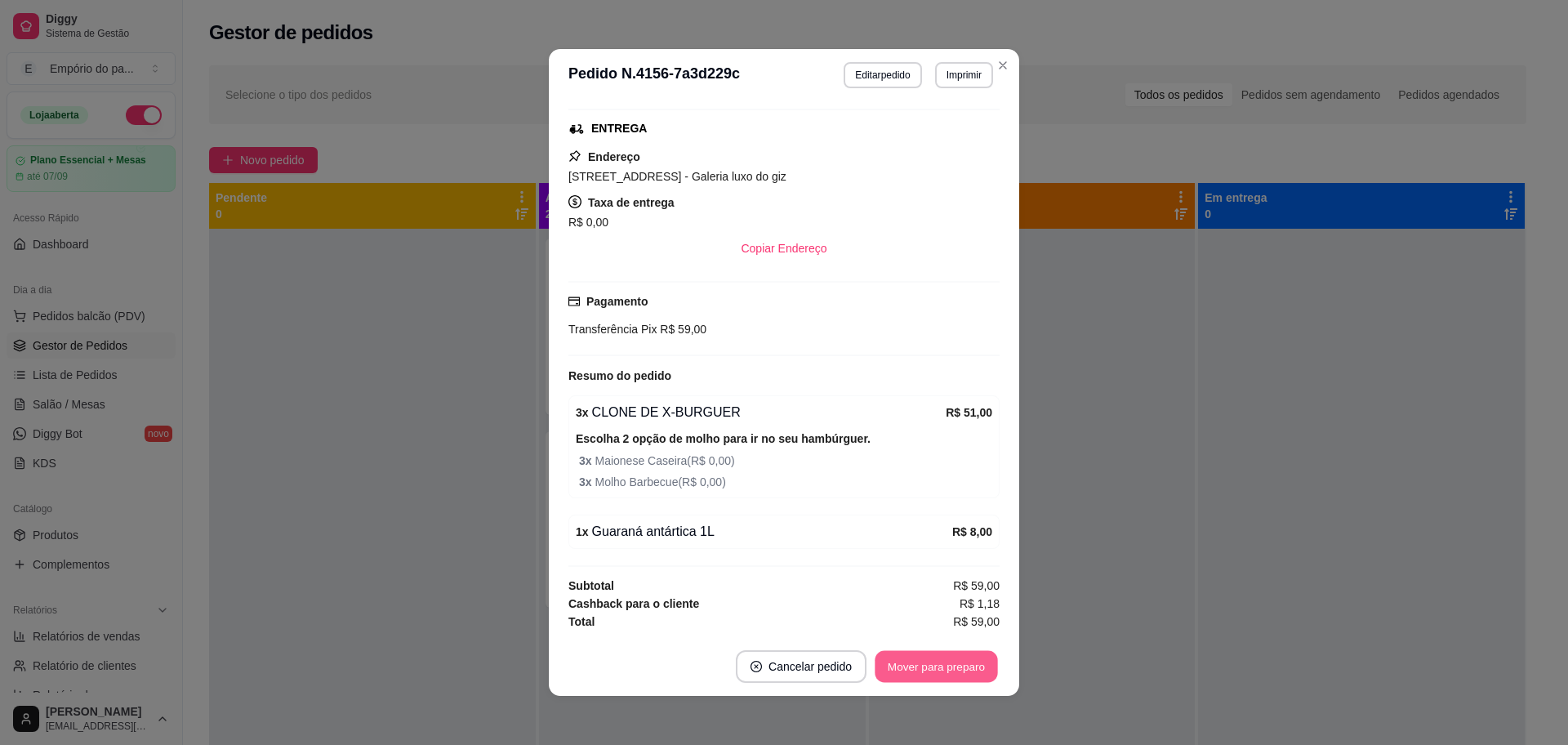
click at [920, 652] on button "Mover para preparo" at bounding box center [936, 667] width 122 height 32
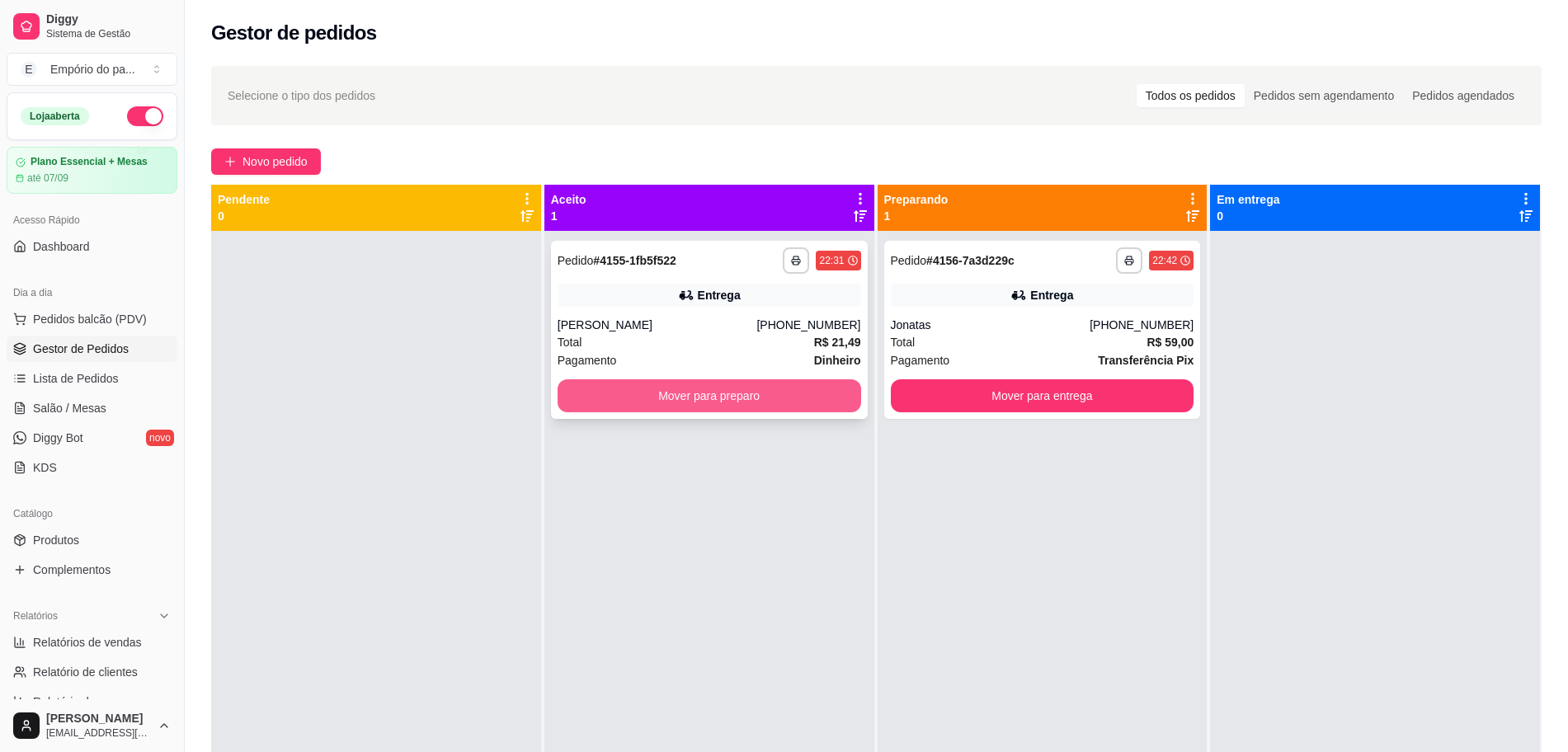
click at [615, 384] on button "Mover para preparo" at bounding box center [709, 395] width 303 height 33
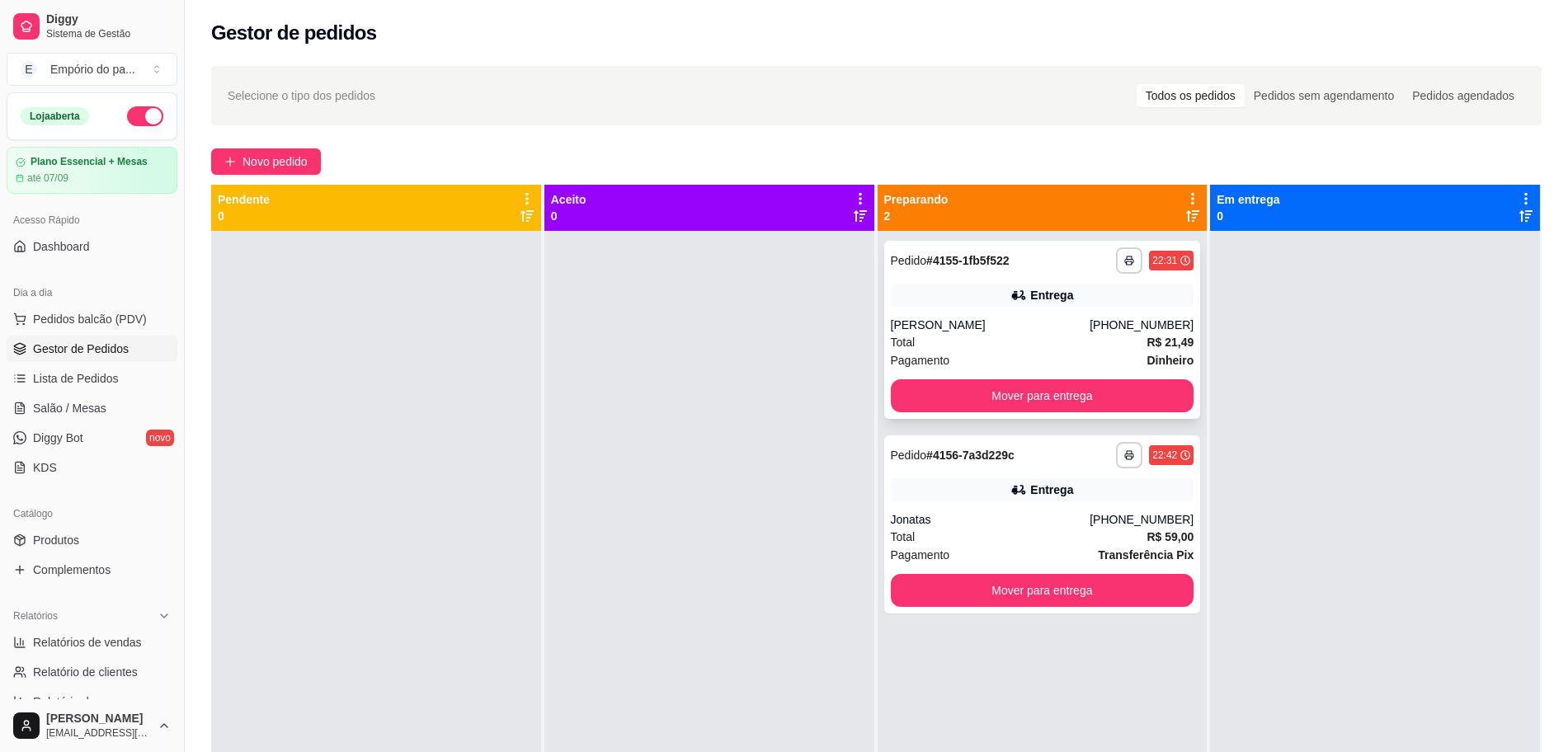
click at [1024, 354] on div "Pagamento Dinheiro" at bounding box center [1043, 360] width 303 height 18
click at [1092, 394] on button "Mover para entrega" at bounding box center [1043, 395] width 303 height 33
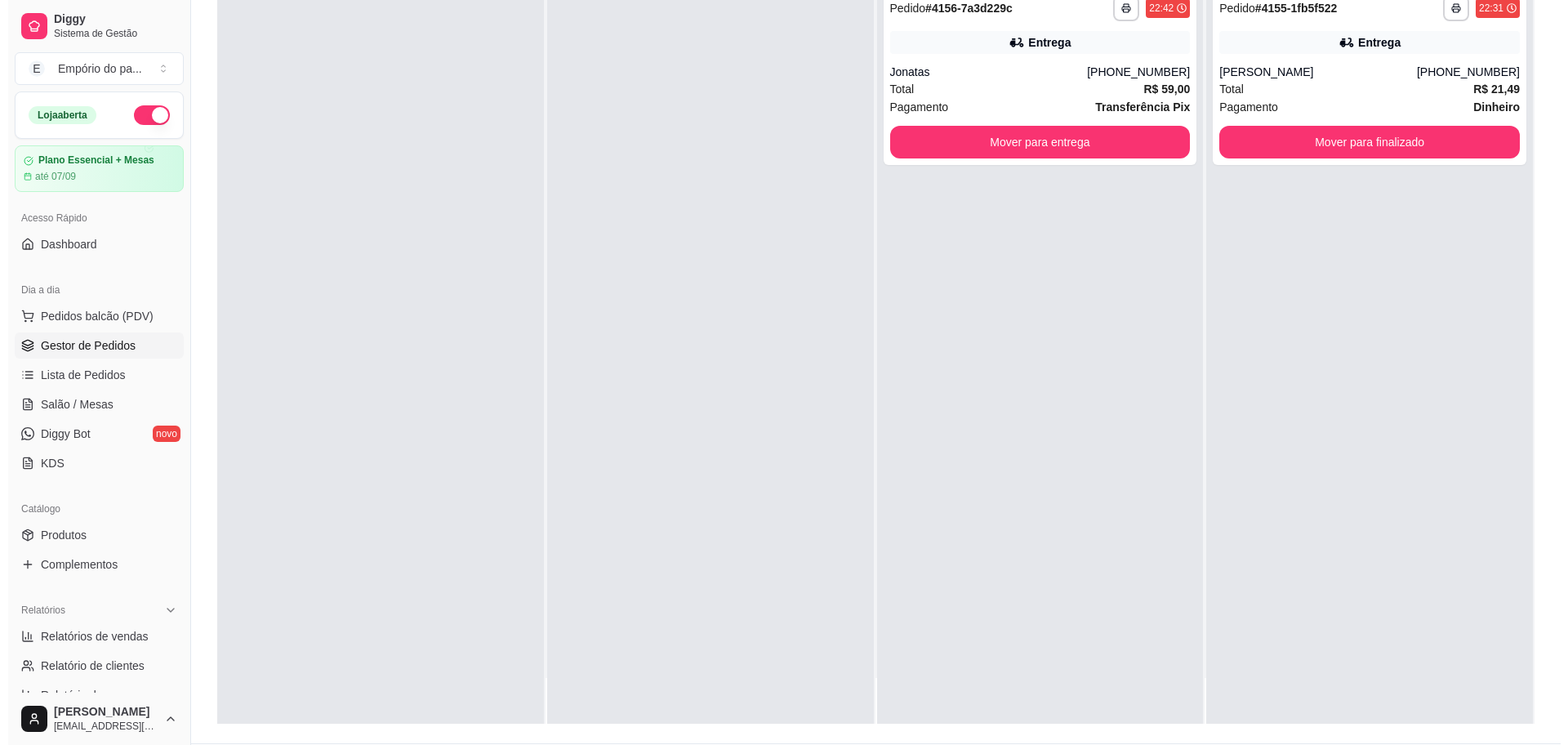
scroll to position [0, 0]
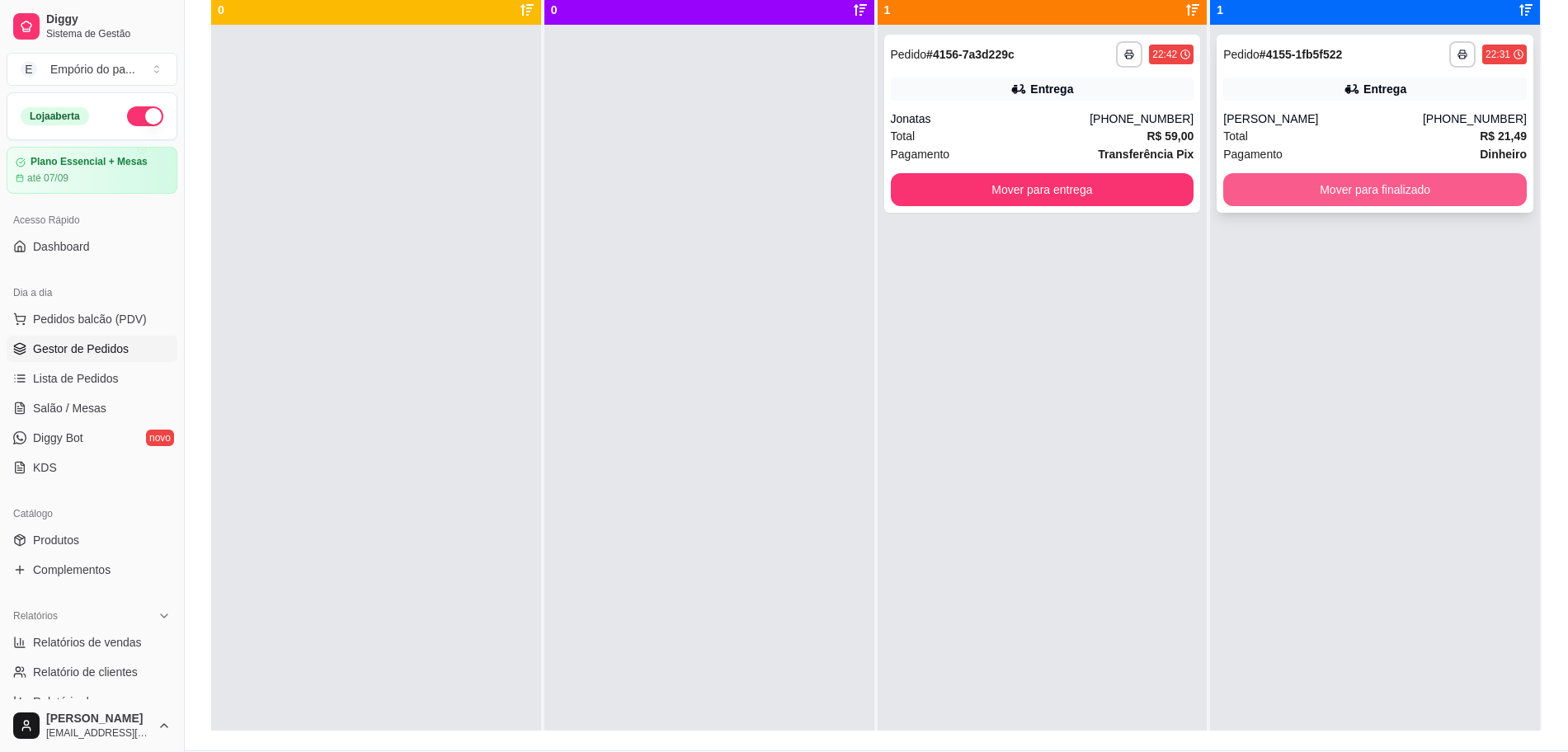
click at [1437, 196] on button "Mover para finalizado" at bounding box center [1375, 189] width 303 height 33
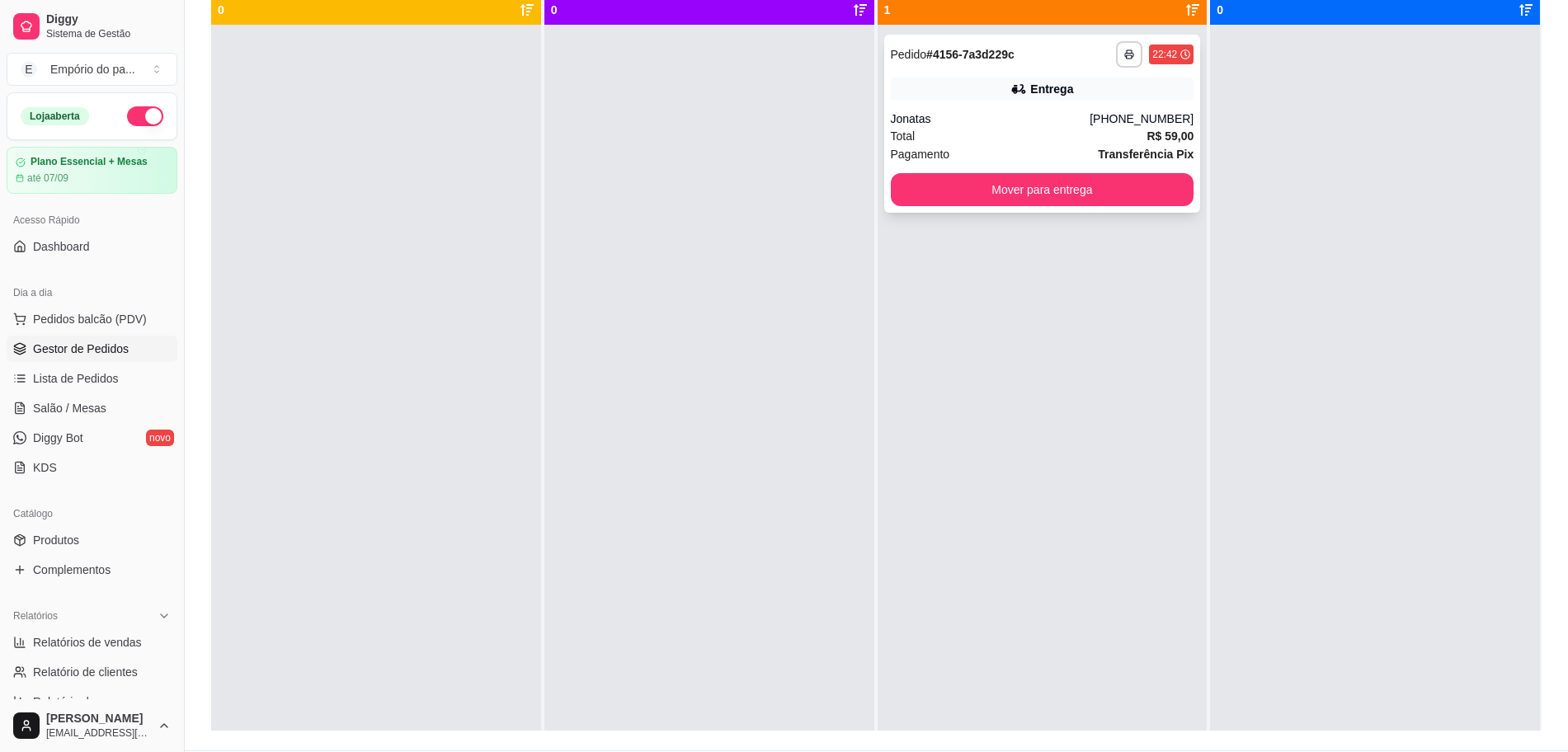
click at [1003, 125] on div "Jonatas" at bounding box center [990, 119] width 200 height 17
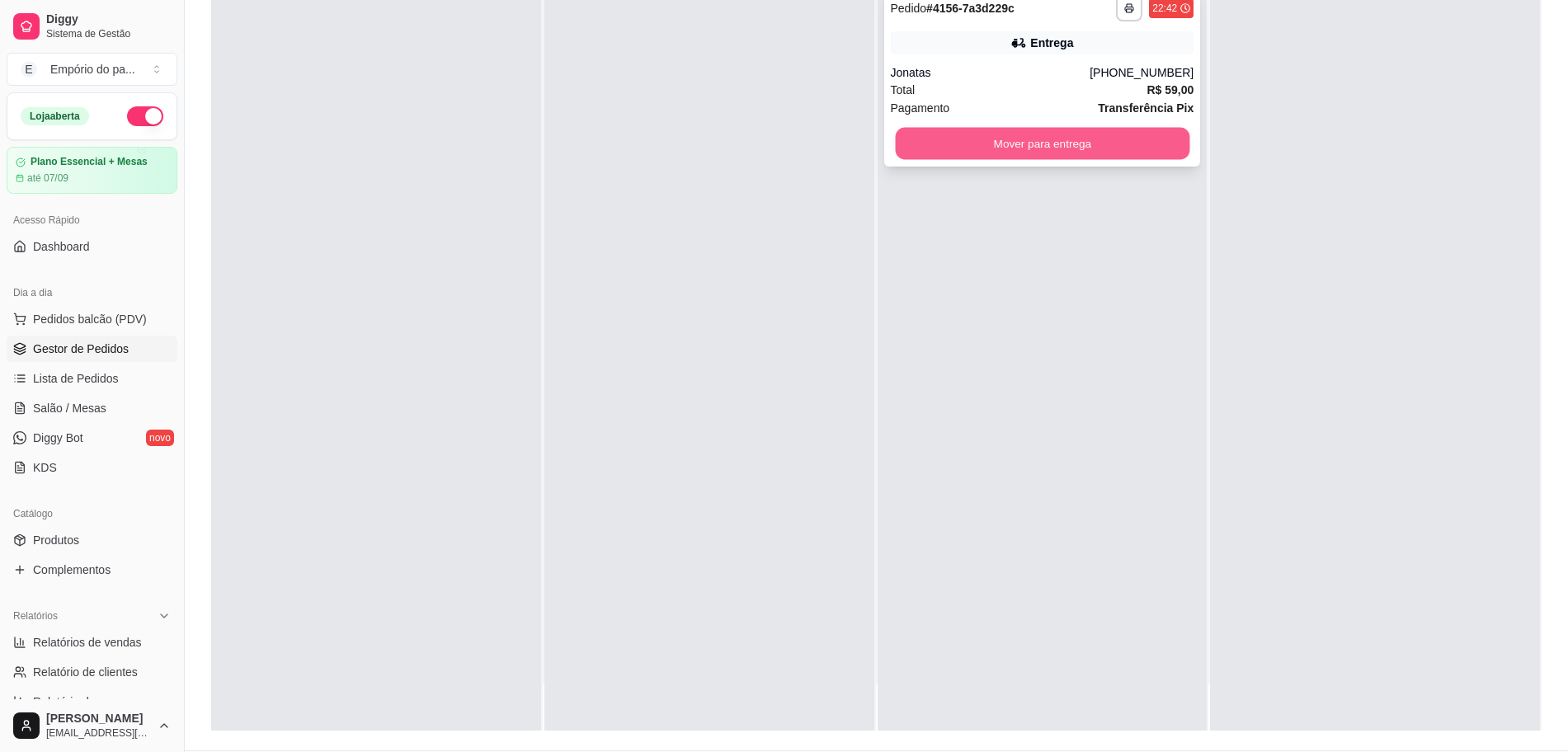
click at [1039, 134] on button "Mover para entrega" at bounding box center [1042, 143] width 294 height 32
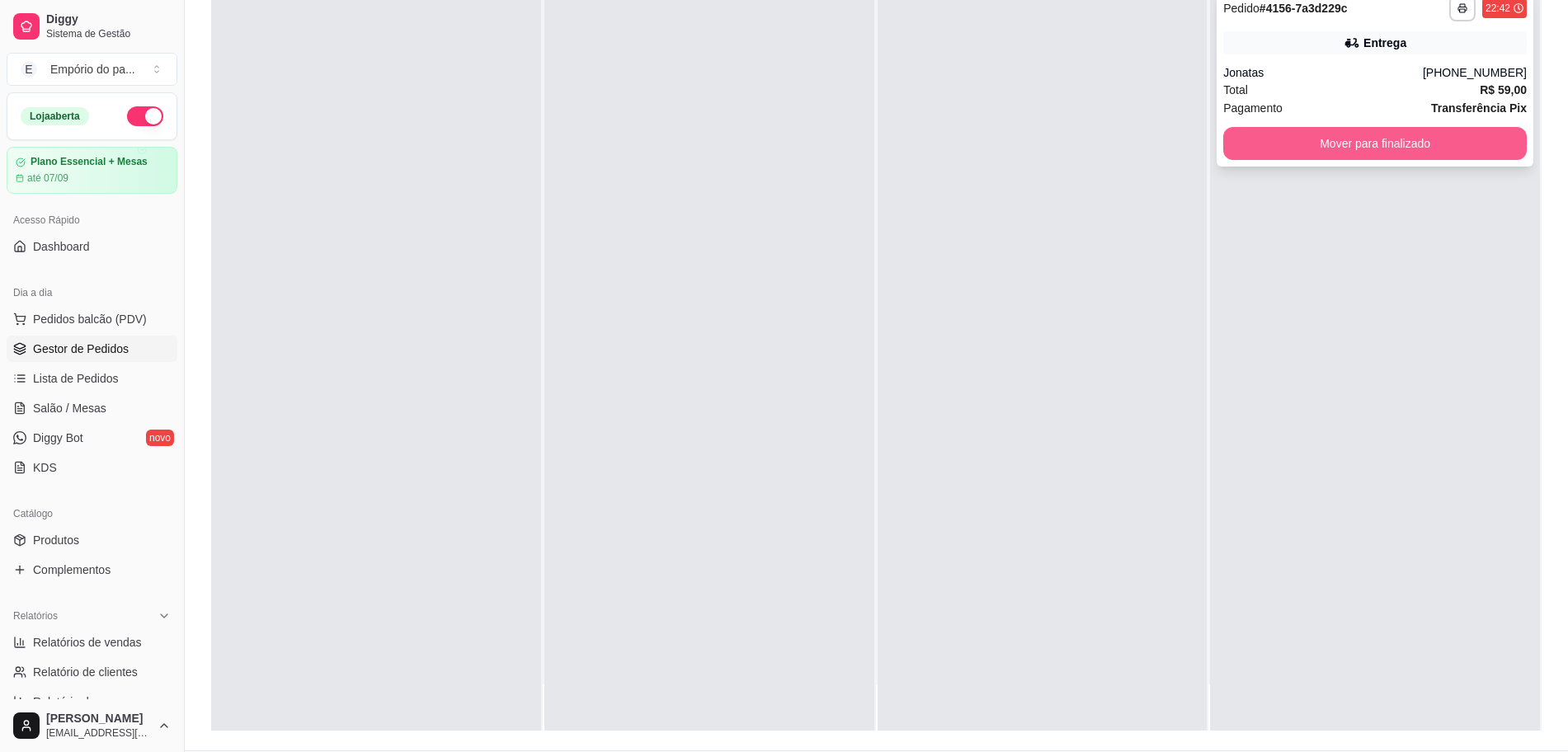
click at [1411, 154] on button "Mover para finalizado" at bounding box center [1375, 143] width 303 height 33
